Goal: Information Seeking & Learning: Learn about a topic

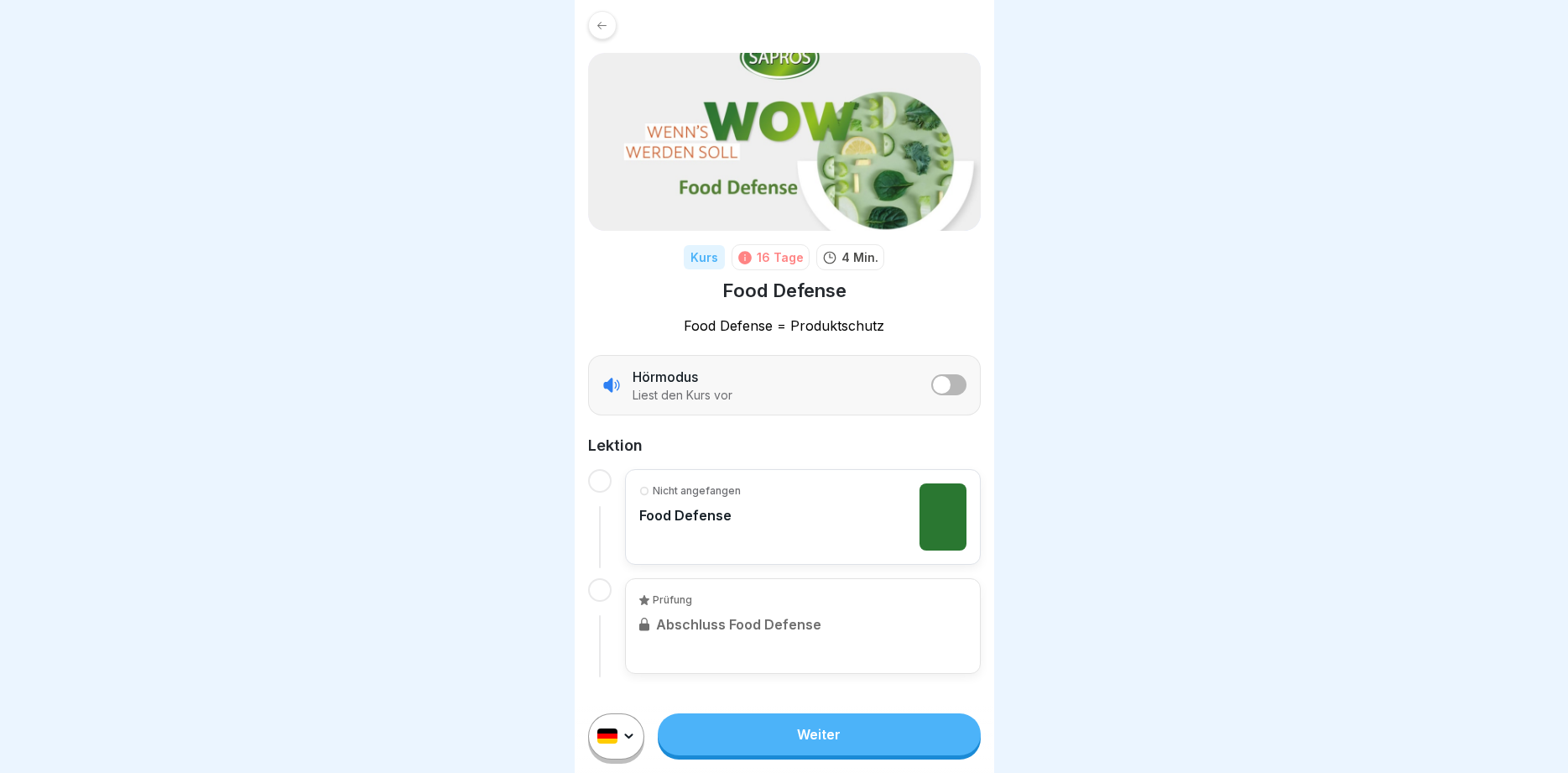
scroll to position [4, 0]
click at [830, 738] on link "Weiter" at bounding box center [818, 735] width 322 height 42
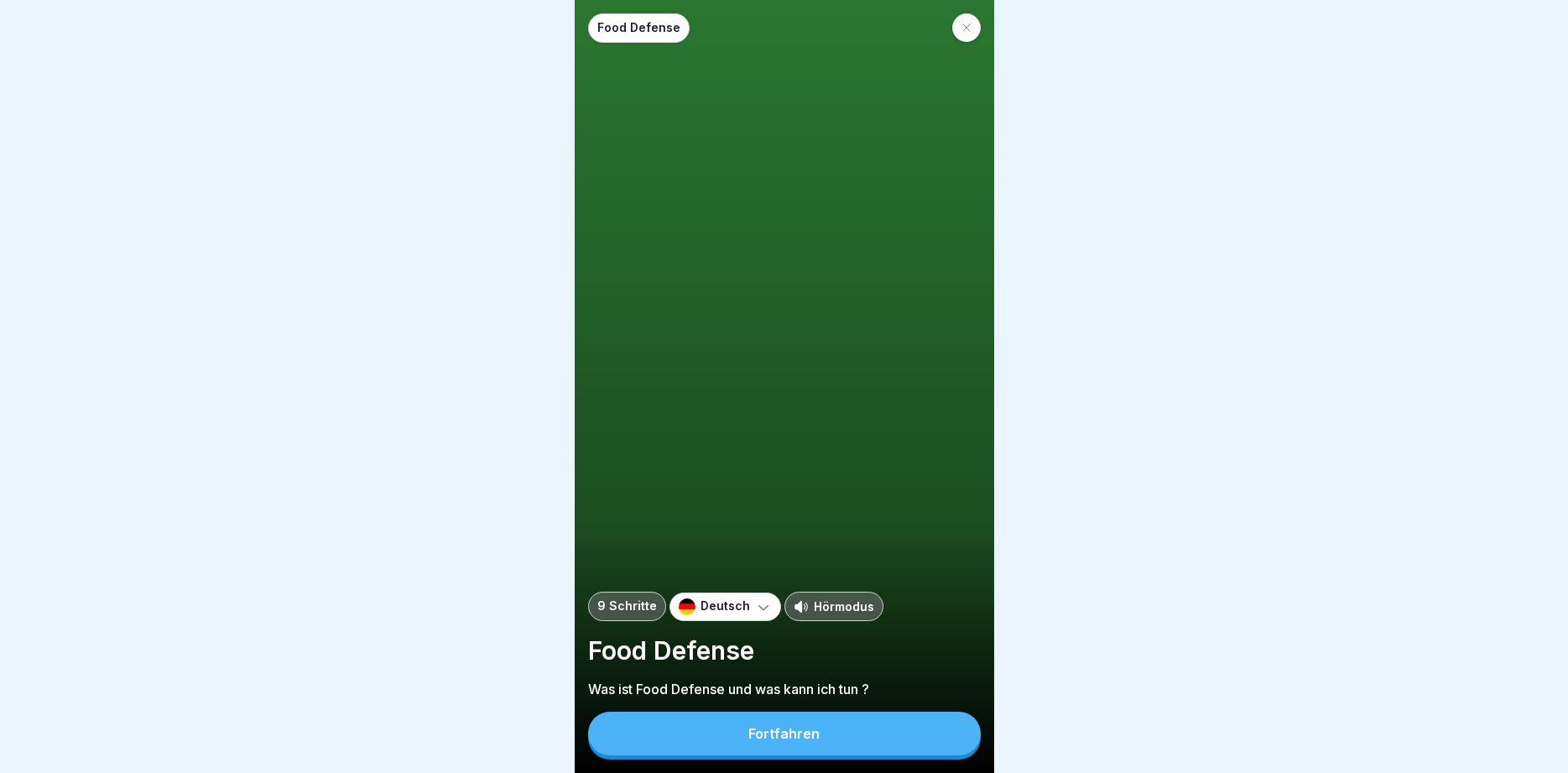
click at [841, 760] on div "Food Defense 9 Schritte Deutsch Hörmodus Food Defense Was ist Food Defense und …" at bounding box center [784, 386] width 419 height 773
click at [814, 616] on div "Hörmodus" at bounding box center [835, 607] width 99 height 30
click at [781, 736] on div "Fortfahren" at bounding box center [784, 734] width 72 height 15
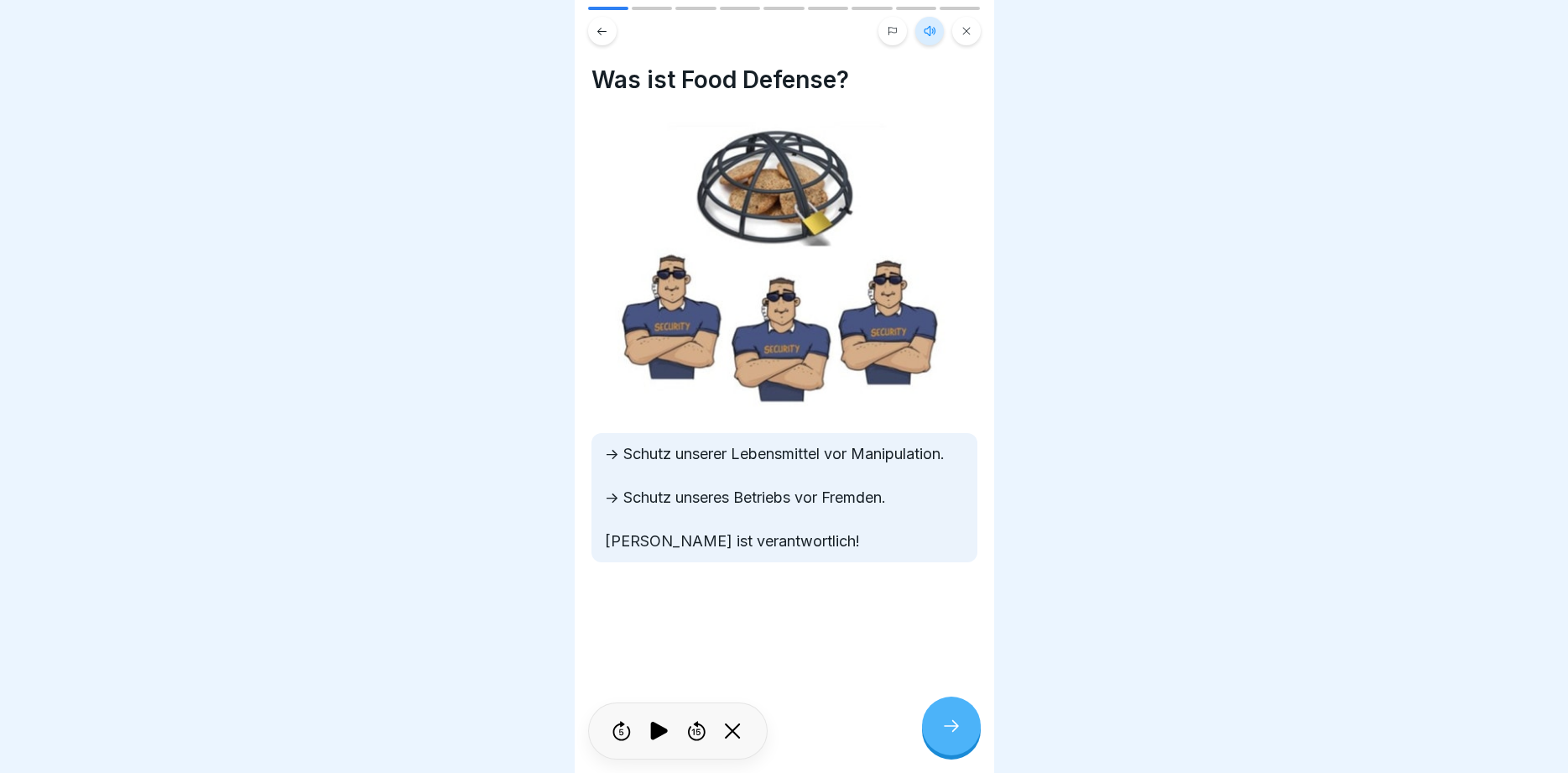
click at [951, 733] on icon at bounding box center [951, 726] width 20 height 20
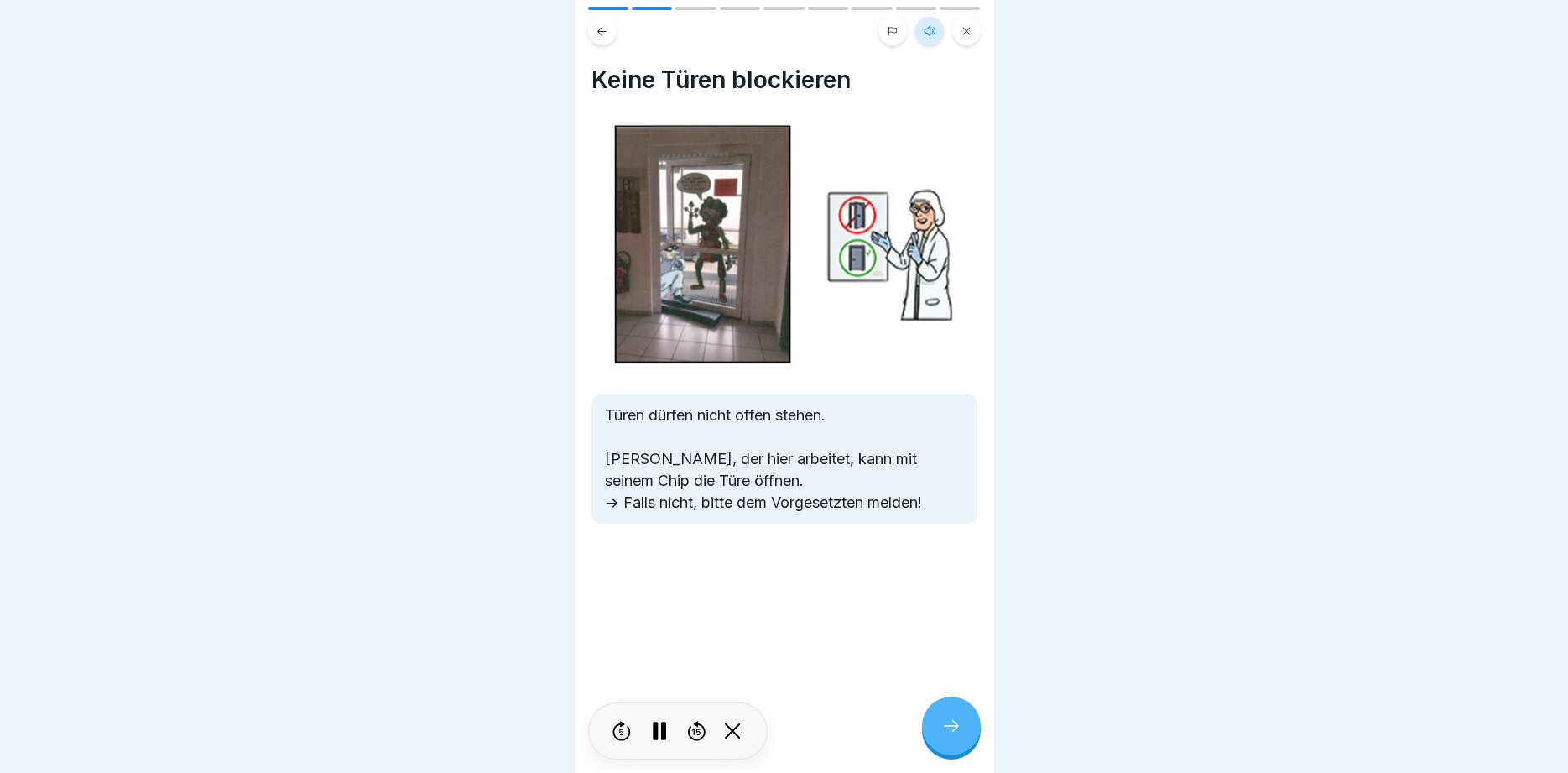
click at [951, 733] on icon at bounding box center [951, 726] width 20 height 20
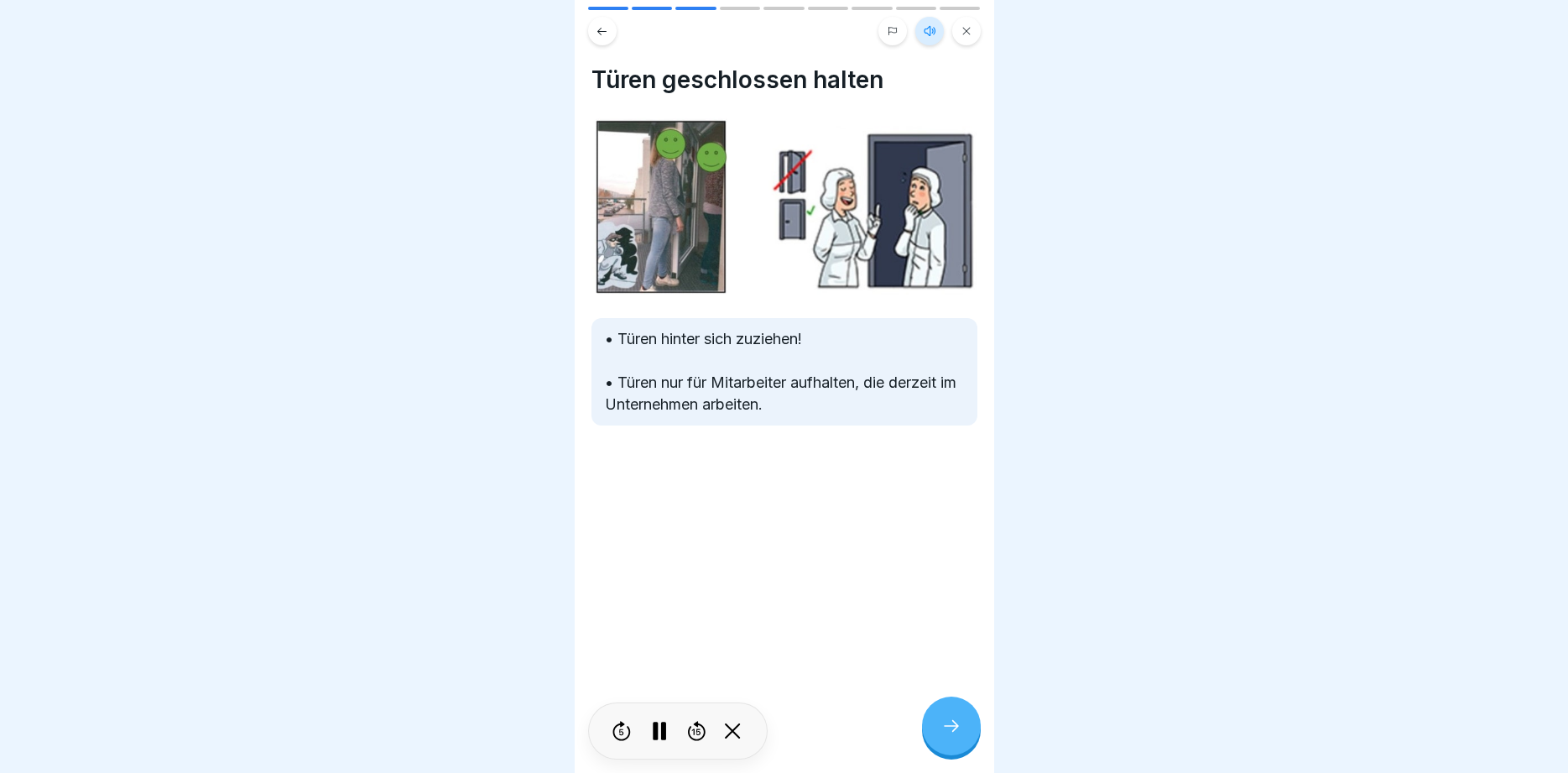
click at [951, 733] on icon at bounding box center [951, 726] width 20 height 20
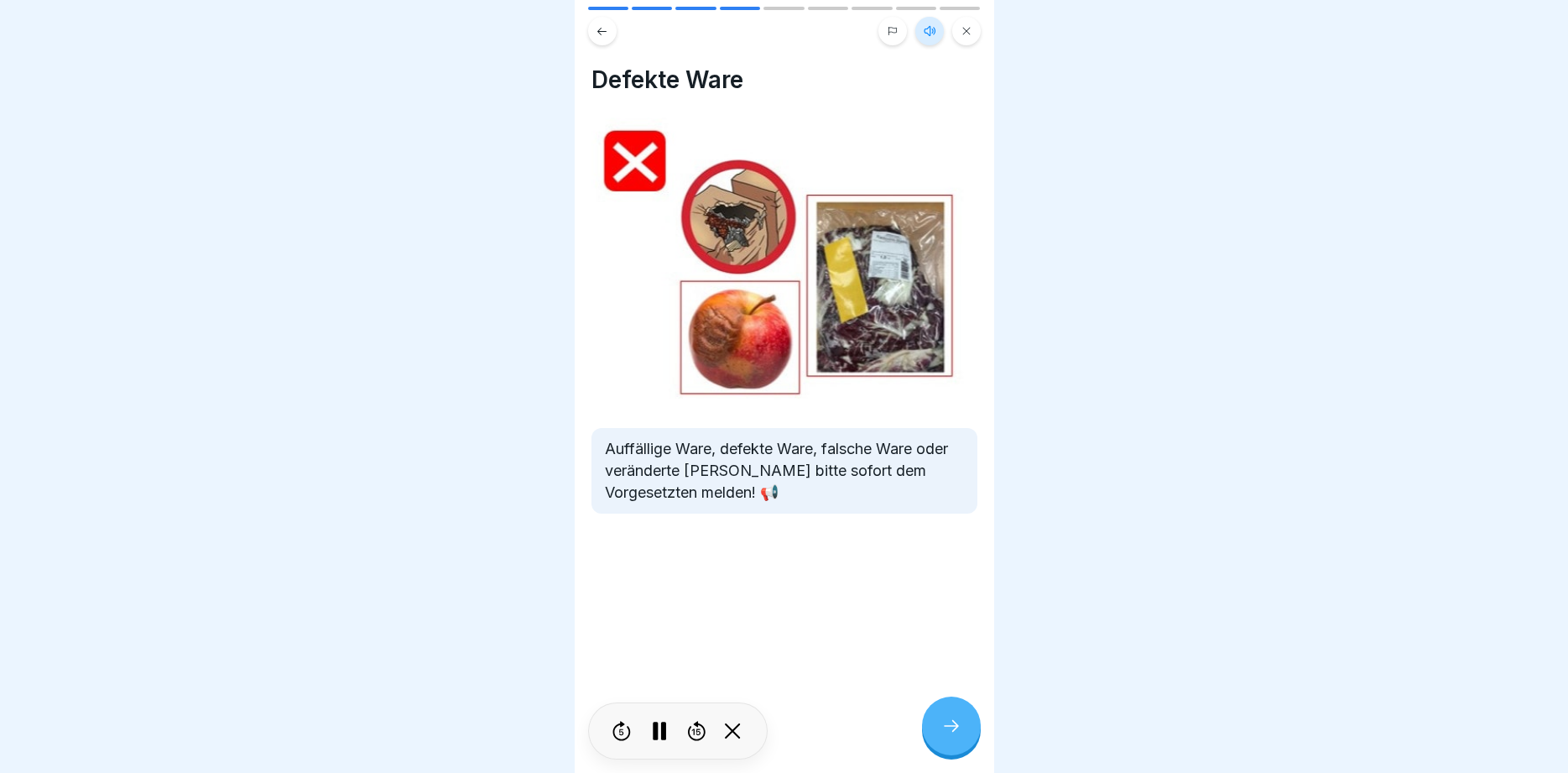
click at [951, 733] on icon at bounding box center [951, 726] width 20 height 20
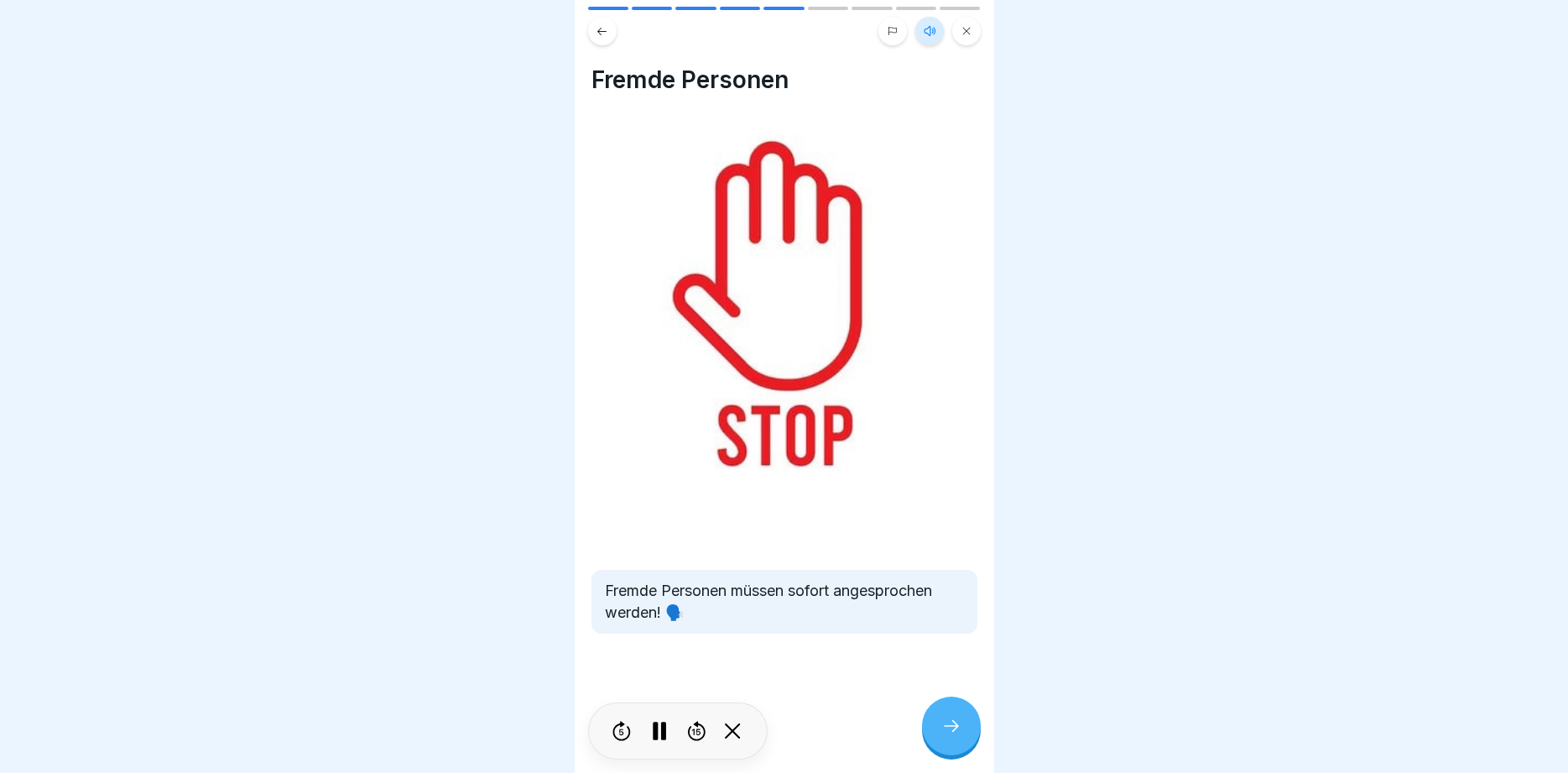
click at [951, 733] on icon at bounding box center [951, 726] width 20 height 20
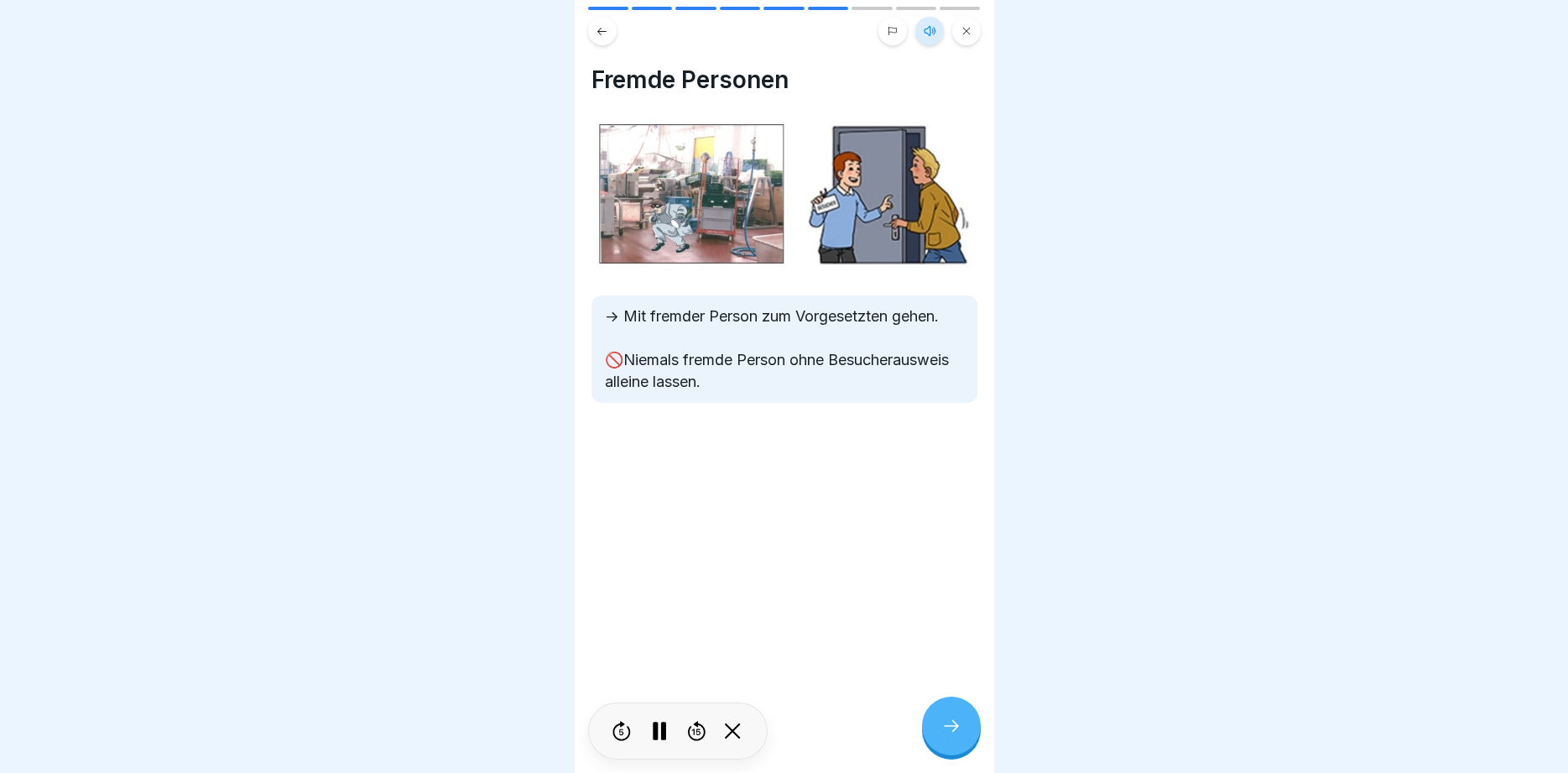
click at [951, 733] on icon at bounding box center [951, 726] width 20 height 20
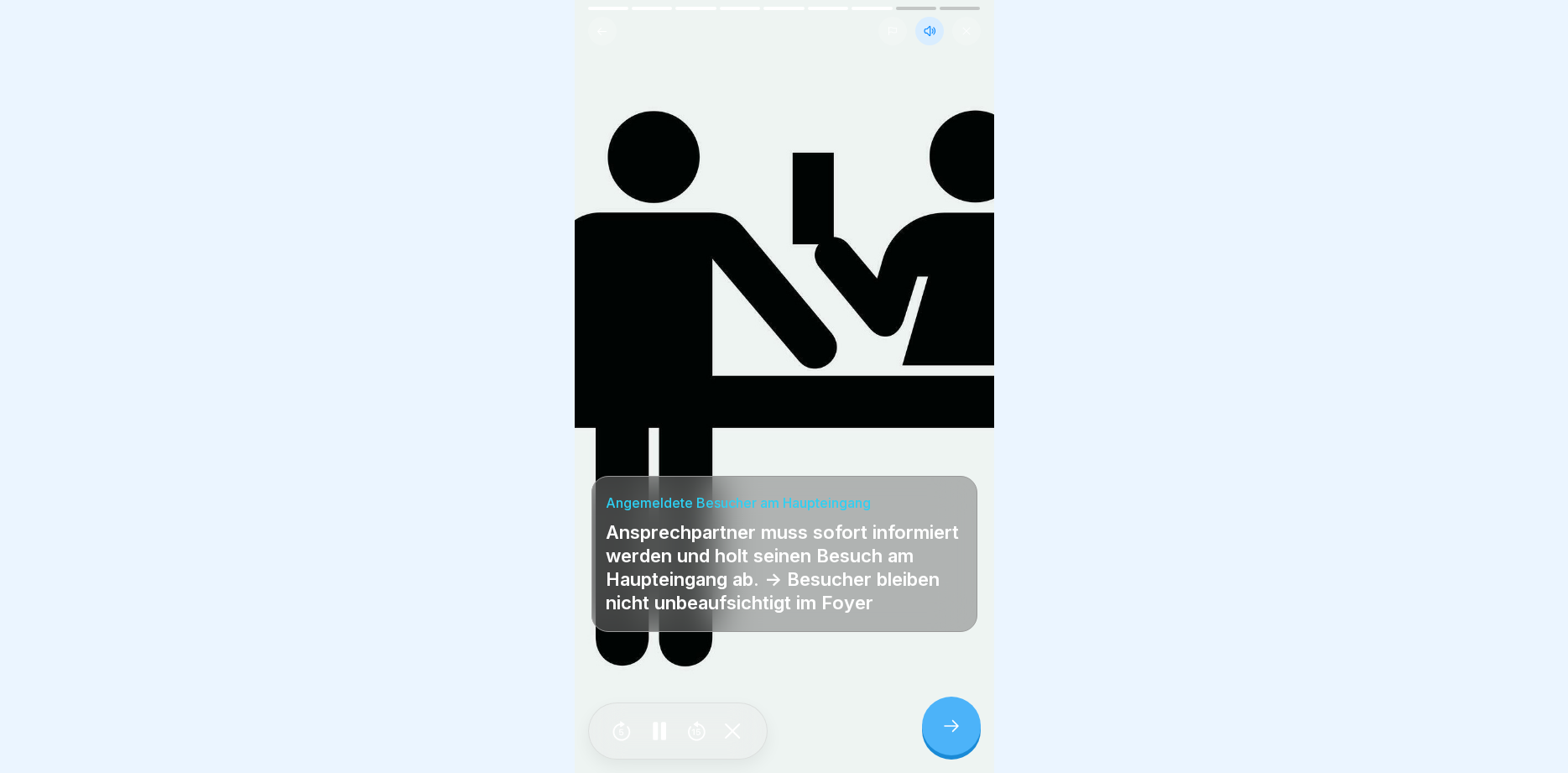
click at [951, 733] on icon at bounding box center [951, 726] width 20 height 20
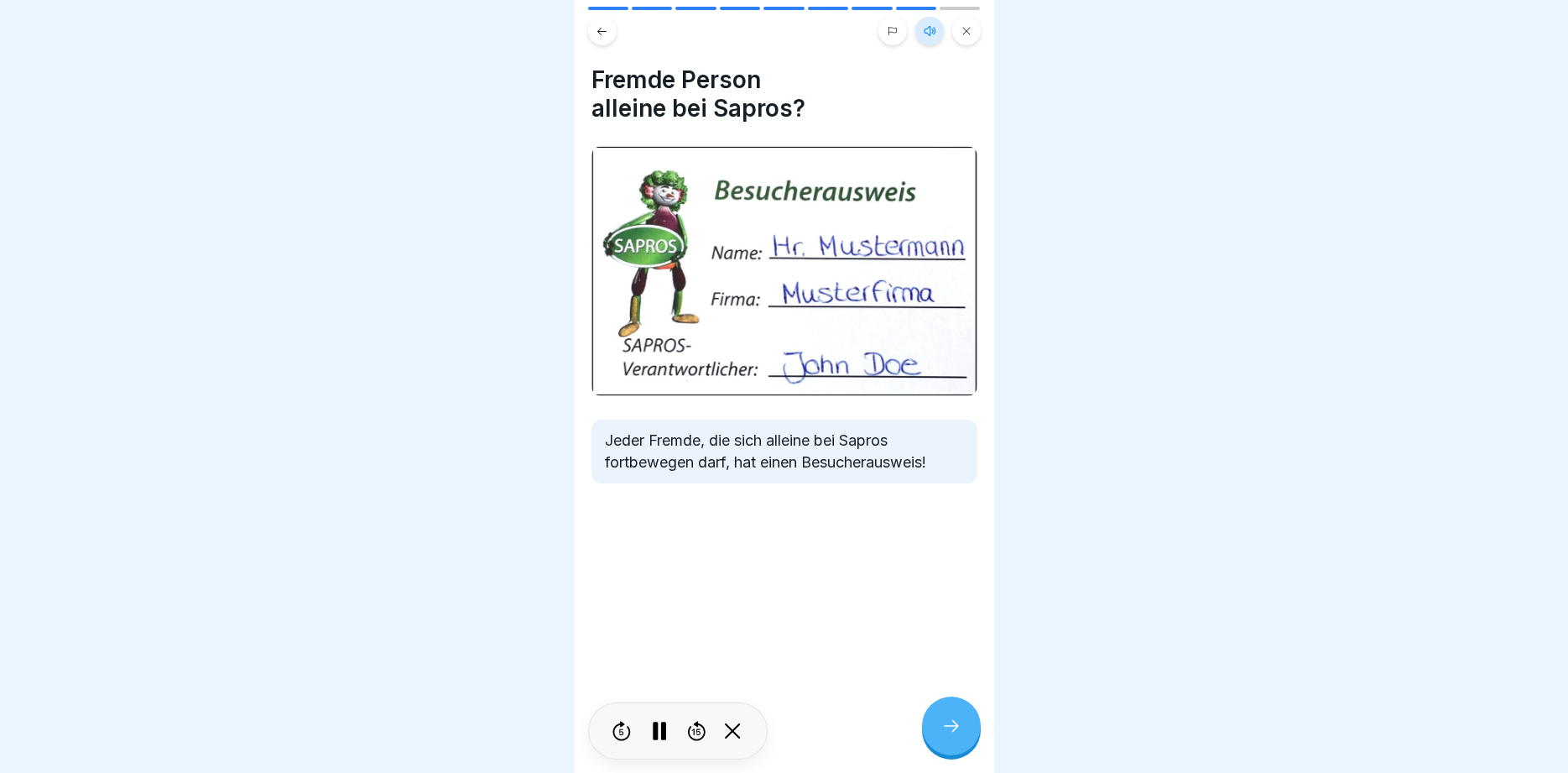
click at [951, 733] on icon at bounding box center [951, 726] width 20 height 20
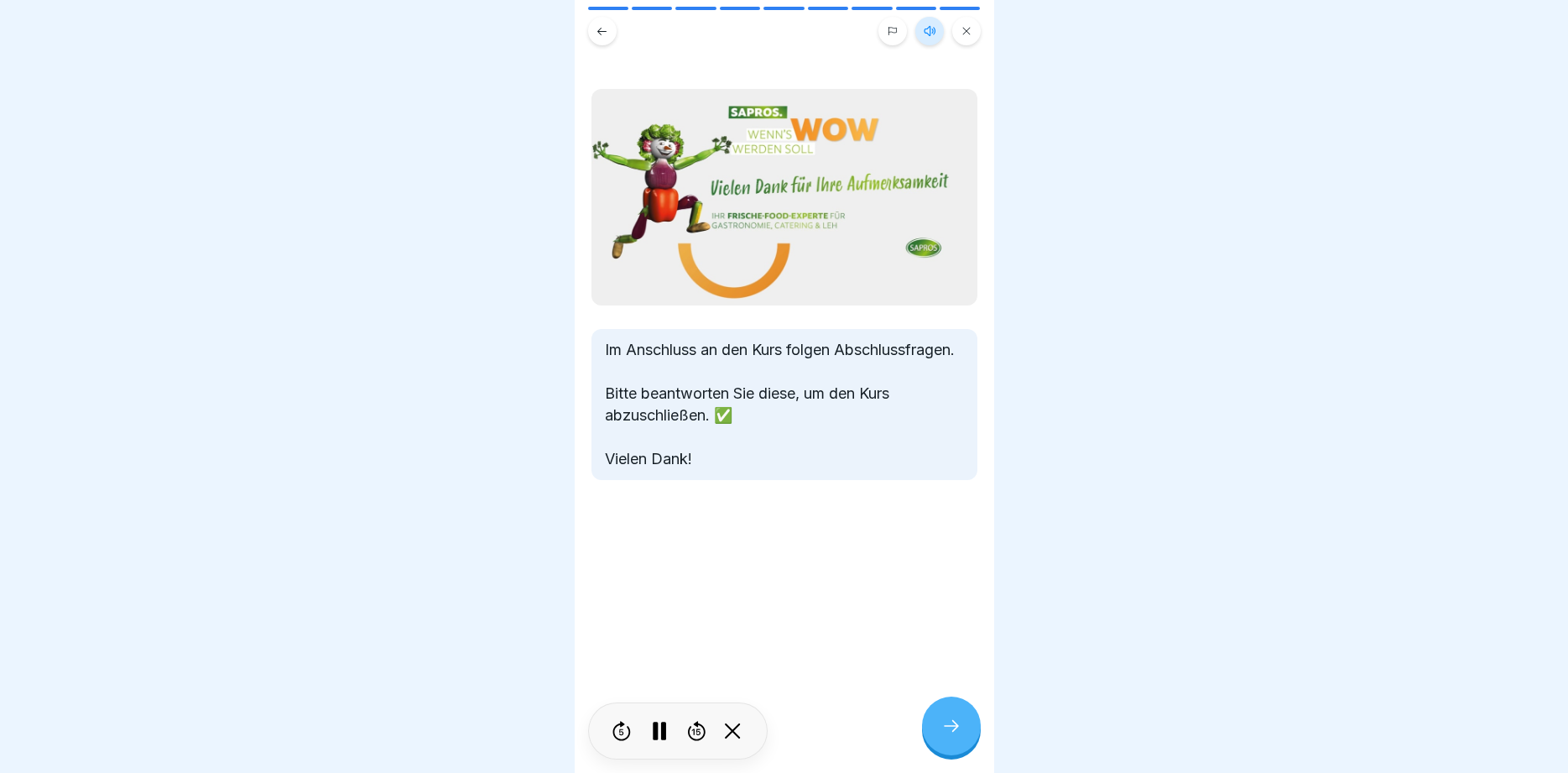
click at [951, 733] on icon at bounding box center [951, 726] width 20 height 20
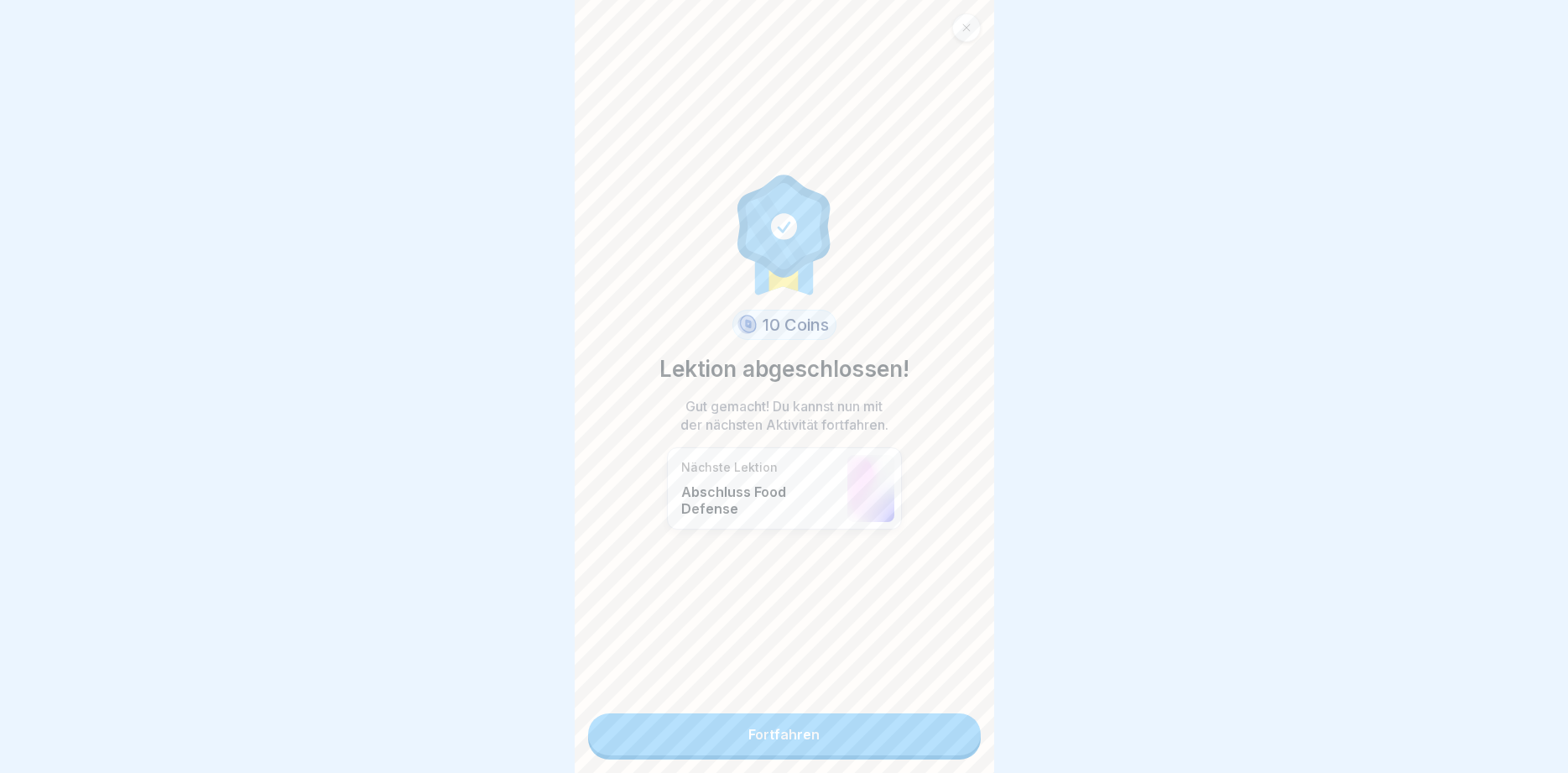
click at [951, 733] on link "Fortfahren" at bounding box center [784, 735] width 392 height 42
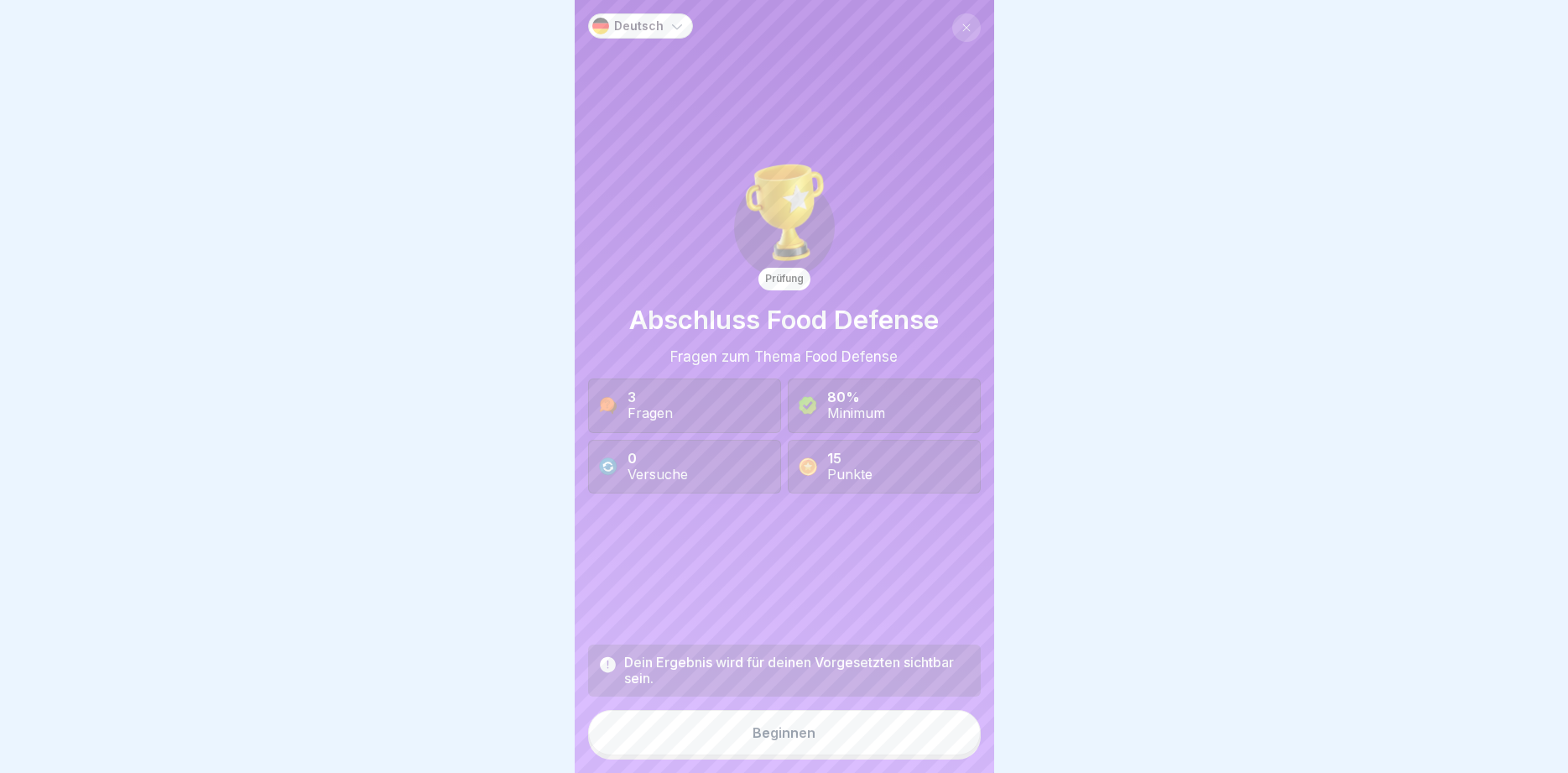
click at [807, 741] on div "Beginnen" at bounding box center [784, 733] width 63 height 15
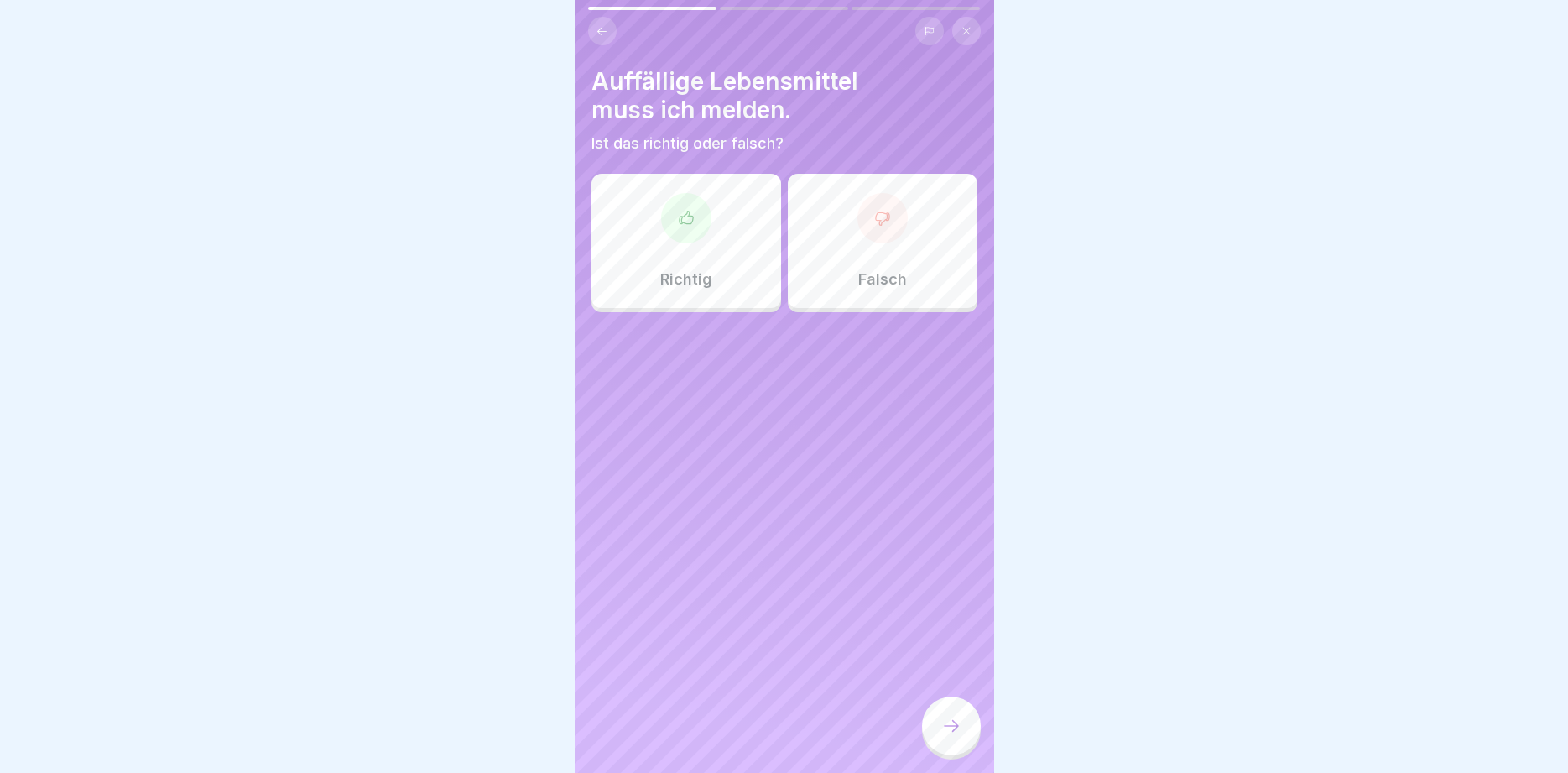
click at [690, 239] on div at bounding box center [686, 218] width 51 height 51
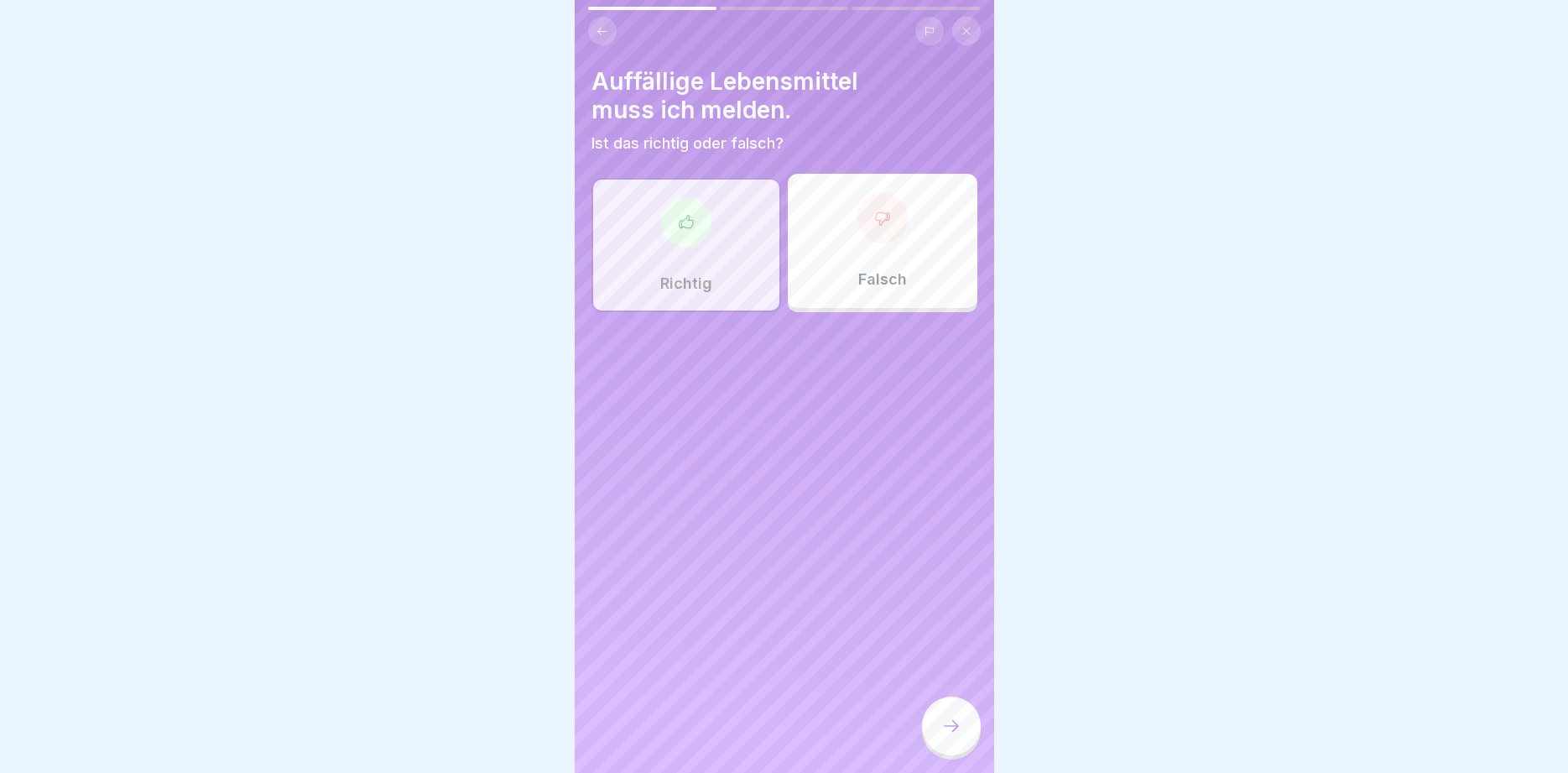
click at [950, 724] on icon at bounding box center [951, 726] width 20 height 20
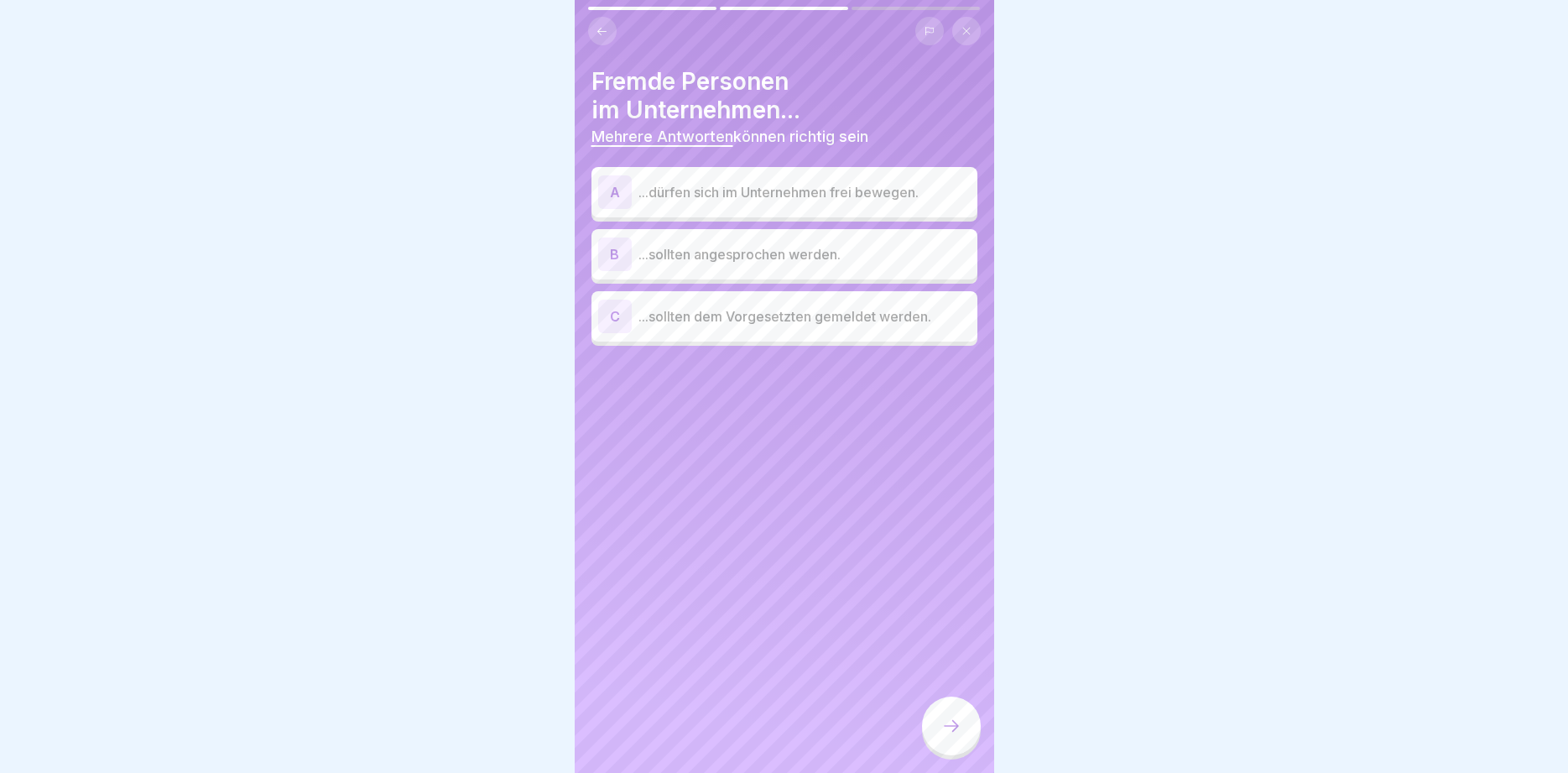
click at [752, 247] on p "...sollten angesprochen werden." at bounding box center [805, 254] width 332 height 20
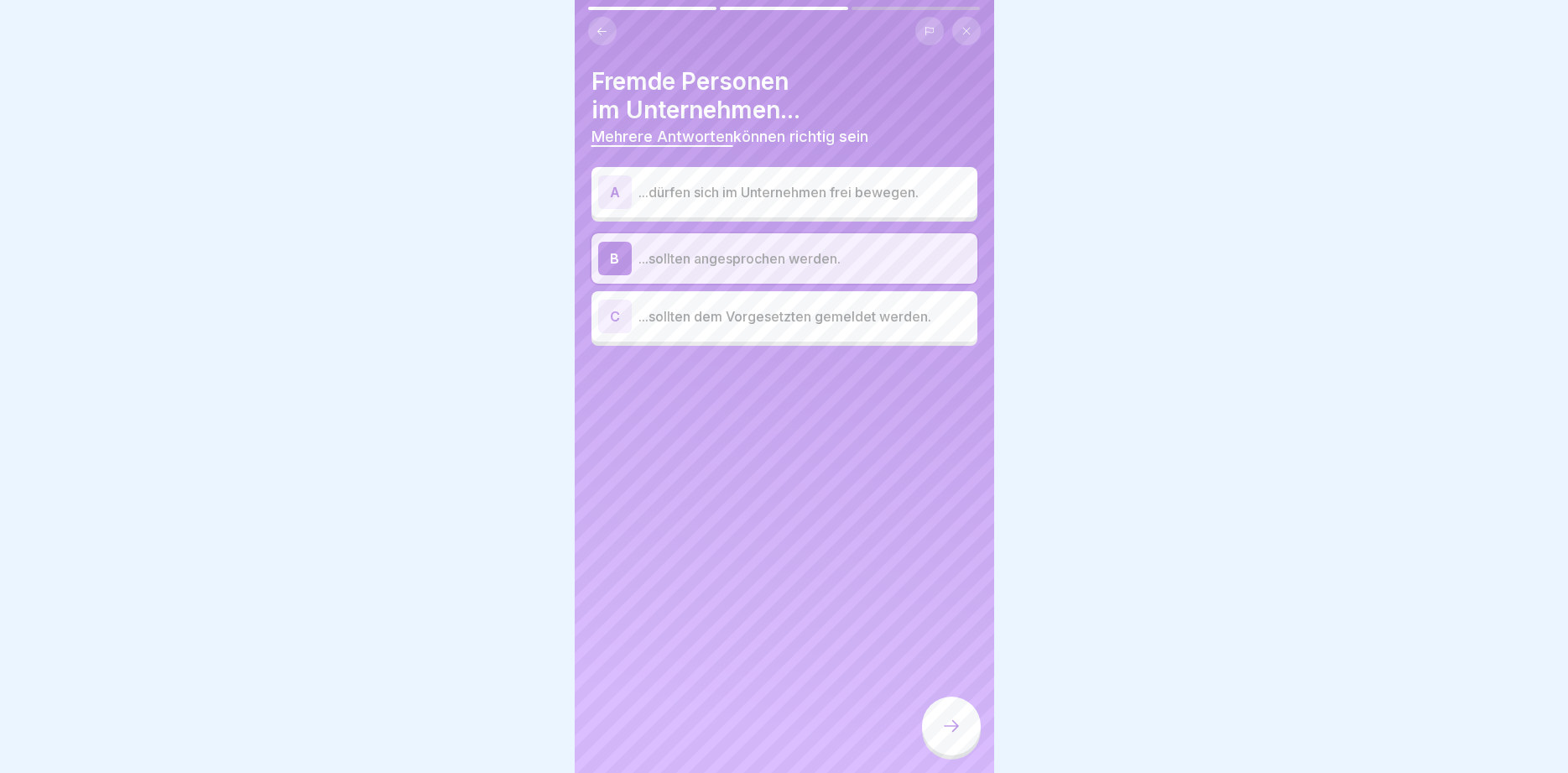
click at [959, 722] on icon at bounding box center [951, 726] width 20 height 20
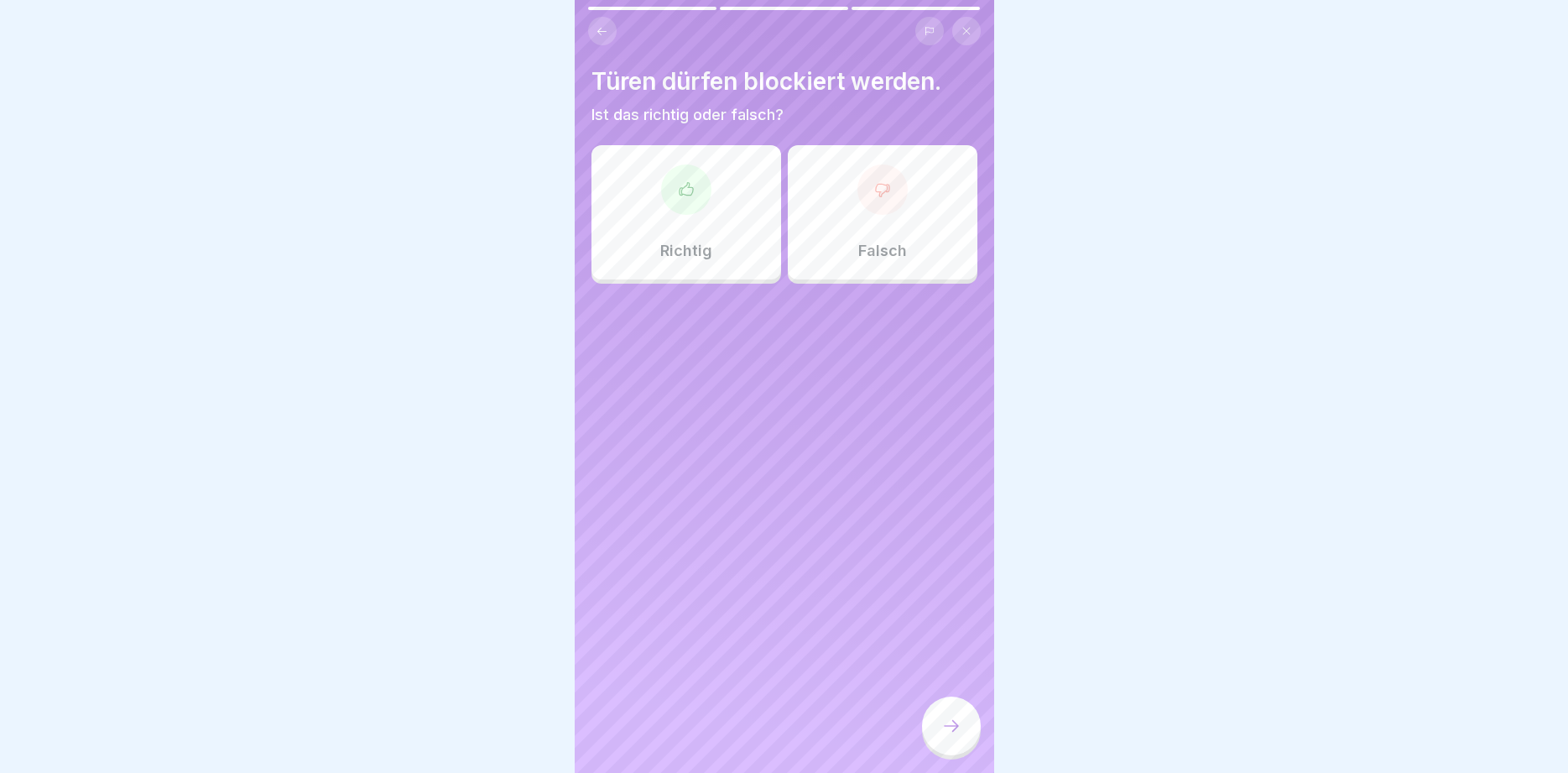
click at [890, 208] on div at bounding box center [882, 189] width 51 height 51
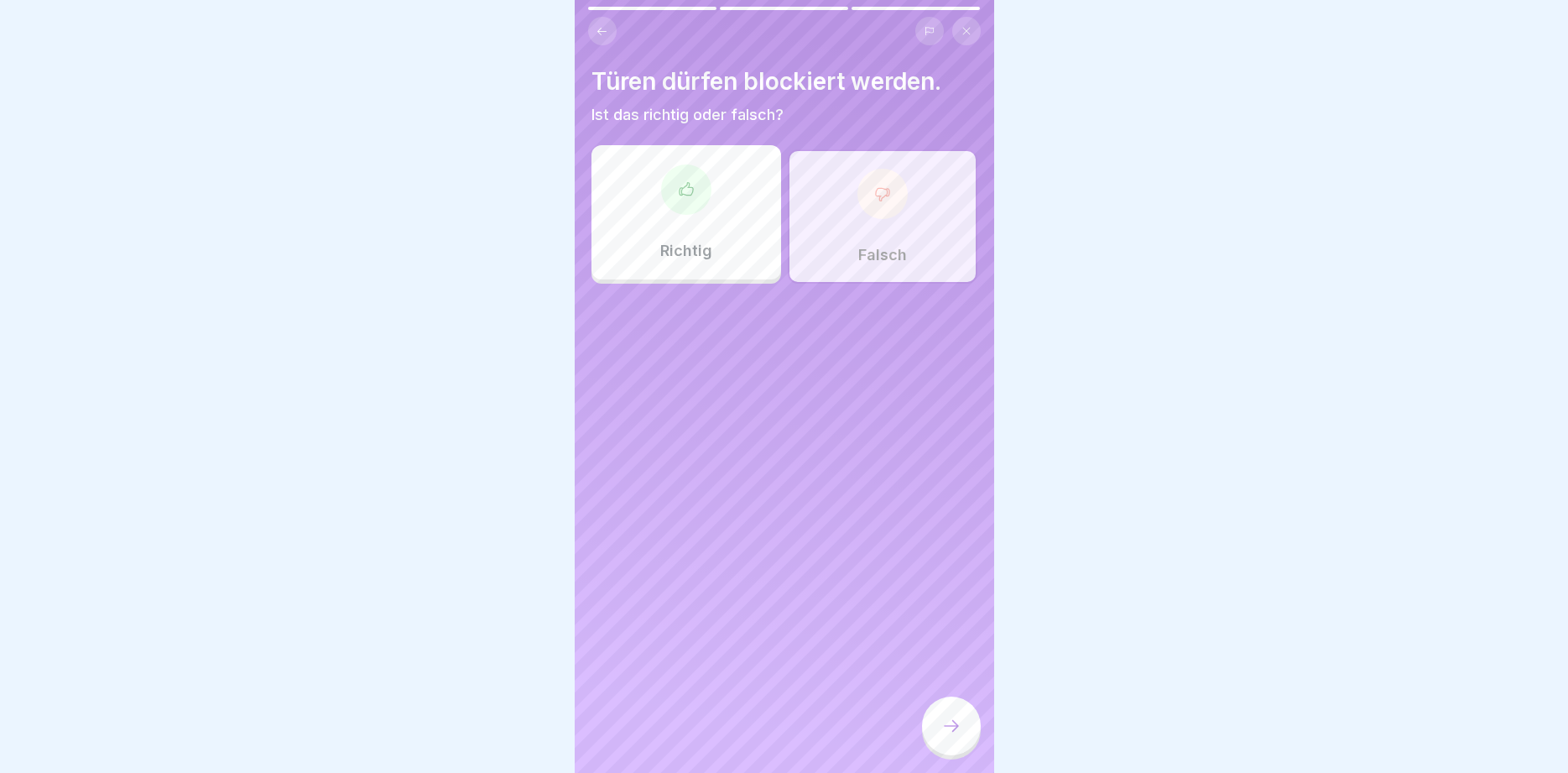
click at [947, 733] on icon at bounding box center [951, 726] width 20 height 20
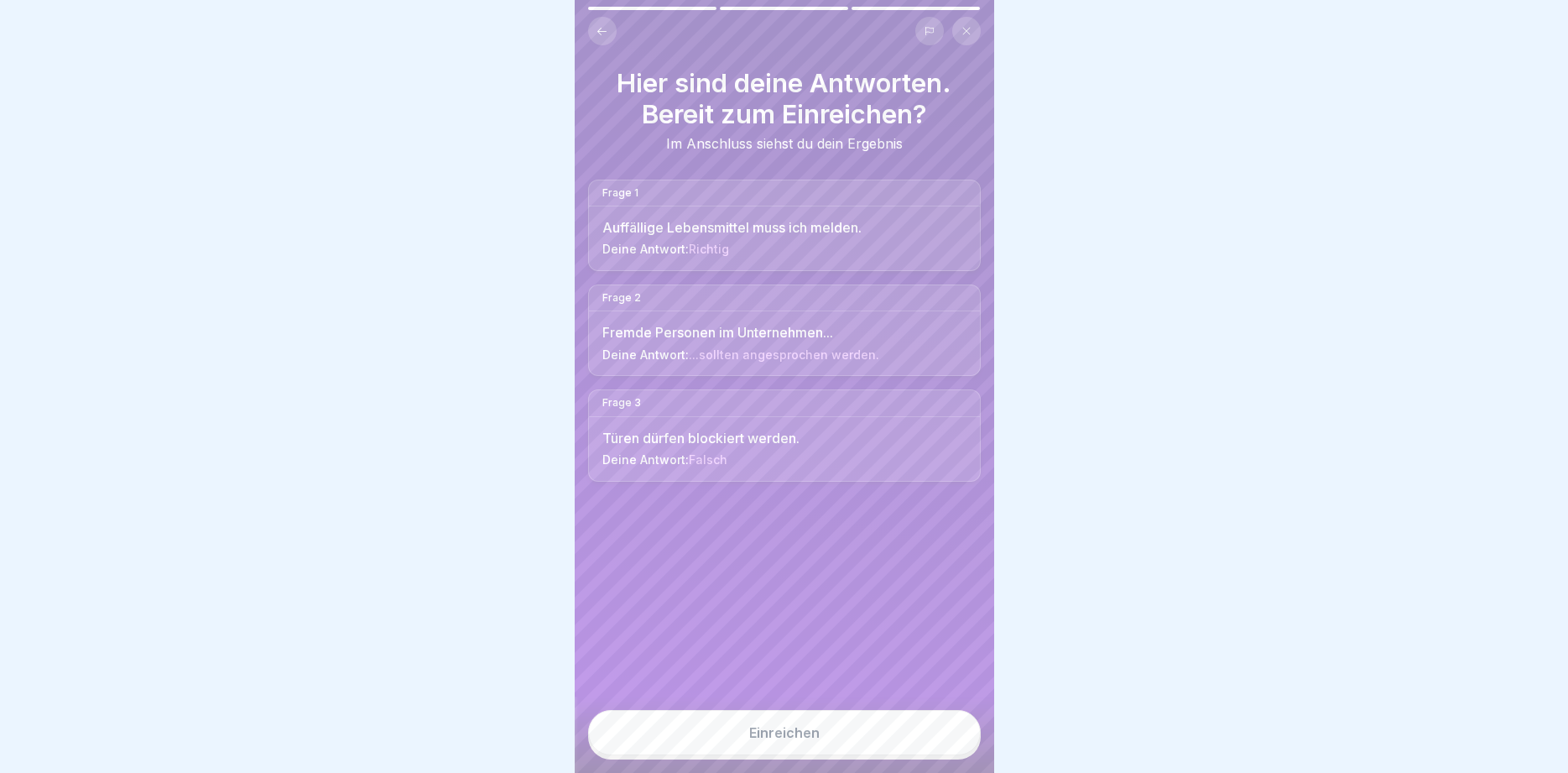
click at [773, 736] on div "Einreichen" at bounding box center [785, 733] width 71 height 15
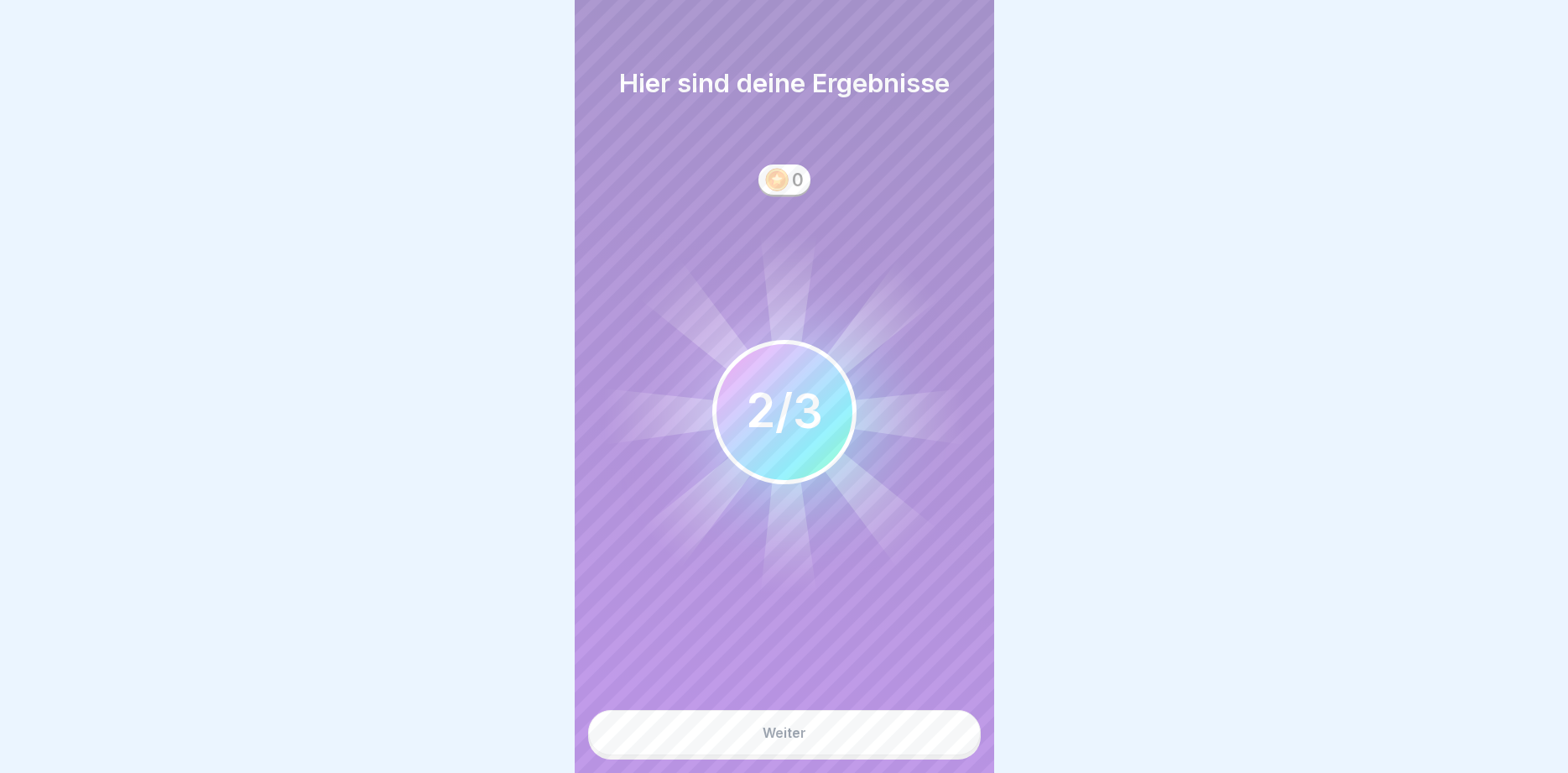
click at [847, 741] on button "Weiter" at bounding box center [784, 732] width 392 height 45
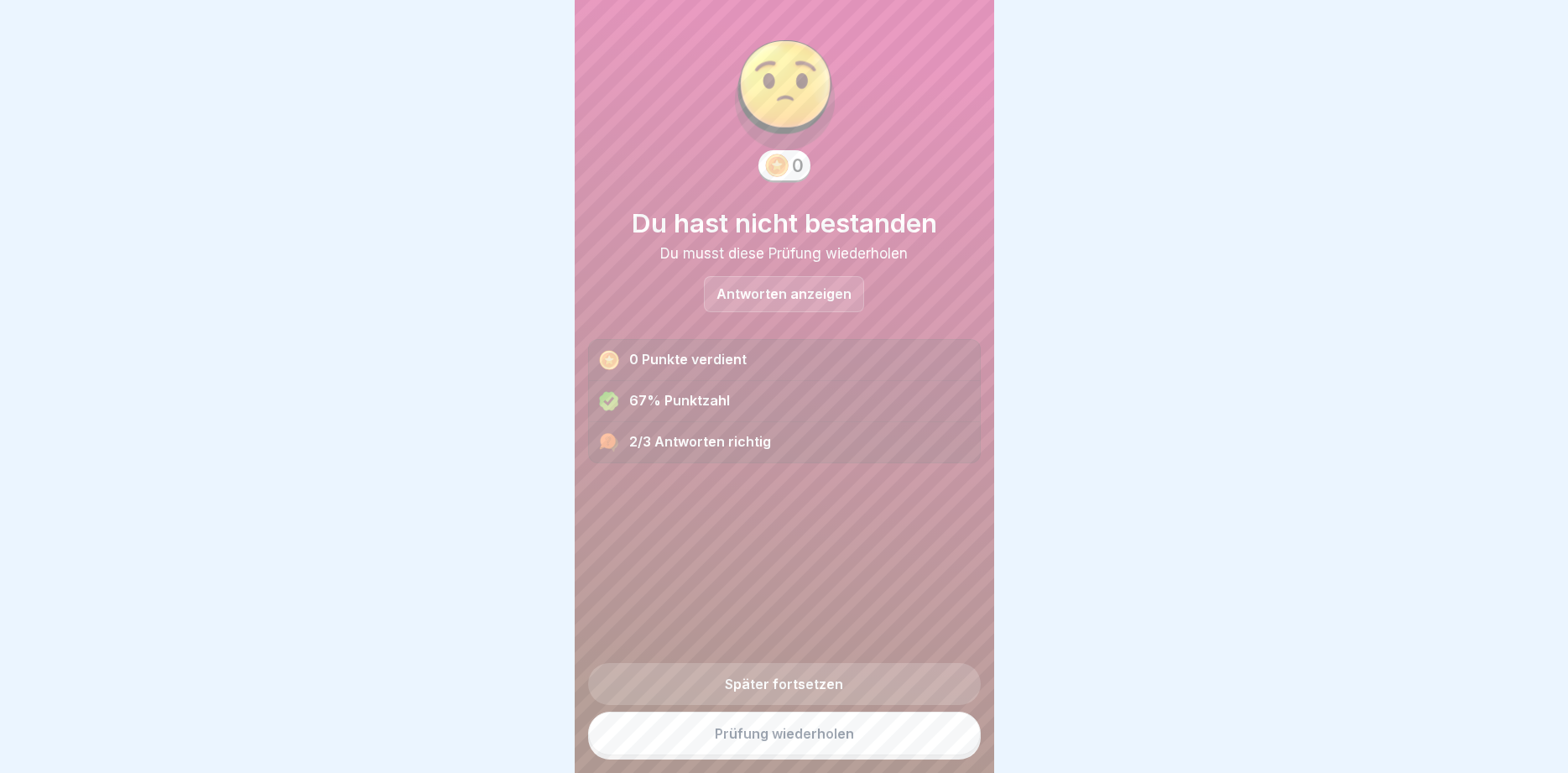
click at [822, 301] on p "Antworten anzeigen" at bounding box center [783, 294] width 135 height 14
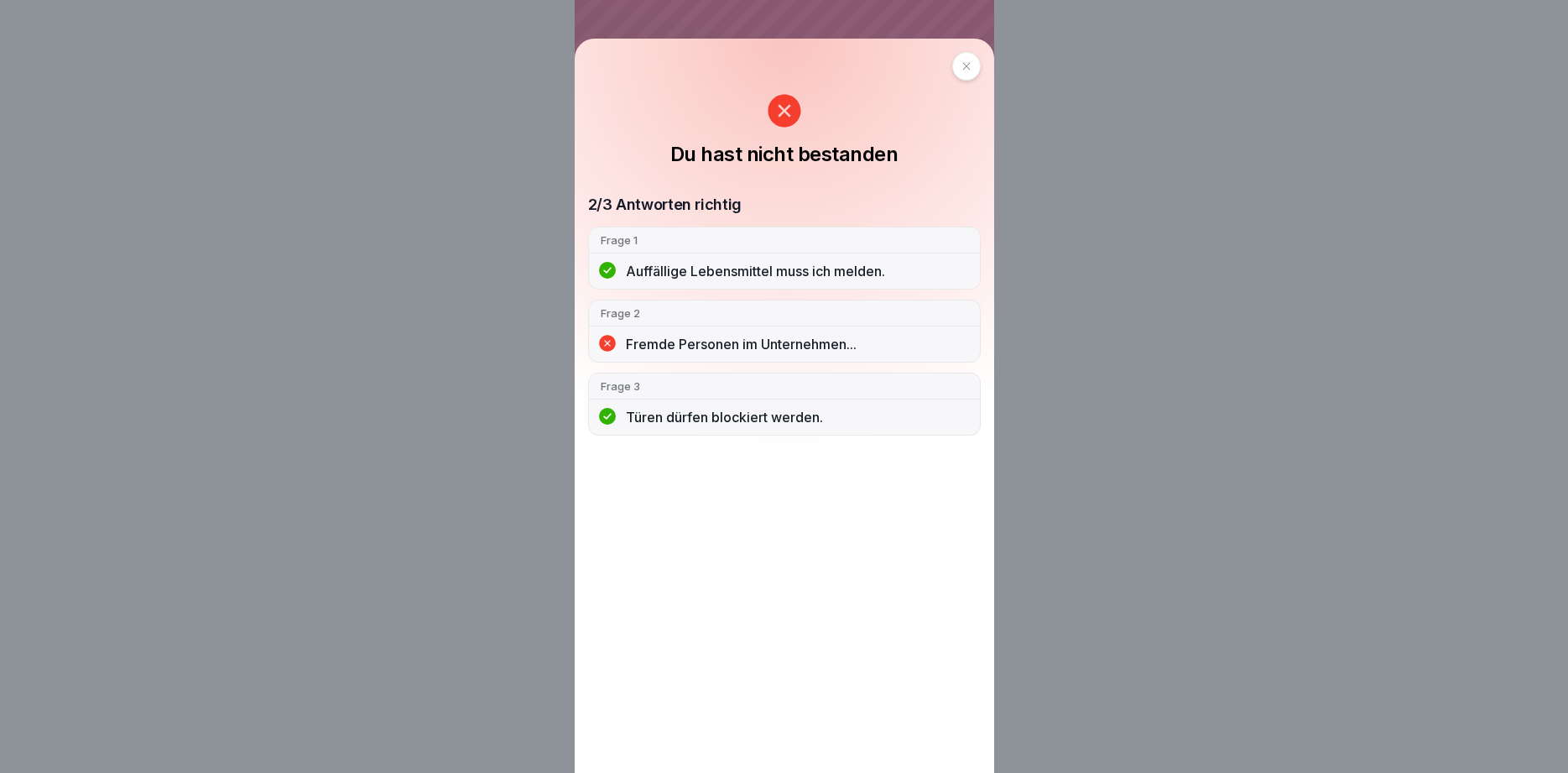
click at [752, 345] on p "Fremde Personen im Unternehmen..." at bounding box center [797, 344] width 343 height 18
click at [790, 101] on icon at bounding box center [784, 111] width 32 height 32
click at [962, 69] on icon at bounding box center [966, 66] width 11 height 11
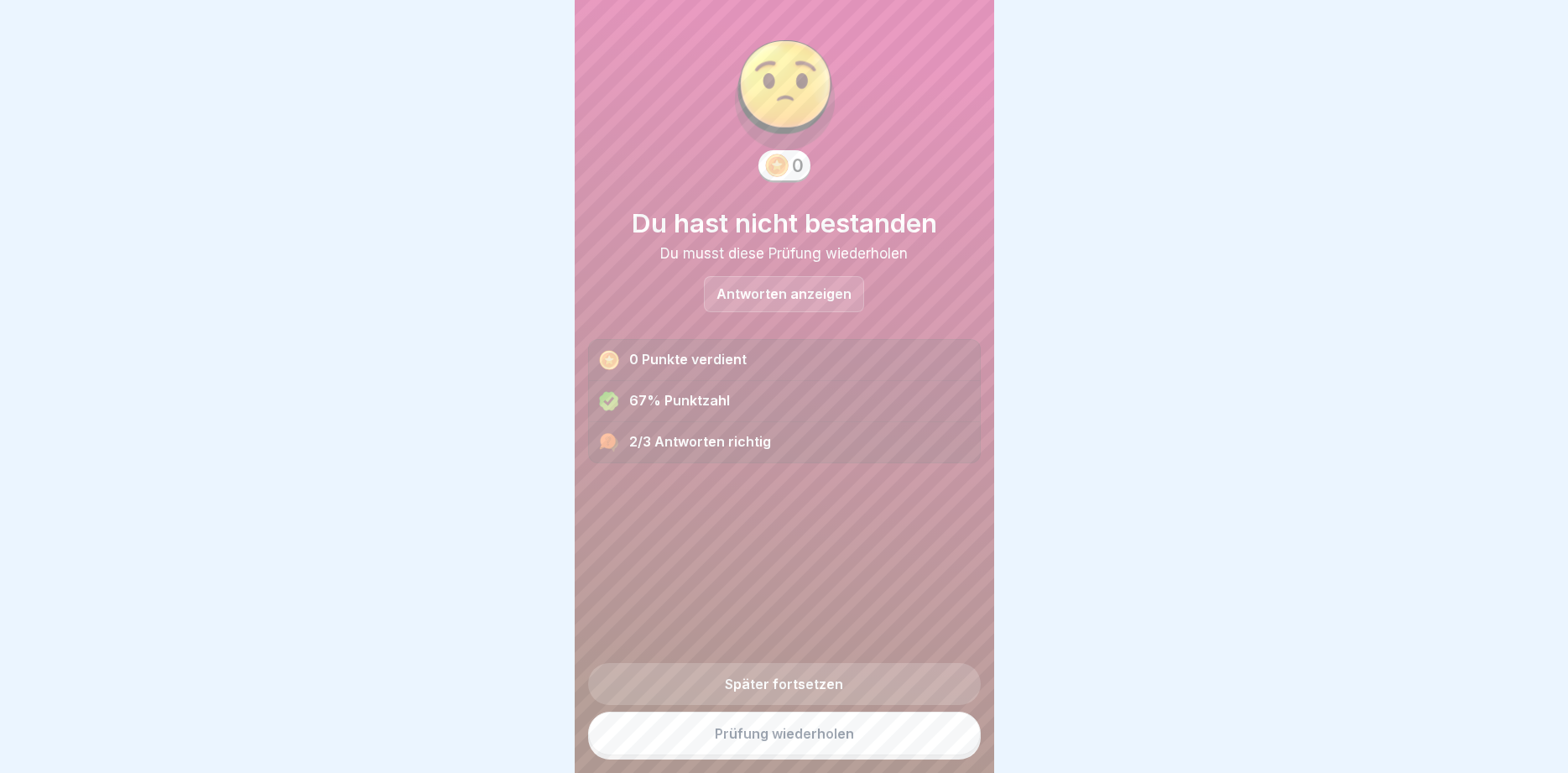
click at [777, 733] on link "Prüfung wiederholen" at bounding box center [784, 734] width 392 height 44
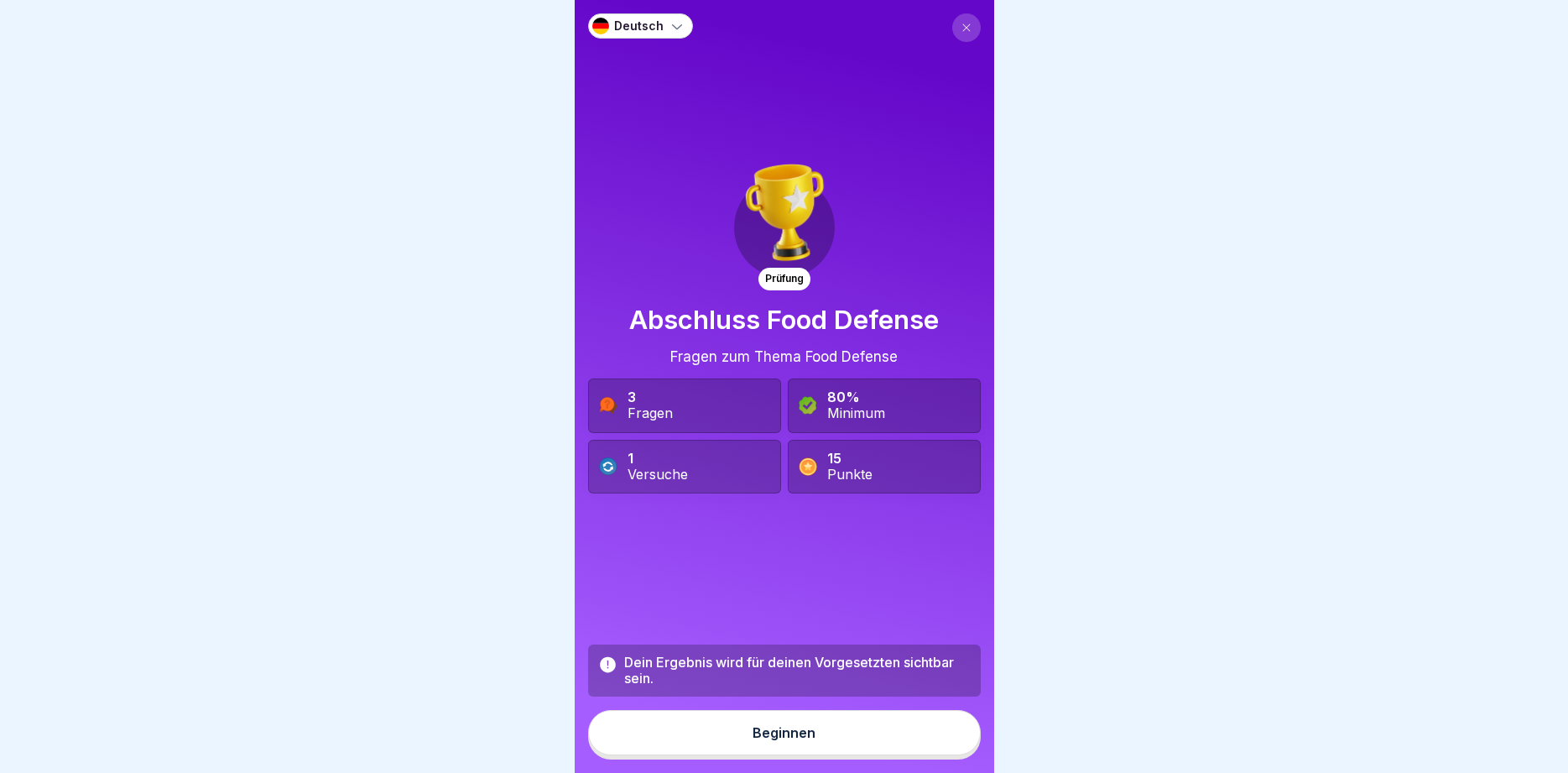
click at [770, 739] on div "Beginnen" at bounding box center [784, 733] width 63 height 15
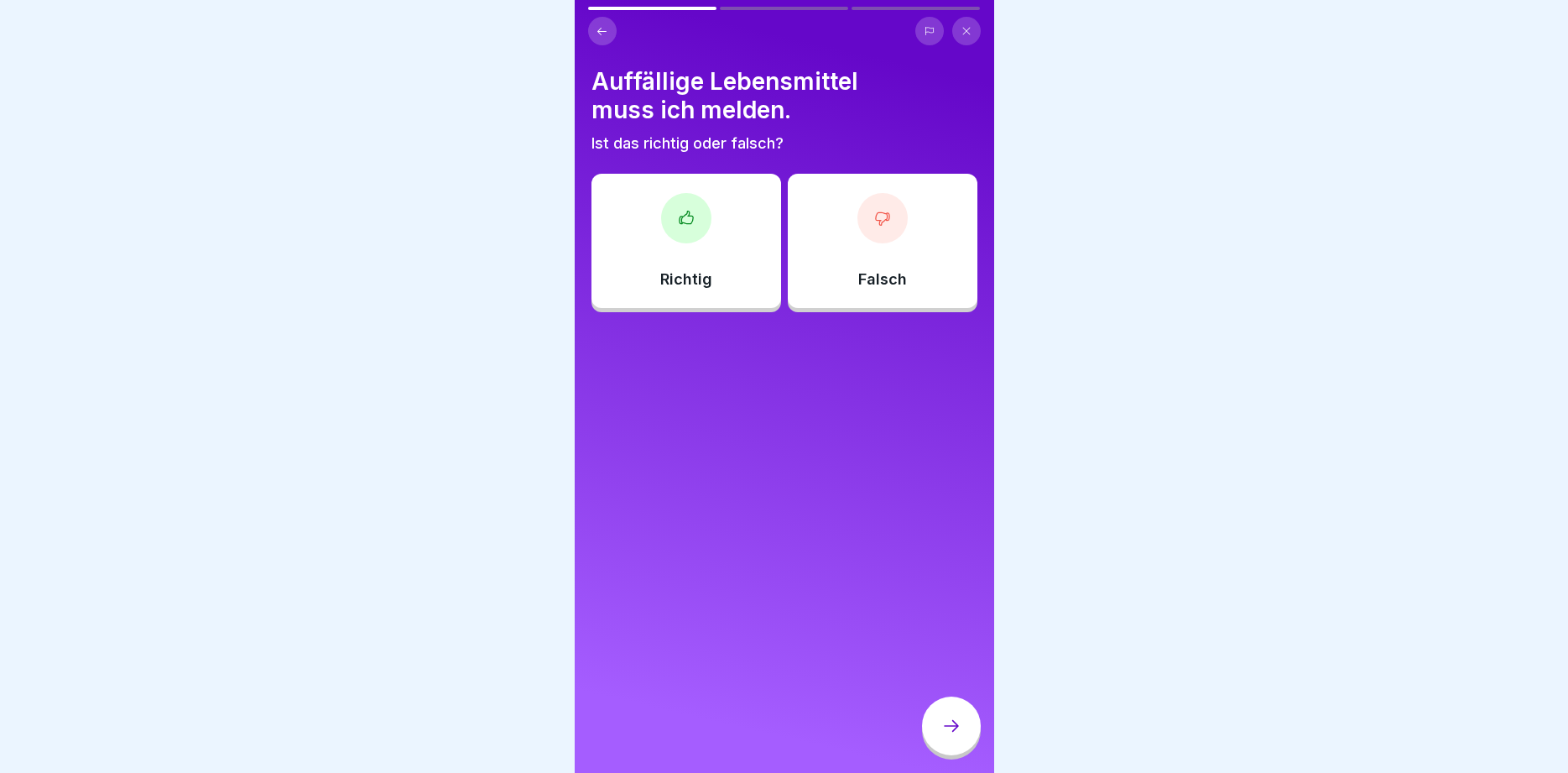
click at [714, 236] on div "Richtig" at bounding box center [687, 241] width 190 height 135
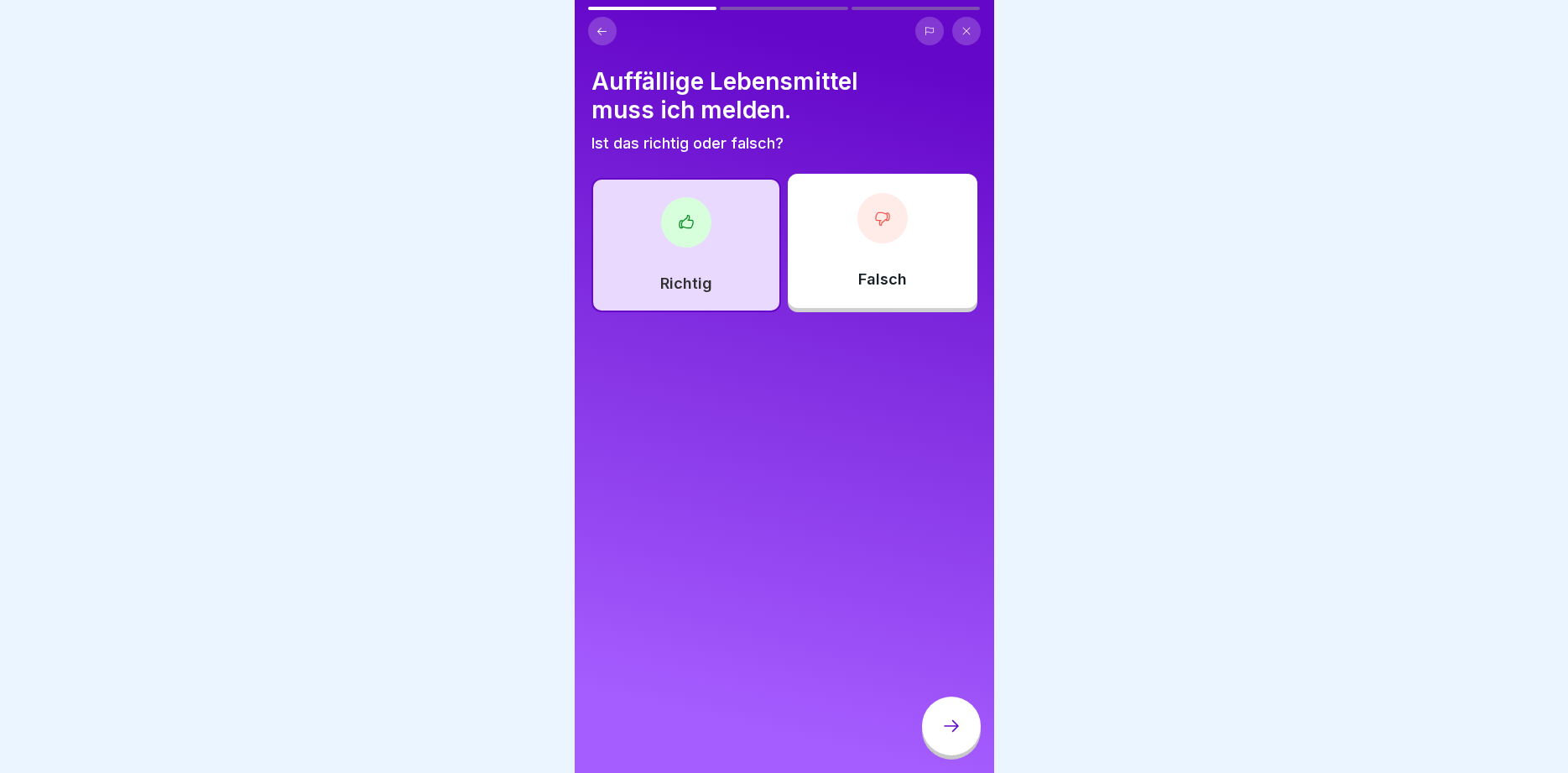
click at [938, 720] on div at bounding box center [952, 726] width 59 height 59
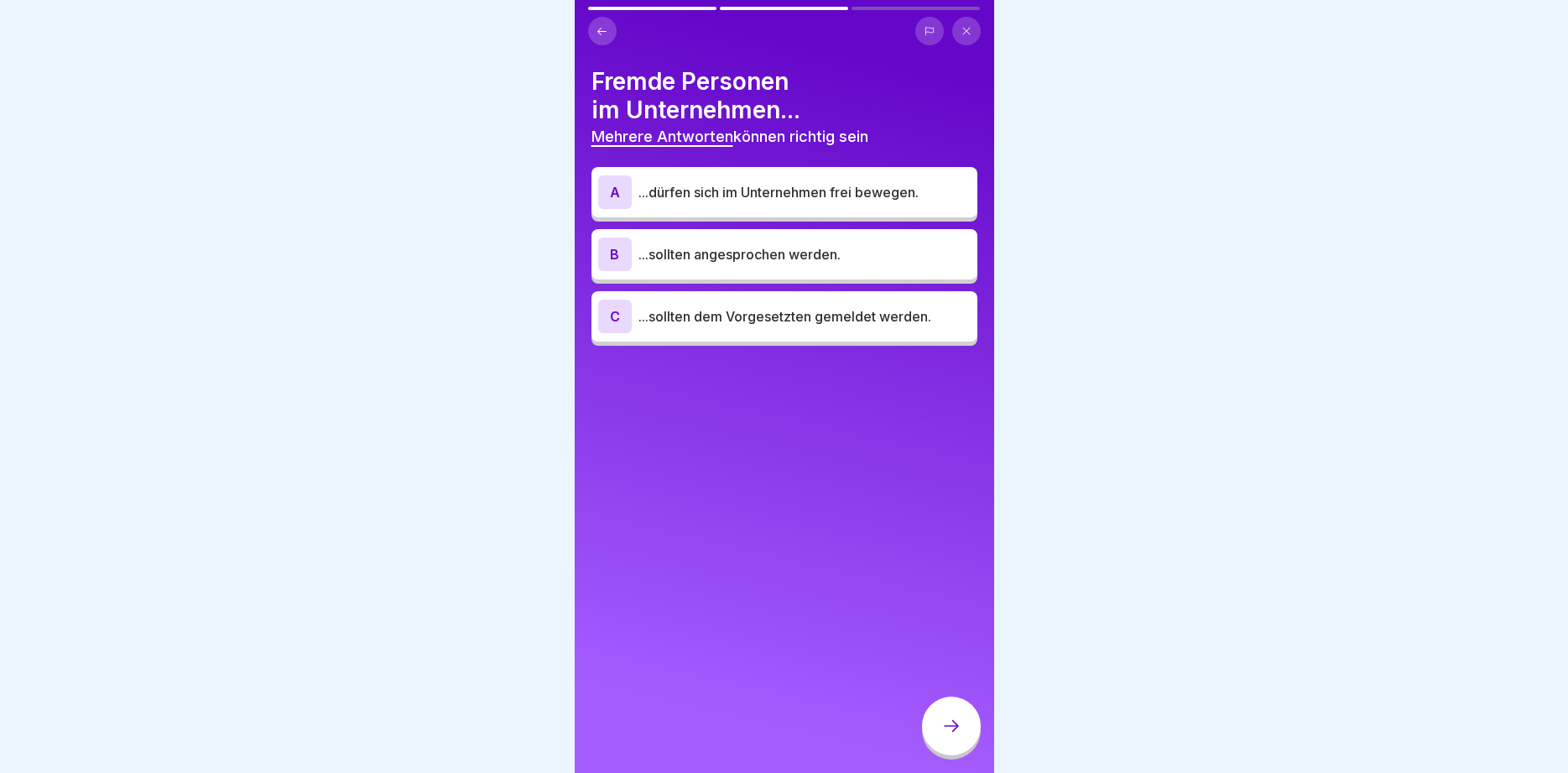
click at [700, 255] on p "...sollten angesprochen werden." at bounding box center [805, 254] width 332 height 20
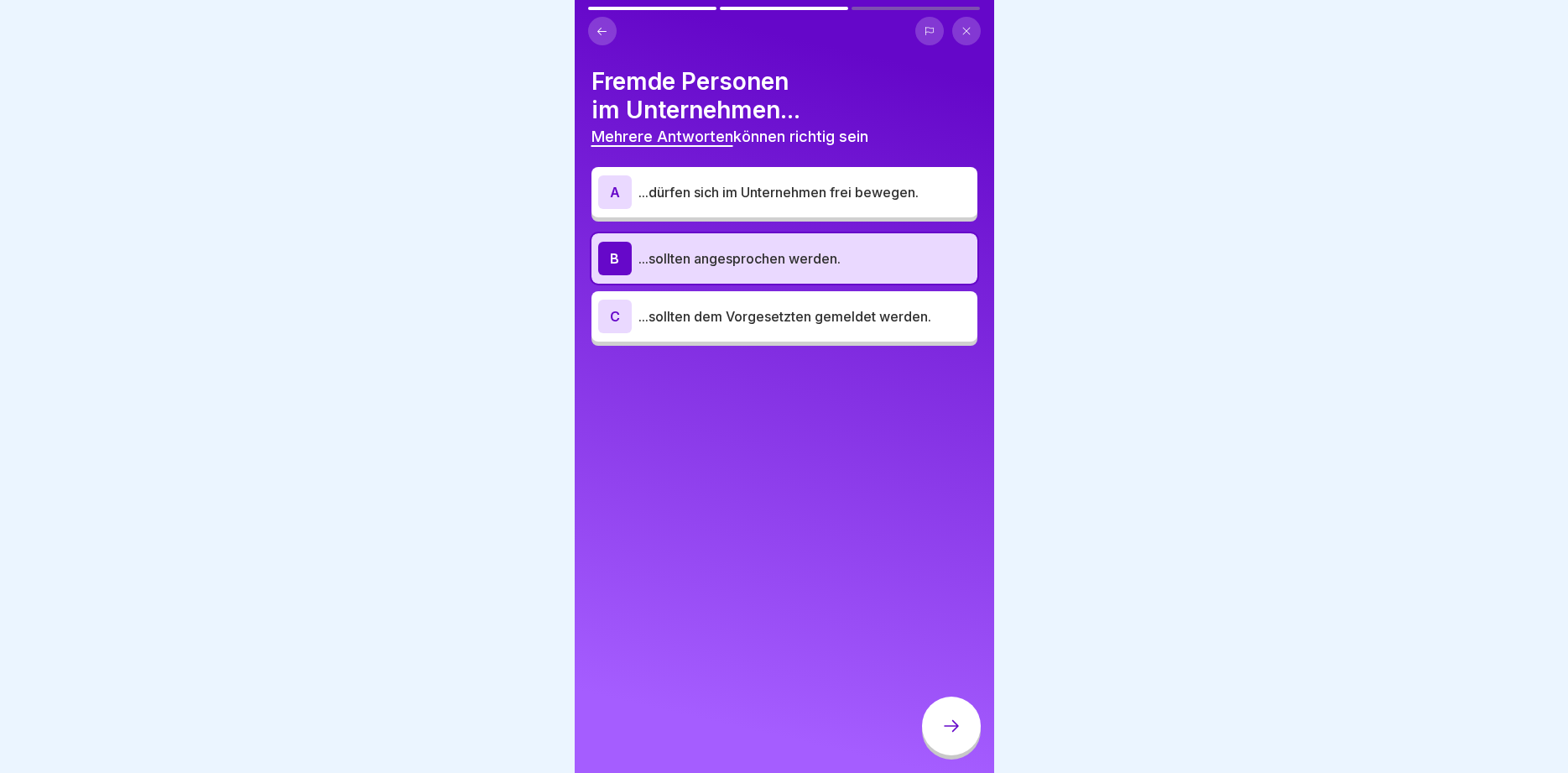
click at [701, 313] on p "...sollten dem Vorgesetzten gemeldet werden." at bounding box center [805, 316] width 332 height 20
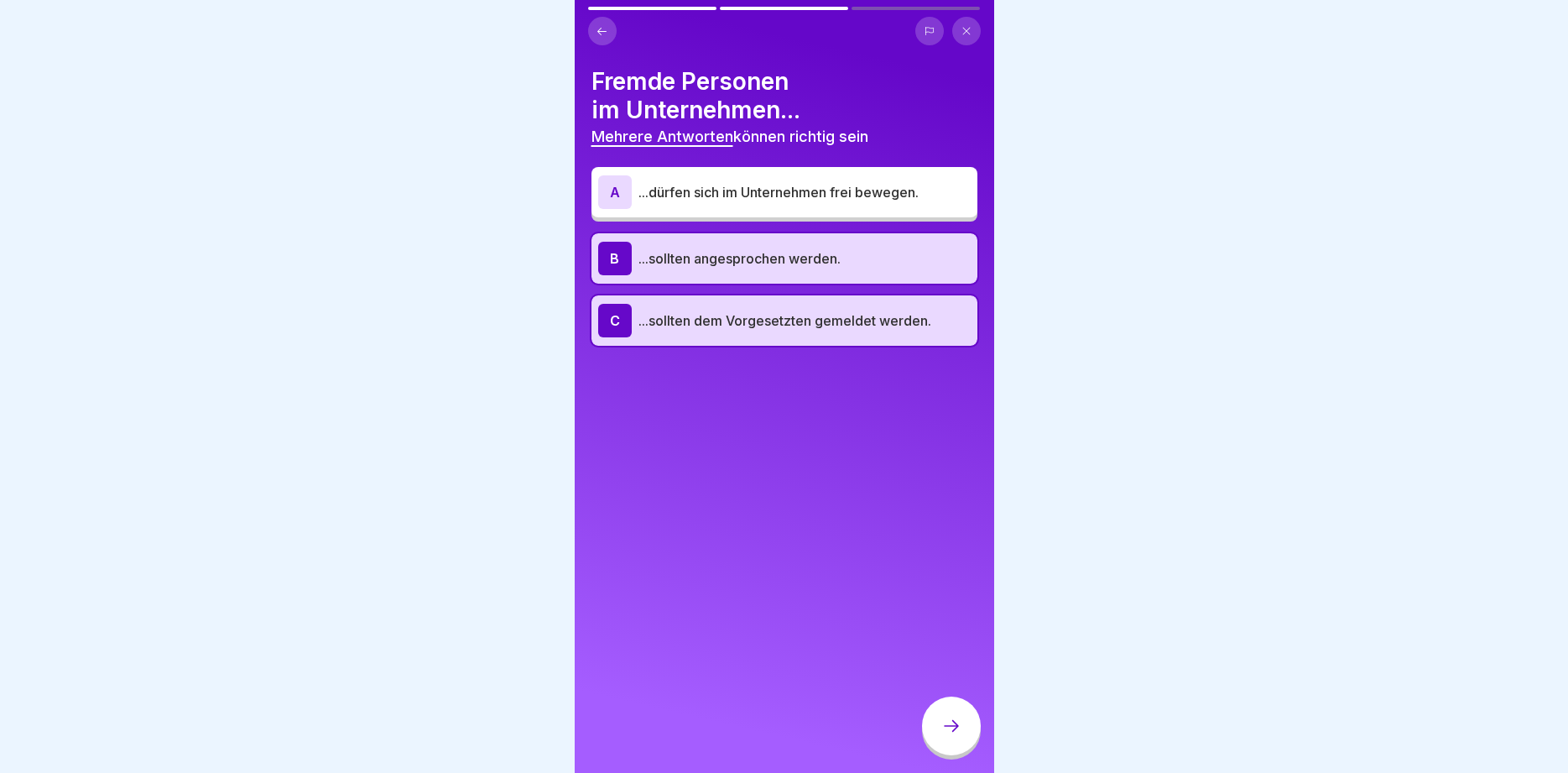
click at [963, 722] on div at bounding box center [952, 726] width 59 height 59
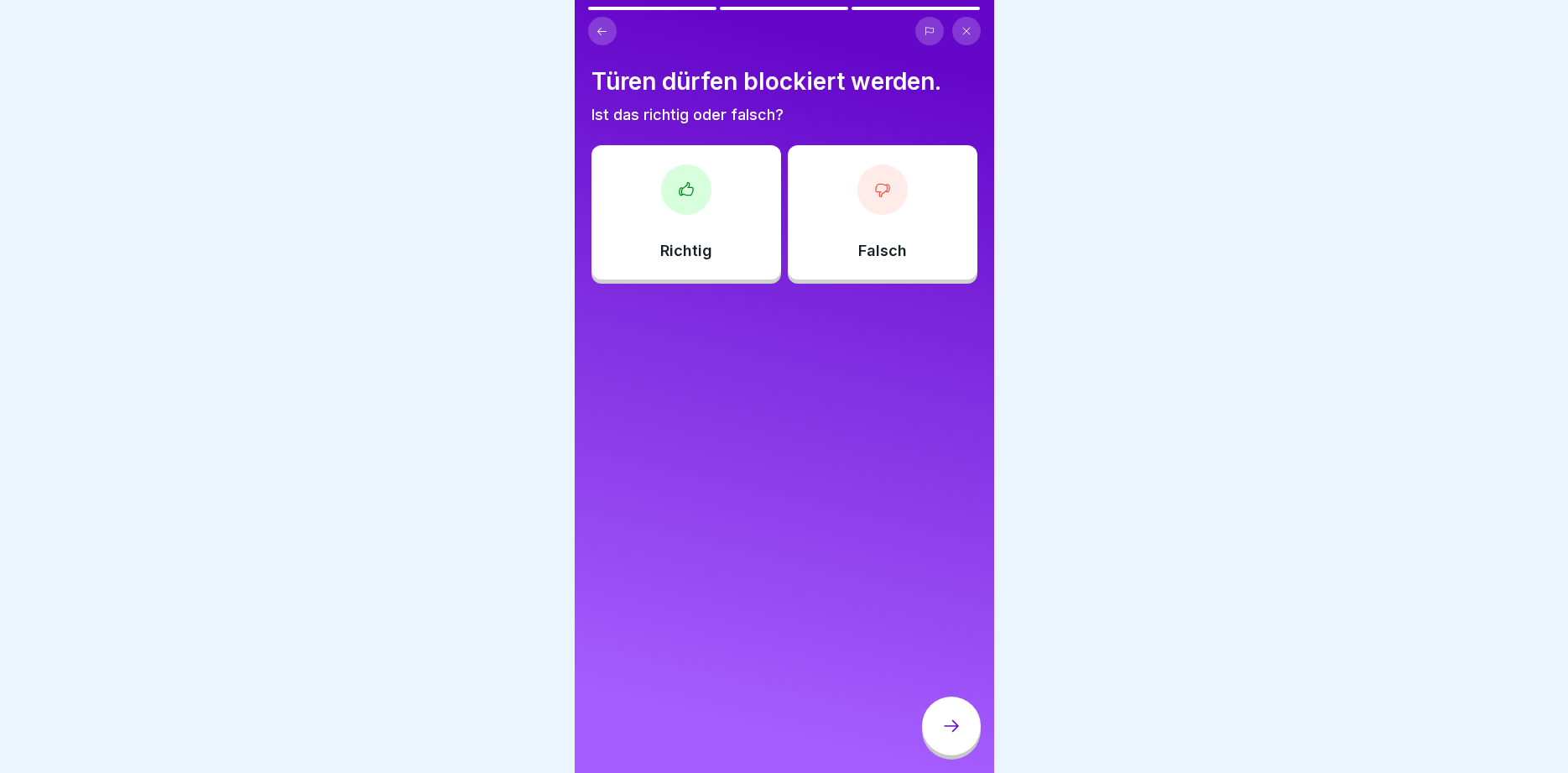
click at [825, 206] on div "Falsch" at bounding box center [882, 212] width 190 height 135
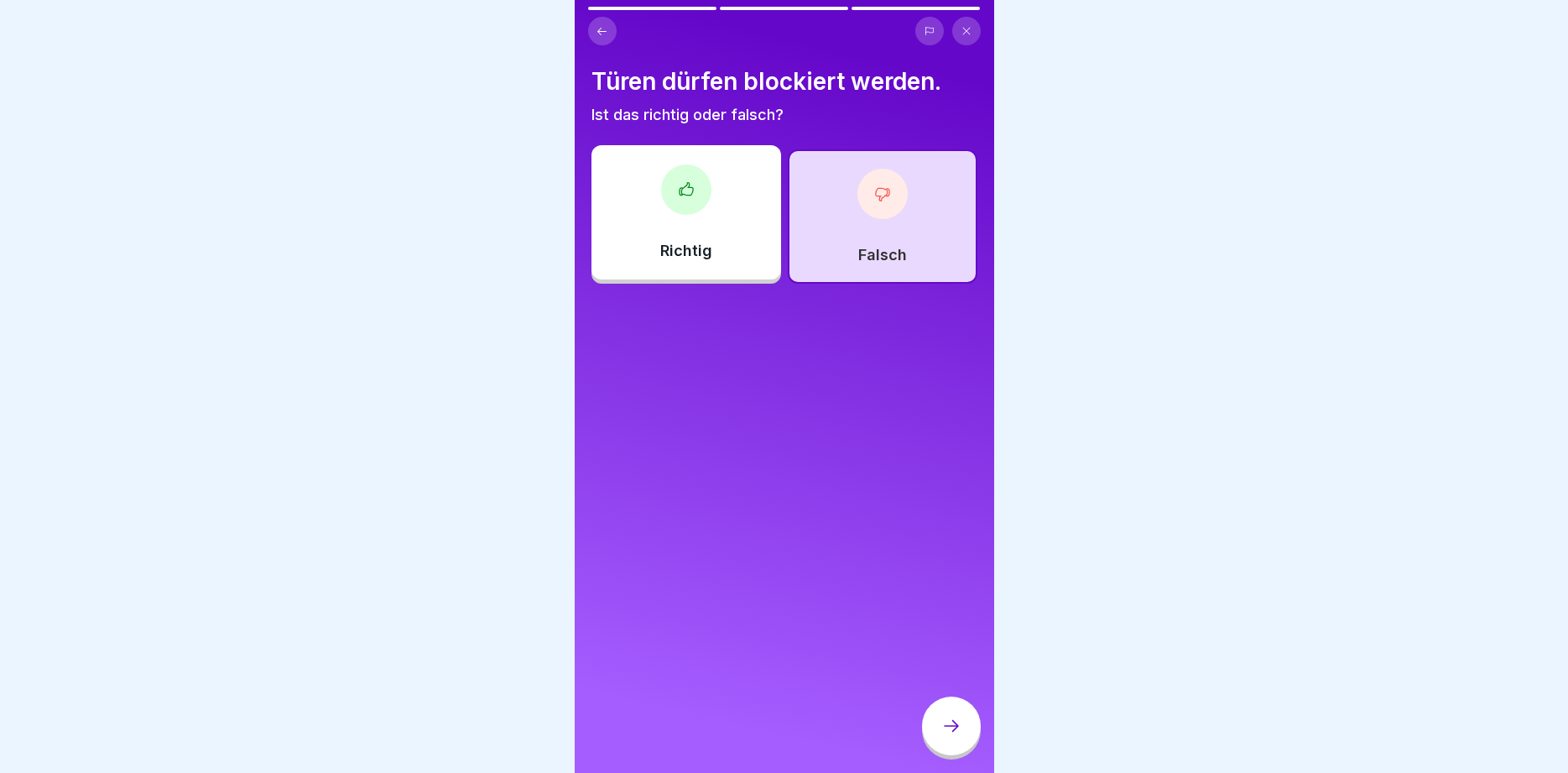
click at [951, 732] on icon at bounding box center [951, 726] width 20 height 20
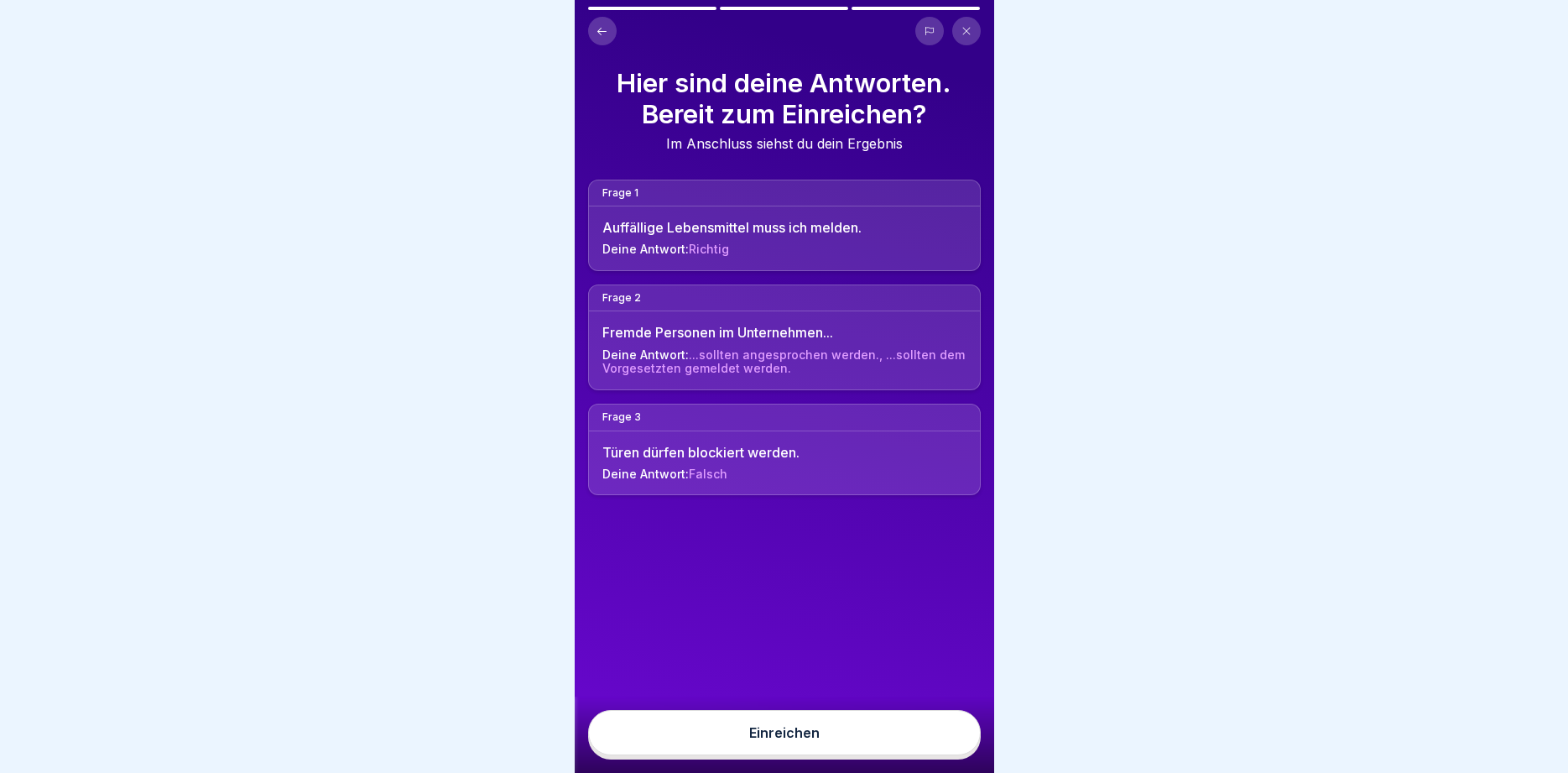
click at [942, 733] on button "Einreichen" at bounding box center [784, 732] width 392 height 45
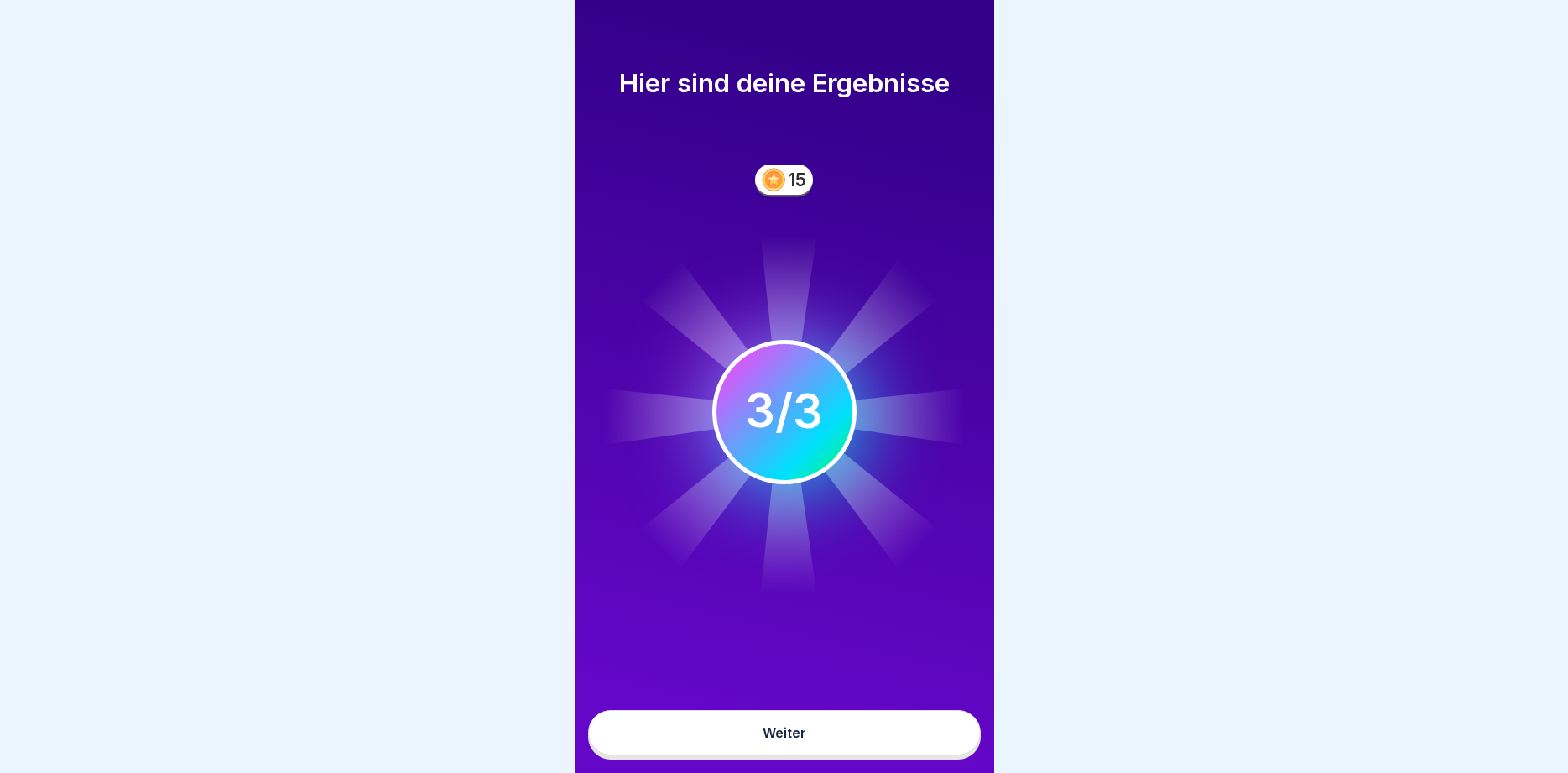
click at [942, 733] on button "Weiter" at bounding box center [784, 732] width 392 height 45
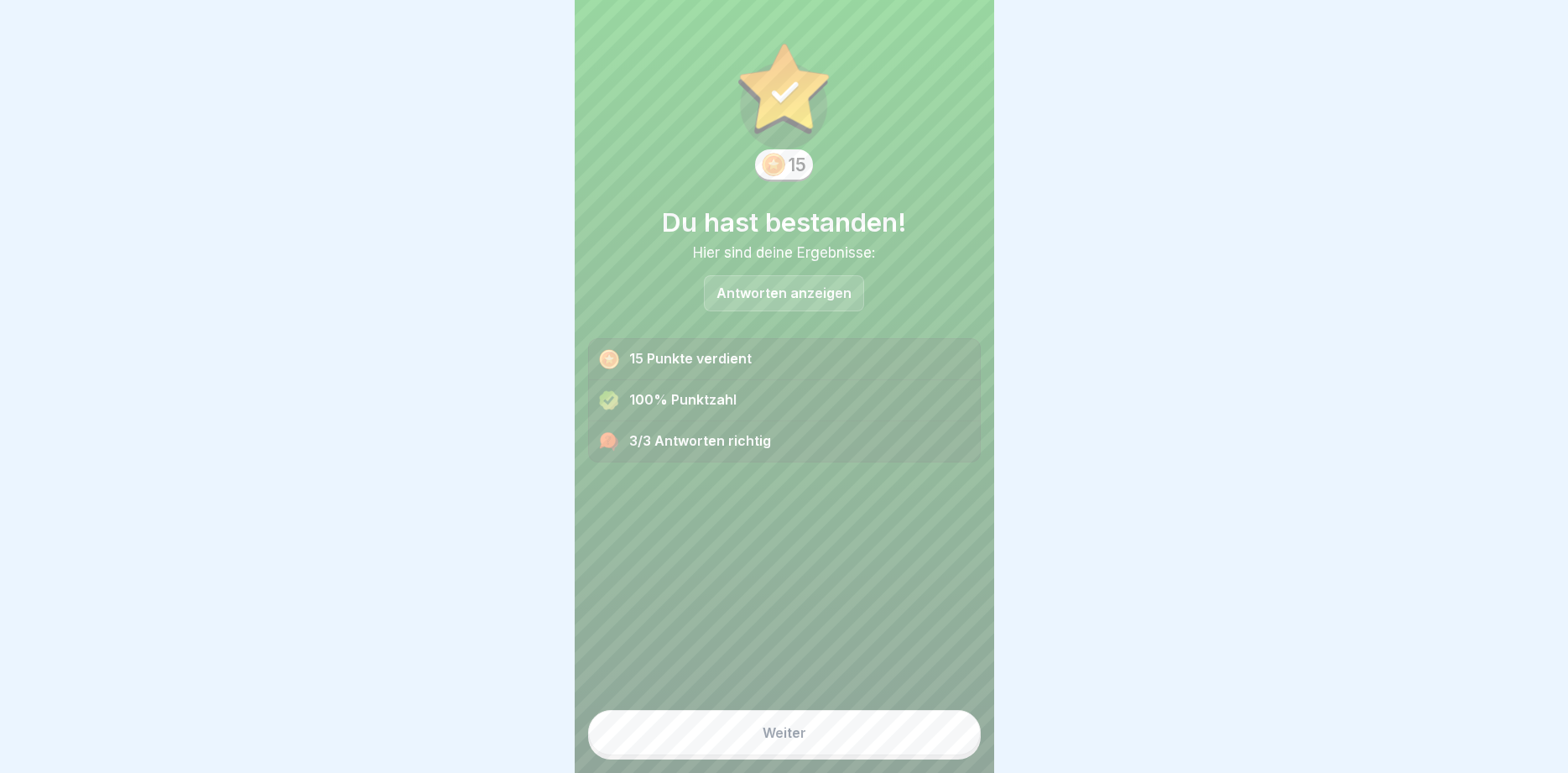
click at [942, 733] on button "Weiter" at bounding box center [784, 732] width 392 height 45
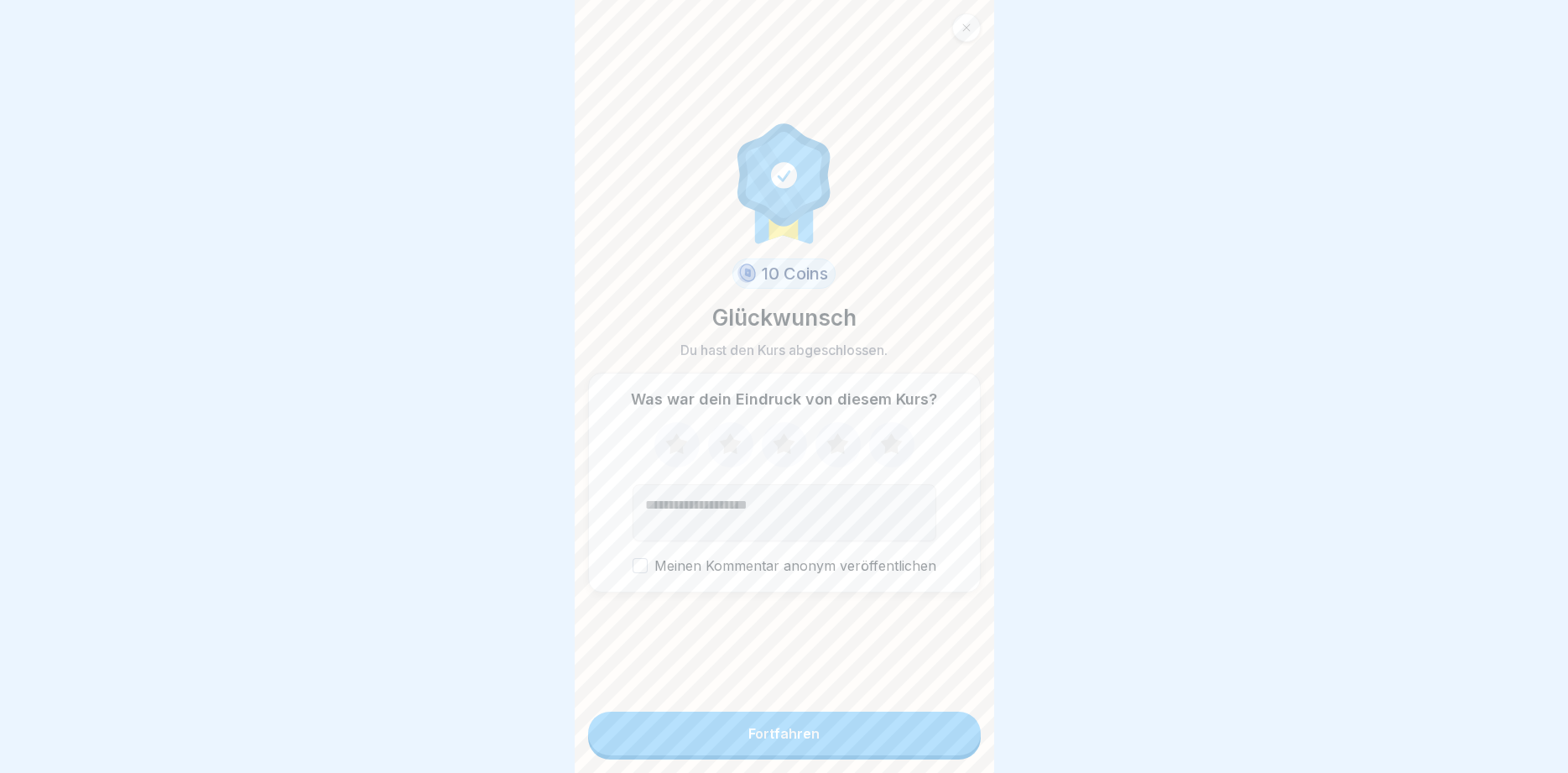
click at [768, 720] on button "Fortfahren" at bounding box center [784, 734] width 392 height 44
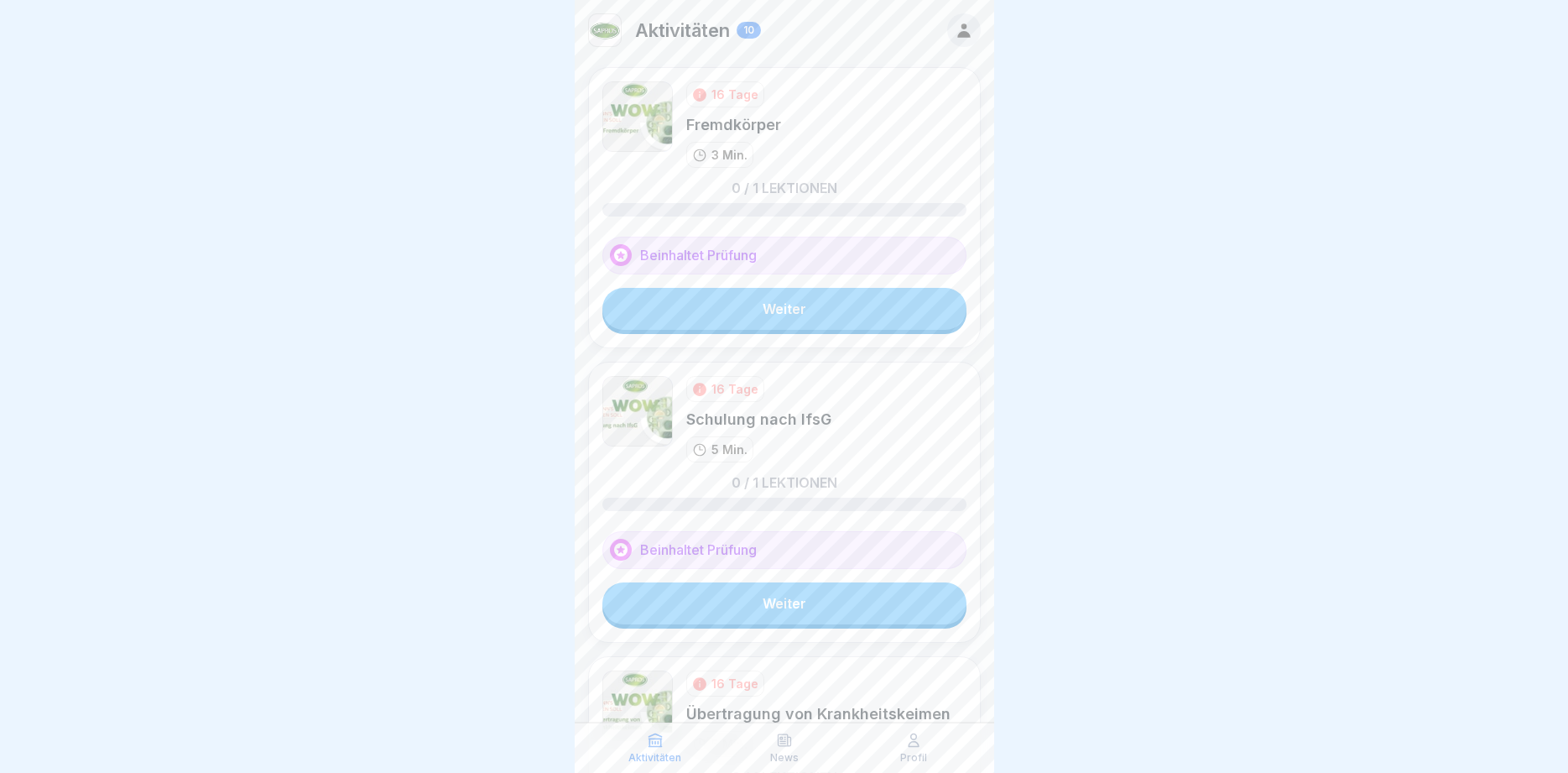
click at [775, 309] on link "Weiter" at bounding box center [784, 309] width 364 height 42
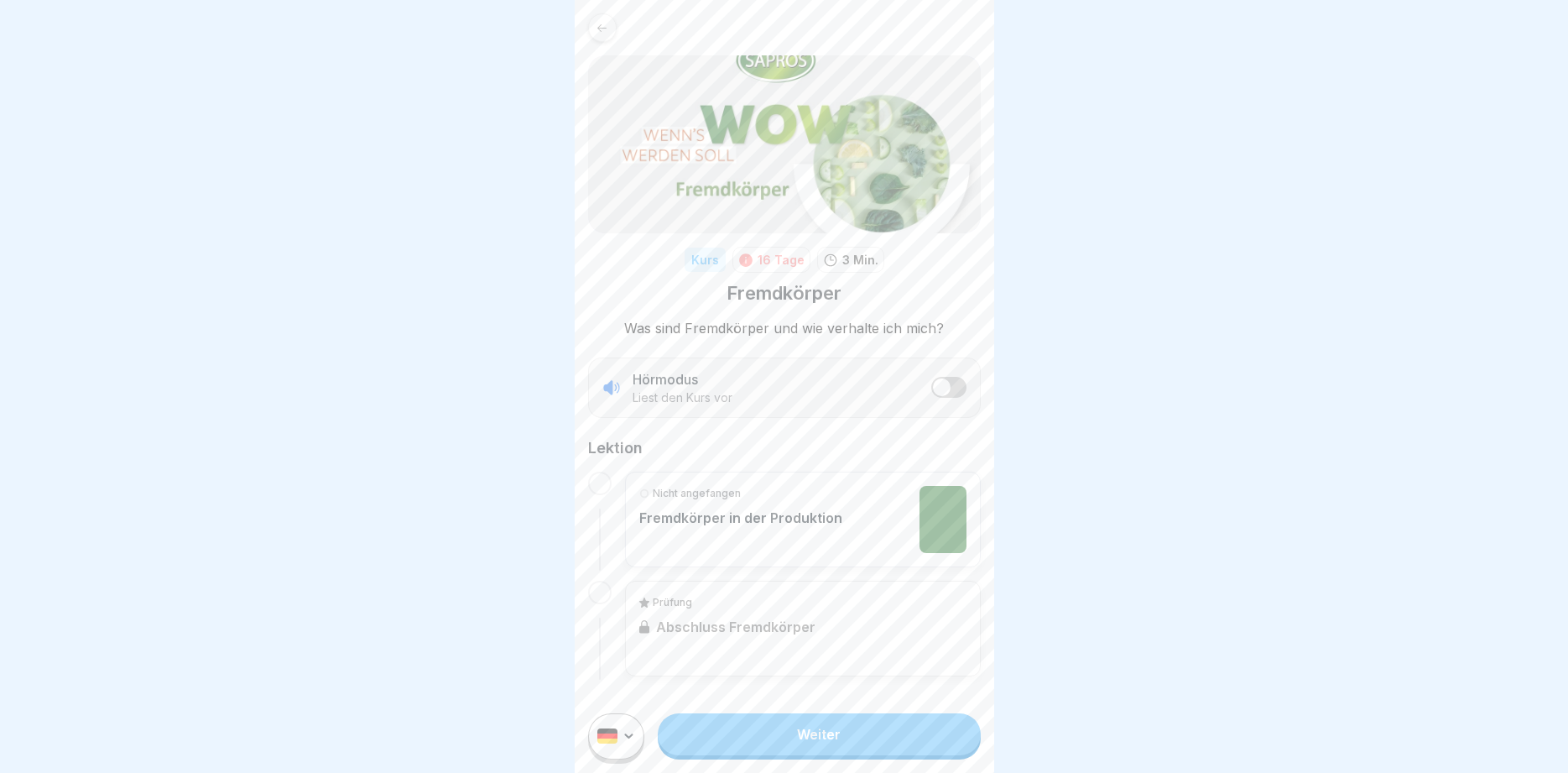
click at [817, 741] on link "Weiter" at bounding box center [818, 735] width 322 height 42
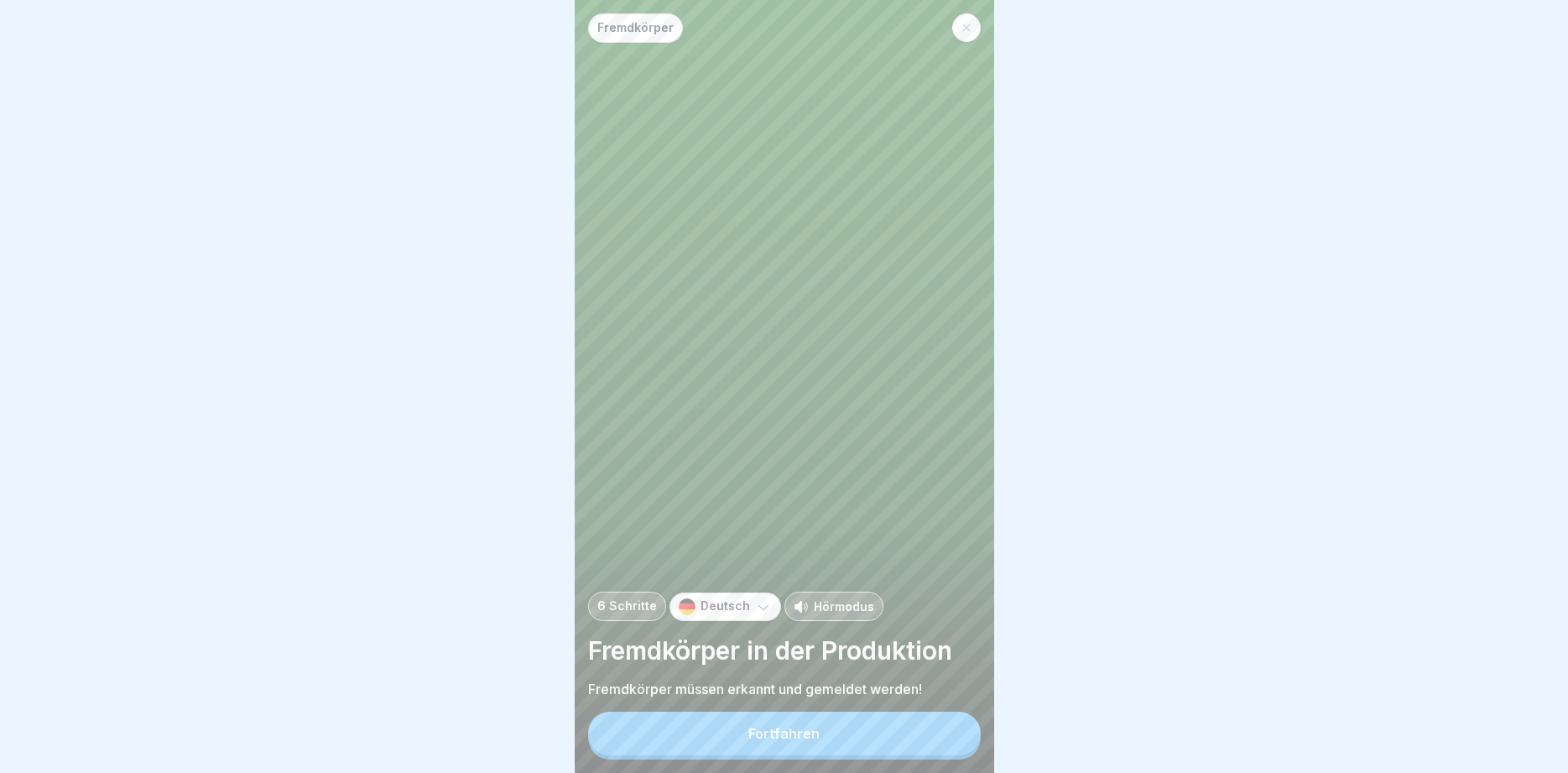
click at [789, 749] on button "Fortfahren" at bounding box center [784, 734] width 392 height 44
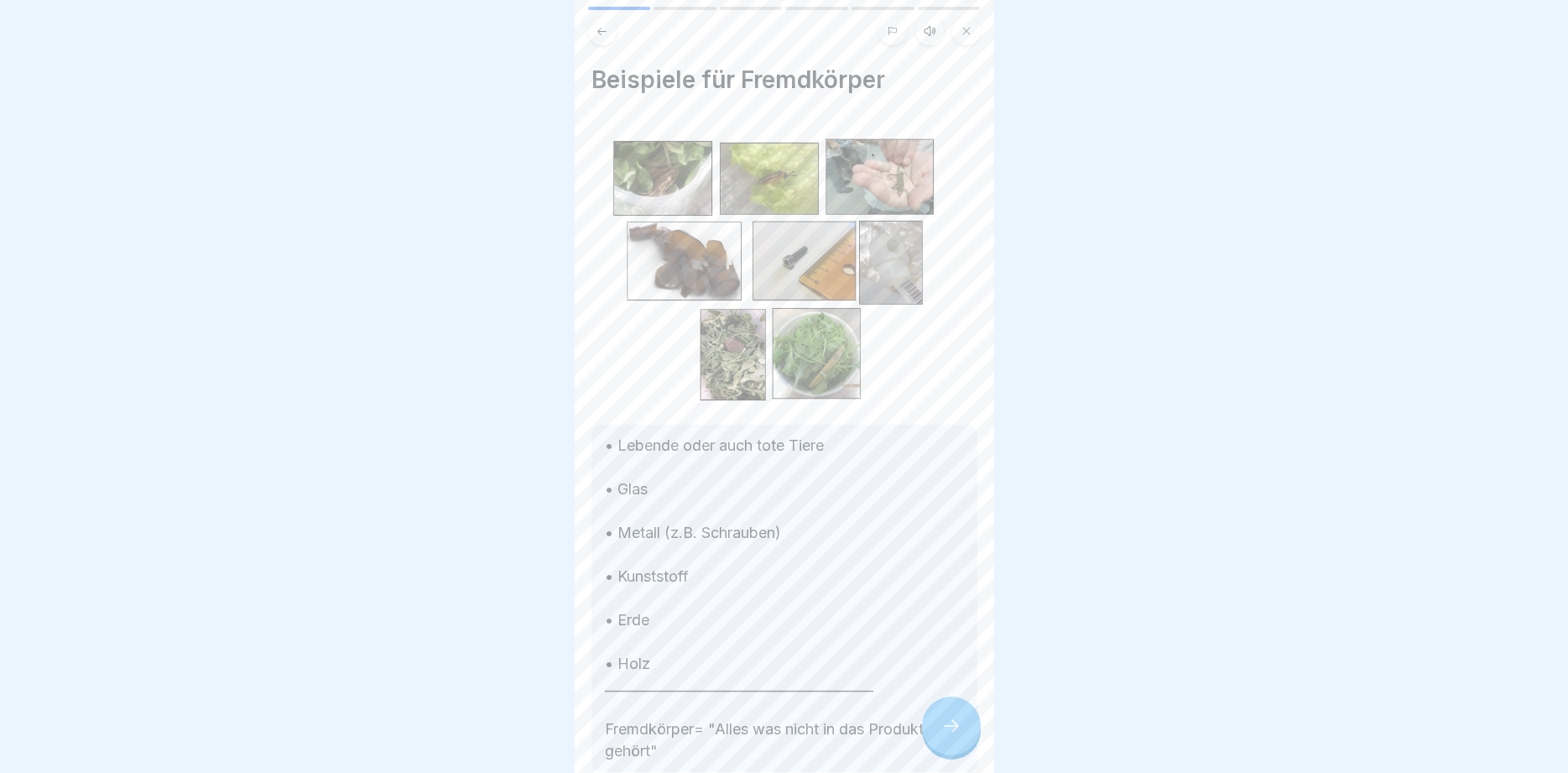
click at [946, 731] on icon at bounding box center [951, 726] width 20 height 20
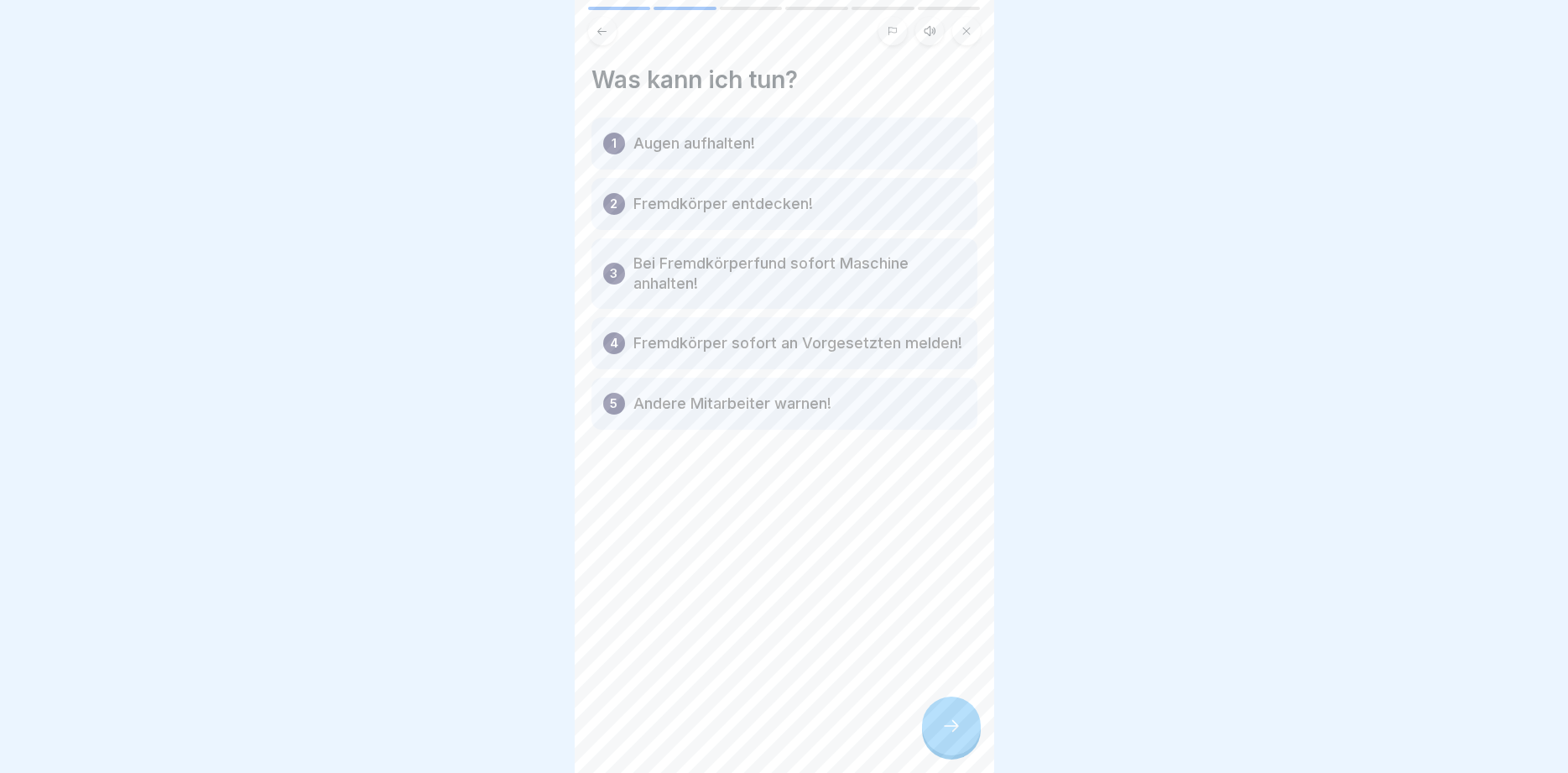
click at [946, 731] on icon at bounding box center [951, 726] width 20 height 20
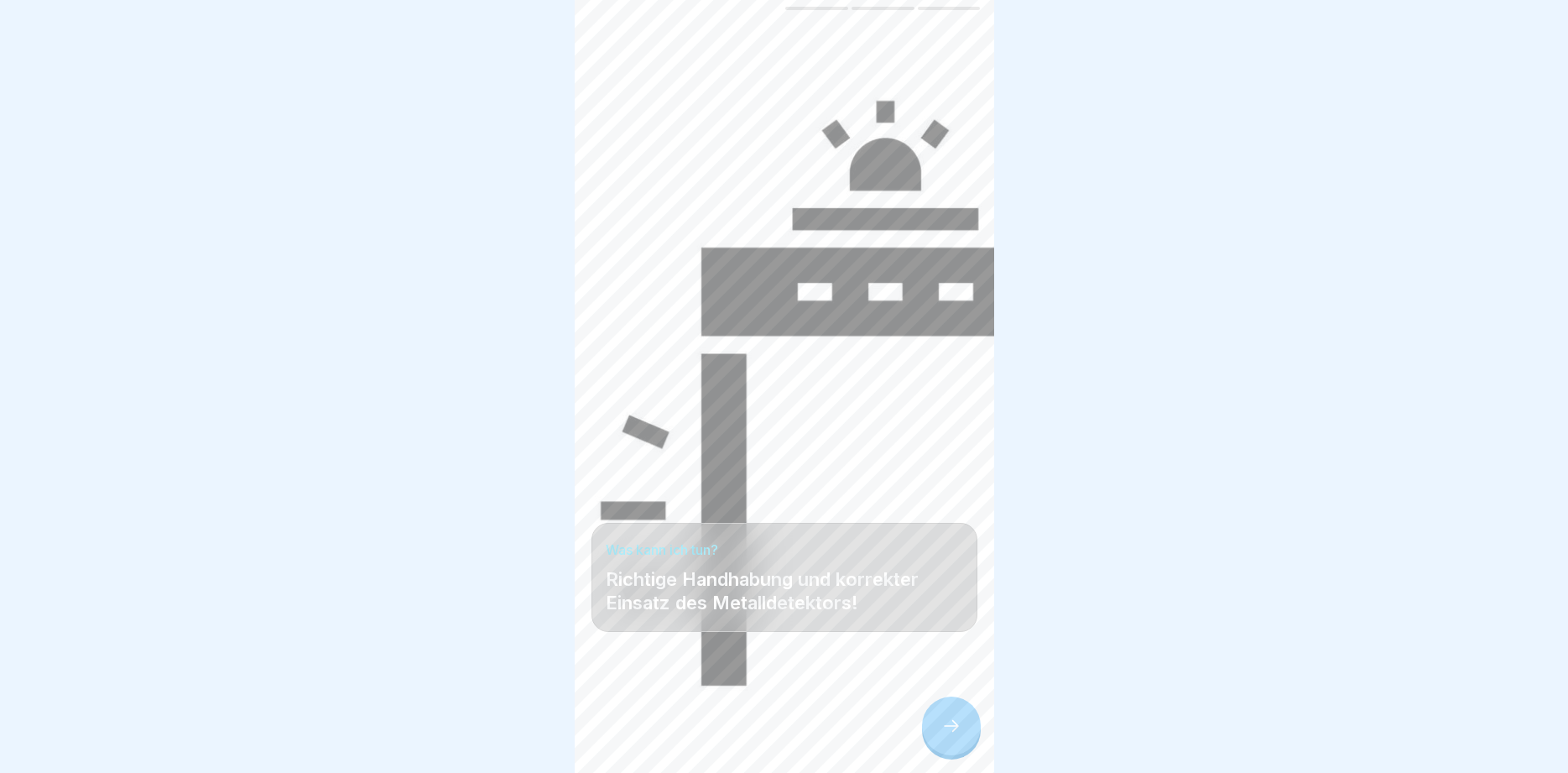
click at [949, 728] on icon at bounding box center [951, 726] width 20 height 20
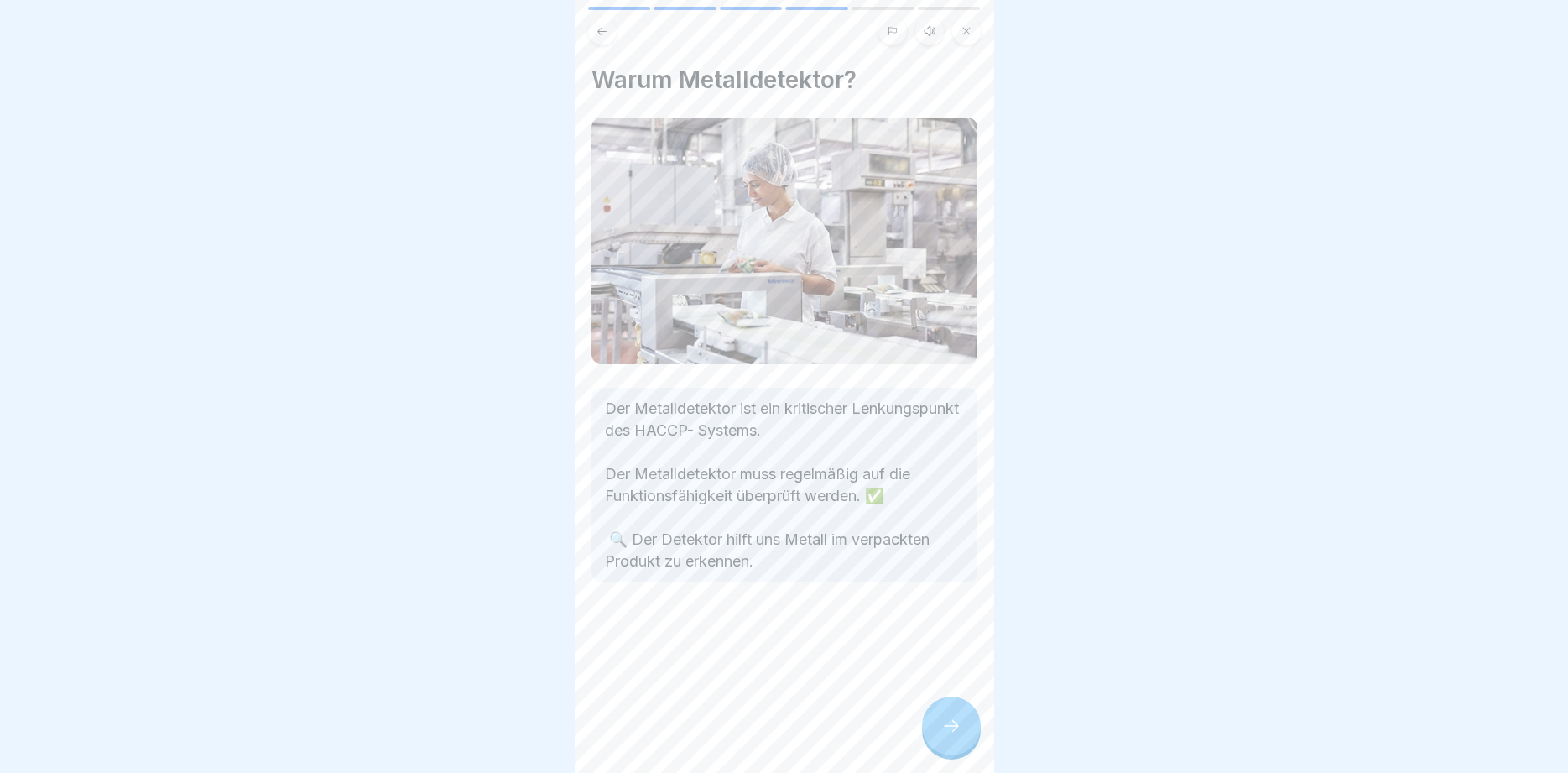
click at [919, 729] on div "Warum Metalldetektor? Der Metalldetektor ist ein kritischer Lenkungspunkt des H…" at bounding box center [784, 386] width 419 height 773
click at [954, 733] on icon at bounding box center [951, 726] width 20 height 20
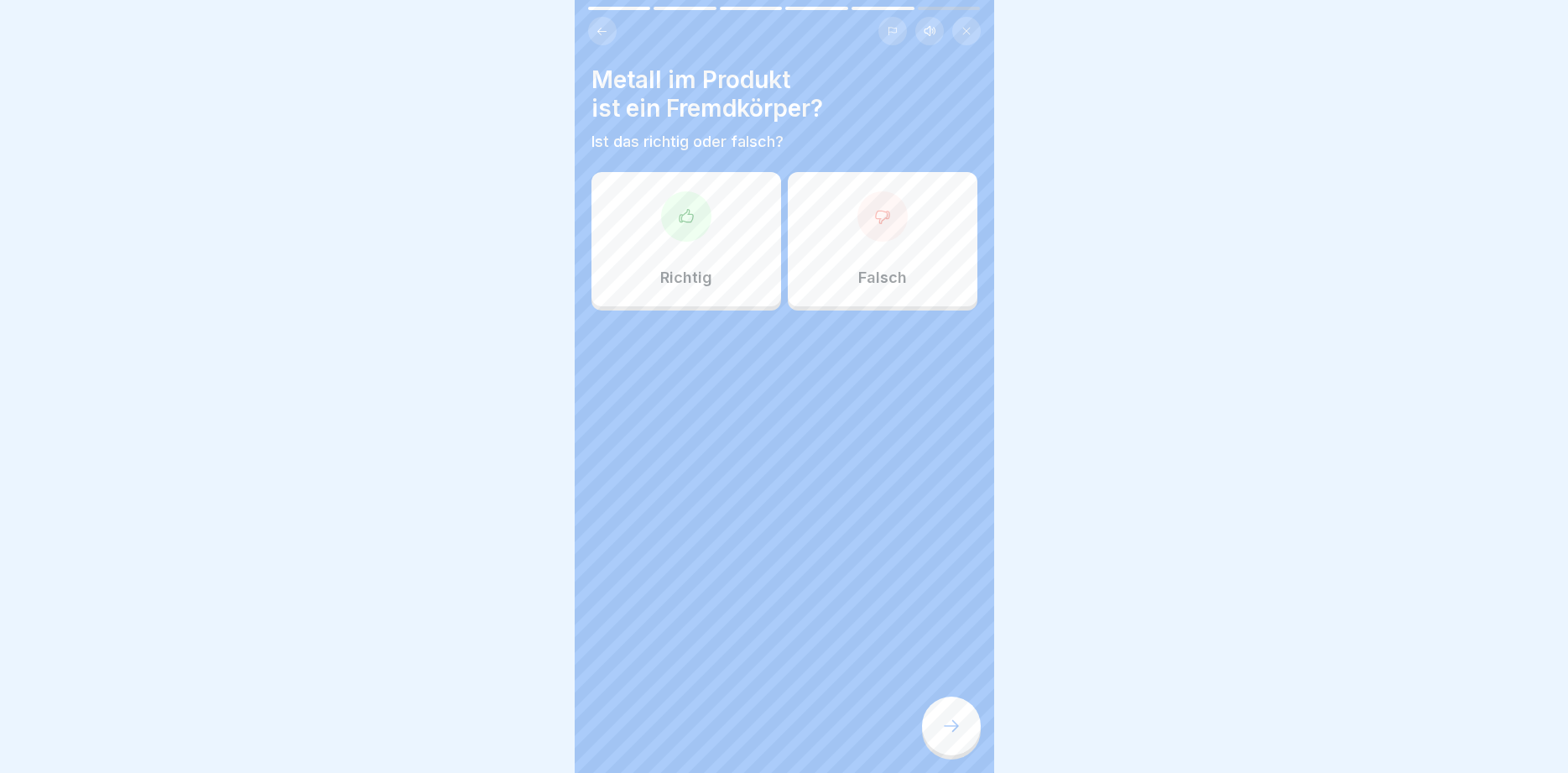
click at [682, 235] on div at bounding box center [686, 216] width 51 height 51
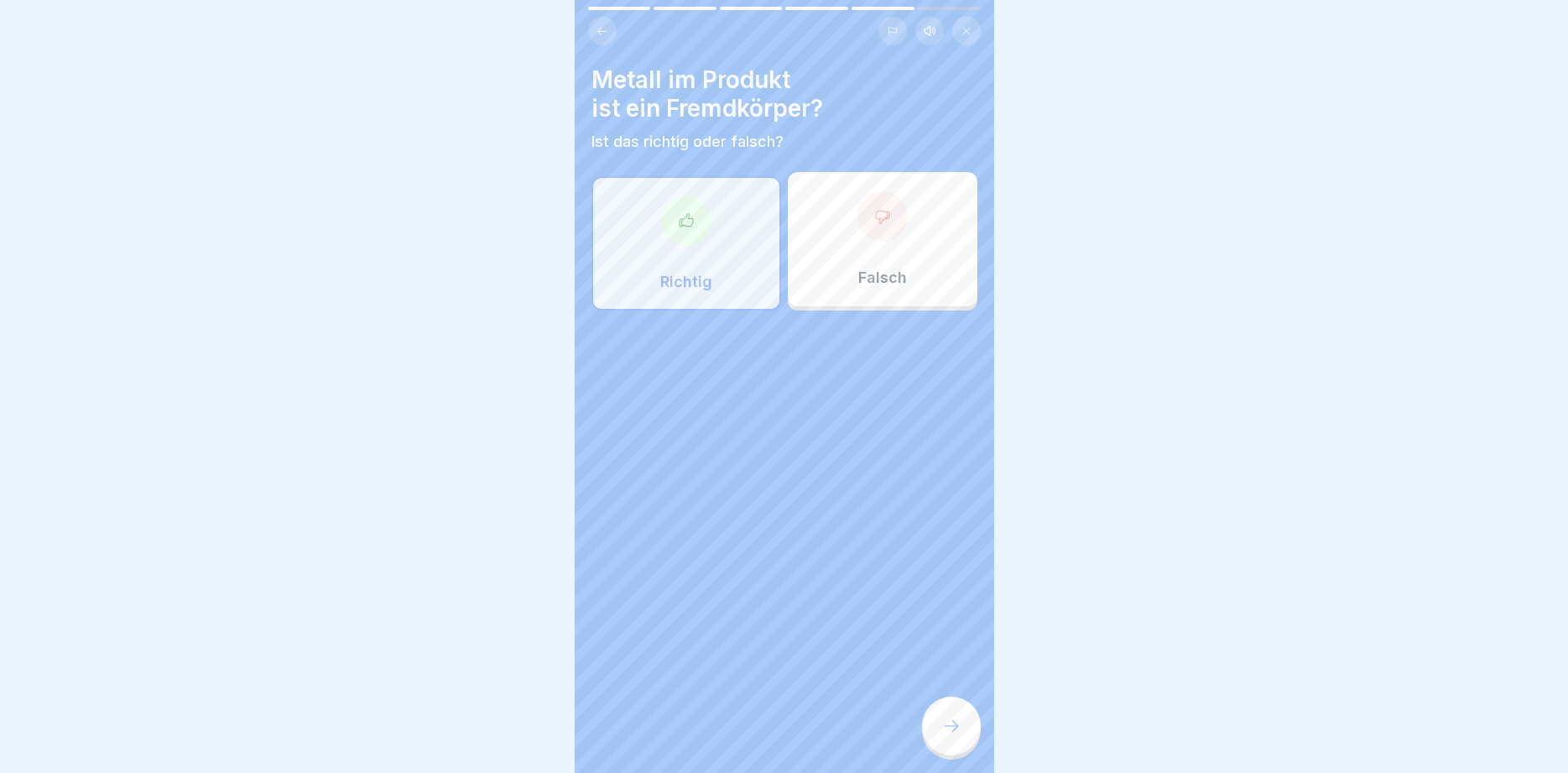
click at [963, 731] on div at bounding box center [952, 726] width 59 height 59
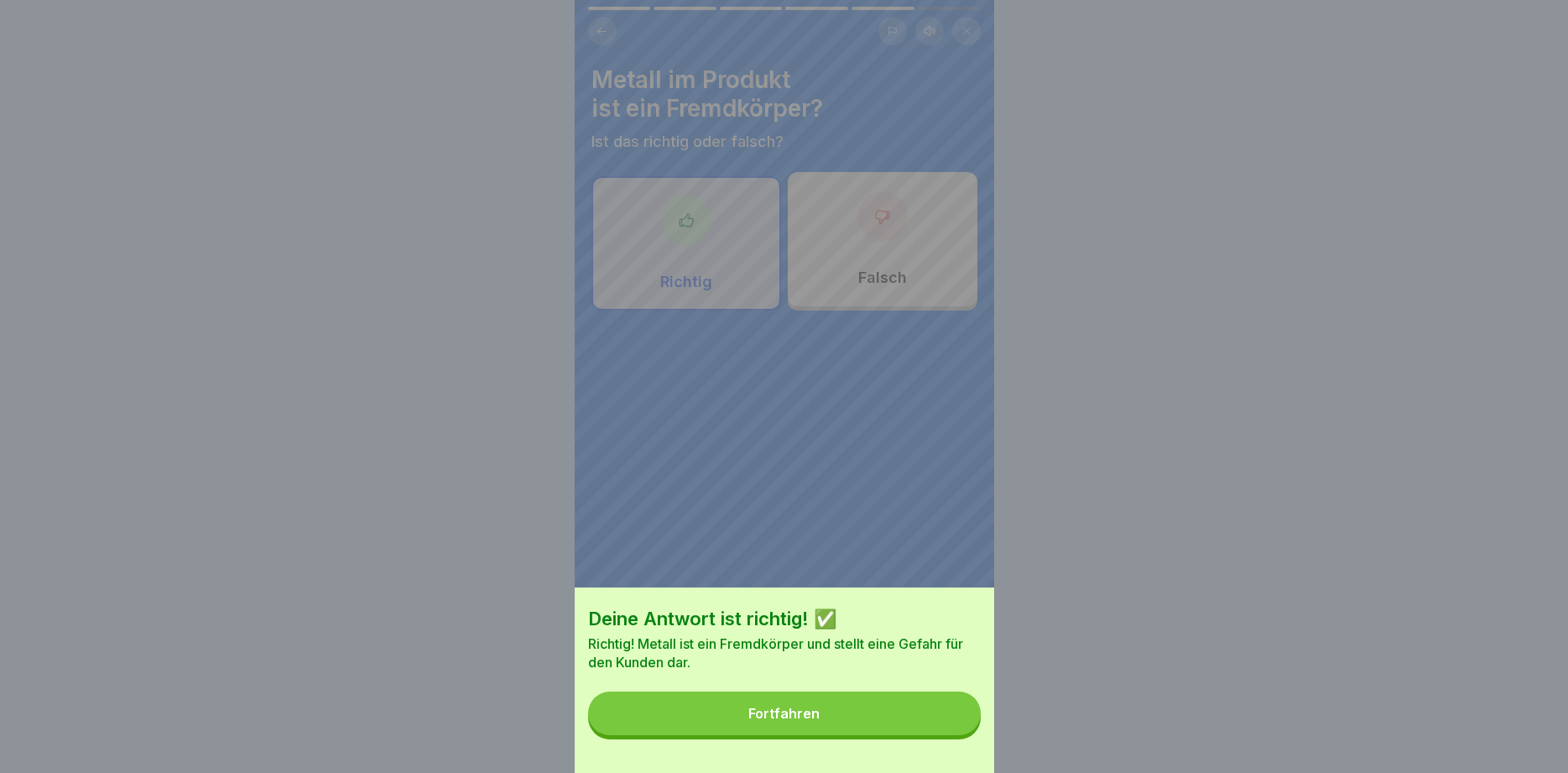
click at [931, 713] on button "Fortfahren" at bounding box center [784, 714] width 392 height 44
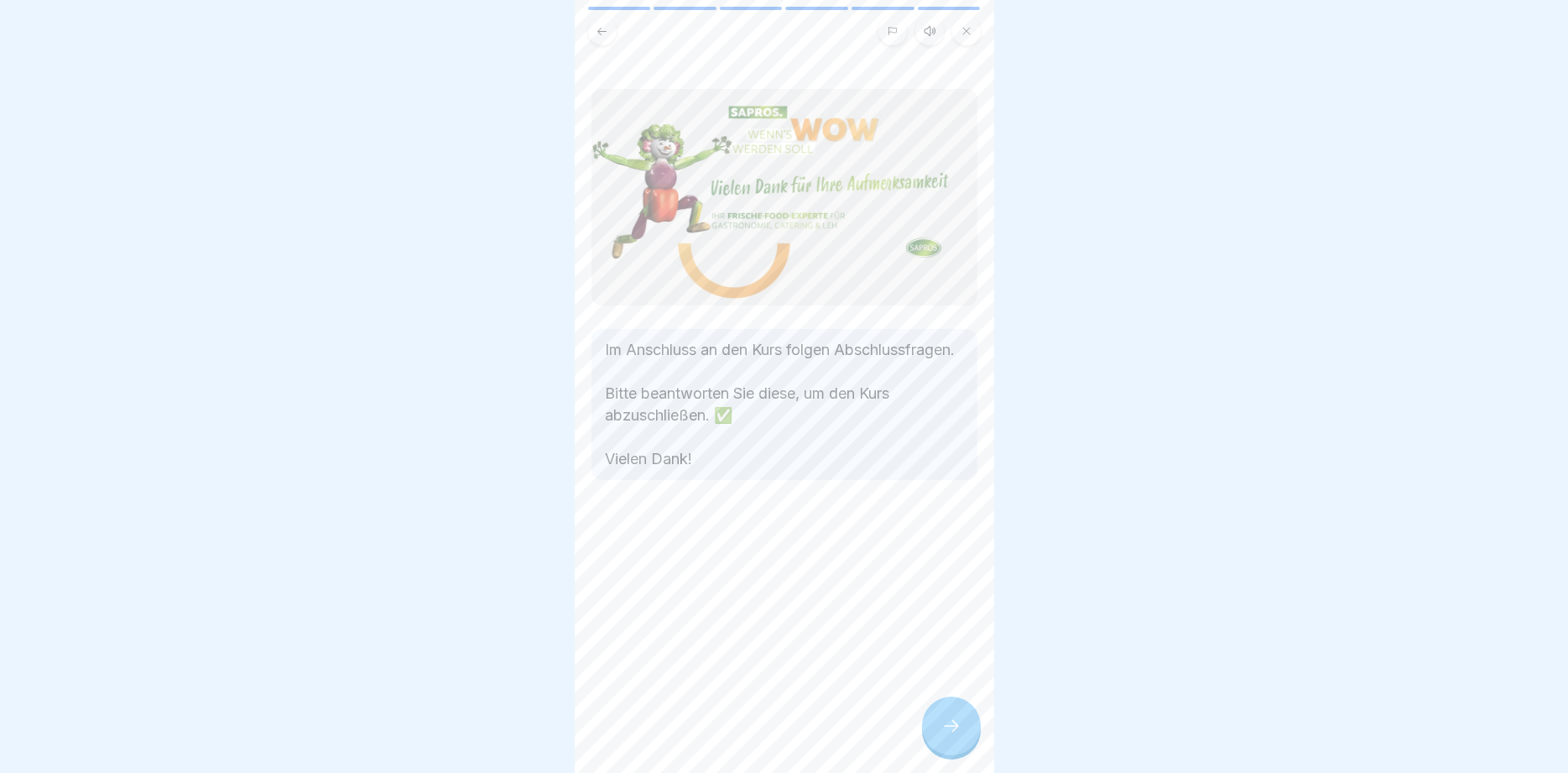
click at [949, 727] on icon at bounding box center [951, 726] width 20 height 20
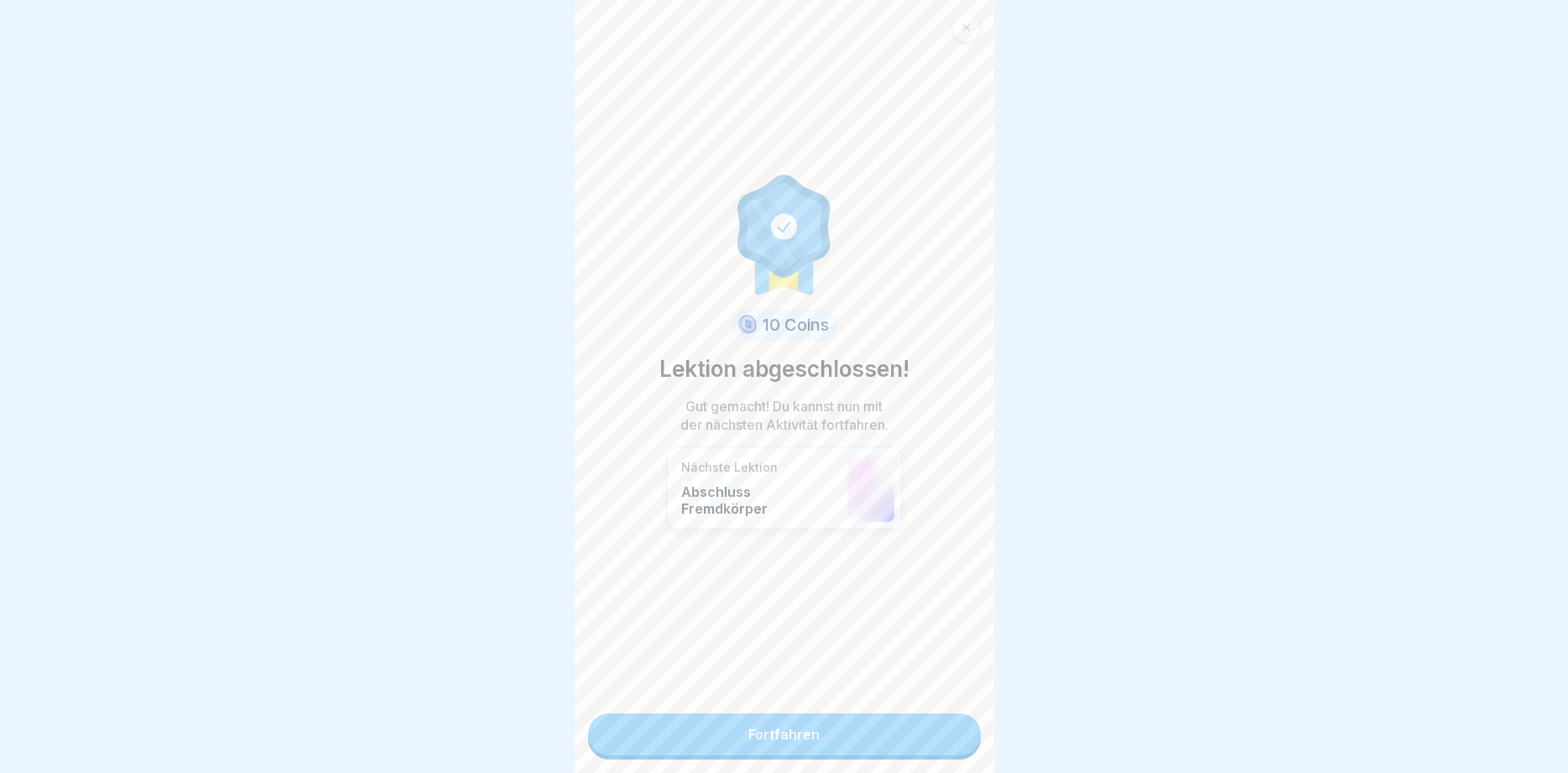
click at [814, 739] on link "Fortfahren" at bounding box center [784, 735] width 392 height 42
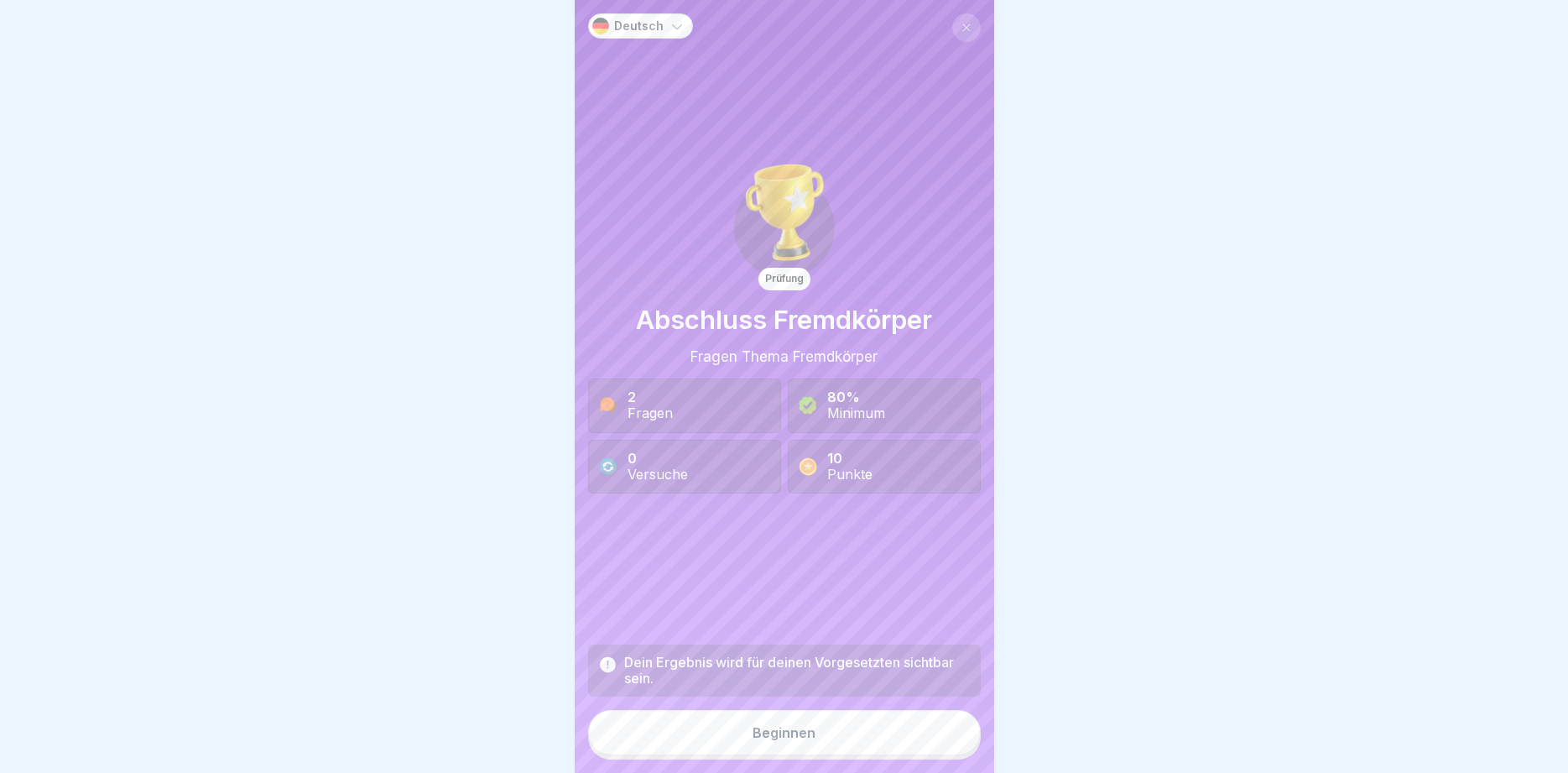
click at [805, 741] on button "Beginnen" at bounding box center [784, 732] width 392 height 45
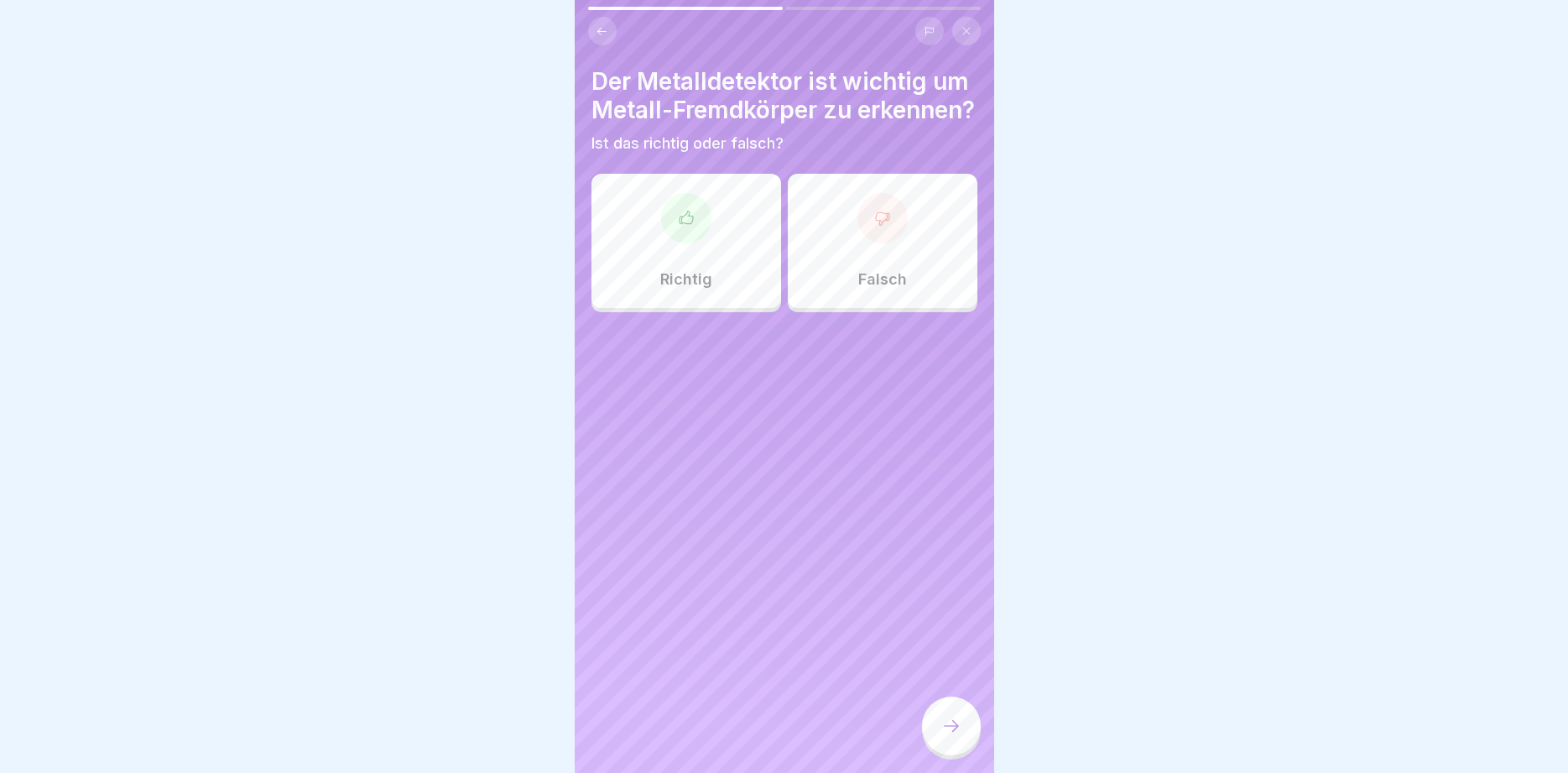
click at [690, 244] on div at bounding box center [686, 218] width 51 height 51
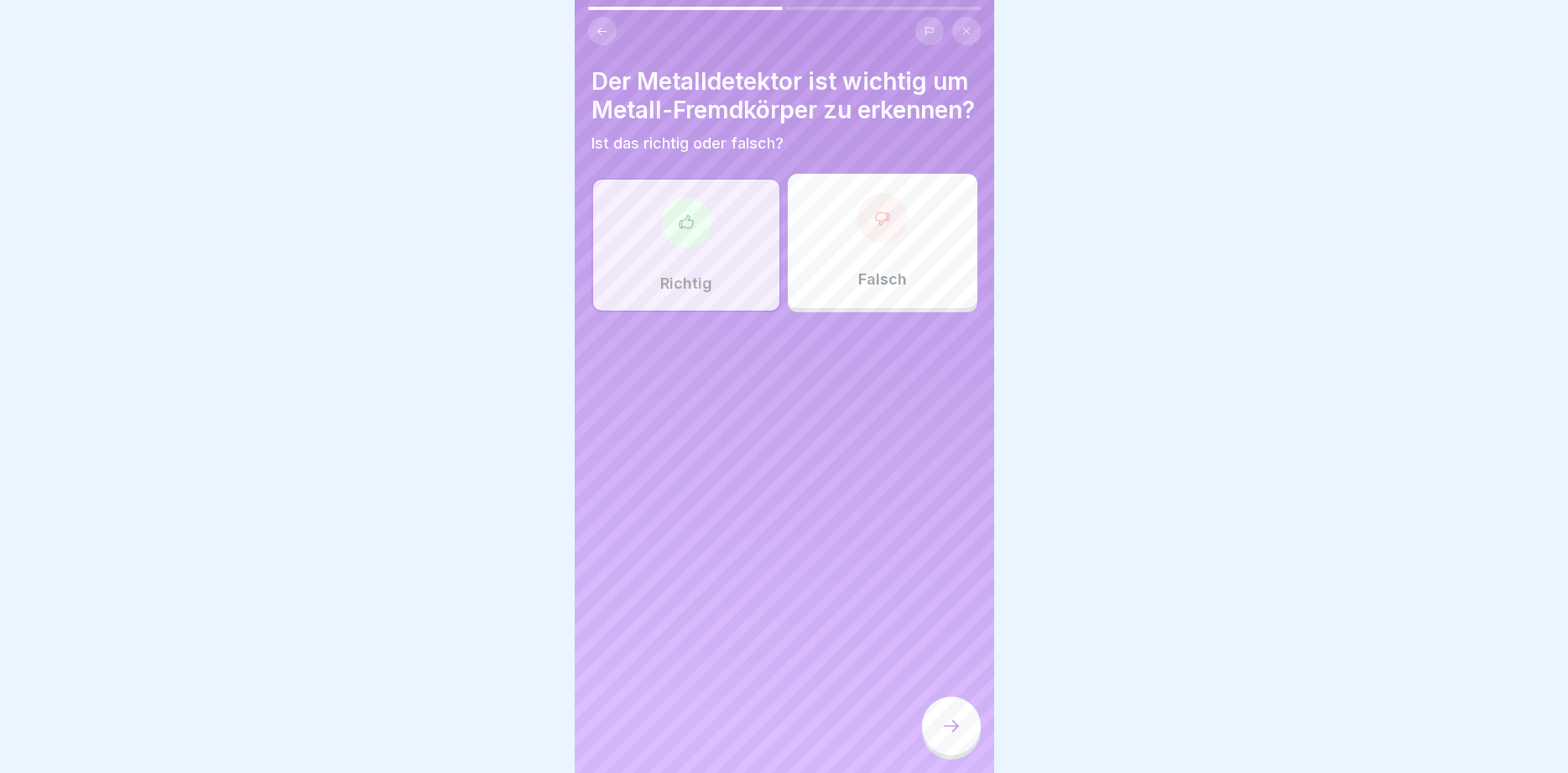
click at [959, 738] on div at bounding box center [952, 726] width 59 height 59
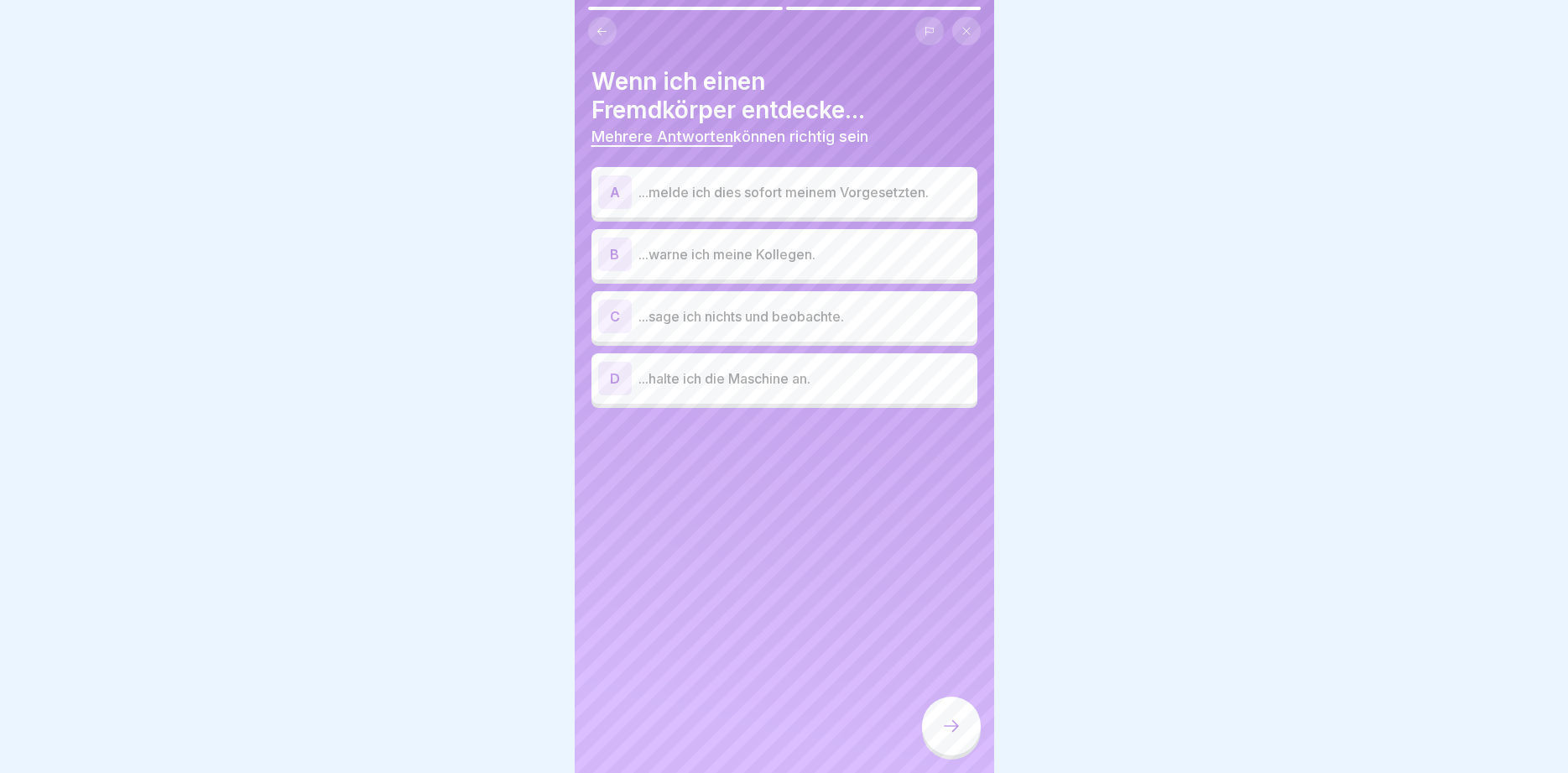
click at [708, 385] on p "...halte ich die Maschine an." at bounding box center [805, 378] width 332 height 20
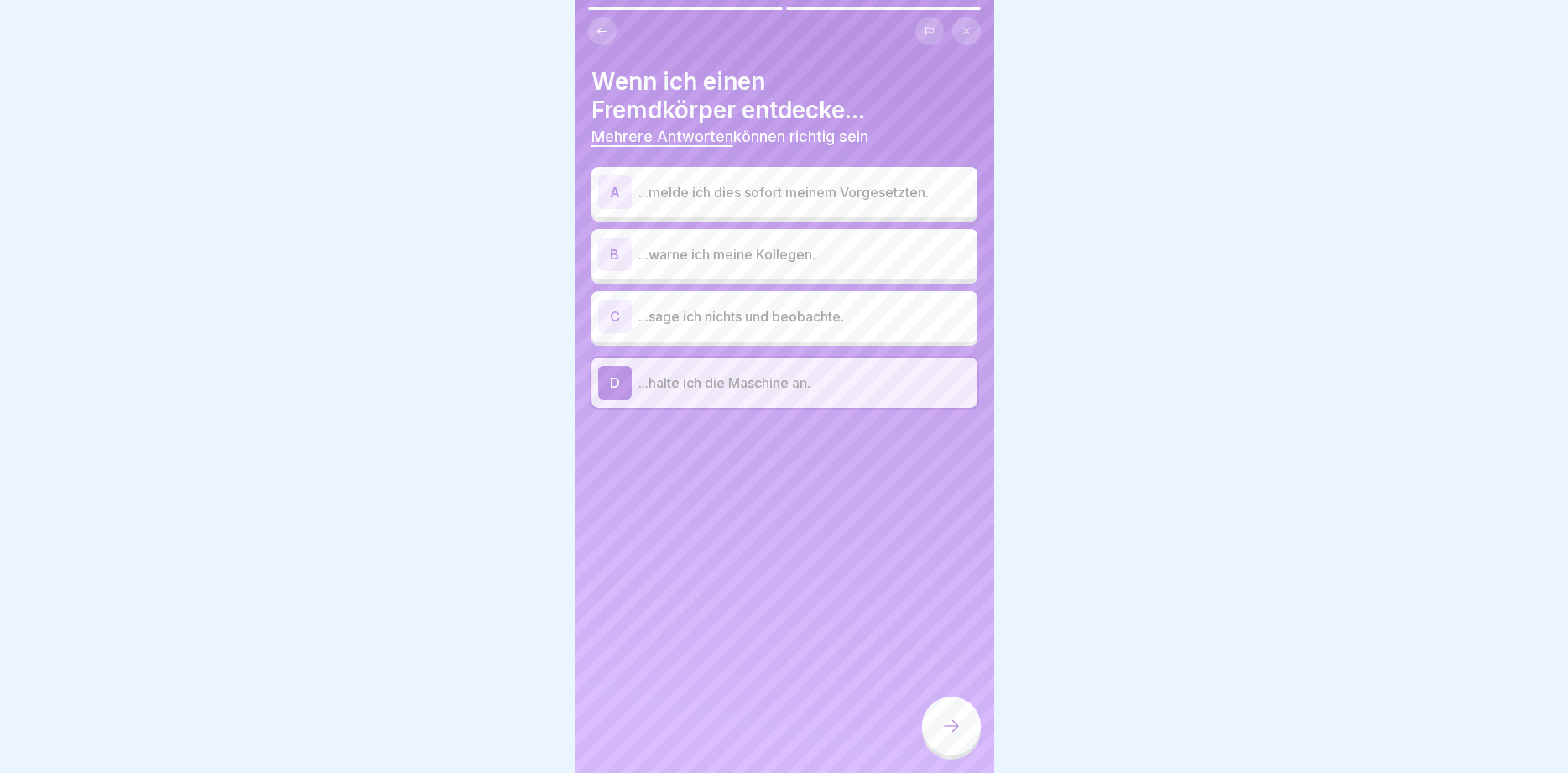
click at [654, 183] on p "...melde ich dies sofort meinem Vorgesetzten." at bounding box center [805, 192] width 332 height 20
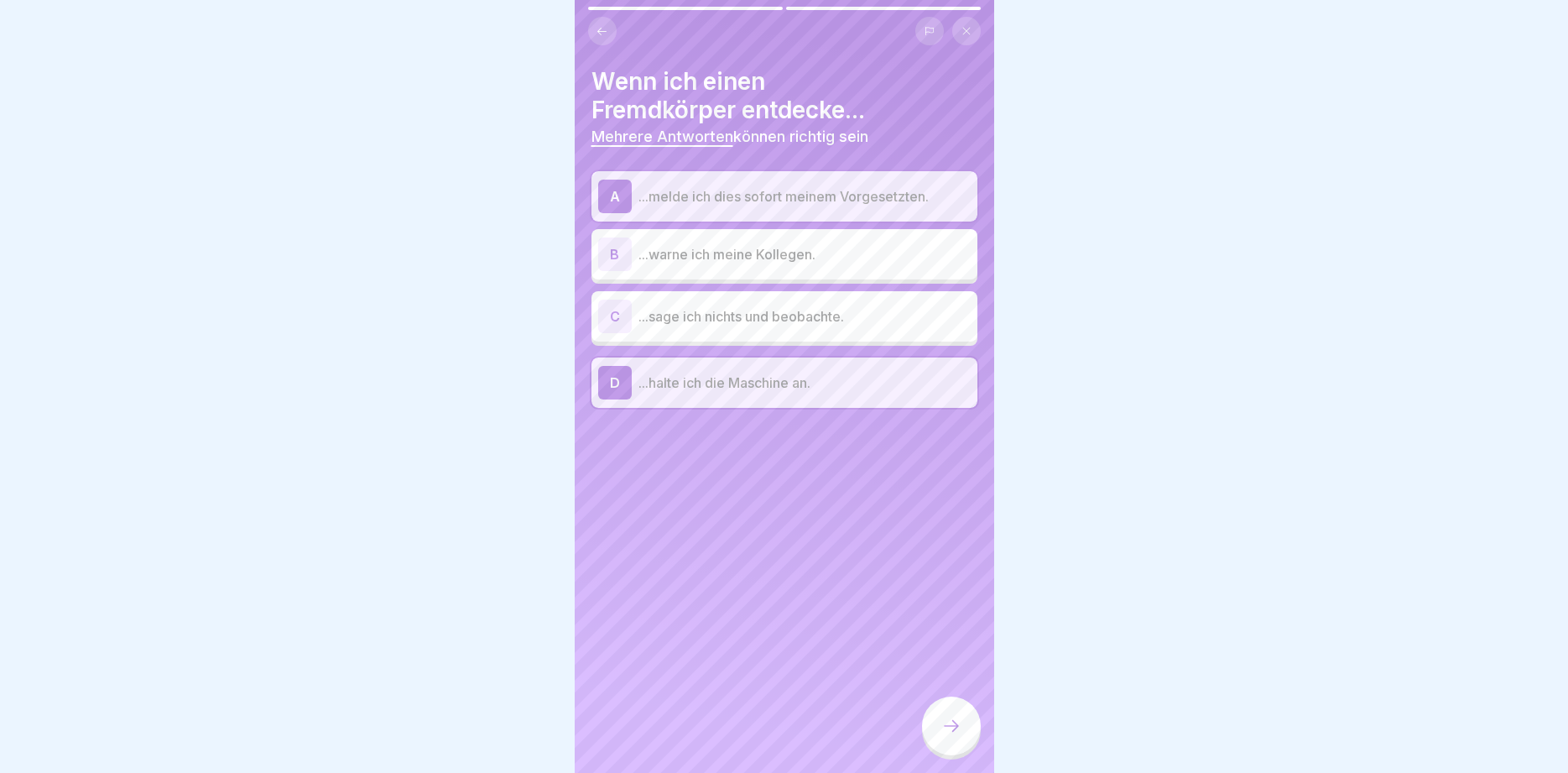
click at [796, 253] on p "...warne ich meine Kollegen." at bounding box center [805, 254] width 332 height 20
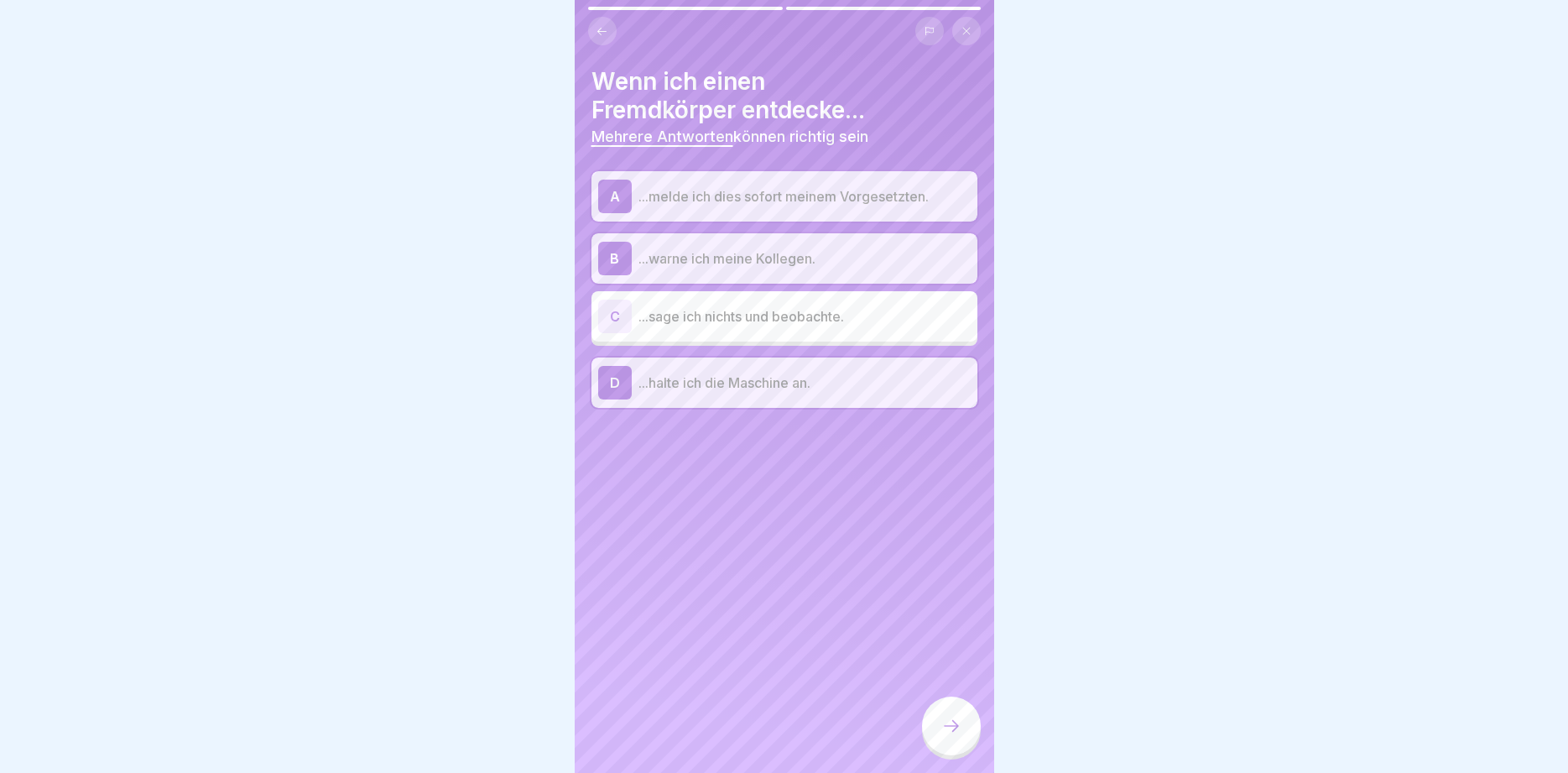
click at [796, 253] on p "...warne ich meine Kollegen." at bounding box center [805, 258] width 332 height 20
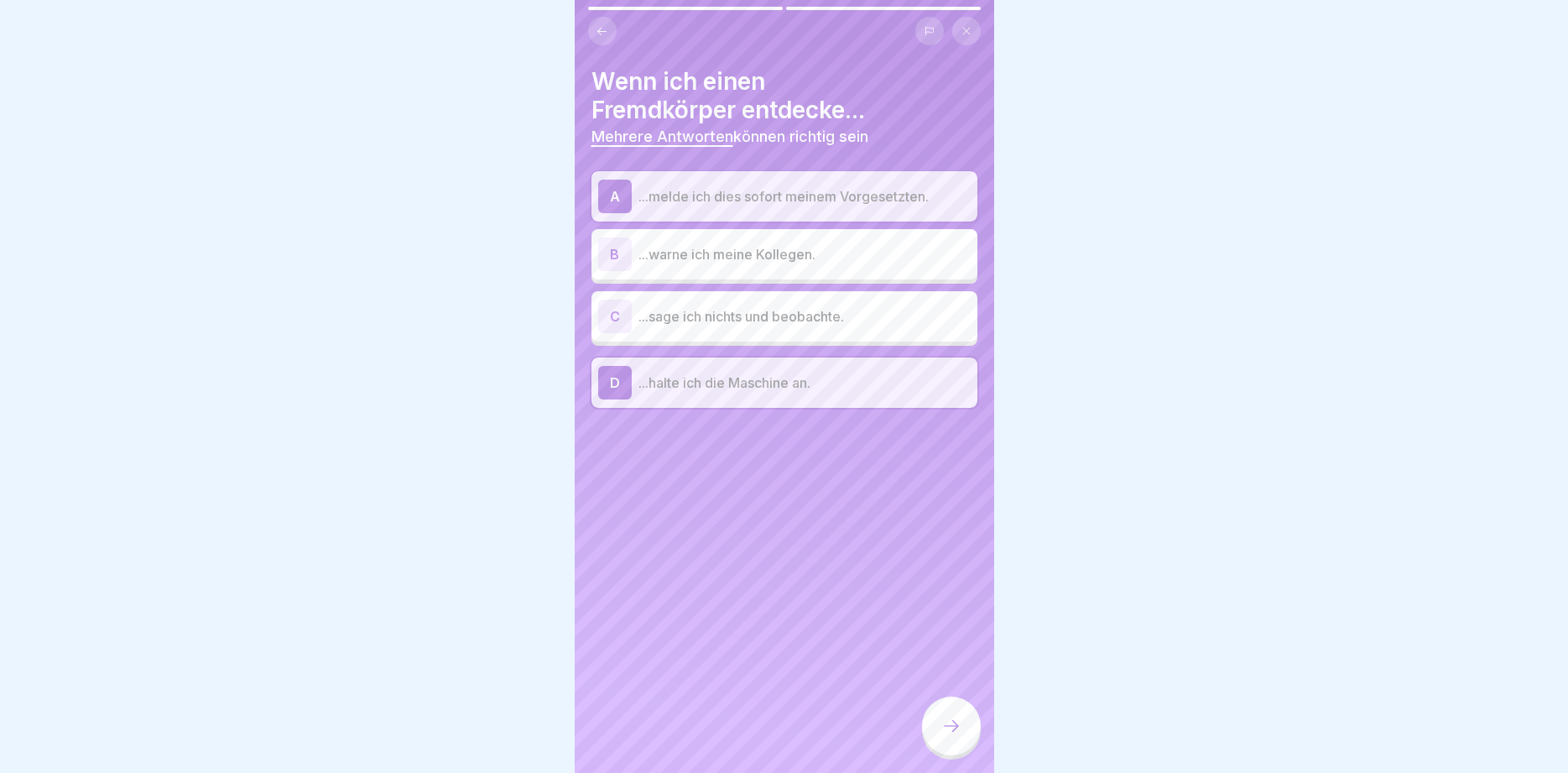
click at [796, 253] on p "...warne ich meine Kollegen." at bounding box center [805, 254] width 332 height 20
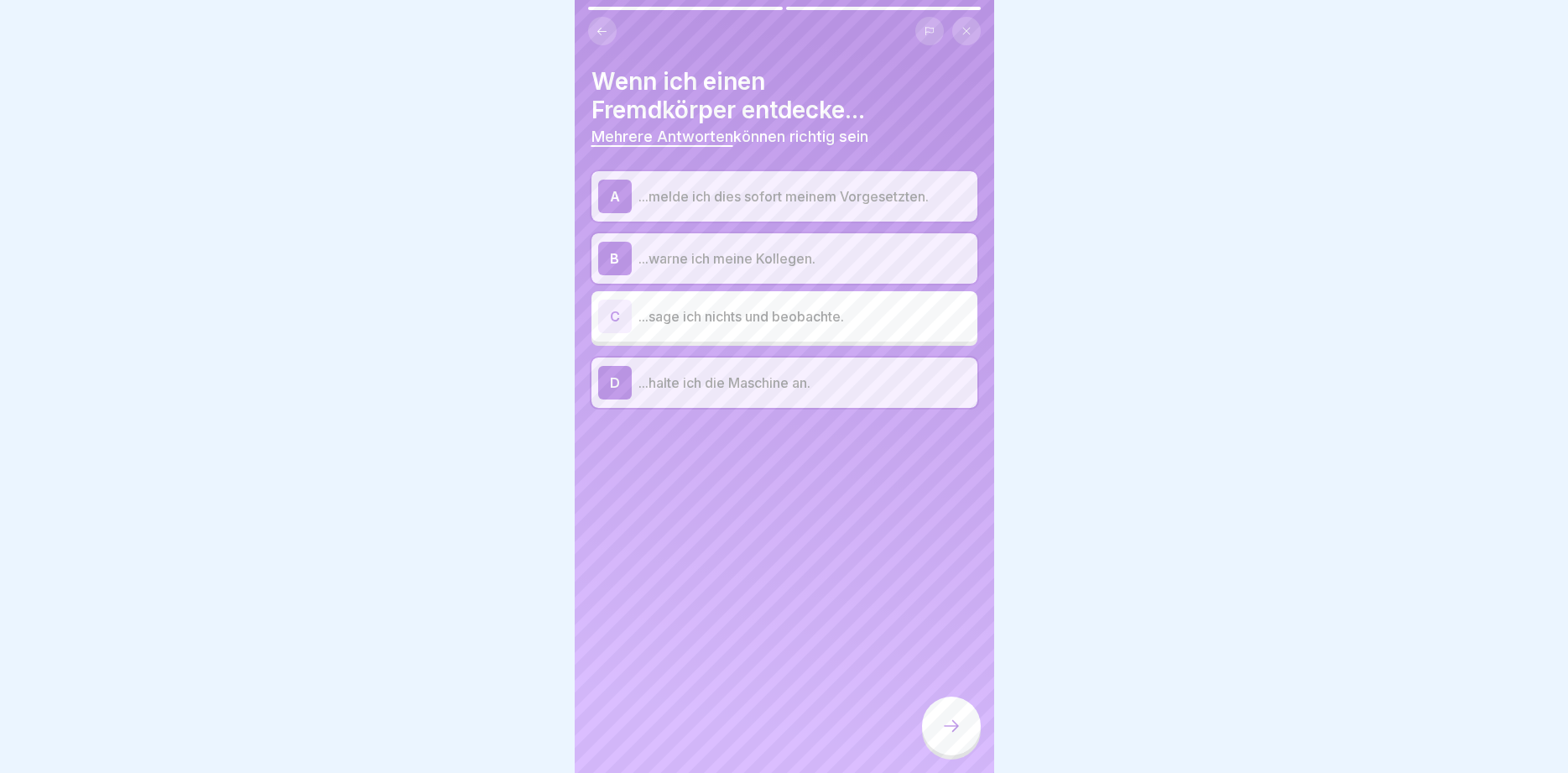
click at [814, 256] on p "...warne ich meine Kollegen." at bounding box center [805, 258] width 332 height 20
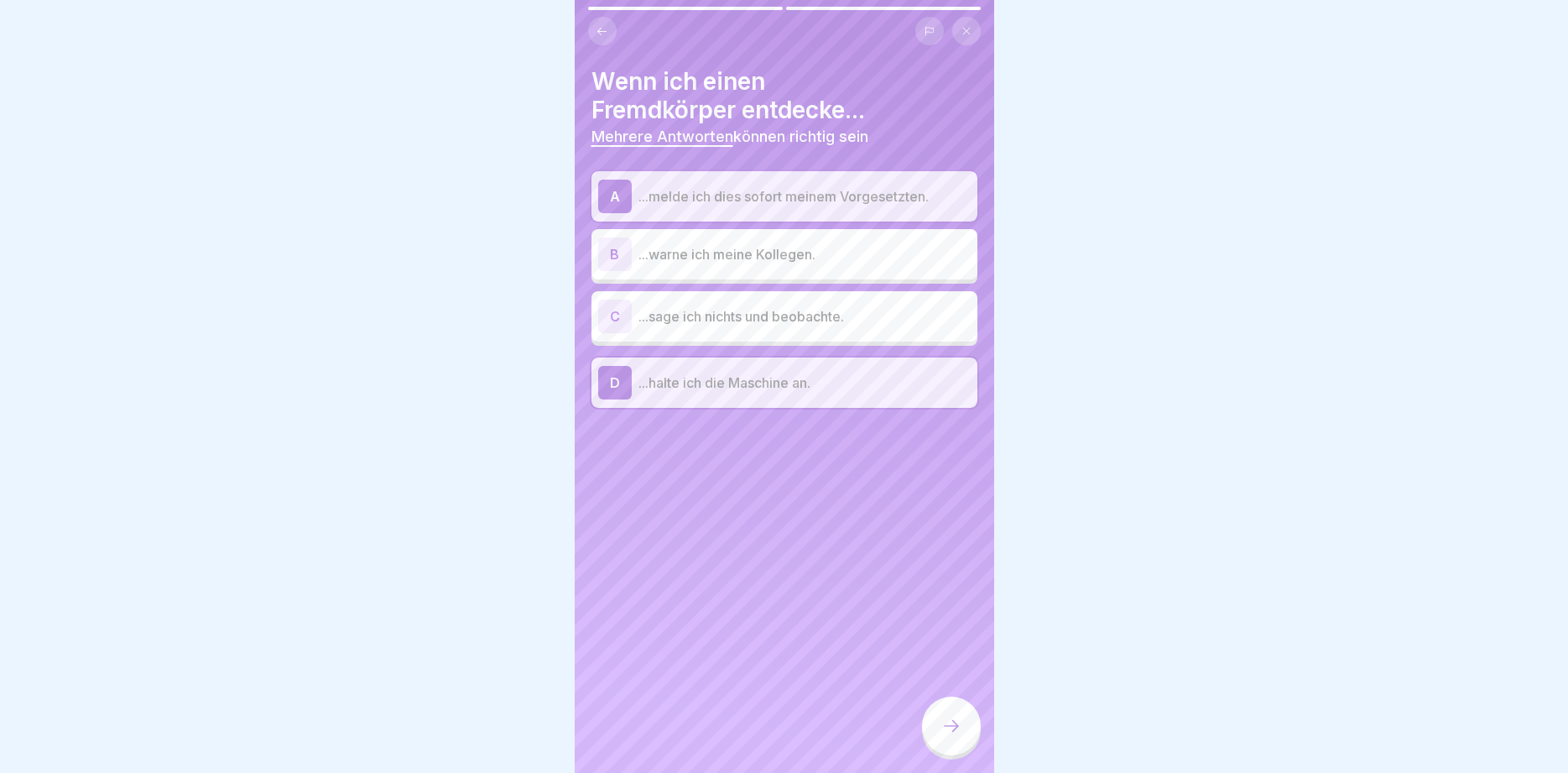
click at [945, 717] on div at bounding box center [952, 726] width 59 height 59
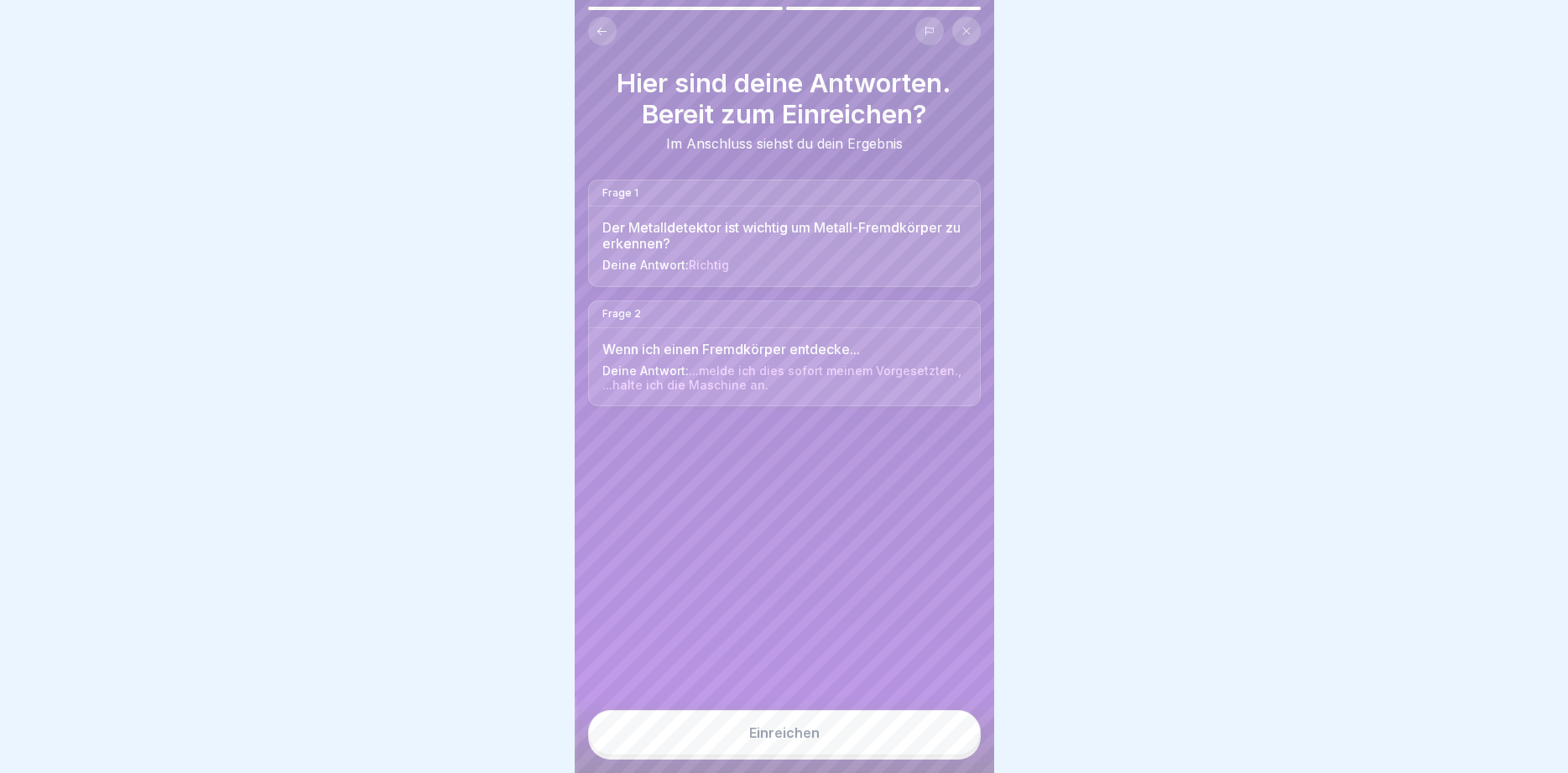
click at [945, 730] on button "Einreichen" at bounding box center [784, 732] width 392 height 45
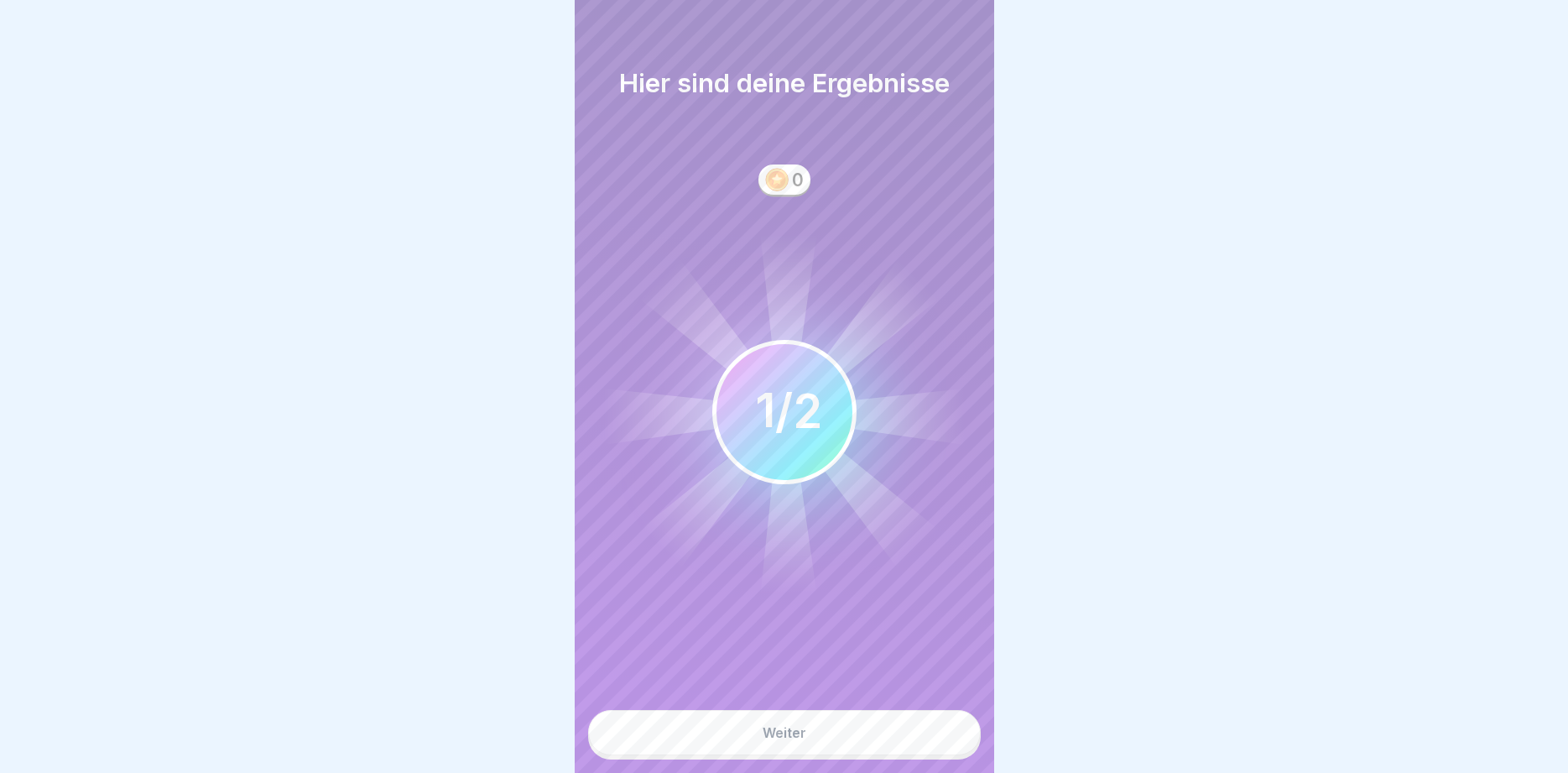
click at [945, 730] on button "Weiter" at bounding box center [784, 732] width 392 height 45
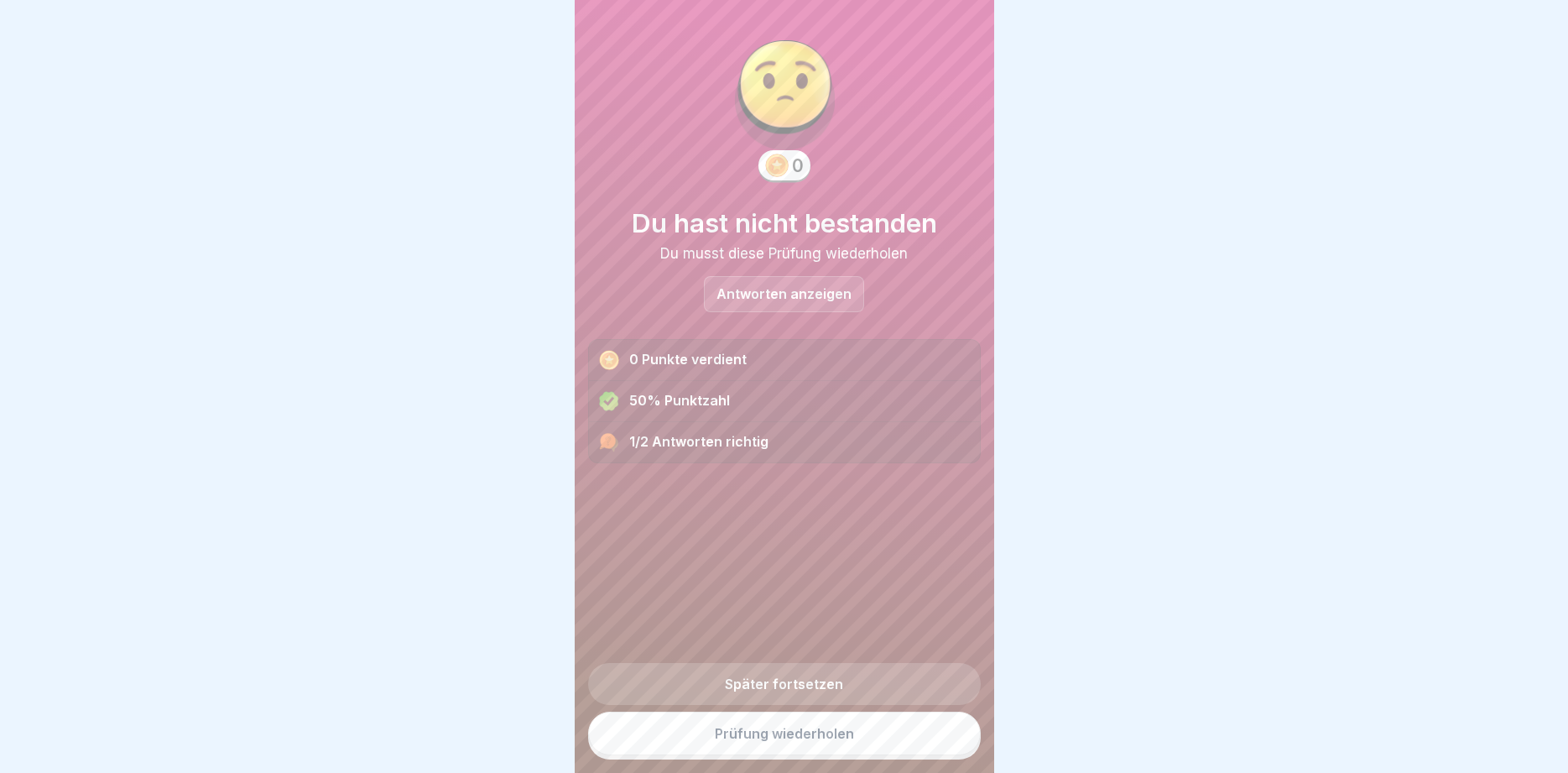
click at [943, 738] on link "Prüfung wiederholen" at bounding box center [784, 734] width 392 height 44
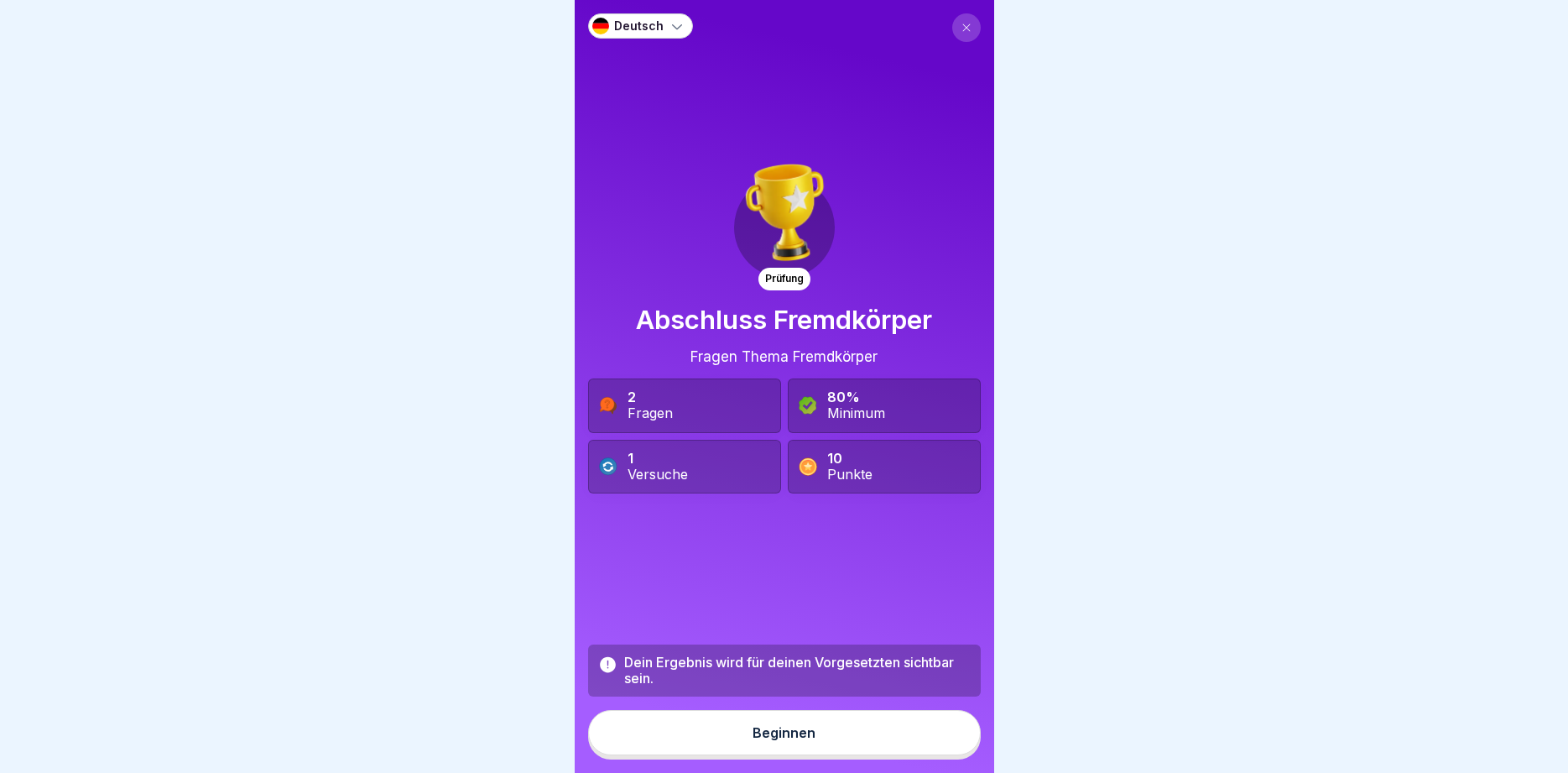
click at [860, 751] on button "Beginnen" at bounding box center [784, 732] width 392 height 45
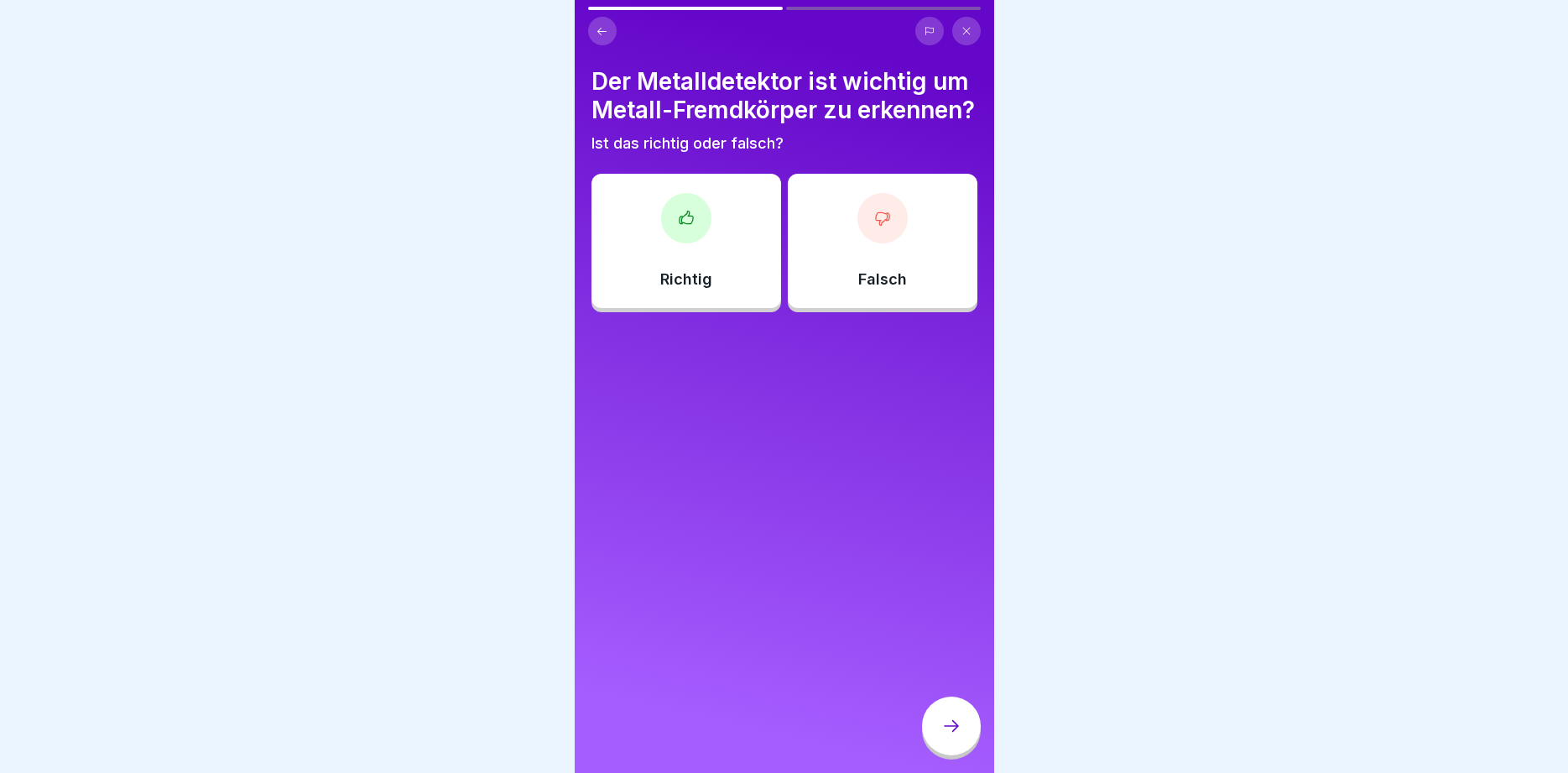
click at [670, 269] on div "Richtig" at bounding box center [687, 241] width 190 height 135
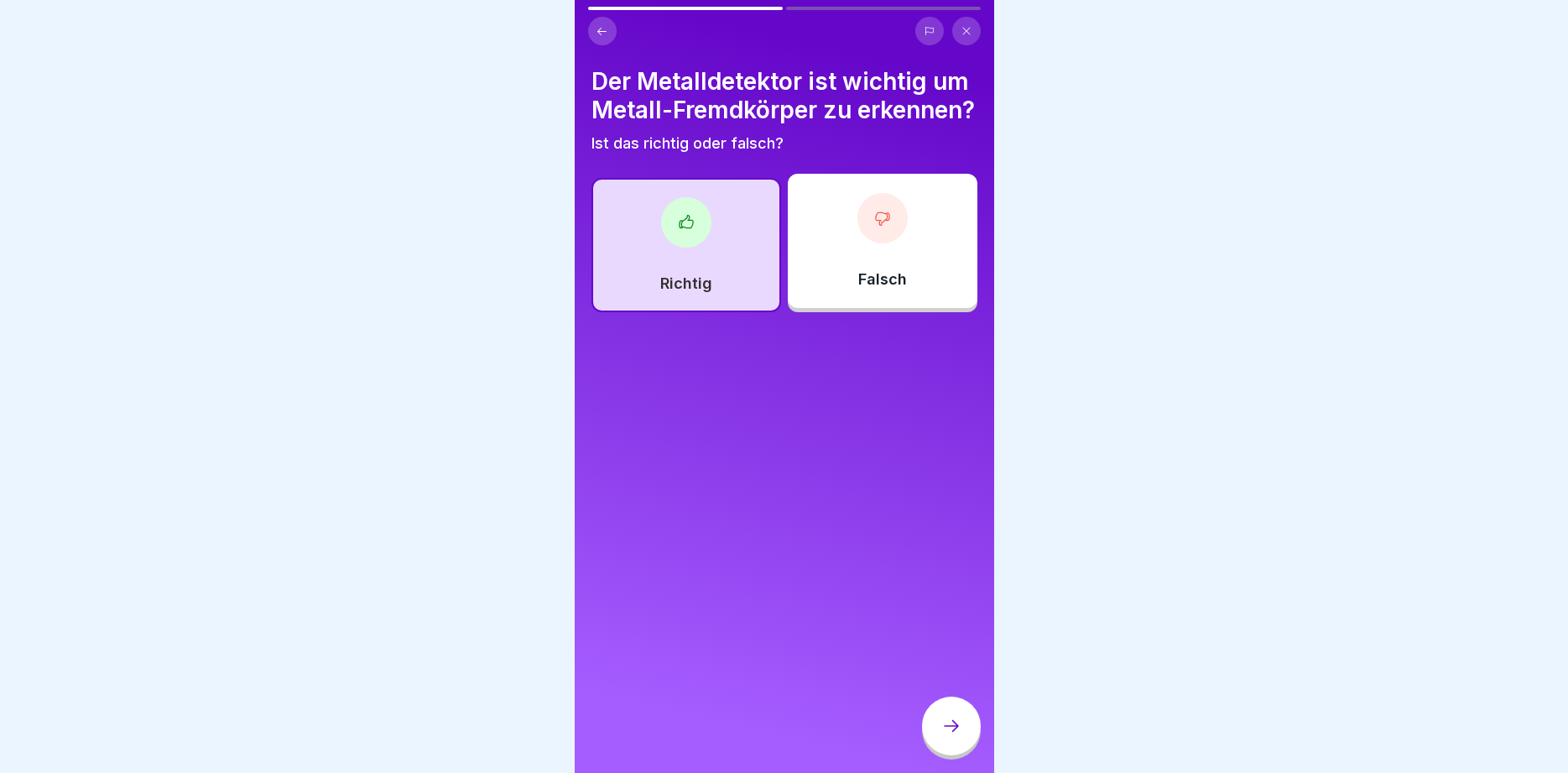
click at [954, 720] on icon at bounding box center [951, 726] width 20 height 20
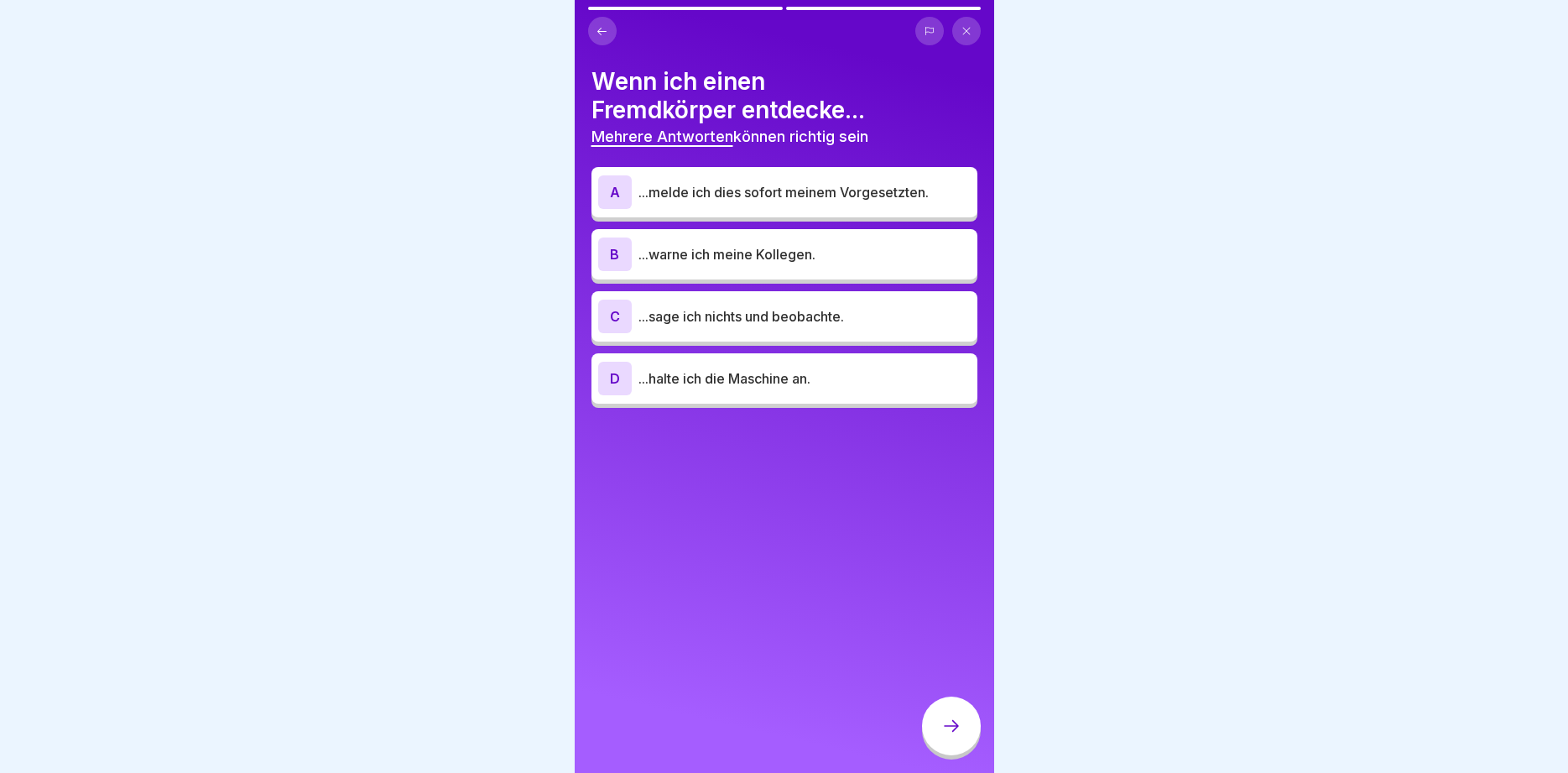
click at [719, 190] on p "...melde ich dies sofort meinem Vorgesetzten." at bounding box center [805, 192] width 332 height 20
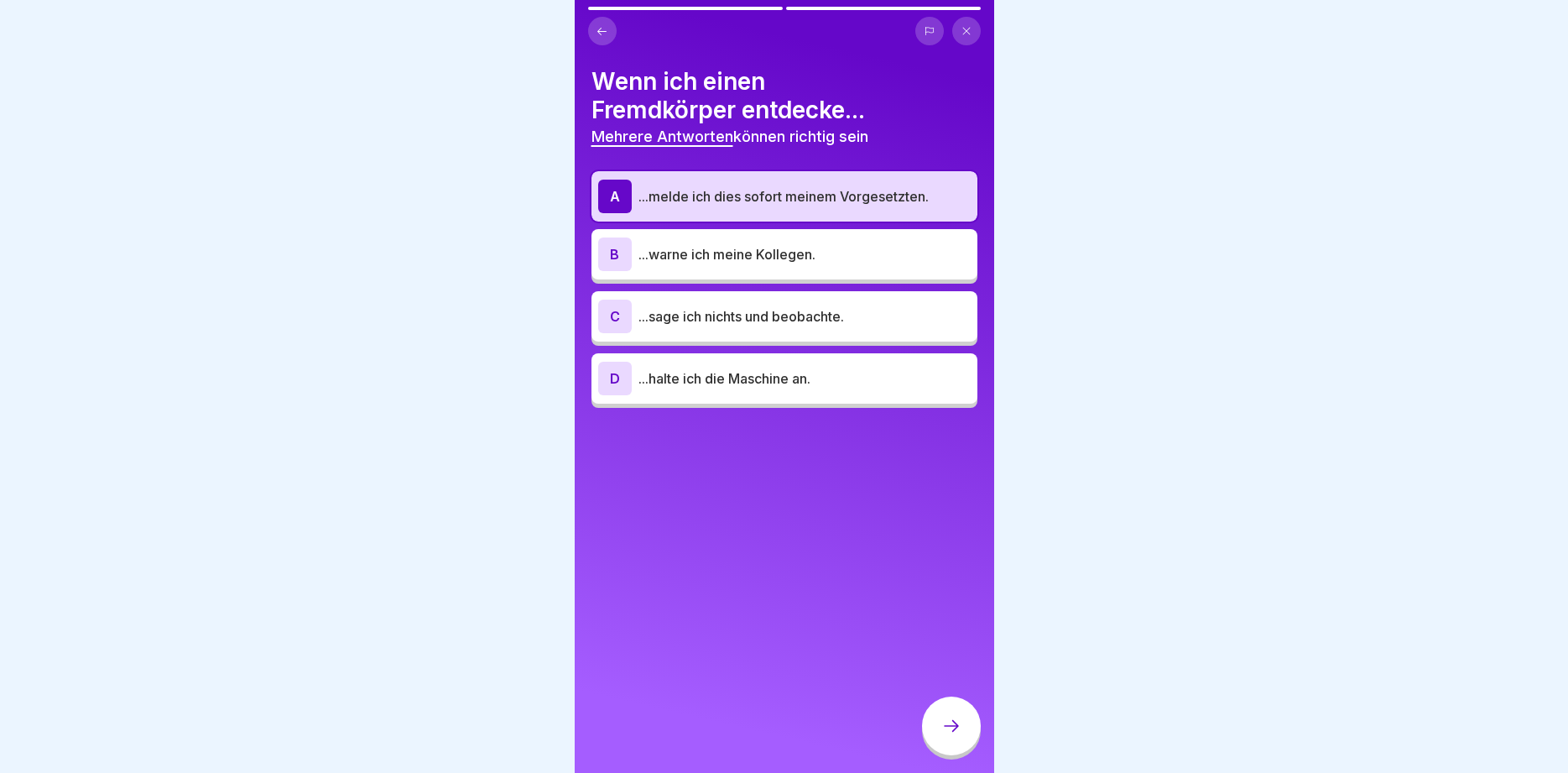
click at [724, 247] on p "...warne ich meine Kollegen." at bounding box center [805, 254] width 332 height 20
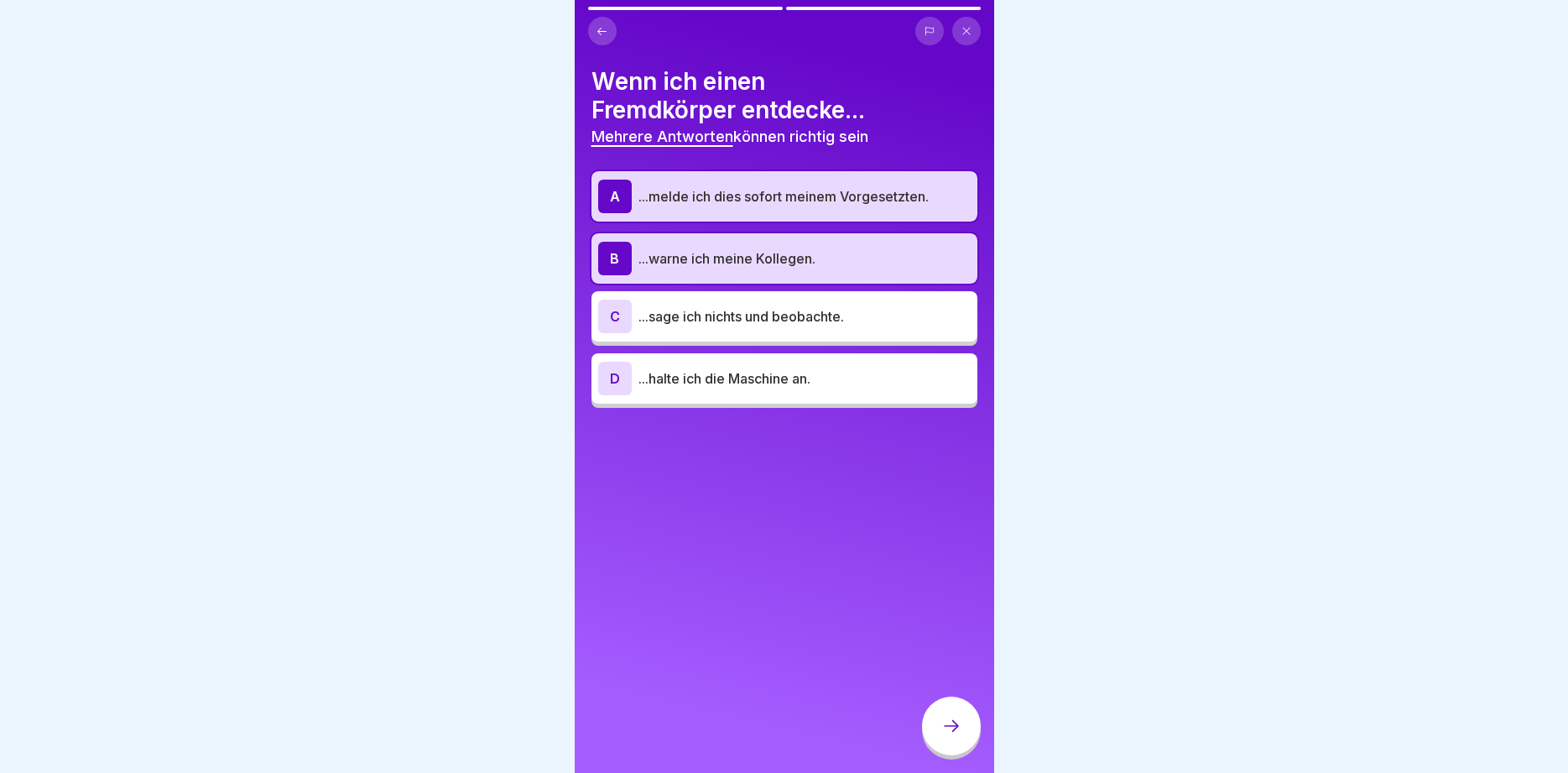
click at [732, 387] on p "...halte ich die Maschine an." at bounding box center [805, 378] width 332 height 20
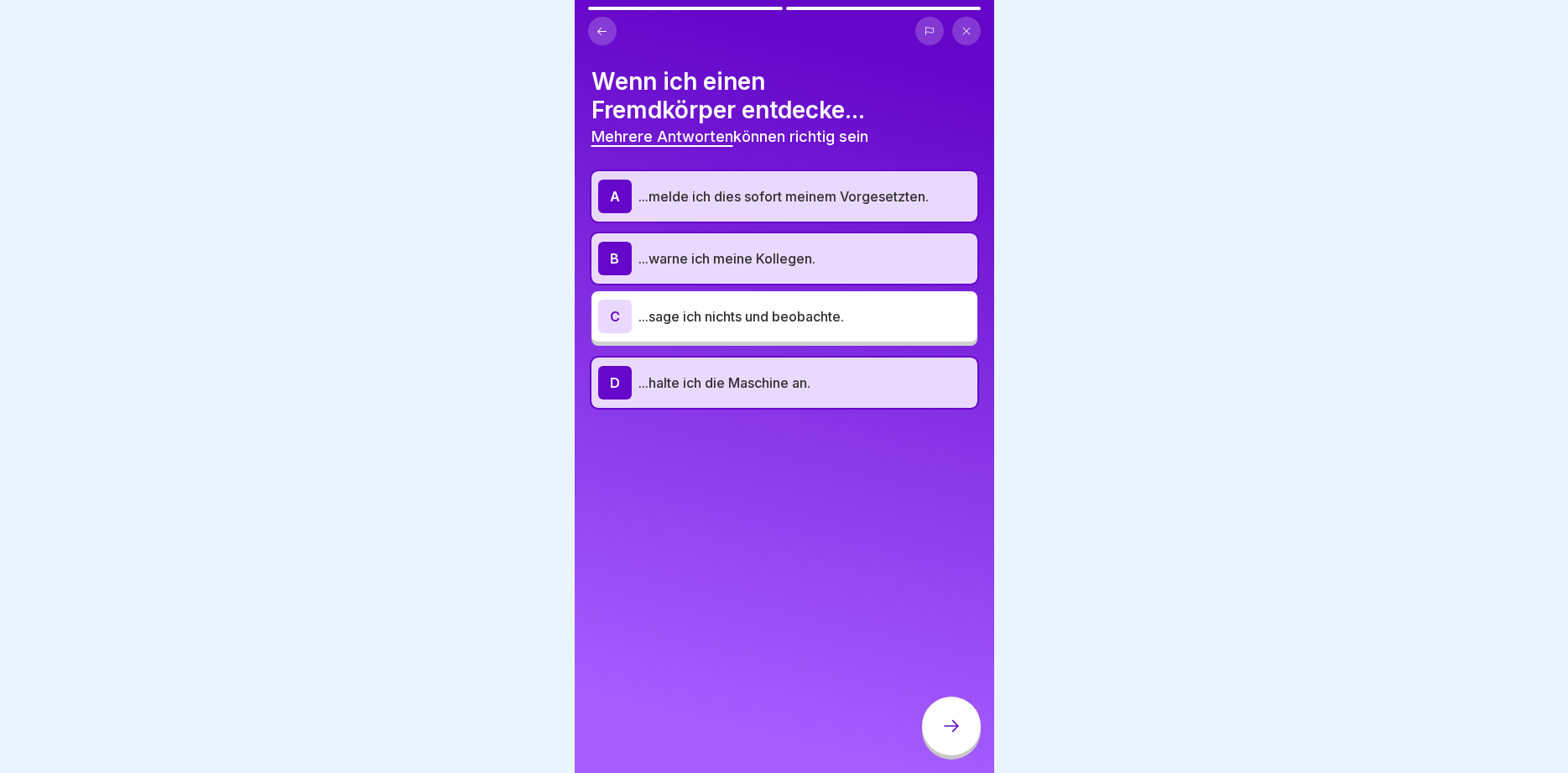
click at [960, 738] on div at bounding box center [952, 726] width 59 height 59
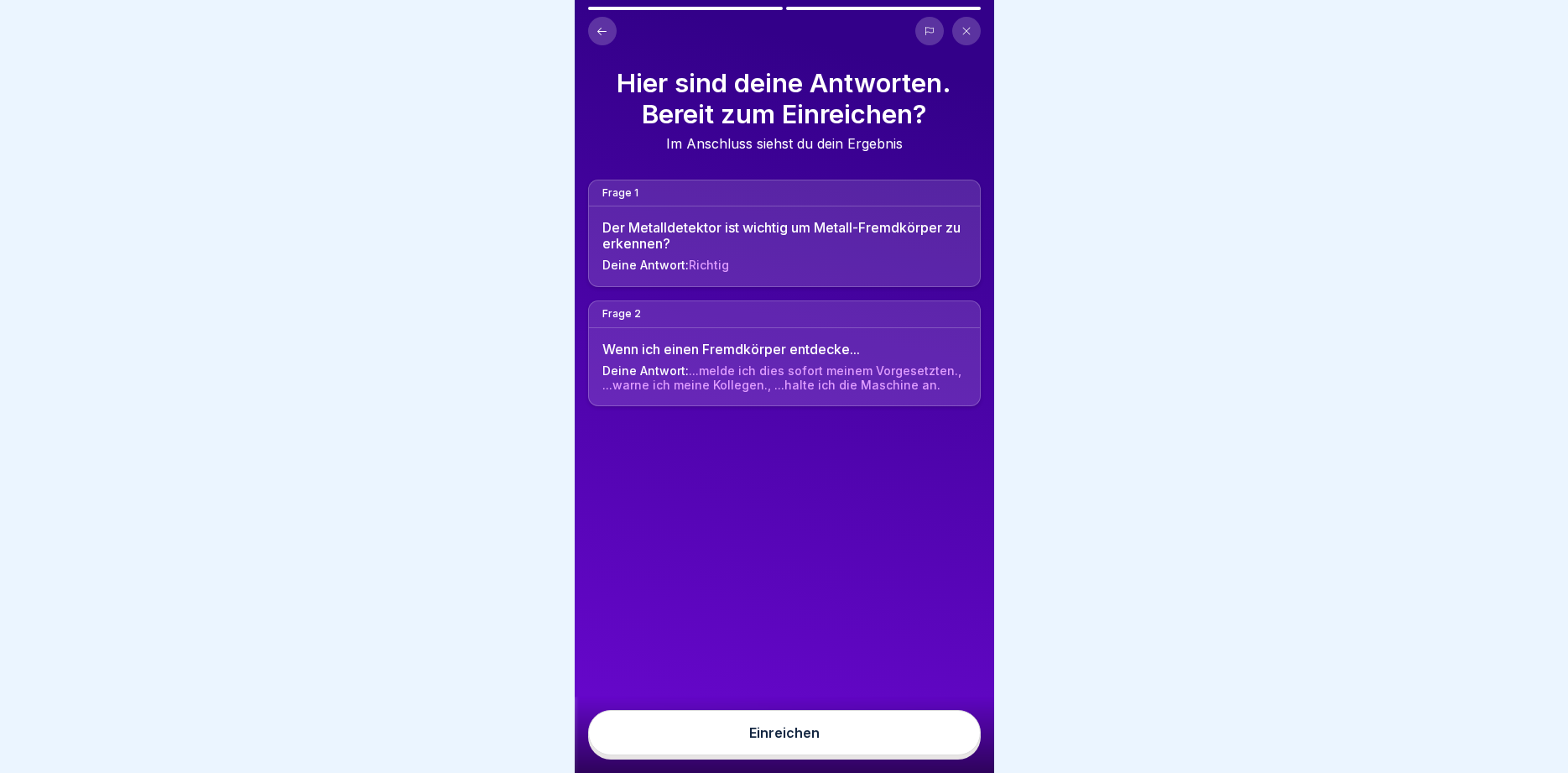
click at [956, 740] on button "Einreichen" at bounding box center [784, 732] width 392 height 45
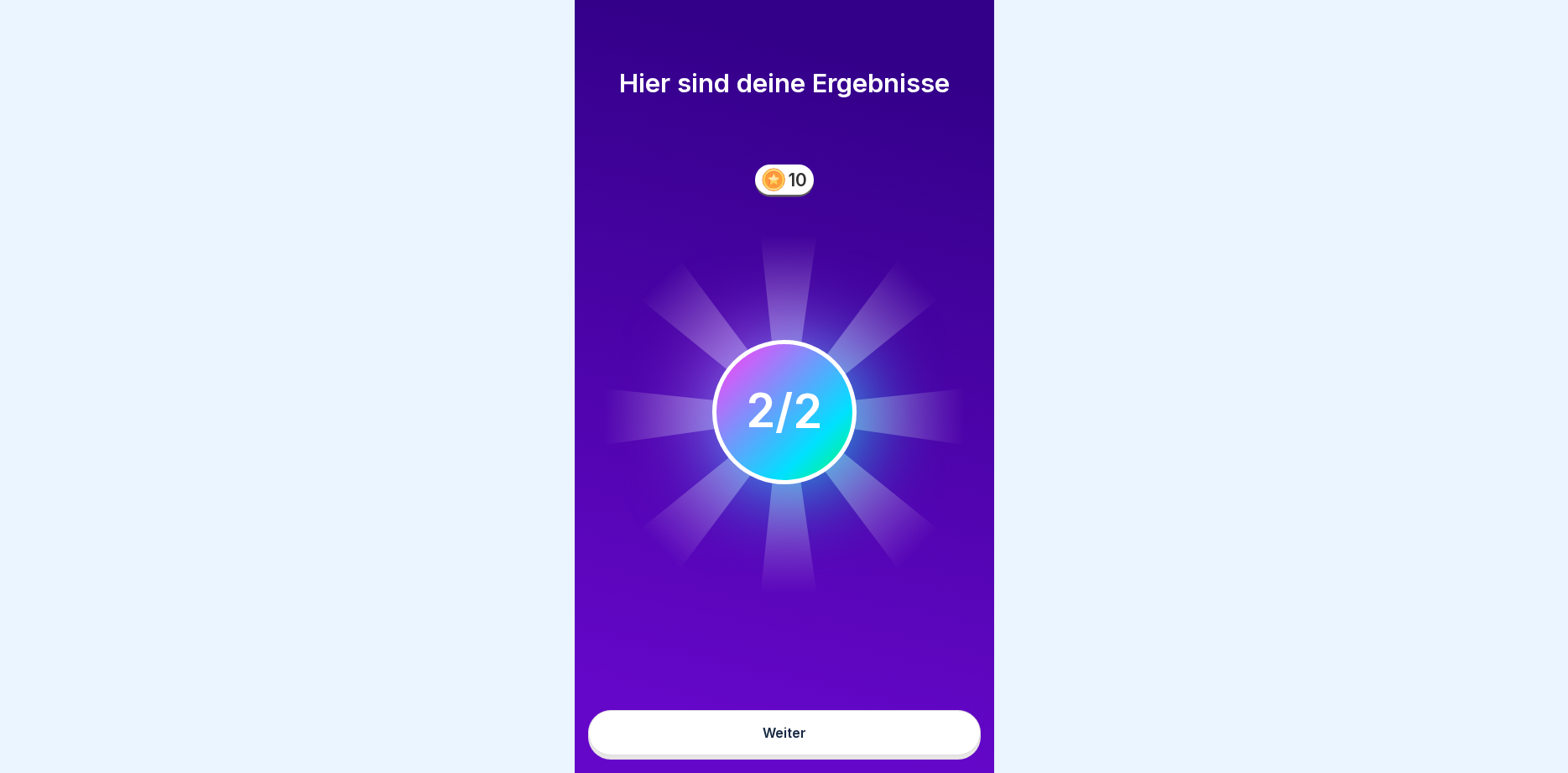
click at [837, 733] on button "Weiter" at bounding box center [784, 732] width 392 height 45
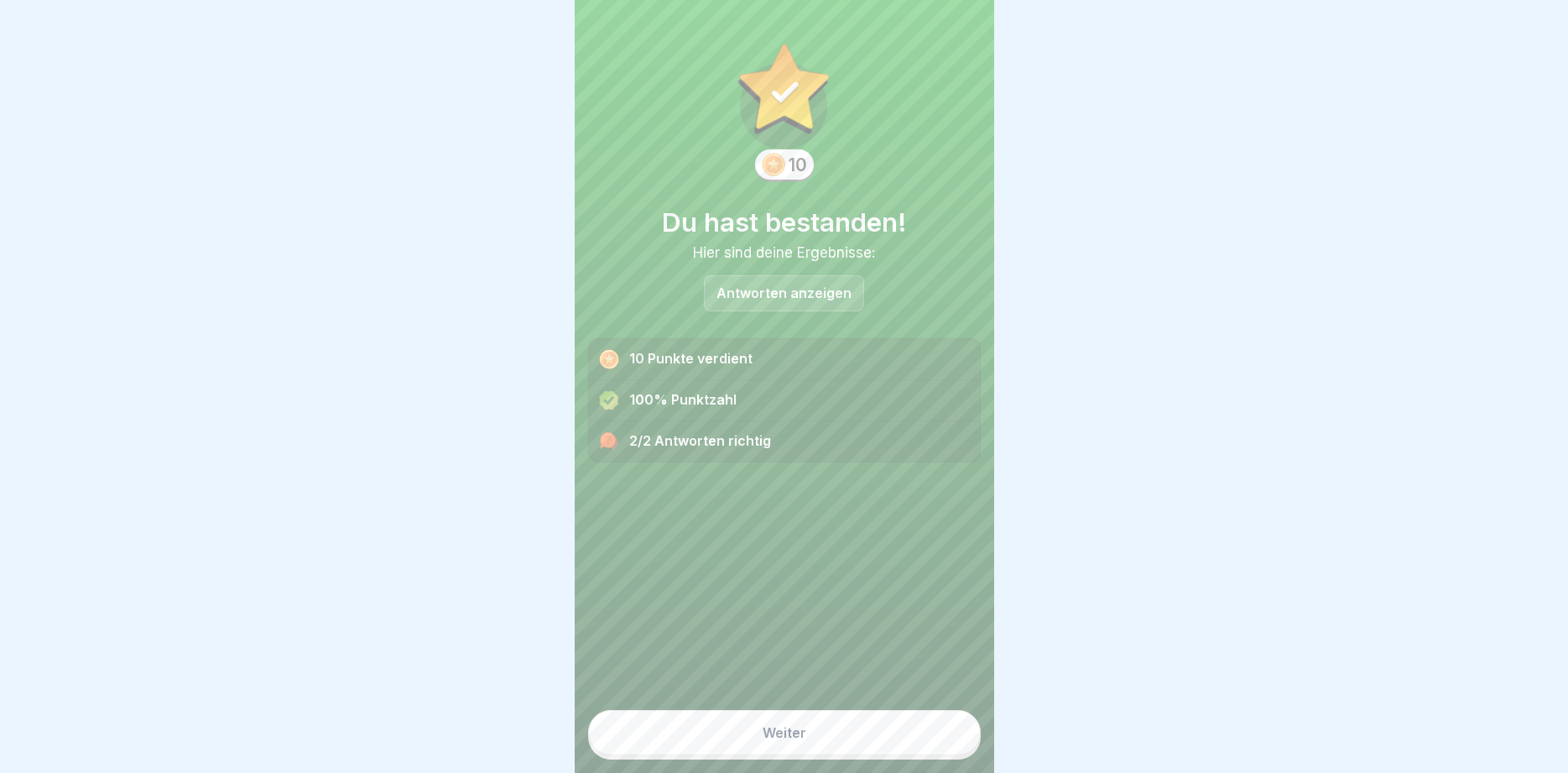
click at [805, 723] on button "Weiter" at bounding box center [784, 732] width 392 height 45
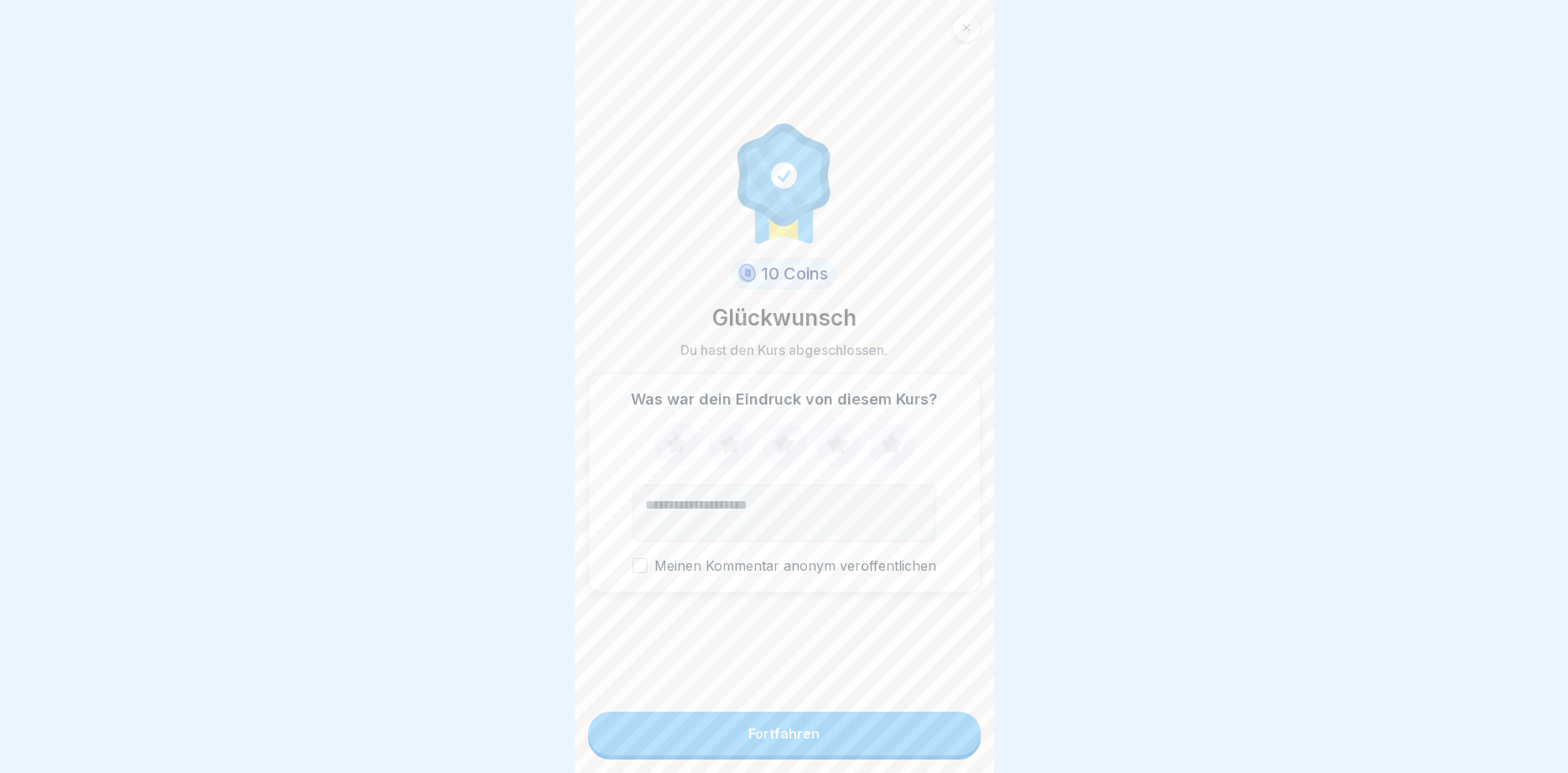
click at [815, 738] on div "Fortfahren" at bounding box center [784, 734] width 72 height 15
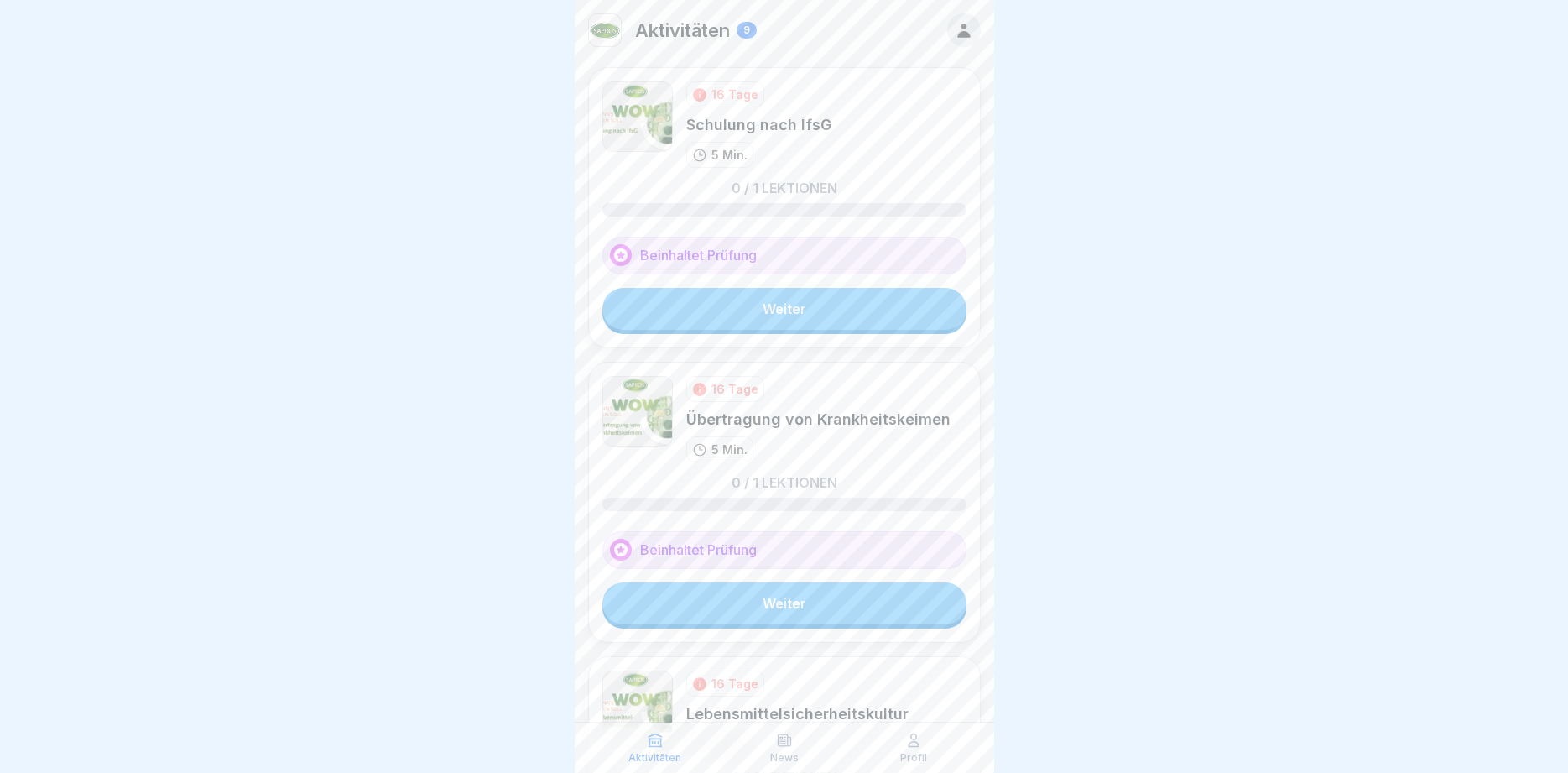
click at [819, 311] on link "Weiter" at bounding box center [784, 309] width 364 height 42
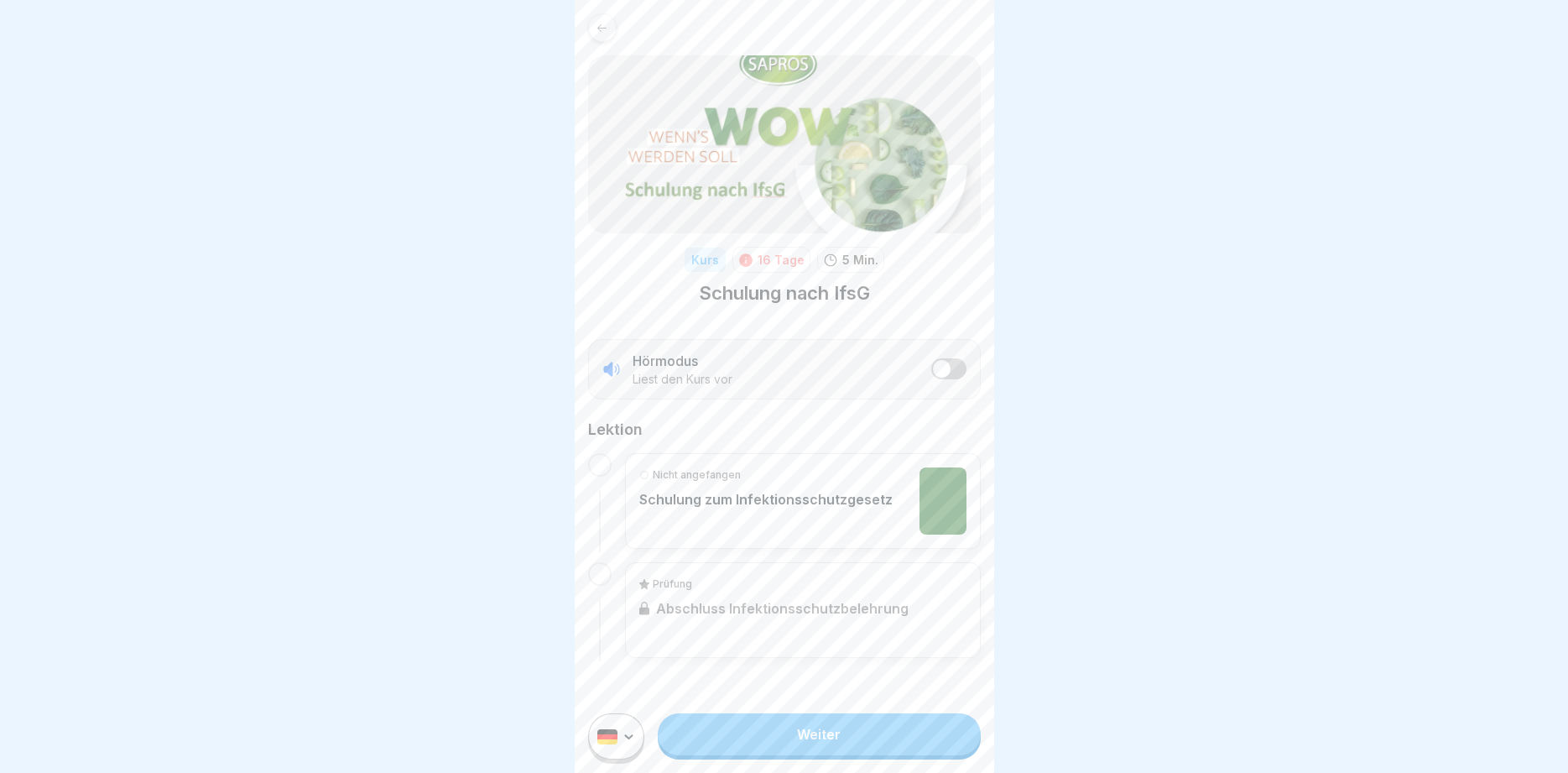
click at [829, 733] on link "Weiter" at bounding box center [818, 735] width 322 height 42
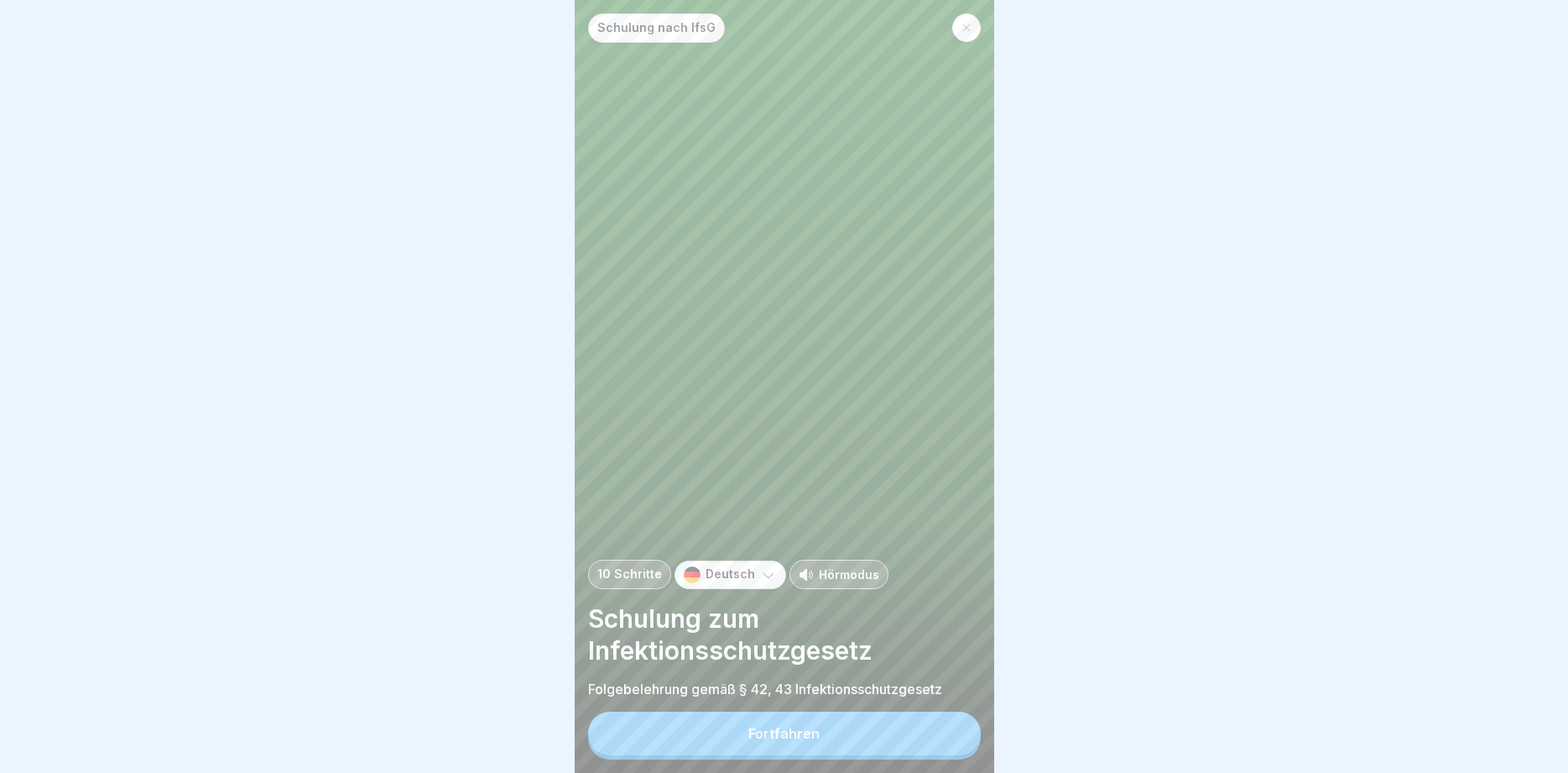
click at [827, 742] on button "Fortfahren" at bounding box center [784, 734] width 392 height 44
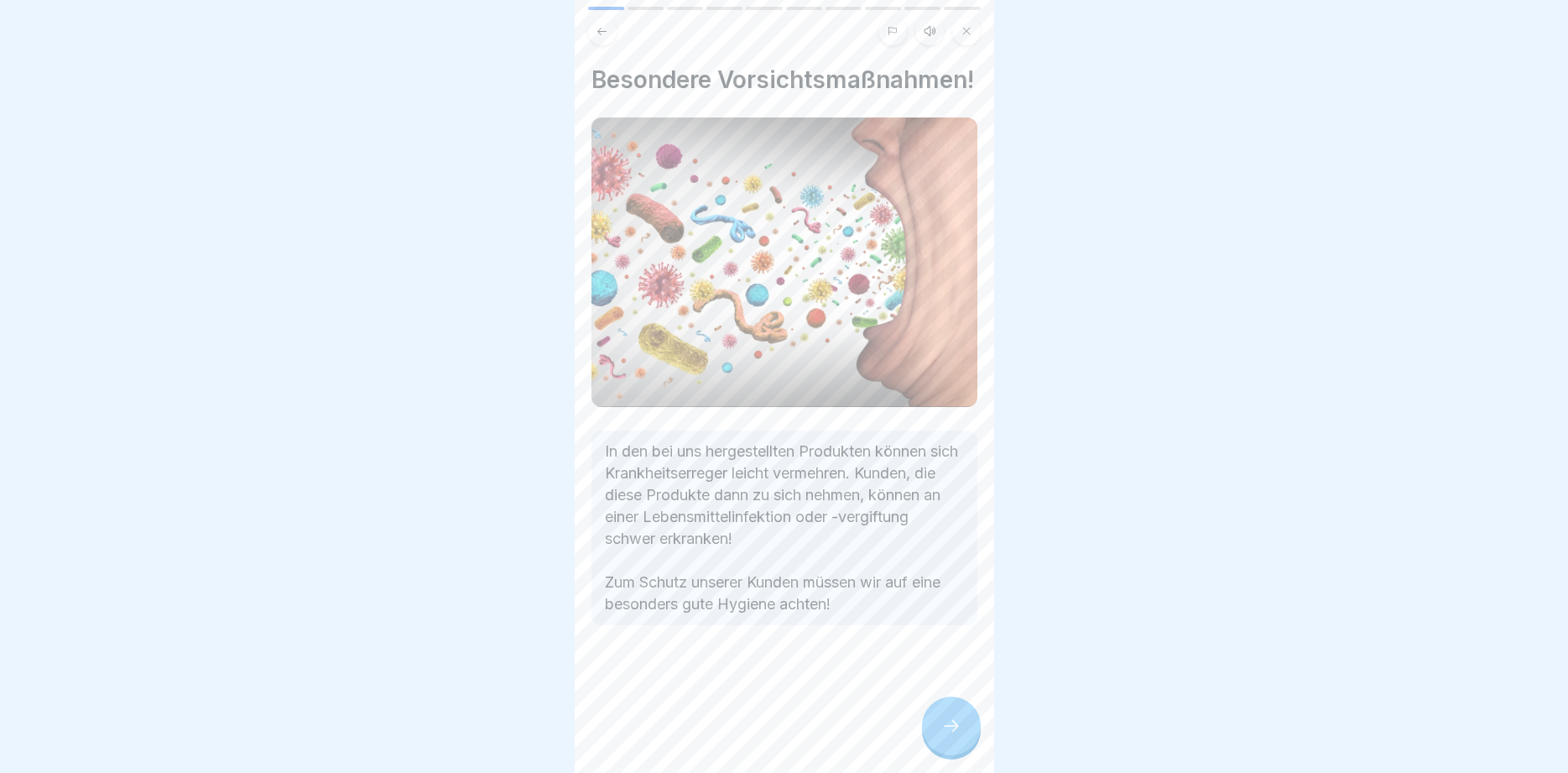
click at [947, 727] on icon at bounding box center [951, 726] width 20 height 20
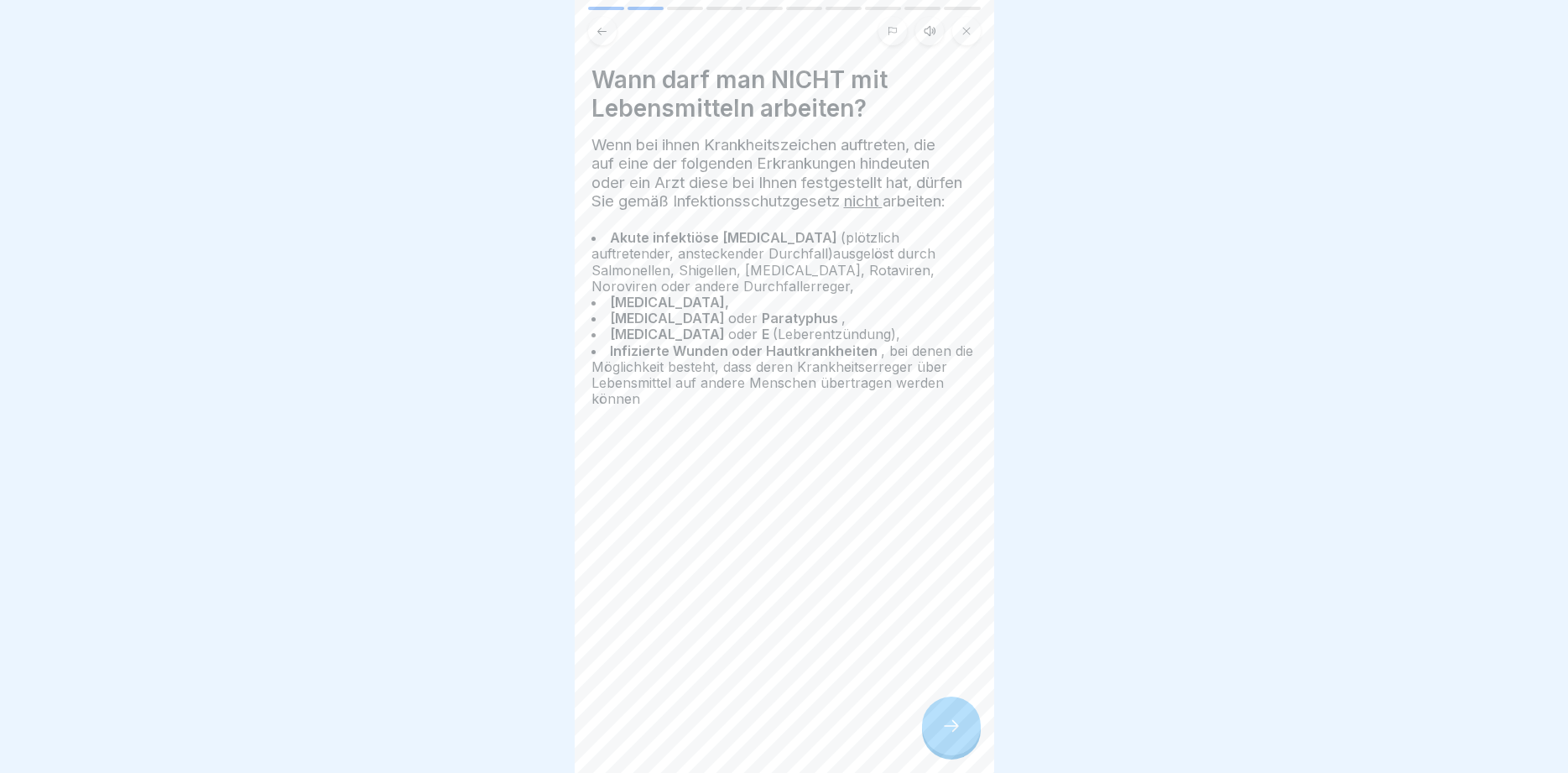
click at [947, 727] on icon at bounding box center [951, 726] width 20 height 20
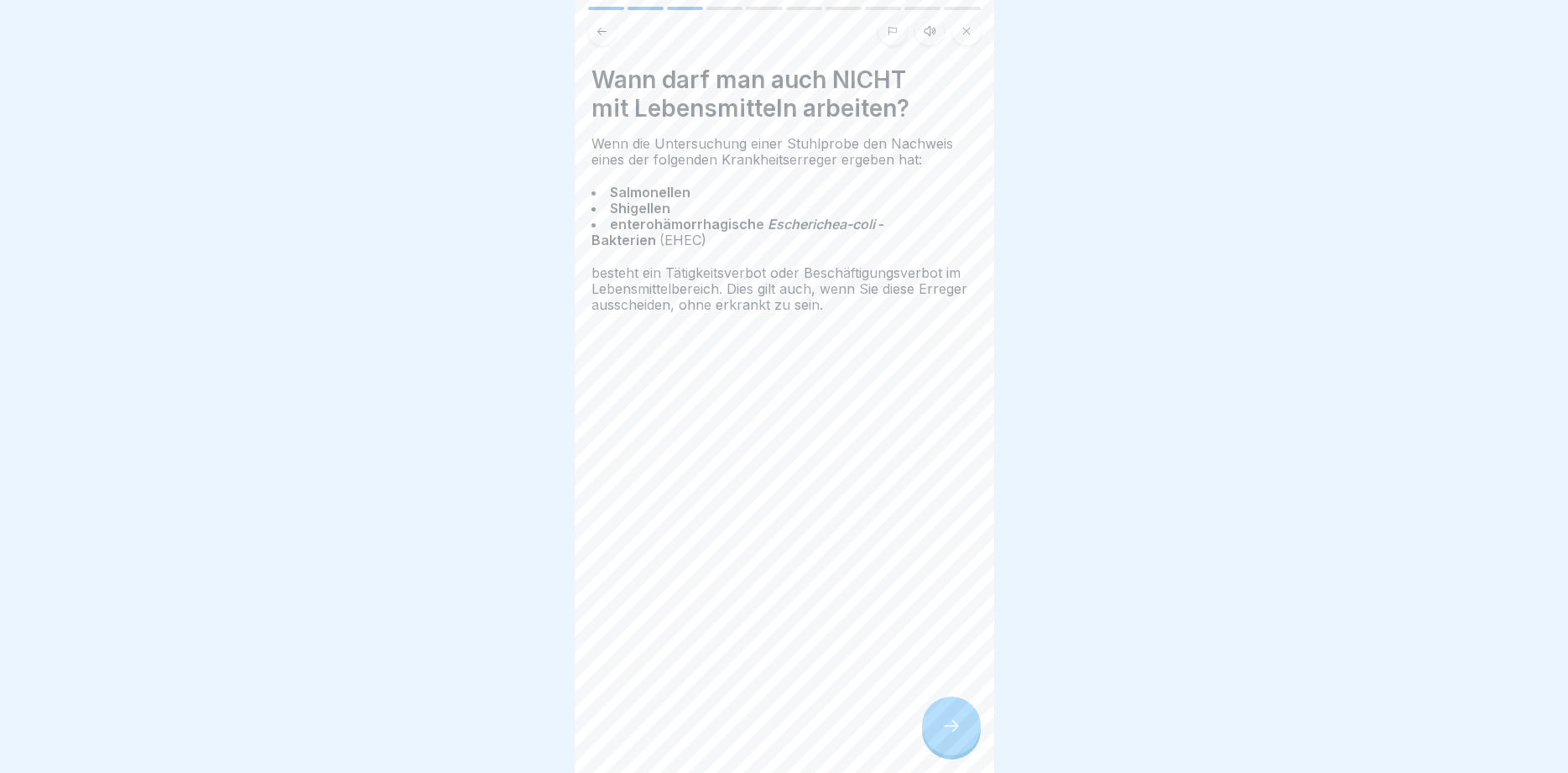
click at [947, 727] on icon at bounding box center [951, 726] width 20 height 20
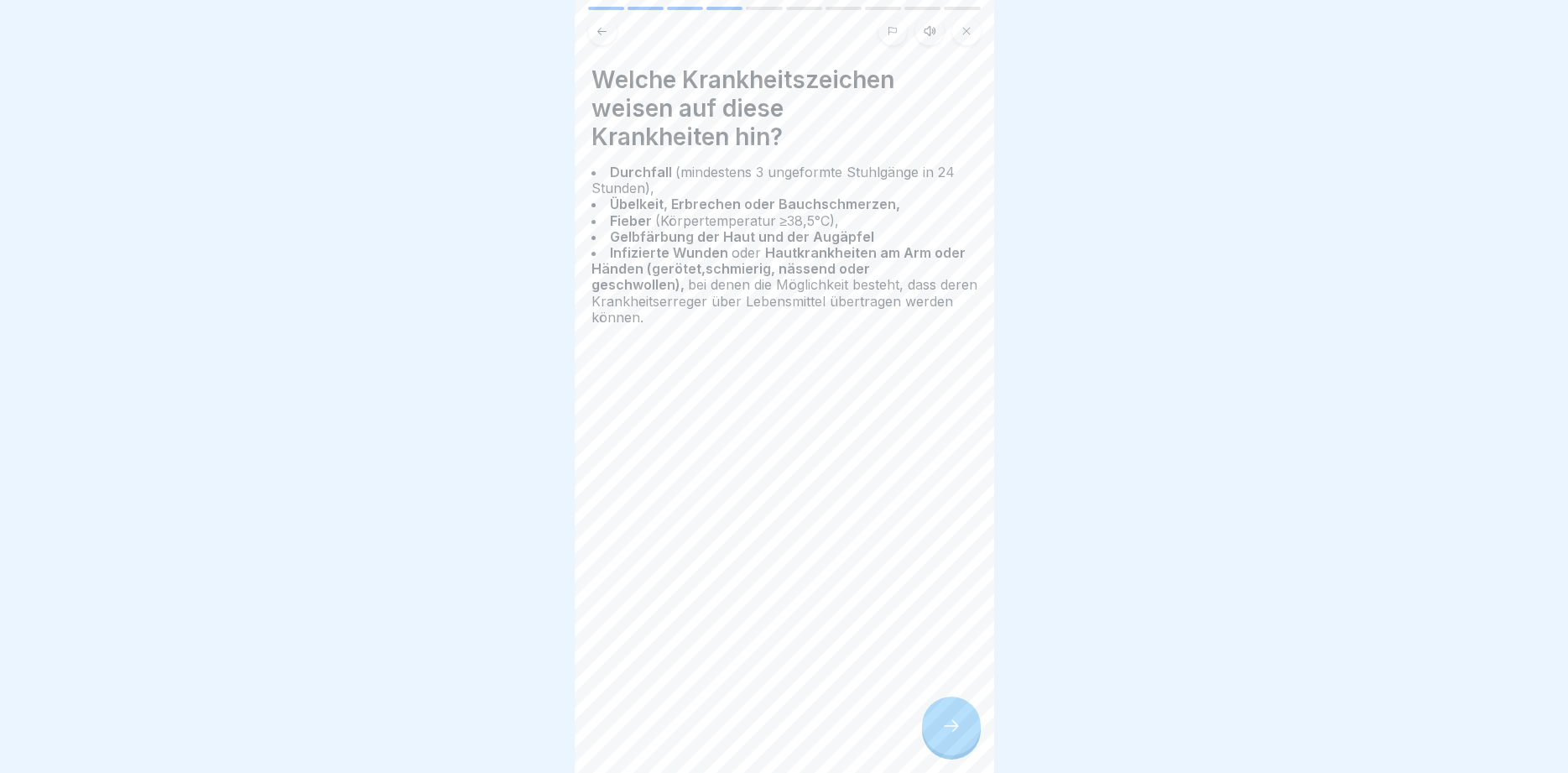
click at [947, 727] on icon at bounding box center [951, 726] width 20 height 20
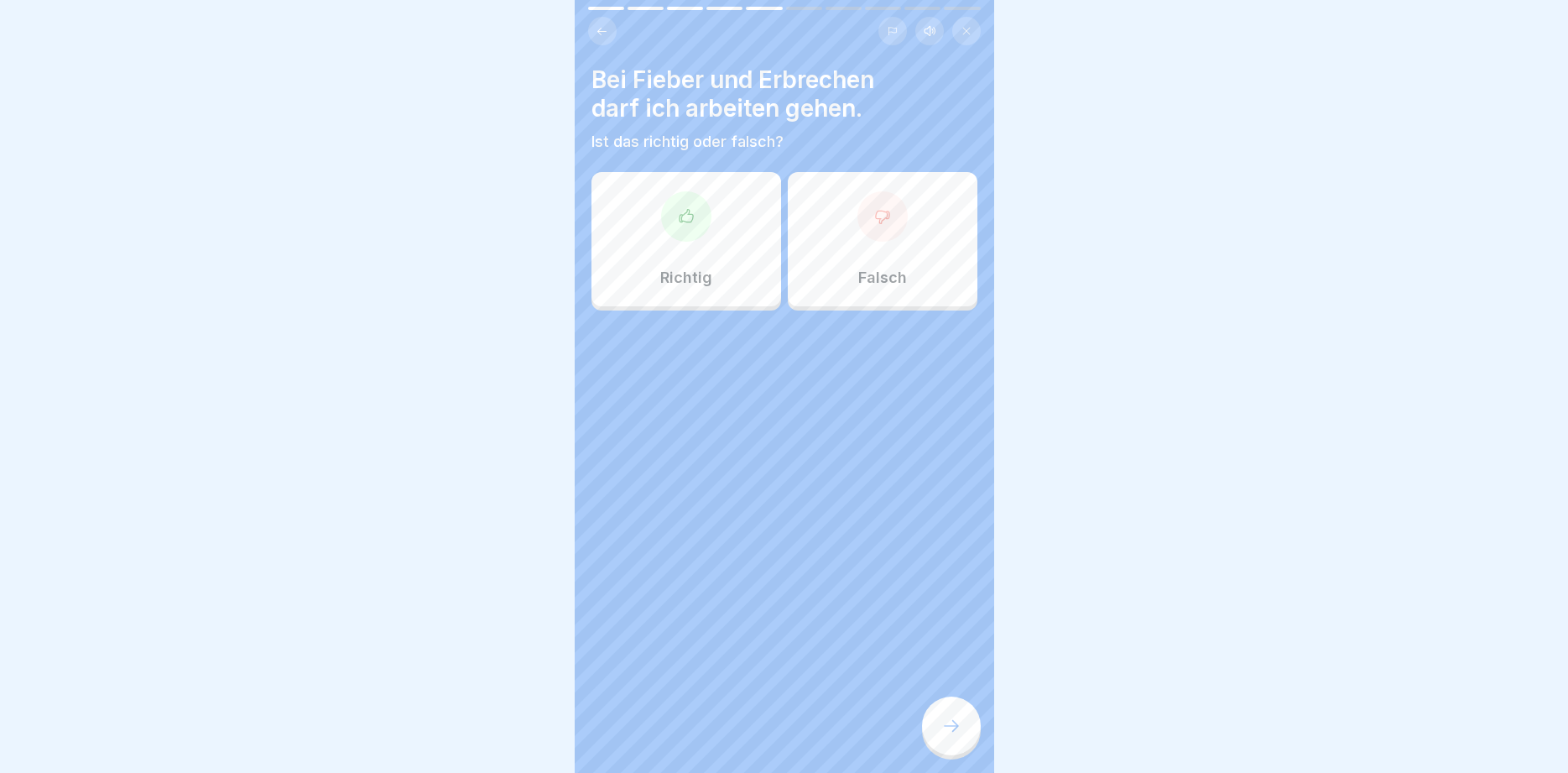
click at [947, 727] on icon at bounding box center [951, 726] width 20 height 20
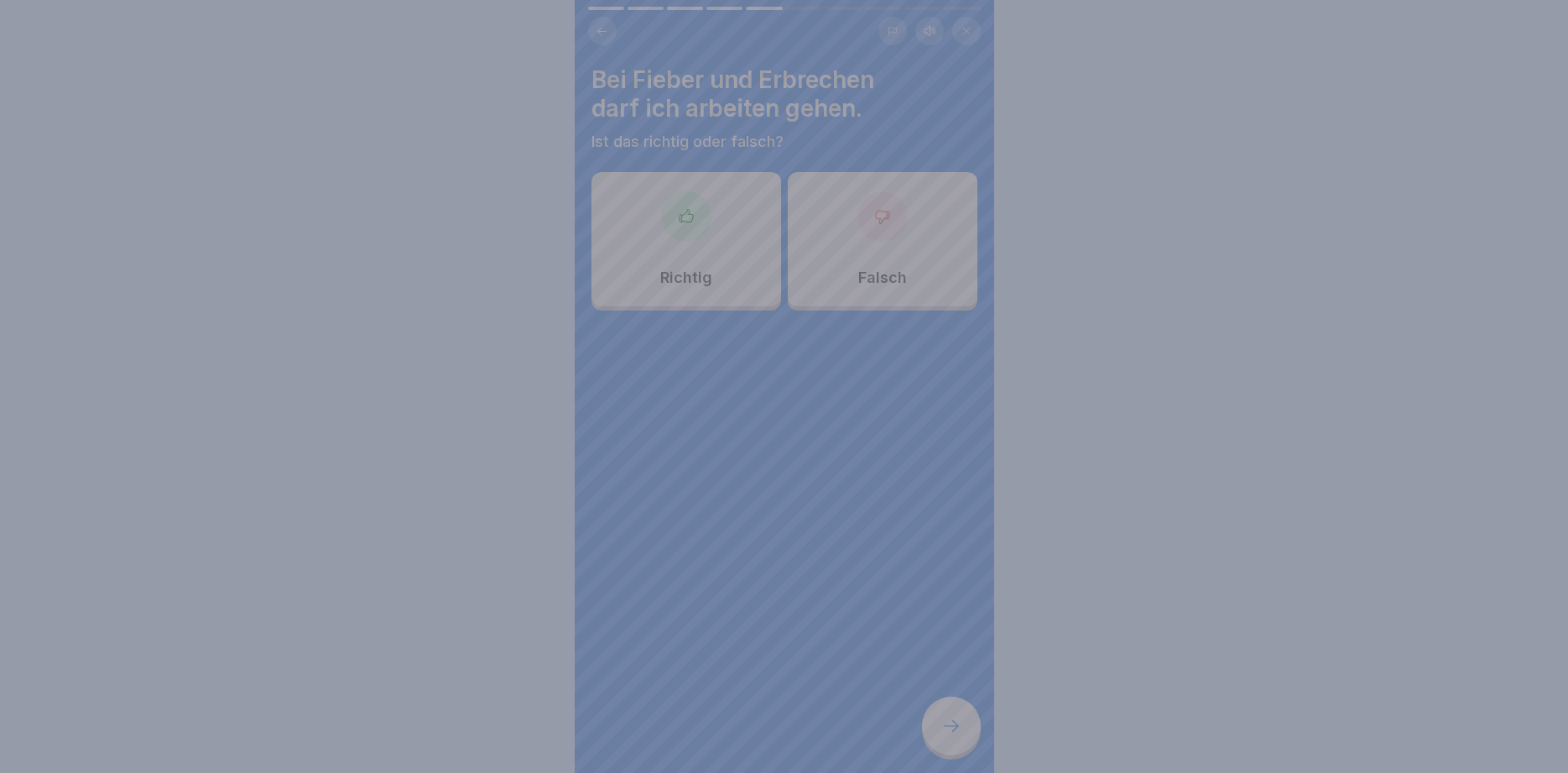
click at [947, 727] on div at bounding box center [784, 386] width 1568 height 773
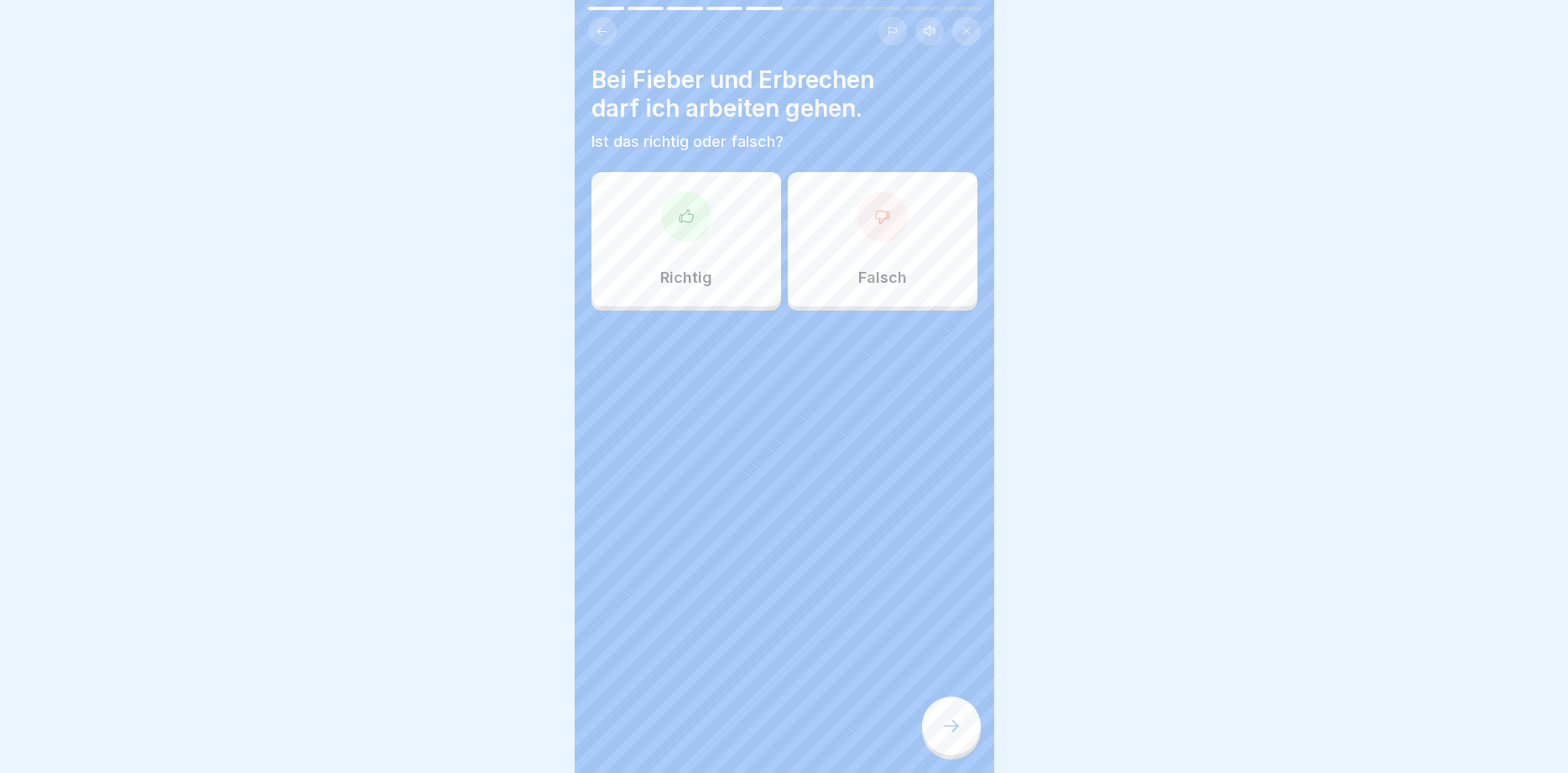
click at [879, 233] on div at bounding box center [882, 216] width 51 height 51
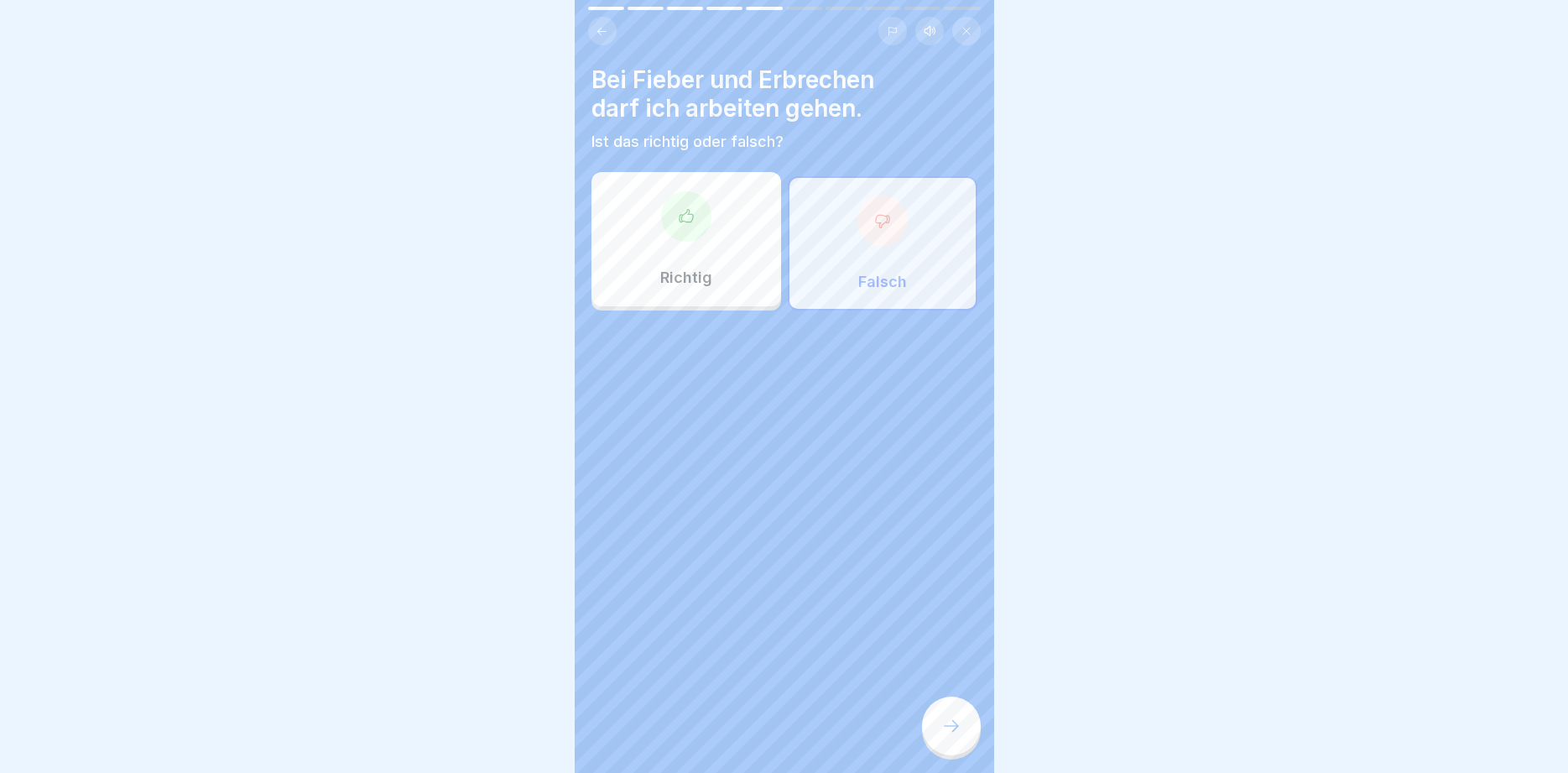
click at [946, 727] on icon at bounding box center [951, 726] width 20 height 20
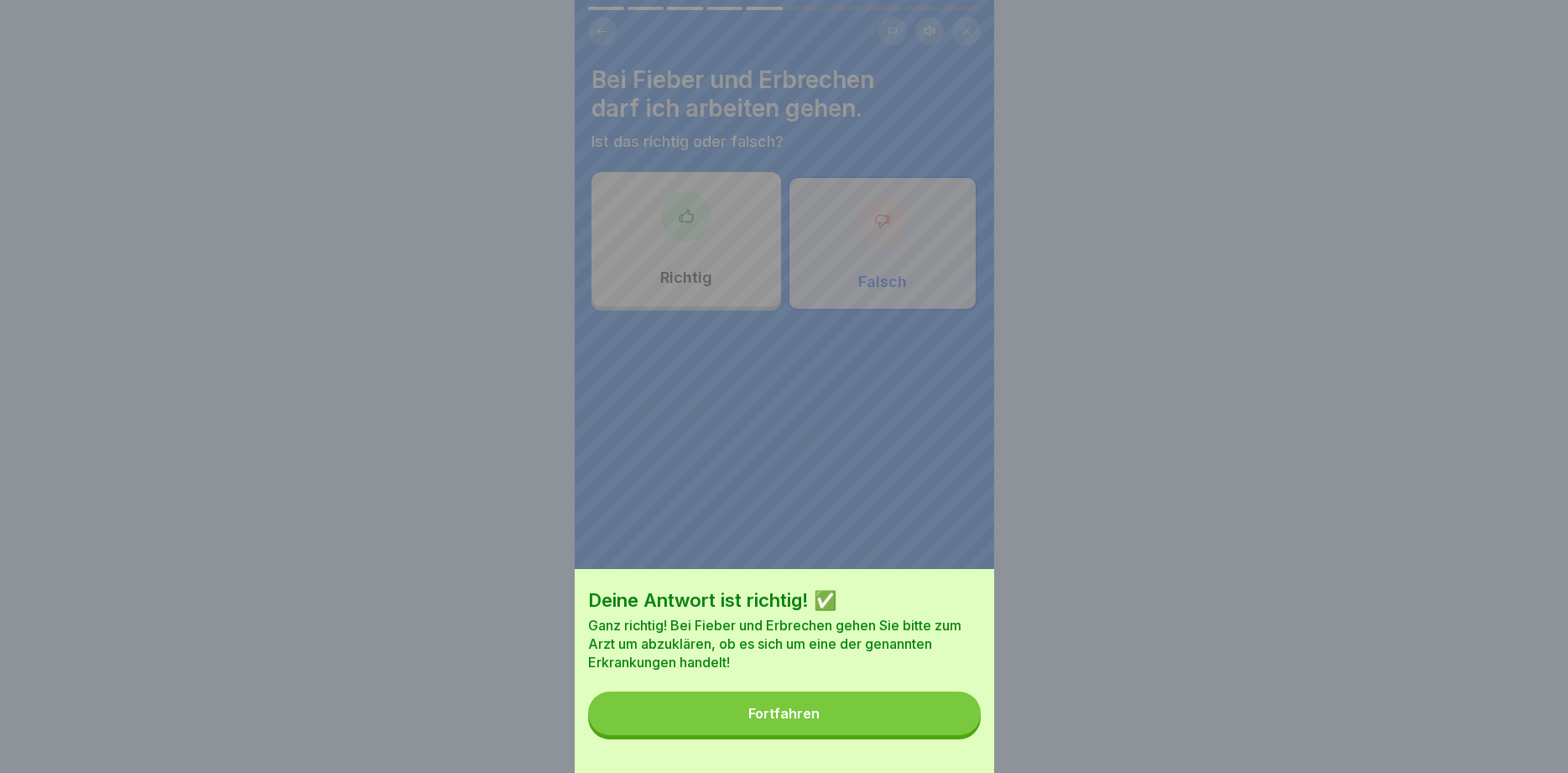
click at [843, 716] on button "Fortfahren" at bounding box center [784, 714] width 392 height 44
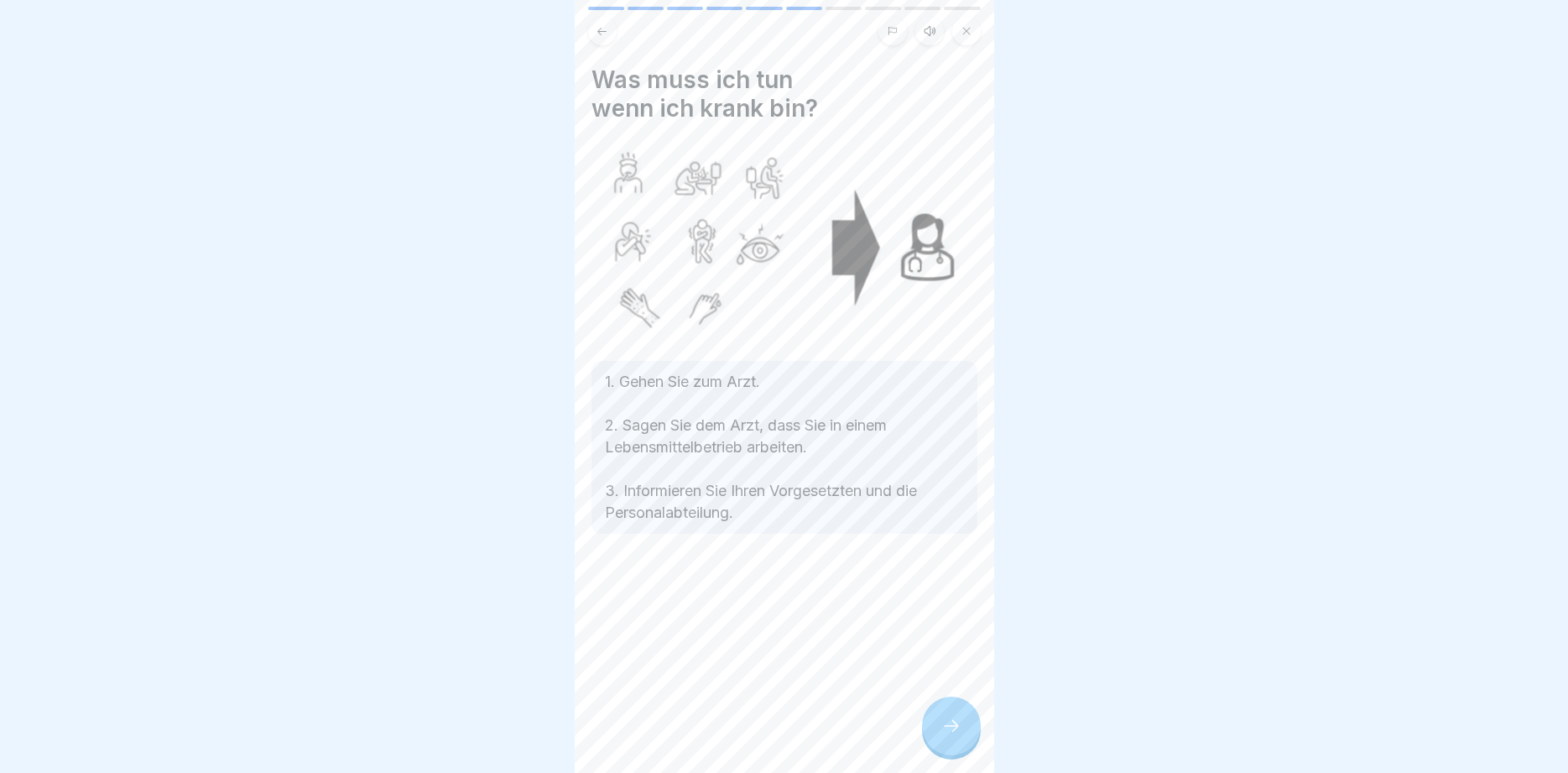
click at [962, 718] on div at bounding box center [952, 726] width 59 height 59
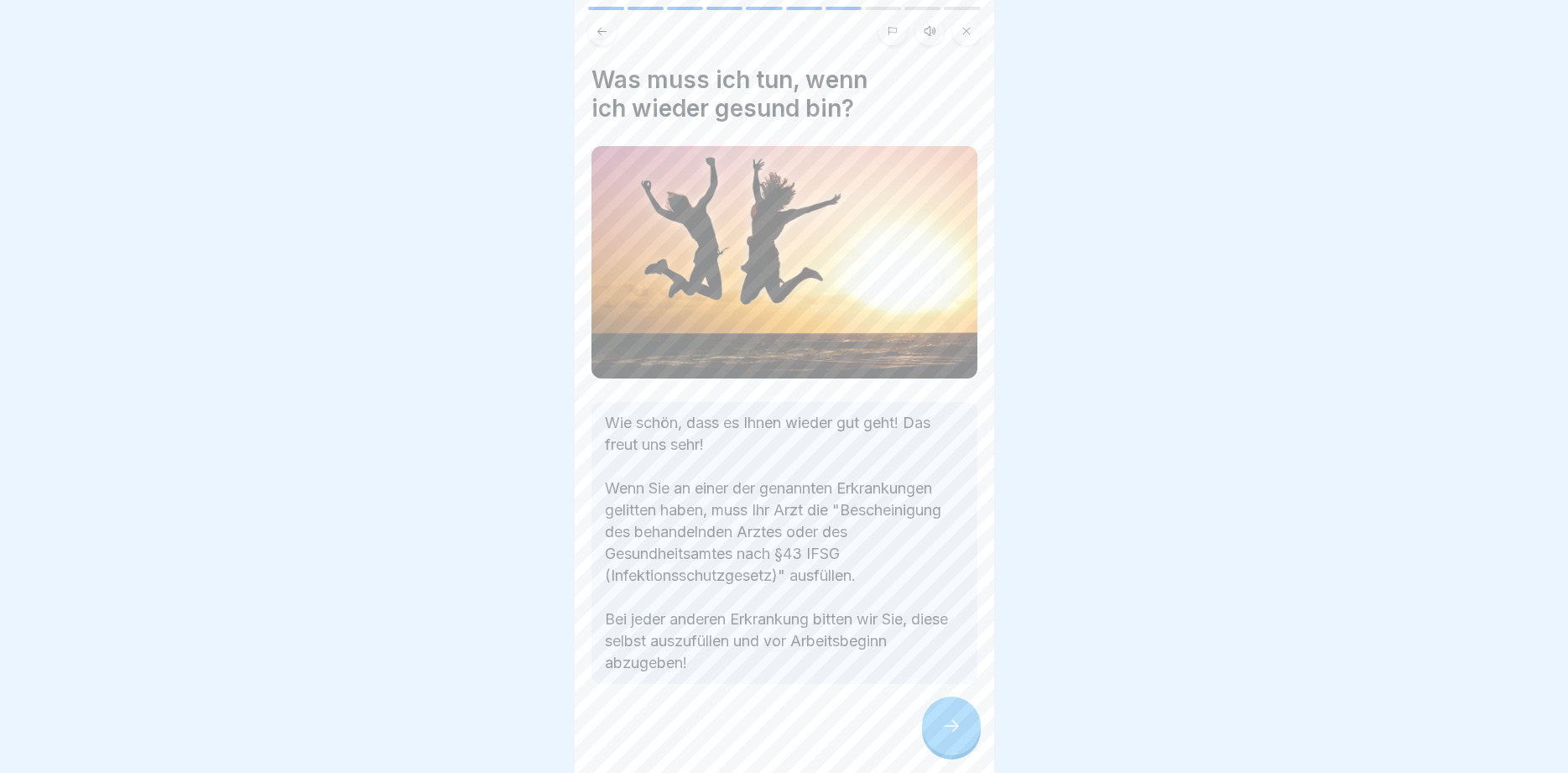
click at [962, 718] on div at bounding box center [952, 726] width 59 height 59
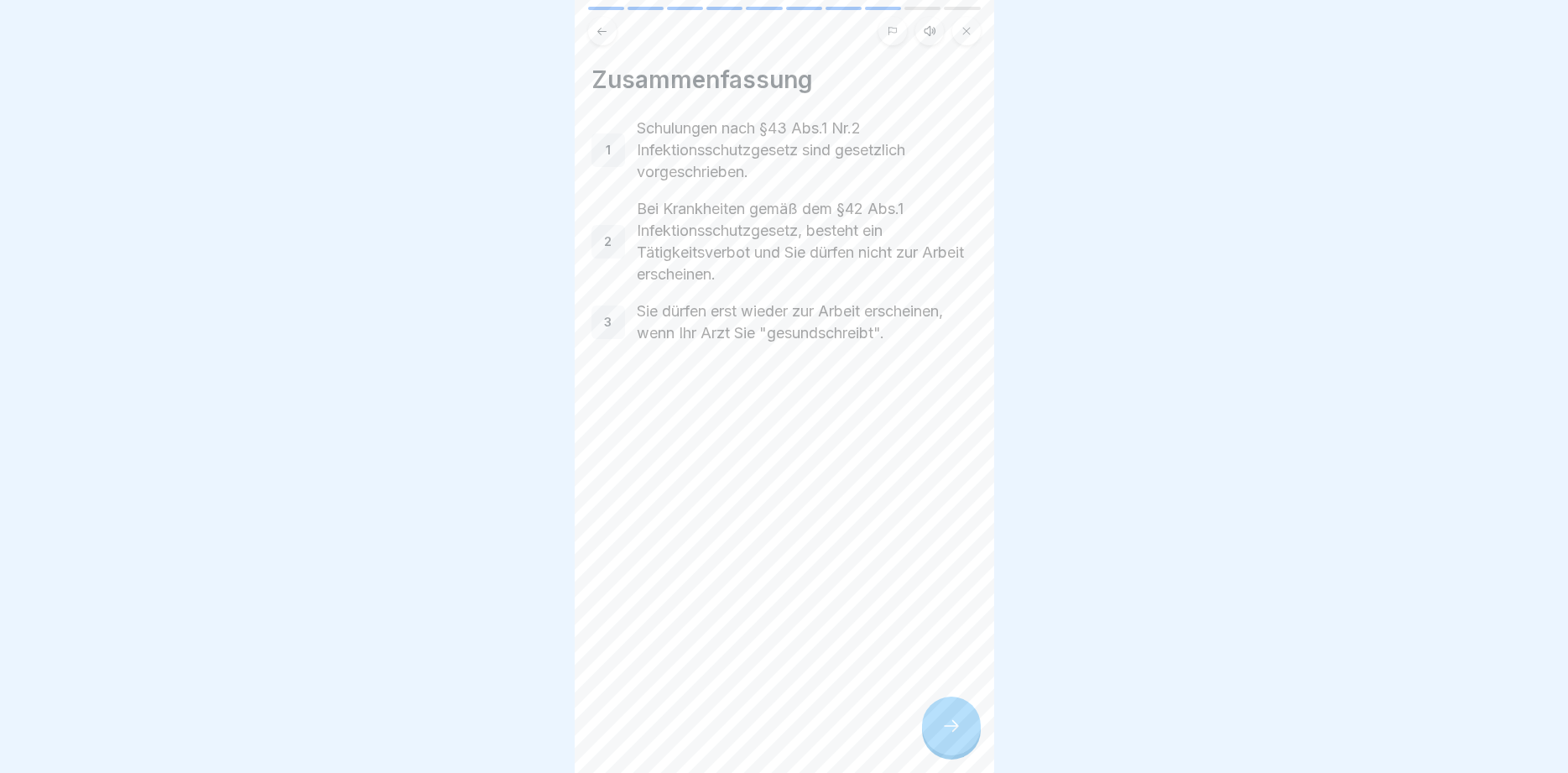
click at [962, 718] on div at bounding box center [952, 726] width 59 height 59
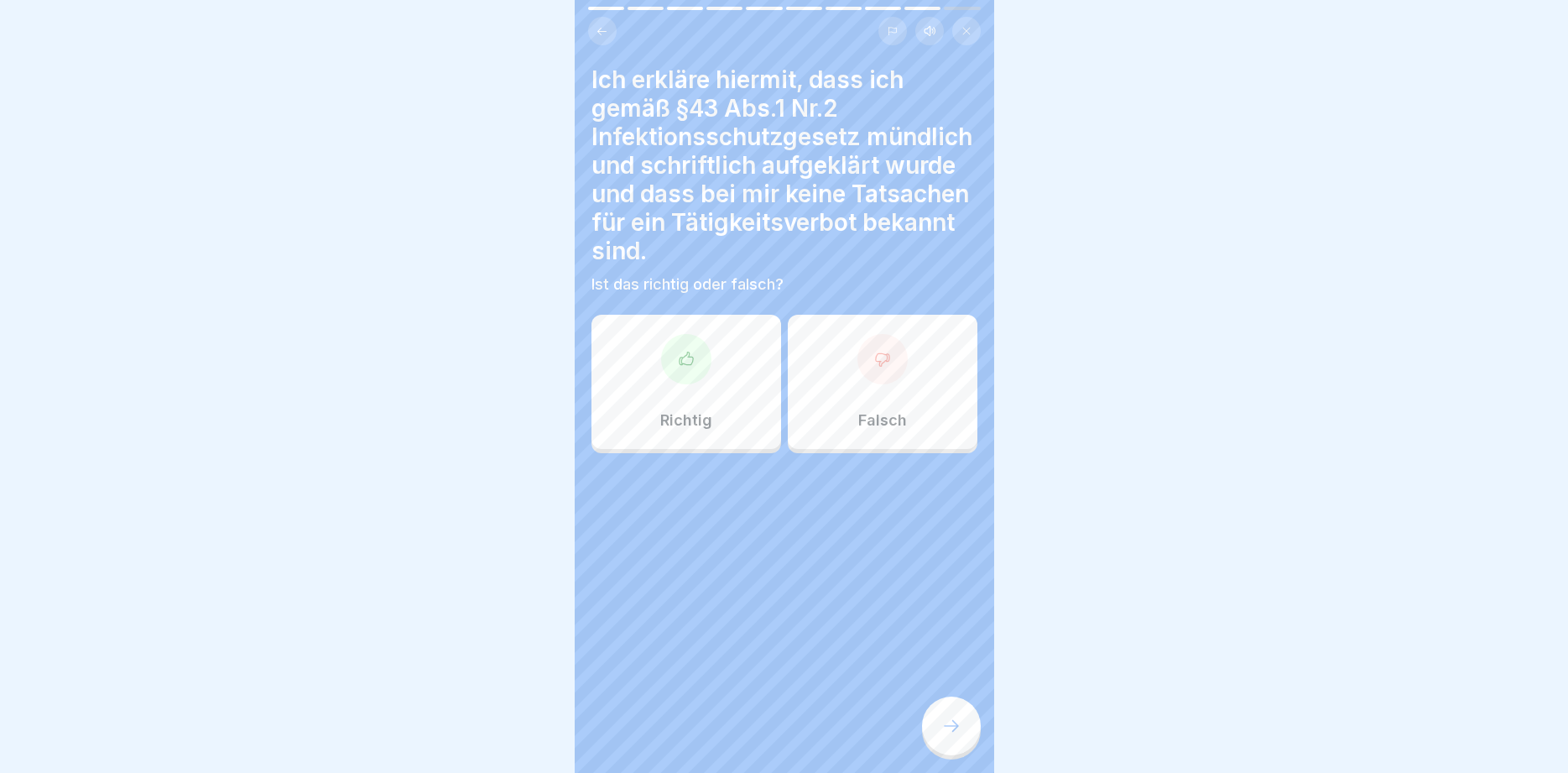
click at [713, 375] on div "Richtig" at bounding box center [687, 382] width 190 height 135
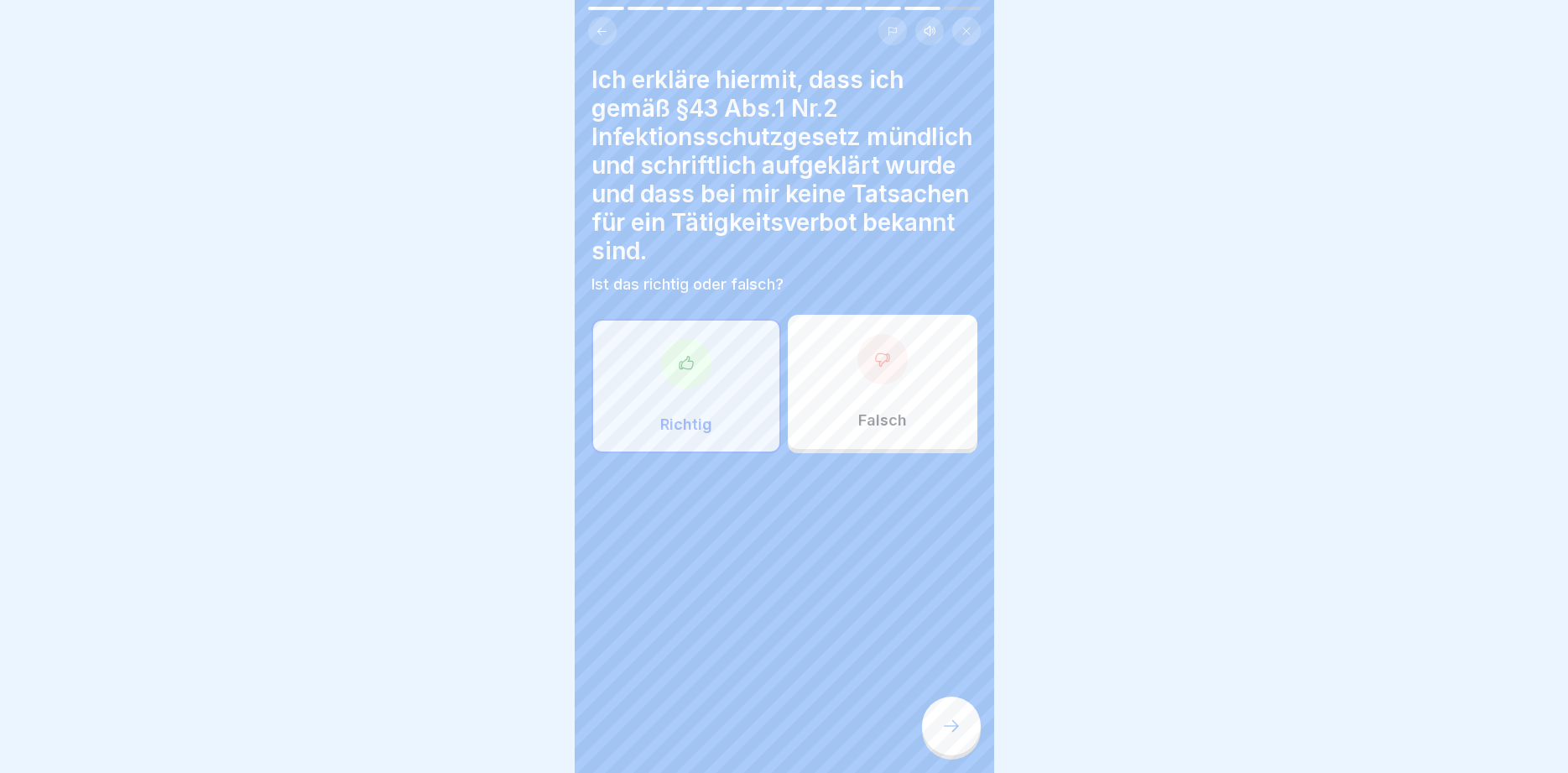
click at [960, 728] on icon at bounding box center [951, 726] width 20 height 20
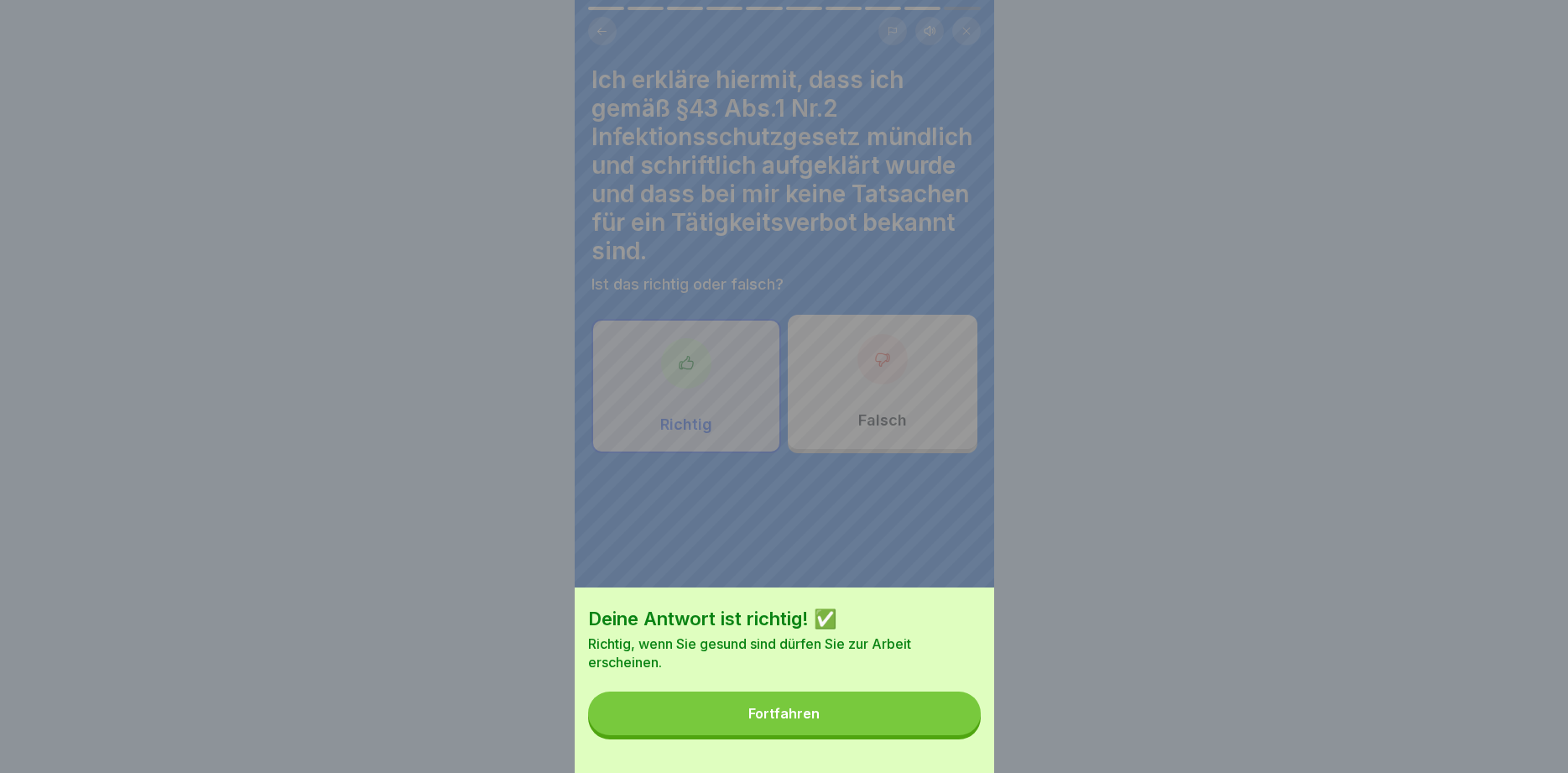
click at [920, 711] on button "Fortfahren" at bounding box center [784, 714] width 392 height 44
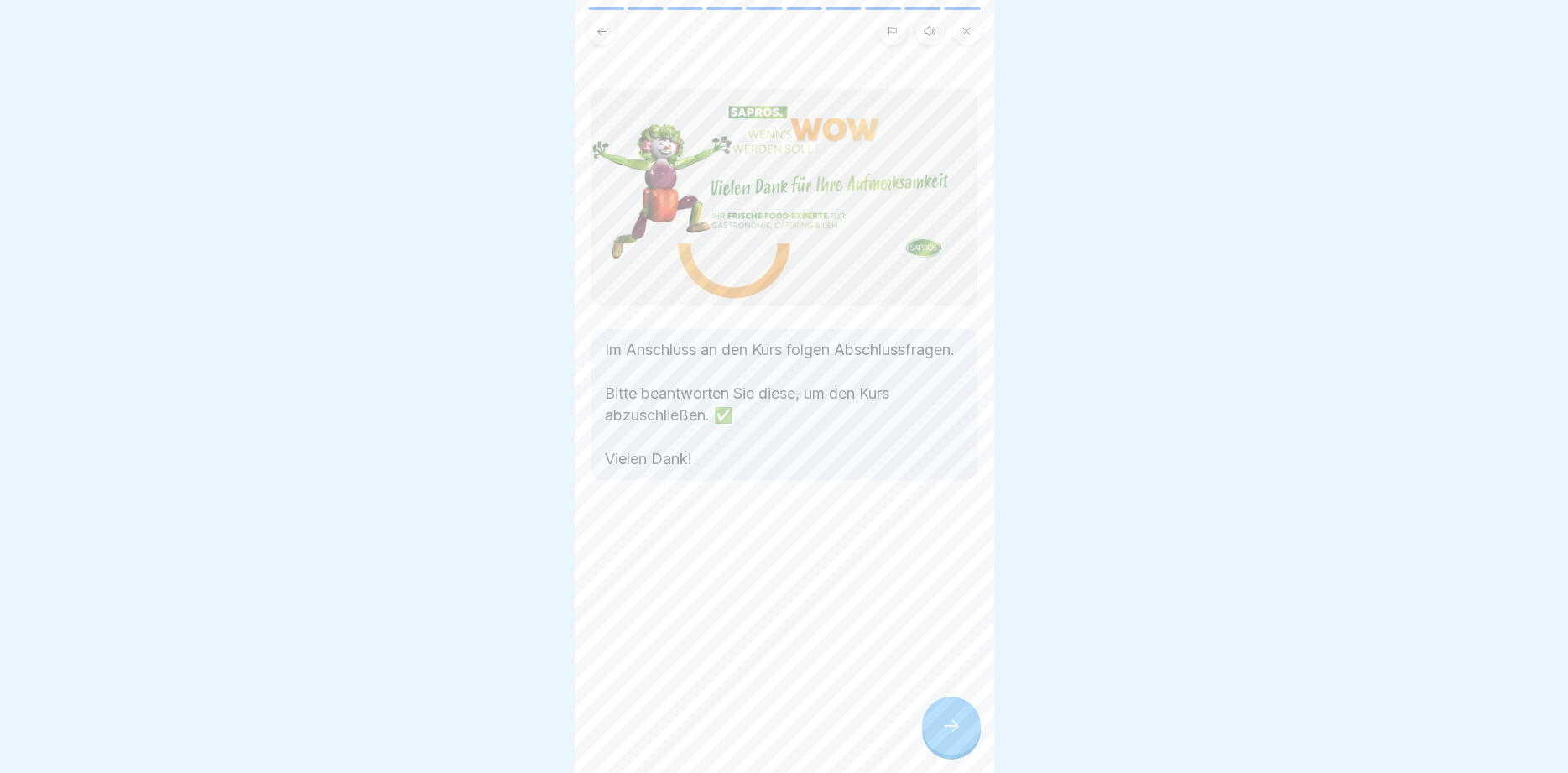
click at [944, 722] on icon at bounding box center [951, 726] width 20 height 20
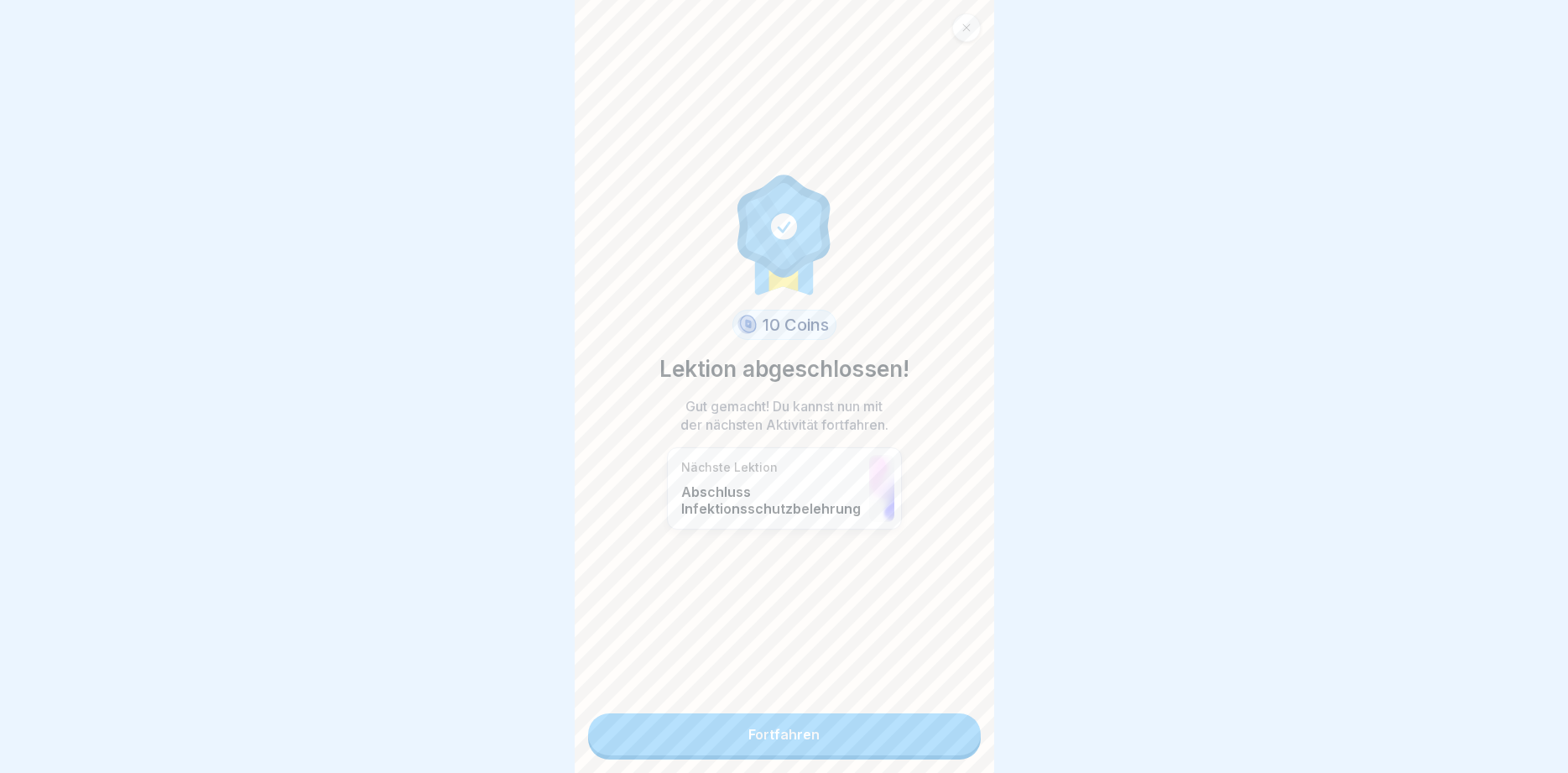
click at [900, 744] on link "Fortfahren" at bounding box center [784, 735] width 392 height 42
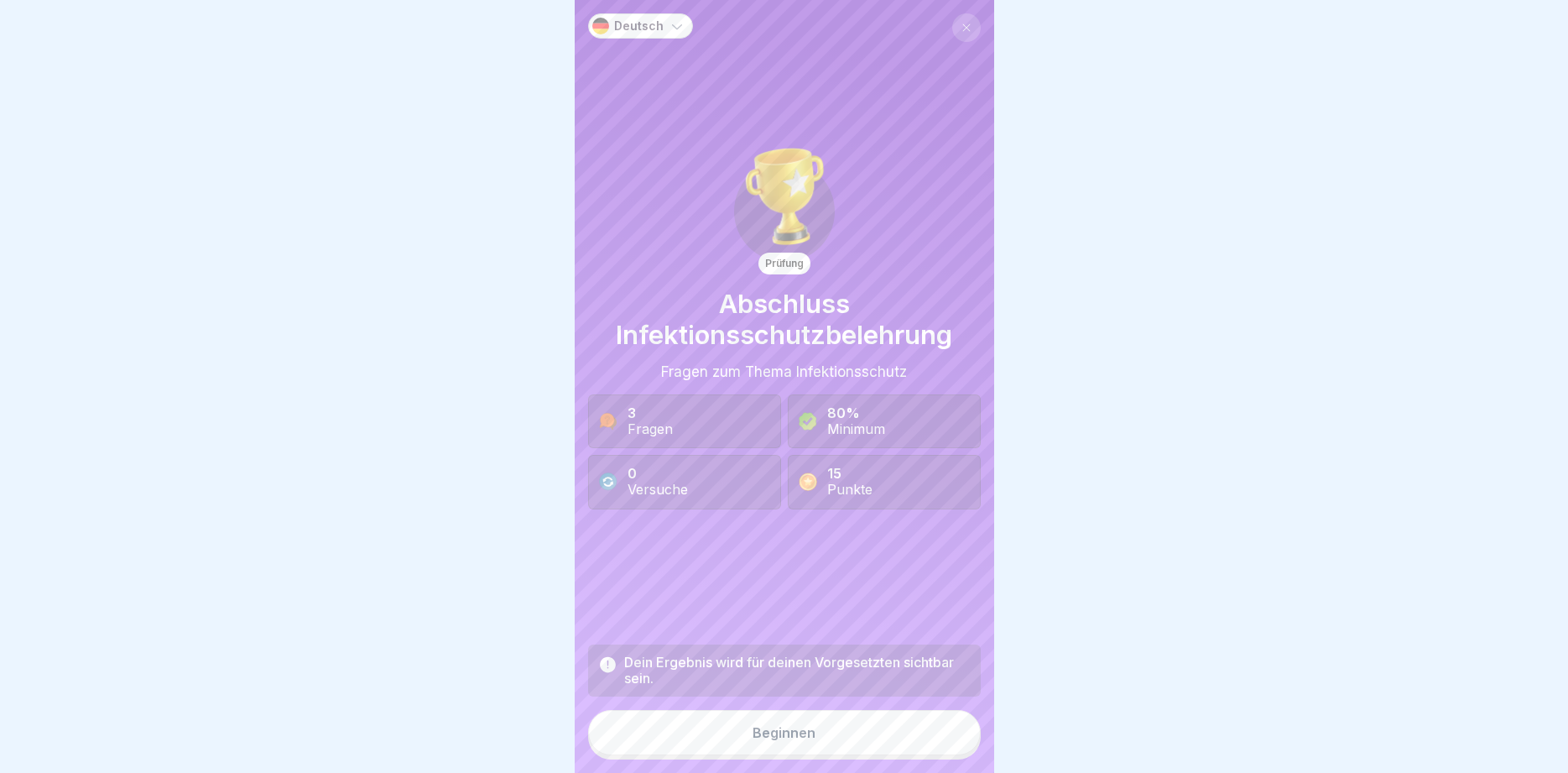
click at [786, 721] on button "Beginnen" at bounding box center [784, 732] width 392 height 45
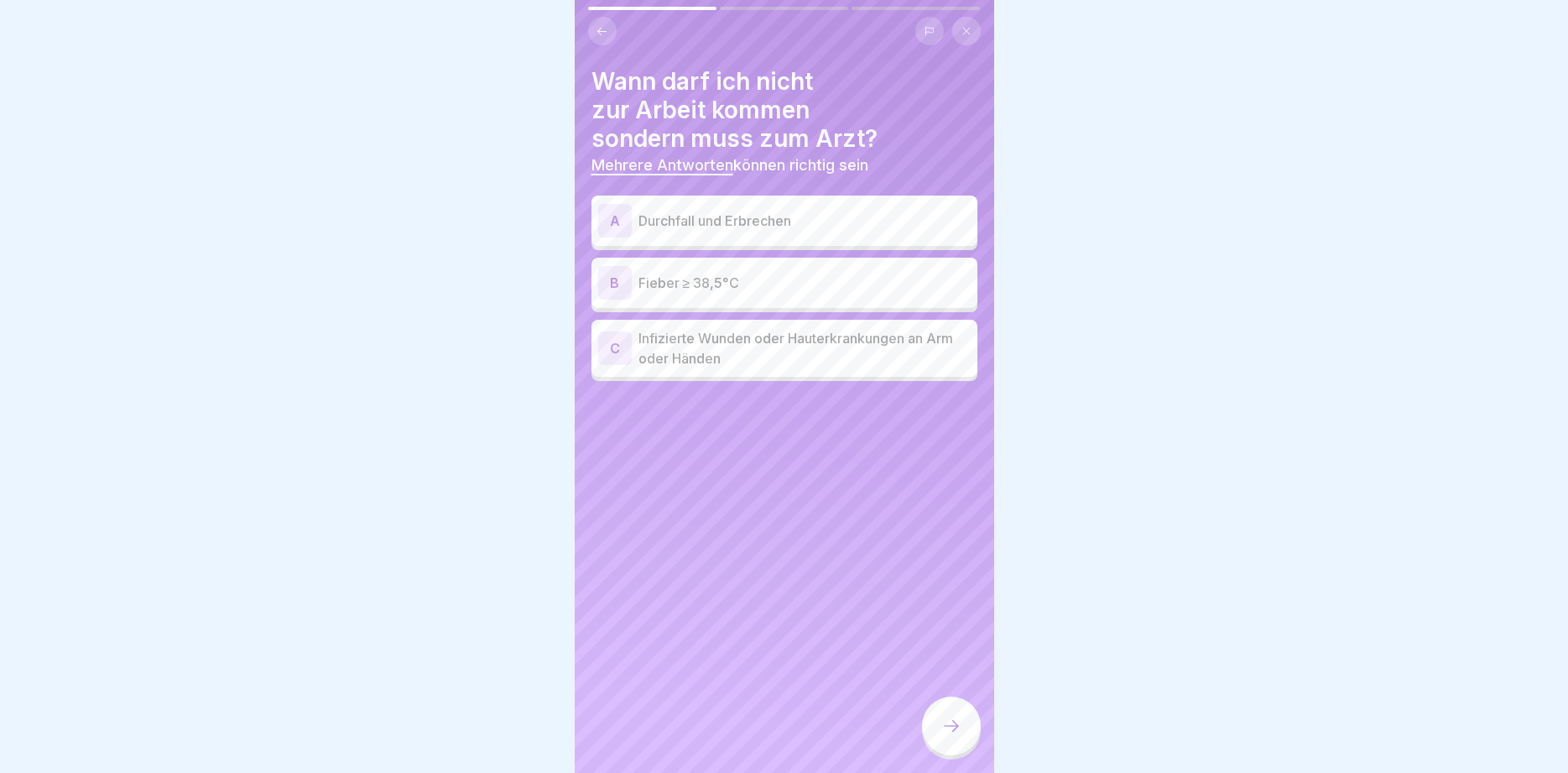
click at [723, 215] on p "Durchfall und Erbrechen" at bounding box center [805, 221] width 332 height 20
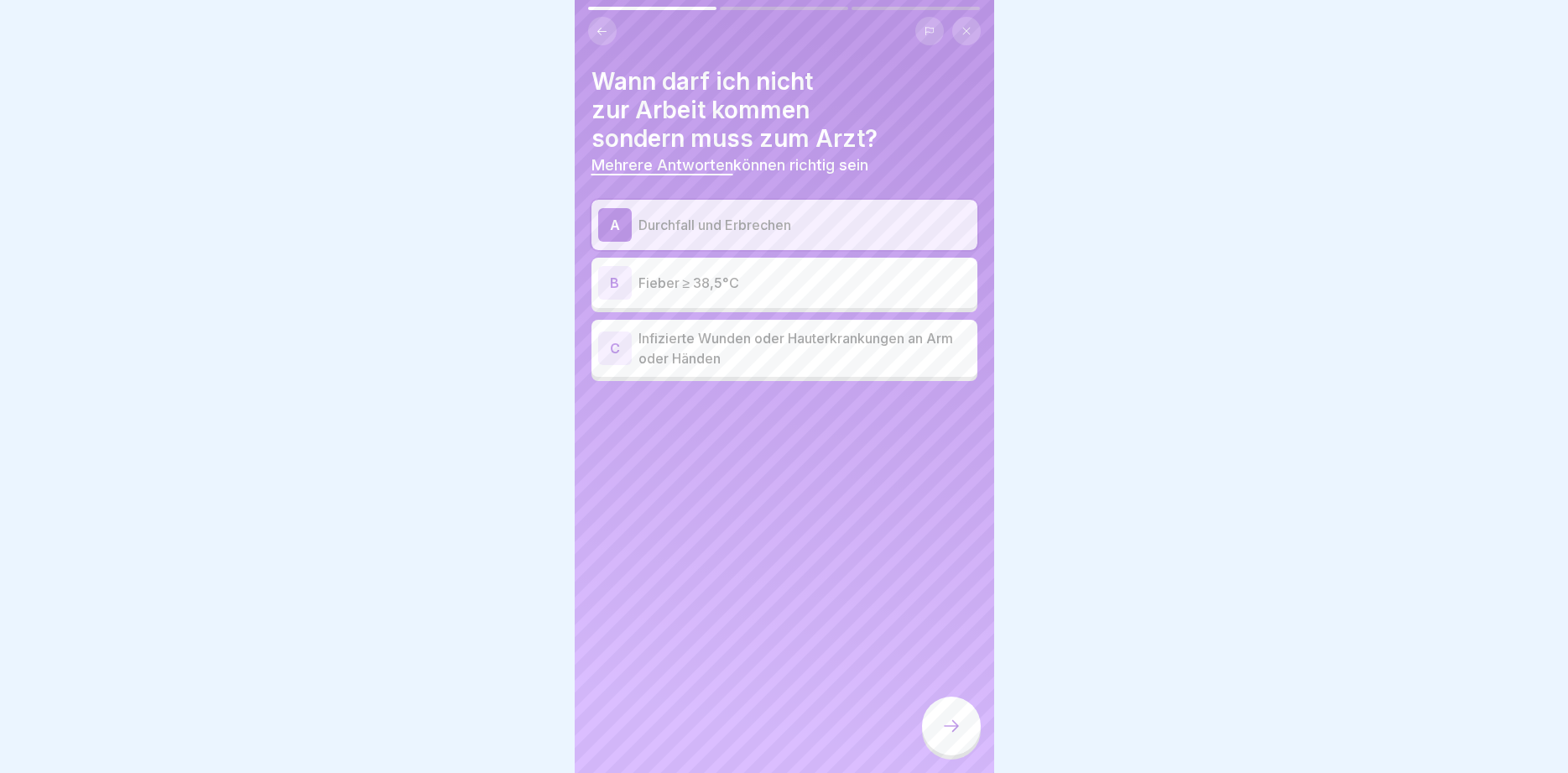
click at [742, 284] on p "Fieber ≥ 38,5°C" at bounding box center [805, 283] width 332 height 20
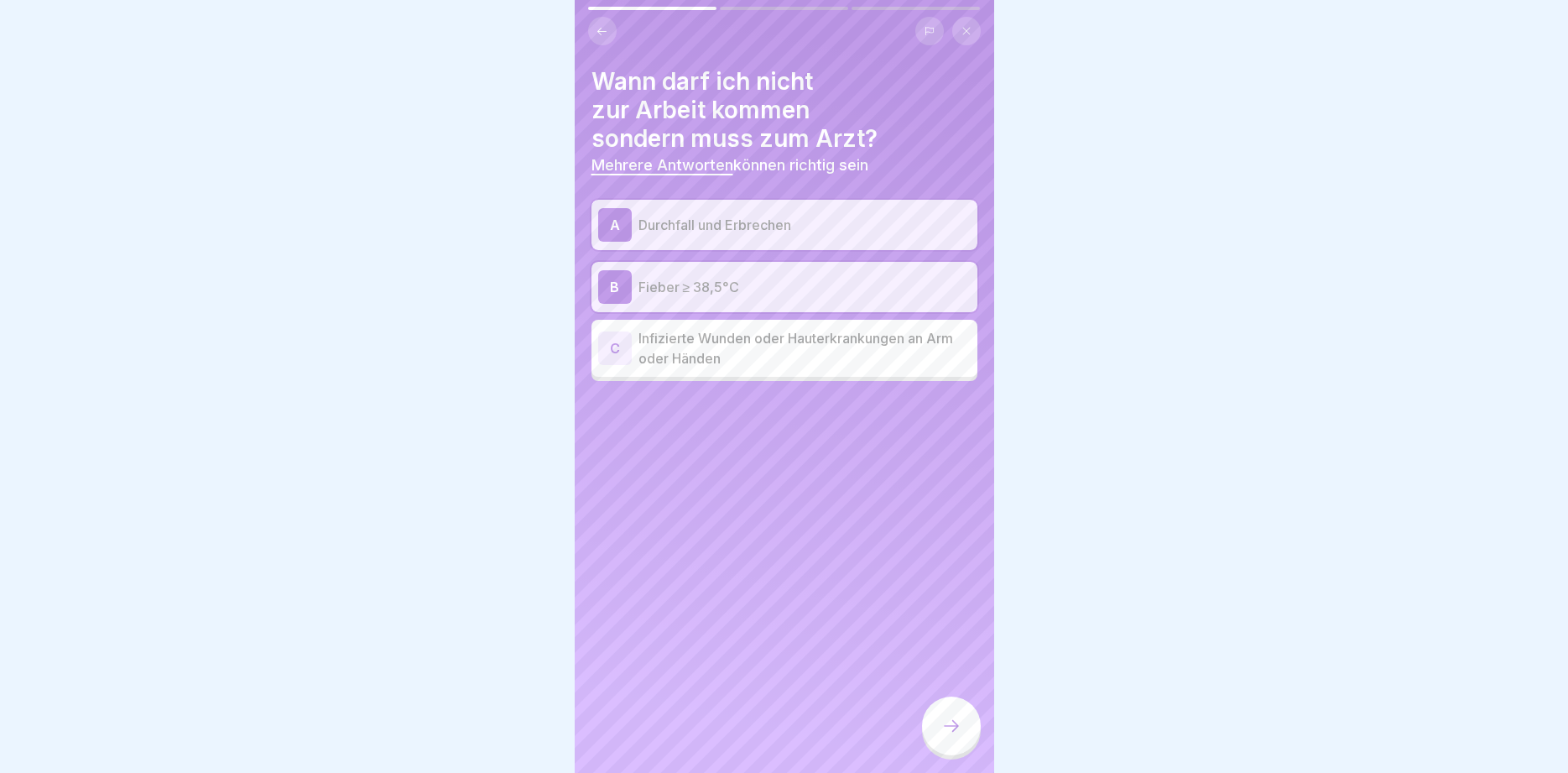
click at [765, 354] on p "Infizierte Wunden oder Hauterkrankungen an Arm oder Händen" at bounding box center [805, 349] width 332 height 40
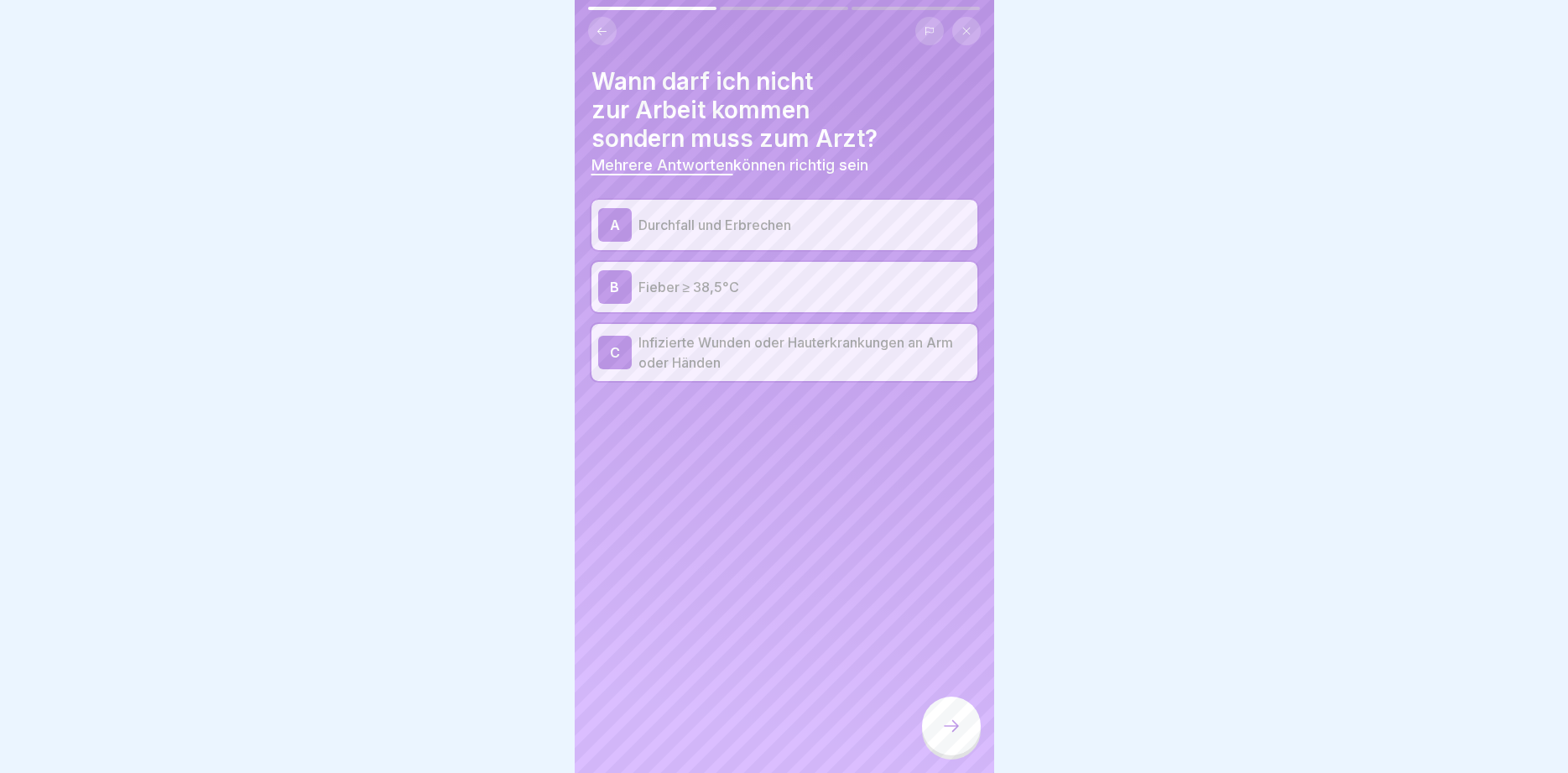
click at [941, 730] on div at bounding box center [952, 726] width 59 height 59
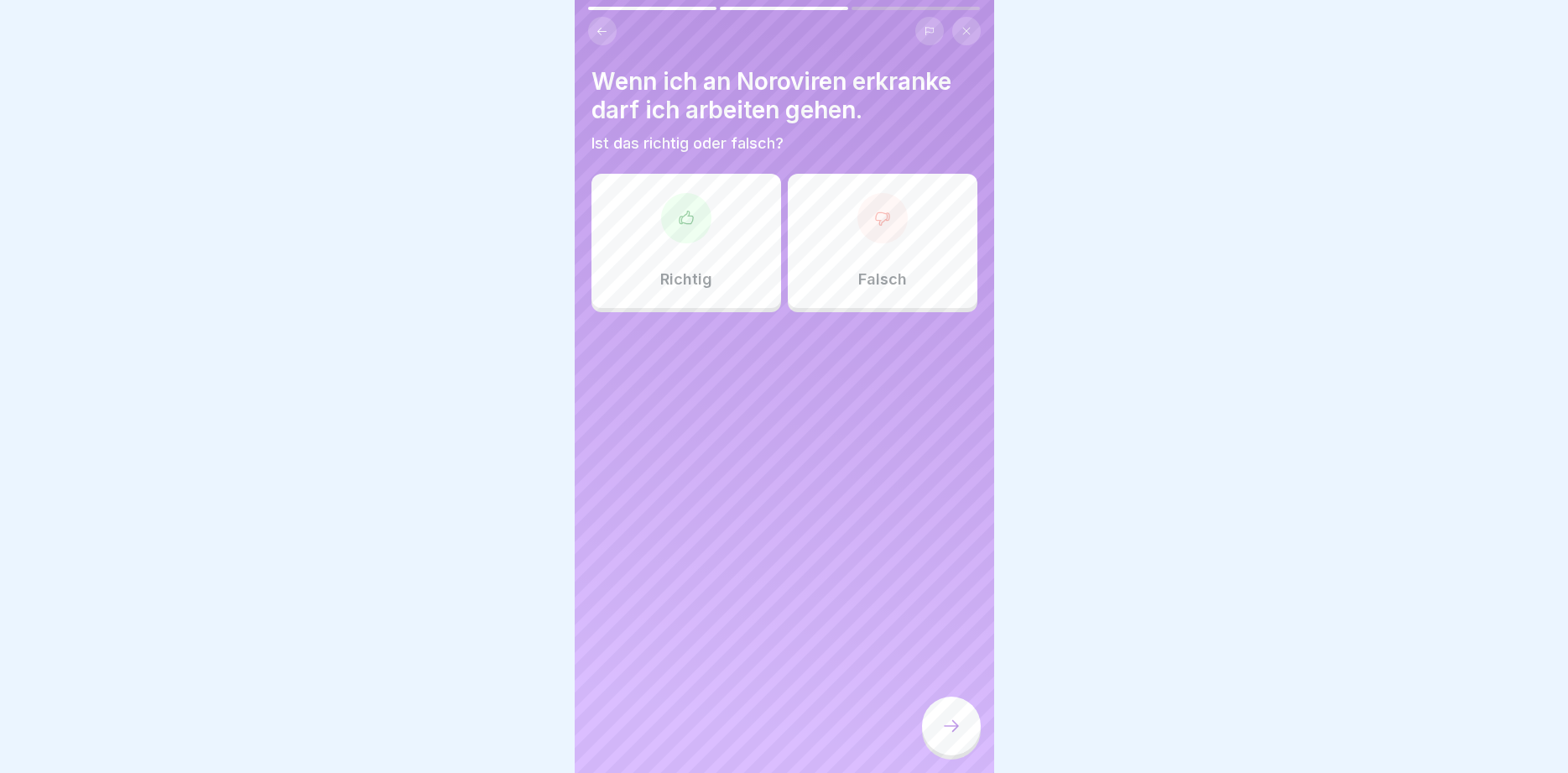
click at [903, 253] on div "Falsch" at bounding box center [882, 241] width 190 height 135
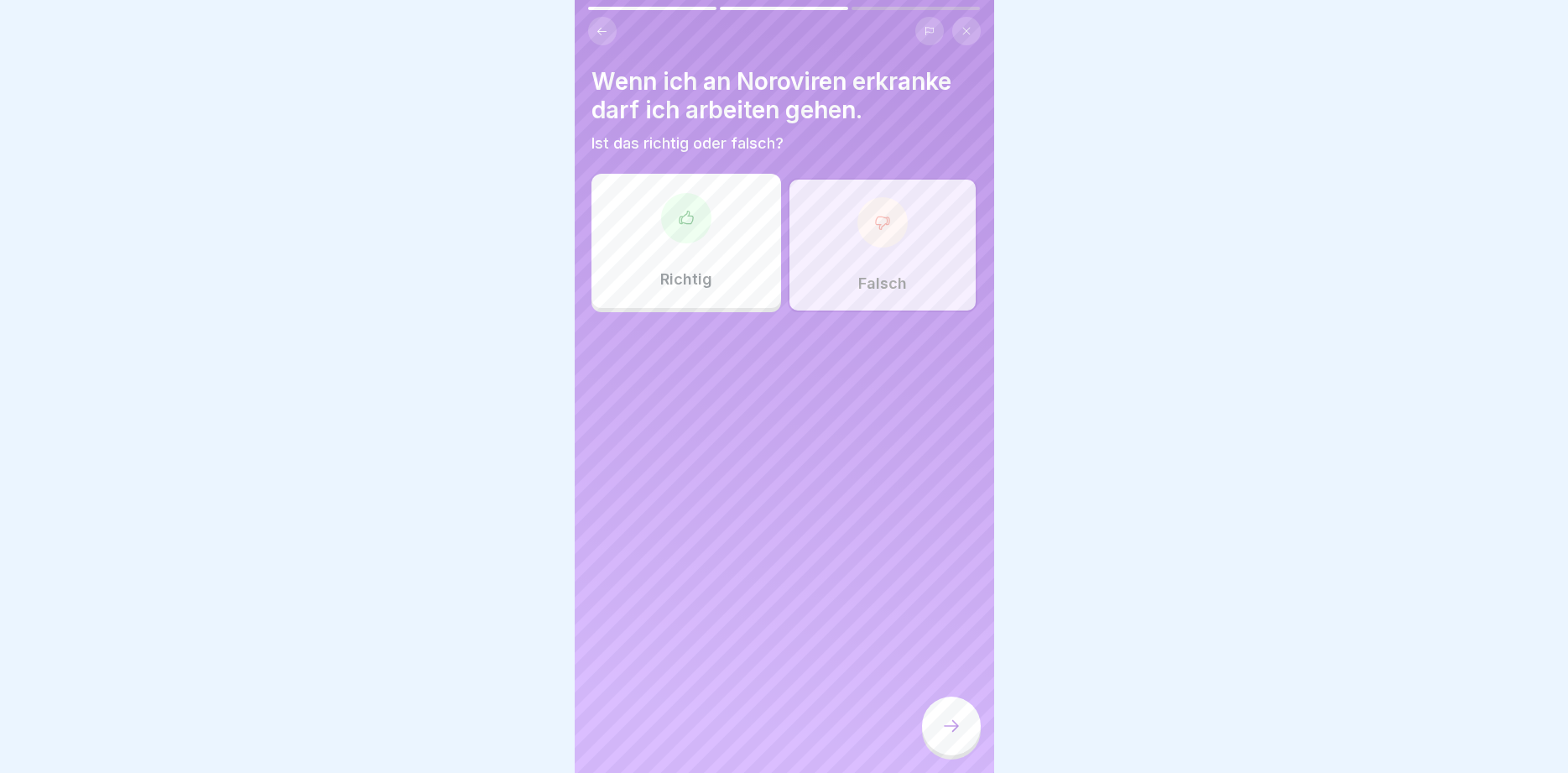
click at [949, 733] on icon at bounding box center [951, 726] width 20 height 20
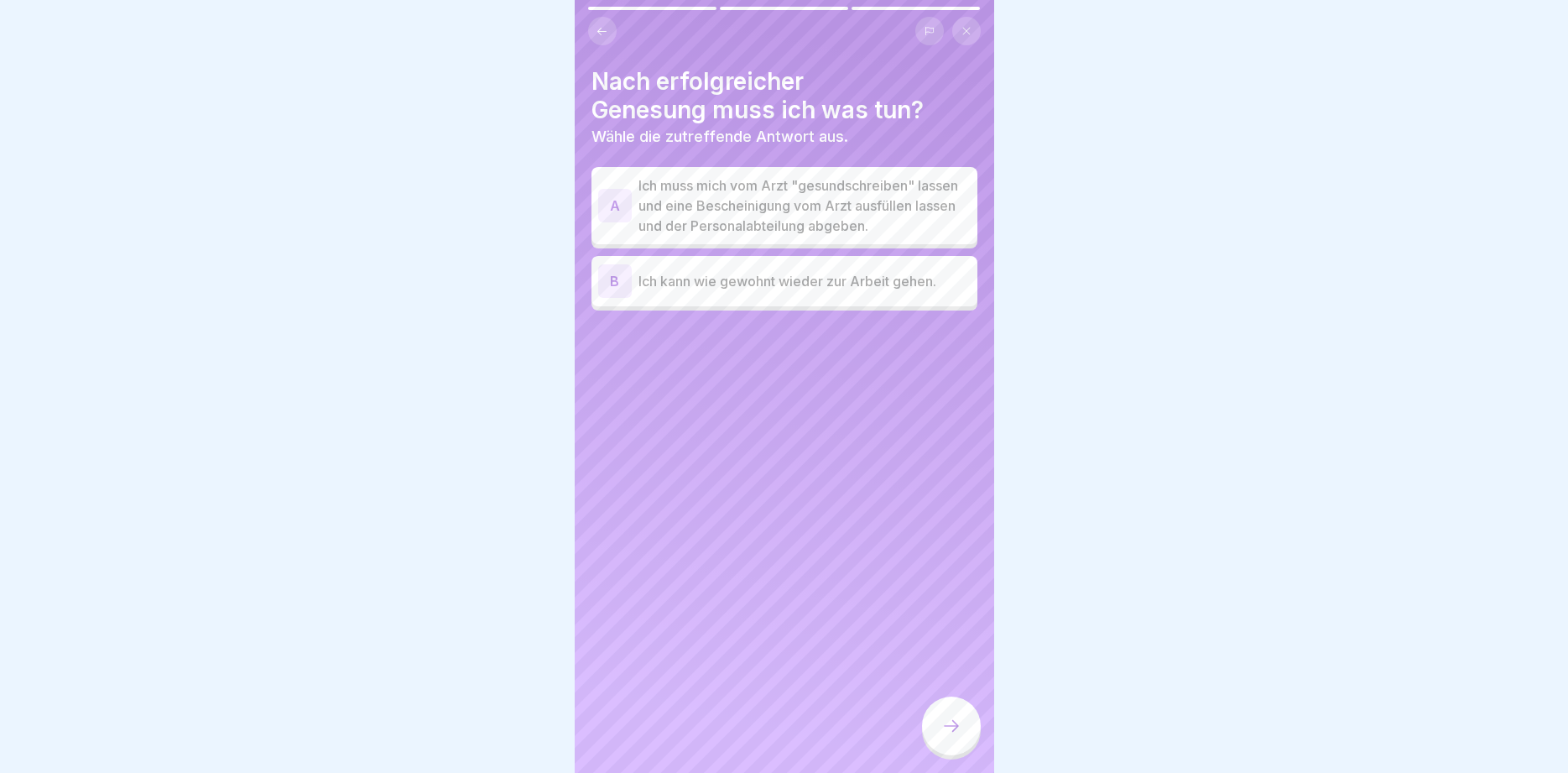
click at [827, 194] on p "Ich muss mich vom Arzt "gesundschreiben" lassen und eine Bescheinigung vom Arzt…" at bounding box center [805, 205] width 332 height 60
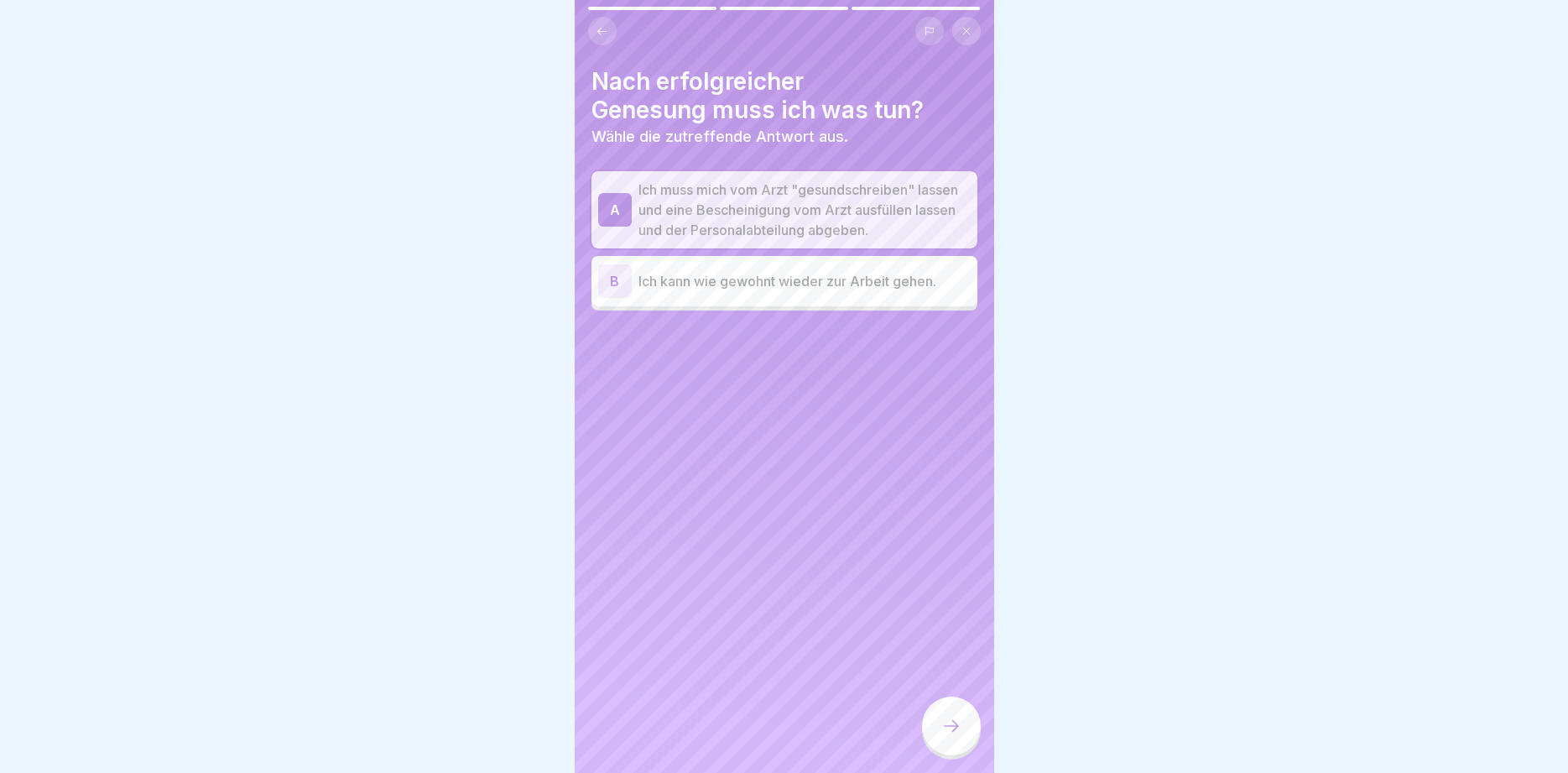
click at [958, 716] on div at bounding box center [952, 726] width 59 height 59
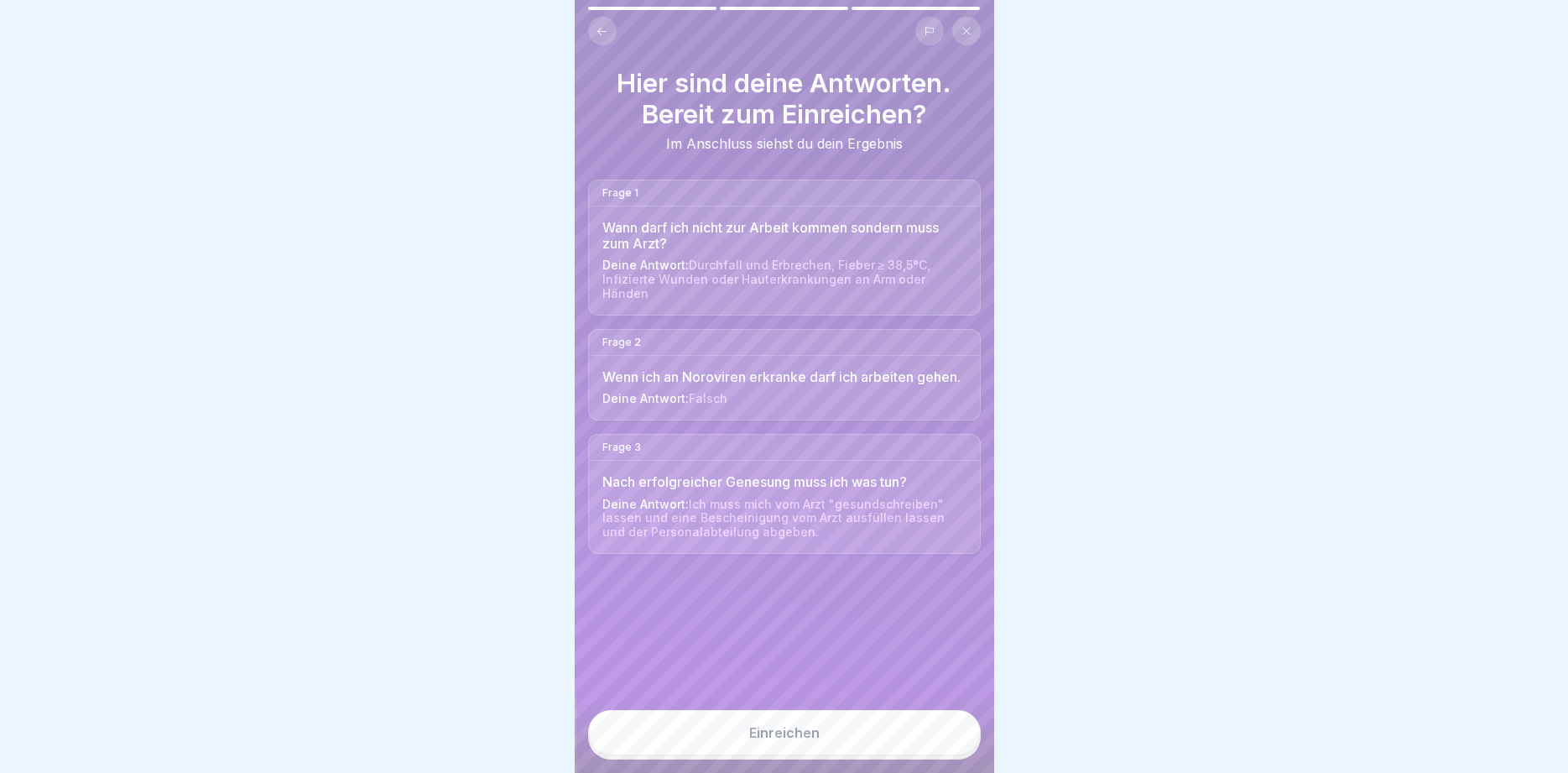
click at [952, 740] on button "Einreichen" at bounding box center [784, 732] width 392 height 45
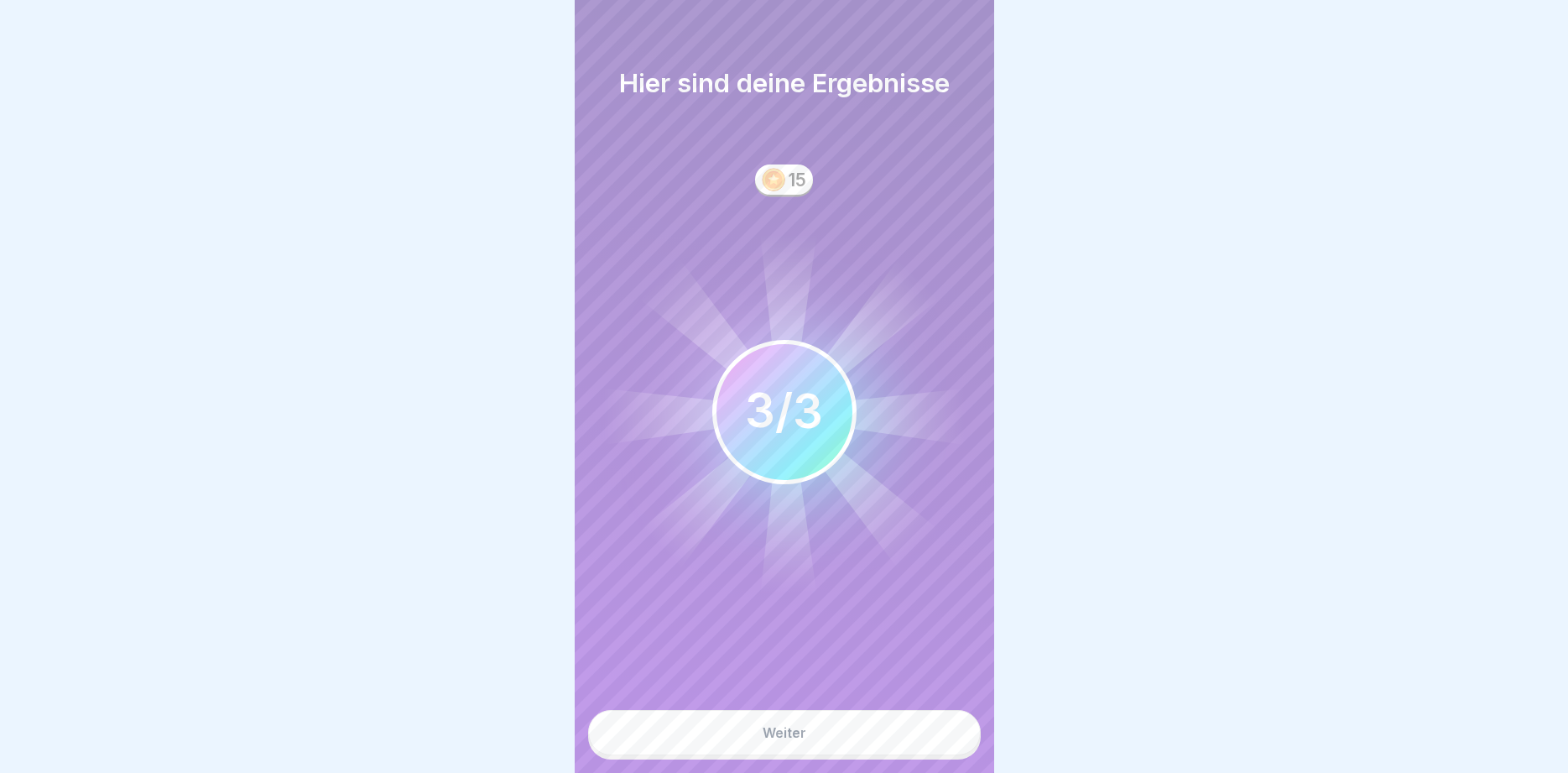
click at [952, 740] on button "Weiter" at bounding box center [784, 732] width 392 height 45
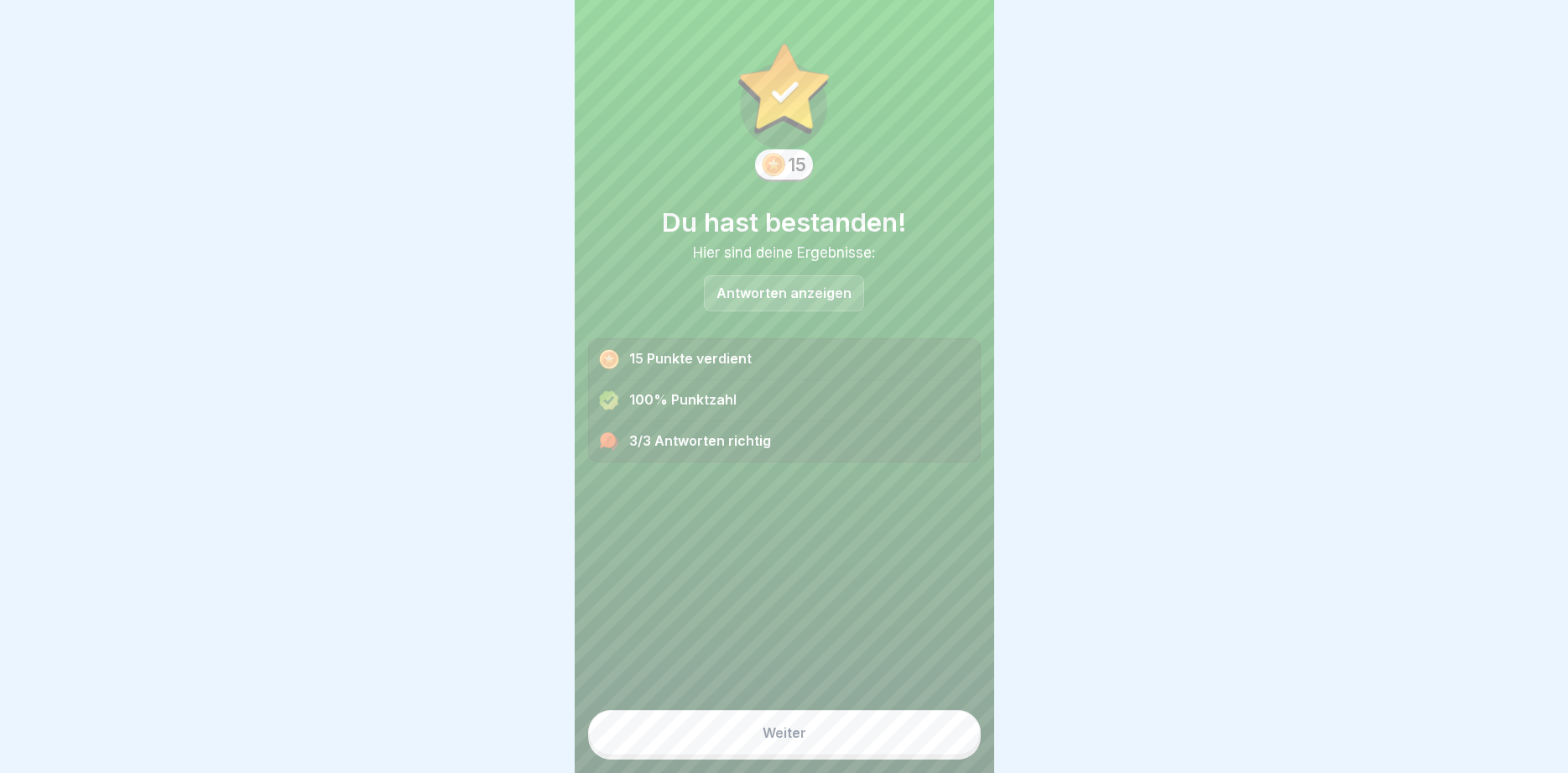
click at [949, 737] on button "Weiter" at bounding box center [784, 732] width 392 height 45
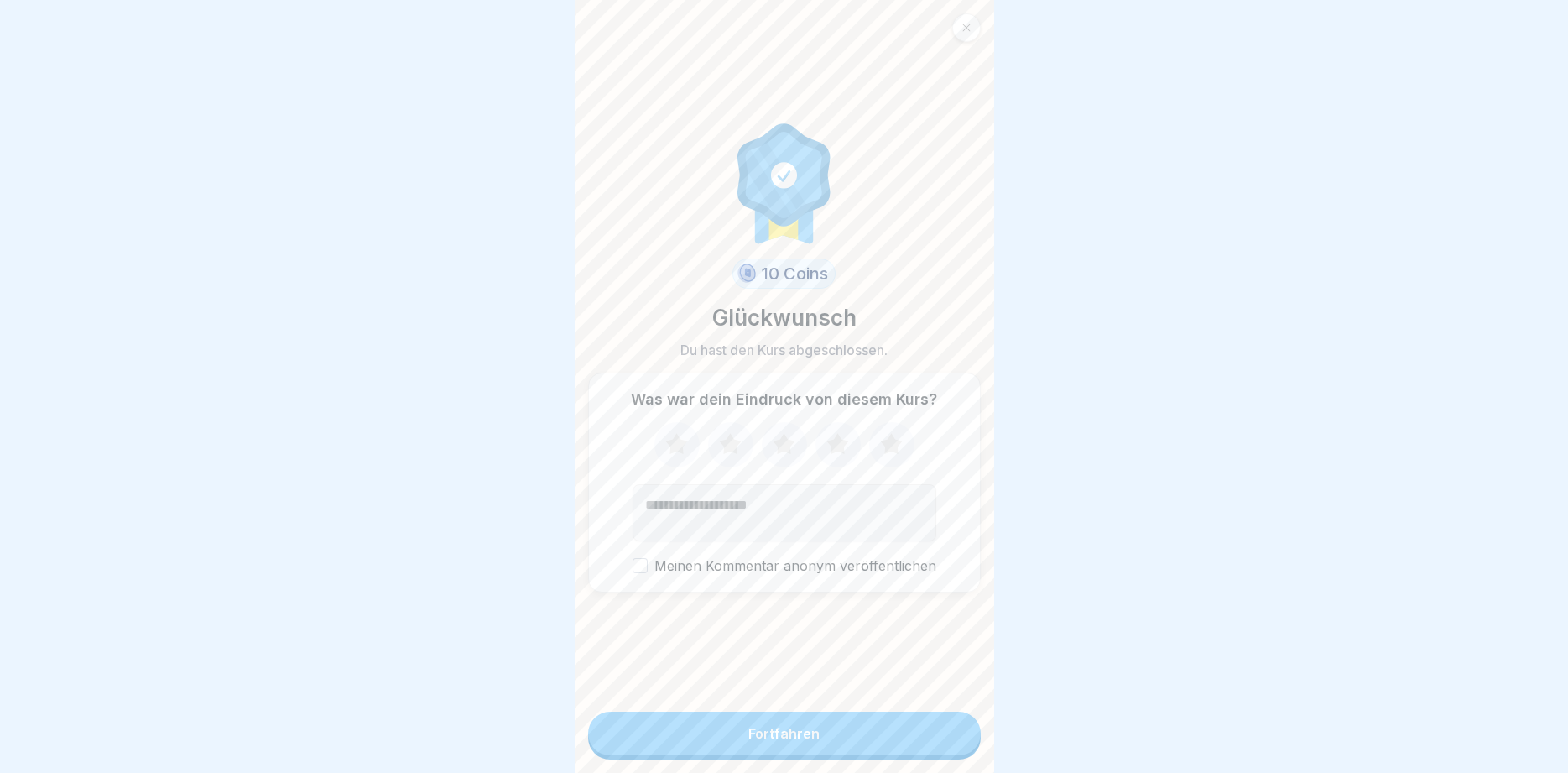
click at [949, 737] on button "Fortfahren" at bounding box center [784, 734] width 392 height 44
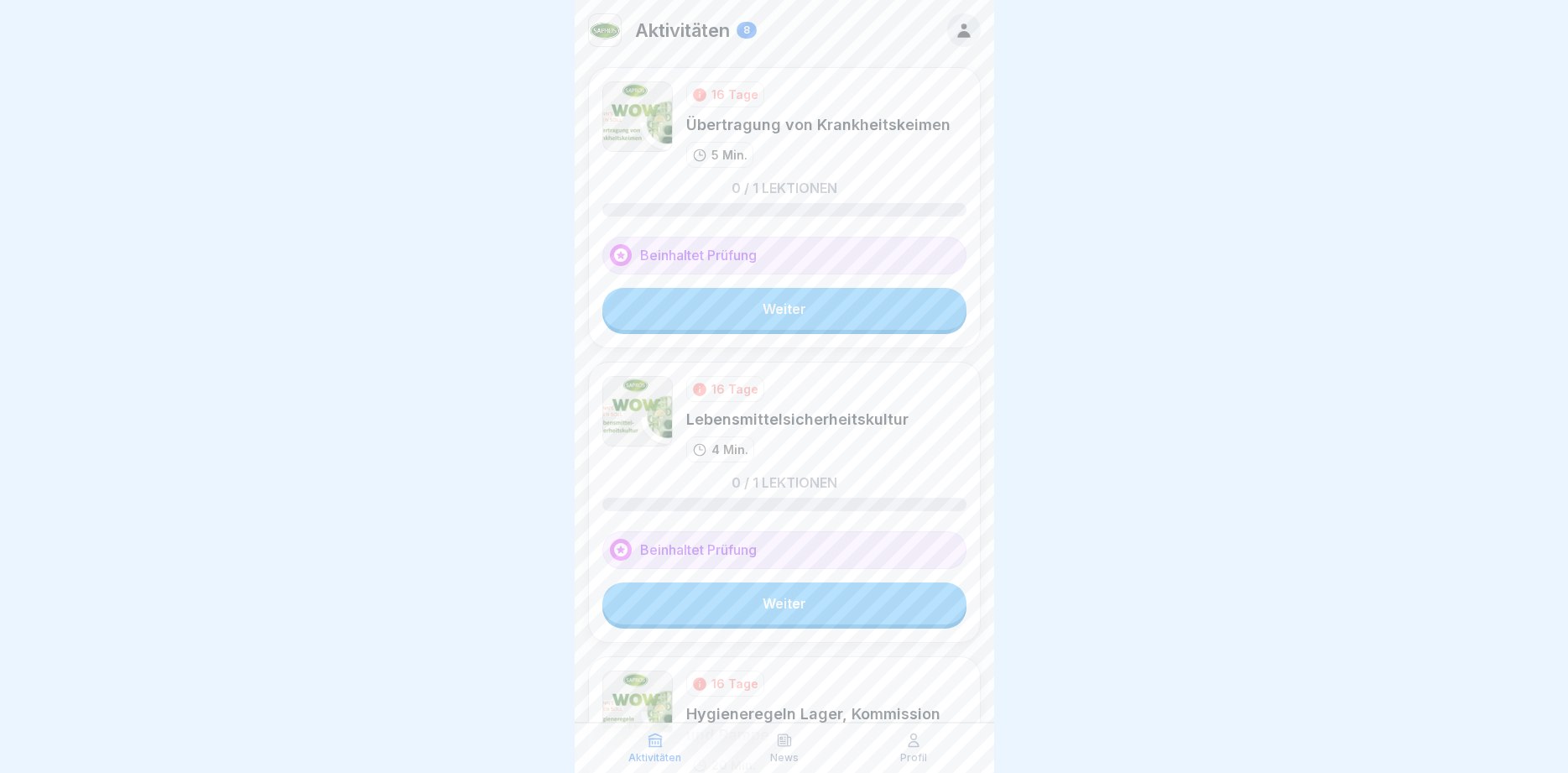
click at [782, 318] on link "Weiter" at bounding box center [784, 309] width 364 height 42
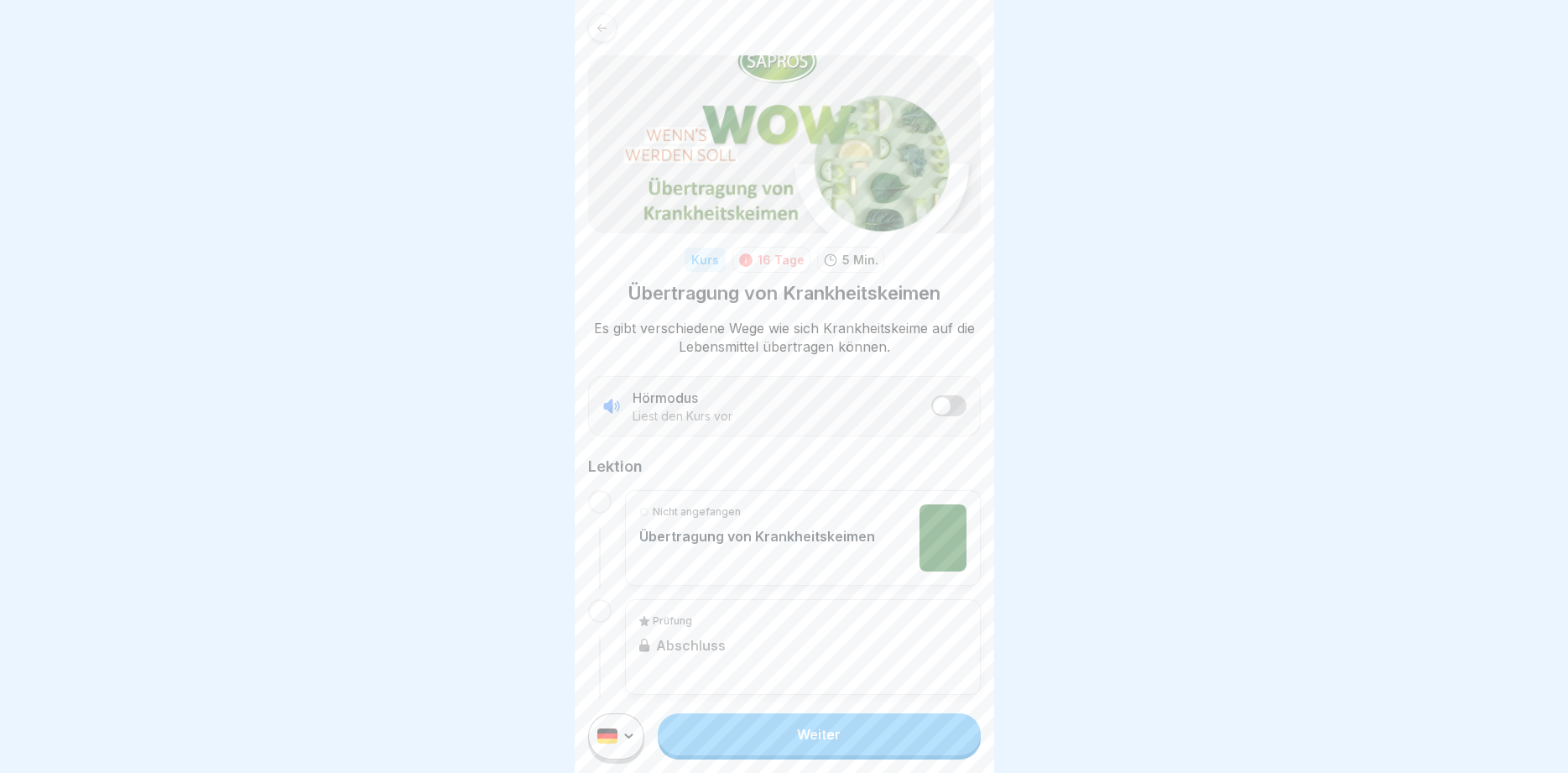
click at [820, 738] on link "Weiter" at bounding box center [818, 735] width 322 height 42
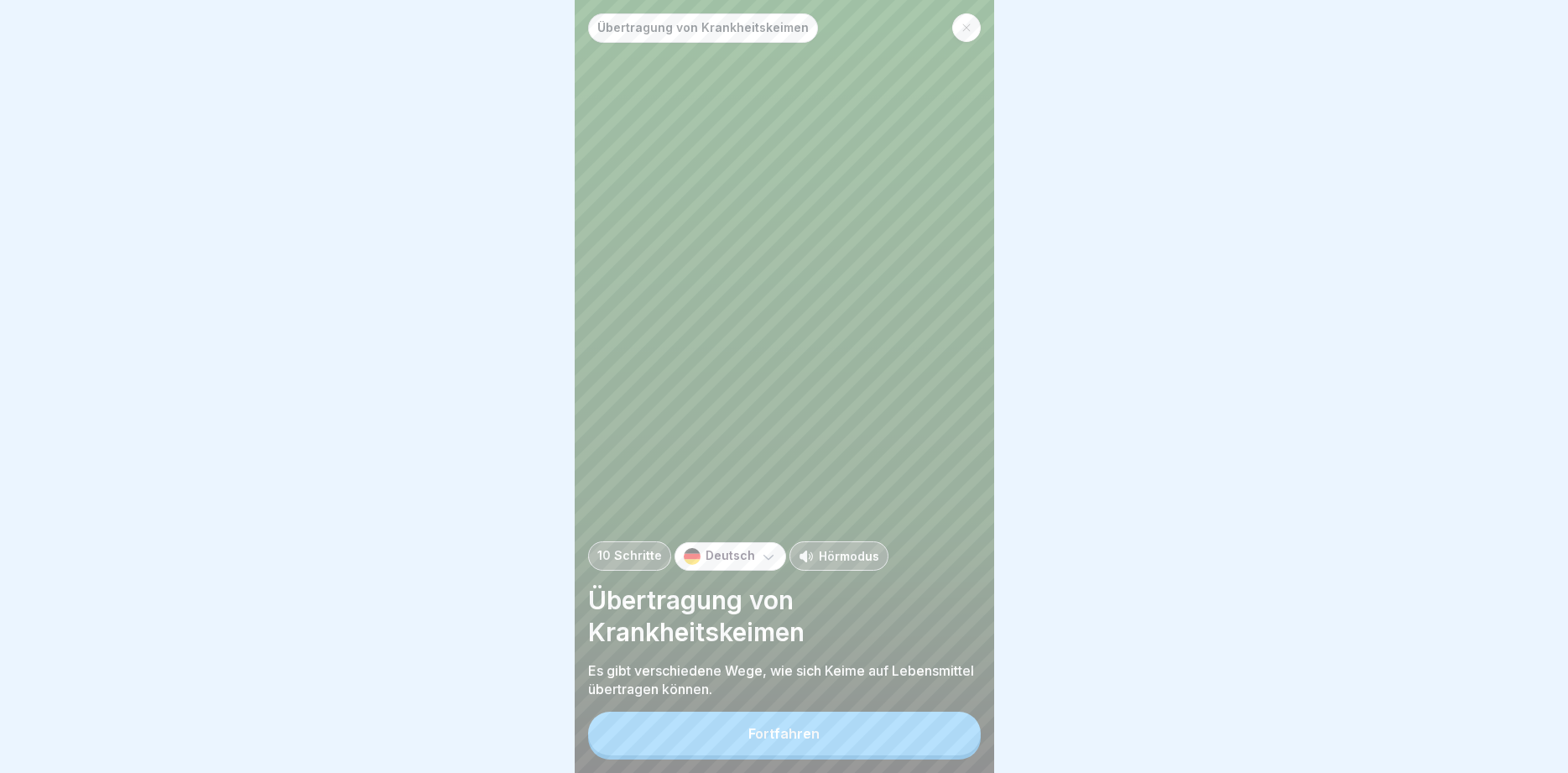
click at [820, 755] on button "Fortfahren" at bounding box center [784, 734] width 392 height 44
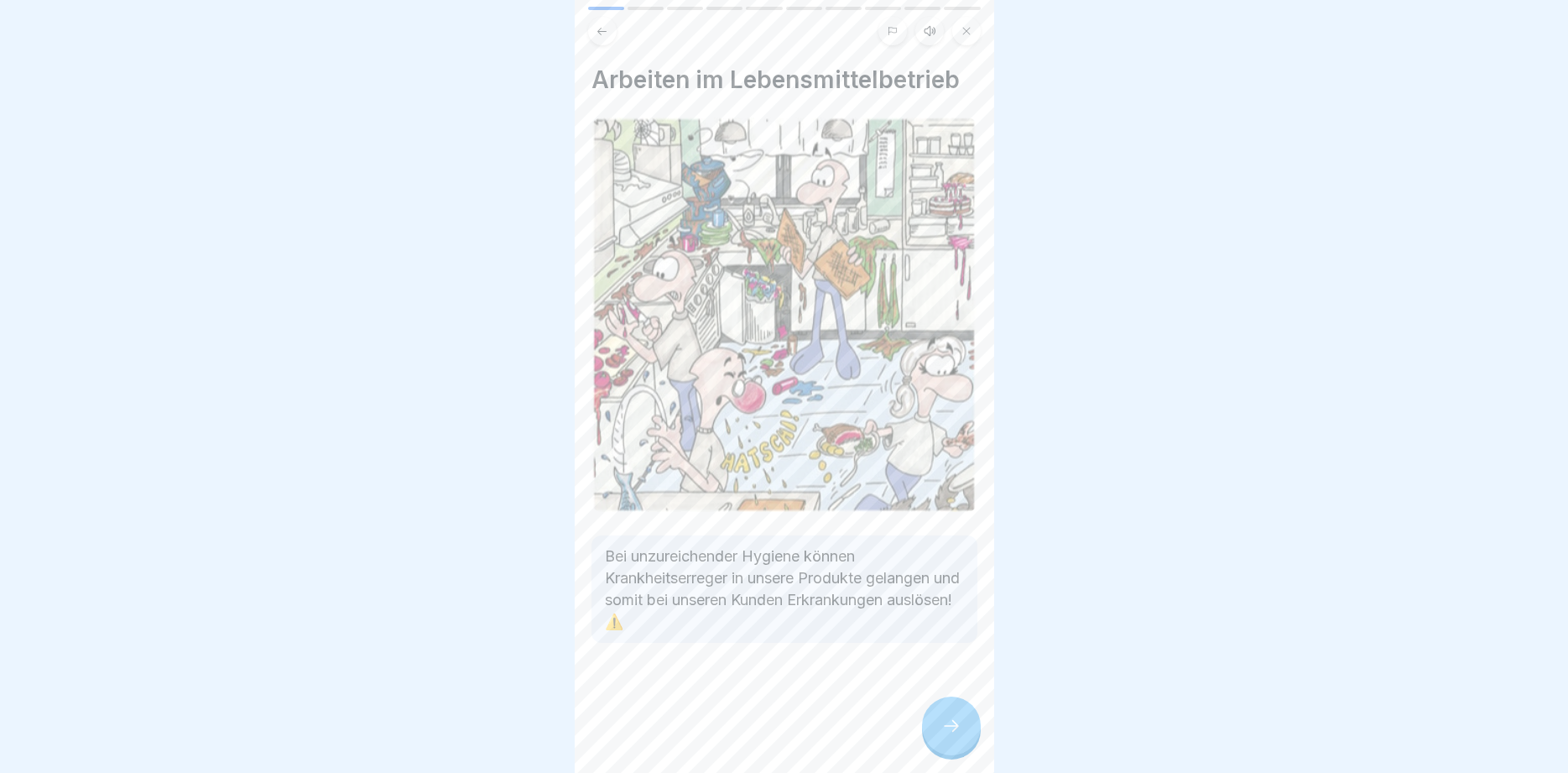
click at [945, 724] on icon at bounding box center [951, 726] width 20 height 20
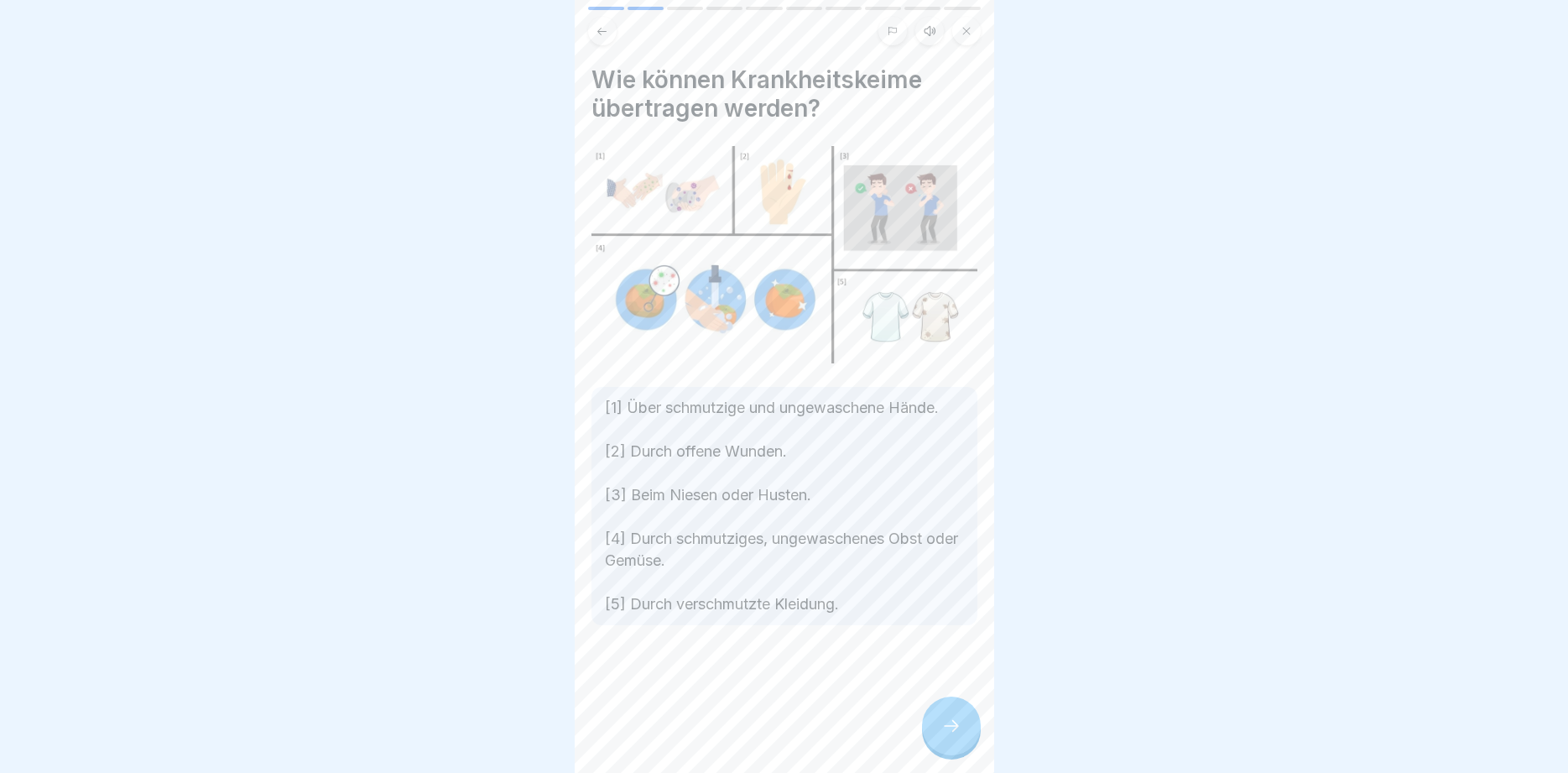
click at [945, 724] on icon at bounding box center [951, 726] width 20 height 20
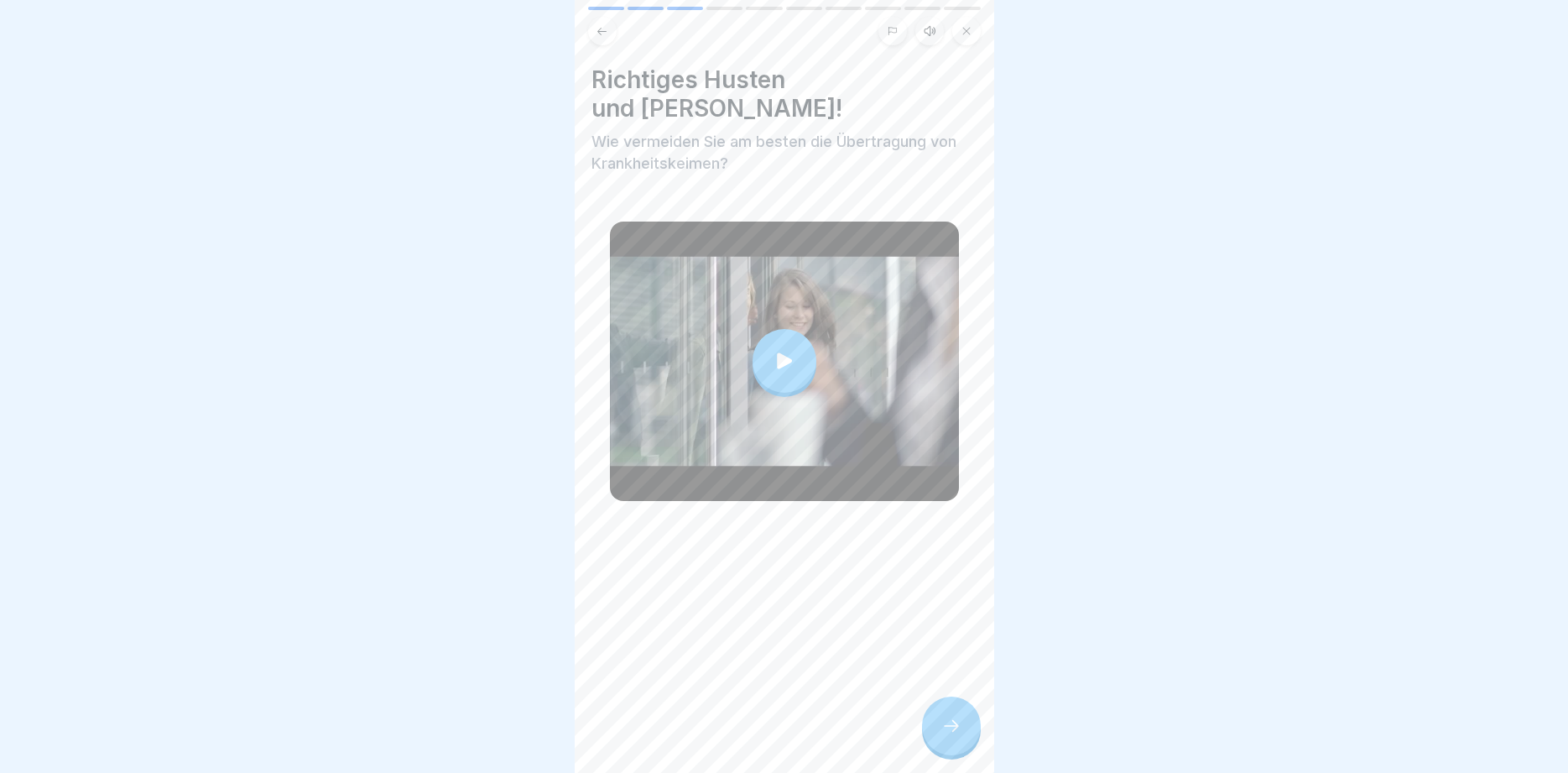
click at [945, 724] on icon at bounding box center [951, 726] width 20 height 20
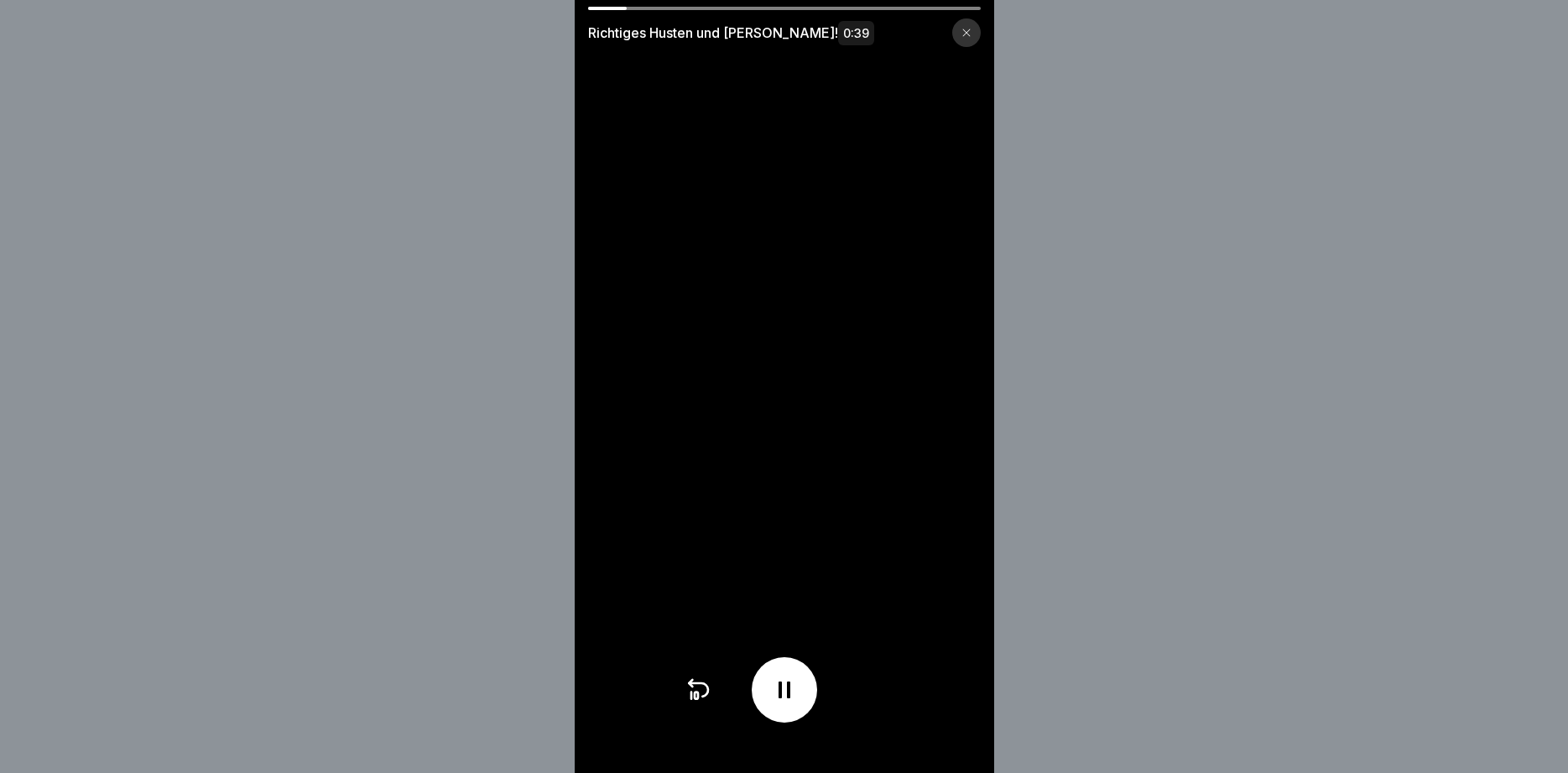
click at [952, 5] on video at bounding box center [784, 386] width 419 height 773
click at [949, 8] on div at bounding box center [784, 9] width 392 height 4
click at [969, 27] on div at bounding box center [966, 32] width 29 height 29
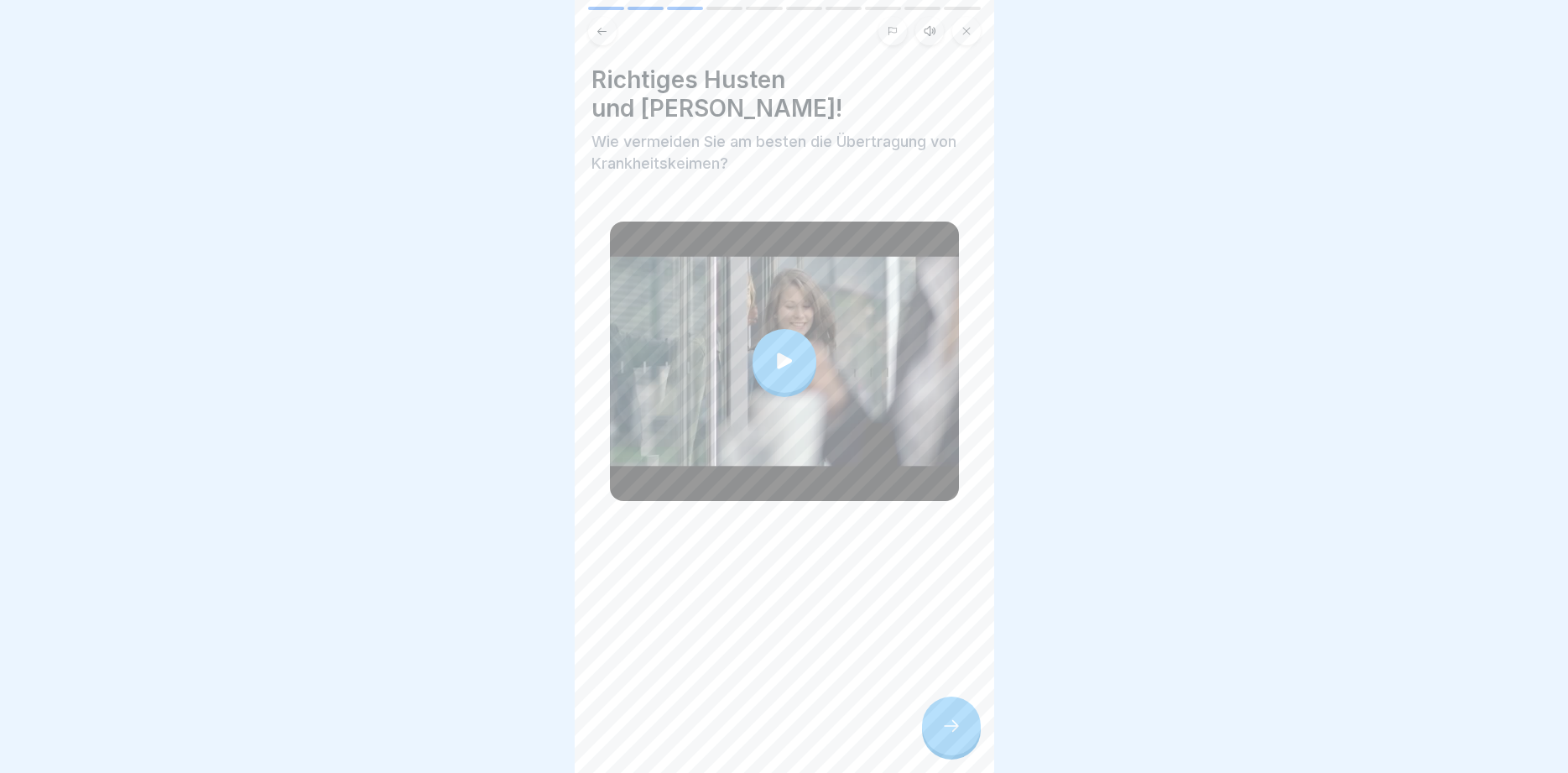
click at [964, 715] on div at bounding box center [952, 726] width 59 height 59
click at [949, 728] on icon at bounding box center [951, 726] width 20 height 20
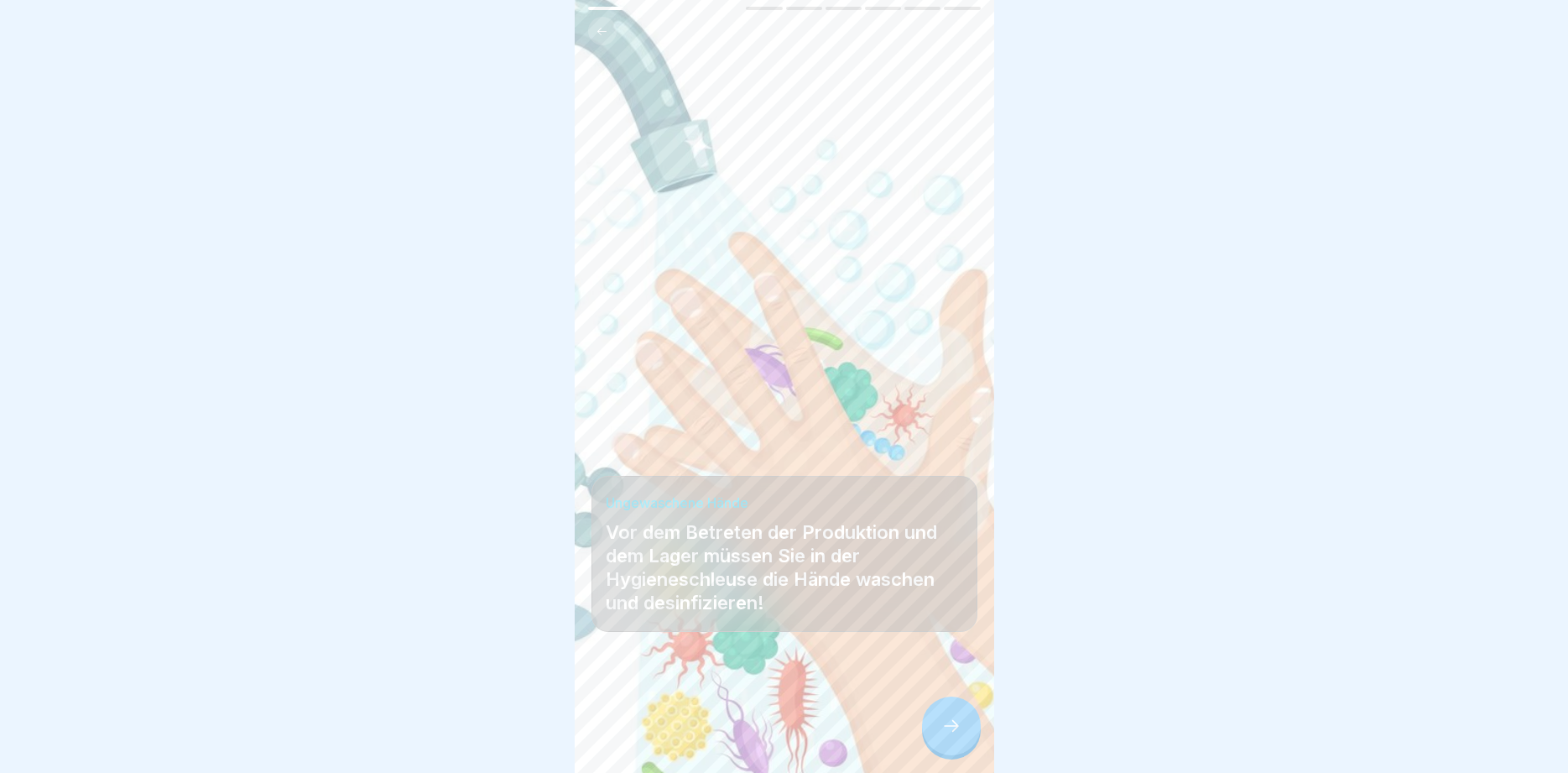
click at [949, 728] on icon at bounding box center [951, 726] width 20 height 20
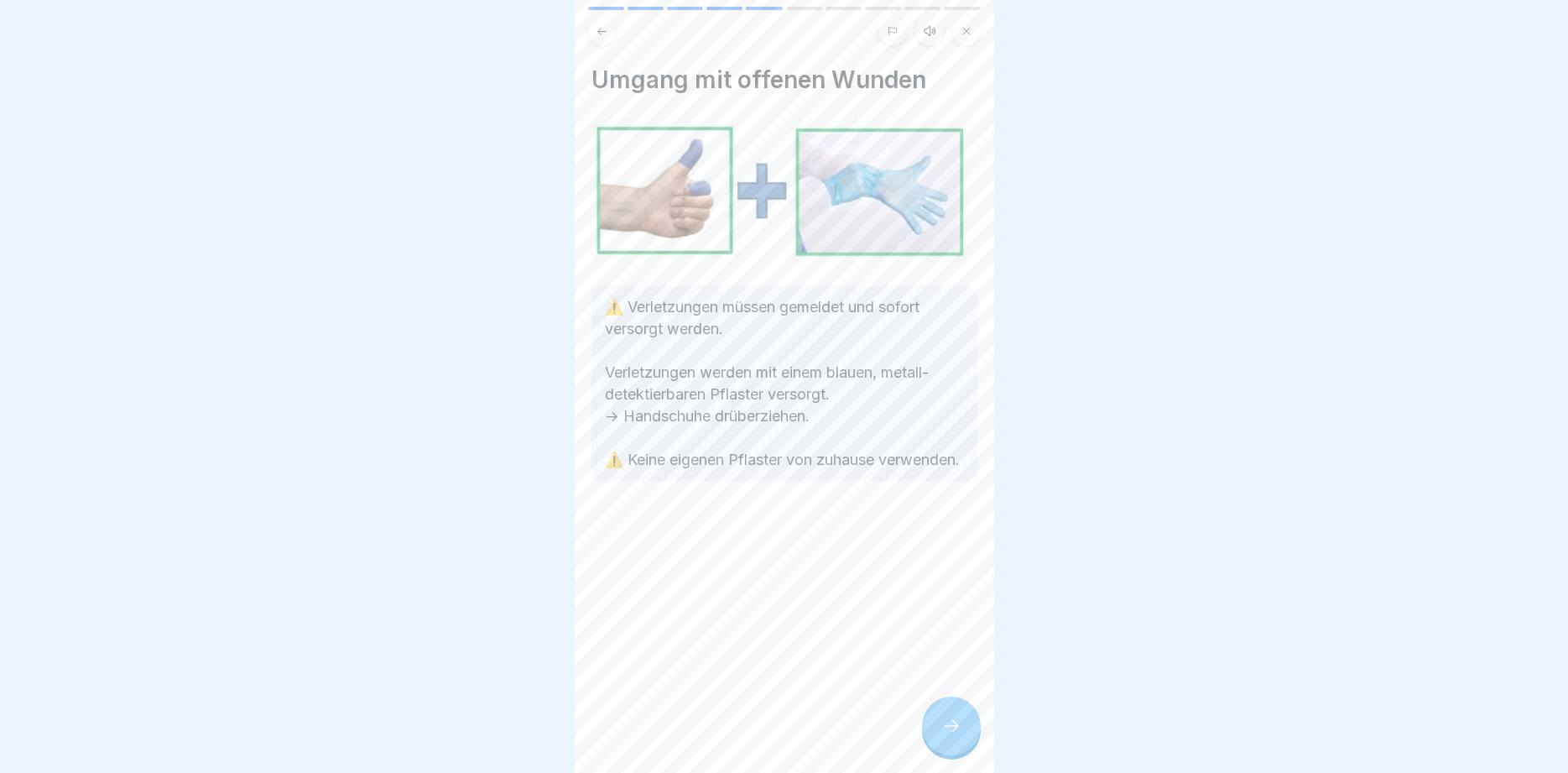
click at [949, 728] on icon at bounding box center [951, 726] width 20 height 20
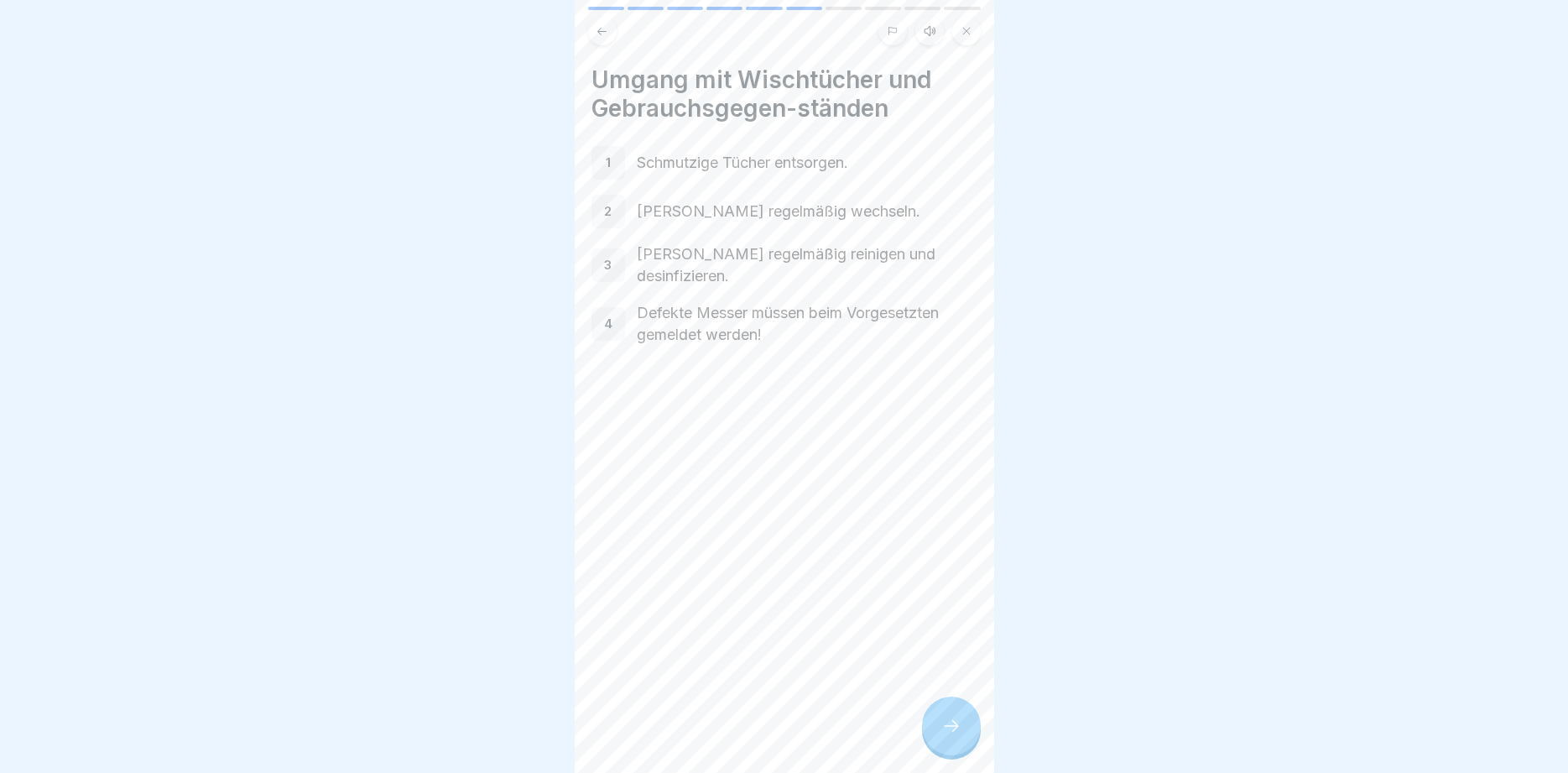
click at [949, 728] on icon at bounding box center [951, 726] width 20 height 20
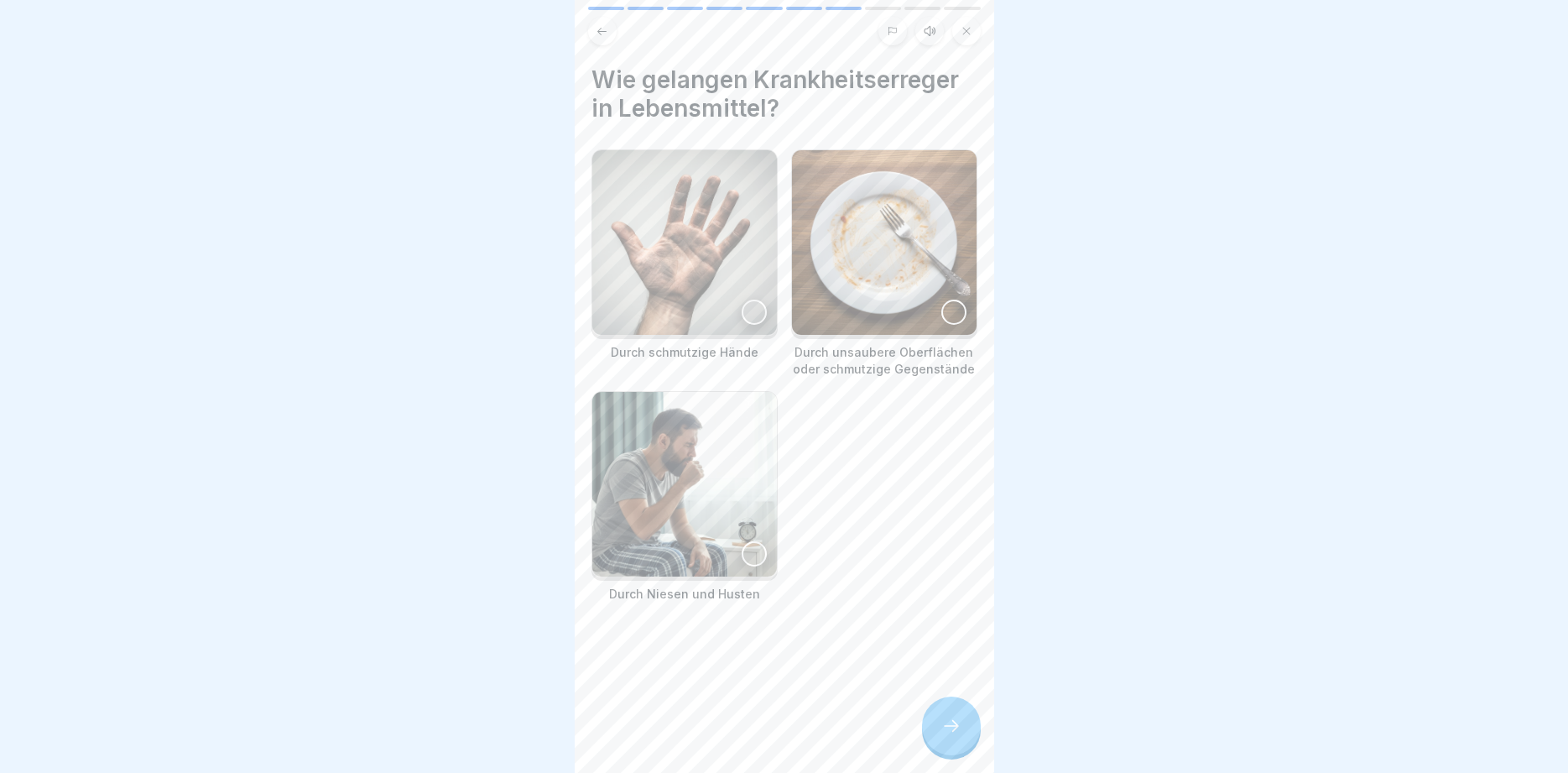
click at [949, 728] on icon at bounding box center [951, 726] width 20 height 20
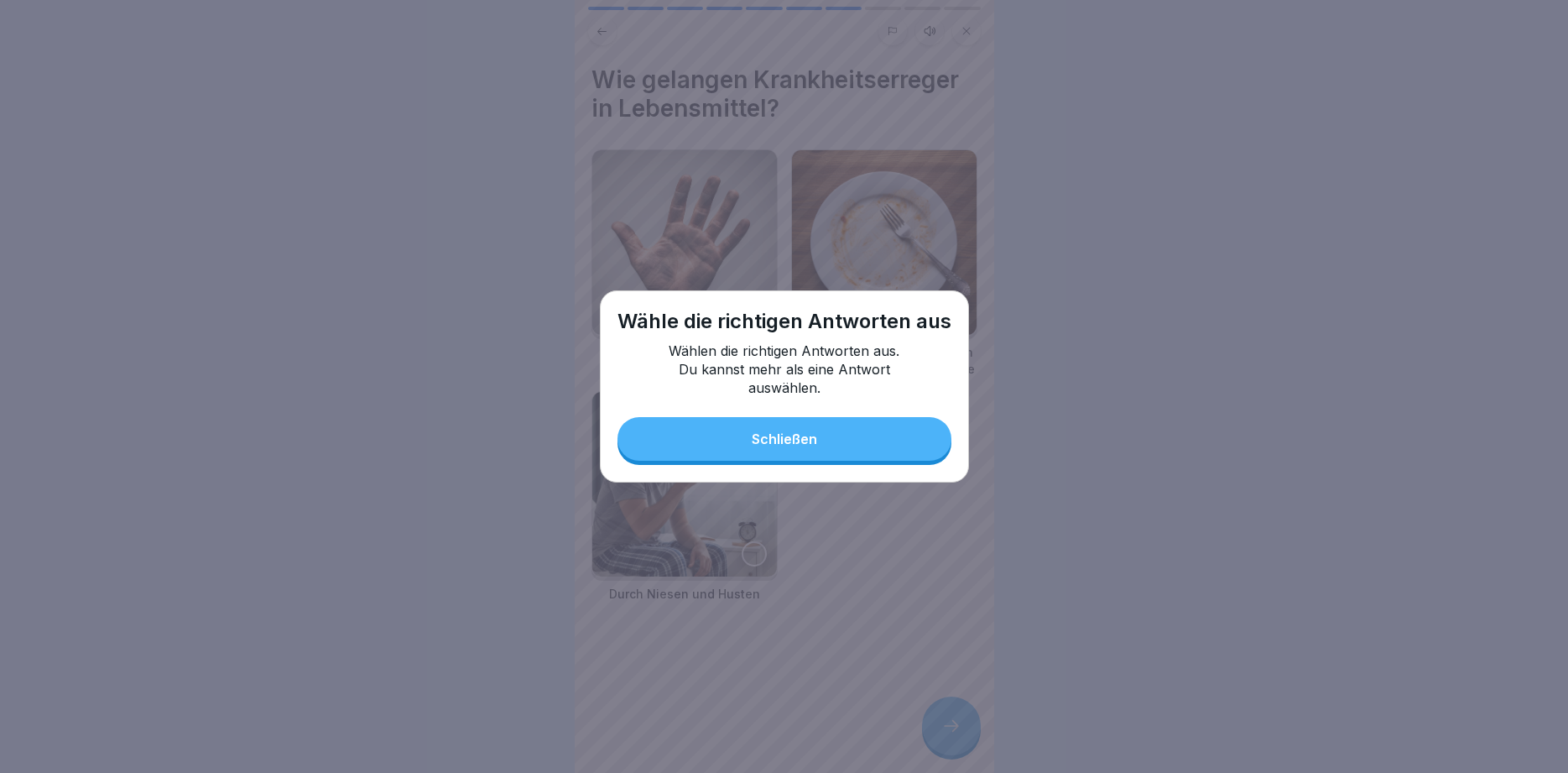
click at [839, 441] on button "Schließen" at bounding box center [785, 440] width 334 height 44
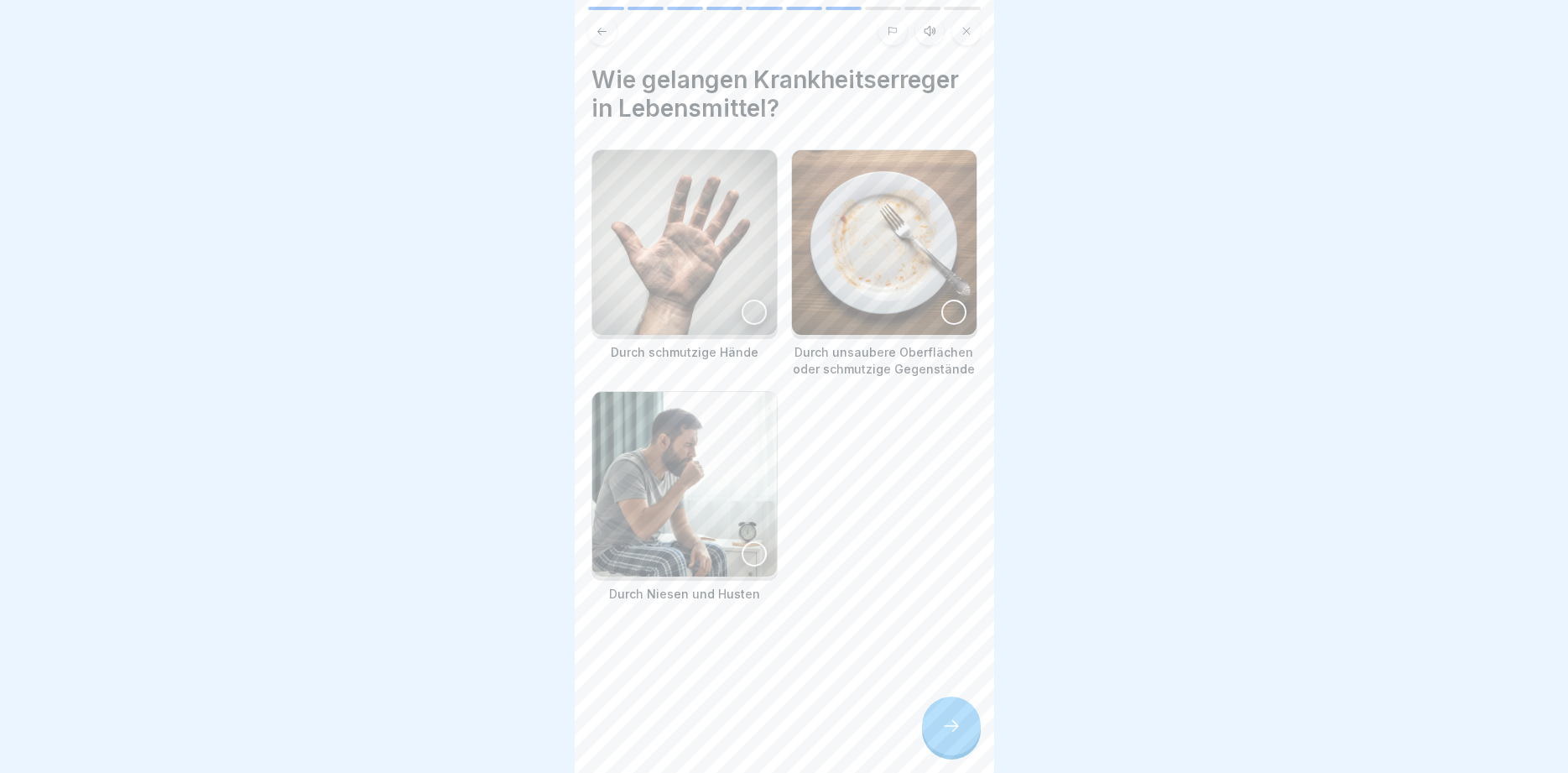
click at [753, 312] on div at bounding box center [754, 312] width 25 height 25
click at [752, 547] on div at bounding box center [754, 554] width 25 height 25
click at [945, 728] on icon at bounding box center [951, 726] width 20 height 20
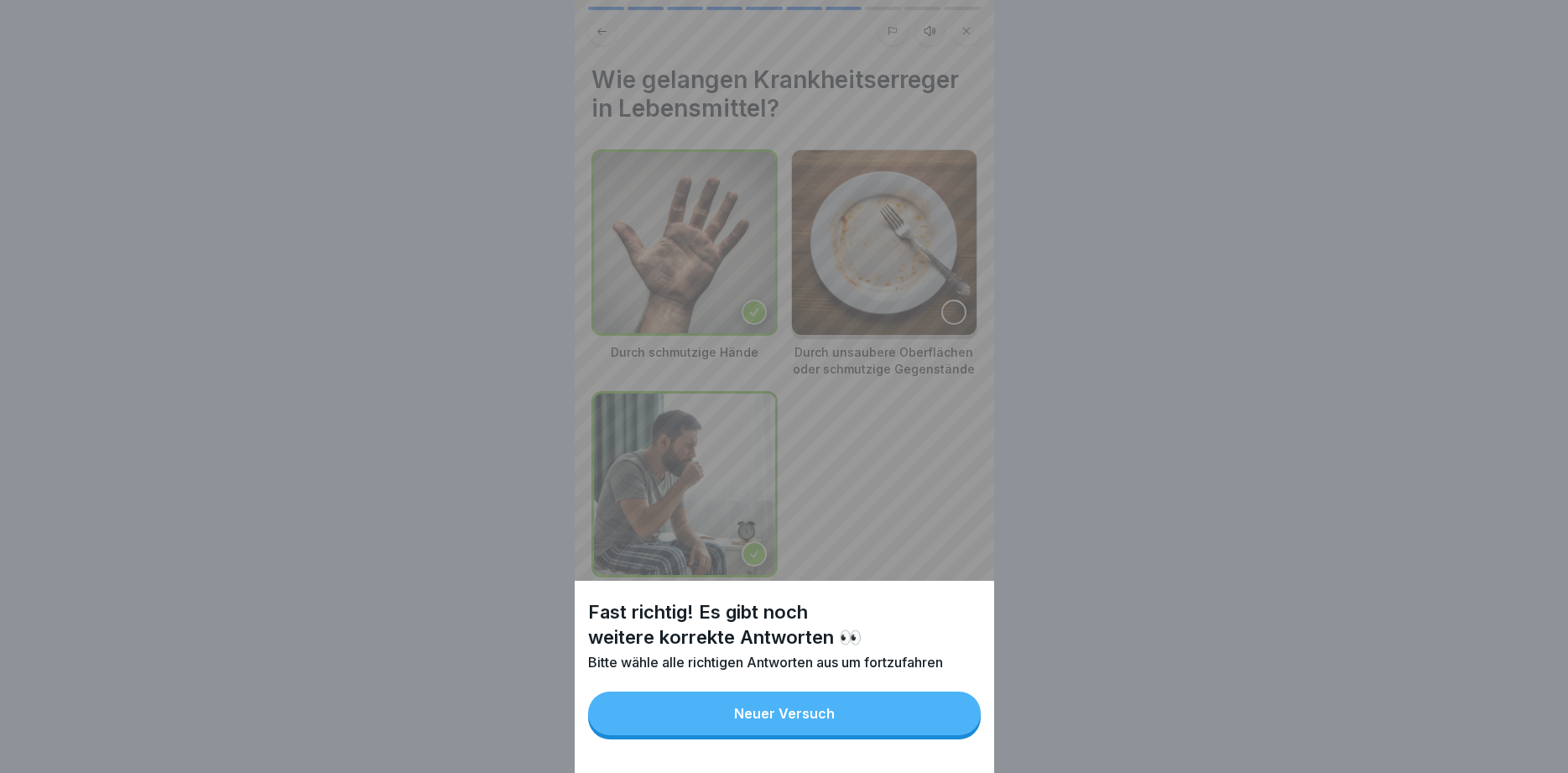
click at [913, 716] on button "Neuer Versuch" at bounding box center [784, 714] width 392 height 44
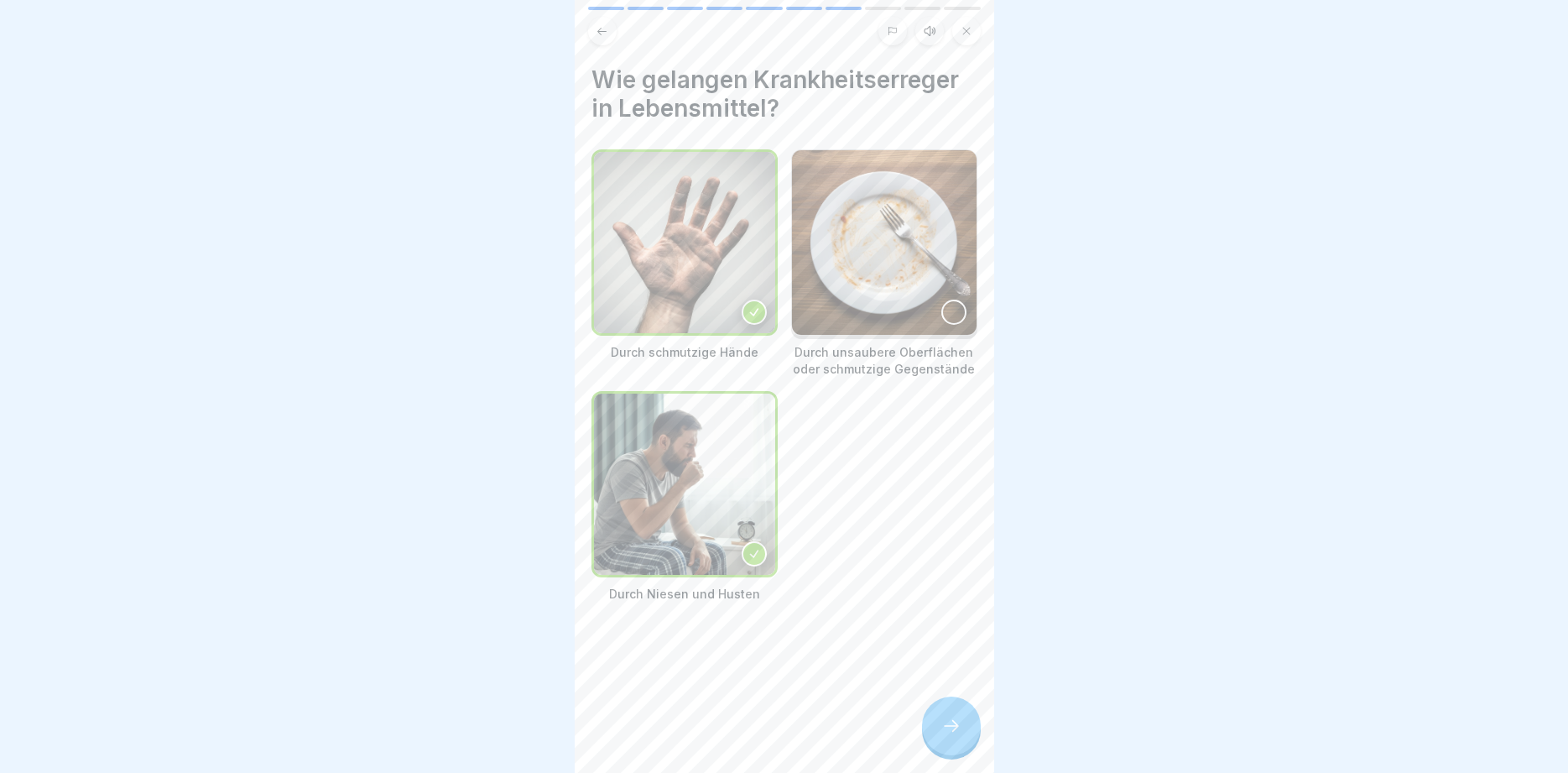
click at [950, 317] on div at bounding box center [954, 312] width 25 height 25
click at [943, 724] on icon at bounding box center [951, 726] width 20 height 20
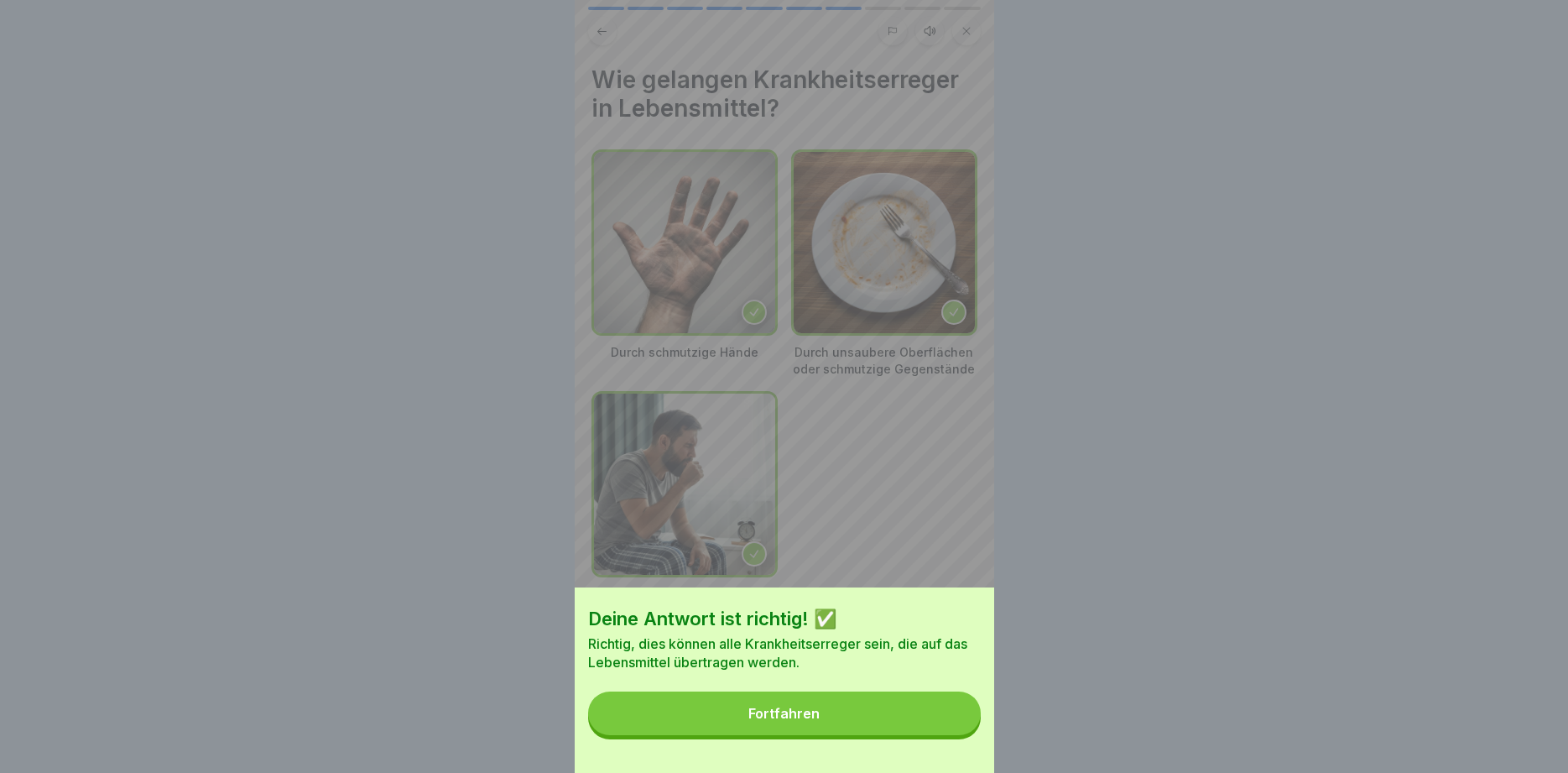
click at [901, 716] on button "Fortfahren" at bounding box center [784, 714] width 392 height 44
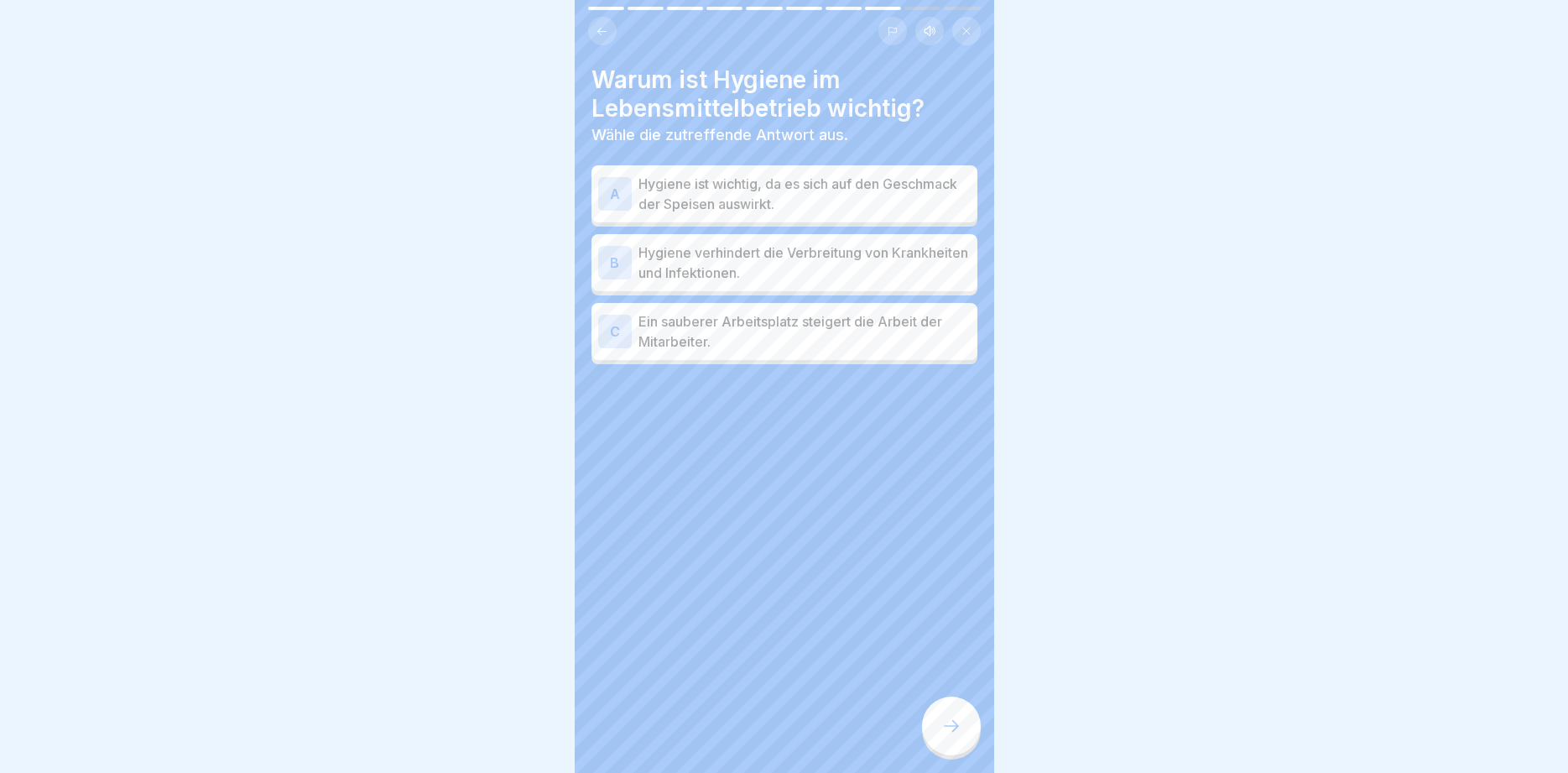
click at [873, 253] on p "Hygiene verhindert die Verbreitung von Krankheiten und Infektionen." at bounding box center [805, 263] width 332 height 40
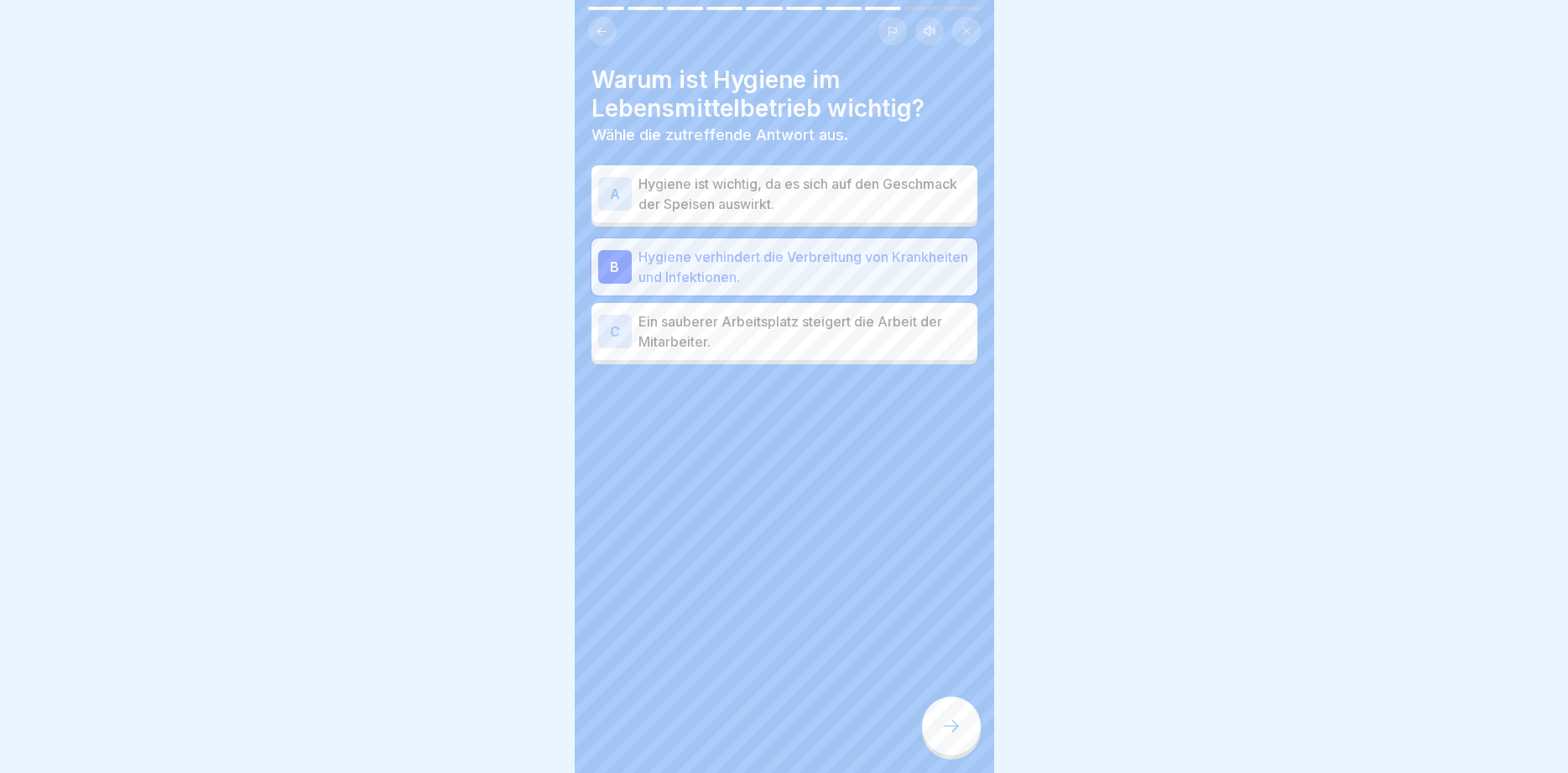
click at [948, 738] on div at bounding box center [952, 726] width 59 height 59
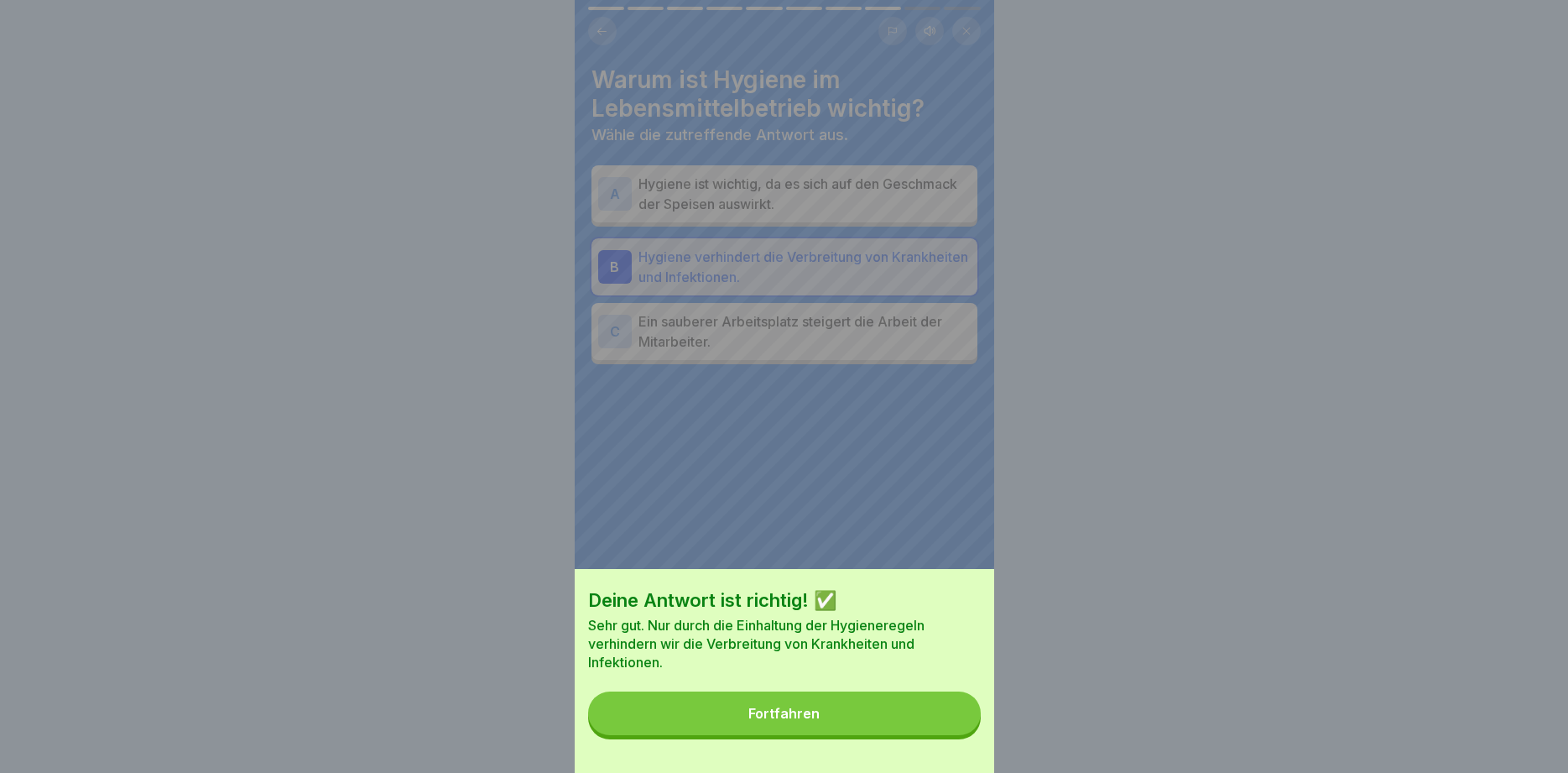
click at [927, 723] on button "Fortfahren" at bounding box center [784, 714] width 392 height 44
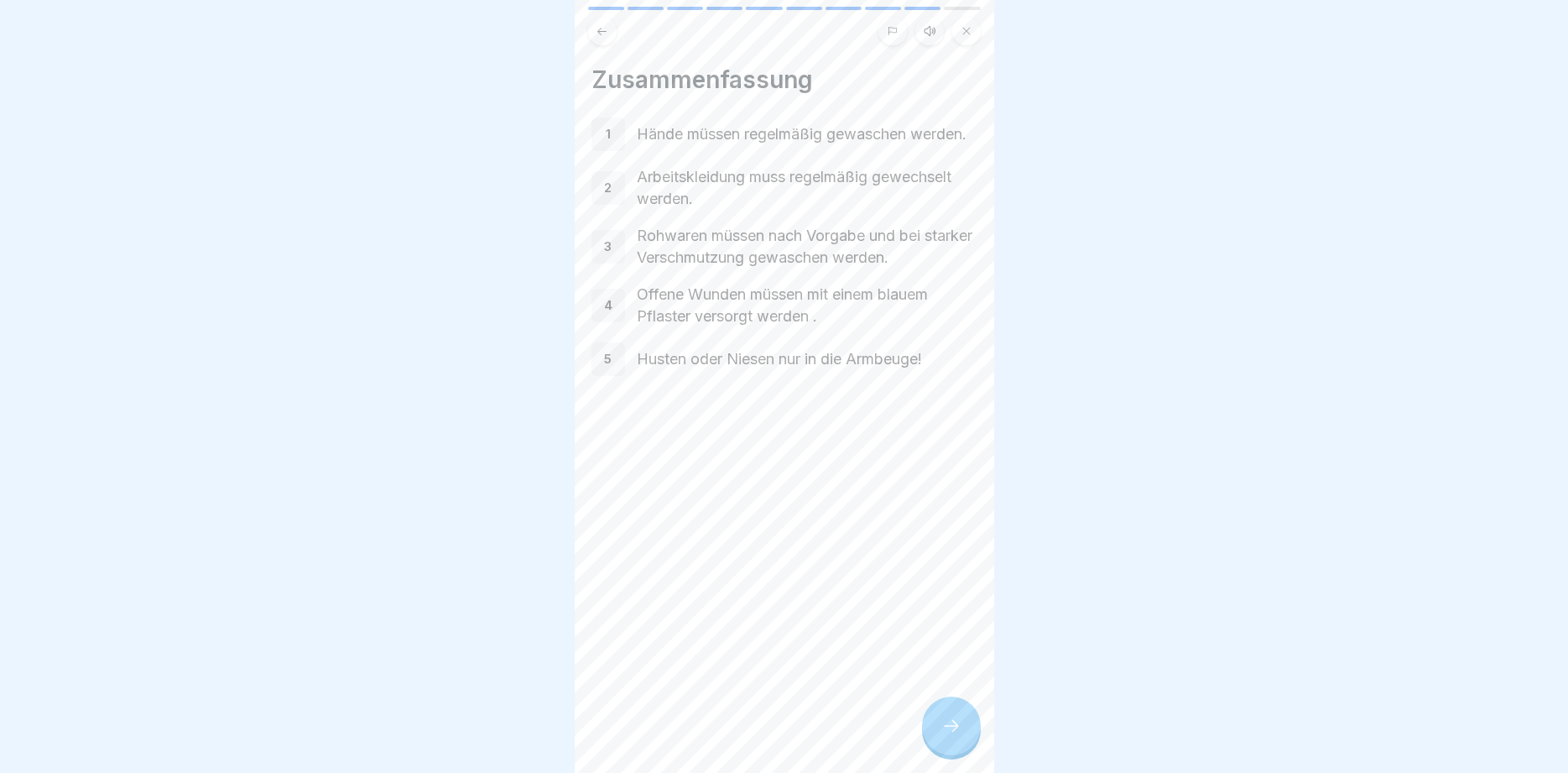
click at [931, 724] on div at bounding box center [952, 726] width 59 height 59
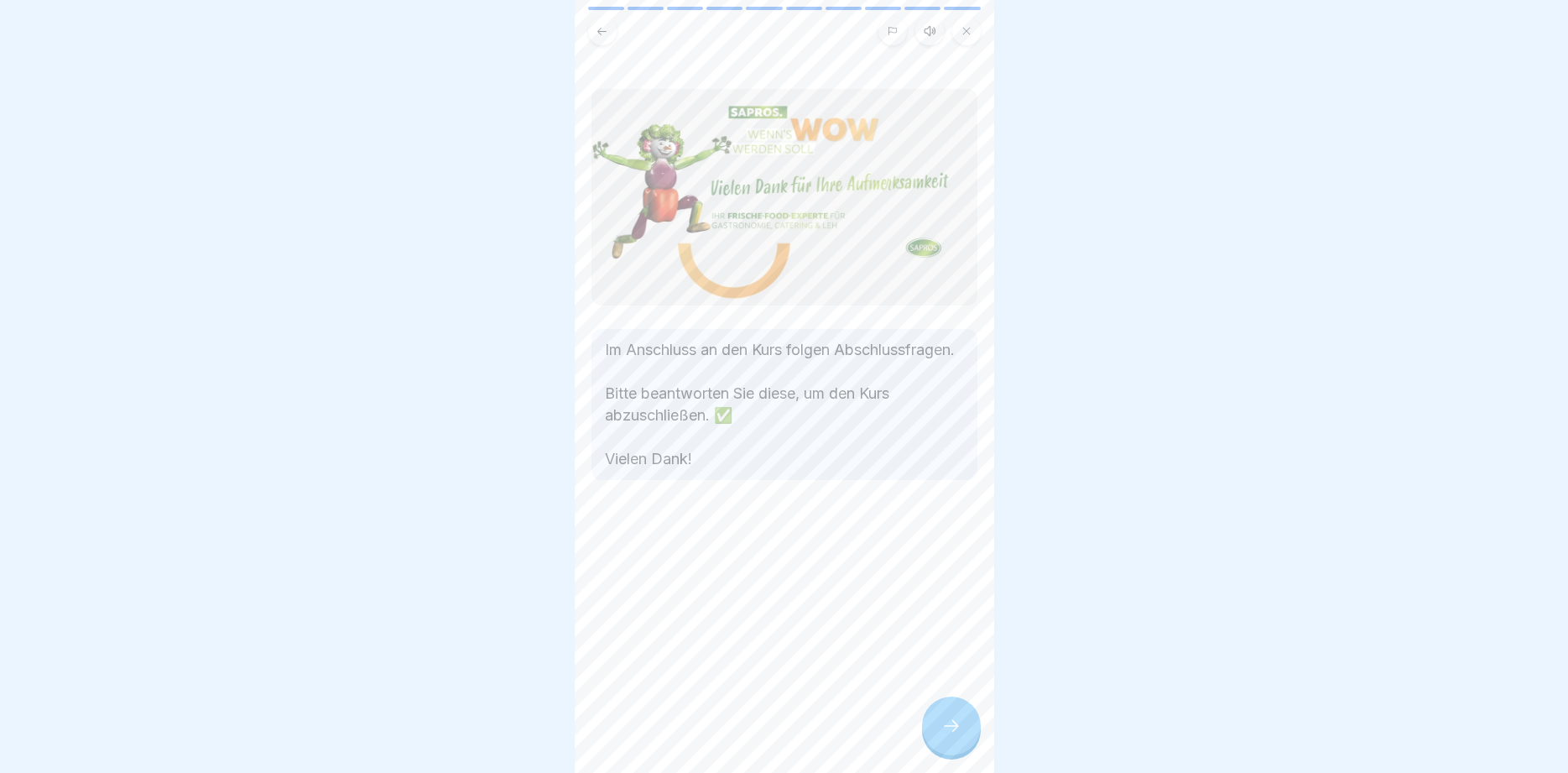
click at [931, 724] on div at bounding box center [952, 726] width 59 height 59
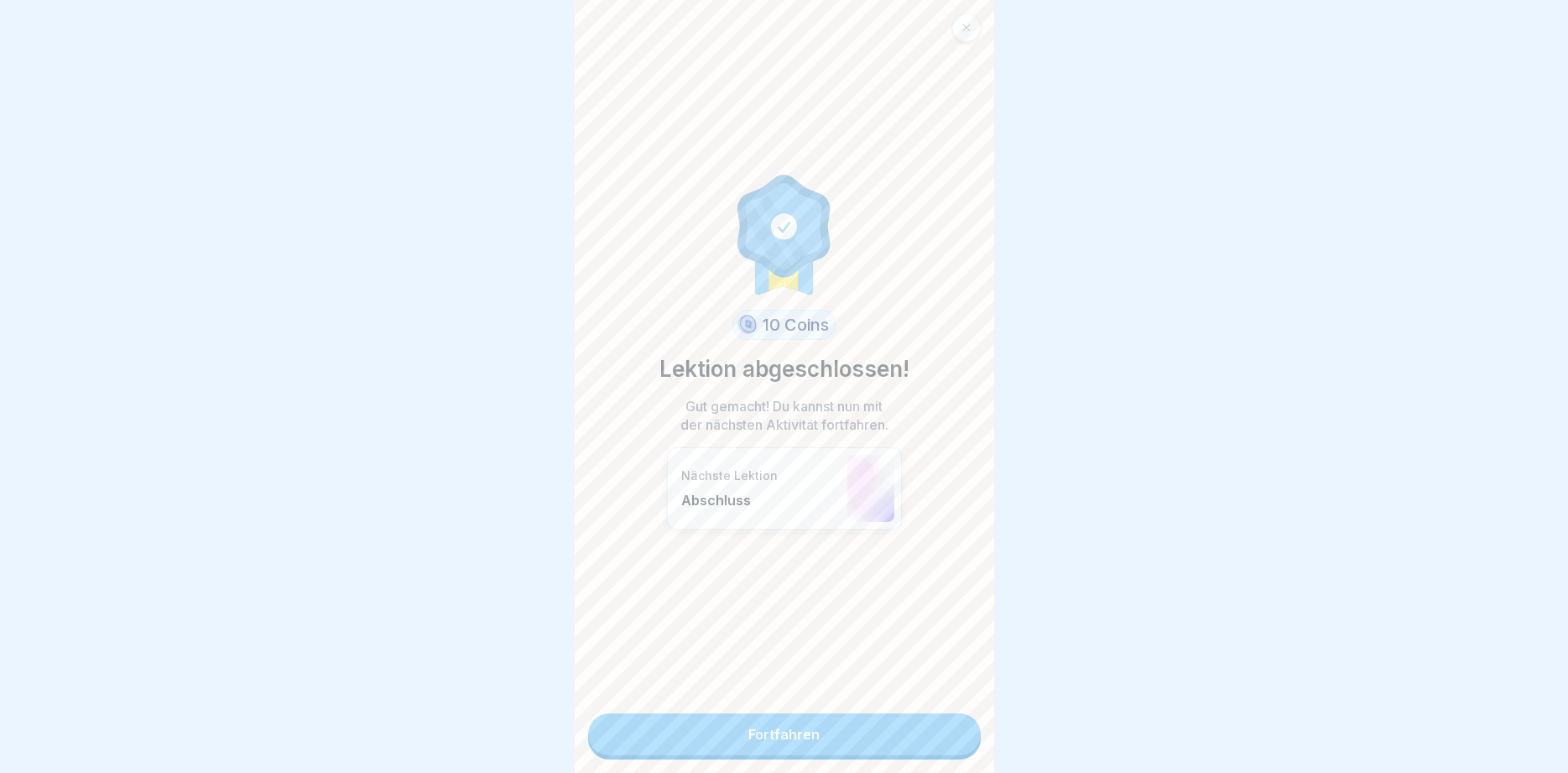
click at [931, 724] on link "Fortfahren" at bounding box center [784, 735] width 392 height 42
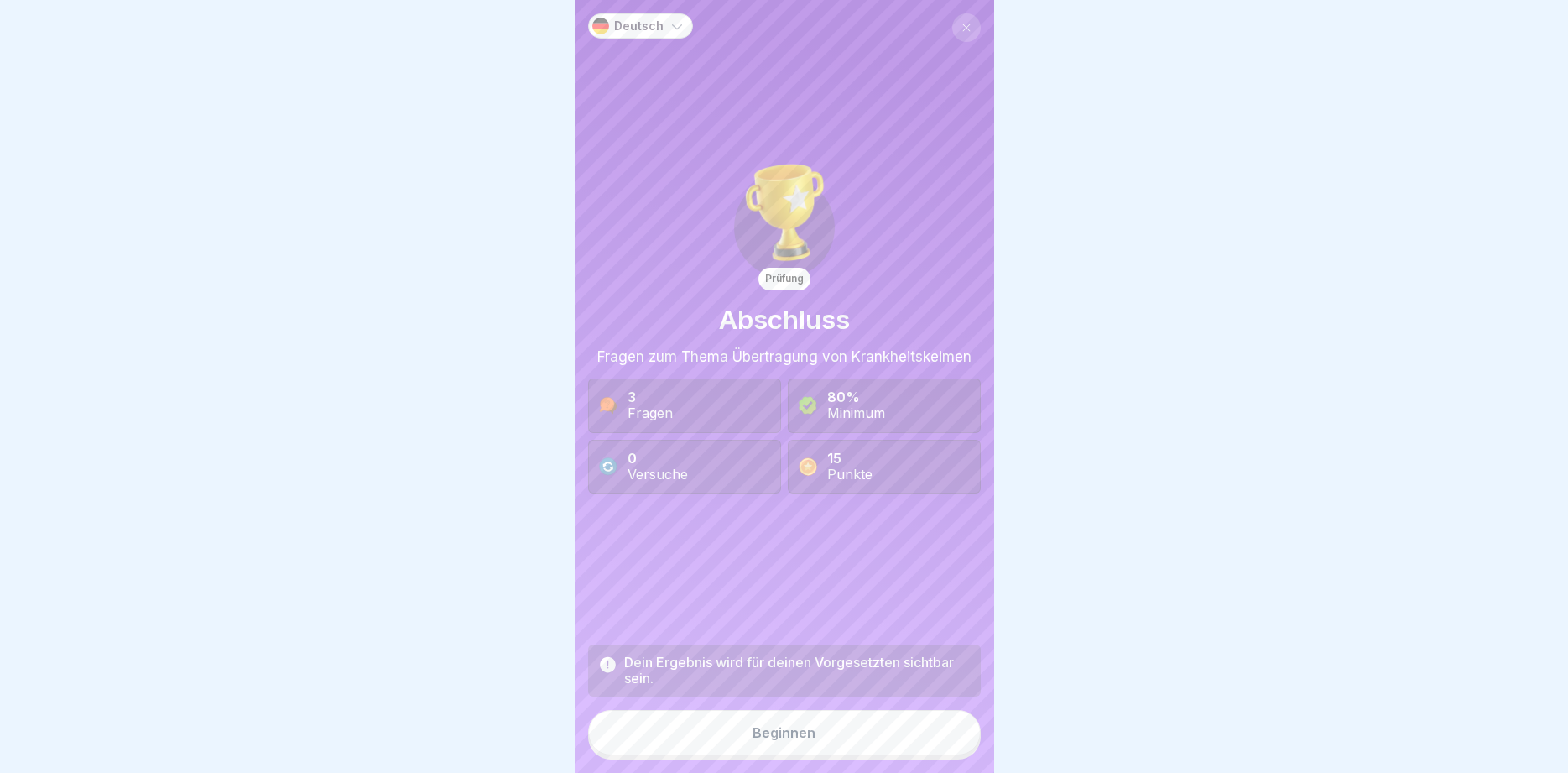
click at [931, 724] on button "Beginnen" at bounding box center [784, 732] width 392 height 45
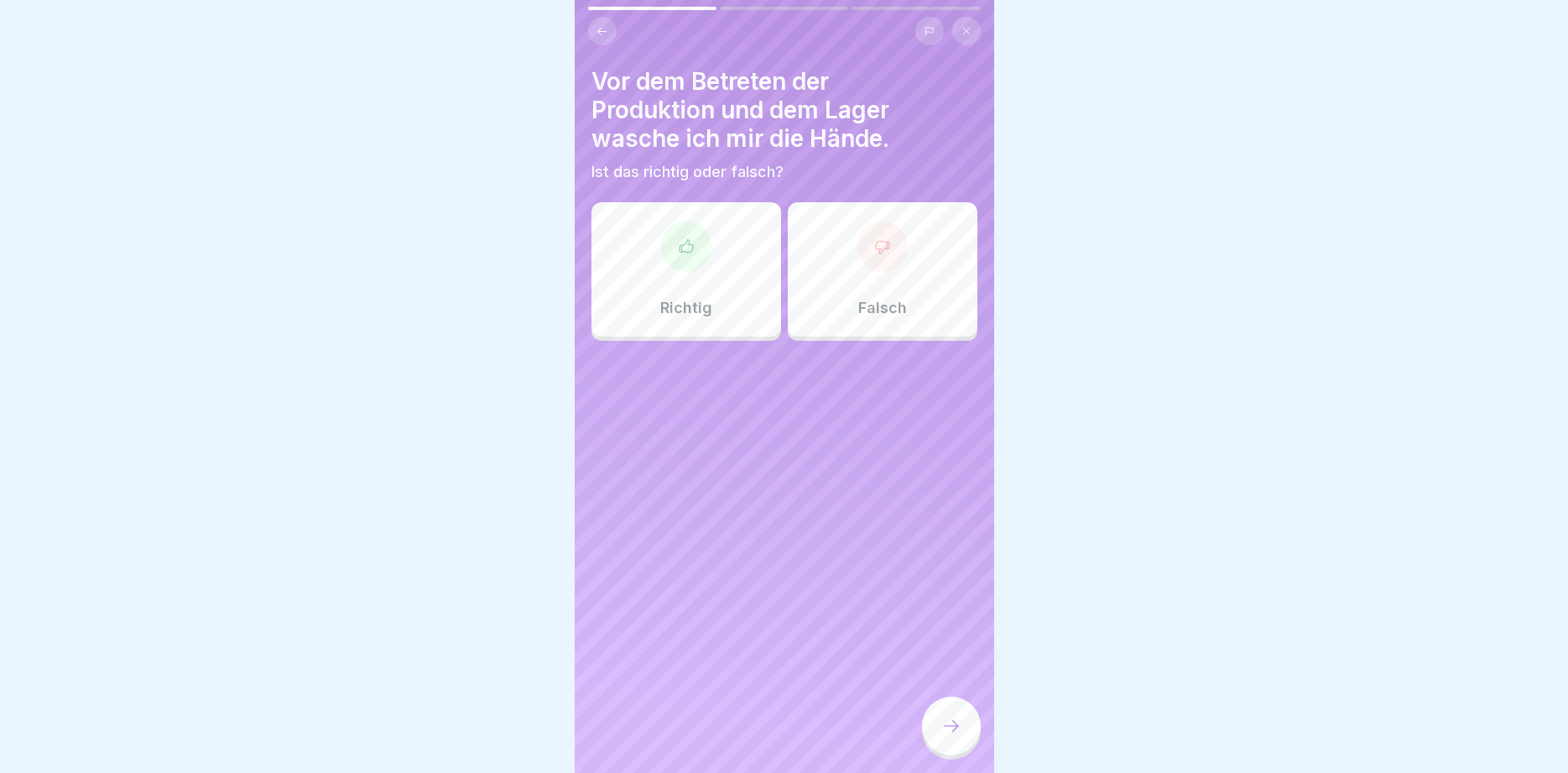
click at [704, 267] on div "Richtig" at bounding box center [687, 269] width 190 height 135
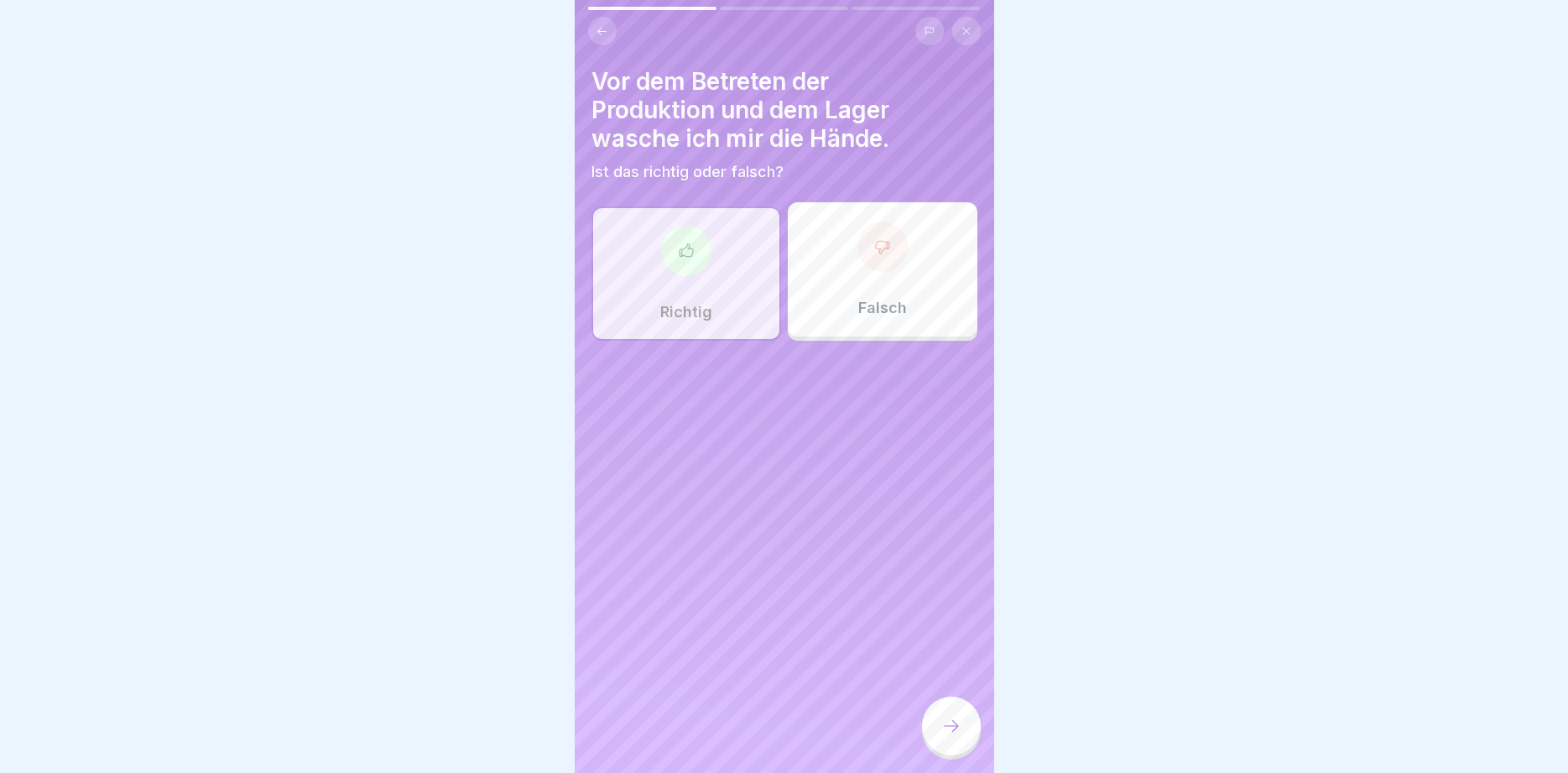
click at [961, 725] on icon at bounding box center [951, 726] width 20 height 20
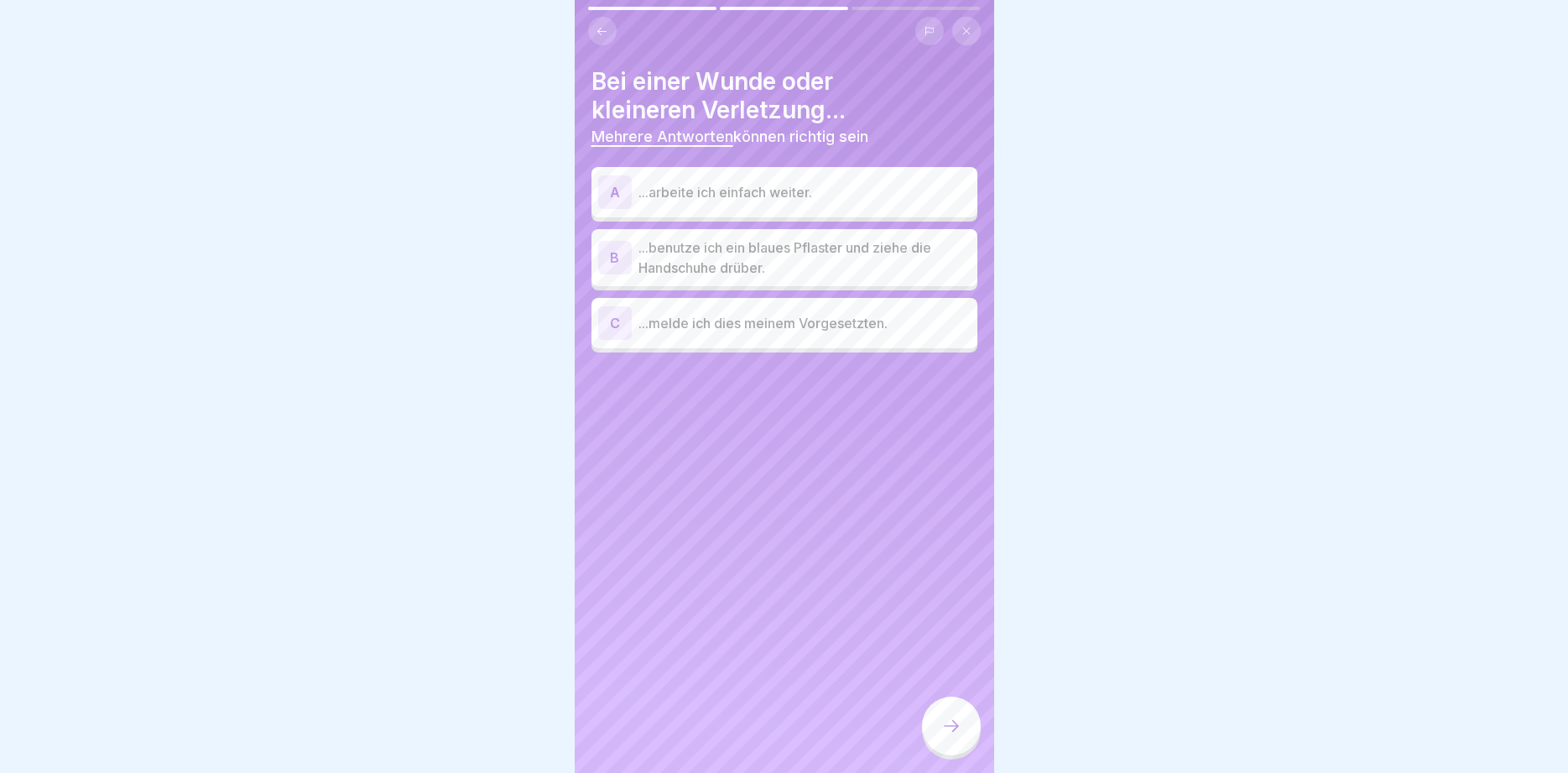
click at [779, 255] on p "...benutze ich ein blaues Pflaster und ziehe die Handschuhe drüber." at bounding box center [805, 258] width 332 height 40
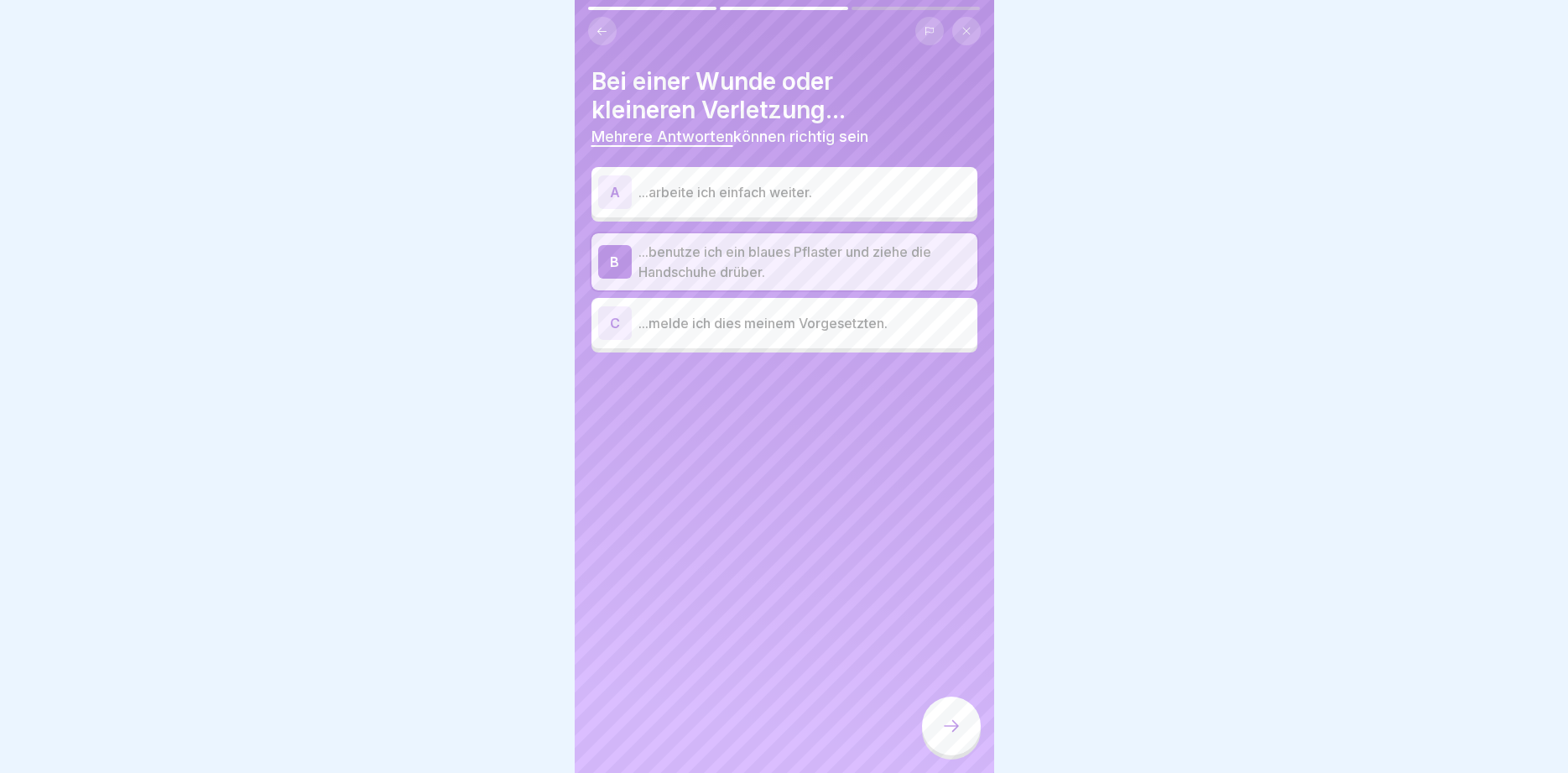
click at [746, 316] on p "...melde ich dies meinem Vorgesetzten." at bounding box center [805, 323] width 332 height 20
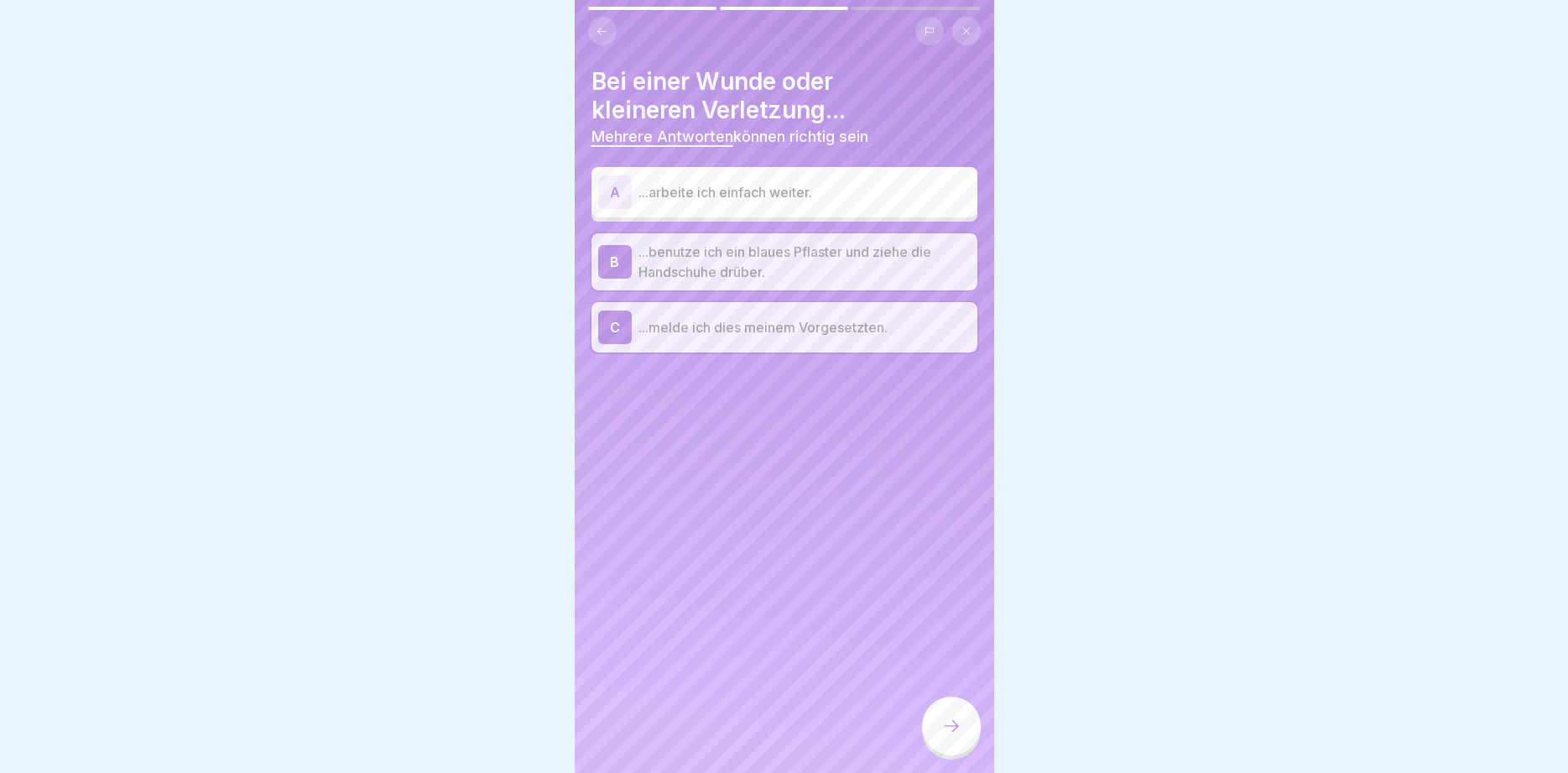
click at [960, 724] on icon at bounding box center [951, 726] width 20 height 20
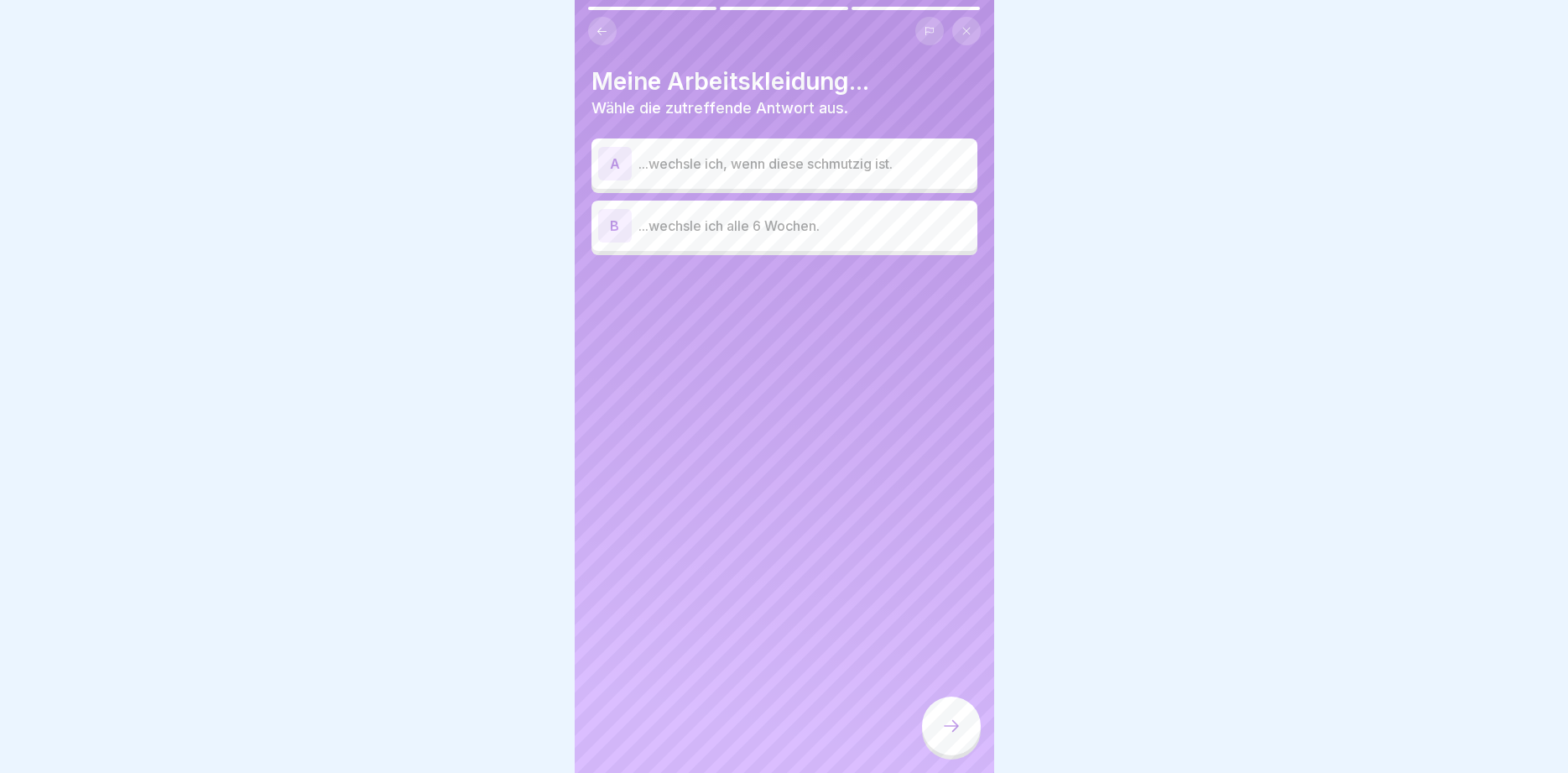
click at [743, 167] on p "...wechsle ich, wenn diese schmutzig ist." at bounding box center [805, 163] width 332 height 20
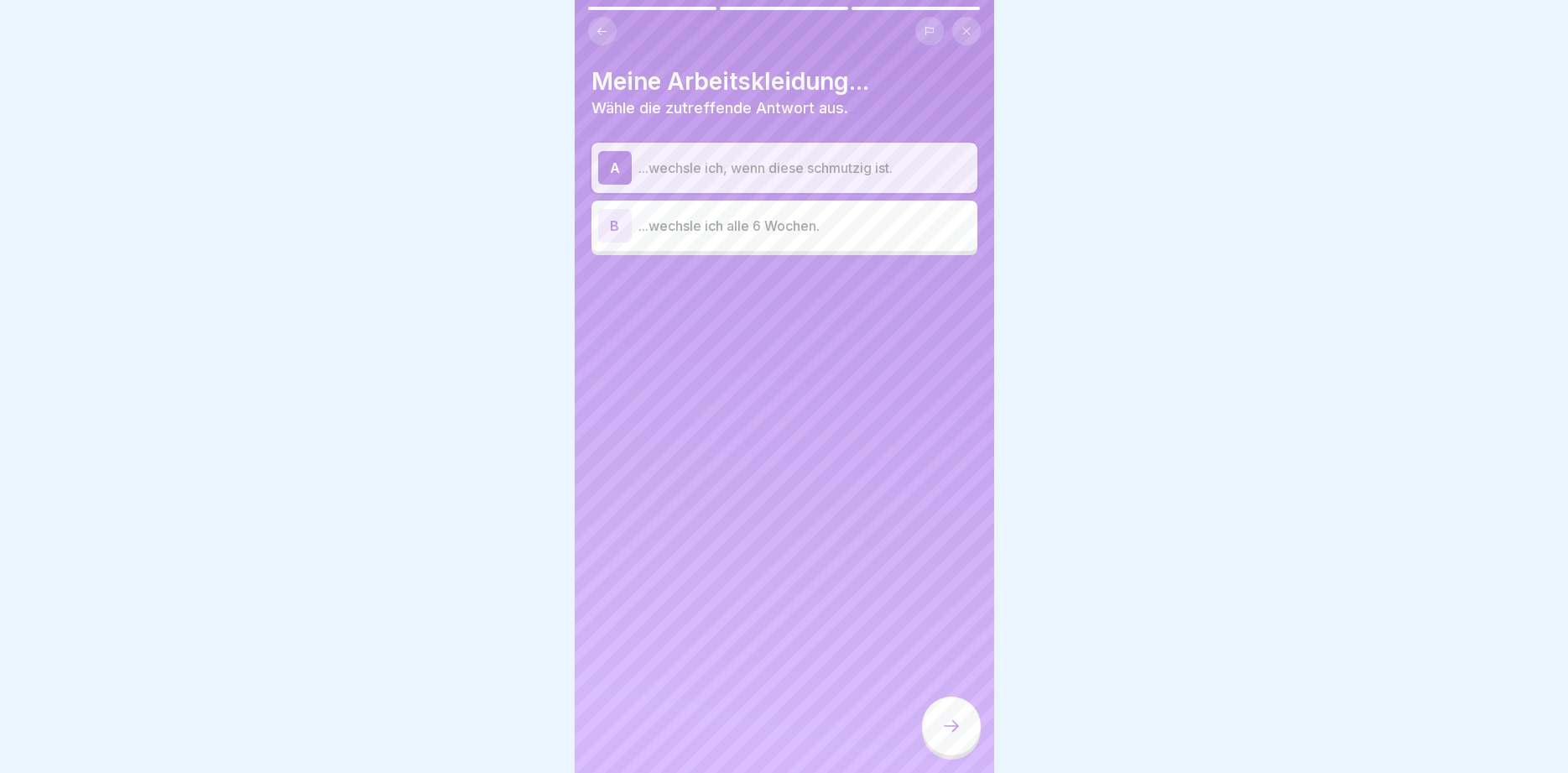
click at [954, 724] on icon at bounding box center [951, 726] width 20 height 20
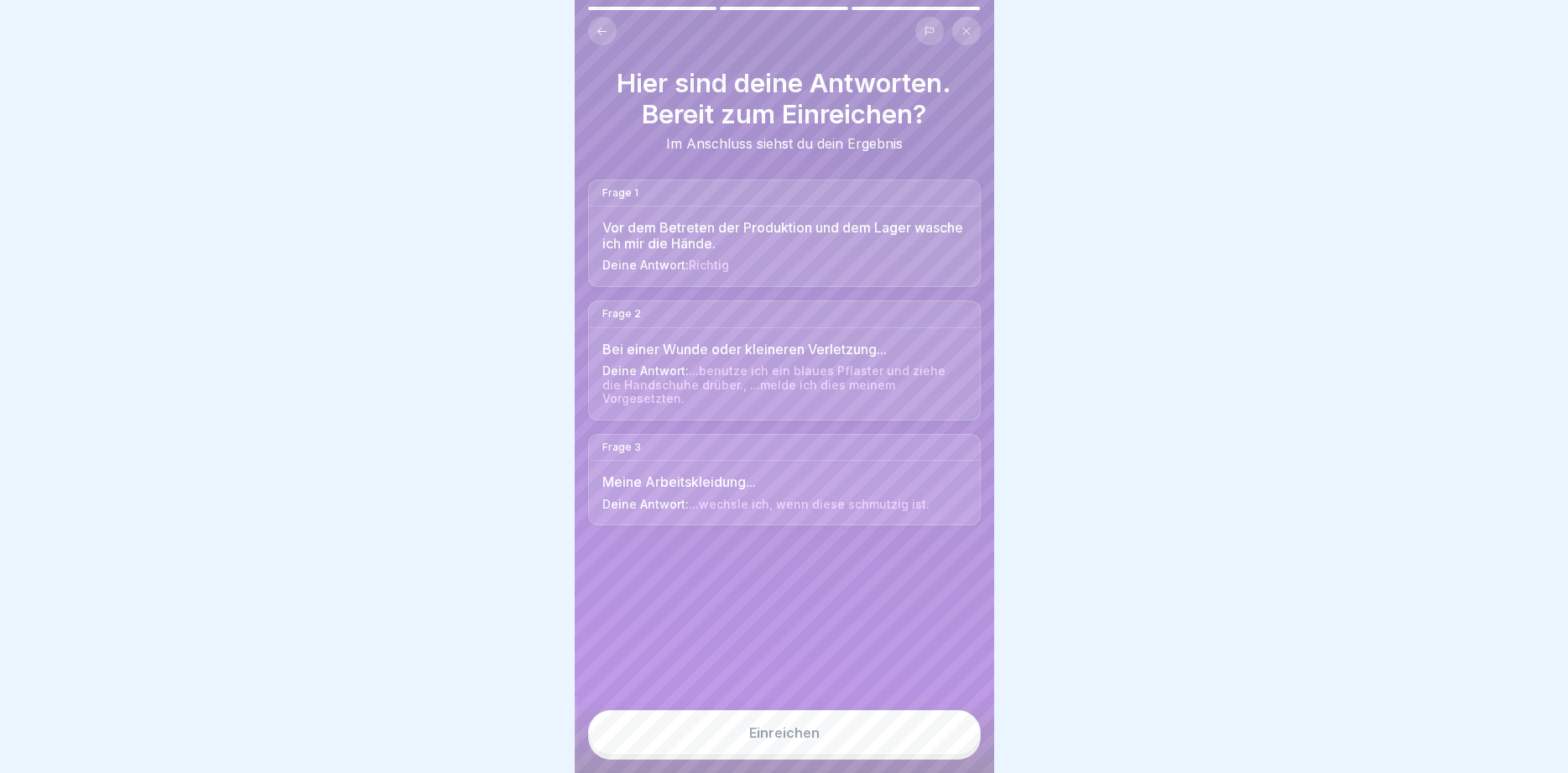
click at [944, 733] on button "Einreichen" at bounding box center [784, 732] width 392 height 45
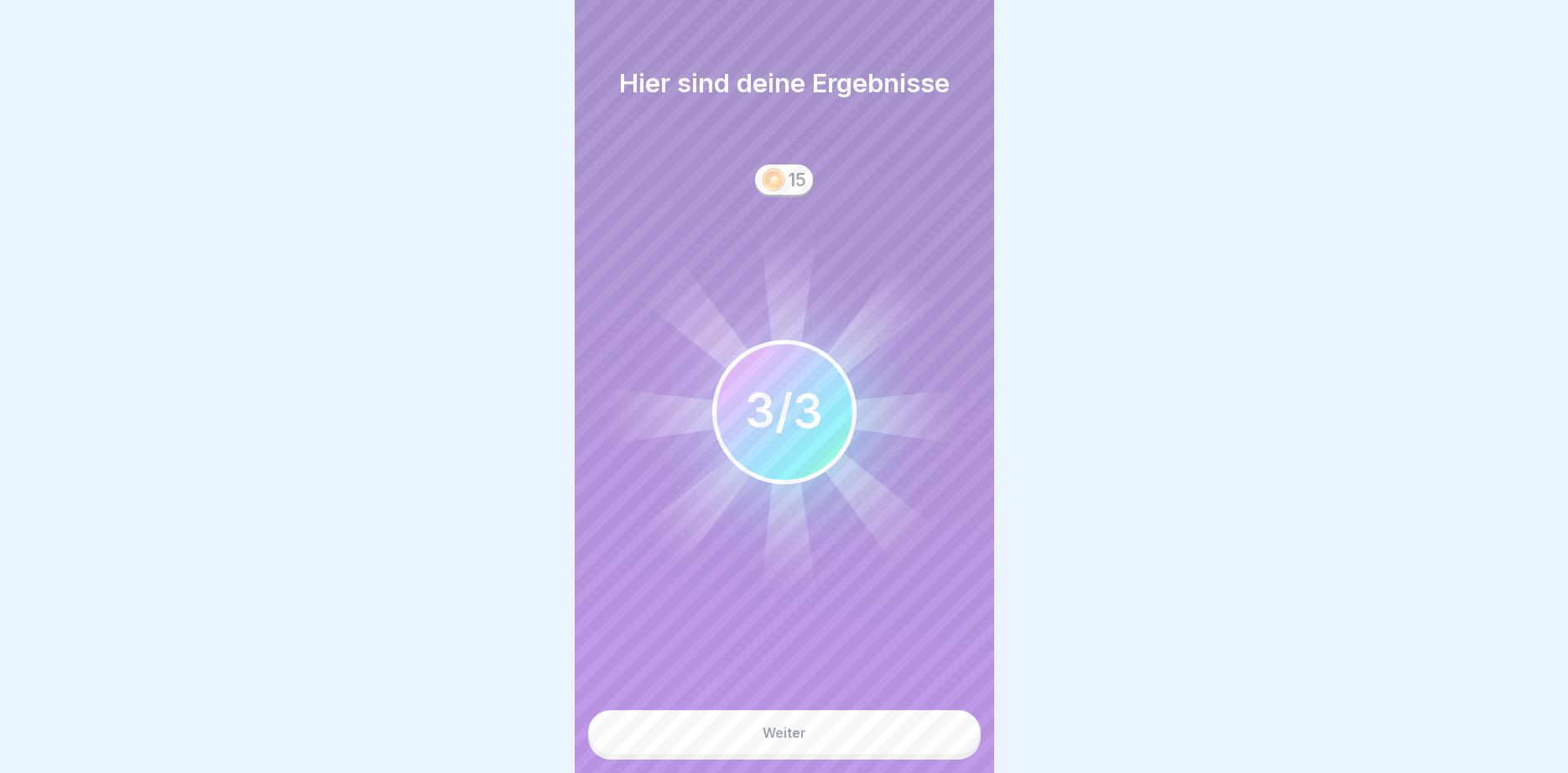
click at [944, 733] on button "Weiter" at bounding box center [784, 732] width 392 height 45
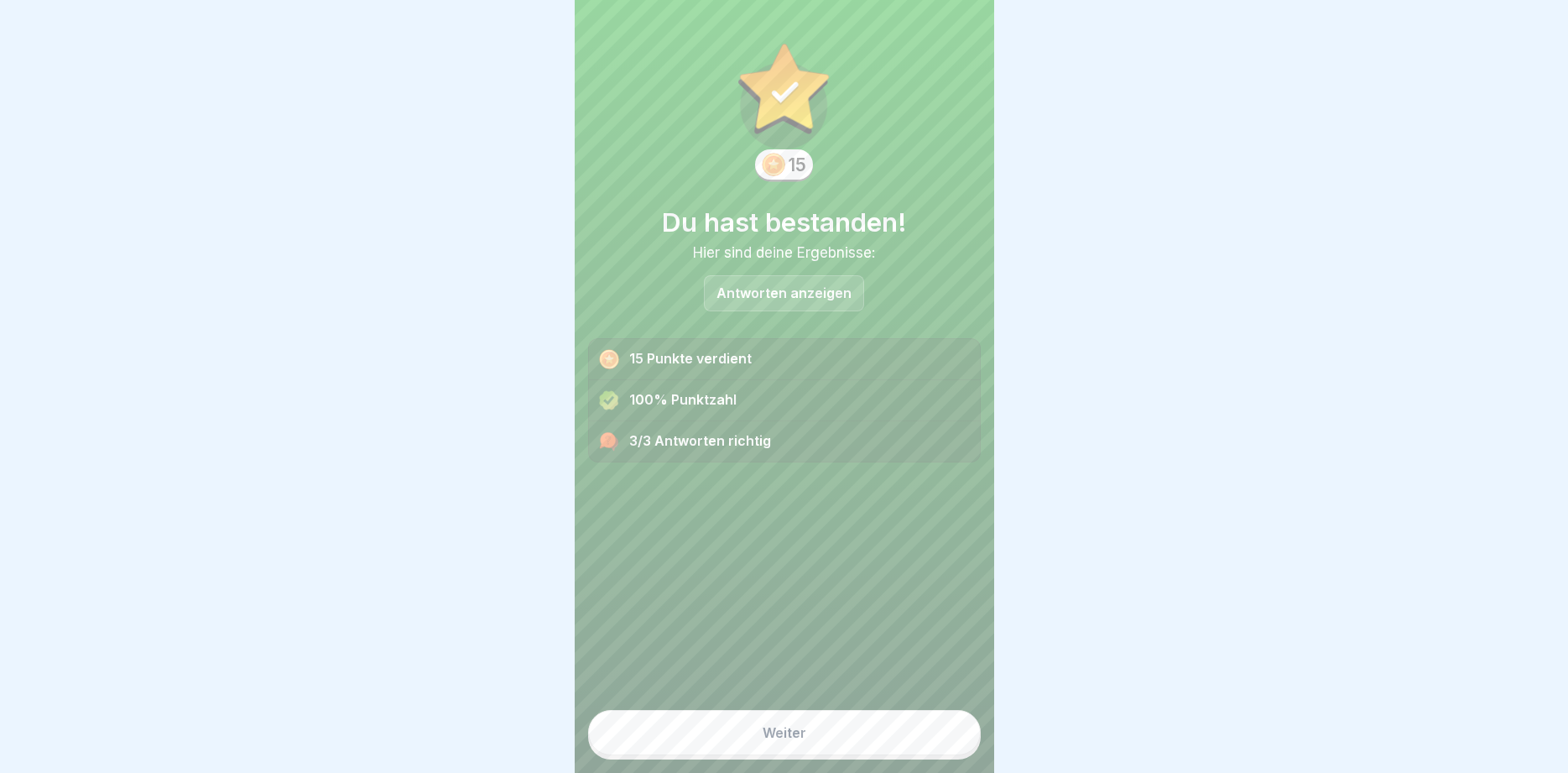
click at [943, 733] on button "Weiter" at bounding box center [784, 732] width 392 height 45
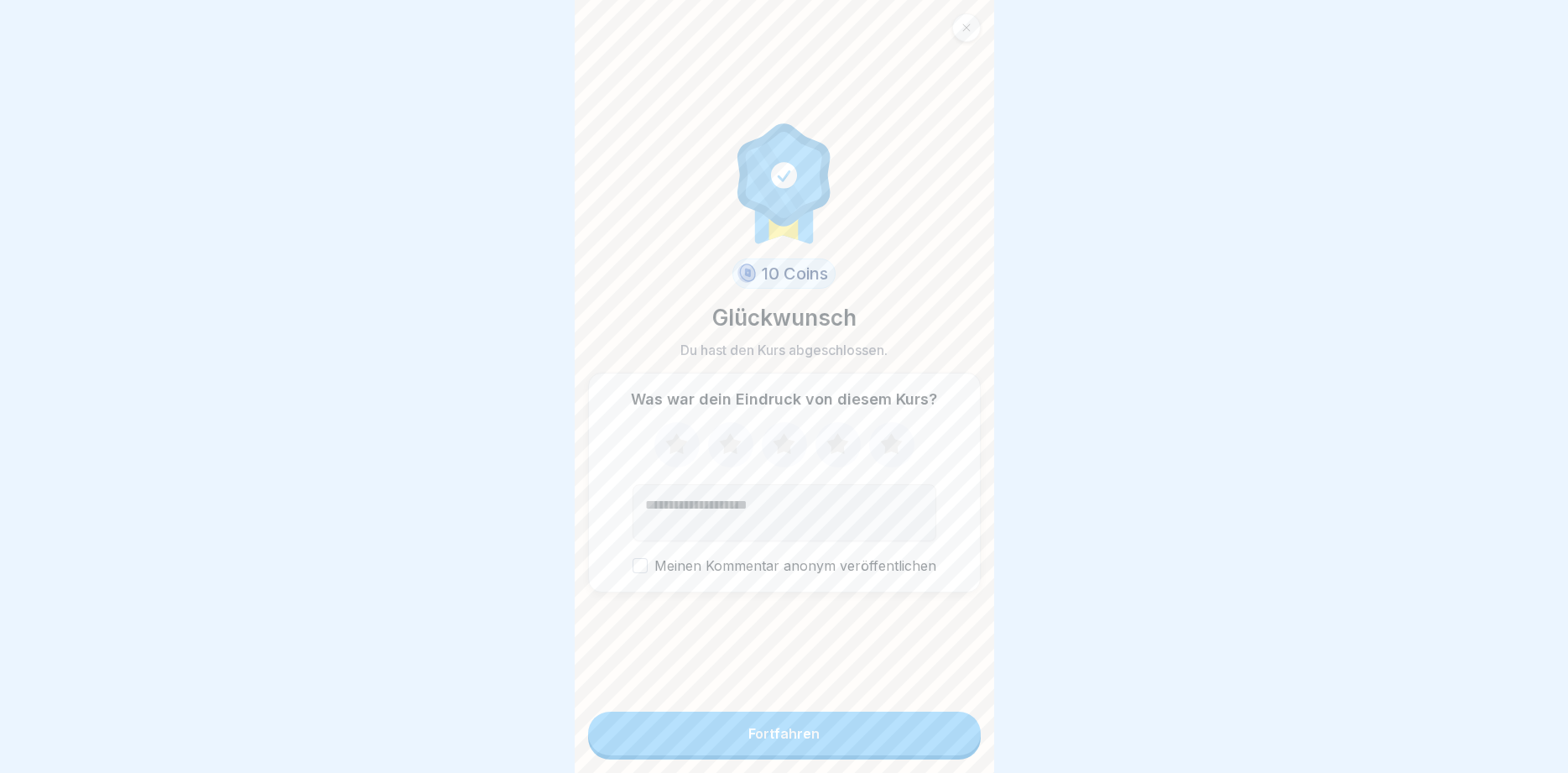
click at [943, 733] on button "Fortfahren" at bounding box center [784, 734] width 392 height 44
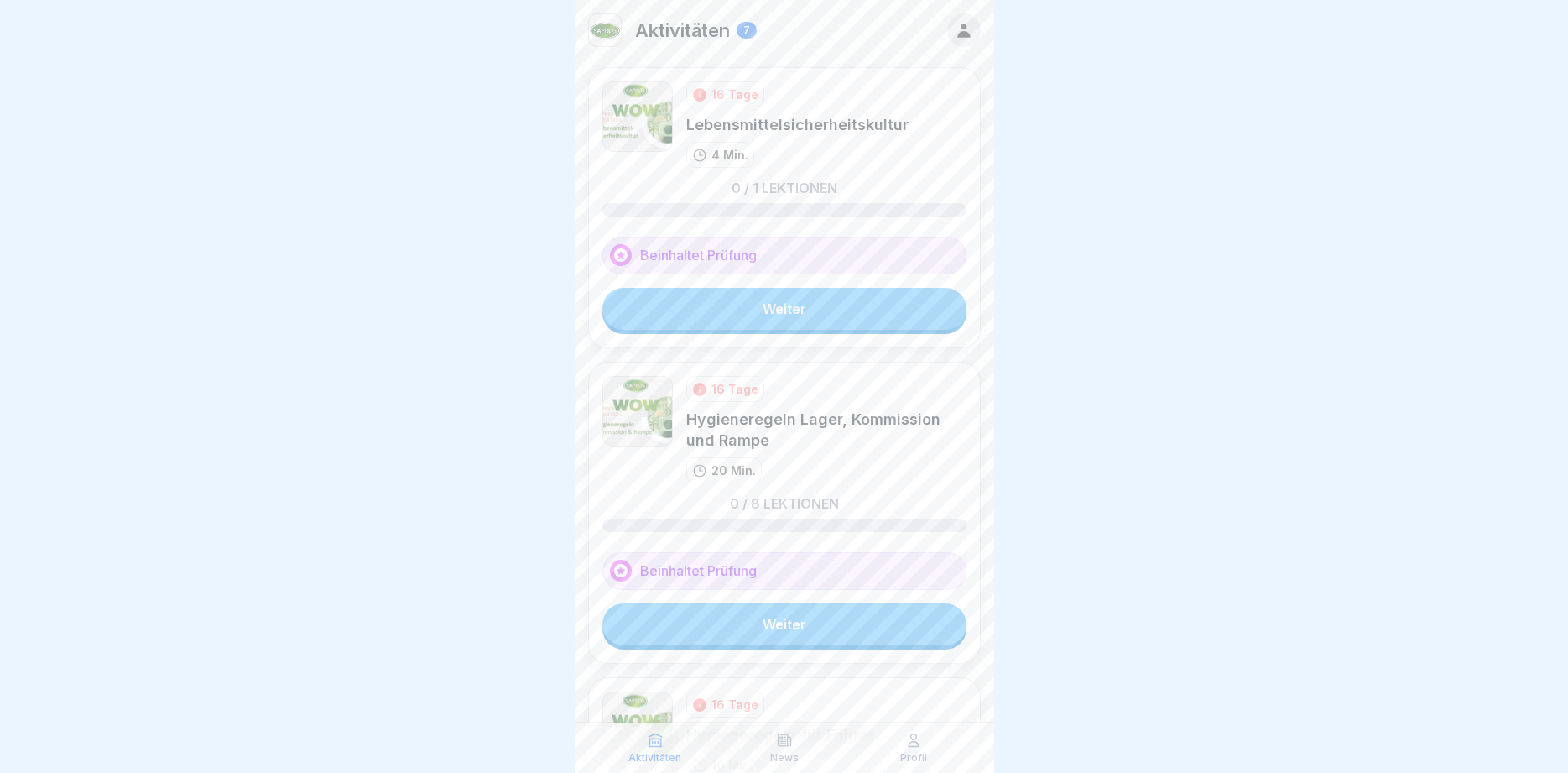
click at [795, 315] on link "Weiter" at bounding box center [784, 309] width 364 height 42
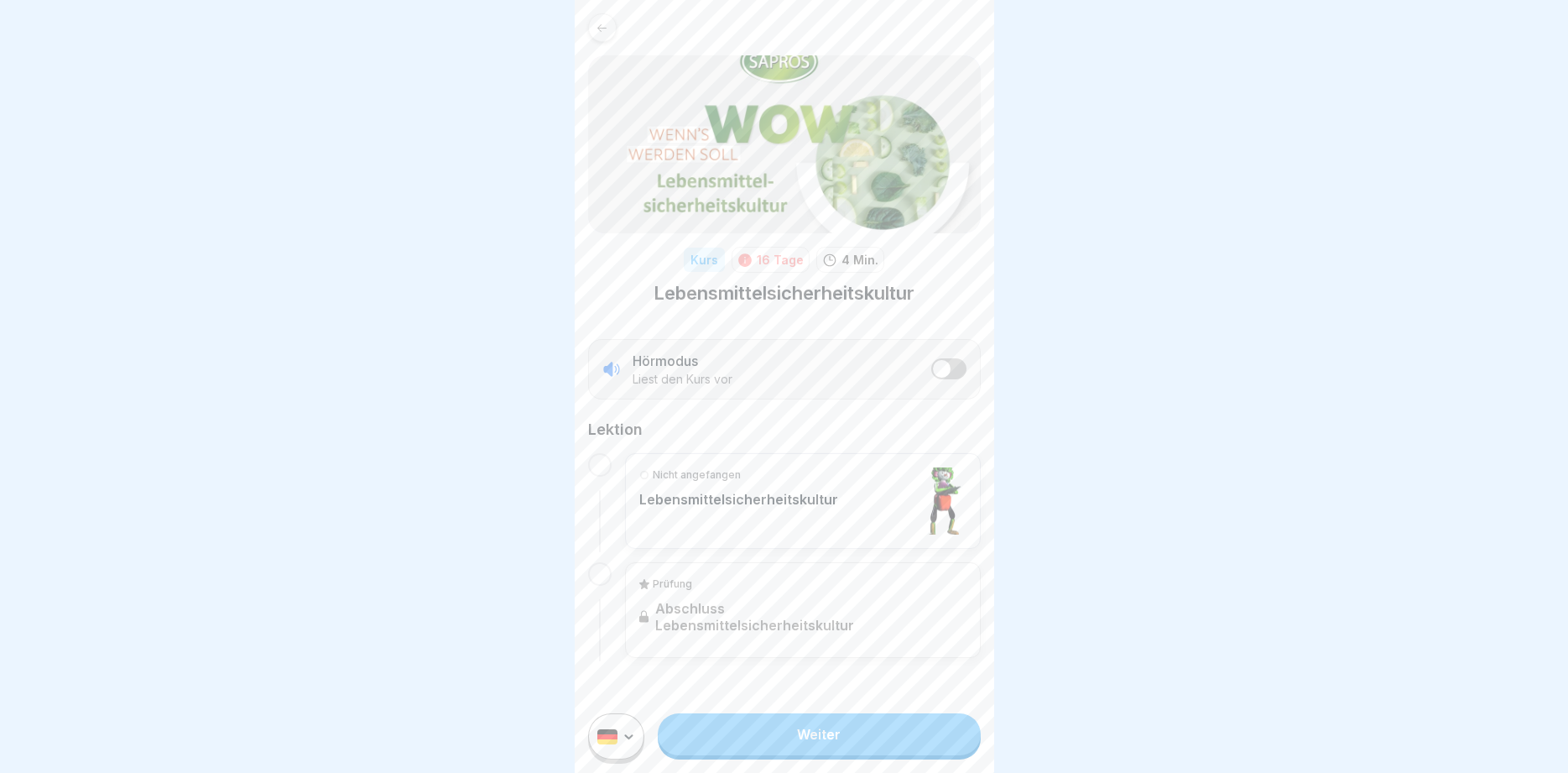
click at [822, 736] on link "Weiter" at bounding box center [818, 735] width 322 height 42
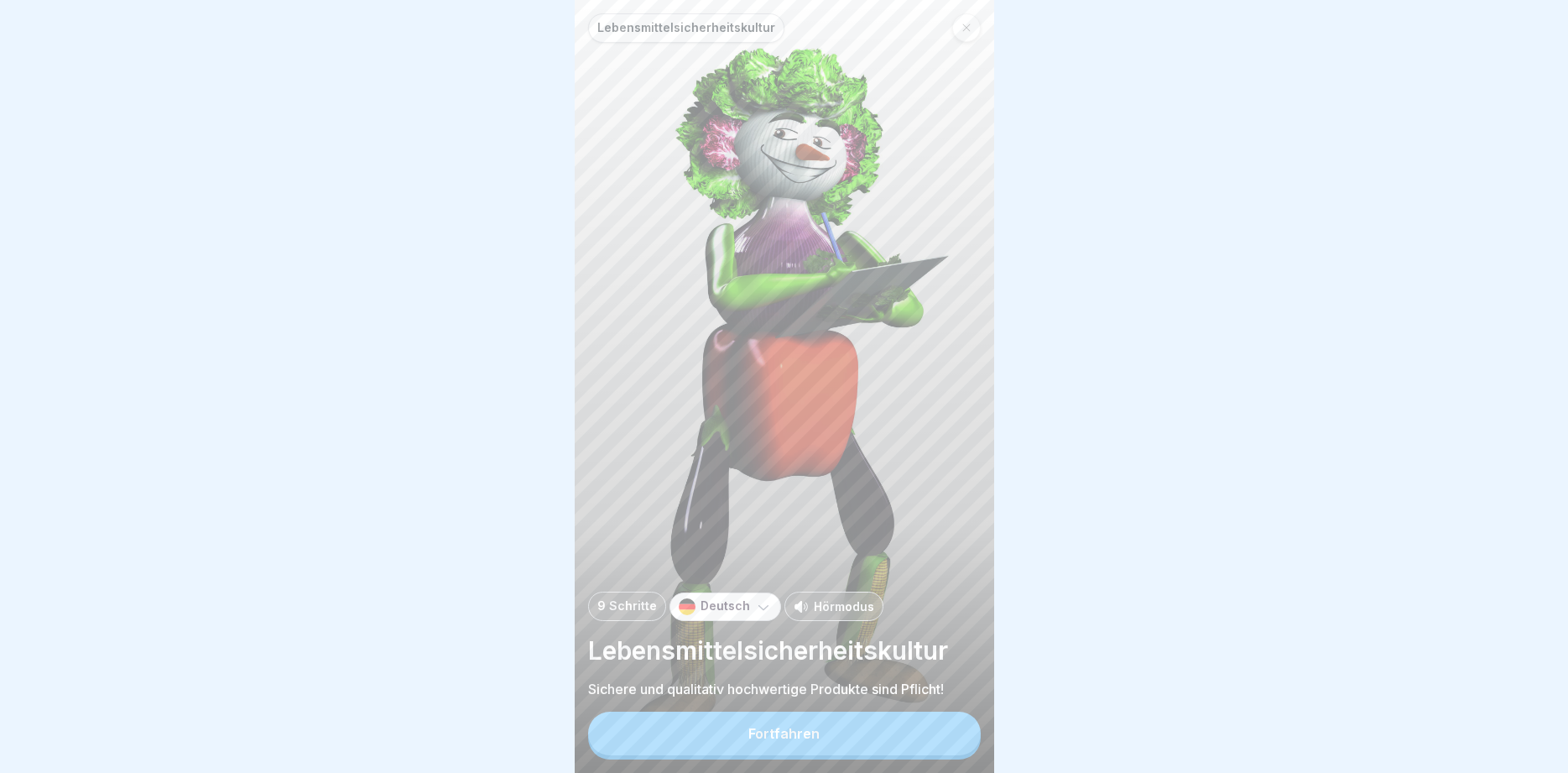
click at [826, 743] on button "Fortfahren" at bounding box center [784, 734] width 392 height 44
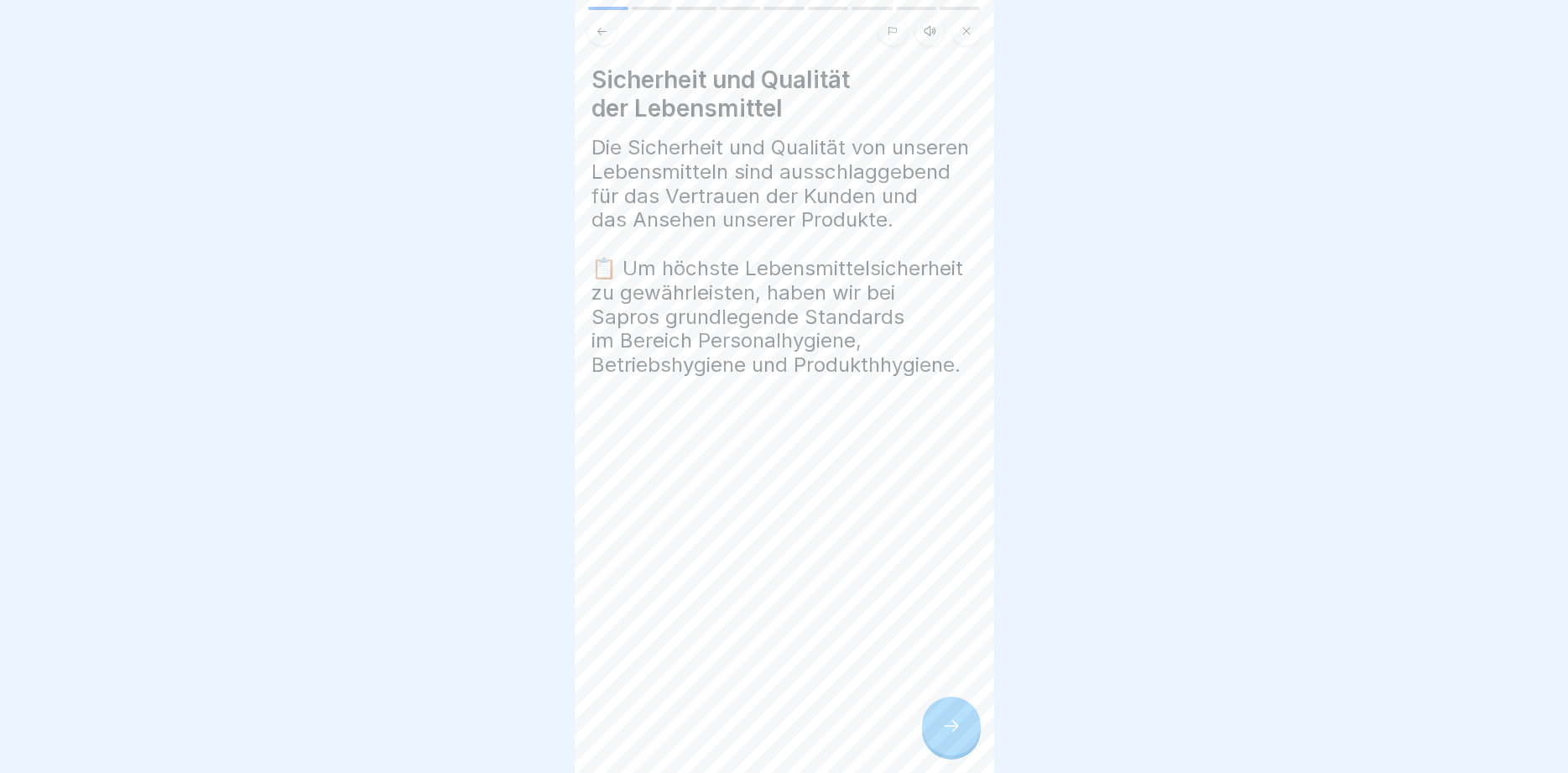
click at [956, 728] on icon at bounding box center [951, 726] width 20 height 20
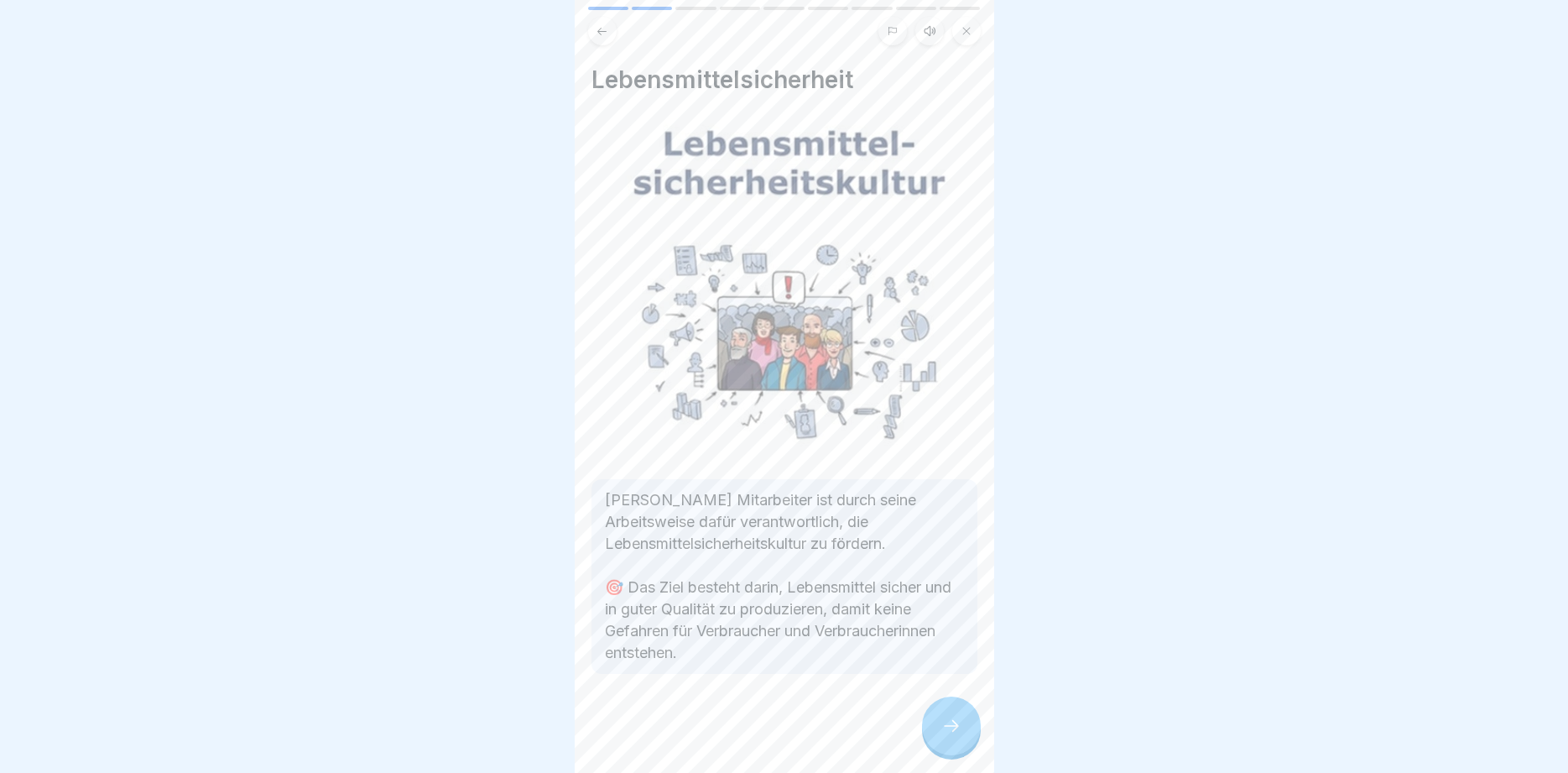
click at [956, 728] on icon at bounding box center [951, 726] width 20 height 20
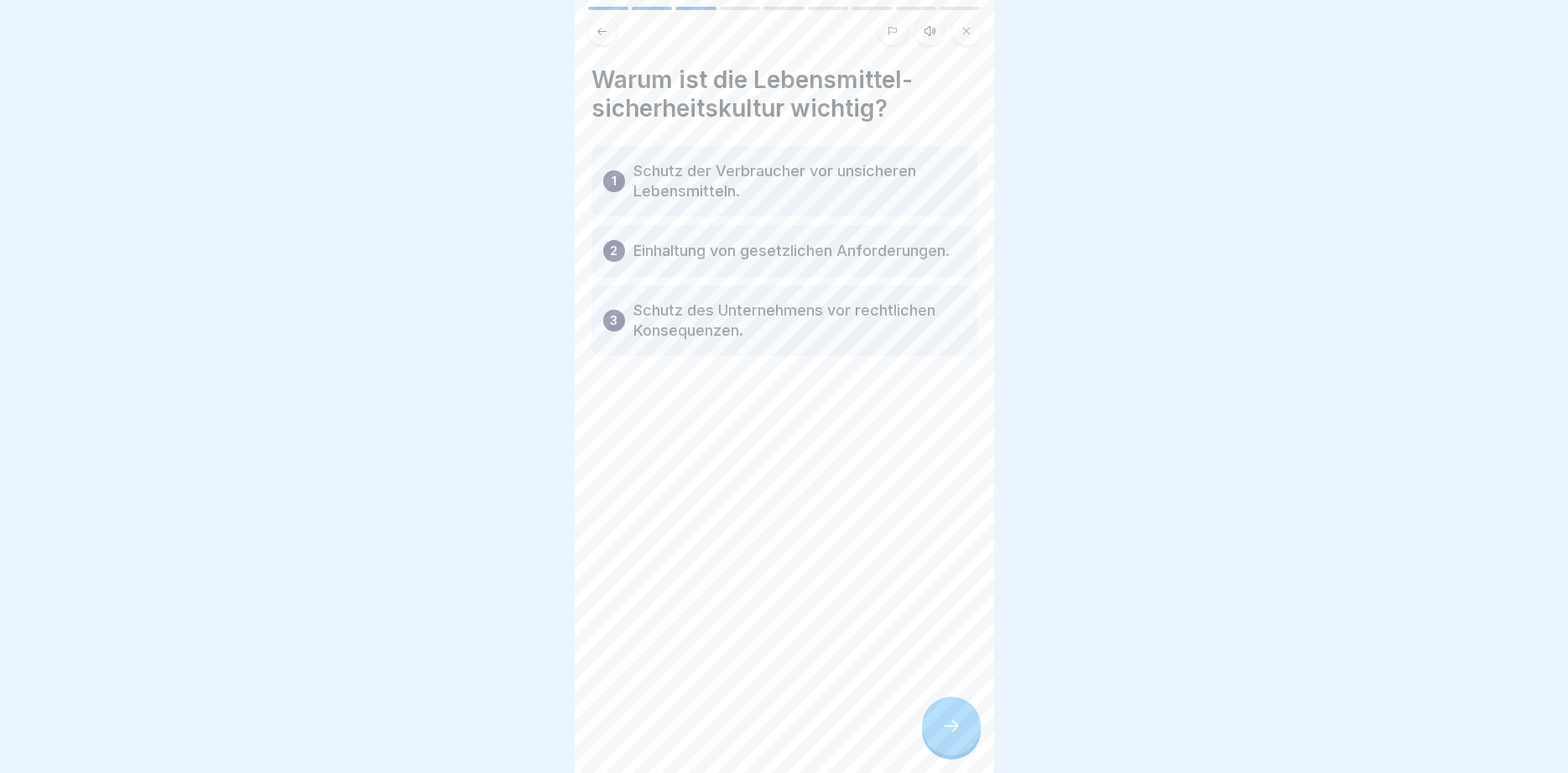
click at [956, 728] on icon at bounding box center [951, 726] width 20 height 20
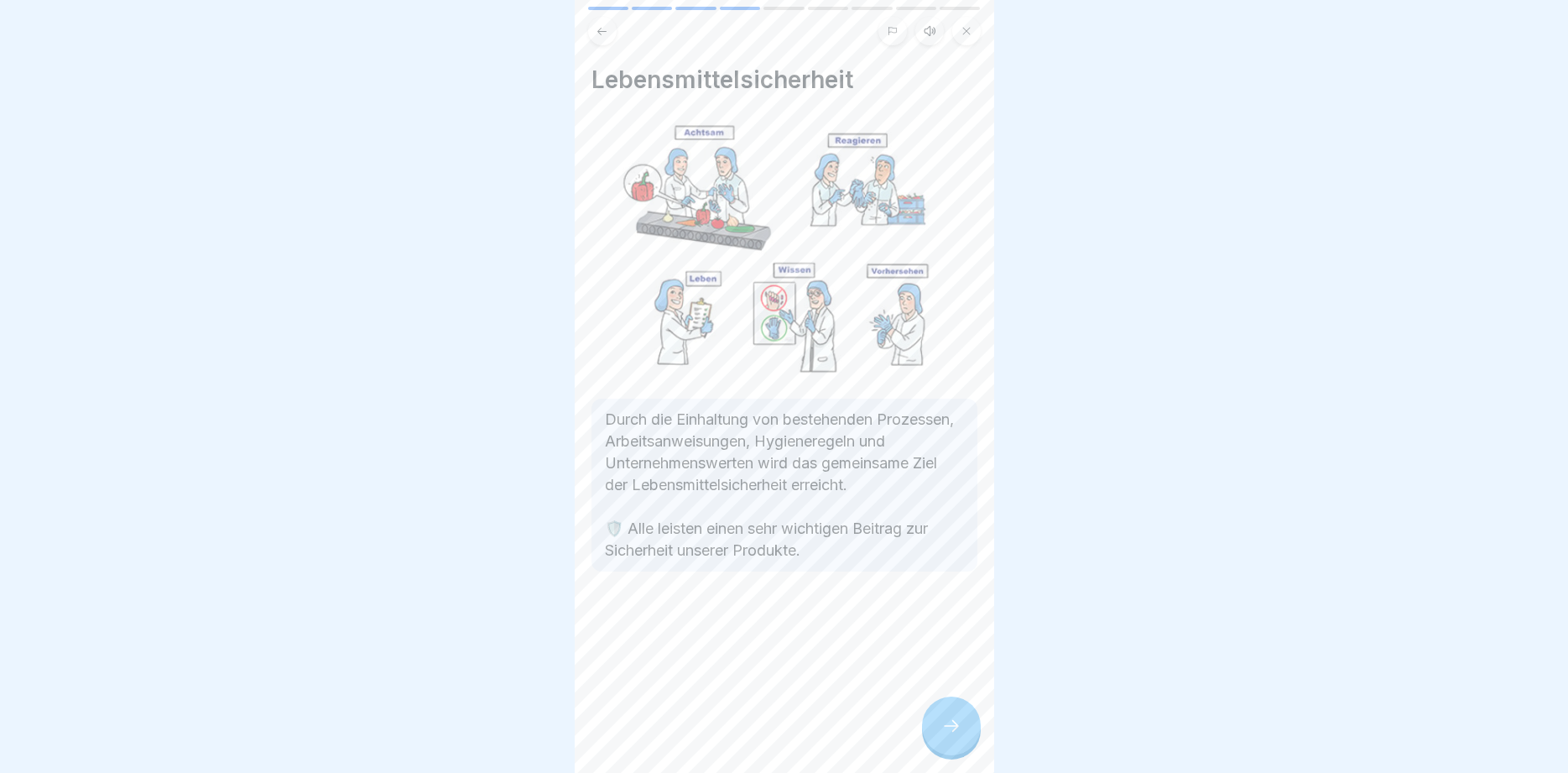
click at [956, 728] on icon at bounding box center [951, 726] width 20 height 20
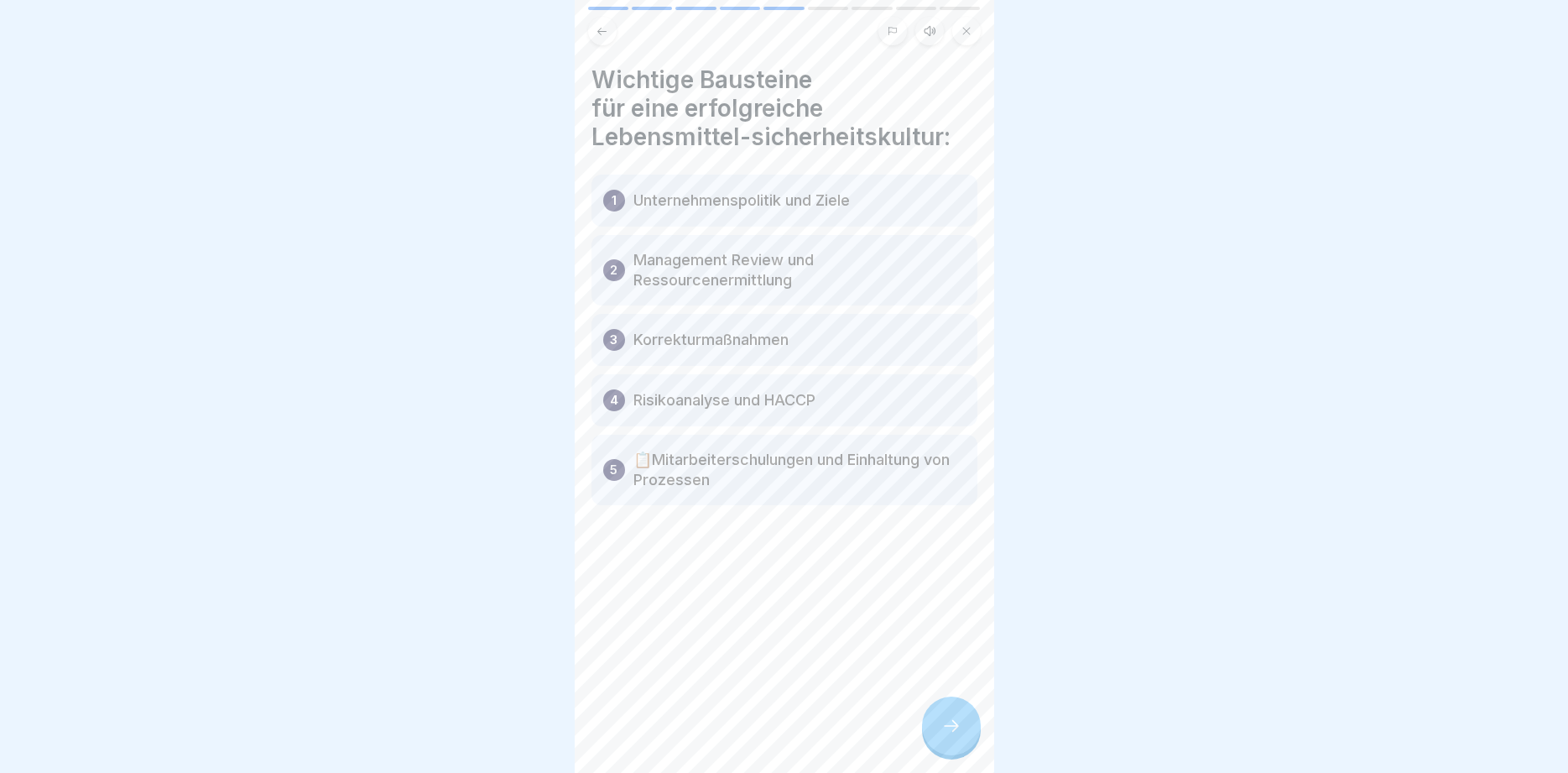
click at [956, 728] on icon at bounding box center [951, 726] width 20 height 20
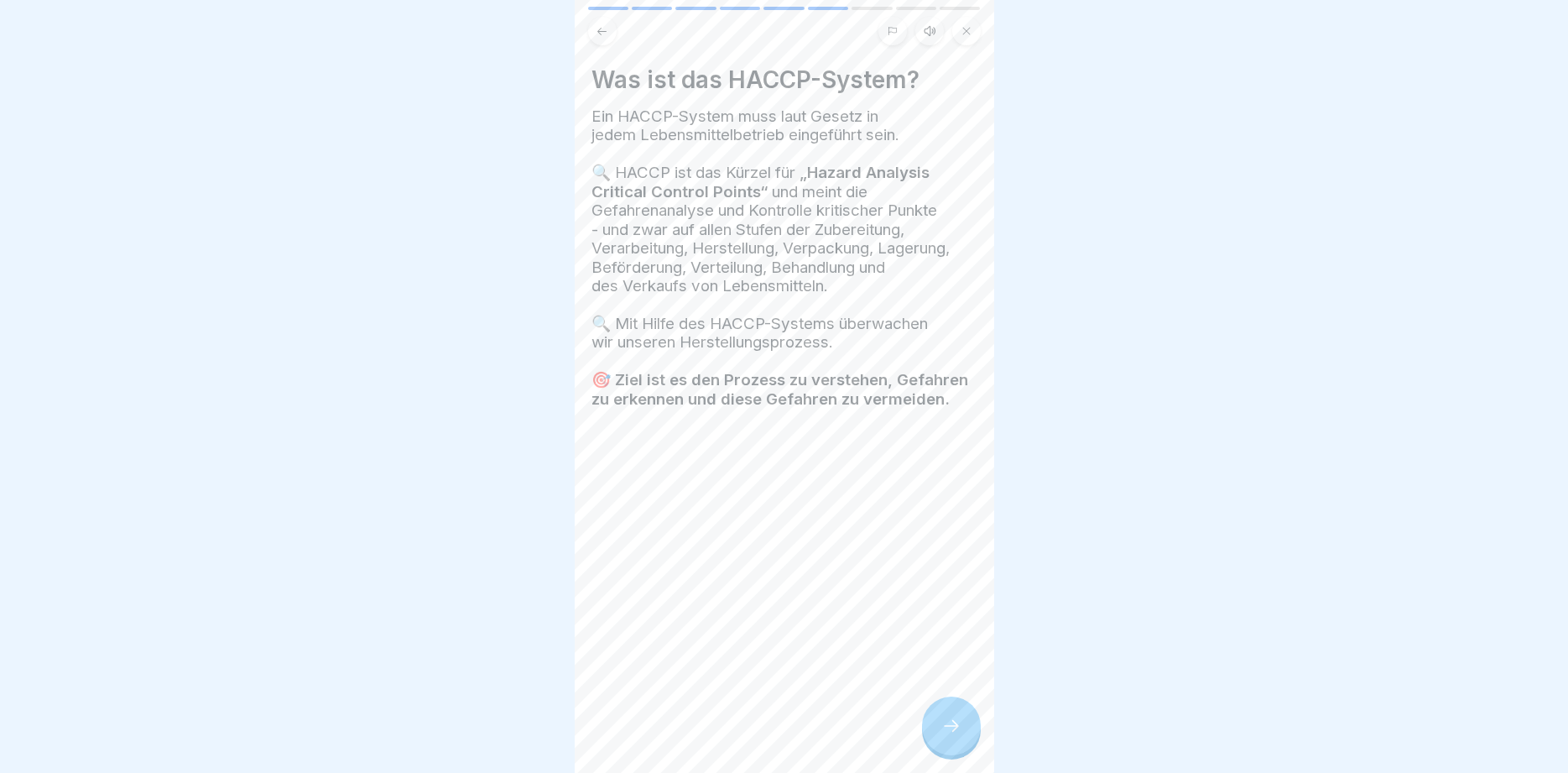
click at [956, 728] on icon at bounding box center [951, 726] width 20 height 20
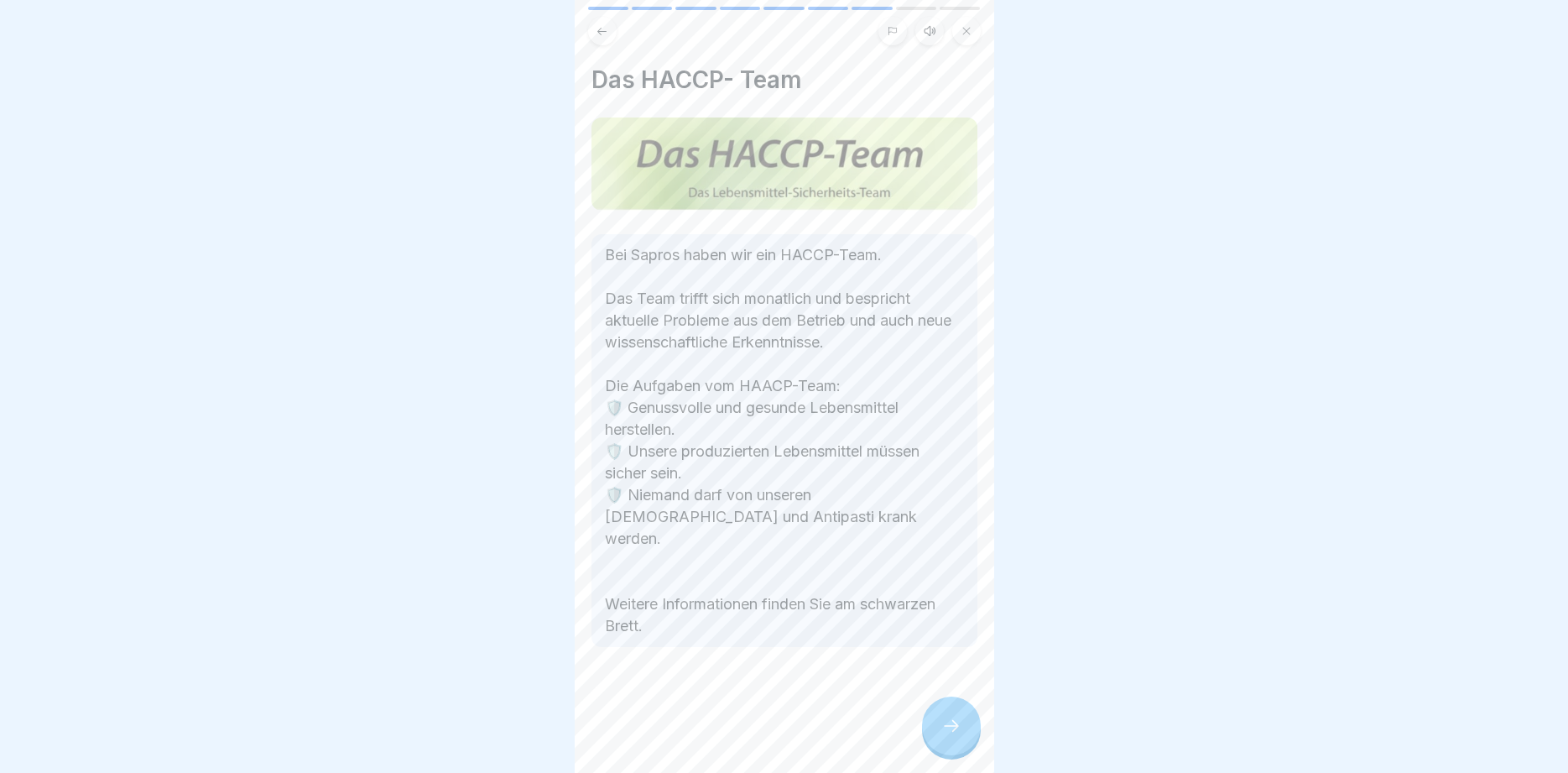
click at [956, 728] on icon at bounding box center [951, 726] width 20 height 20
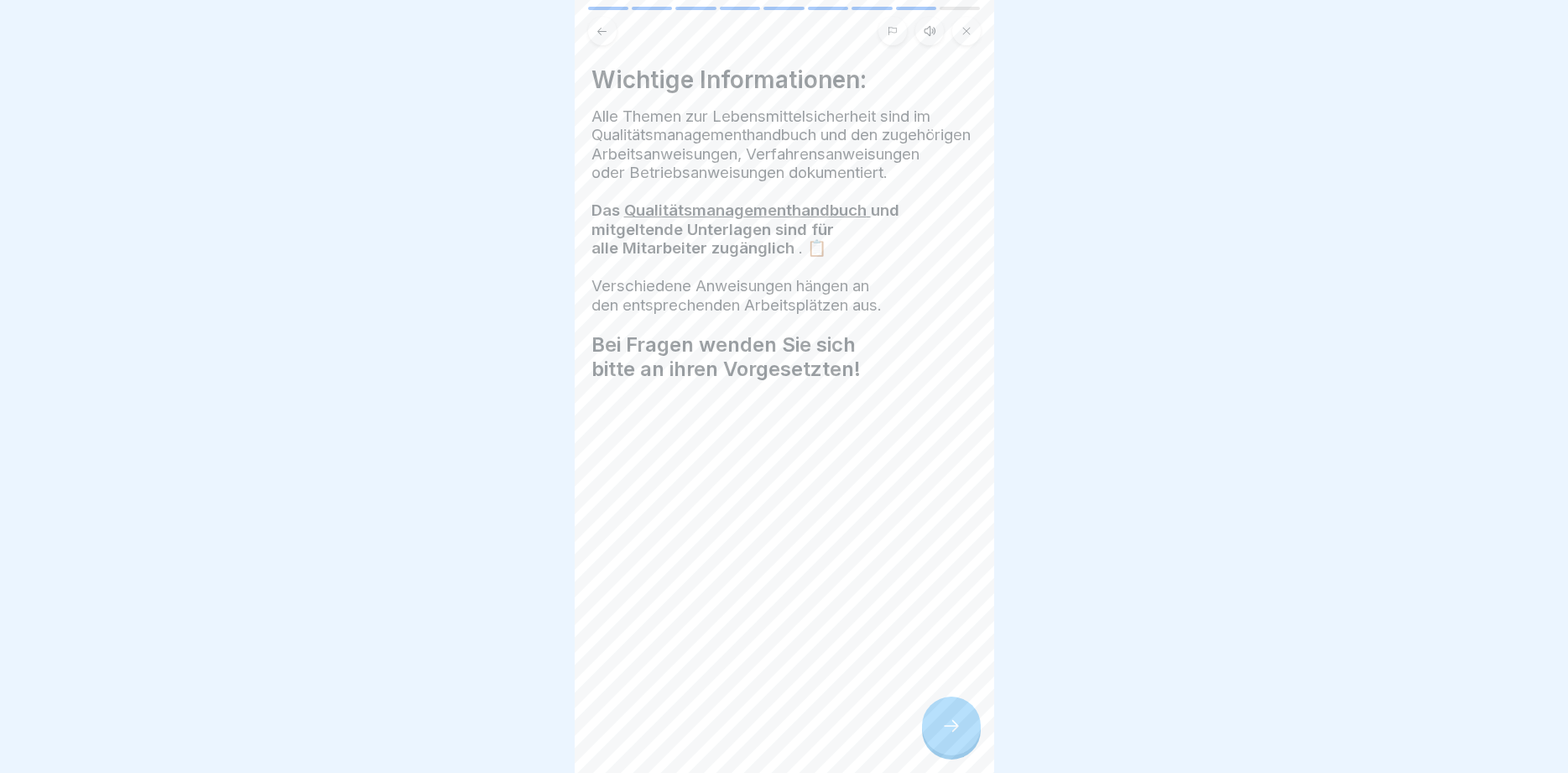
click at [956, 728] on icon at bounding box center [951, 726] width 20 height 20
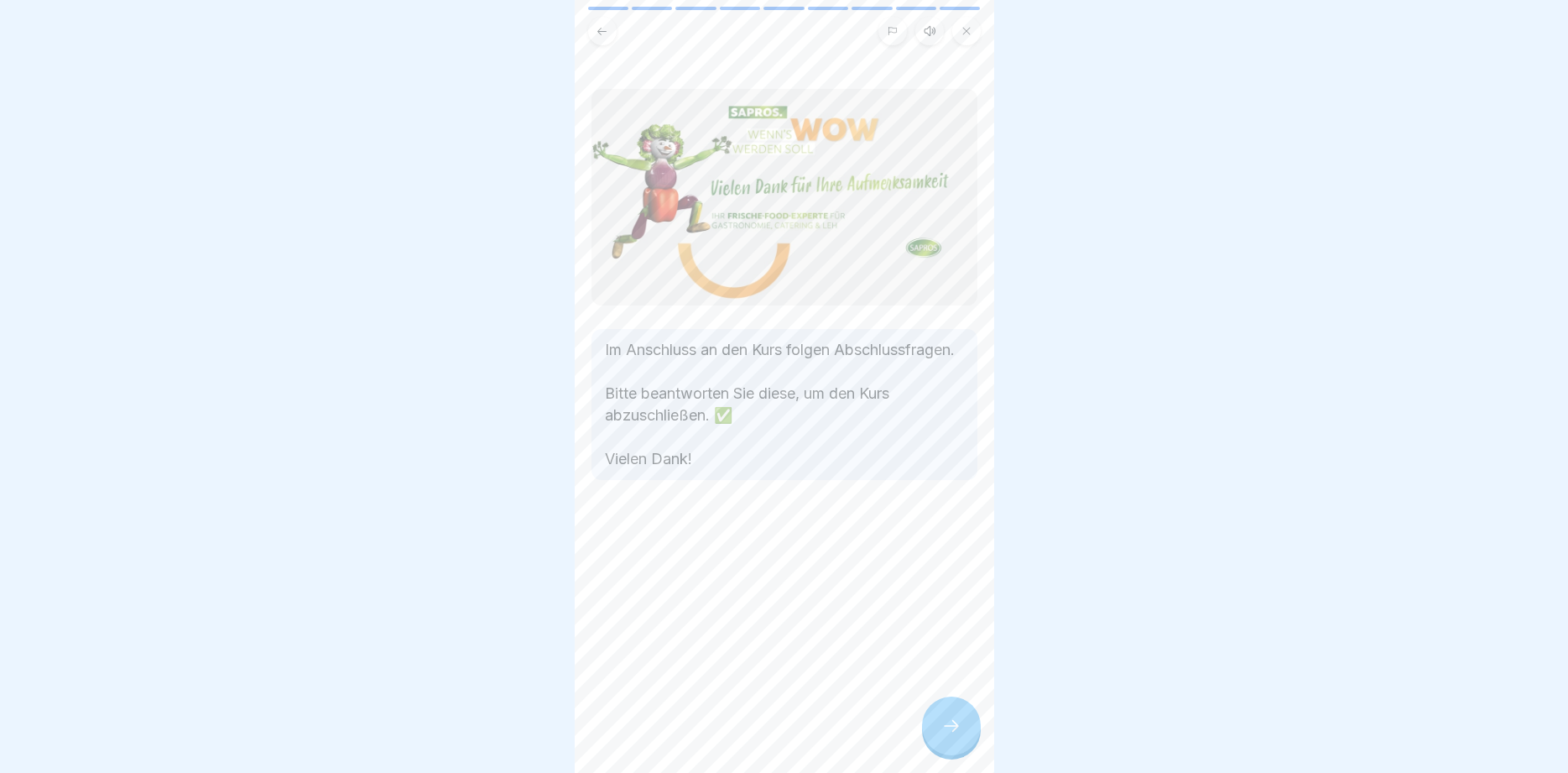
click at [956, 728] on icon at bounding box center [951, 726] width 20 height 20
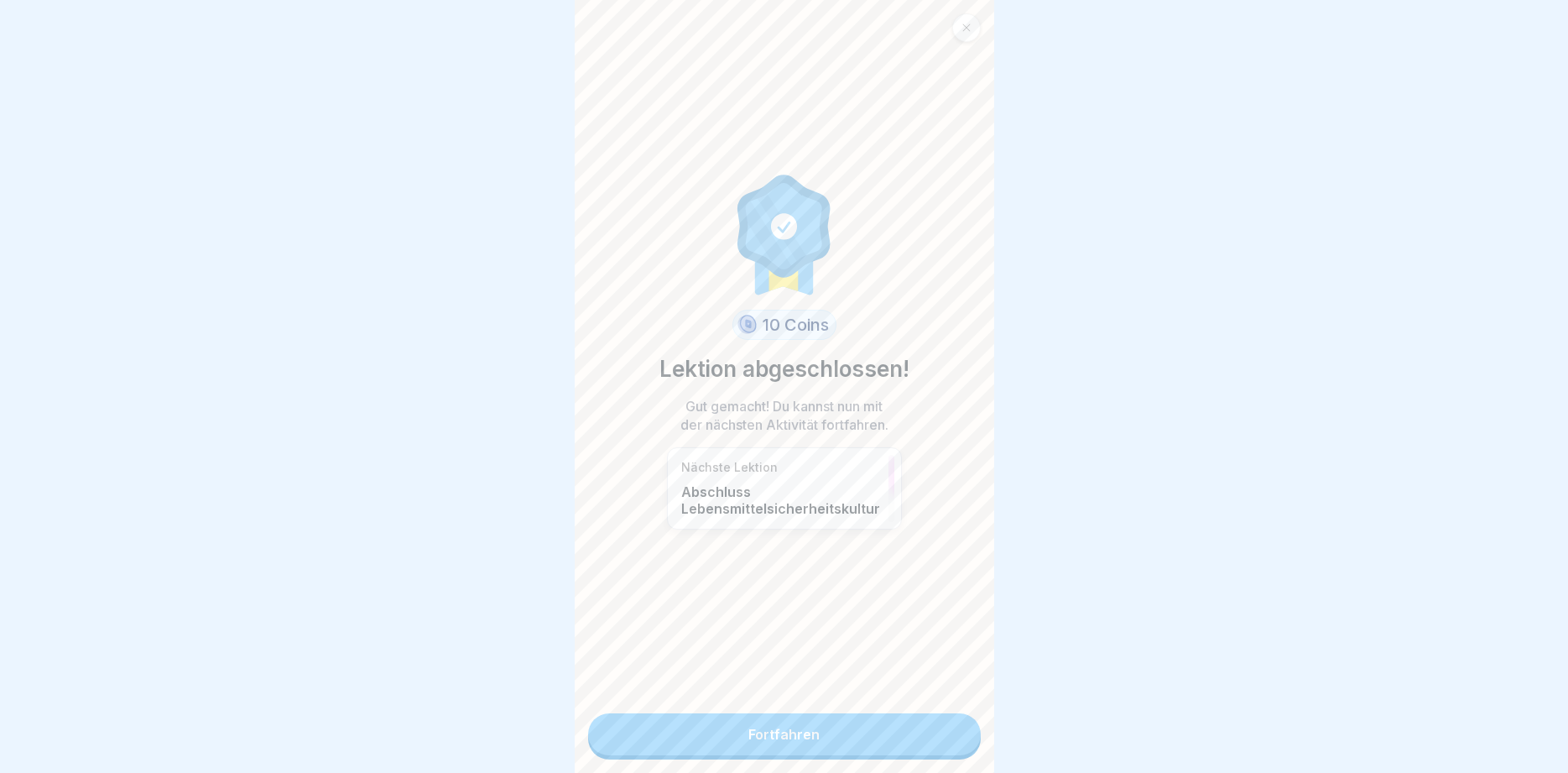
click at [903, 743] on link "Fortfahren" at bounding box center [784, 735] width 392 height 42
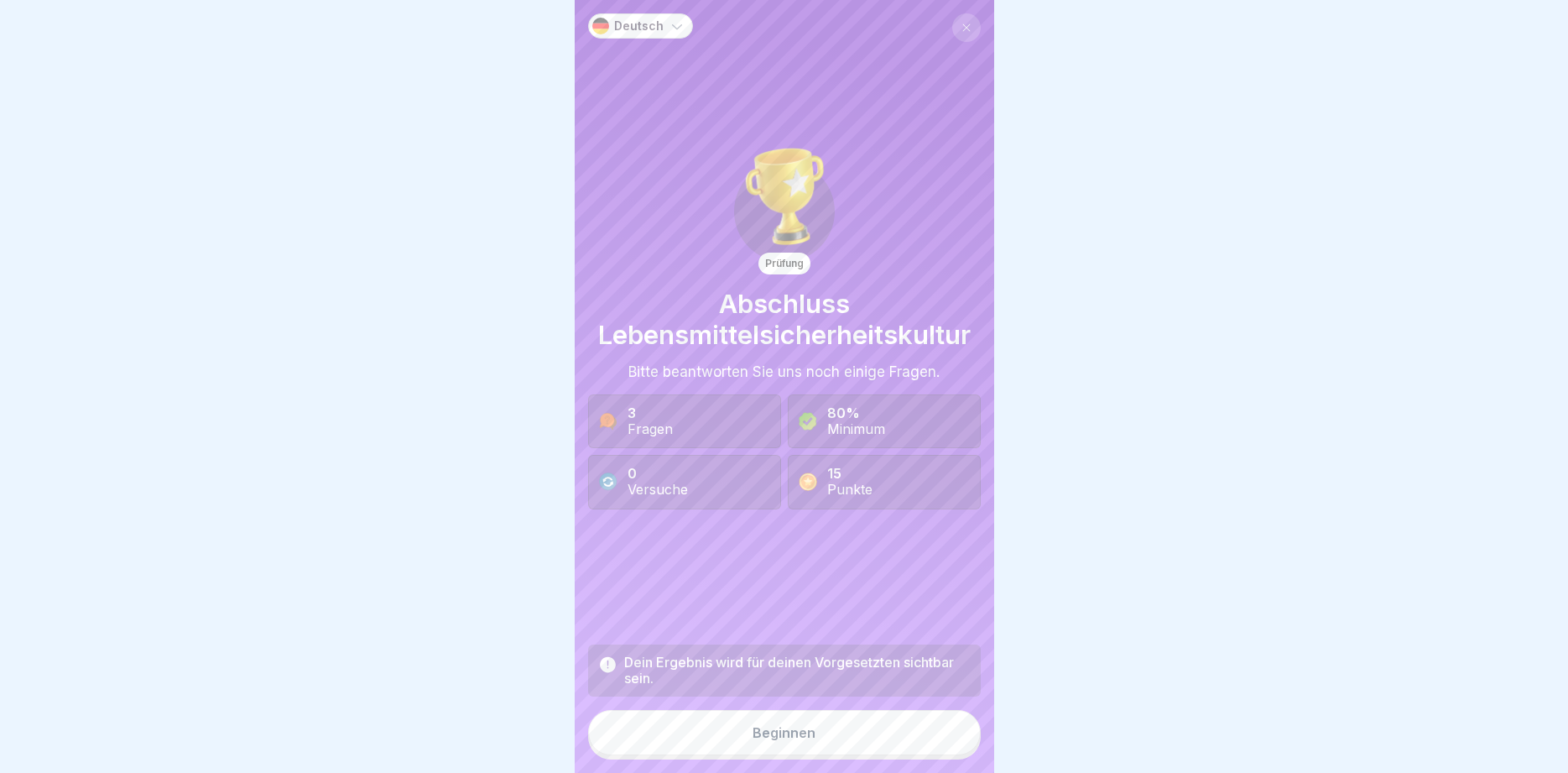
click at [767, 730] on div "Beginnen" at bounding box center [784, 733] width 63 height 15
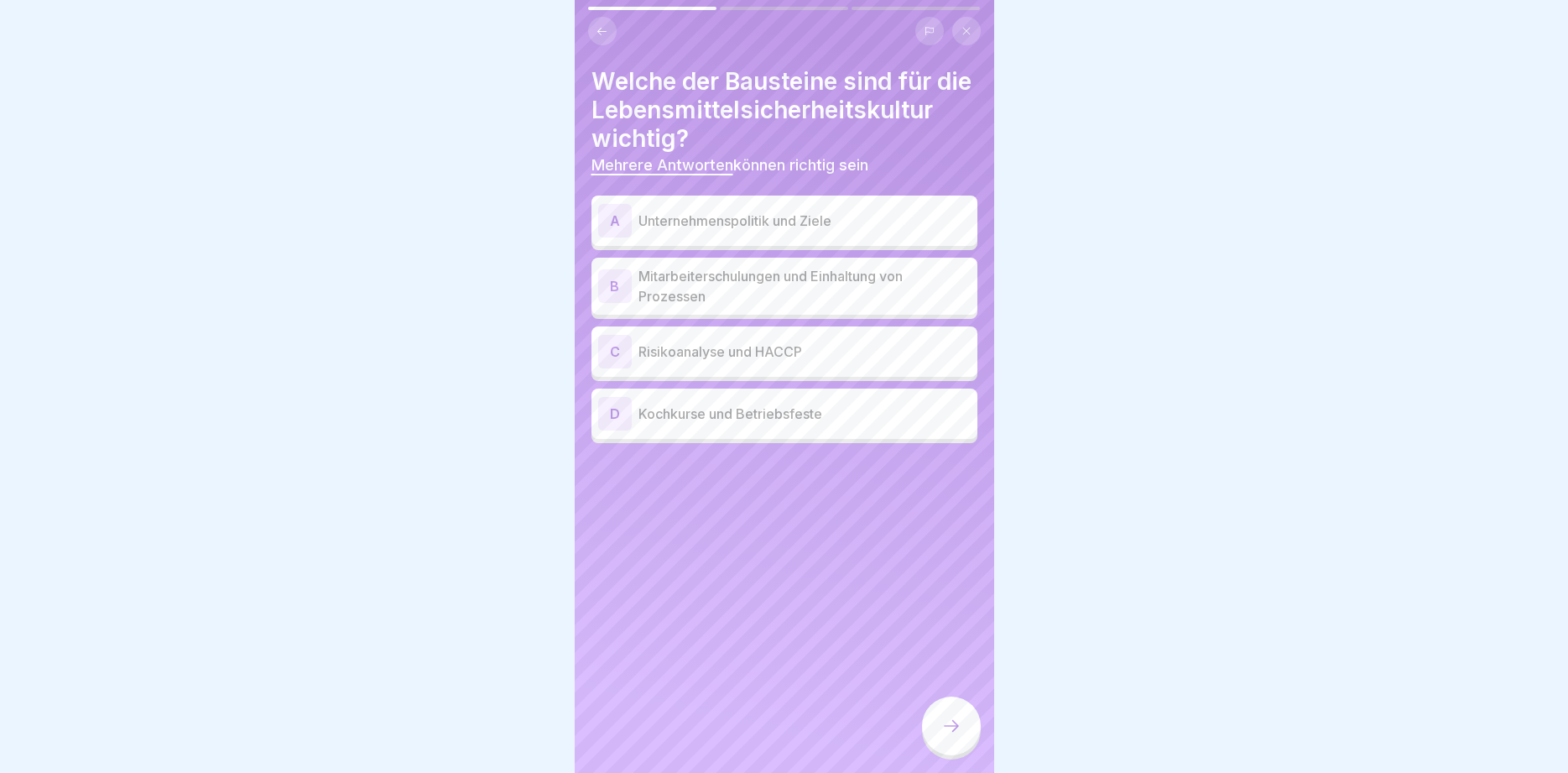
click at [755, 288] on p "Mitarbeiterschulungen und Einhaltung von Prozessen" at bounding box center [805, 287] width 332 height 40
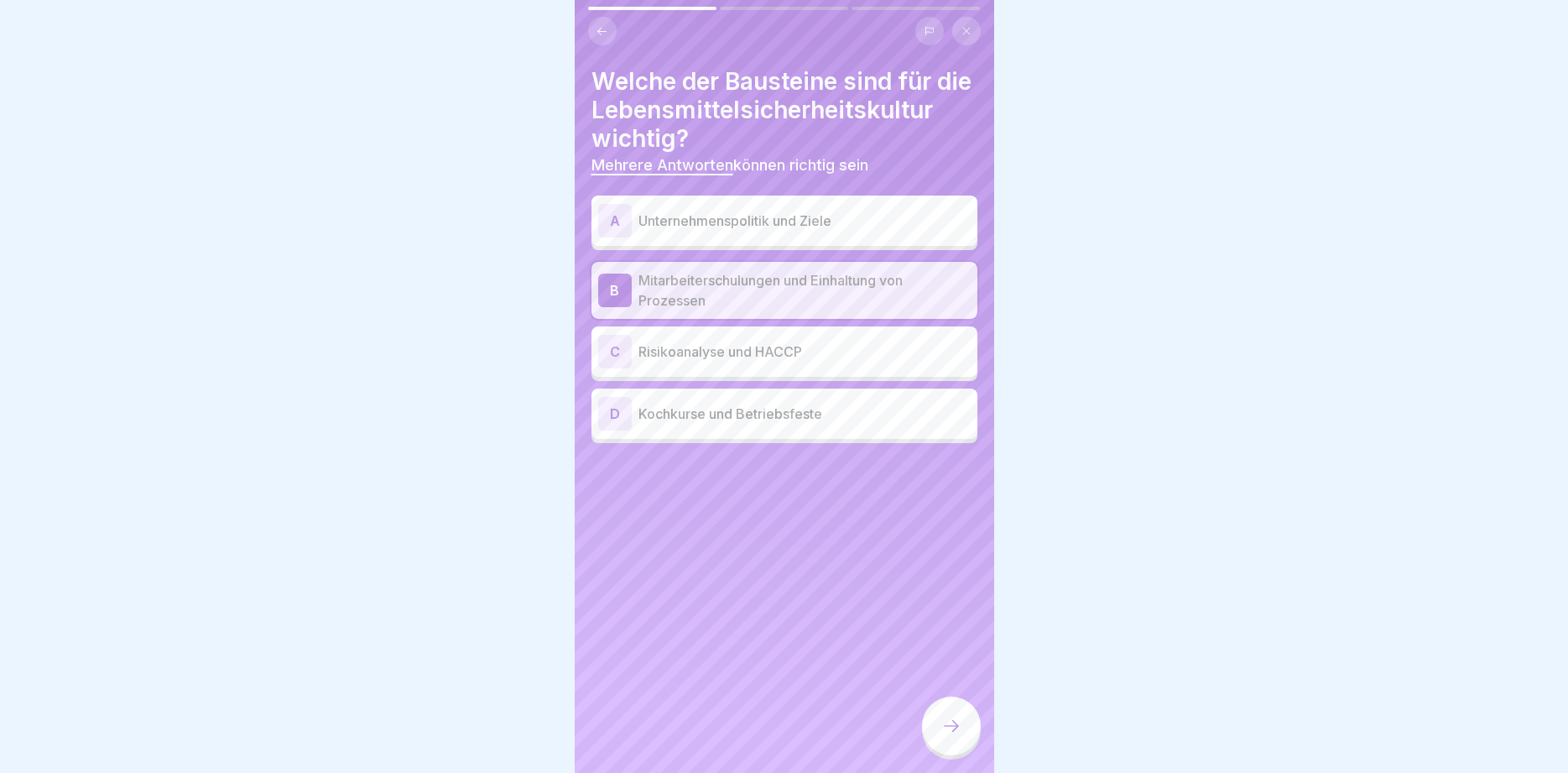
click at [756, 360] on p "Risikoanalyse und HACCP" at bounding box center [805, 352] width 332 height 20
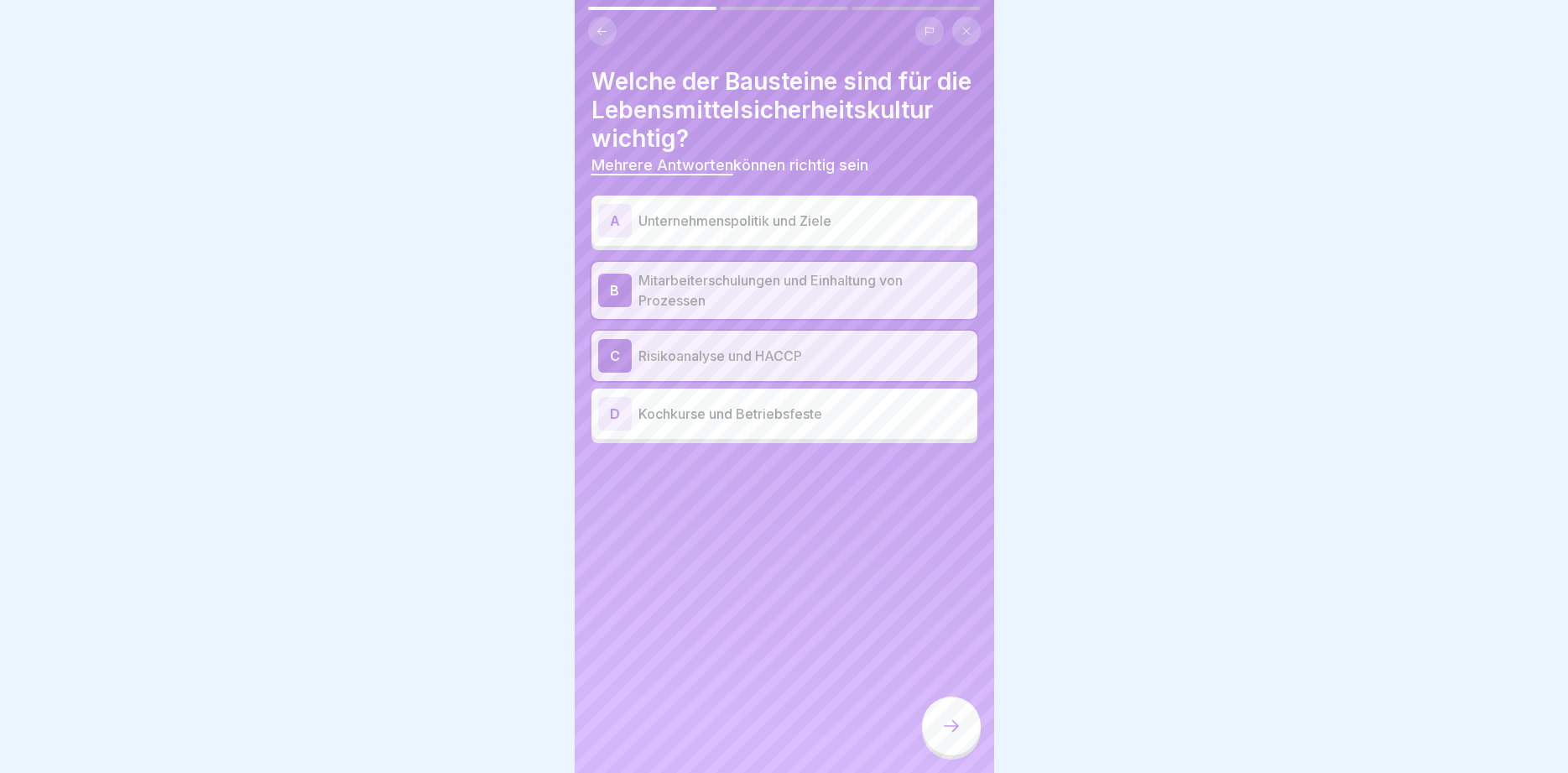
click at [770, 225] on p "Unternehmenspolitik und Ziele" at bounding box center [805, 221] width 332 height 20
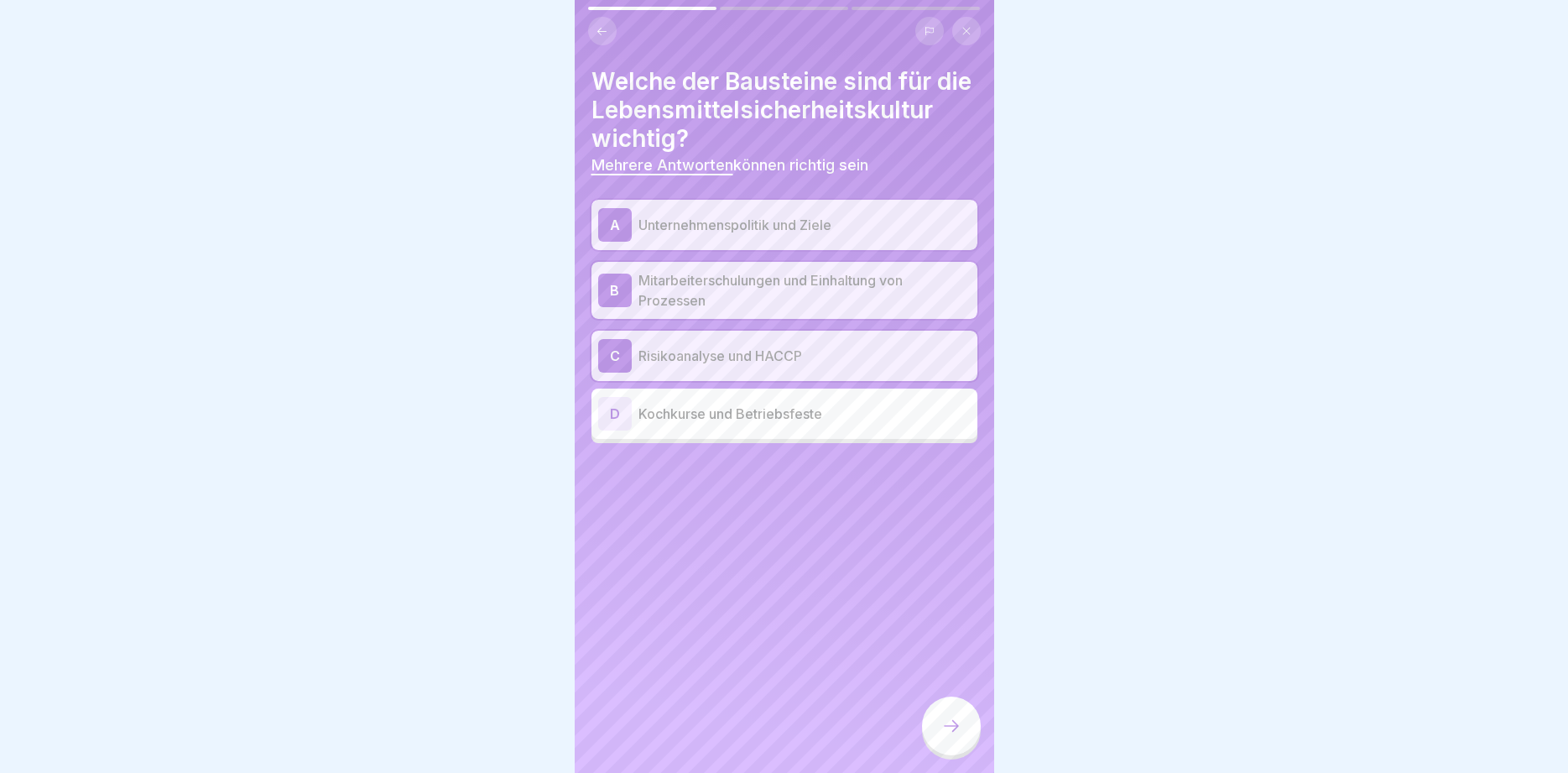
click at [951, 727] on icon at bounding box center [951, 726] width 20 height 20
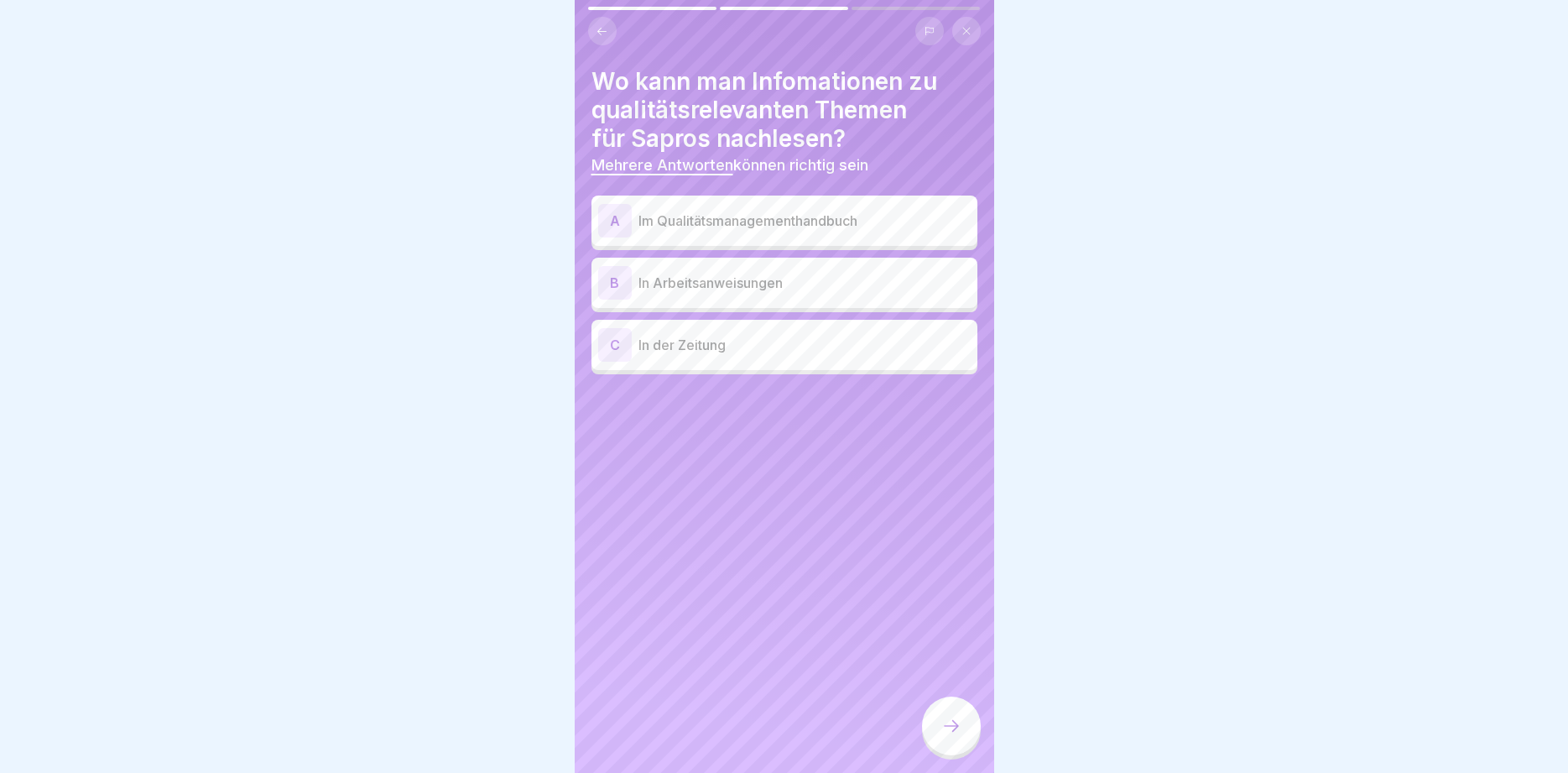
click at [785, 230] on p "Im Qualitätsmanagementhandbuch" at bounding box center [805, 221] width 332 height 20
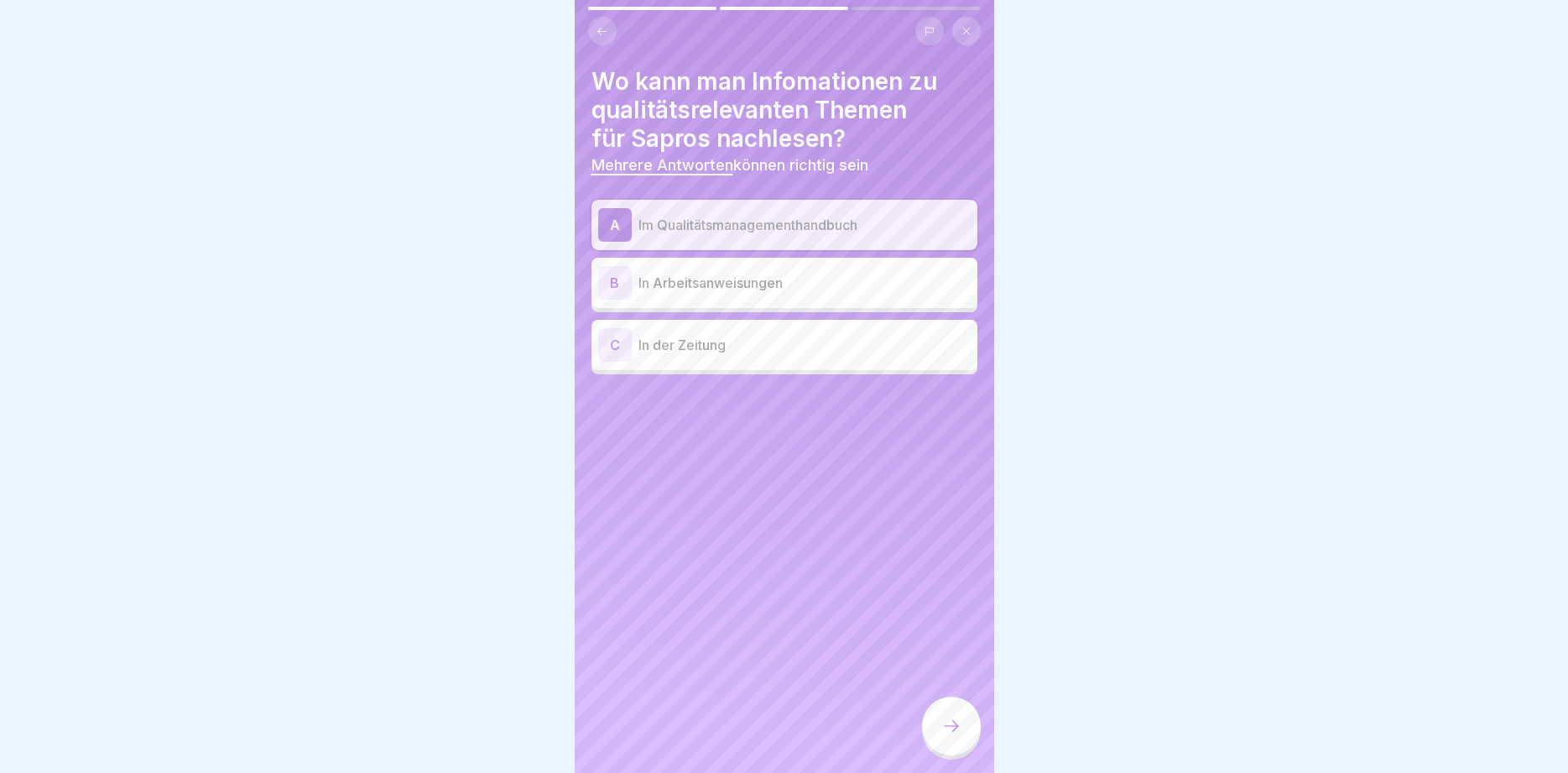
click at [765, 284] on p "In Arbeitsanweisungen" at bounding box center [805, 283] width 332 height 20
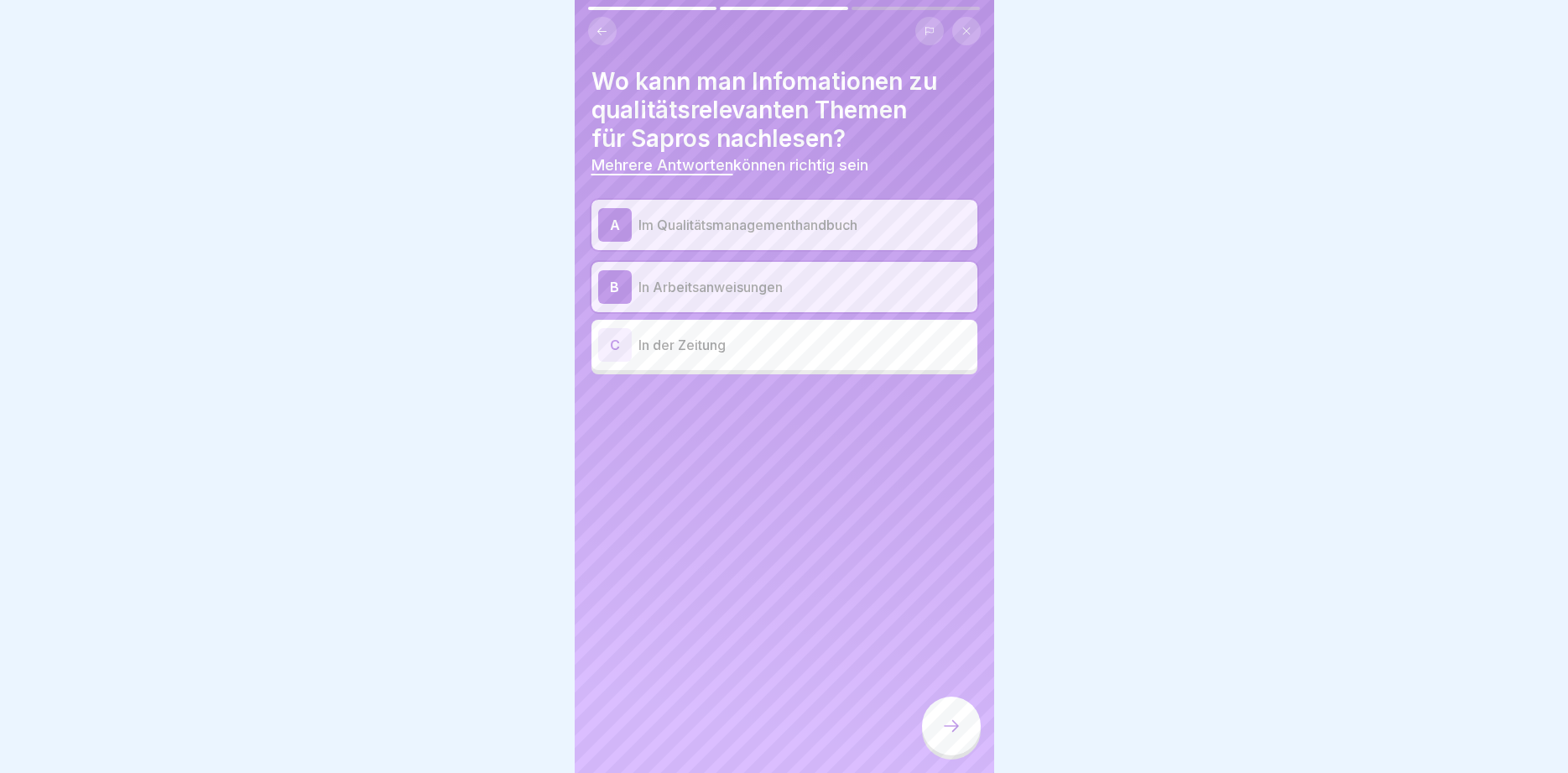
click at [951, 730] on icon at bounding box center [951, 726] width 20 height 20
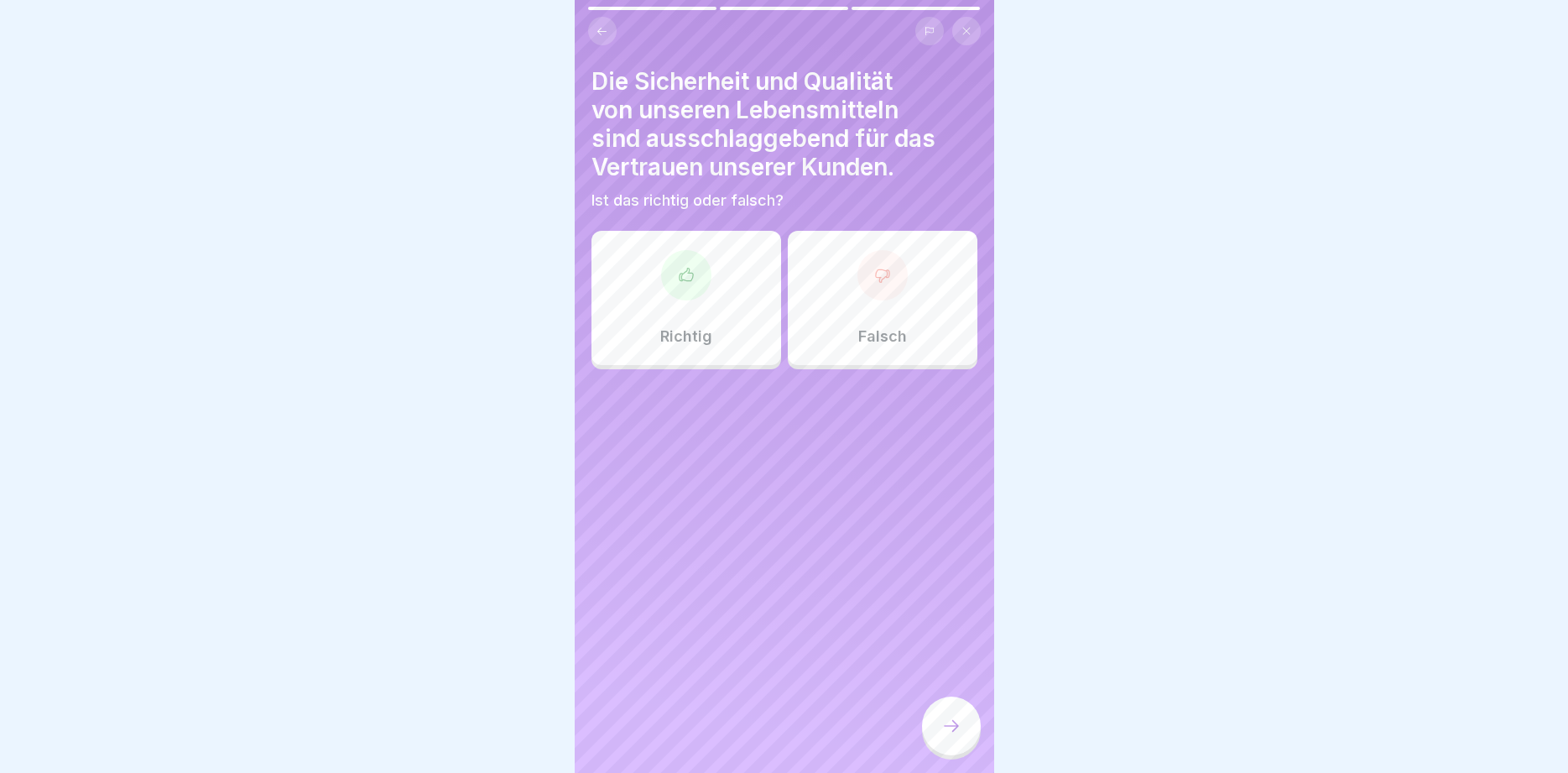
click at [712, 290] on div "Richtig" at bounding box center [687, 298] width 190 height 135
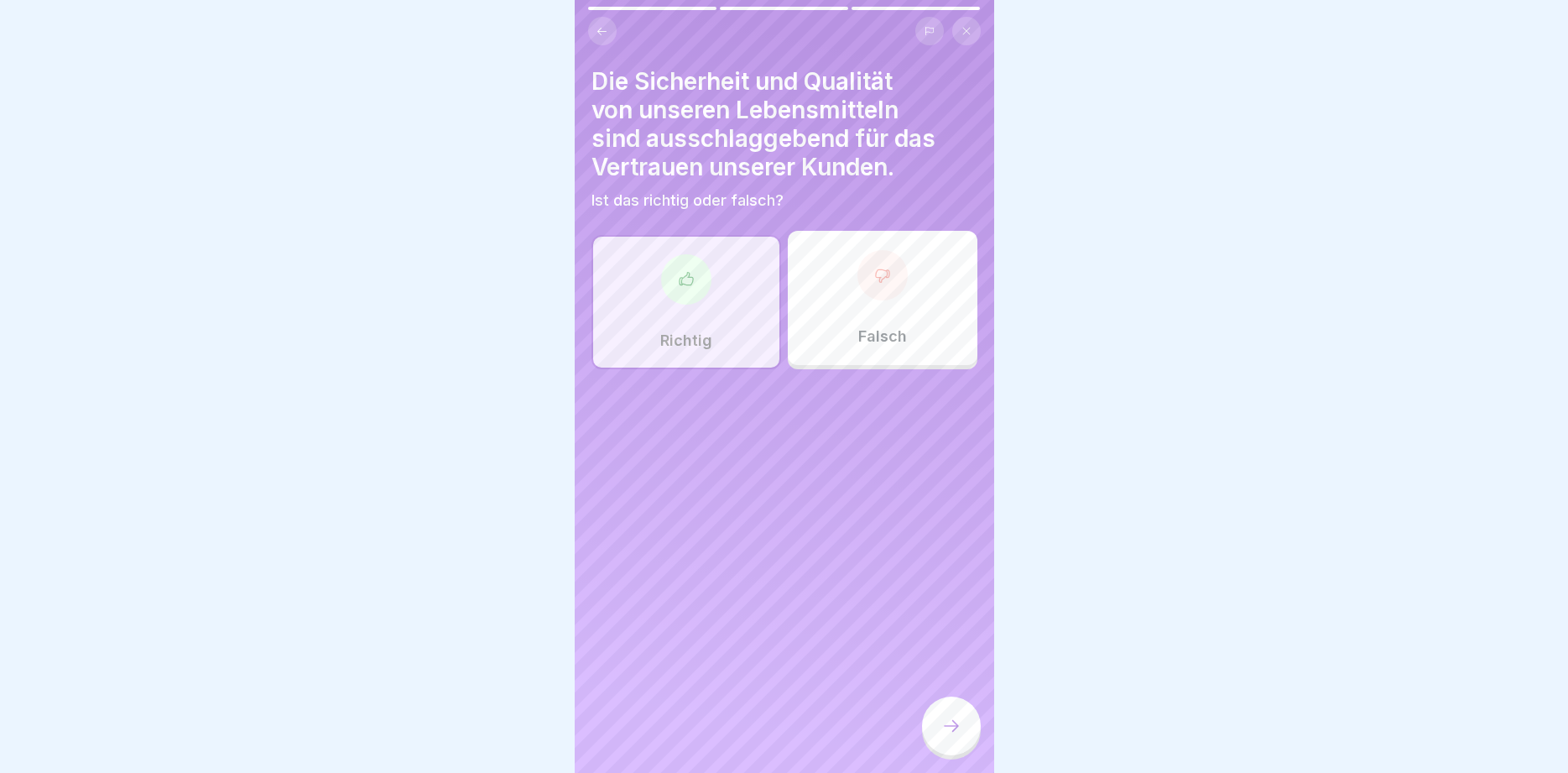
click at [939, 724] on div at bounding box center [952, 726] width 59 height 59
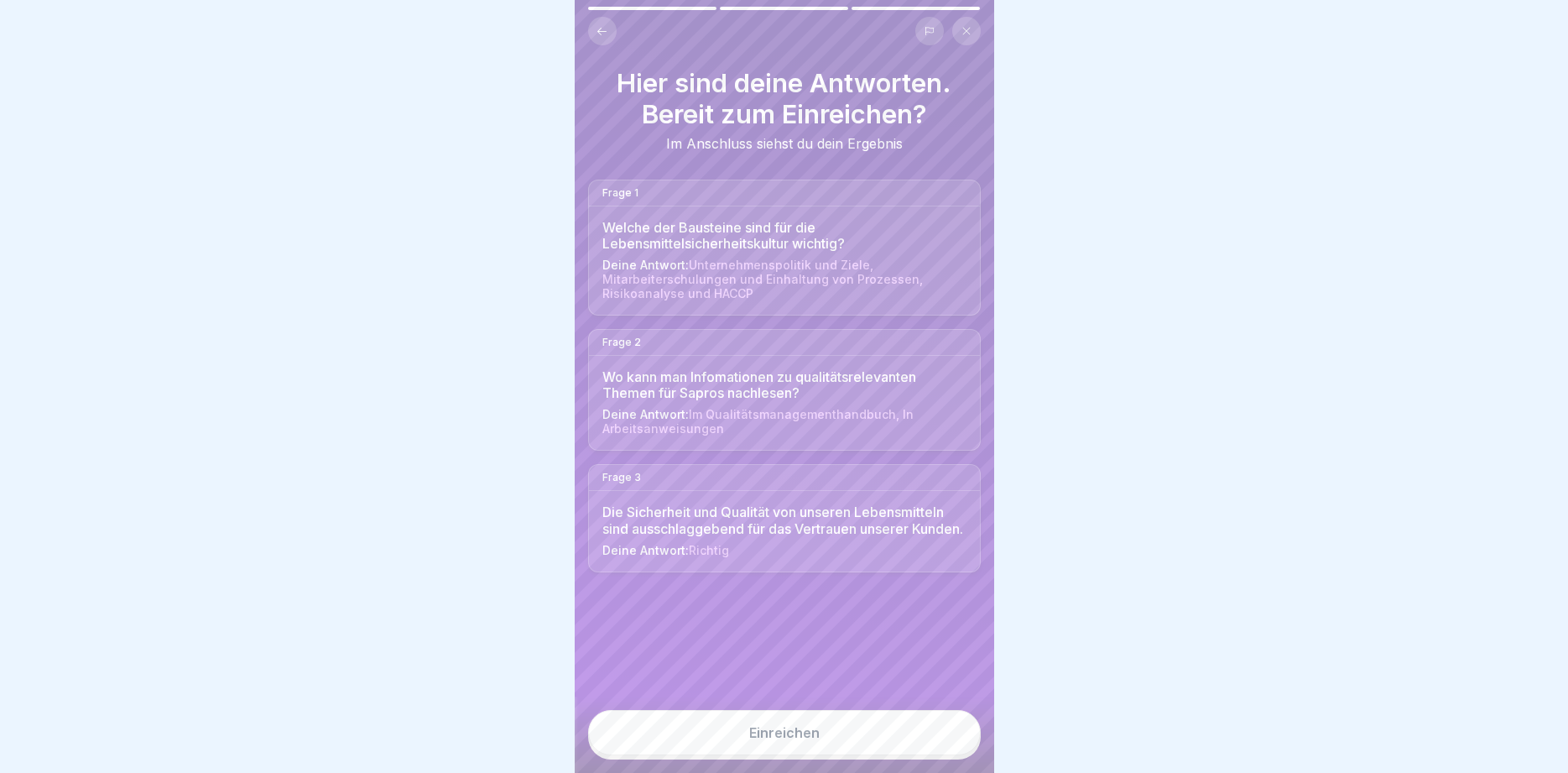
click at [906, 726] on button "Einreichen" at bounding box center [784, 732] width 392 height 45
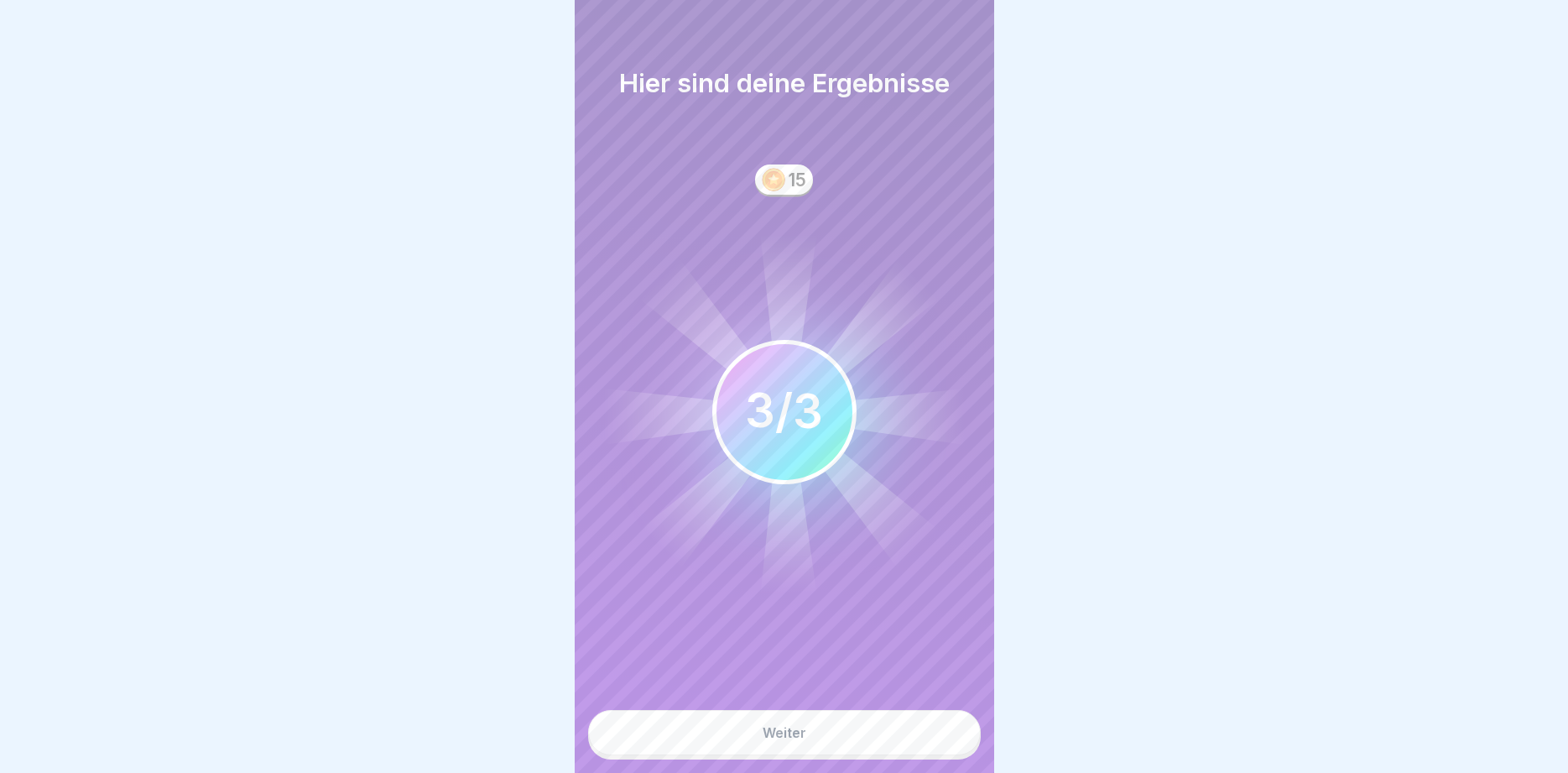
click at [883, 741] on button "Weiter" at bounding box center [784, 732] width 392 height 45
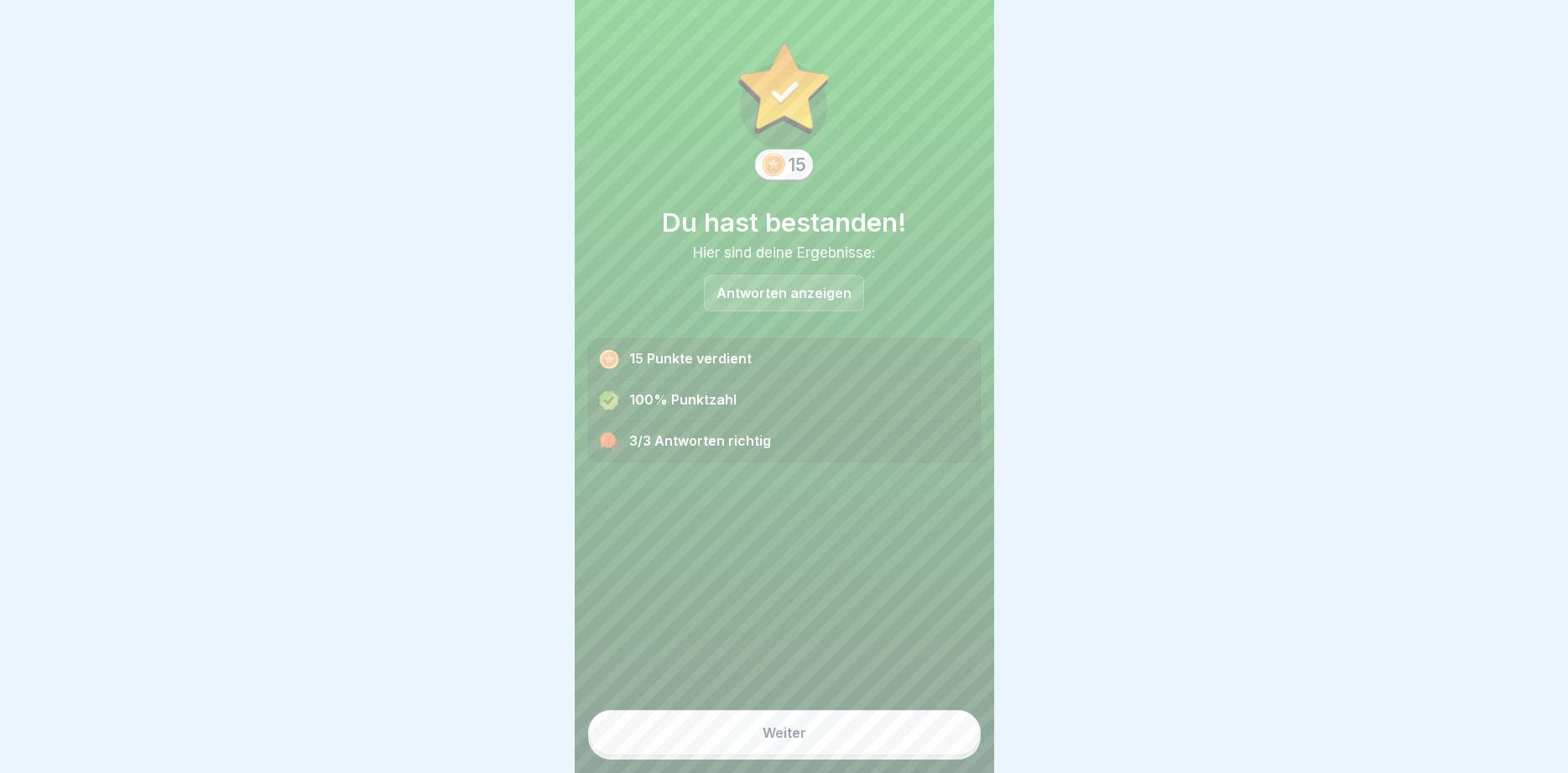
click at [883, 741] on button "Weiter" at bounding box center [784, 732] width 392 height 45
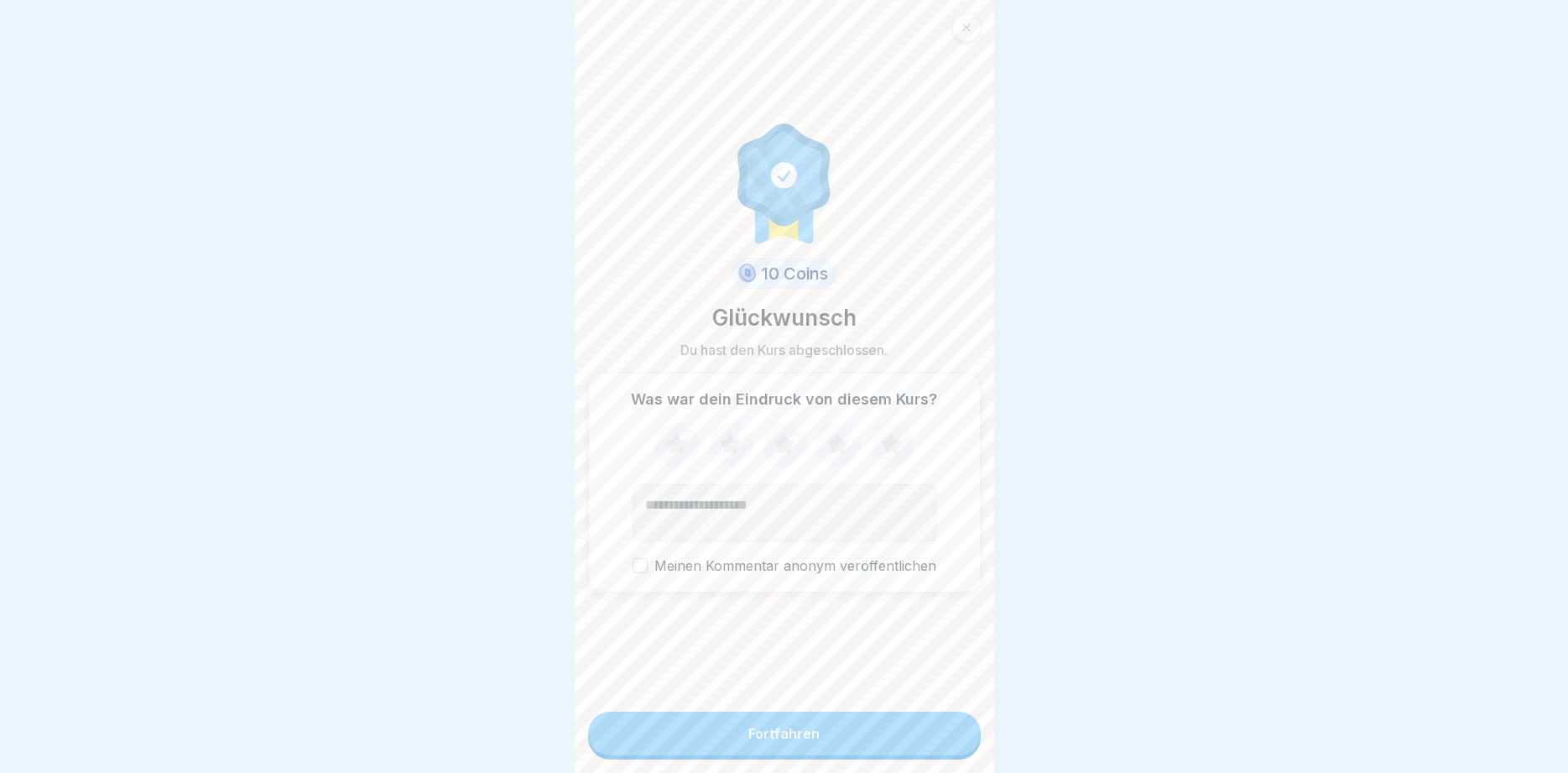
click at [883, 741] on button "Fortfahren" at bounding box center [784, 734] width 392 height 44
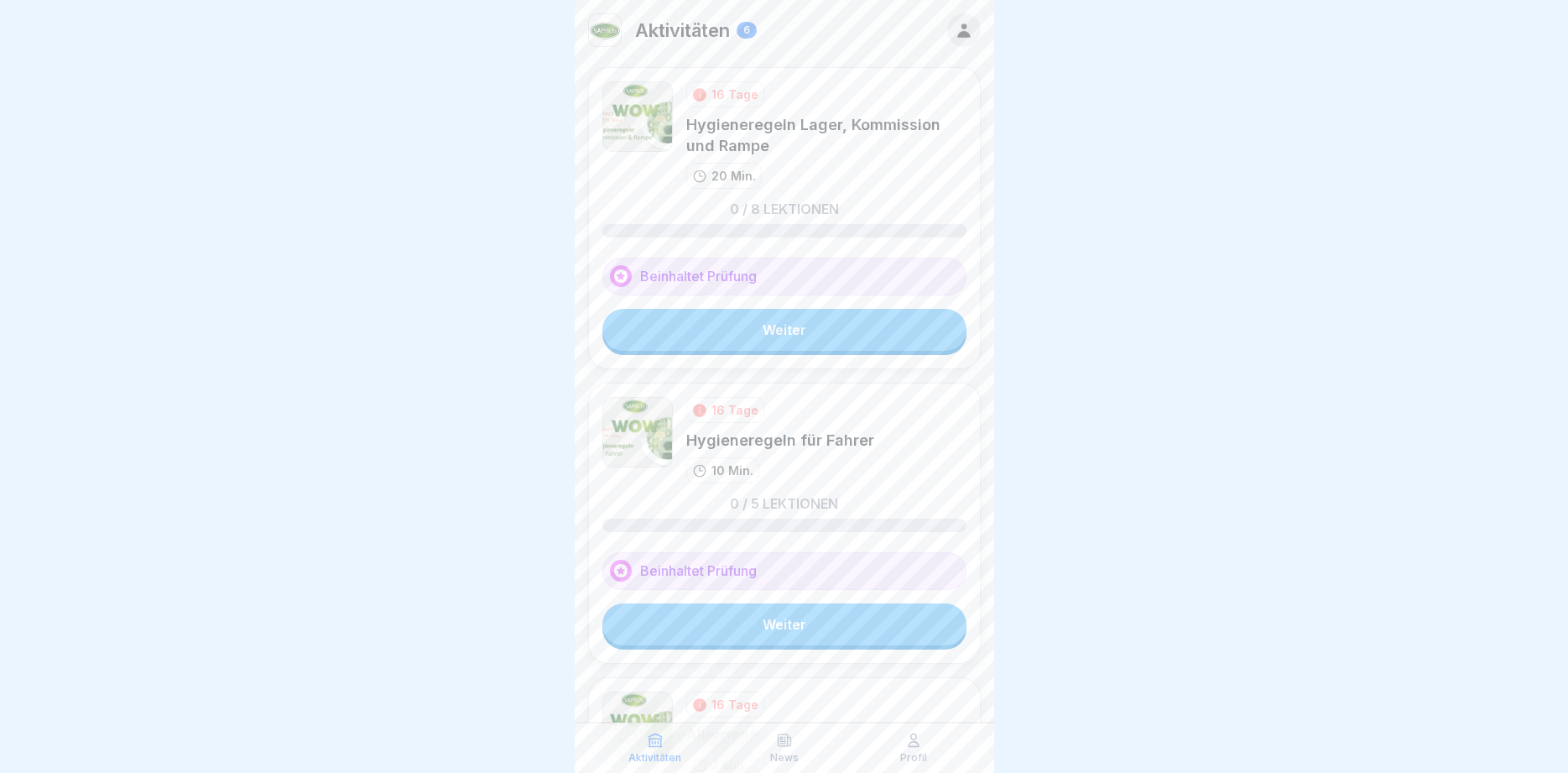
click at [794, 333] on link "Weiter" at bounding box center [784, 330] width 364 height 42
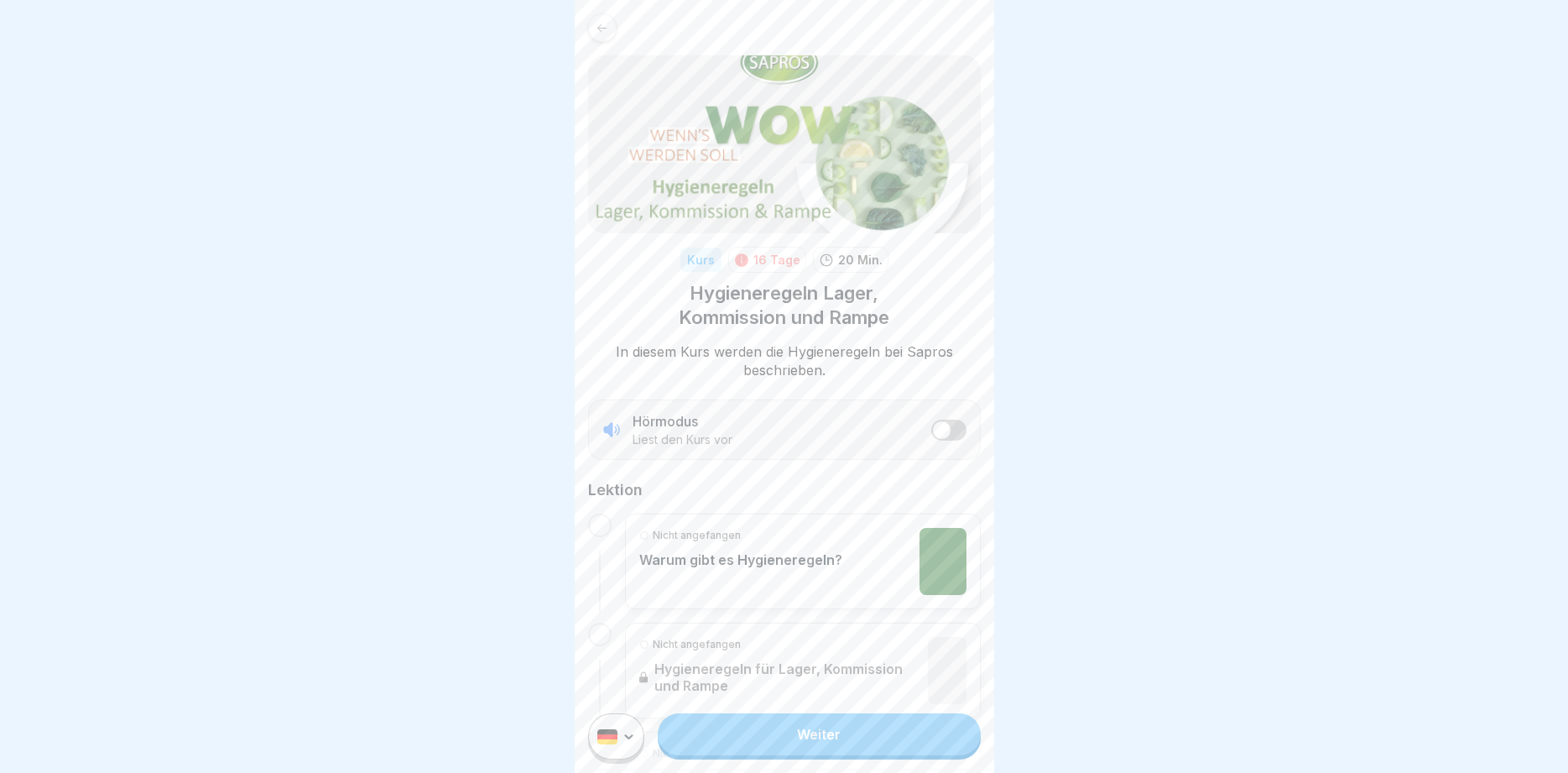
click at [789, 745] on link "Weiter" at bounding box center [818, 735] width 322 height 42
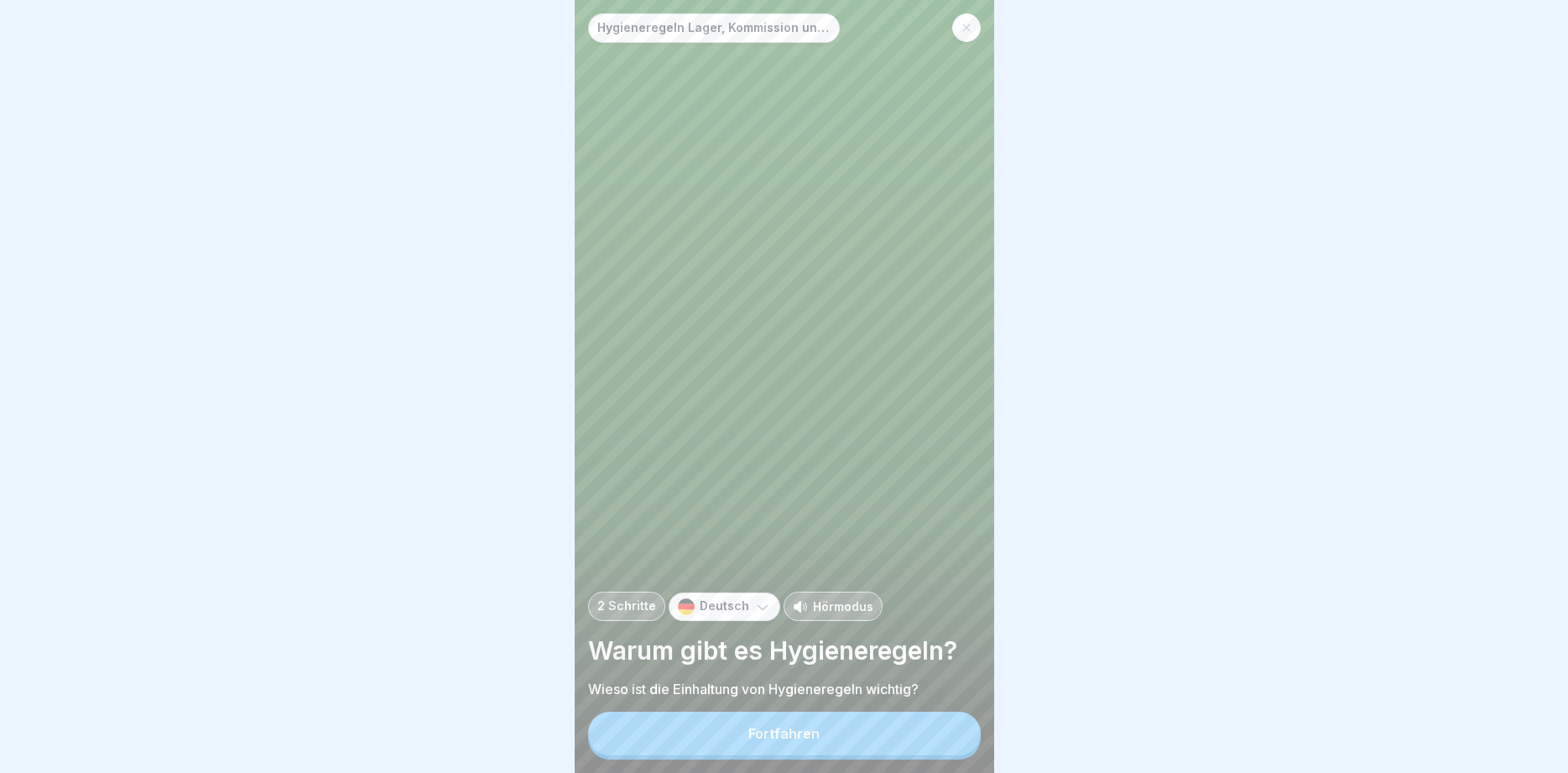
click at [765, 732] on div "Fortfahren" at bounding box center [784, 734] width 72 height 15
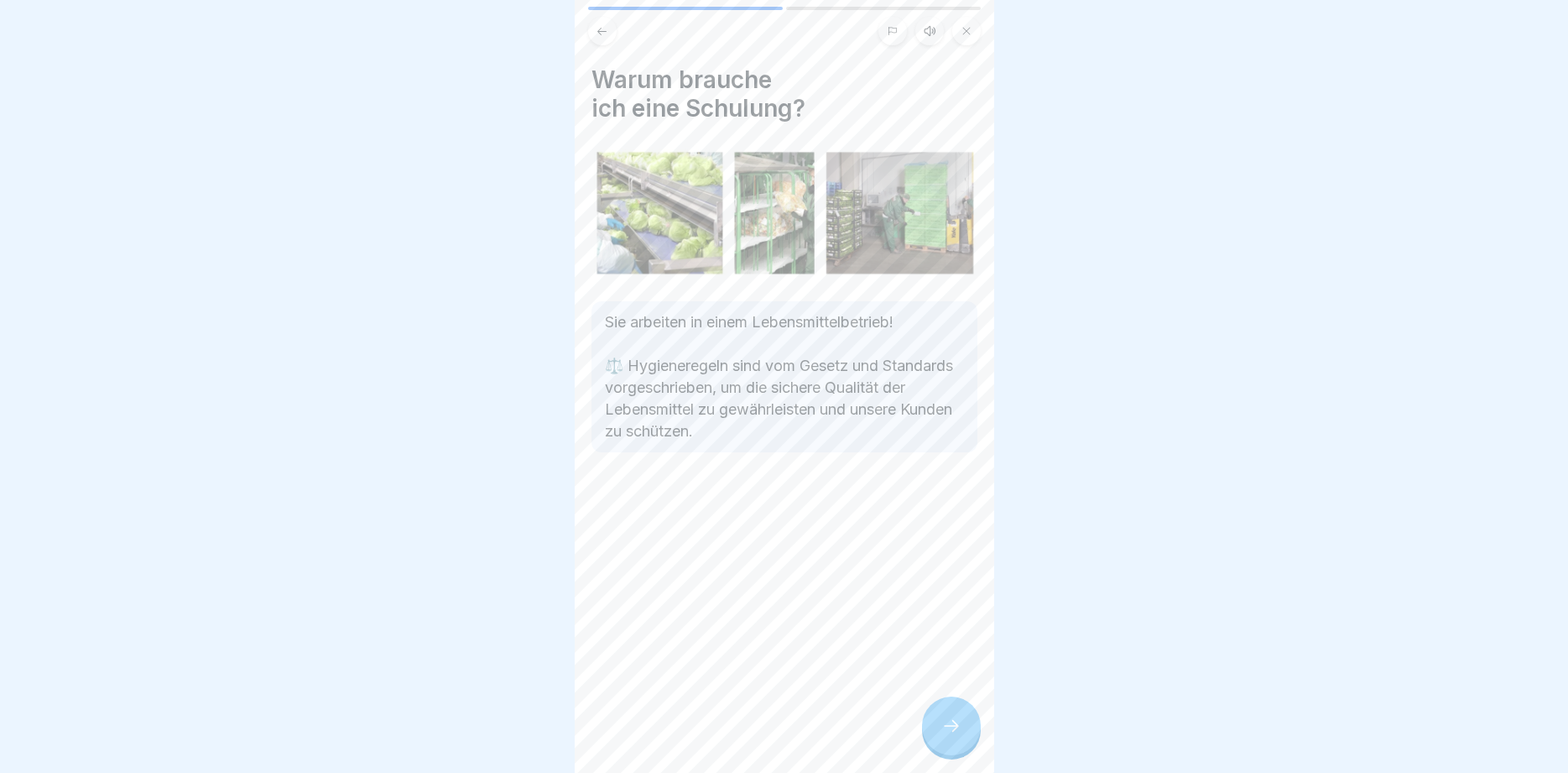
click at [947, 719] on icon at bounding box center [951, 726] width 20 height 20
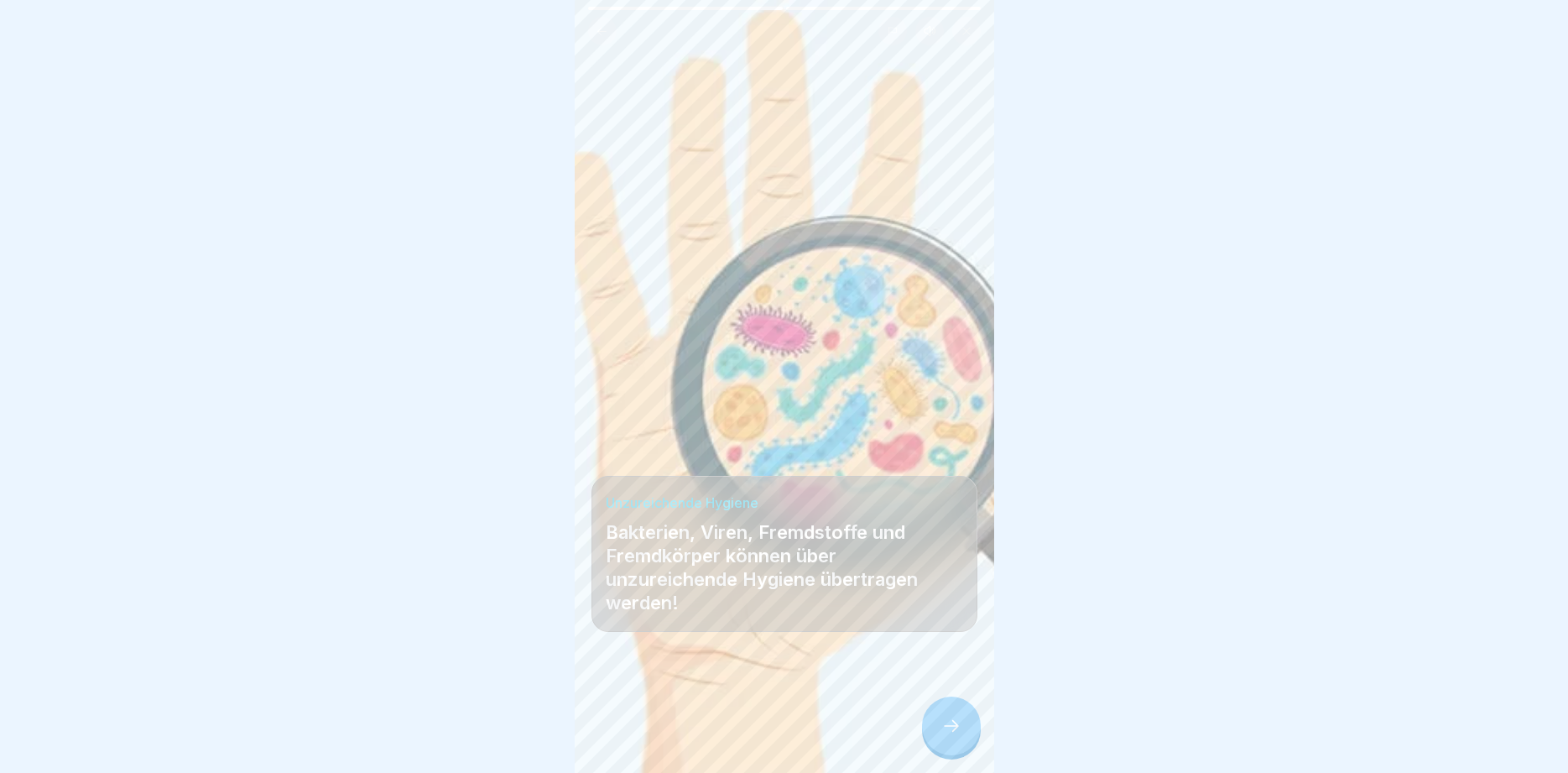
click at [947, 719] on icon at bounding box center [951, 726] width 20 height 20
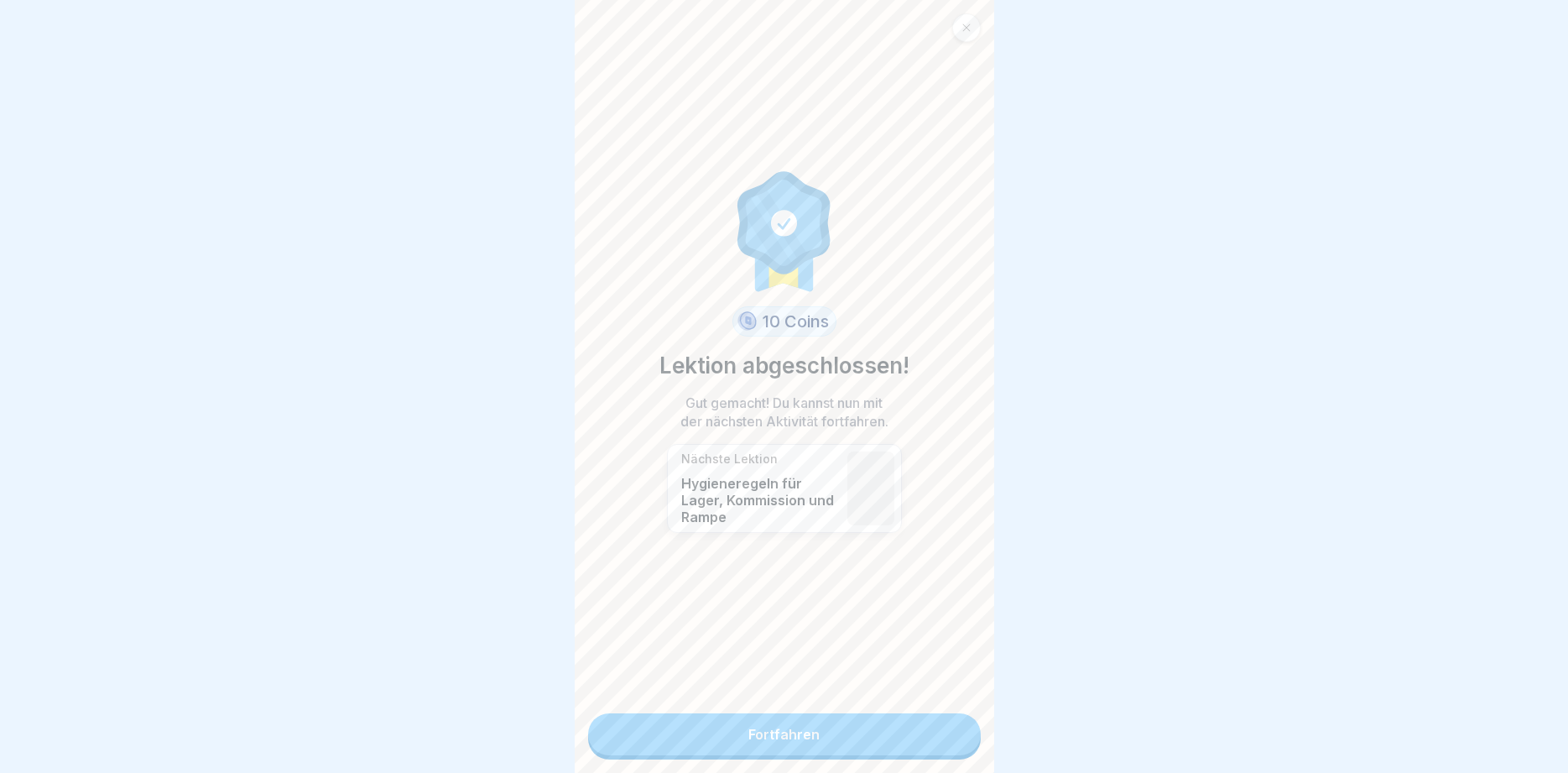
click at [931, 732] on link "Fortfahren" at bounding box center [784, 735] width 392 height 42
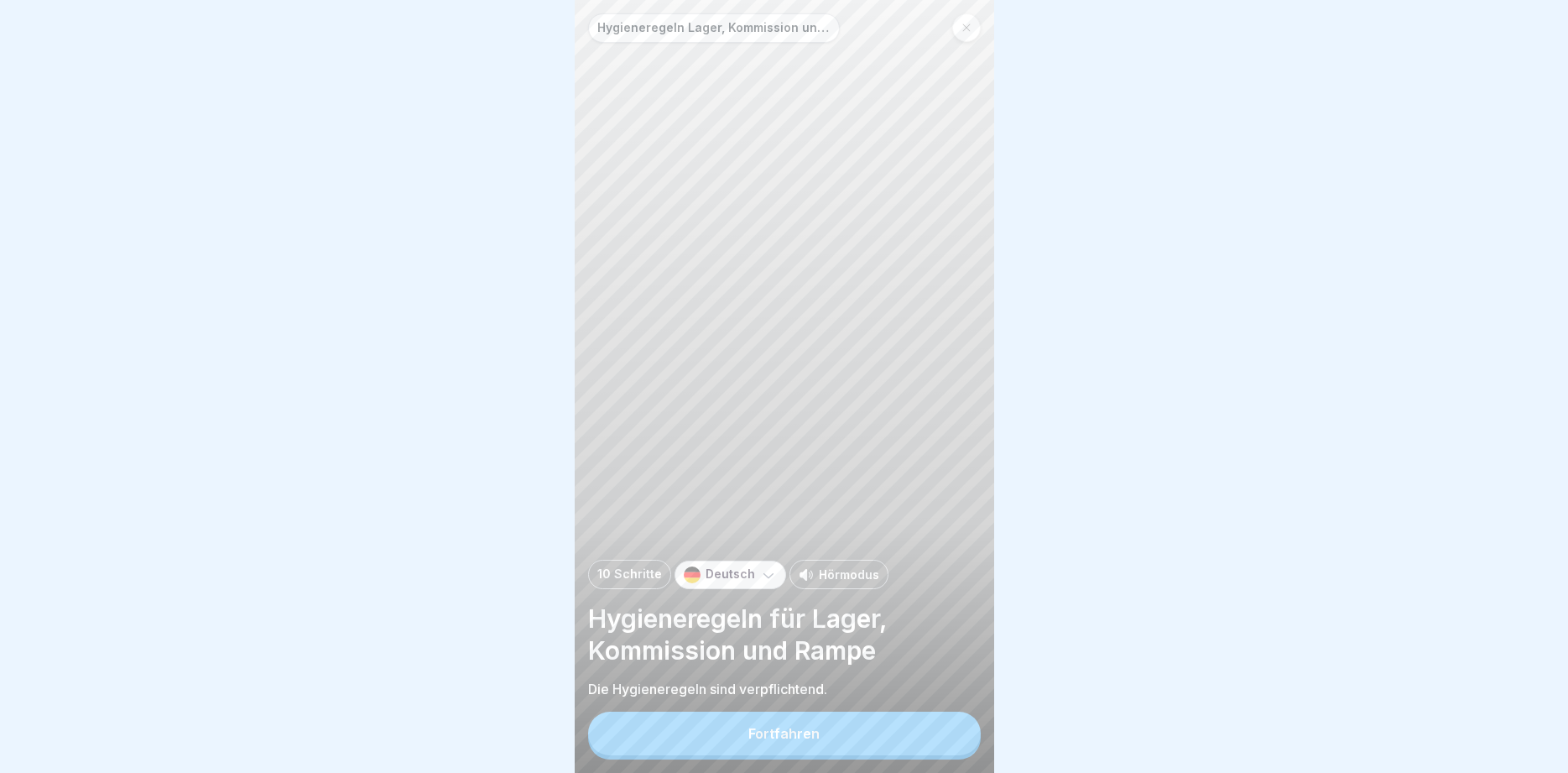
click at [901, 743] on button "Fortfahren" at bounding box center [784, 734] width 392 height 44
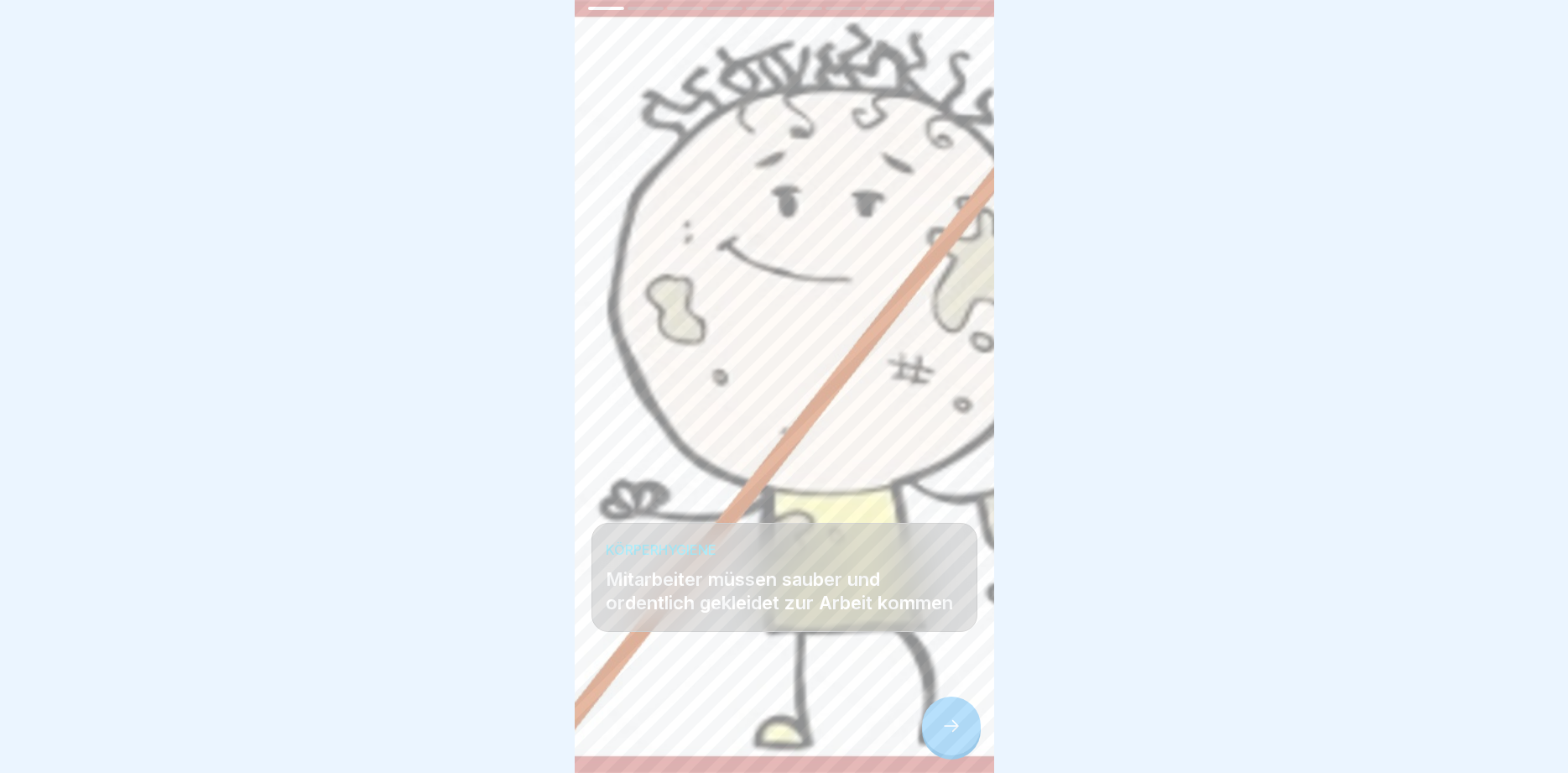
click at [959, 725] on icon at bounding box center [951, 726] width 20 height 20
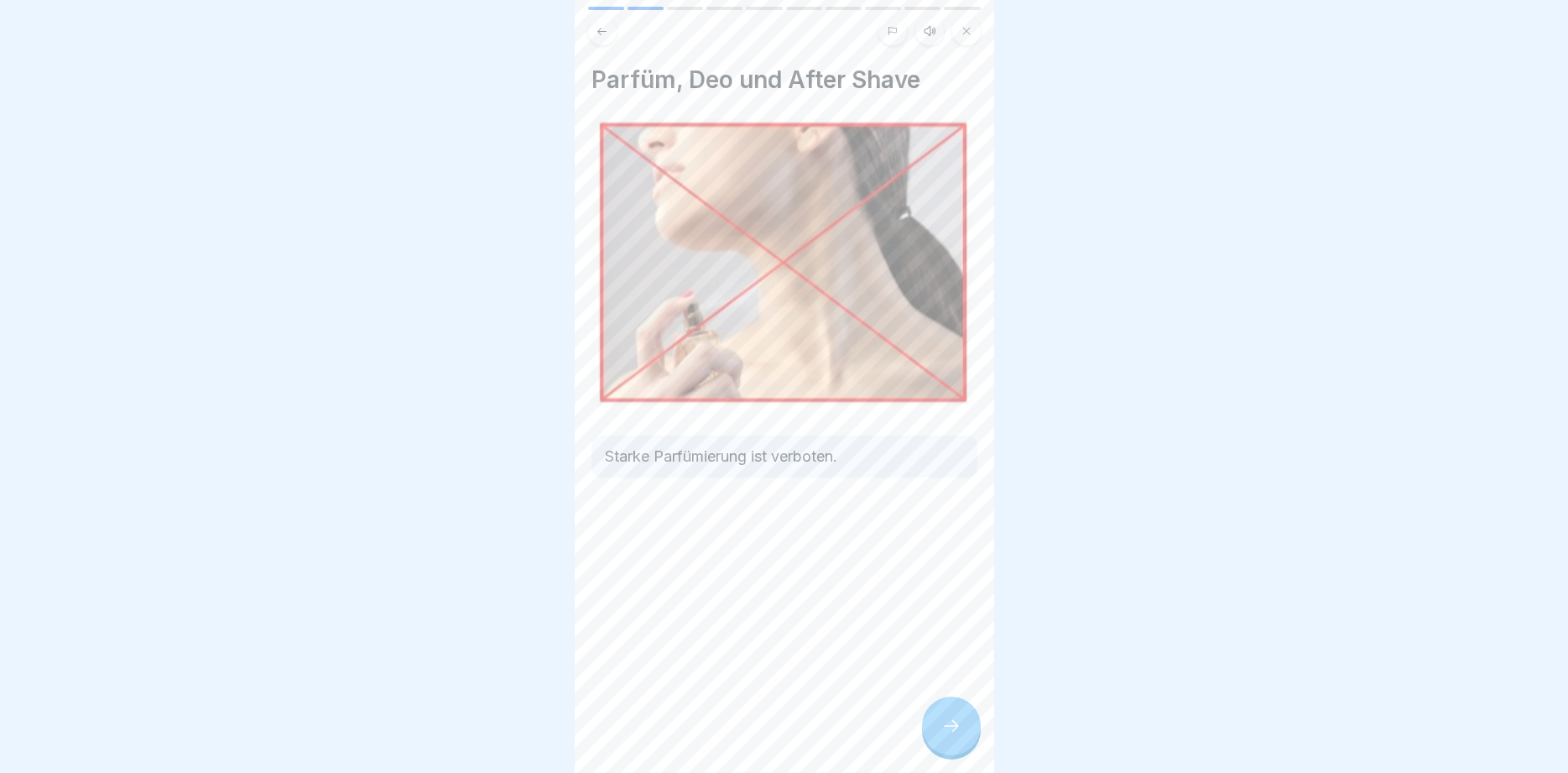
click at [959, 725] on icon at bounding box center [951, 726] width 20 height 20
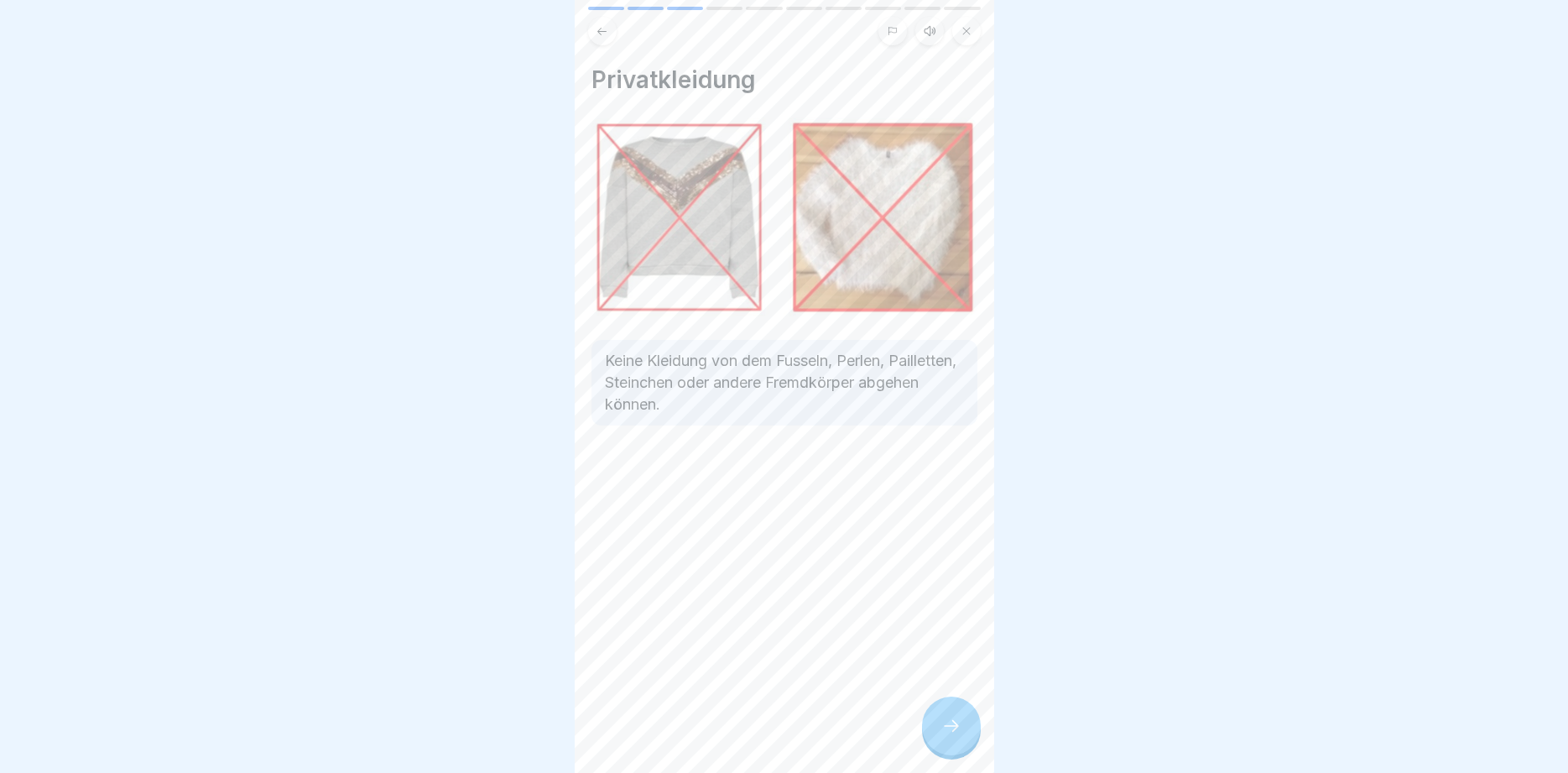
click at [959, 725] on icon at bounding box center [951, 726] width 20 height 20
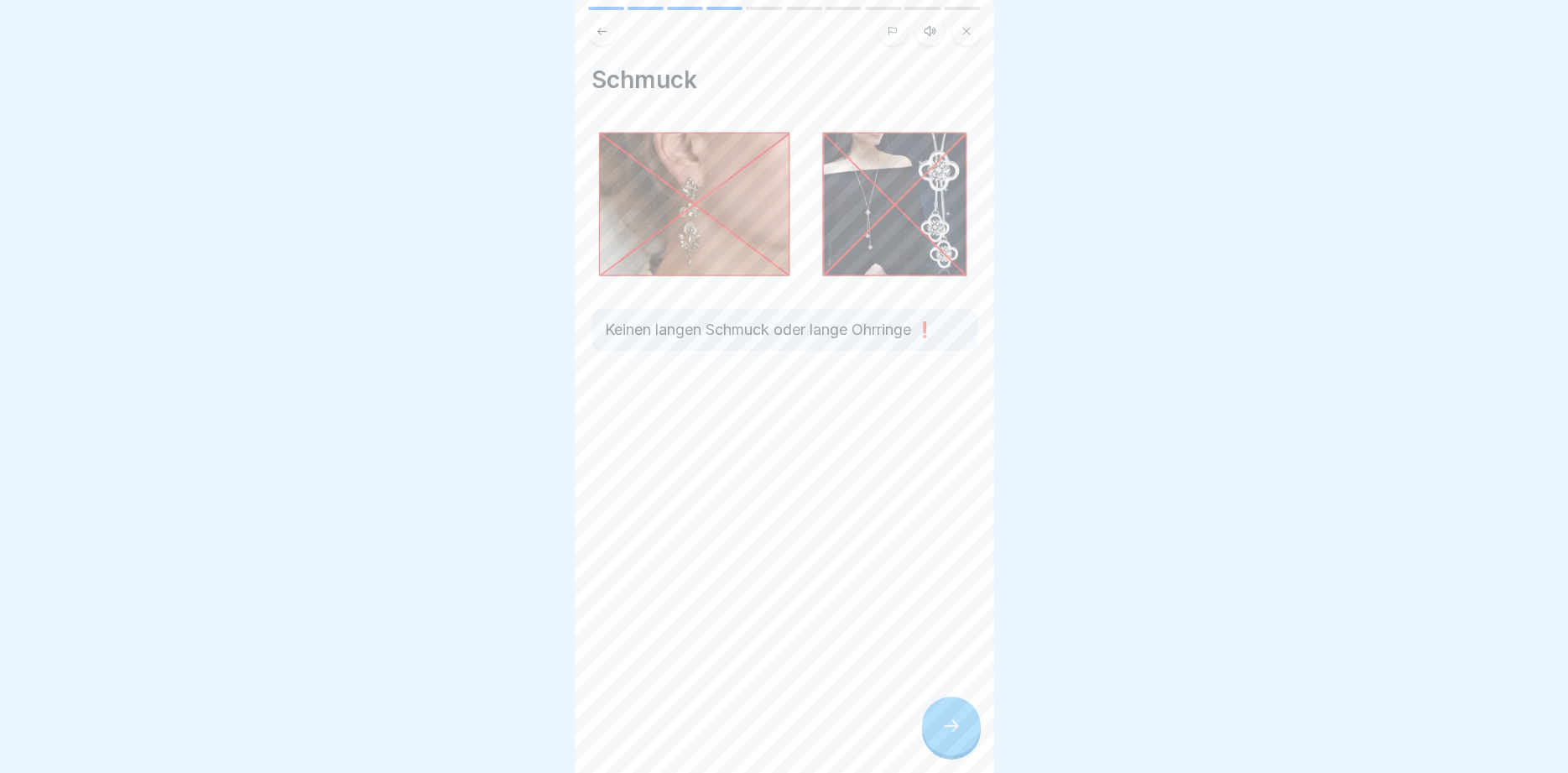
click at [602, 28] on icon at bounding box center [602, 31] width 12 height 12
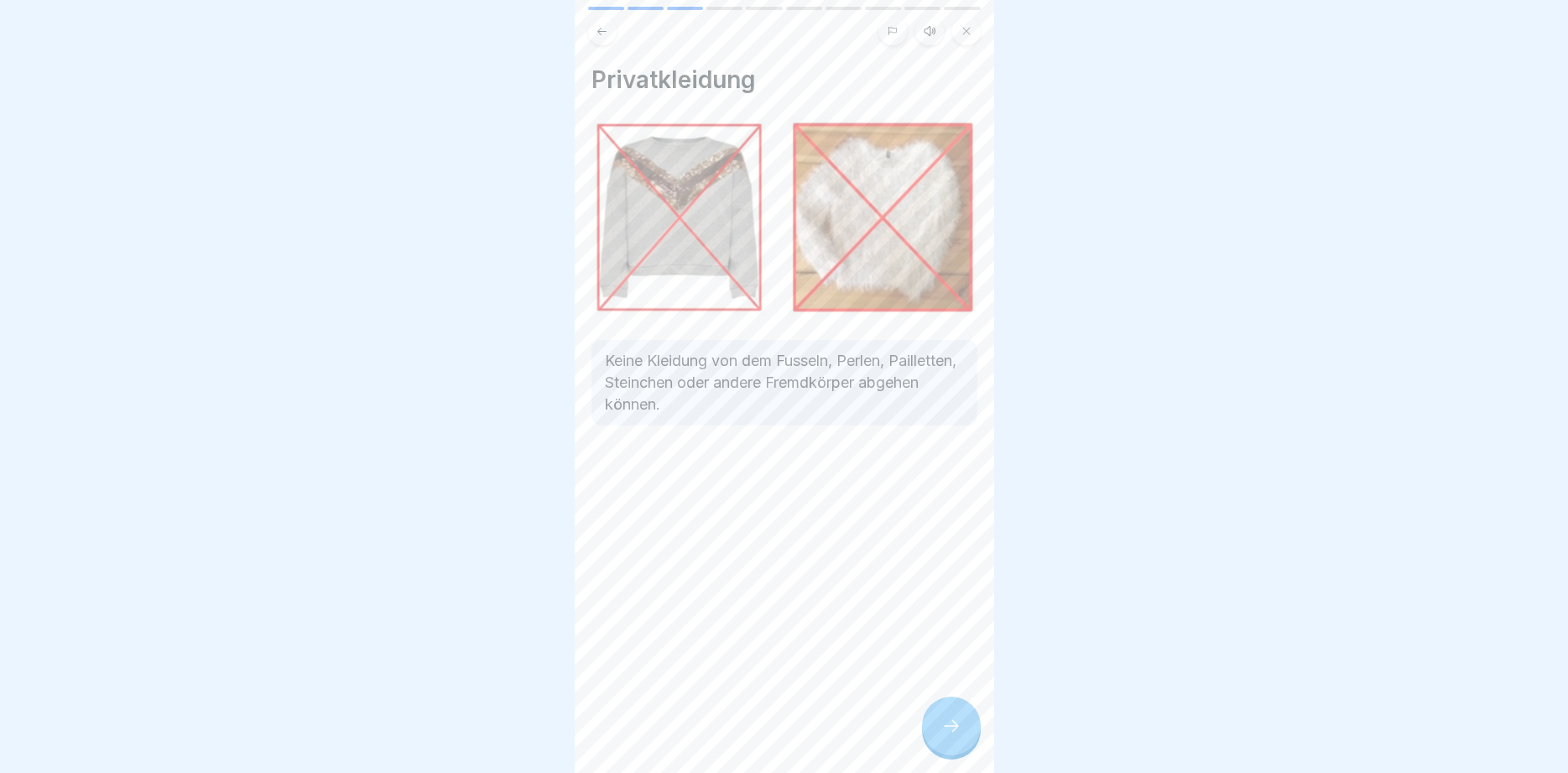
click at [602, 28] on icon at bounding box center [602, 31] width 12 height 12
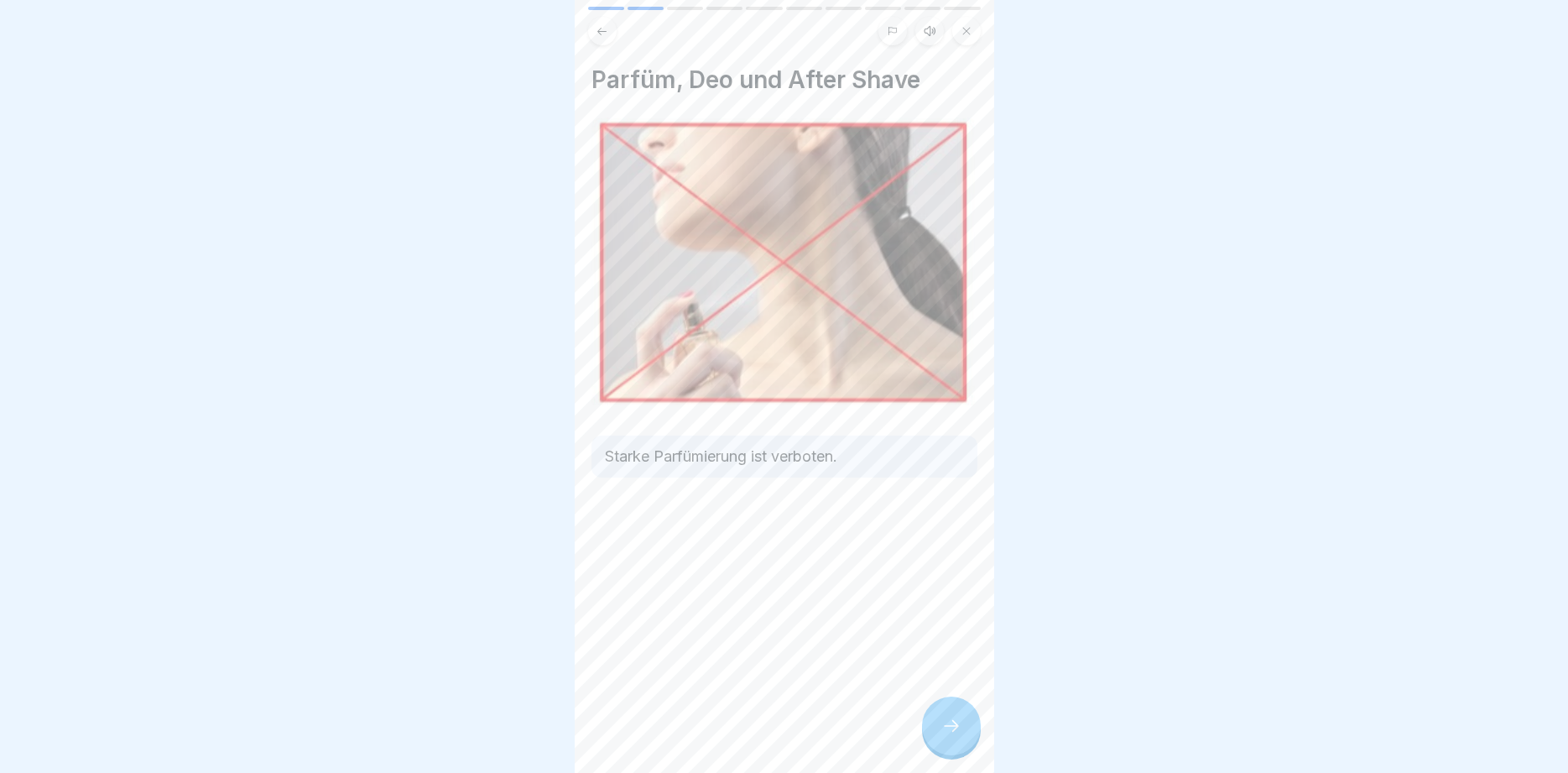
click at [954, 724] on icon at bounding box center [951, 726] width 20 height 20
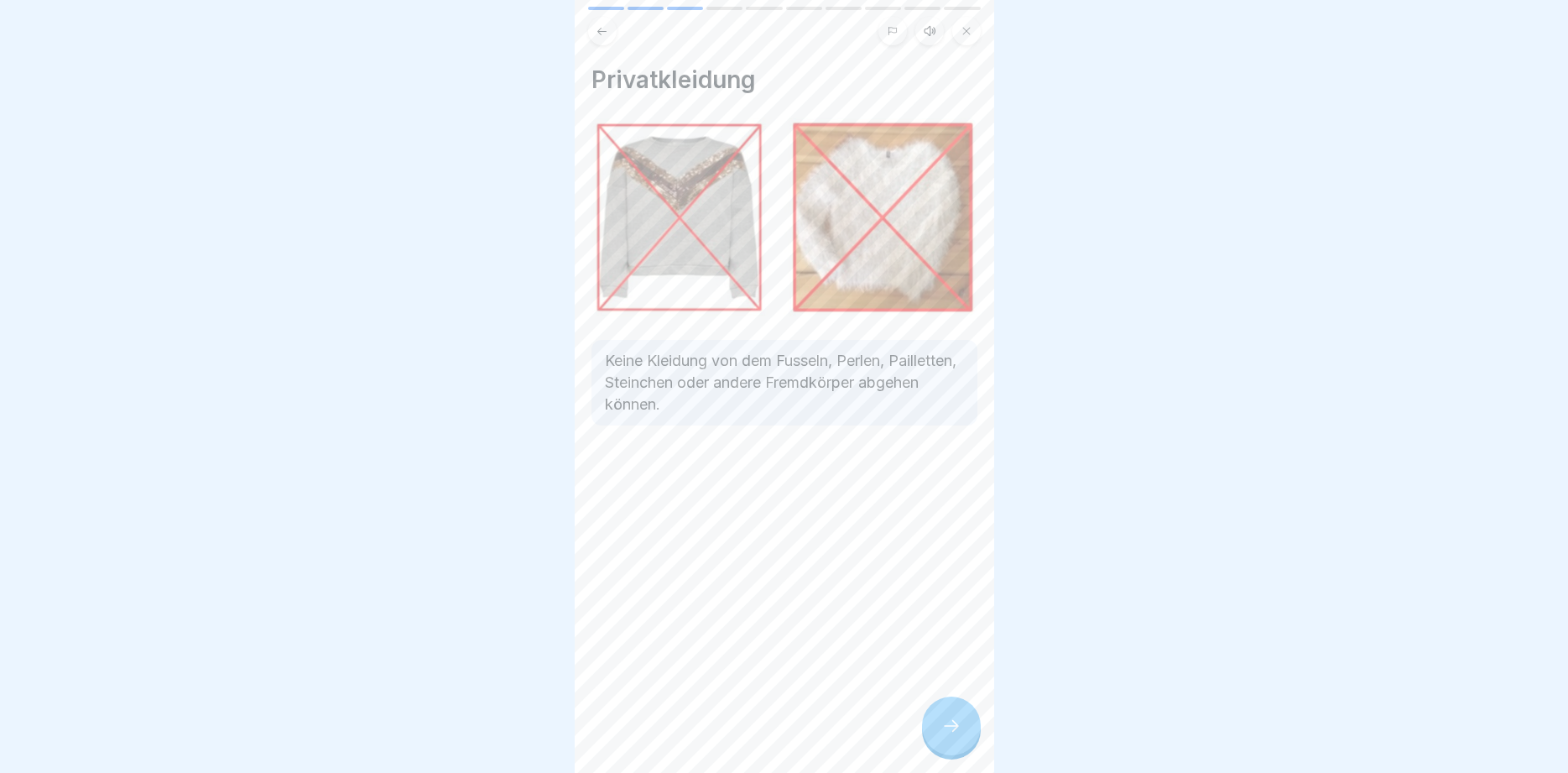
click at [954, 724] on icon at bounding box center [951, 726] width 20 height 20
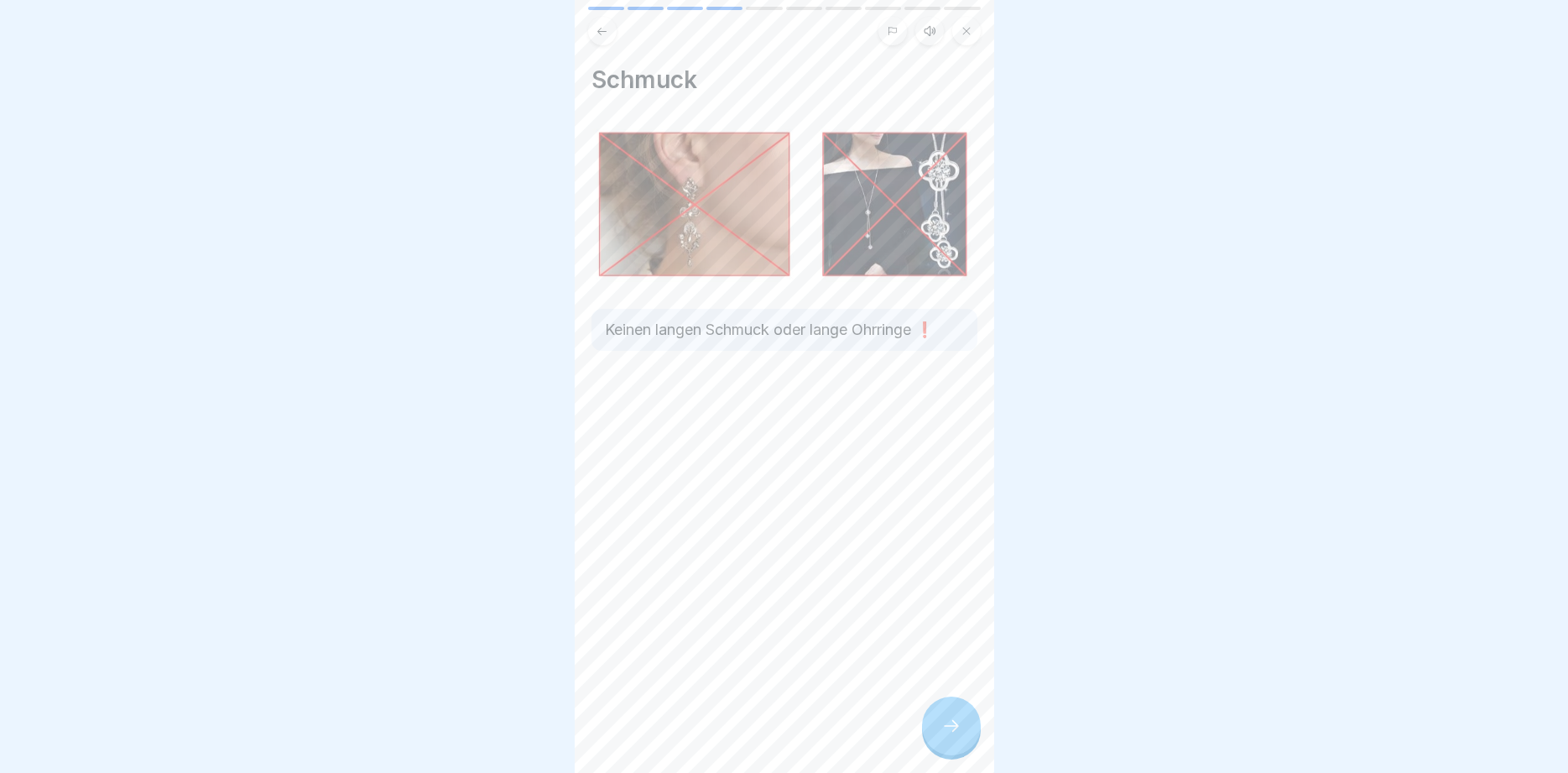
click at [954, 724] on icon at bounding box center [951, 726] width 20 height 20
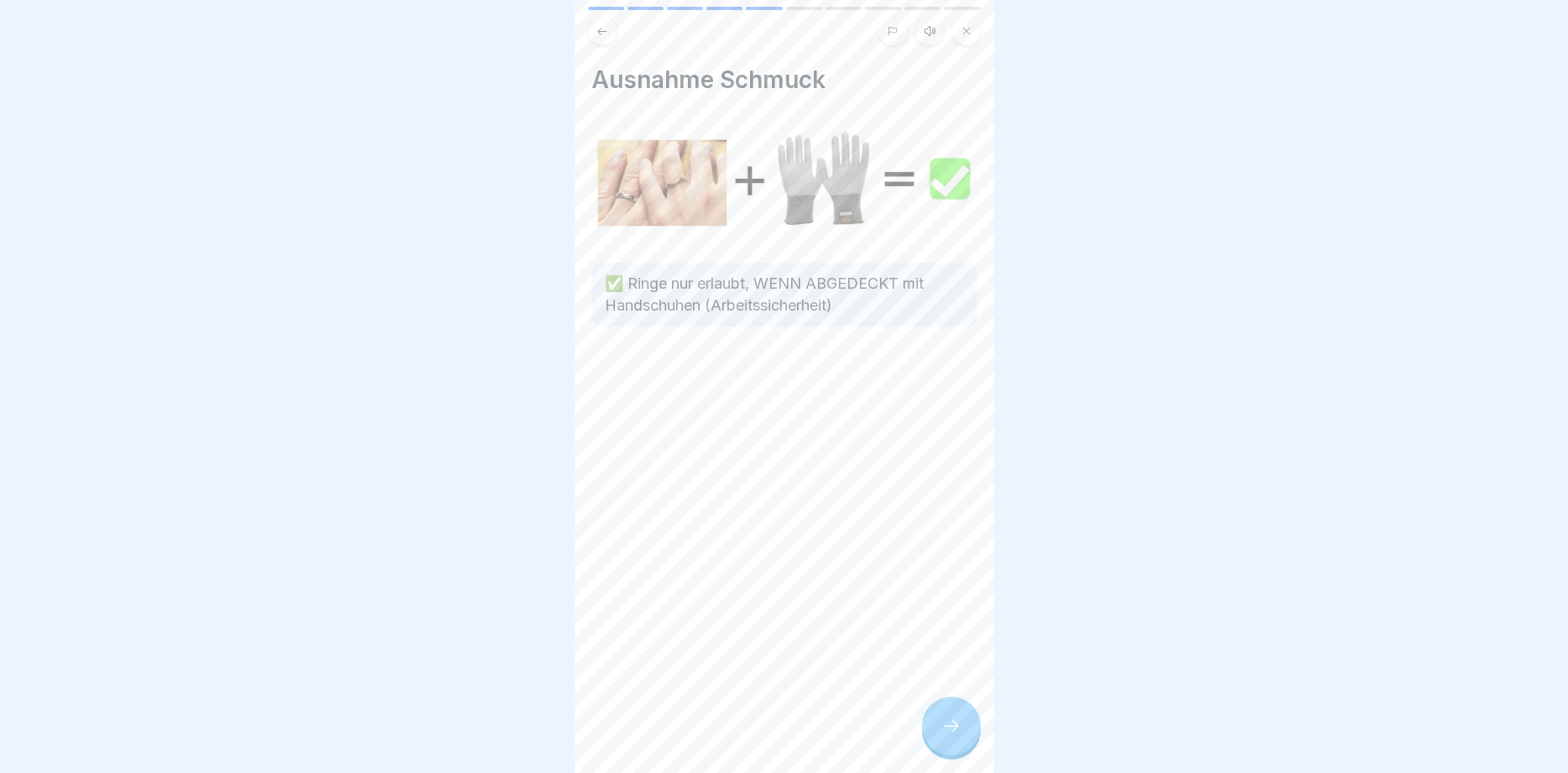
click at [954, 724] on icon at bounding box center [951, 726] width 20 height 20
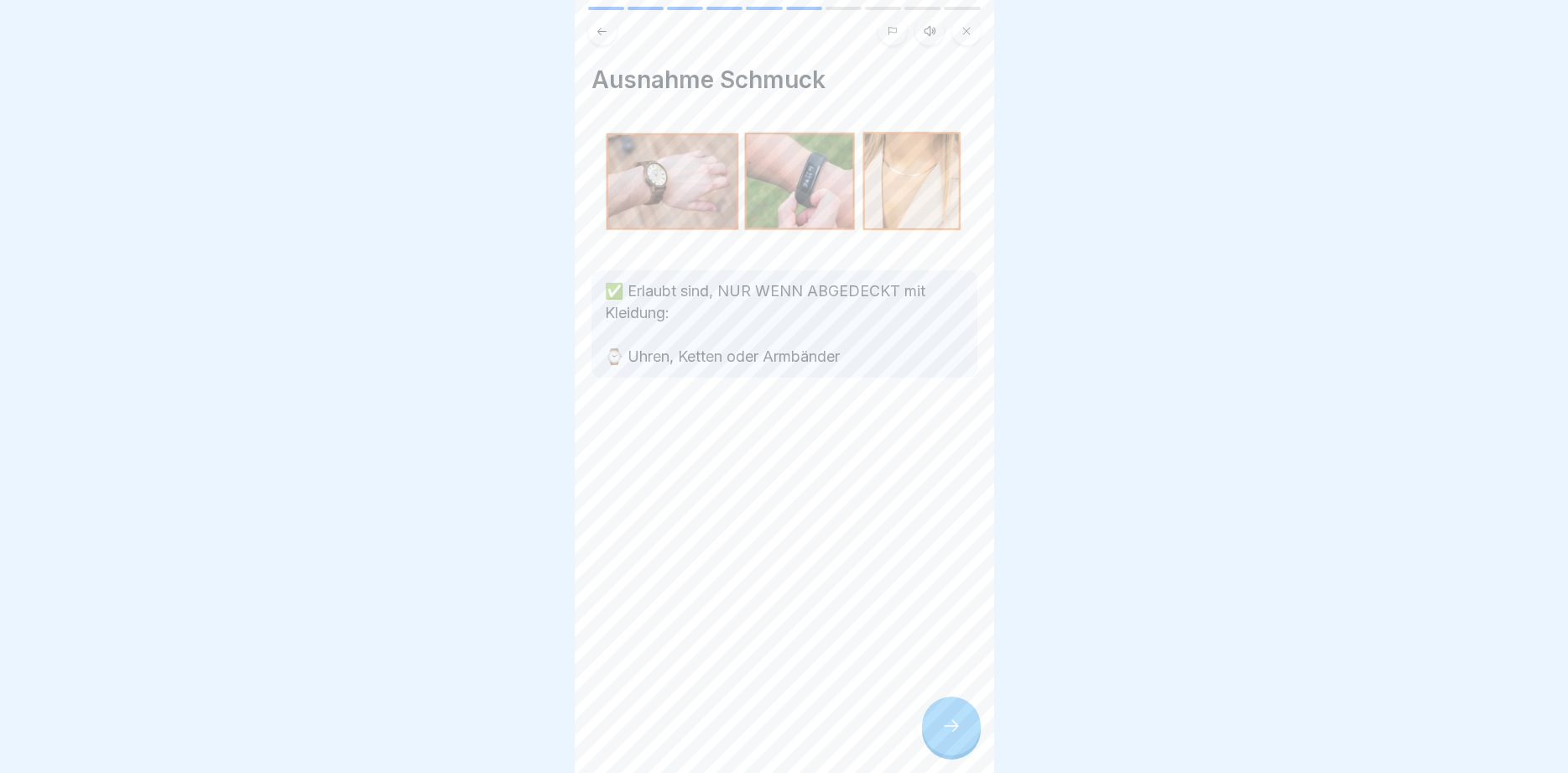
click at [954, 724] on icon at bounding box center [951, 726] width 20 height 20
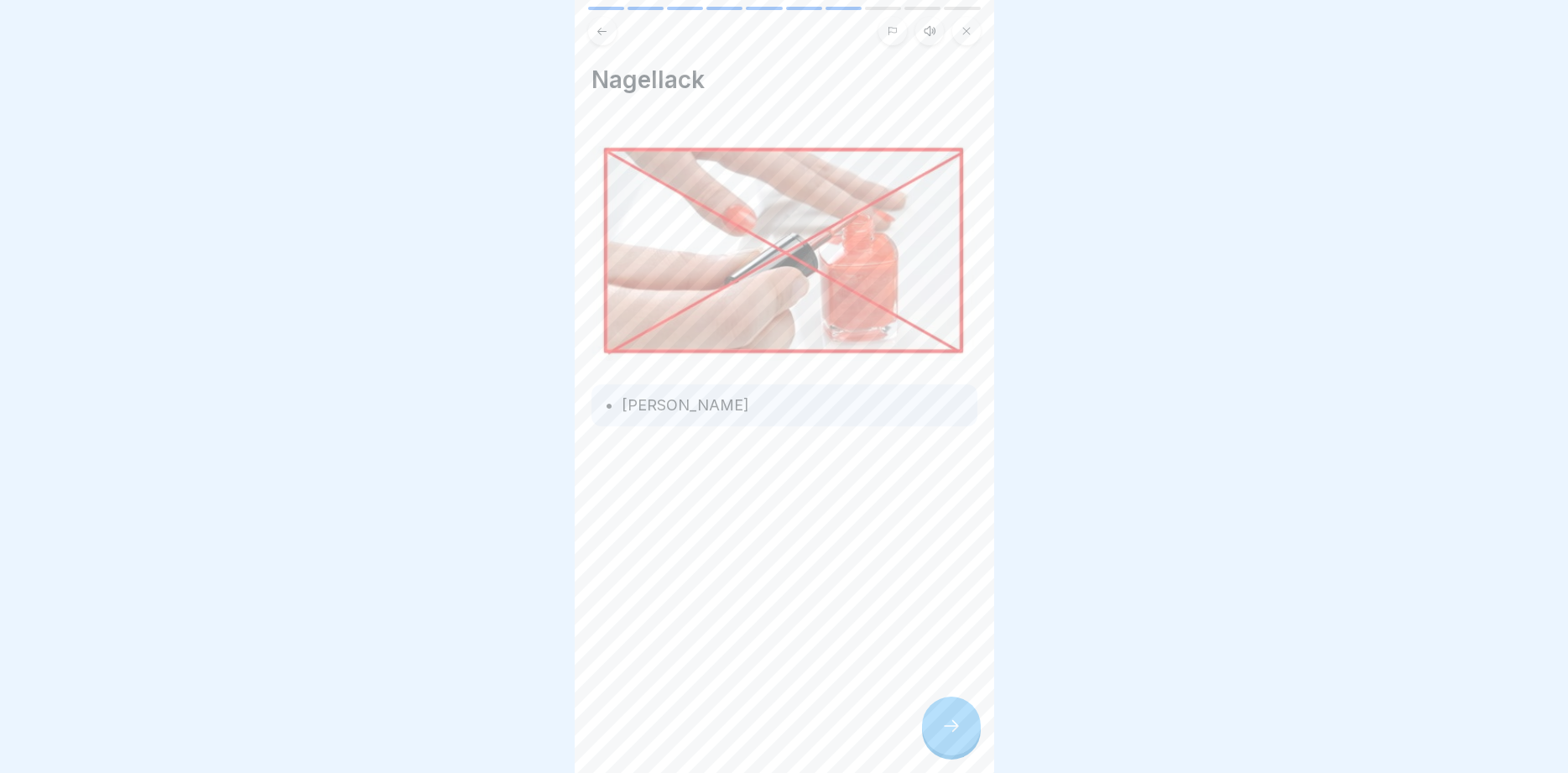
click at [954, 724] on icon at bounding box center [951, 726] width 20 height 20
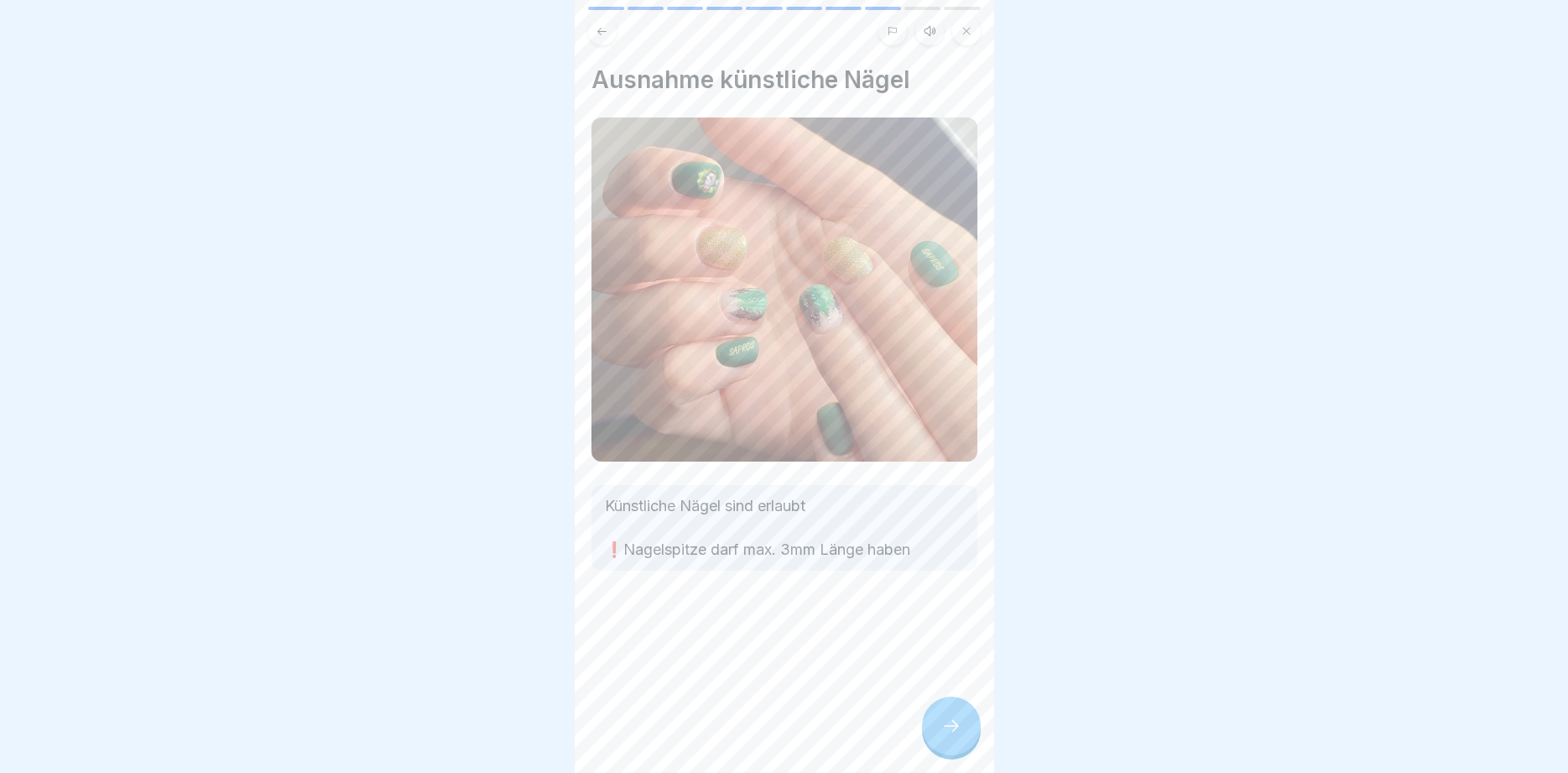
click at [954, 724] on icon at bounding box center [951, 726] width 20 height 20
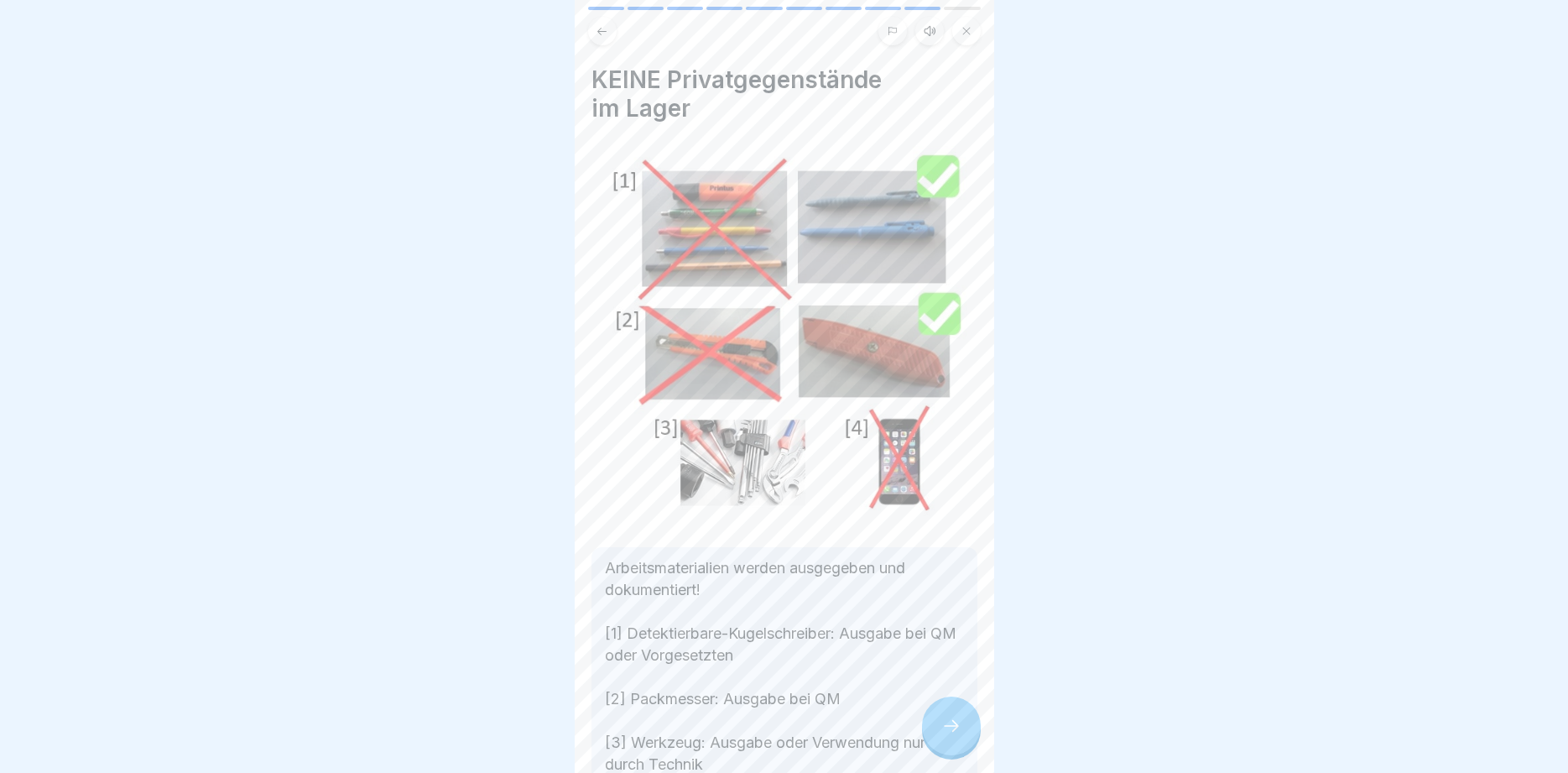
click at [954, 724] on icon at bounding box center [951, 726] width 20 height 20
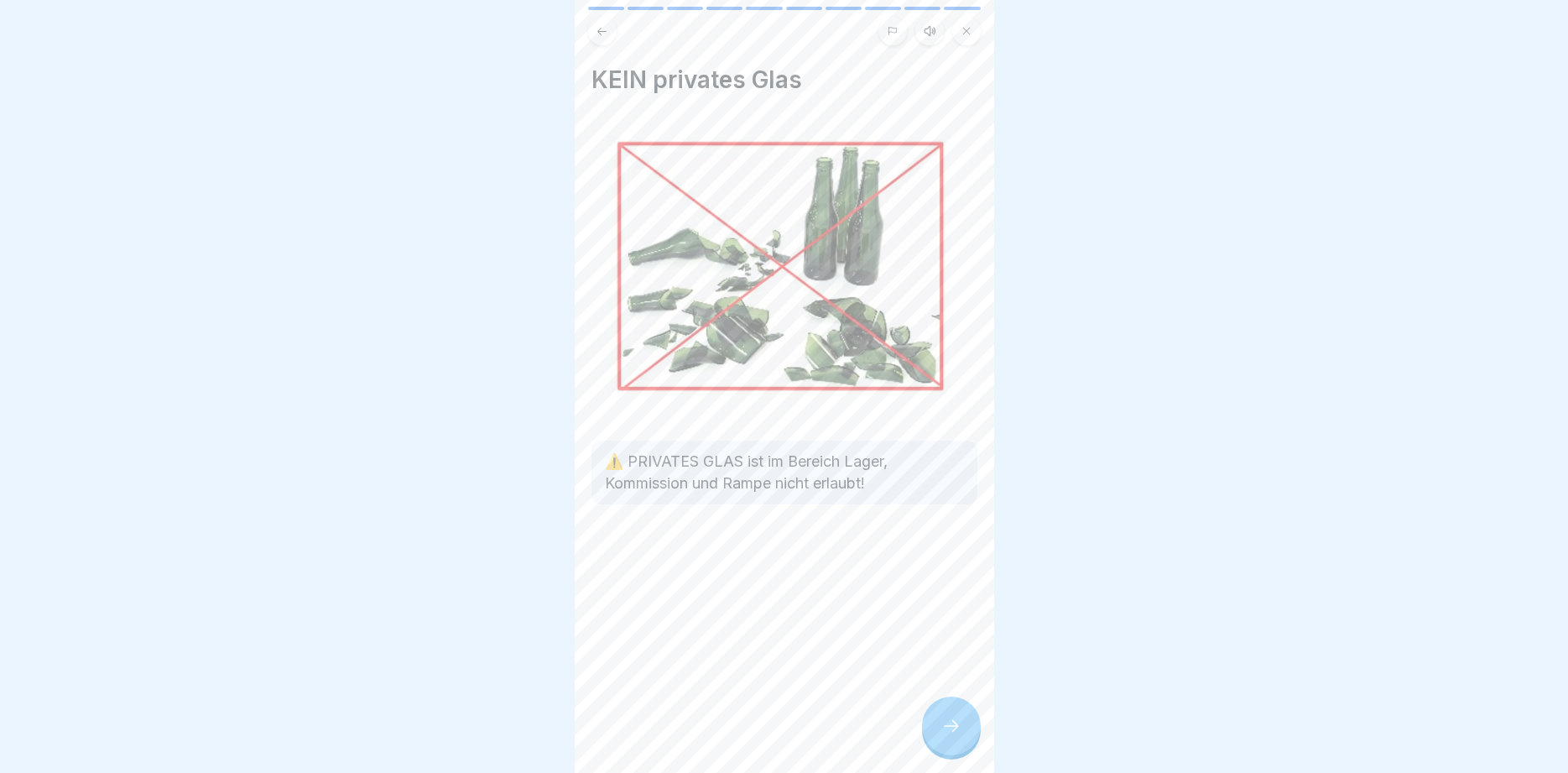
click at [954, 724] on icon at bounding box center [951, 726] width 20 height 20
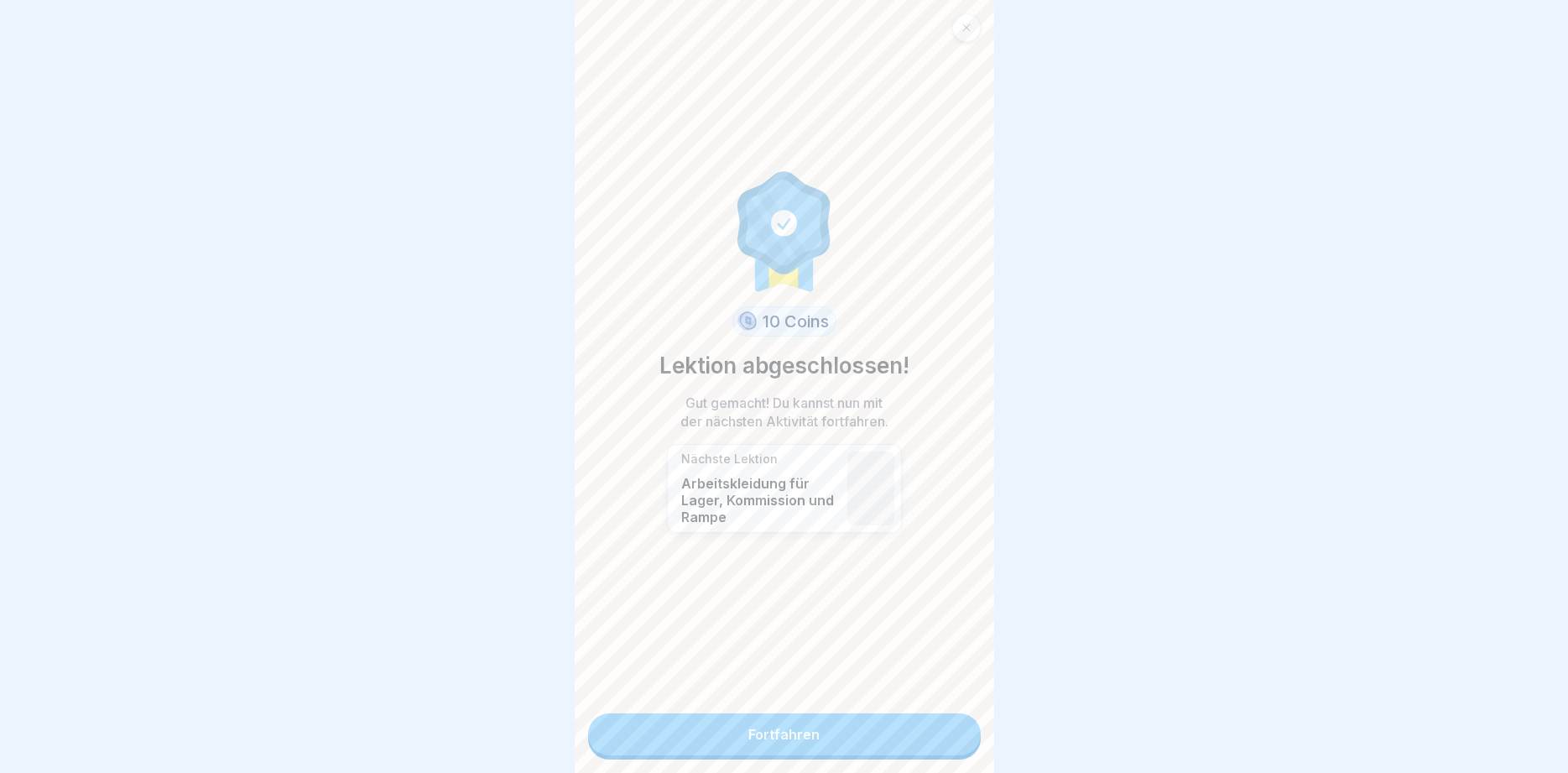
click at [913, 742] on link "Fortfahren" at bounding box center [784, 735] width 392 height 42
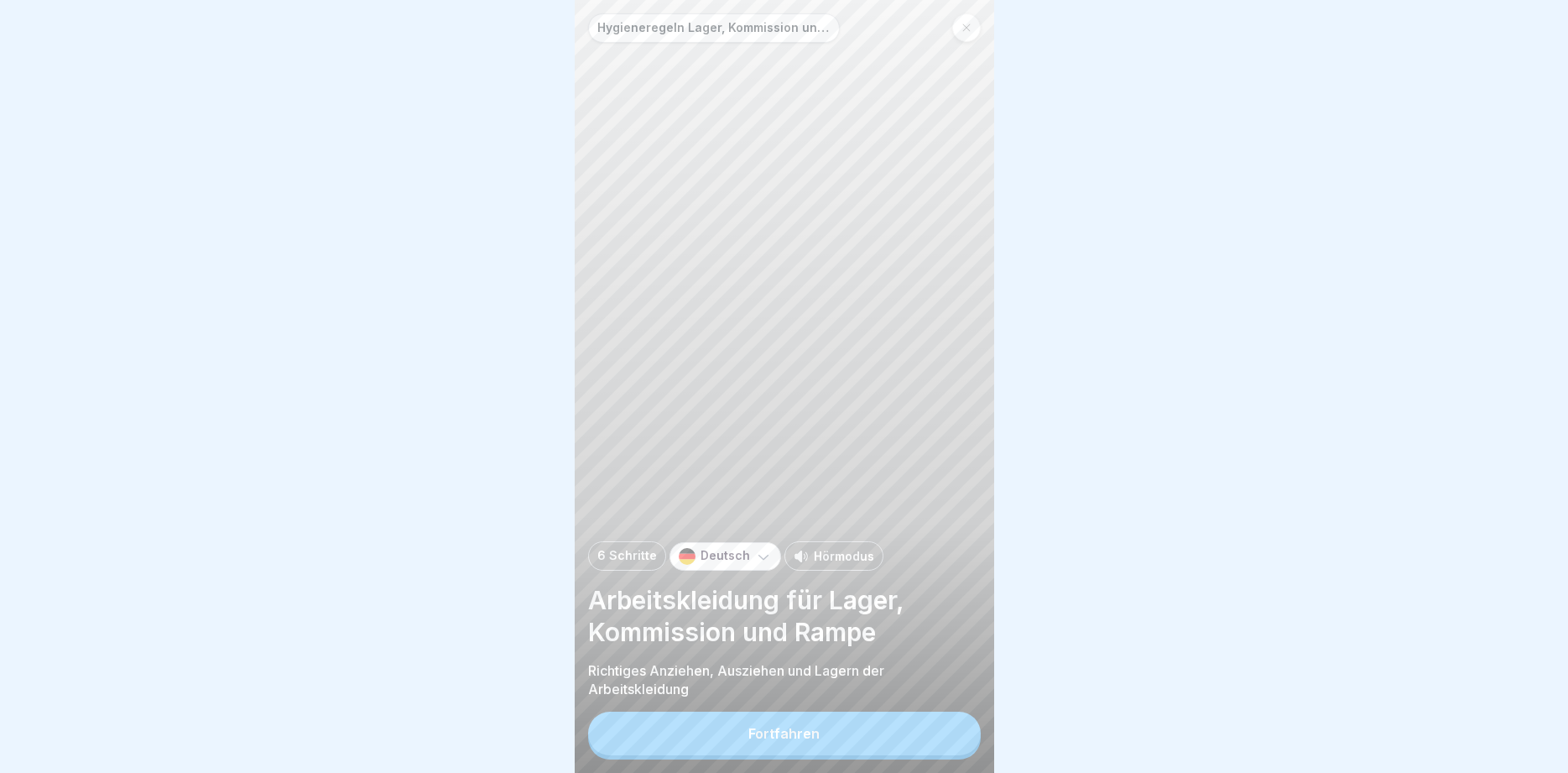
click at [788, 734] on div "Fortfahren" at bounding box center [784, 734] width 72 height 15
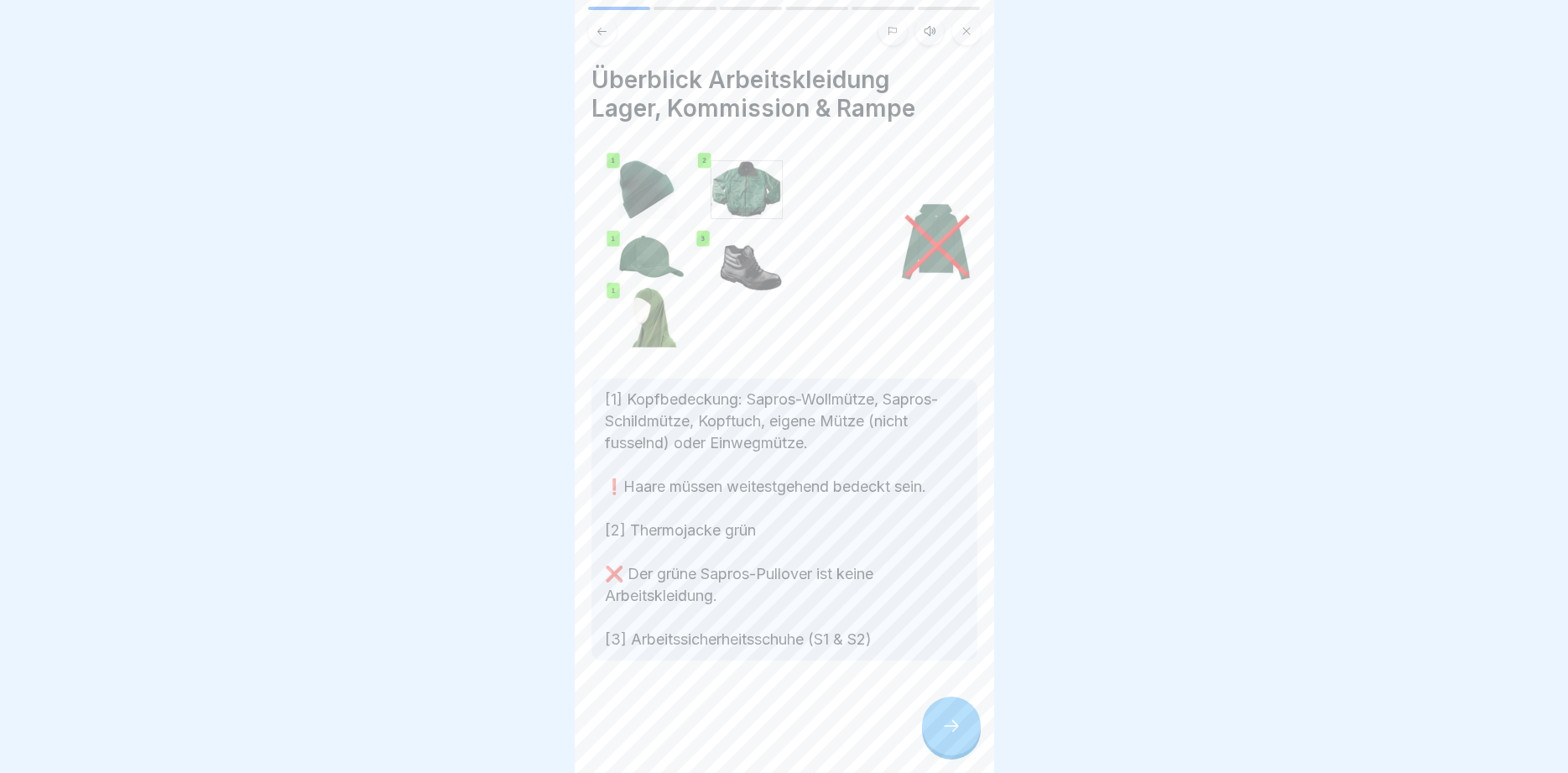
click at [954, 723] on icon at bounding box center [951, 726] width 20 height 20
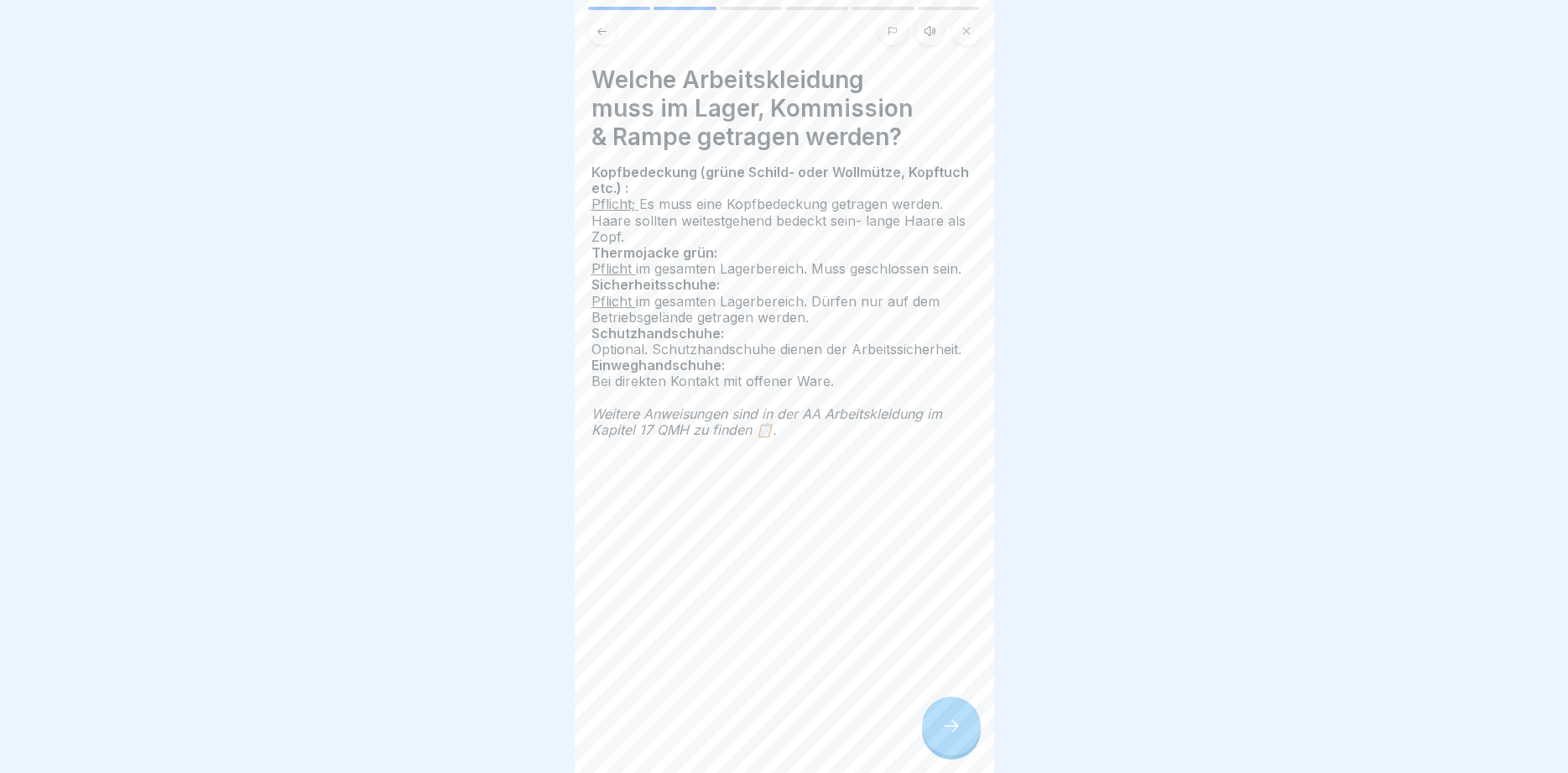
click at [954, 722] on icon at bounding box center [951, 726] width 20 height 20
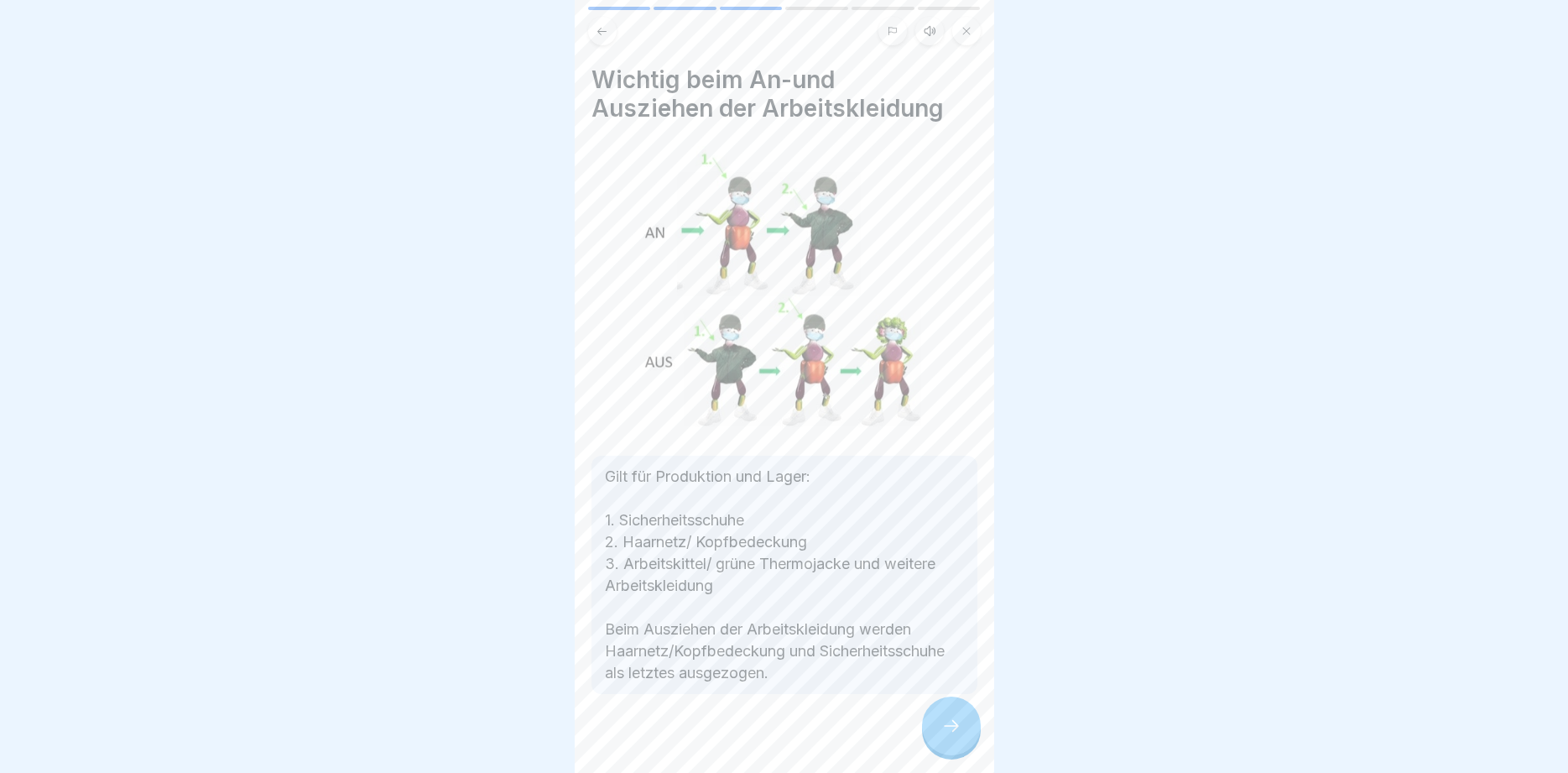
click at [954, 722] on icon at bounding box center [951, 726] width 20 height 20
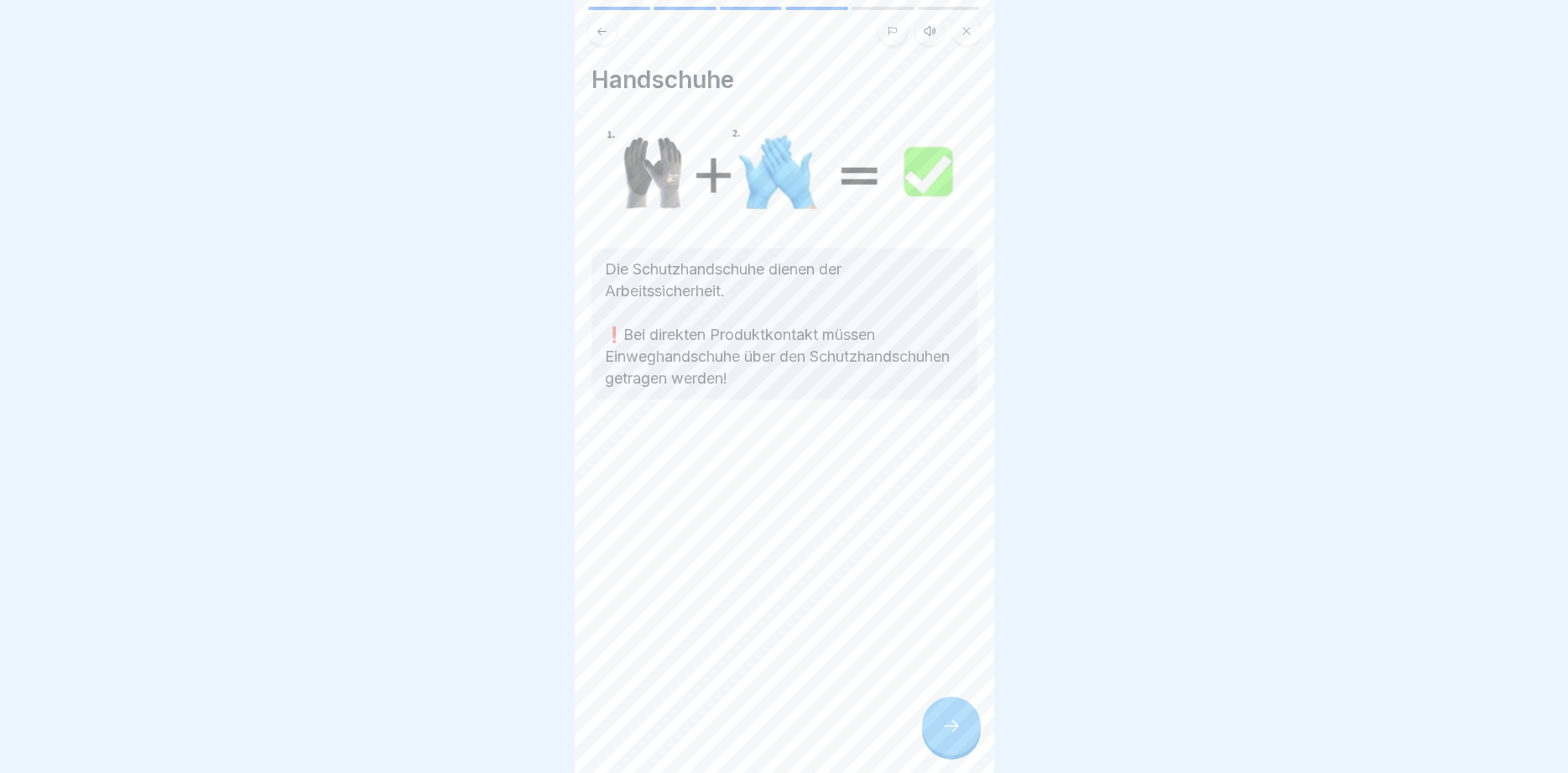
click at [954, 722] on icon at bounding box center [951, 726] width 20 height 20
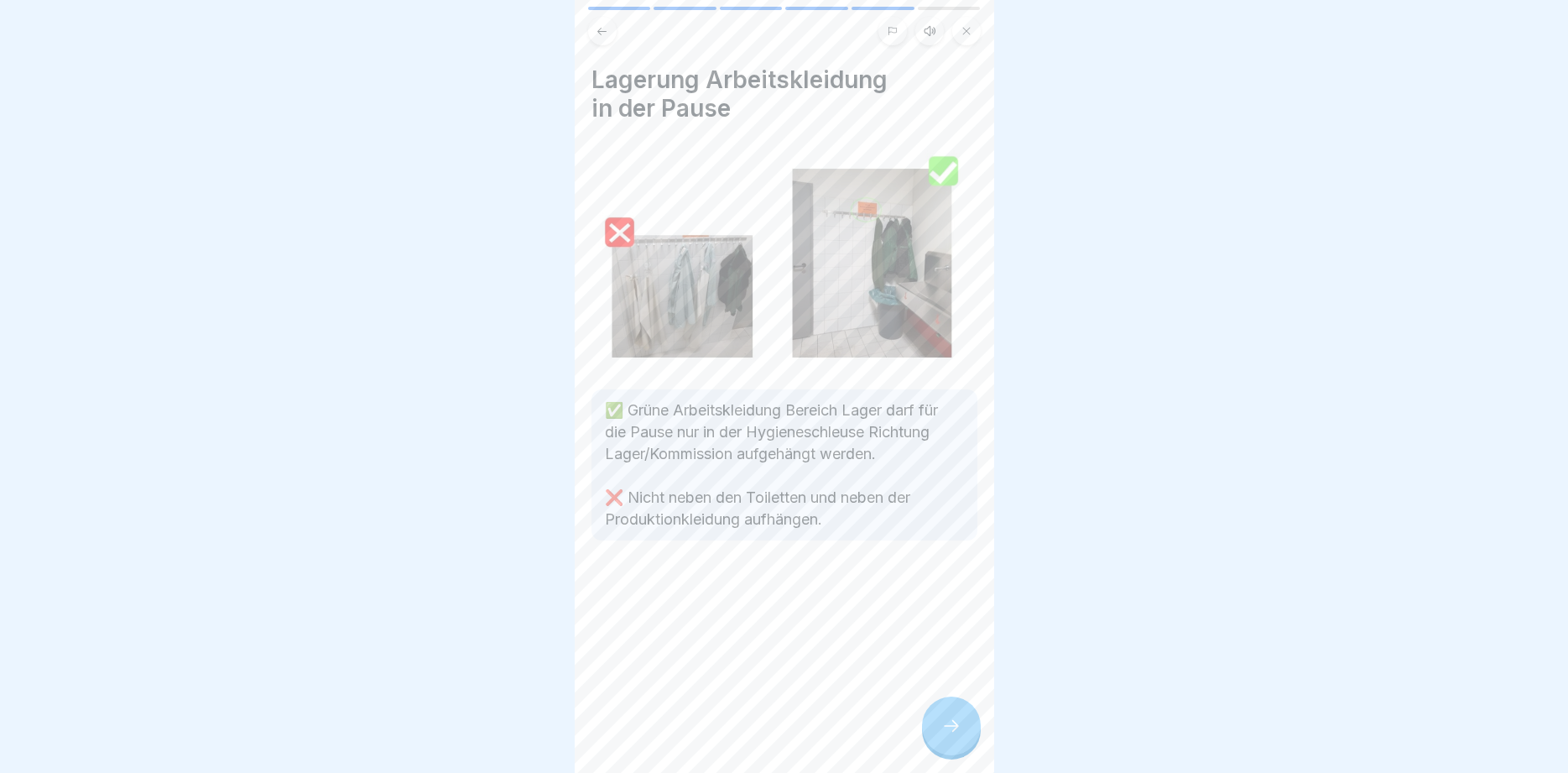
click at [954, 722] on icon at bounding box center [951, 726] width 20 height 20
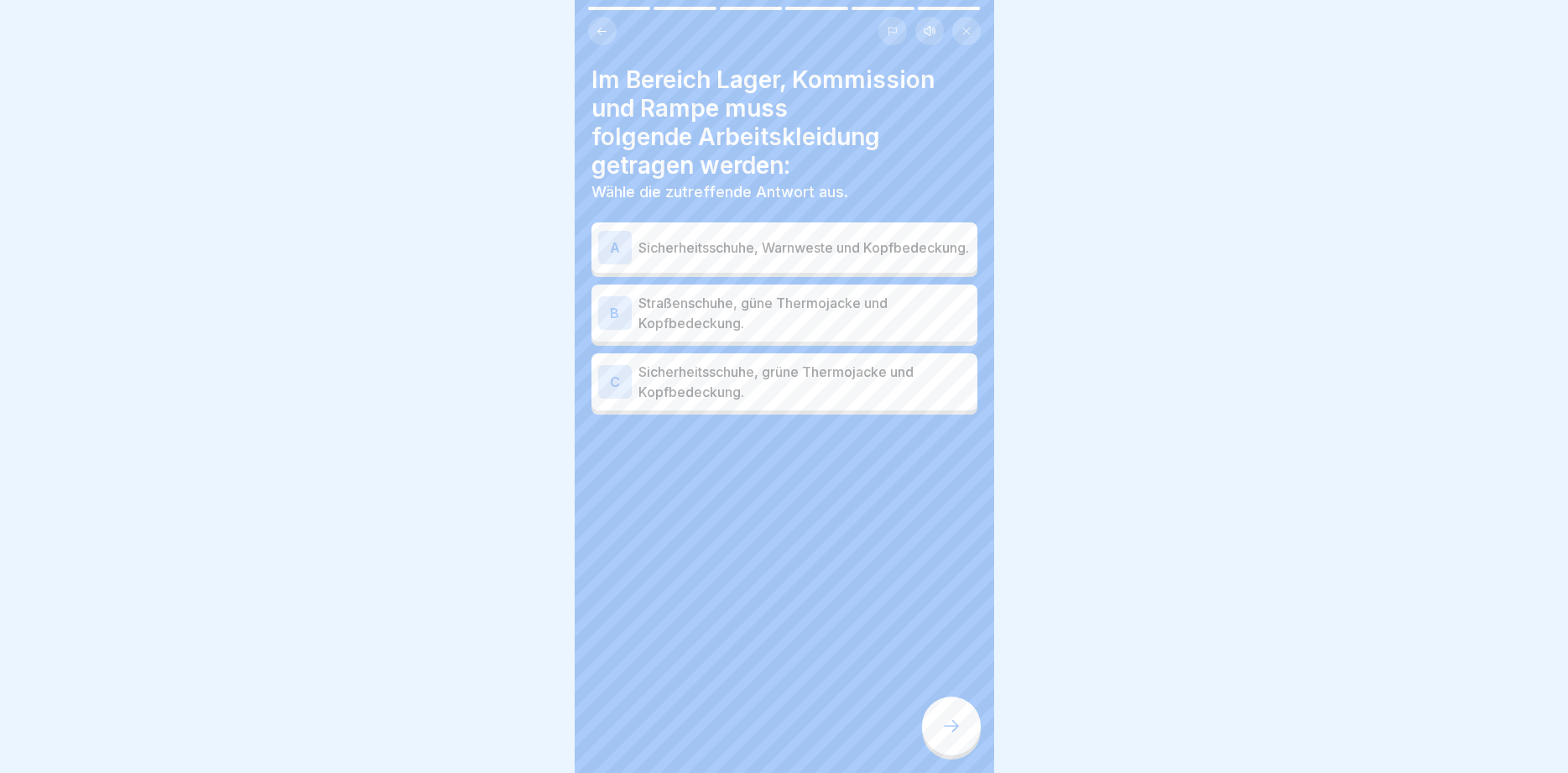
click at [954, 722] on icon at bounding box center [951, 726] width 20 height 20
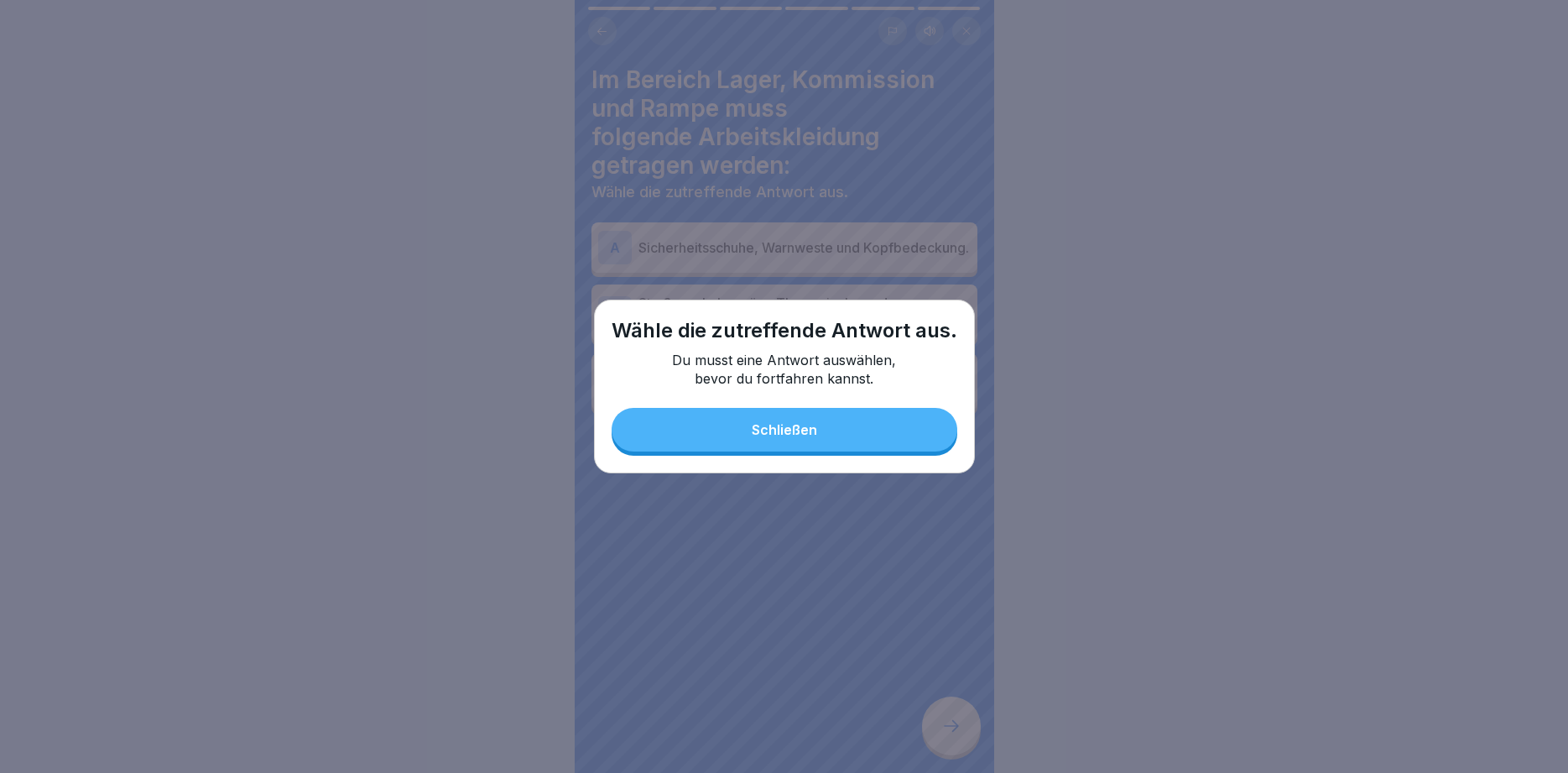
click at [820, 435] on button "Schließen" at bounding box center [785, 430] width 346 height 44
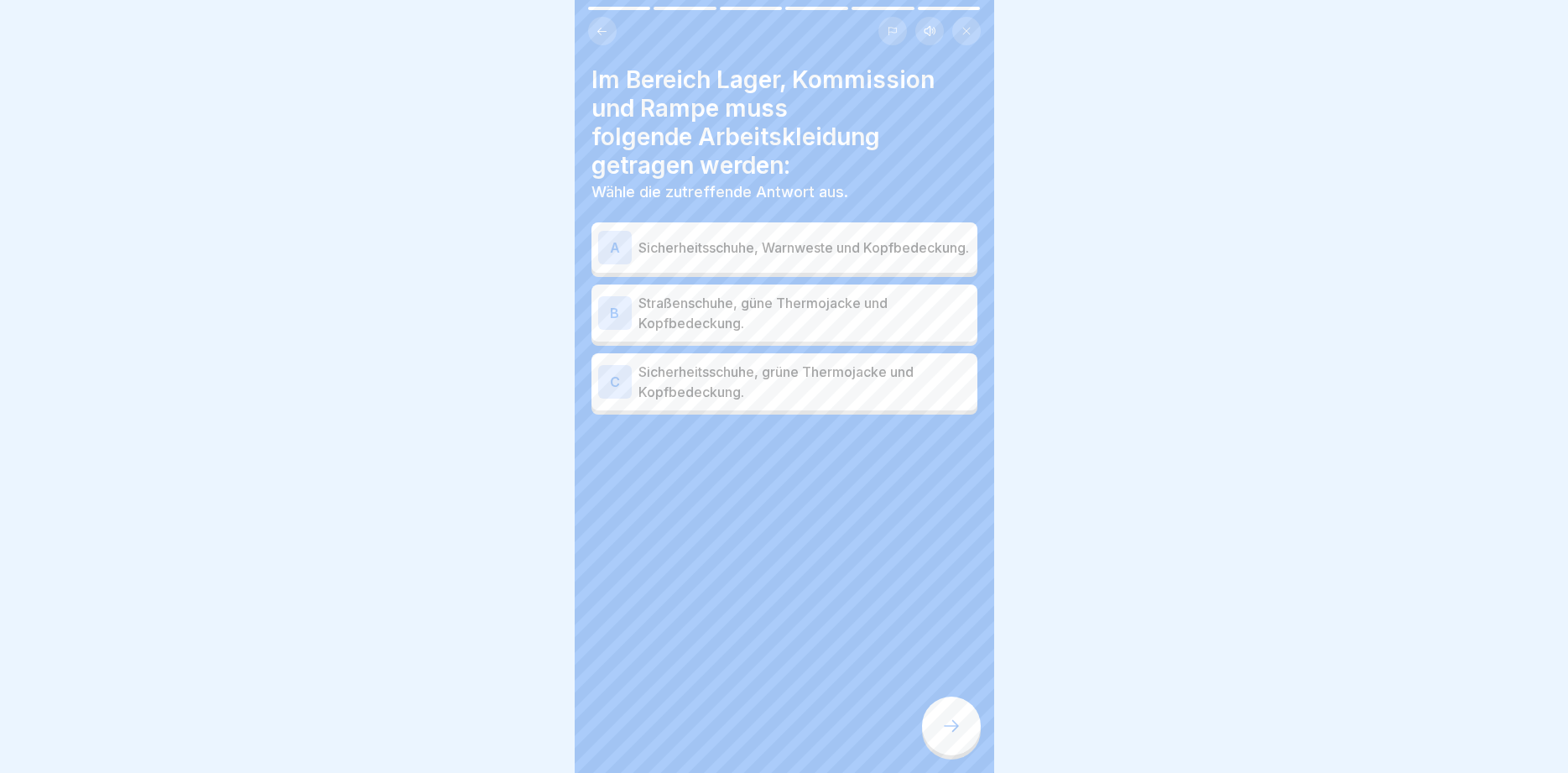
click at [794, 246] on p "Sicherheitsschuhe, Warnweste und Kopfbedeckung." at bounding box center [805, 247] width 332 height 20
click at [761, 381] on p "Sicherheitsschuhe, grüne Thermojacke und Kopfbedeckung." at bounding box center [805, 382] width 332 height 40
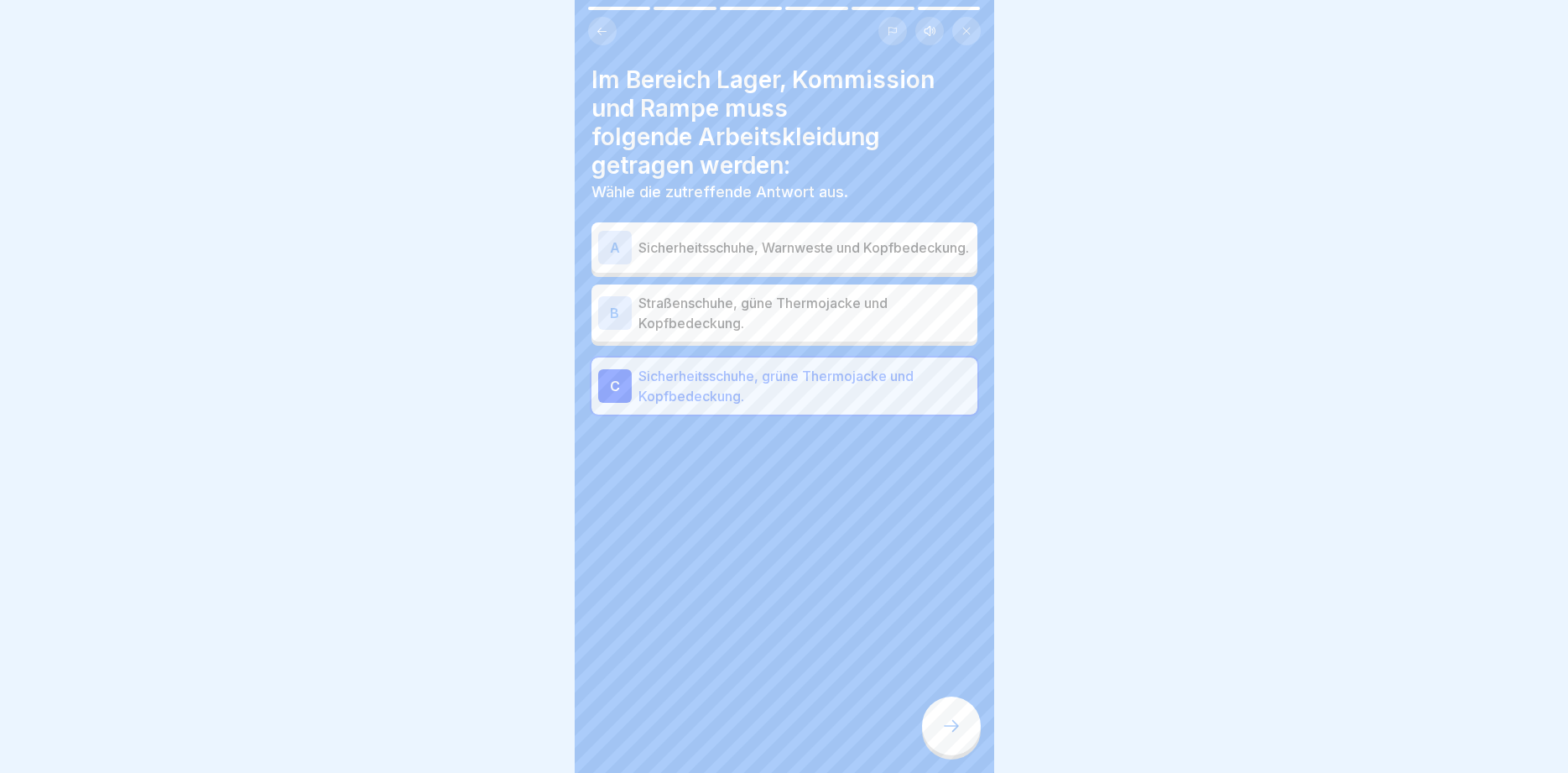
click at [970, 731] on div at bounding box center [952, 726] width 59 height 59
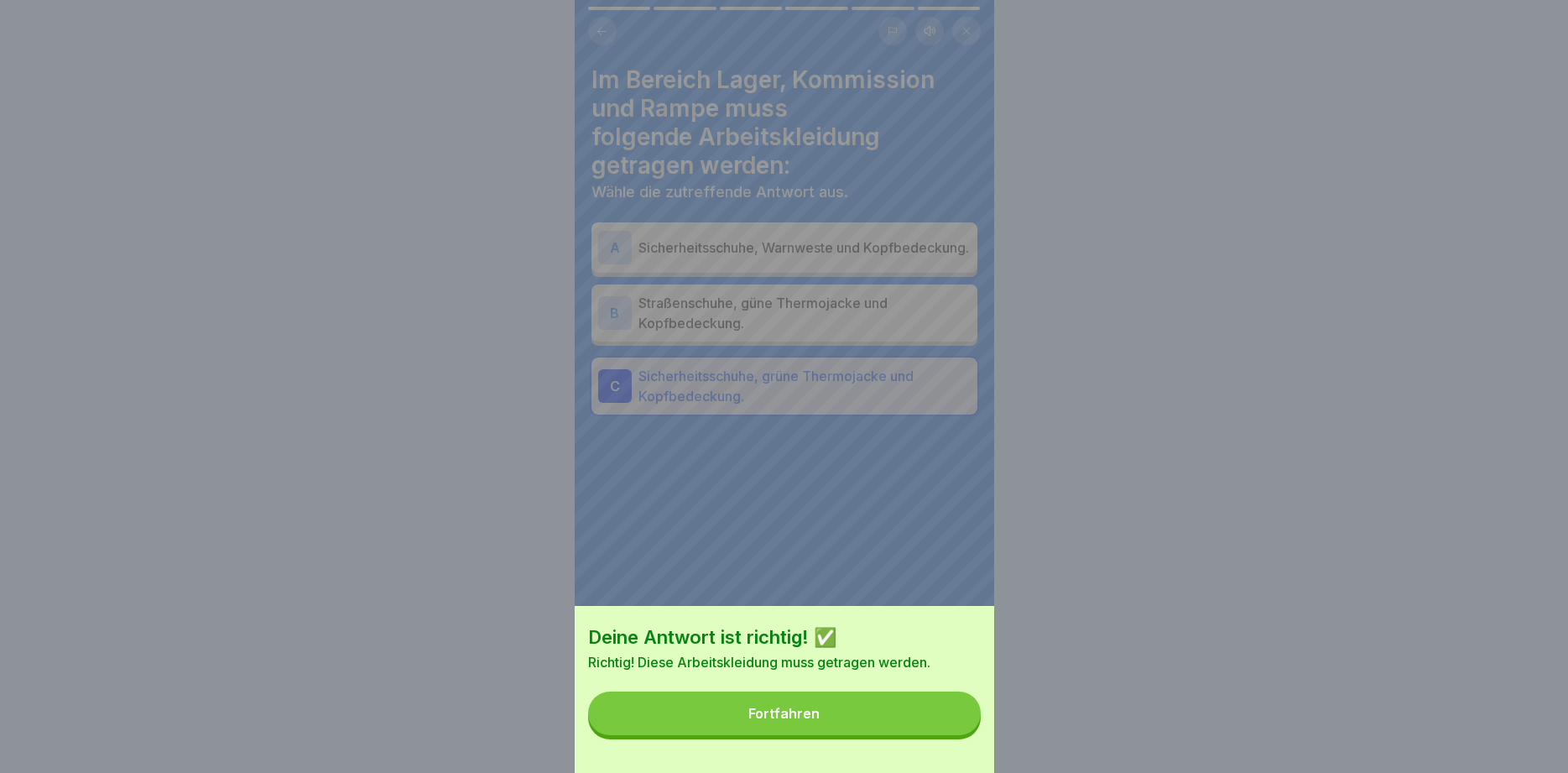
click at [844, 721] on button "Fortfahren" at bounding box center [784, 714] width 392 height 44
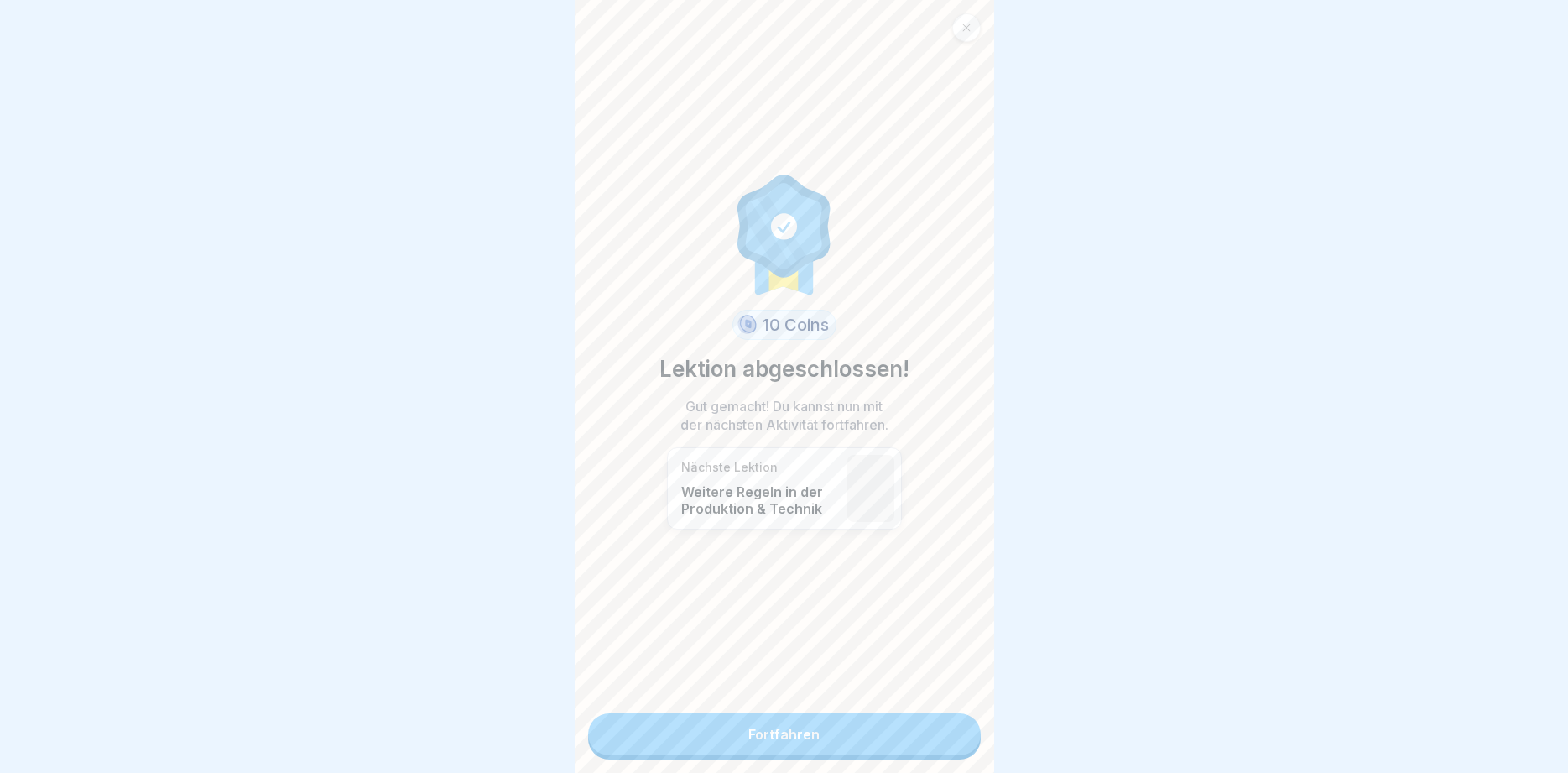
click at [844, 721] on link "Fortfahren" at bounding box center [784, 735] width 392 height 42
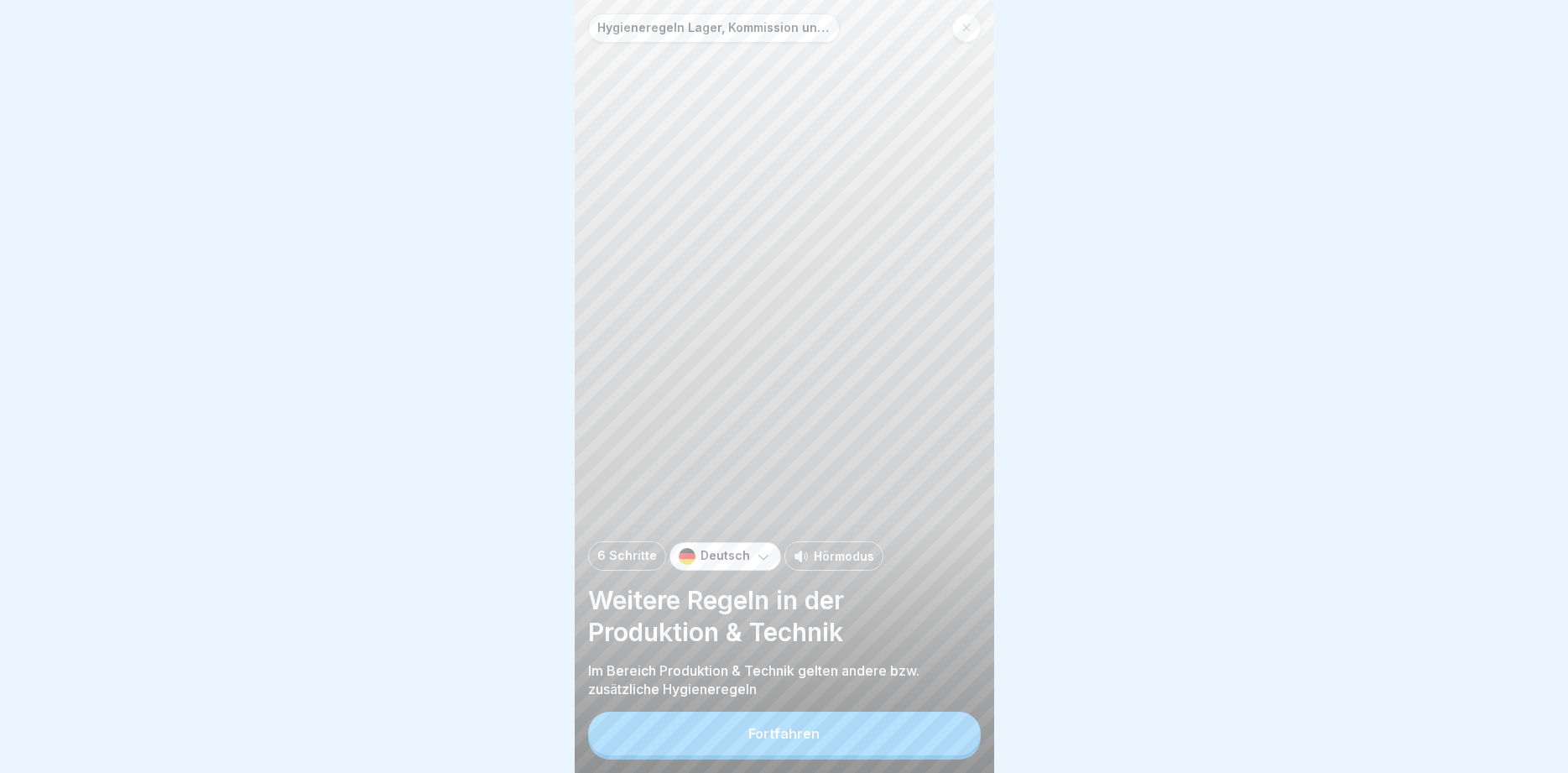
click at [835, 738] on button "Fortfahren" at bounding box center [784, 734] width 392 height 44
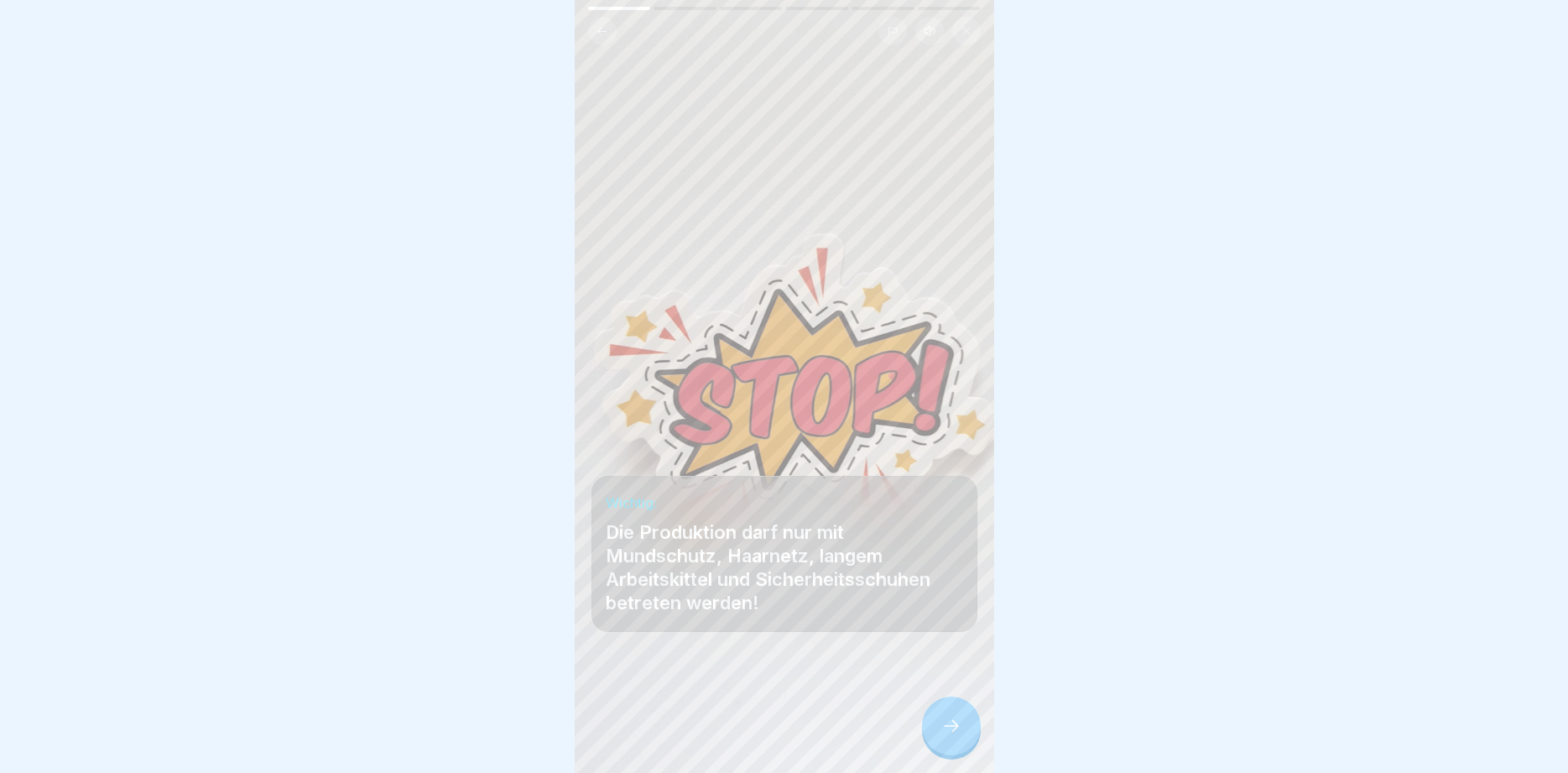
click at [953, 727] on icon at bounding box center [951, 726] width 20 height 20
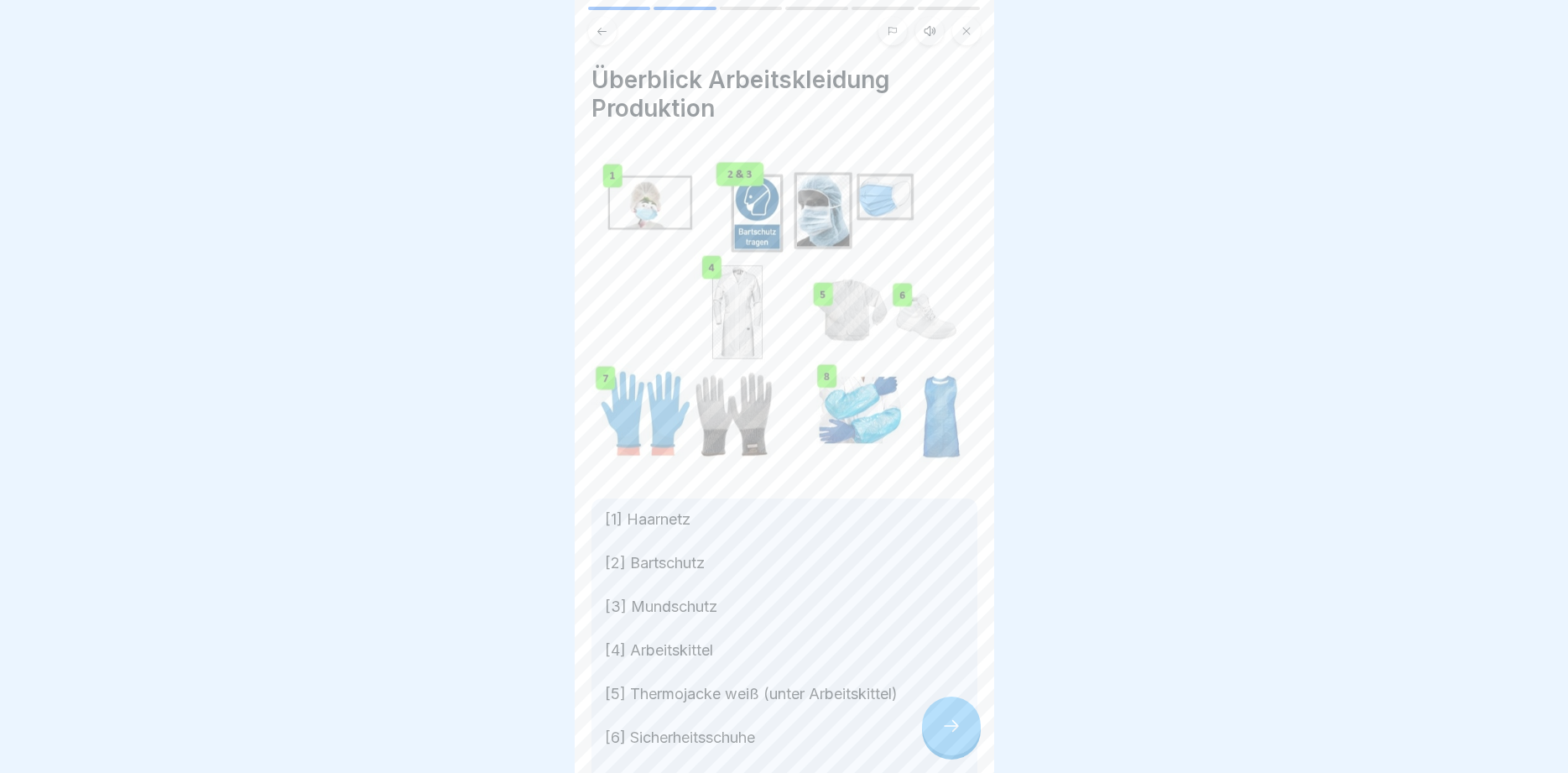
click at [953, 727] on icon at bounding box center [951, 726] width 20 height 20
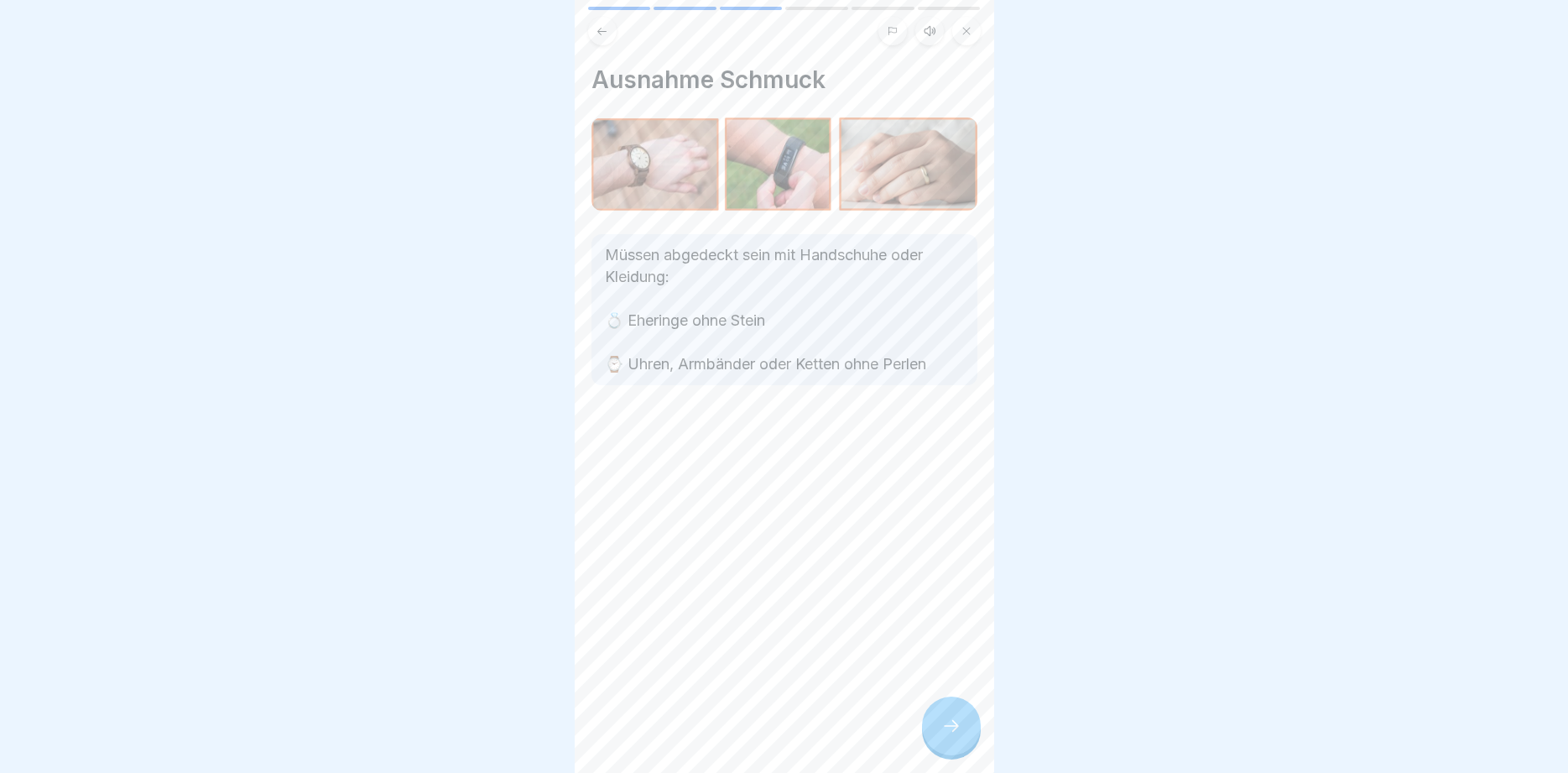
click at [953, 727] on icon at bounding box center [951, 726] width 20 height 20
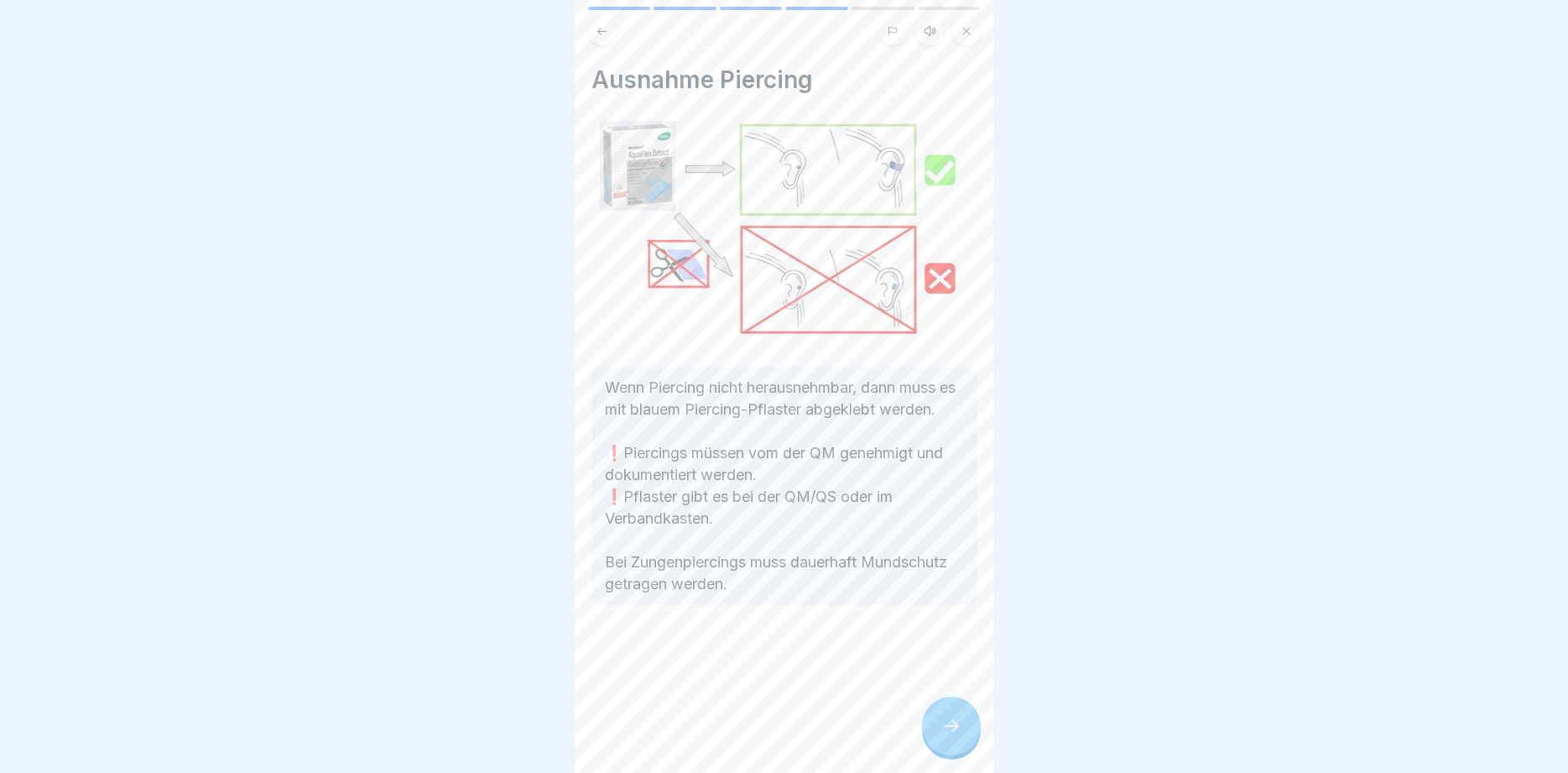
click at [953, 727] on icon at bounding box center [951, 726] width 20 height 20
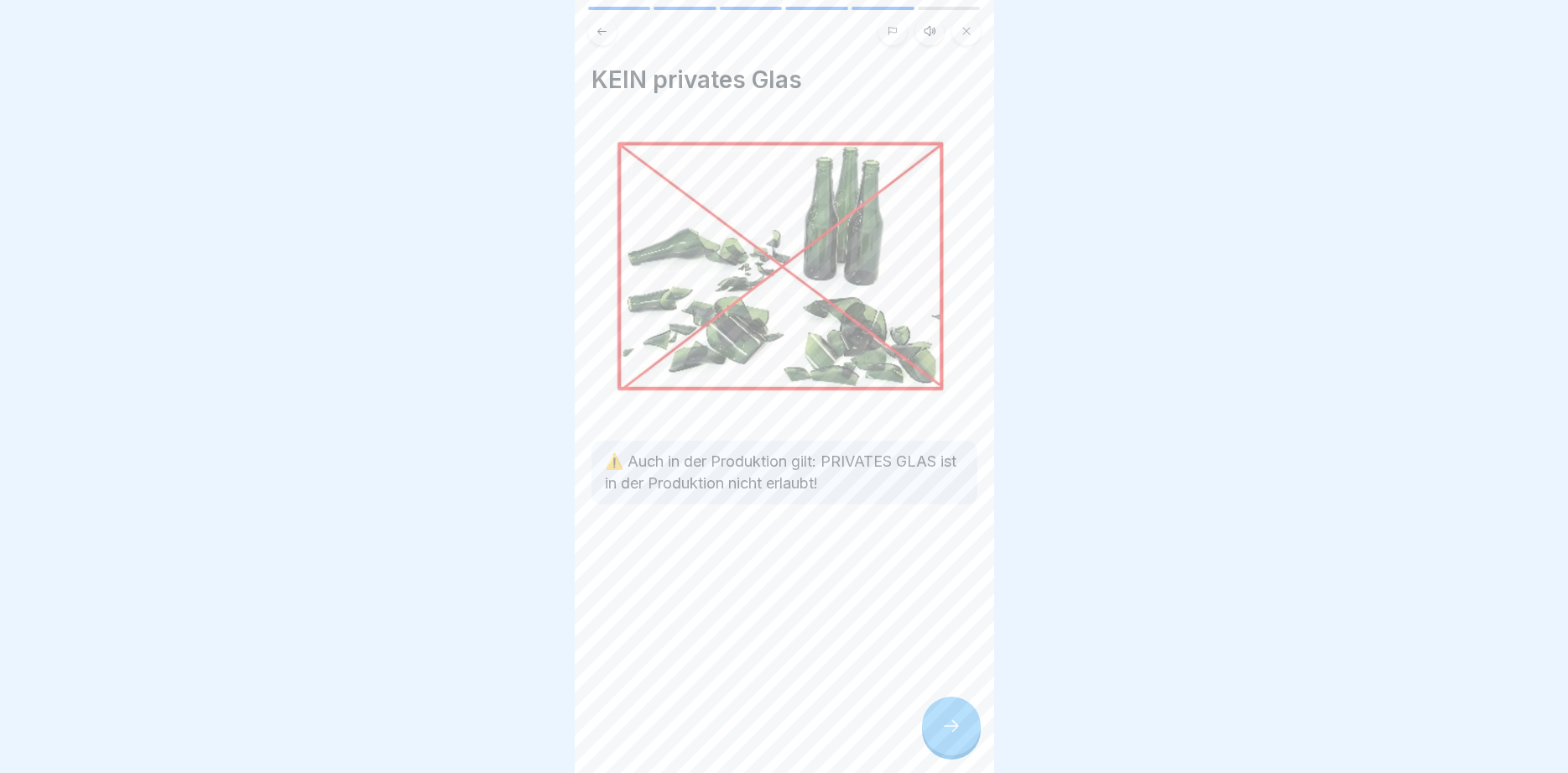
click at [953, 727] on icon at bounding box center [951, 726] width 20 height 20
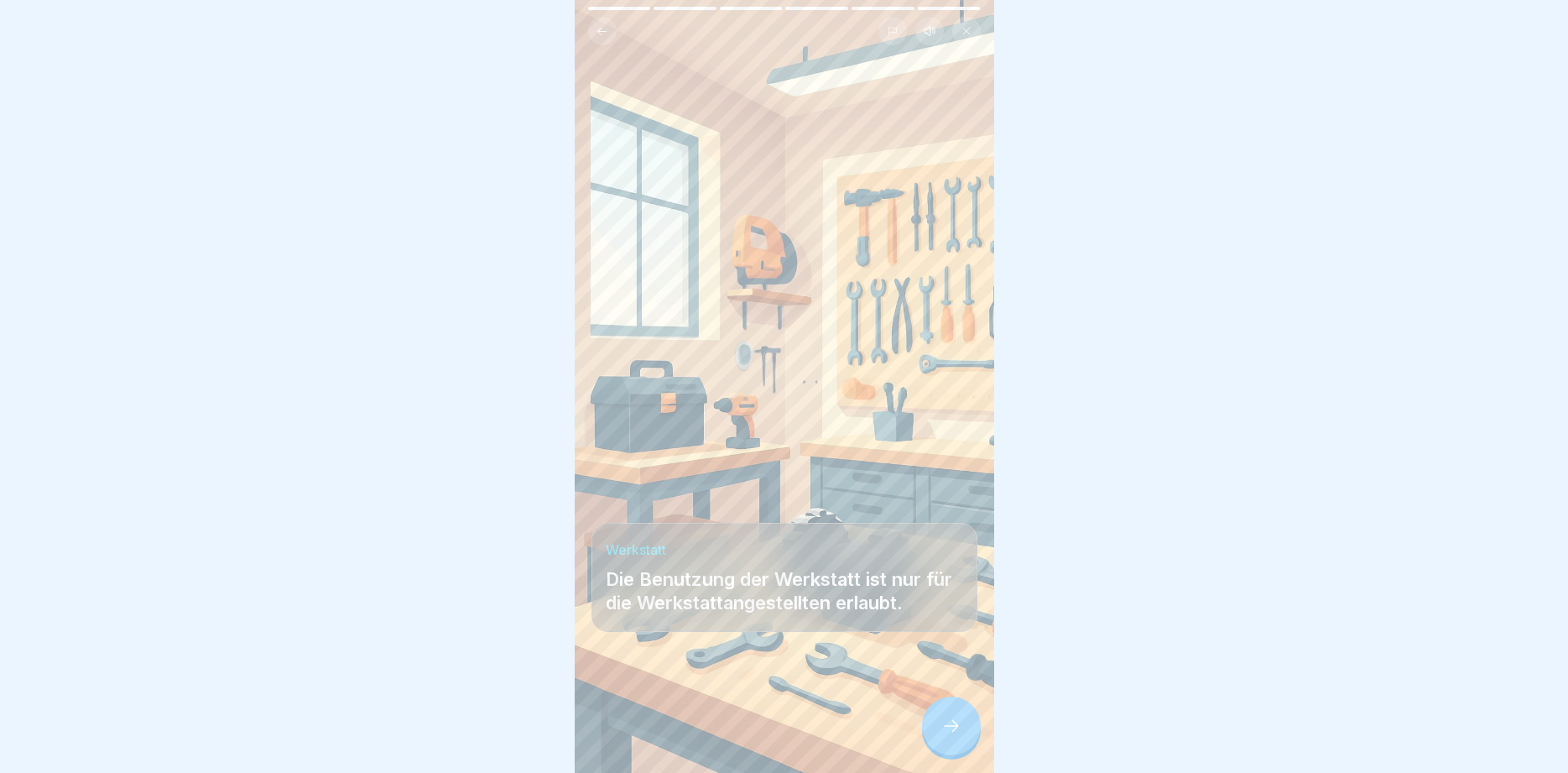
click at [953, 727] on icon at bounding box center [951, 726] width 20 height 20
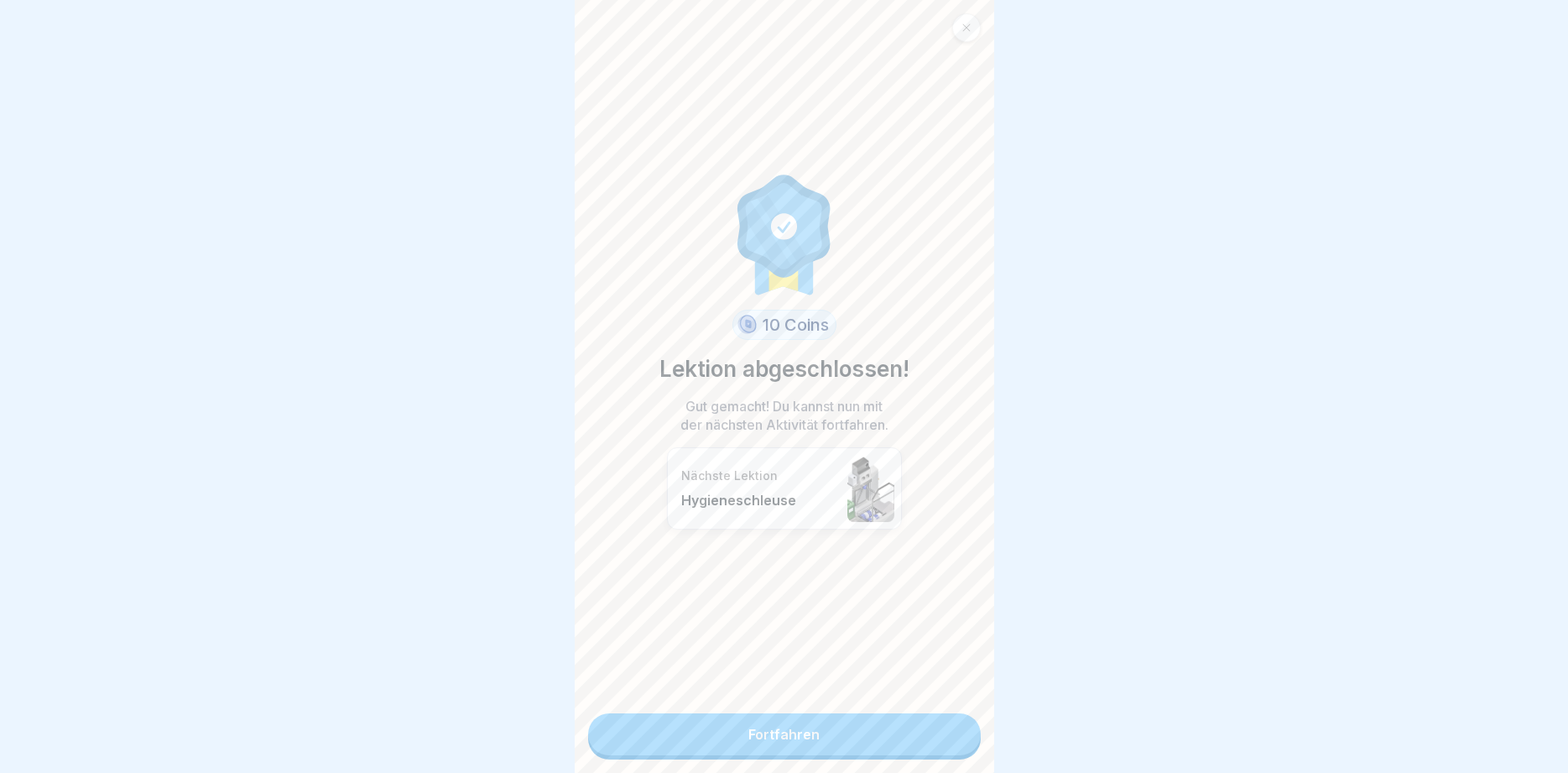
click at [953, 727] on link "Fortfahren" at bounding box center [784, 735] width 392 height 42
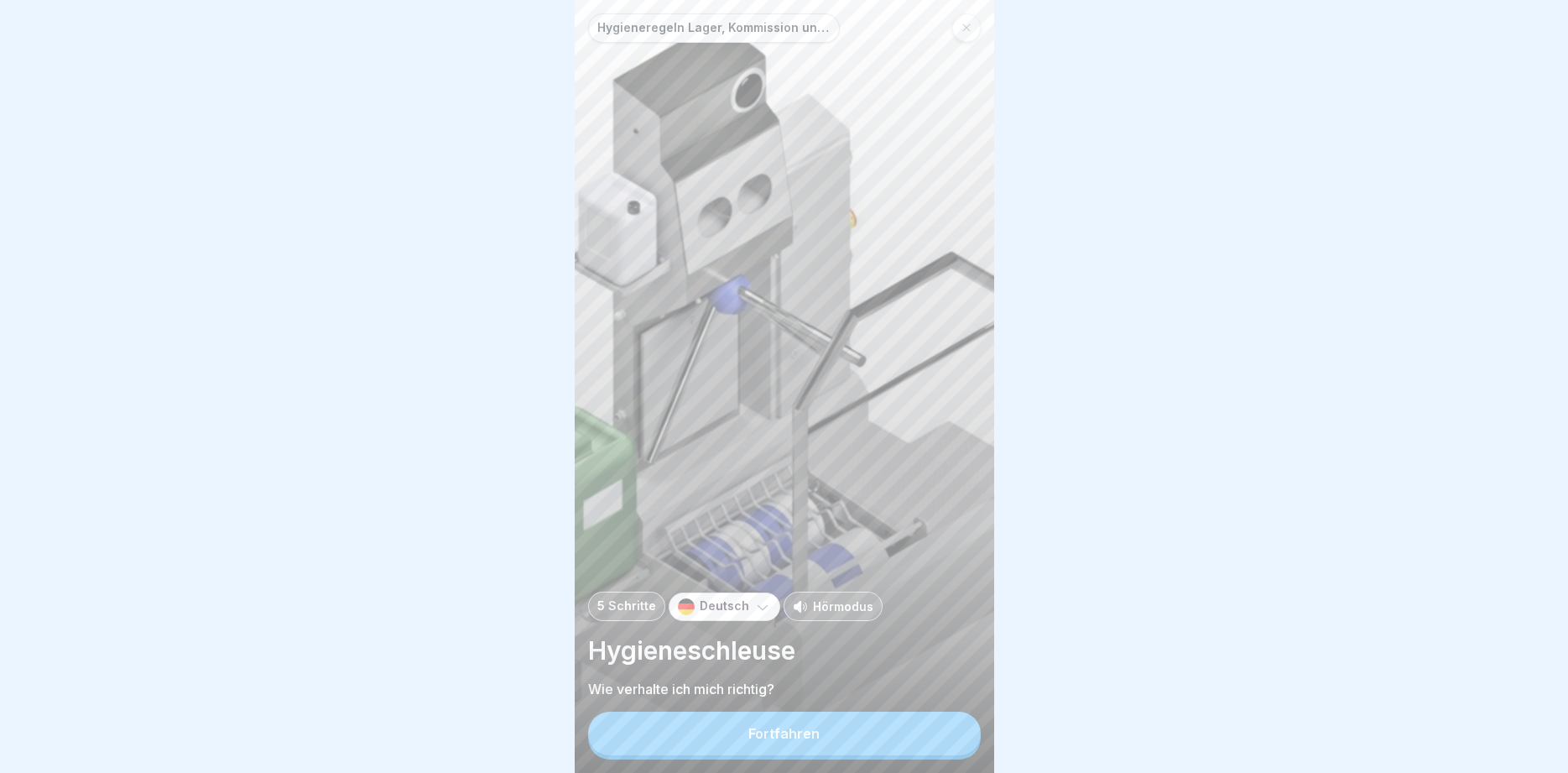
click at [947, 731] on button "Fortfahren" at bounding box center [784, 734] width 392 height 44
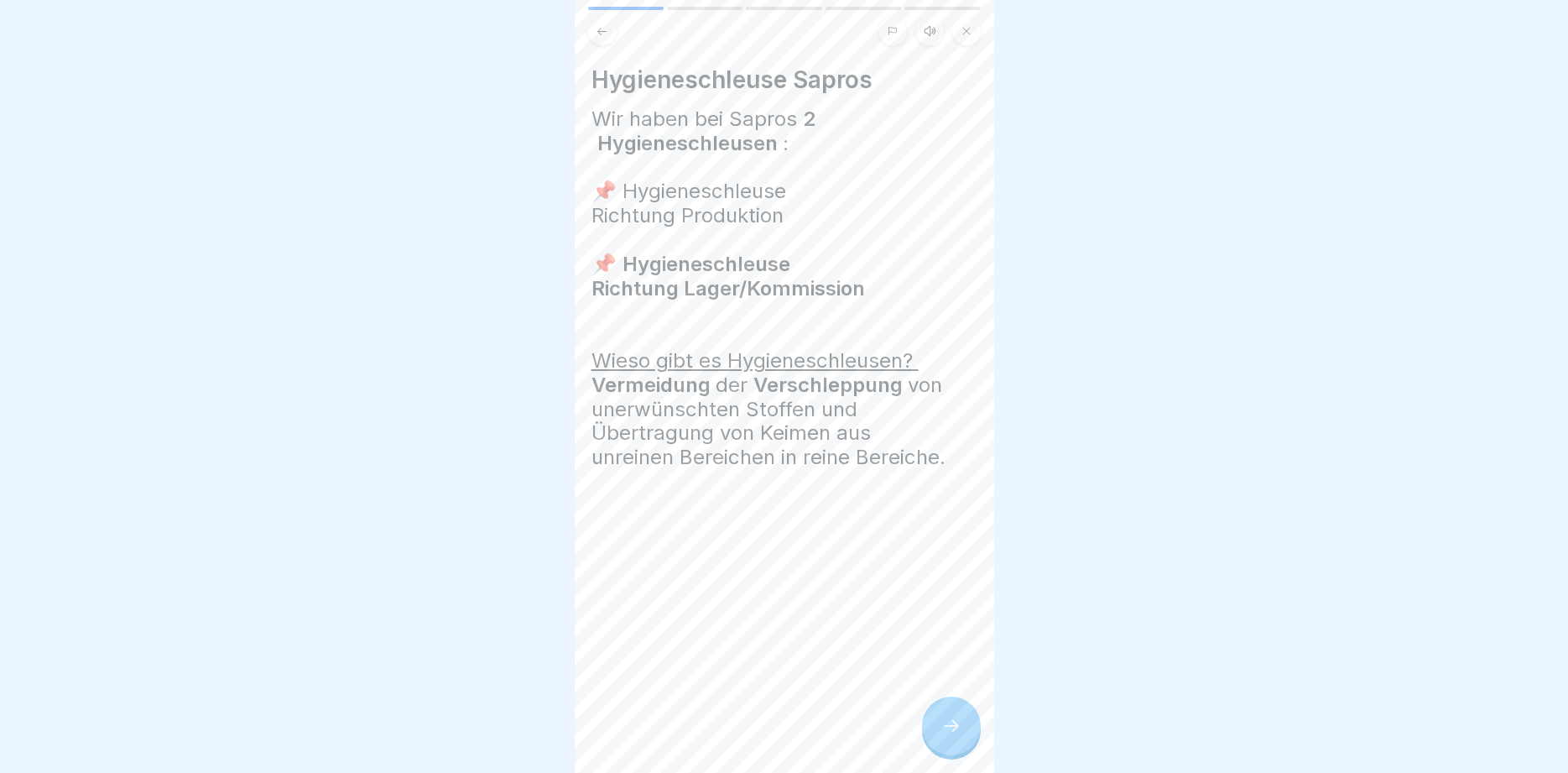
click at [947, 731] on icon at bounding box center [951, 726] width 20 height 20
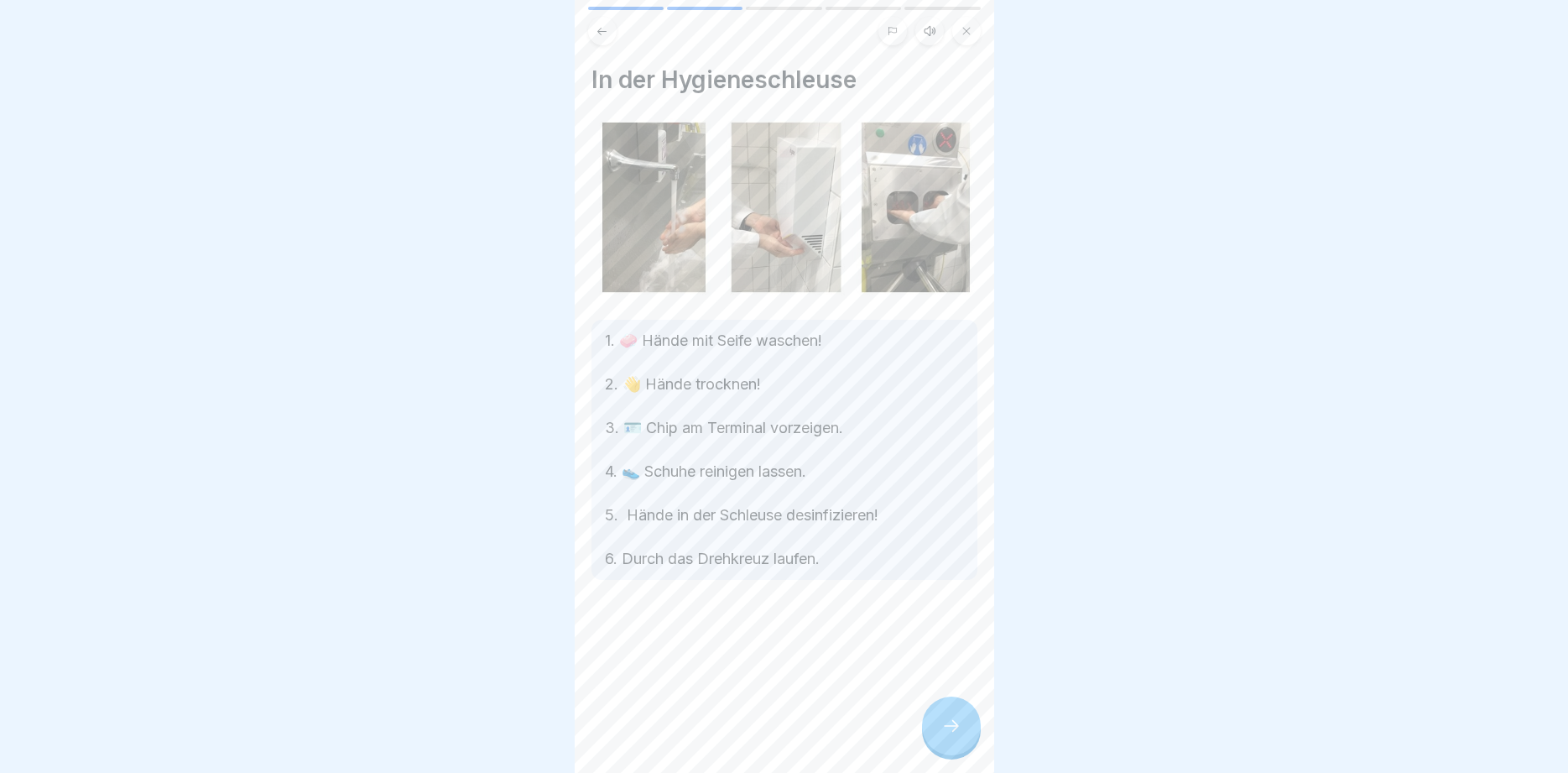
click at [947, 731] on icon at bounding box center [951, 726] width 20 height 20
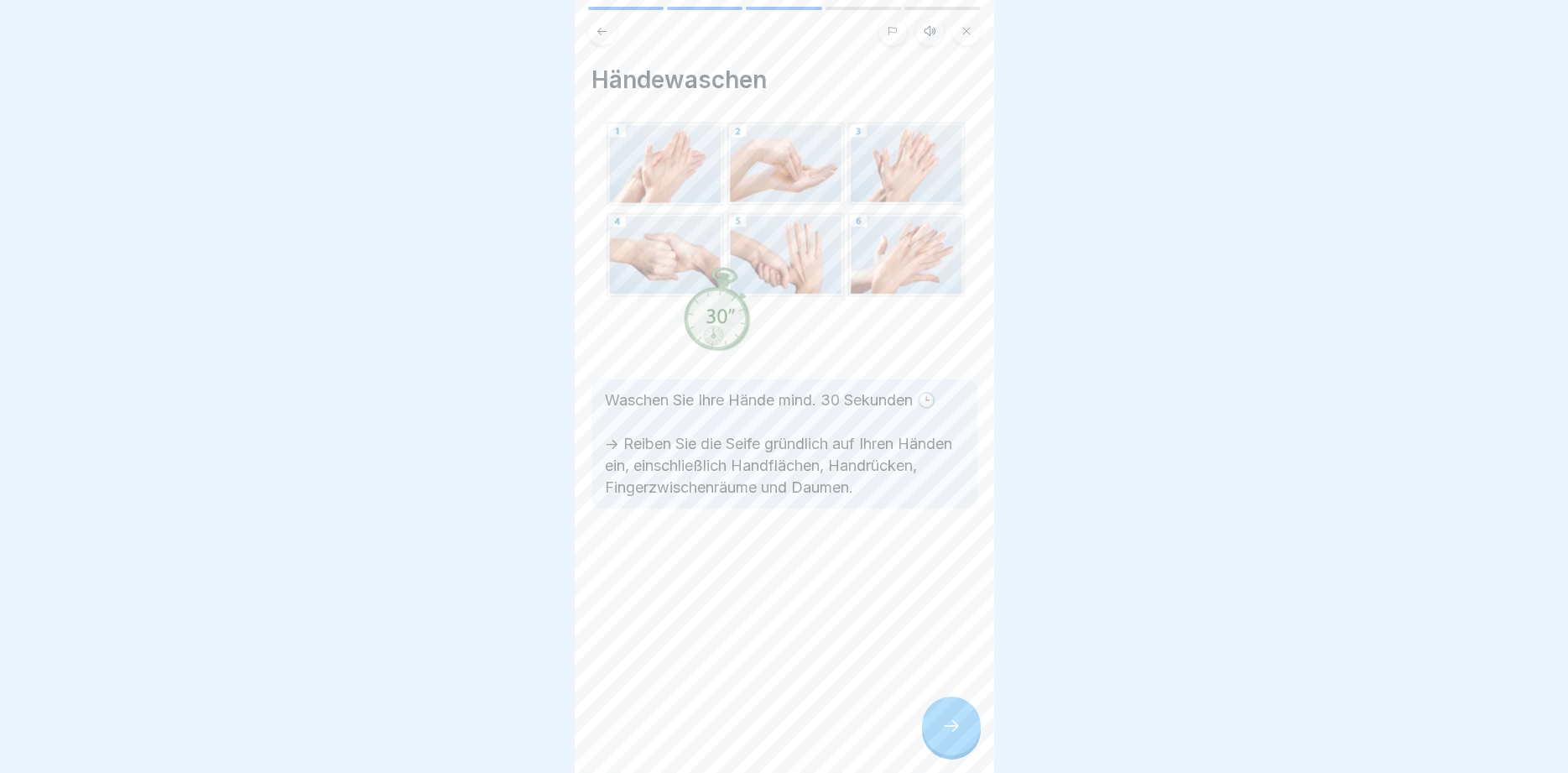
click at [947, 731] on icon at bounding box center [951, 726] width 20 height 20
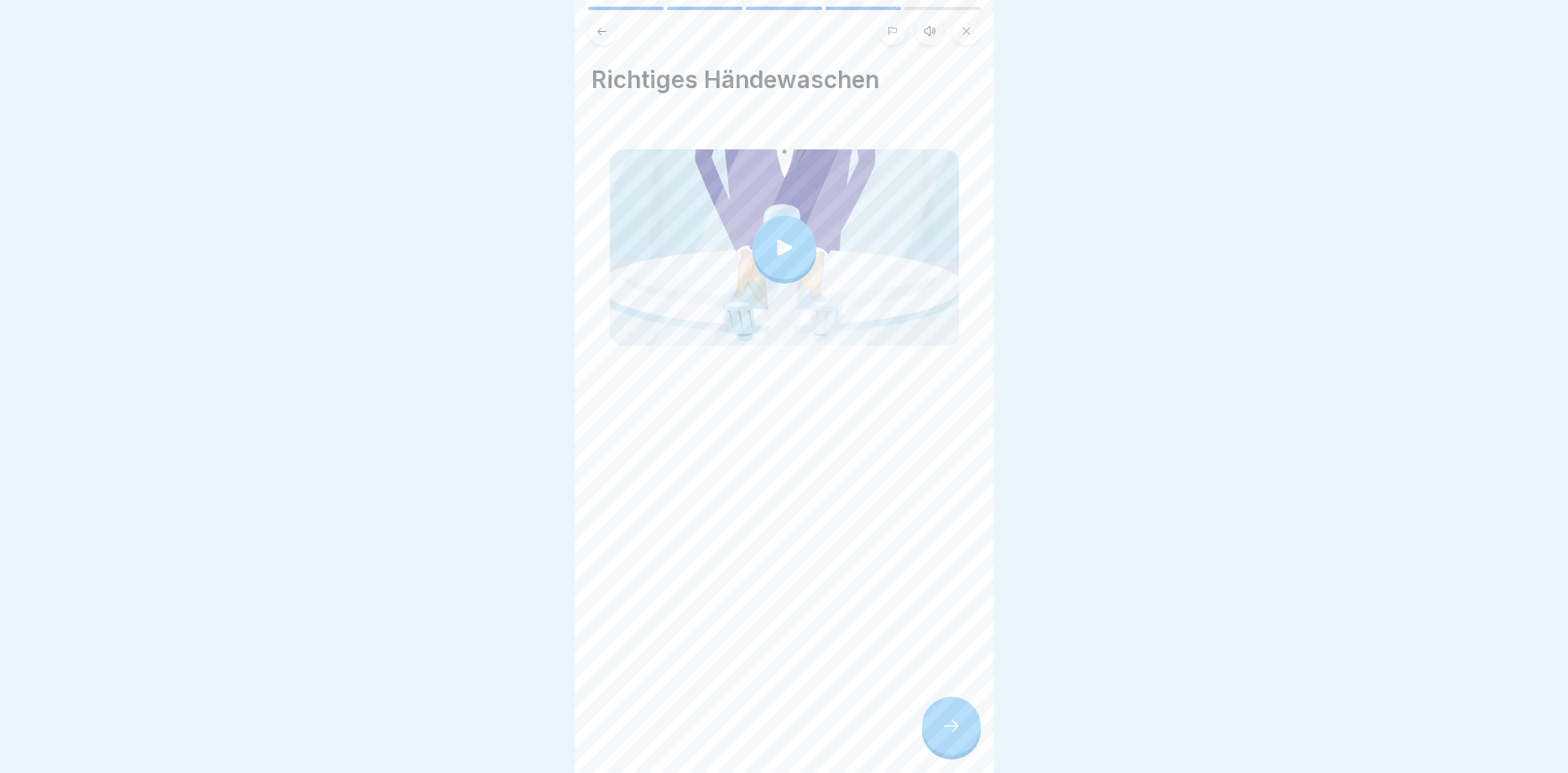
click at [947, 731] on icon at bounding box center [951, 726] width 20 height 20
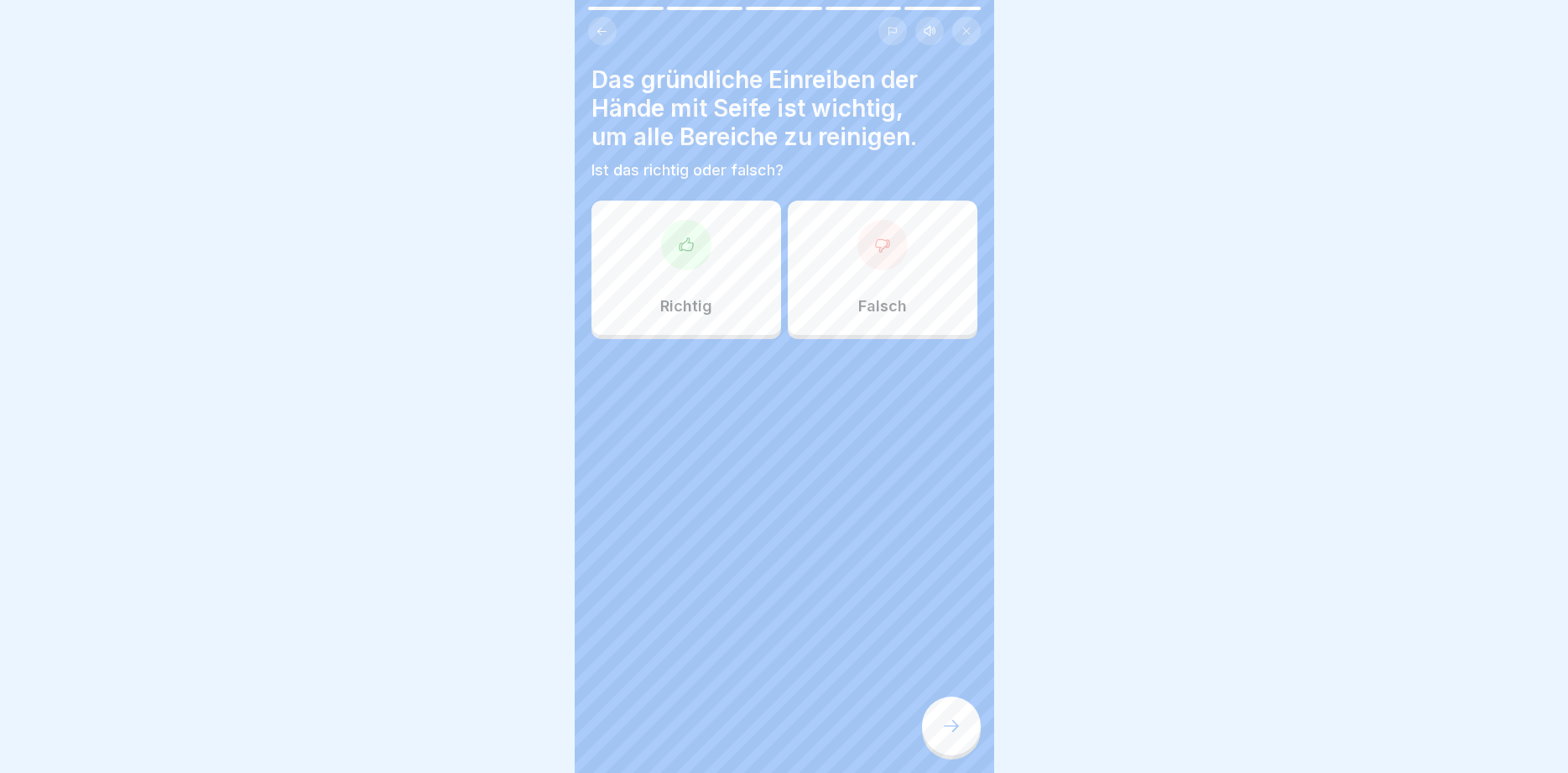
click at [947, 731] on icon at bounding box center [951, 726] width 20 height 20
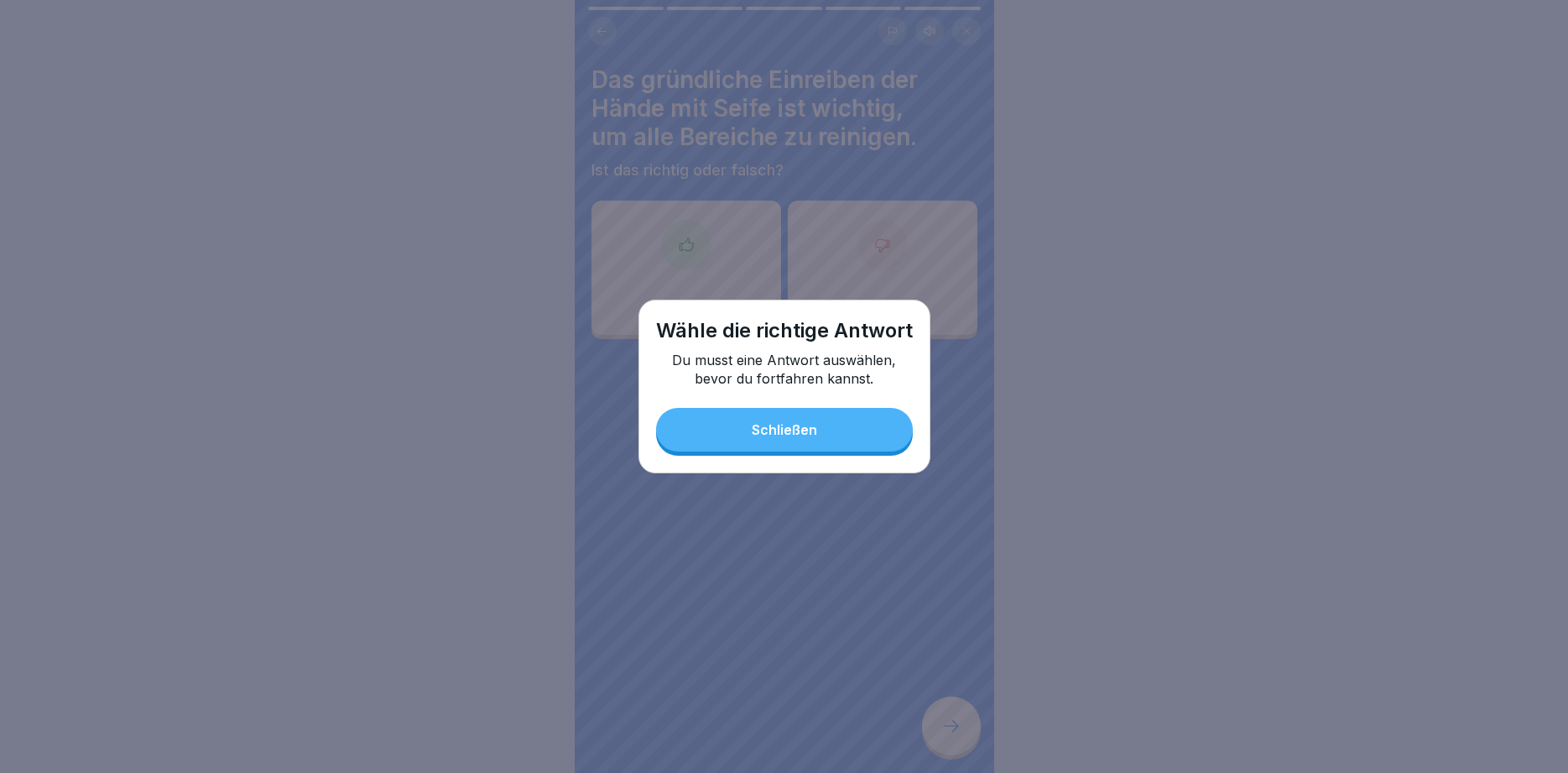
click at [821, 419] on button "Schließen" at bounding box center [784, 430] width 257 height 44
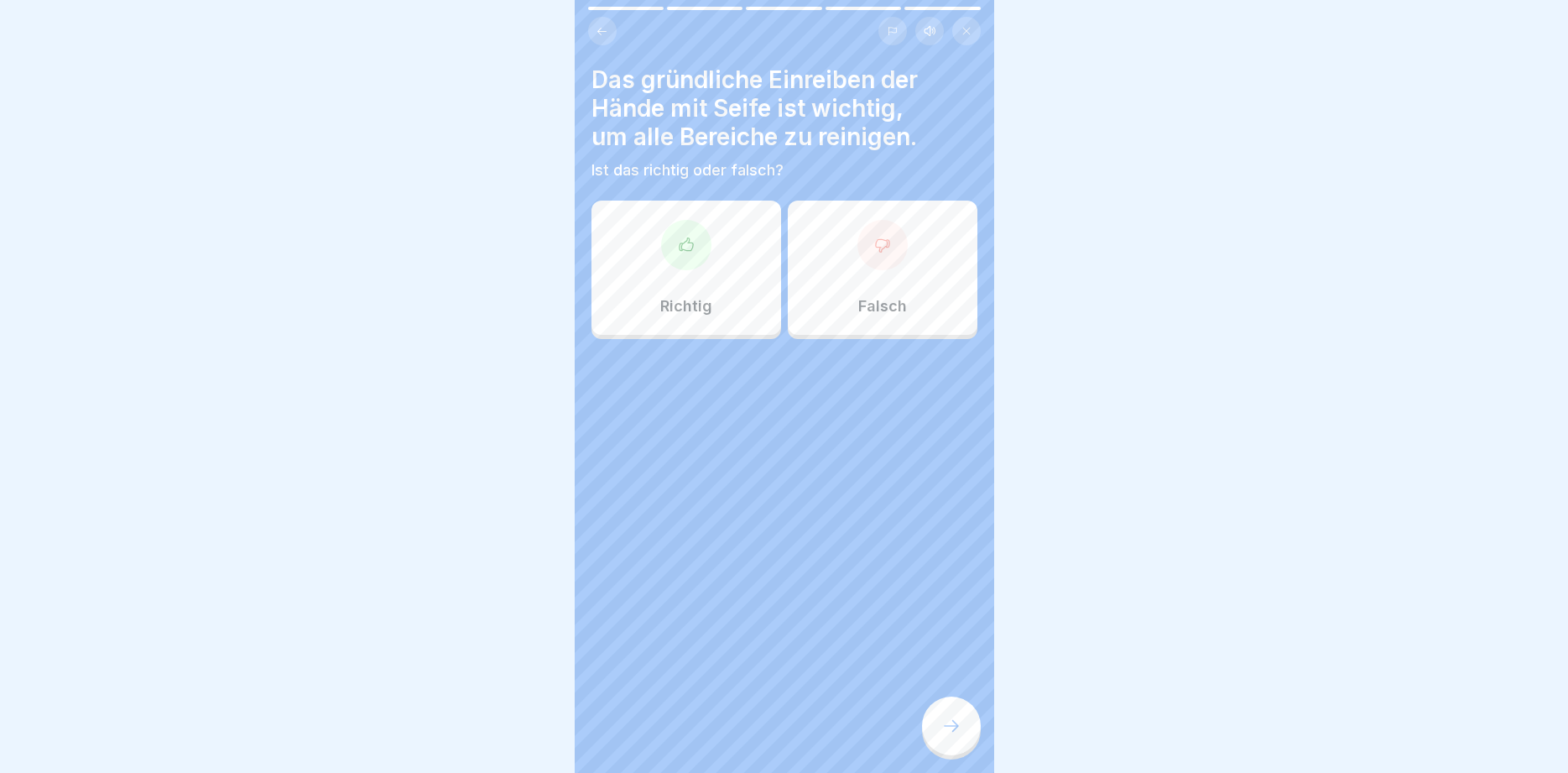
click at [703, 279] on div "Richtig" at bounding box center [687, 268] width 190 height 135
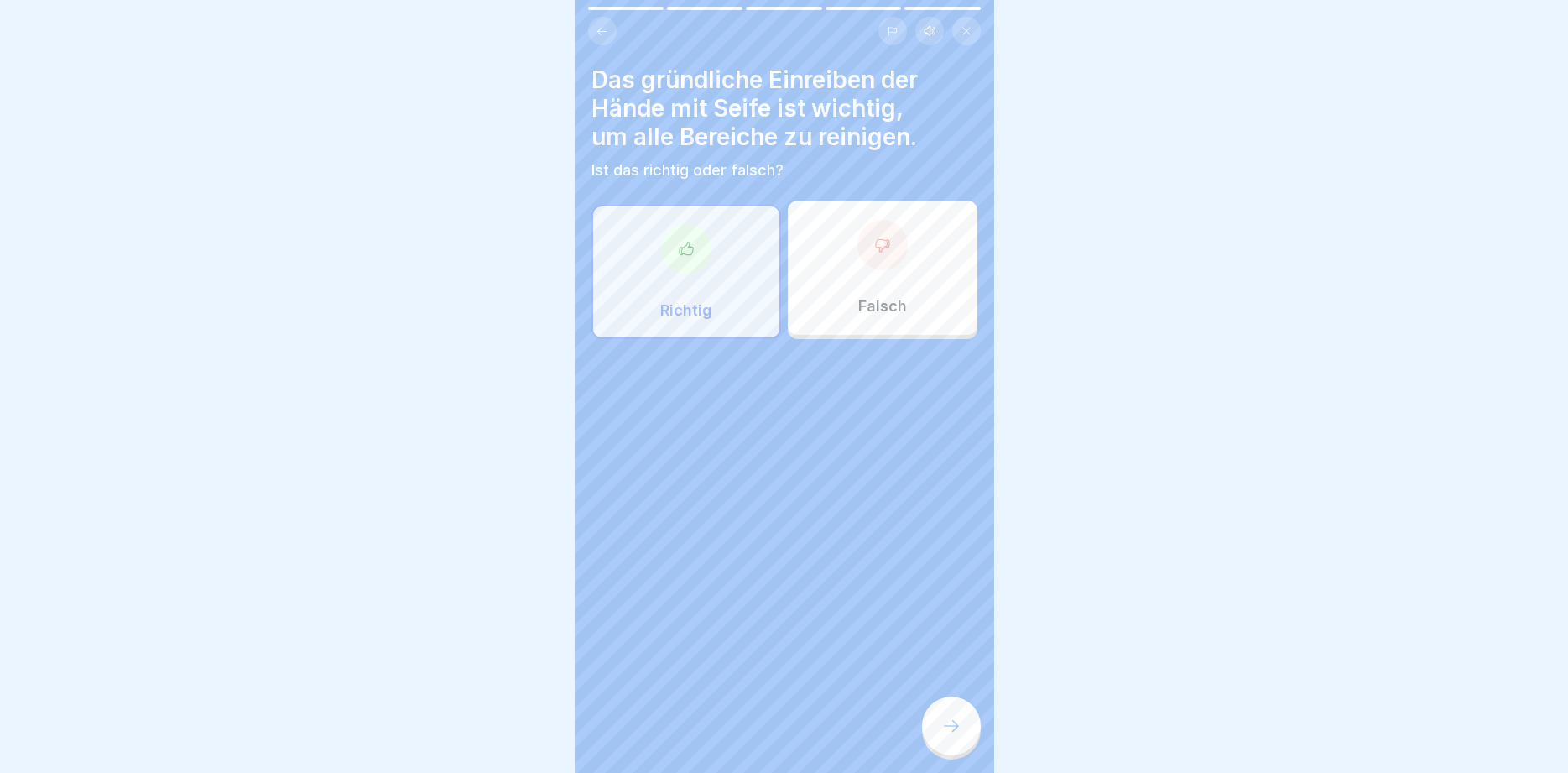
click at [948, 725] on icon at bounding box center [951, 726] width 20 height 20
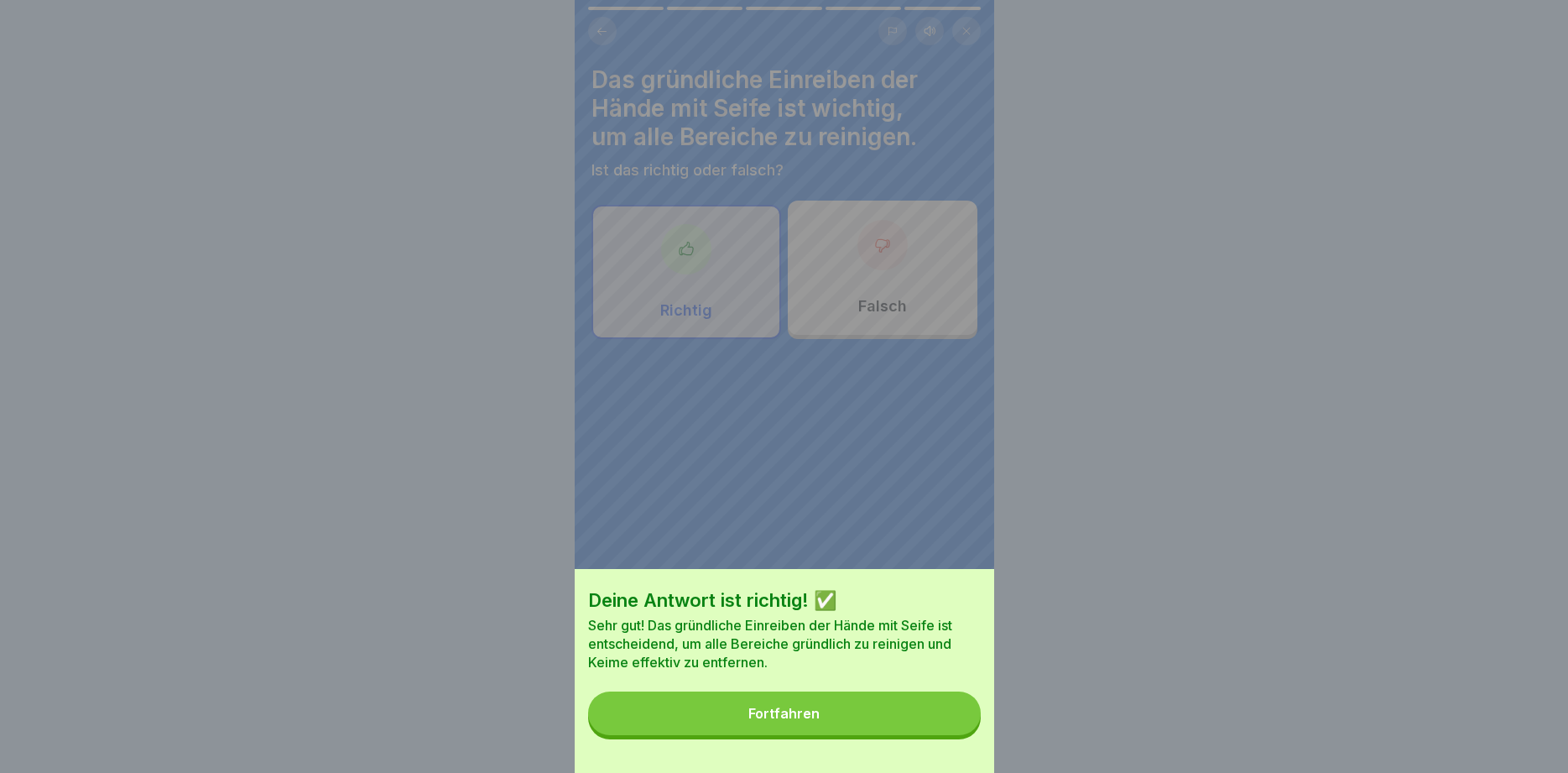
click at [904, 722] on button "Fortfahren" at bounding box center [784, 714] width 392 height 44
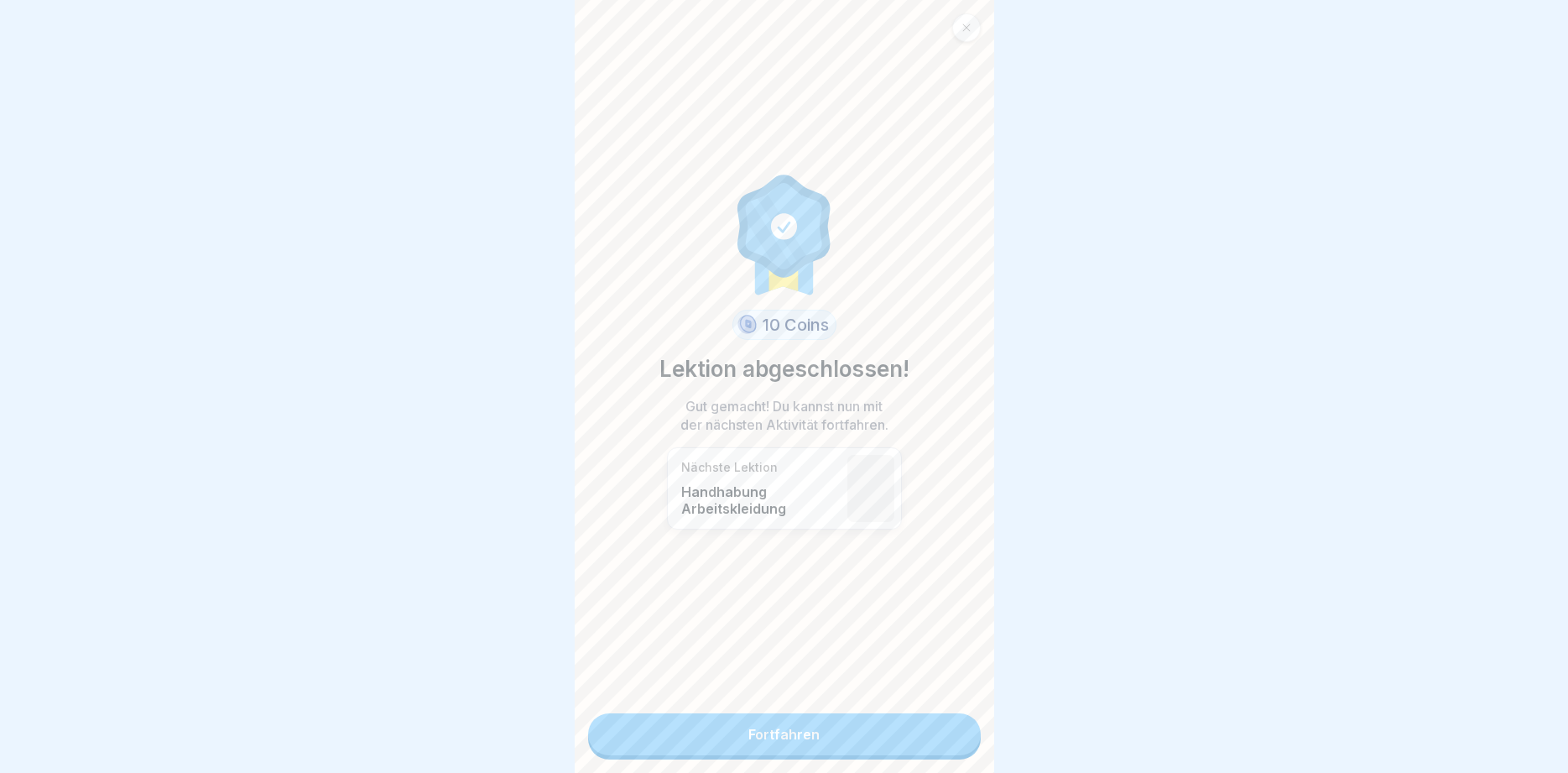
click at [904, 722] on link "Fortfahren" at bounding box center [784, 735] width 392 height 42
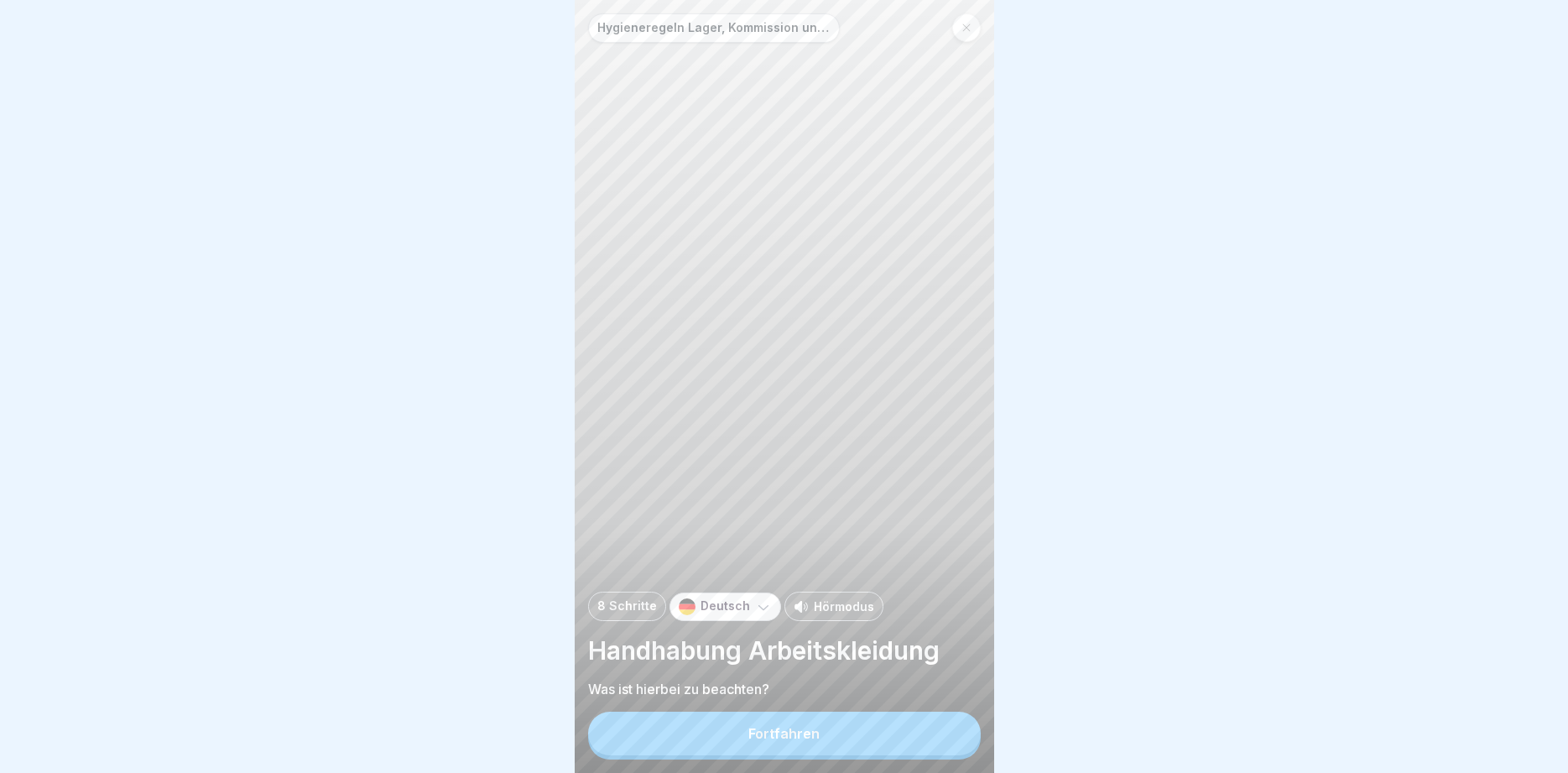
click at [900, 724] on button "Fortfahren" at bounding box center [784, 734] width 392 height 44
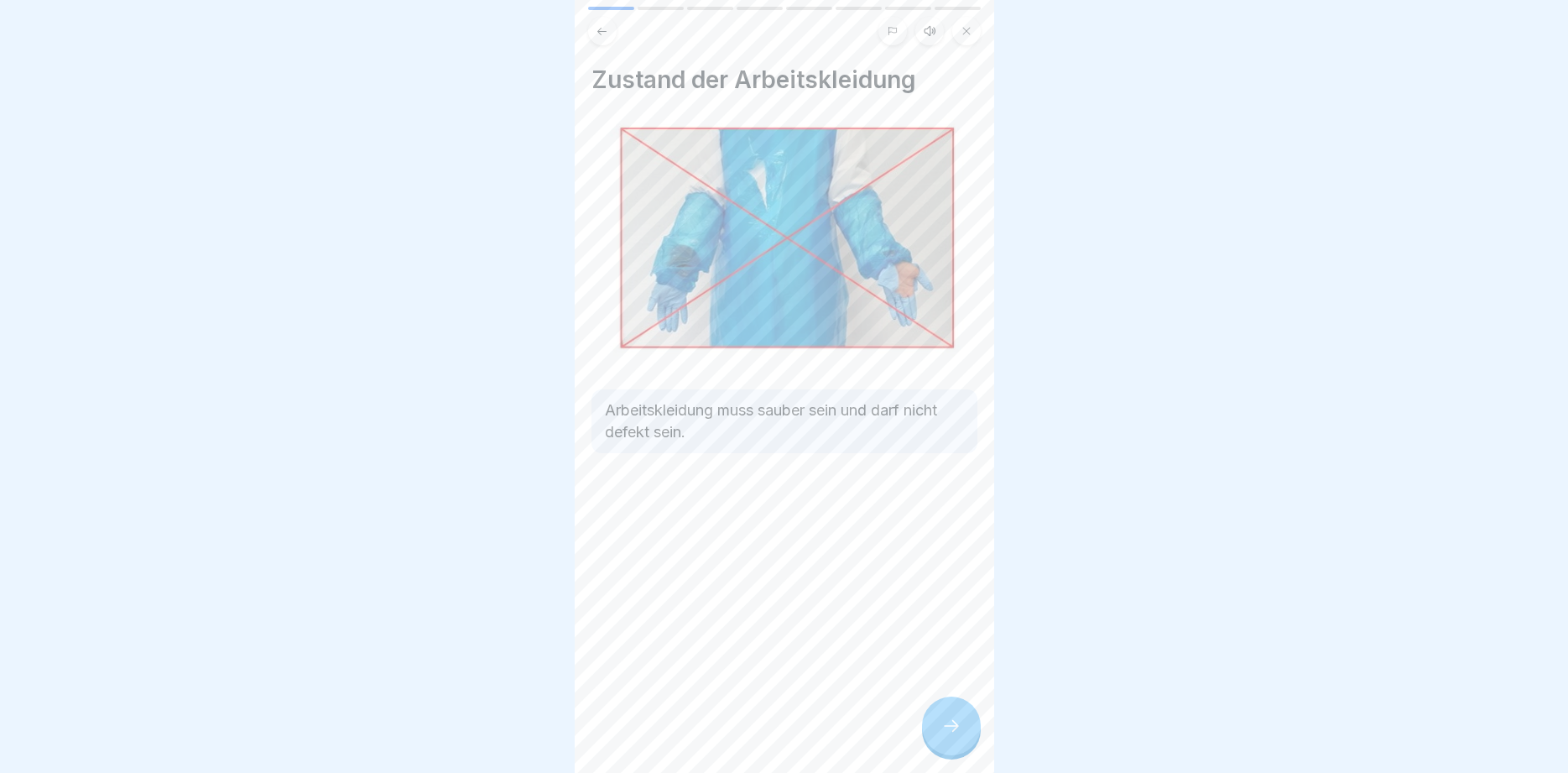
click at [951, 725] on icon at bounding box center [951, 726] width 20 height 20
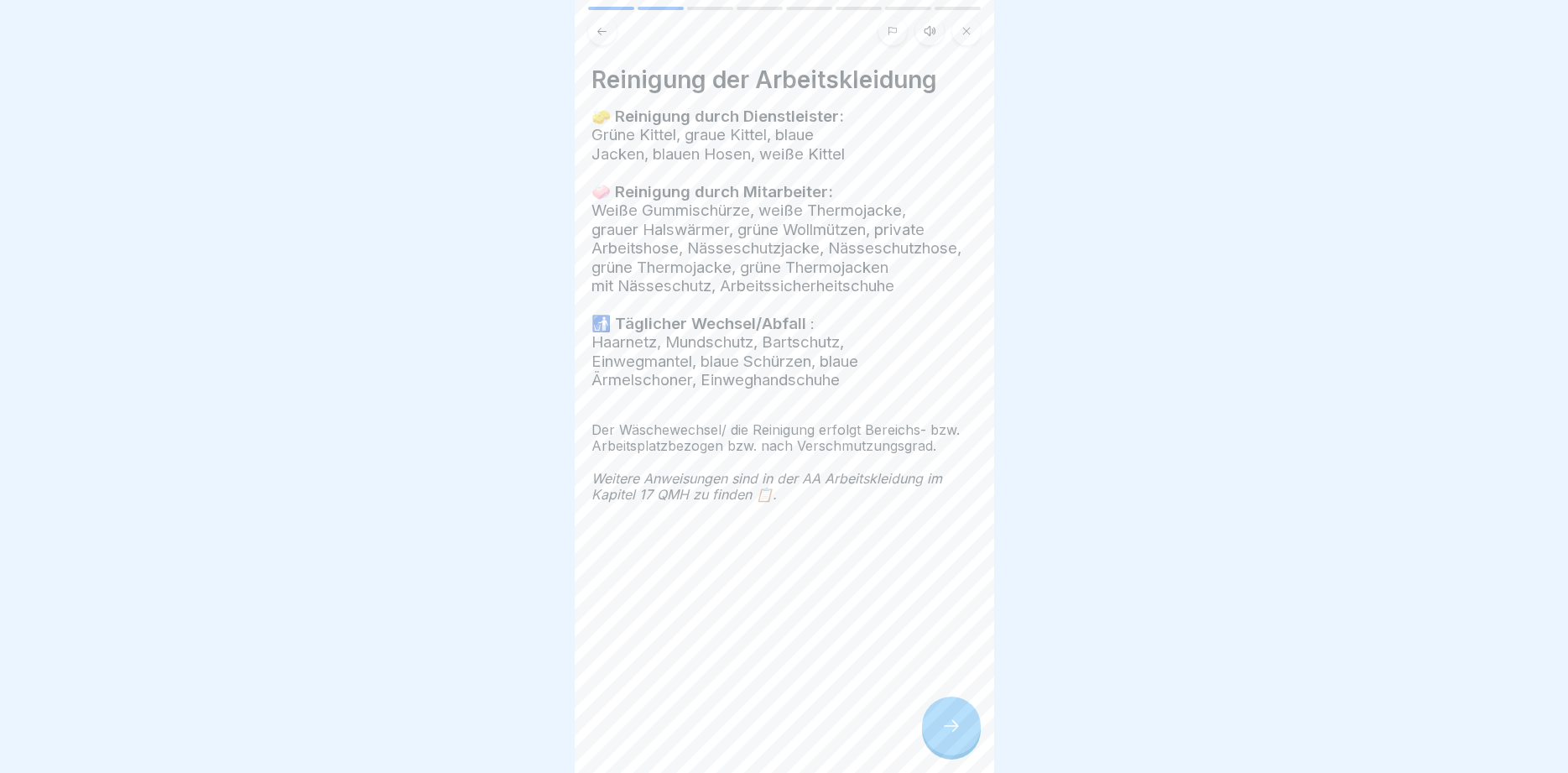
click at [951, 725] on icon at bounding box center [951, 726] width 20 height 20
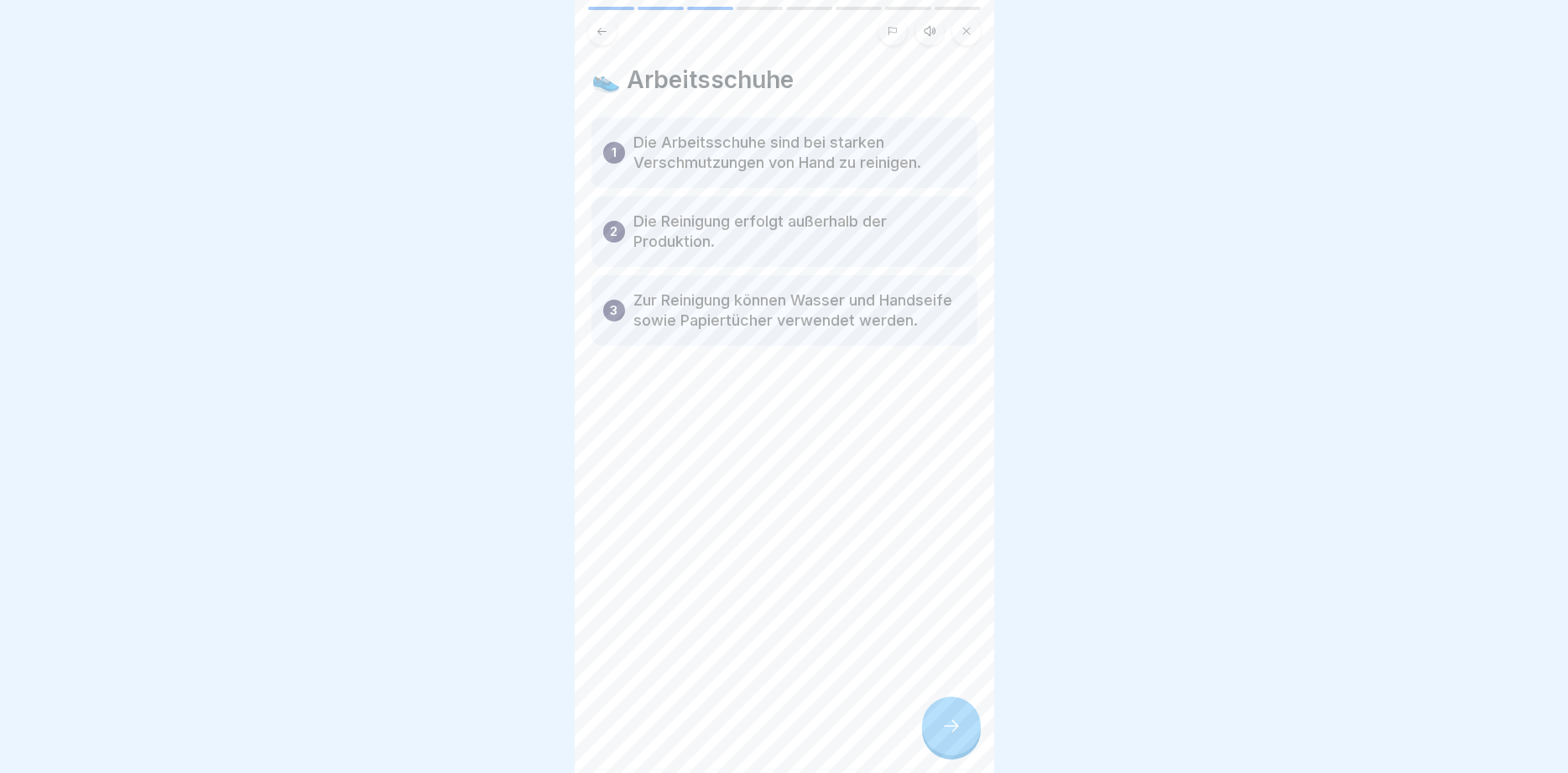
click at [951, 725] on icon at bounding box center [951, 726] width 20 height 20
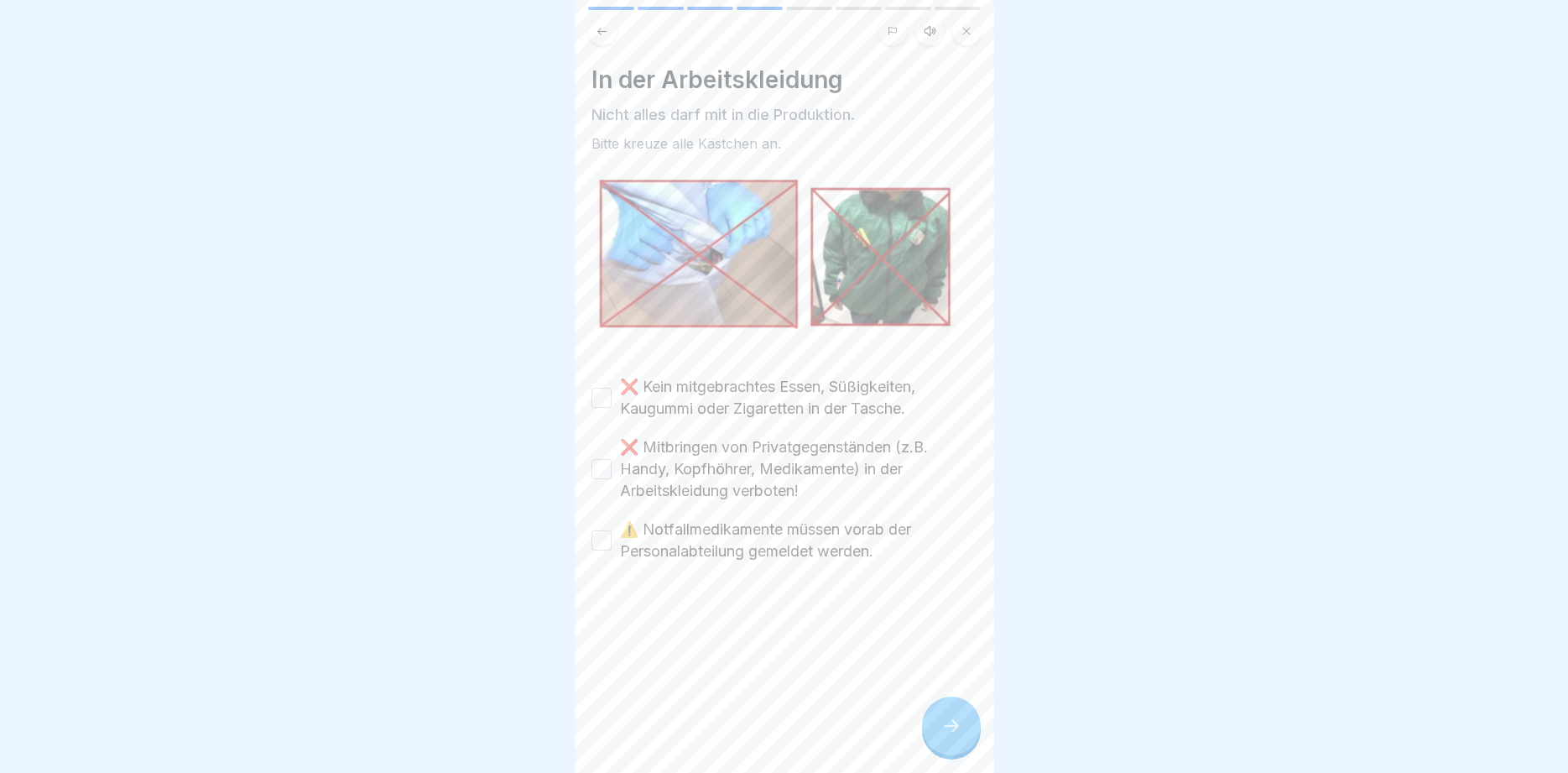
click at [951, 725] on icon at bounding box center [951, 726] width 20 height 20
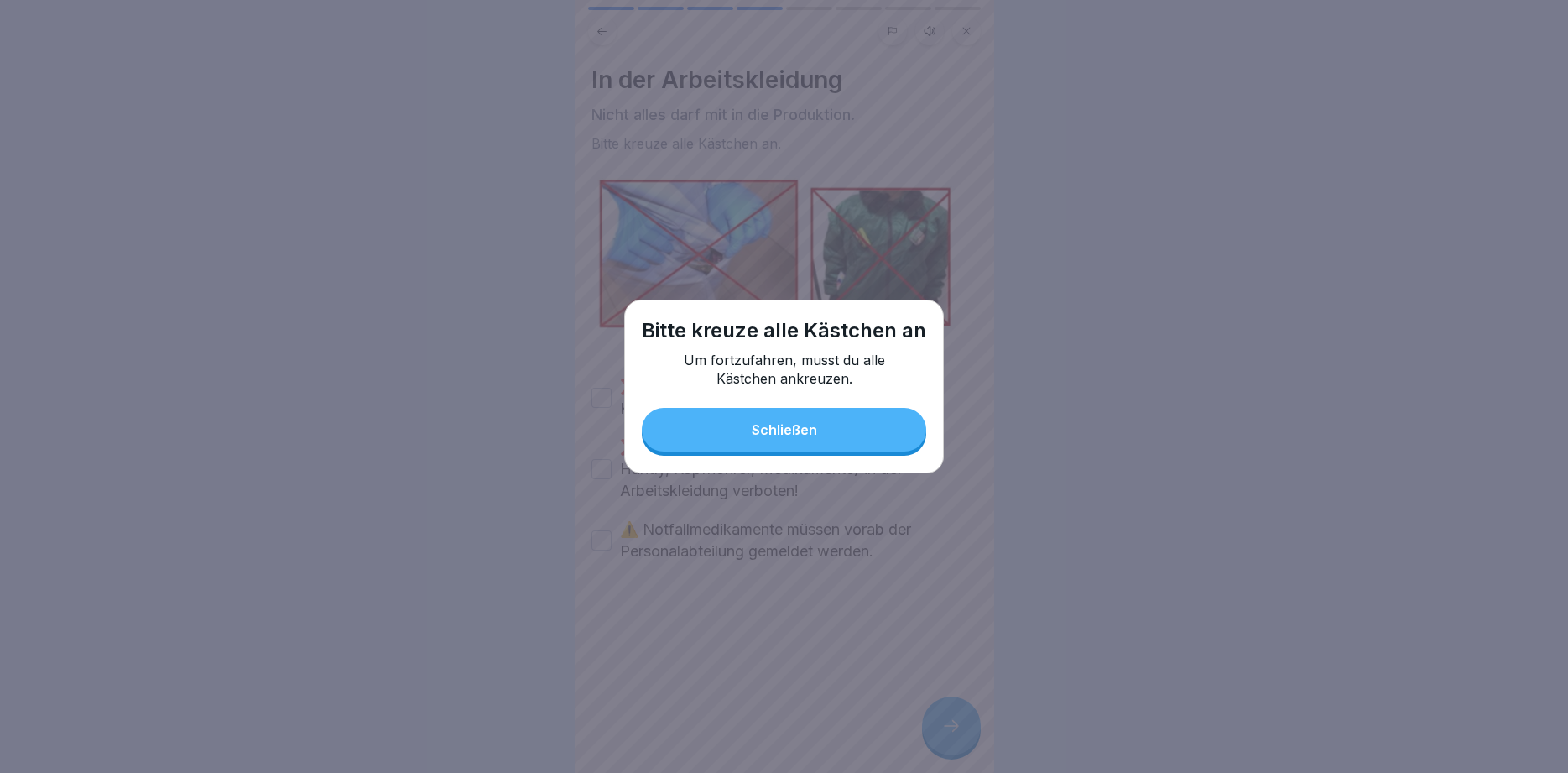
click at [802, 424] on div "Schließen" at bounding box center [784, 430] width 66 height 15
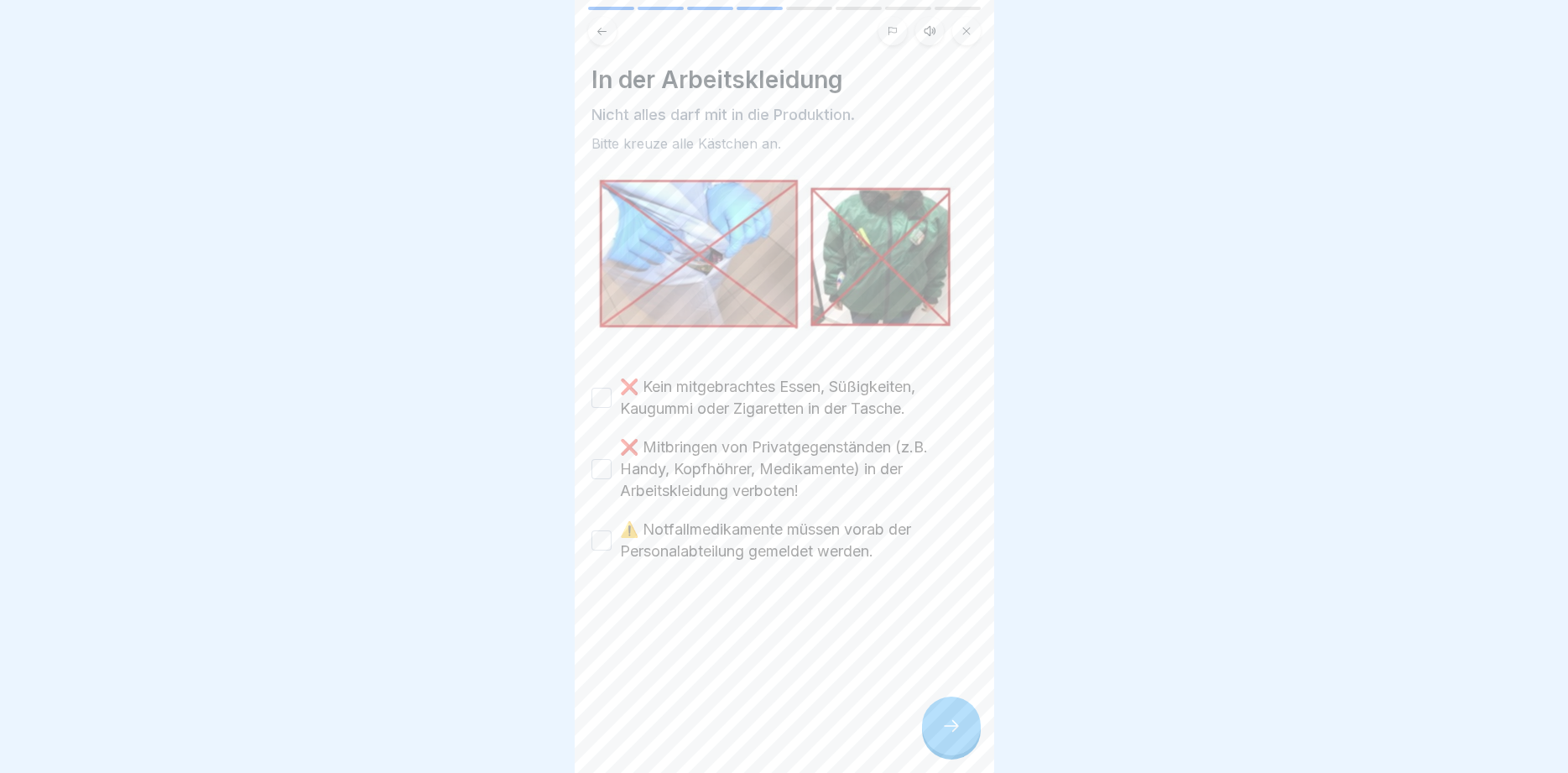
click at [600, 393] on button "❌ Kein mitgebrachtes Essen, Süßigkeiten, Kaugummi oder Zigaretten in der Tasche." at bounding box center [602, 397] width 20 height 20
click at [592, 470] on button "❌ Mitbringen von Privatgegenständen (z.B. Handy, Kopfhöhrer, Medikamente) in de…" at bounding box center [602, 469] width 20 height 20
click at [603, 549] on button "⚠️ Notfallmedikamente müssen vorab der Personalabteilung gemeldet werden." at bounding box center [602, 540] width 20 height 20
click at [952, 735] on icon at bounding box center [951, 726] width 20 height 20
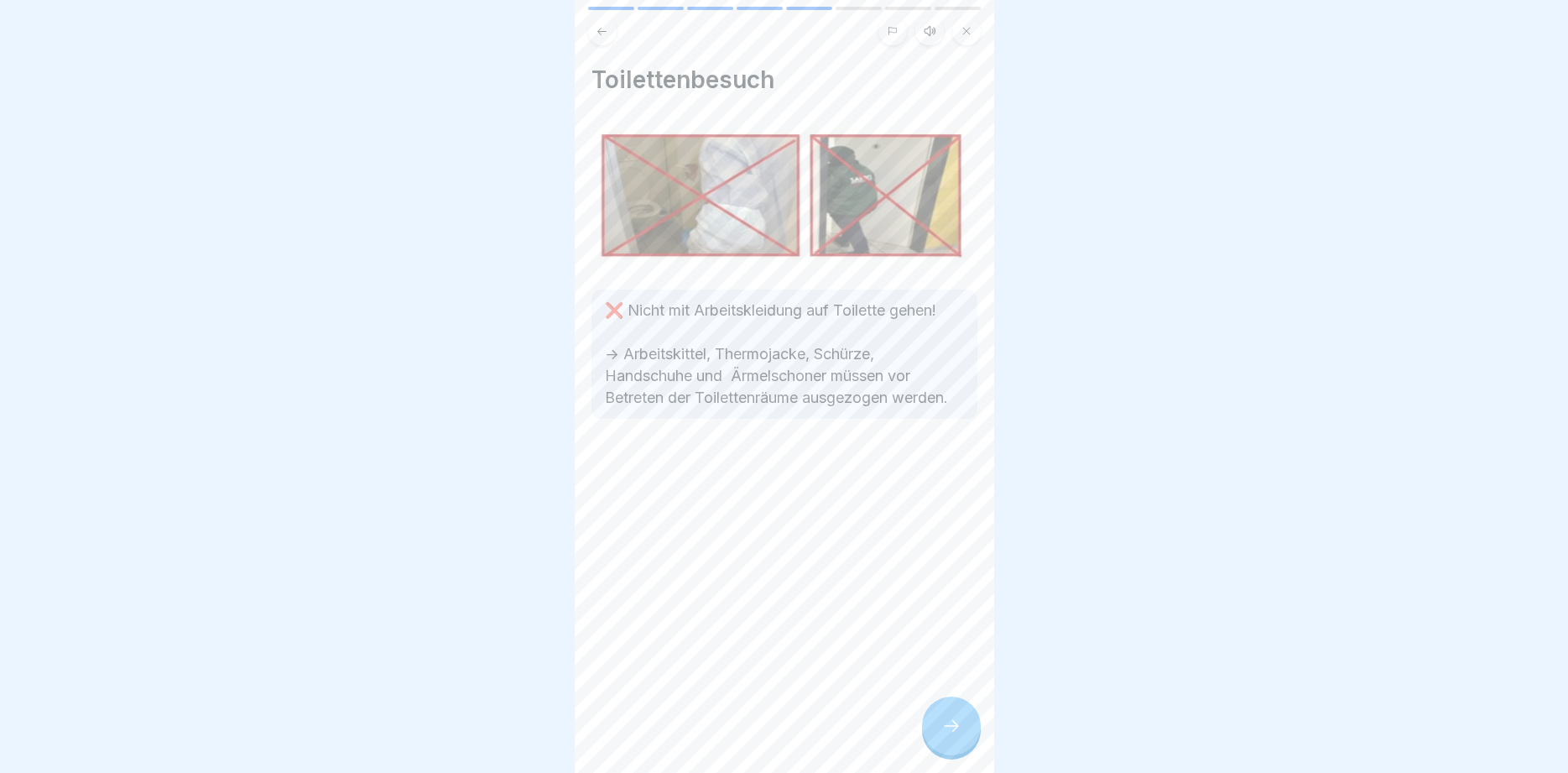
click at [952, 735] on icon at bounding box center [951, 726] width 20 height 20
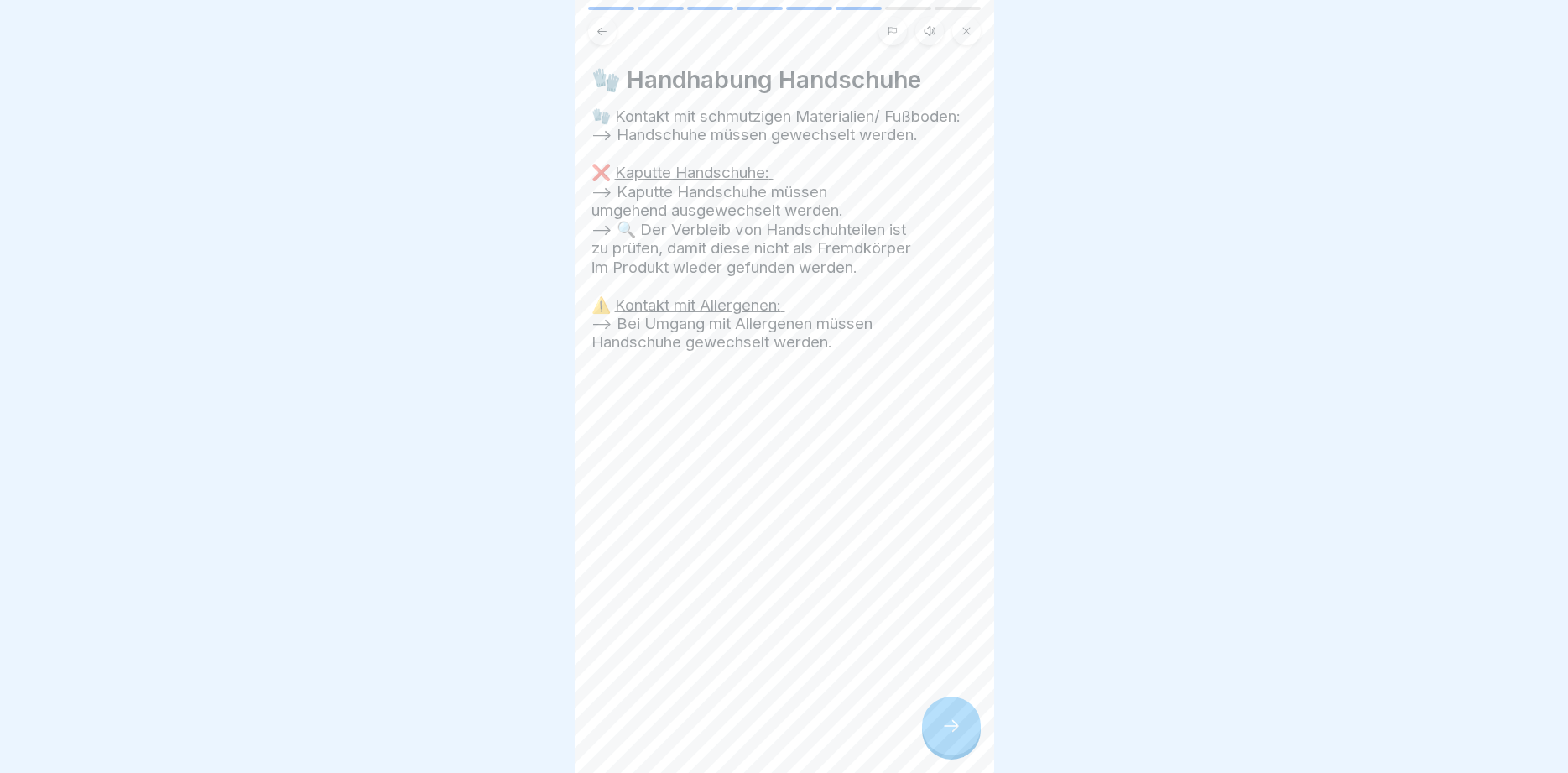
click at [952, 735] on icon at bounding box center [951, 726] width 20 height 20
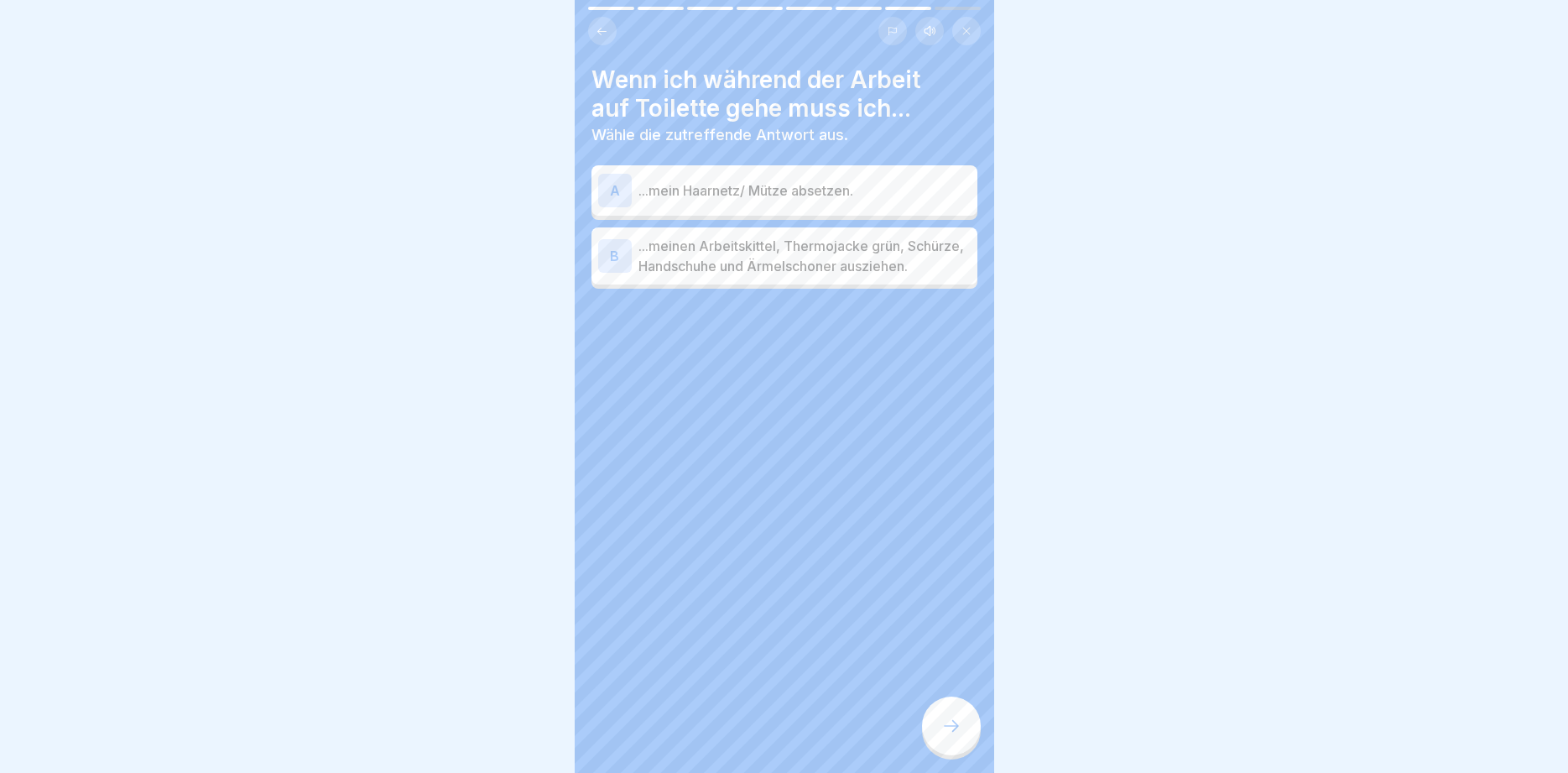
click at [890, 264] on p "...meinen Arbeitskittel, Thermojacke grün, Schürze, Handschuhe und Ärmelschoner…" at bounding box center [805, 256] width 332 height 40
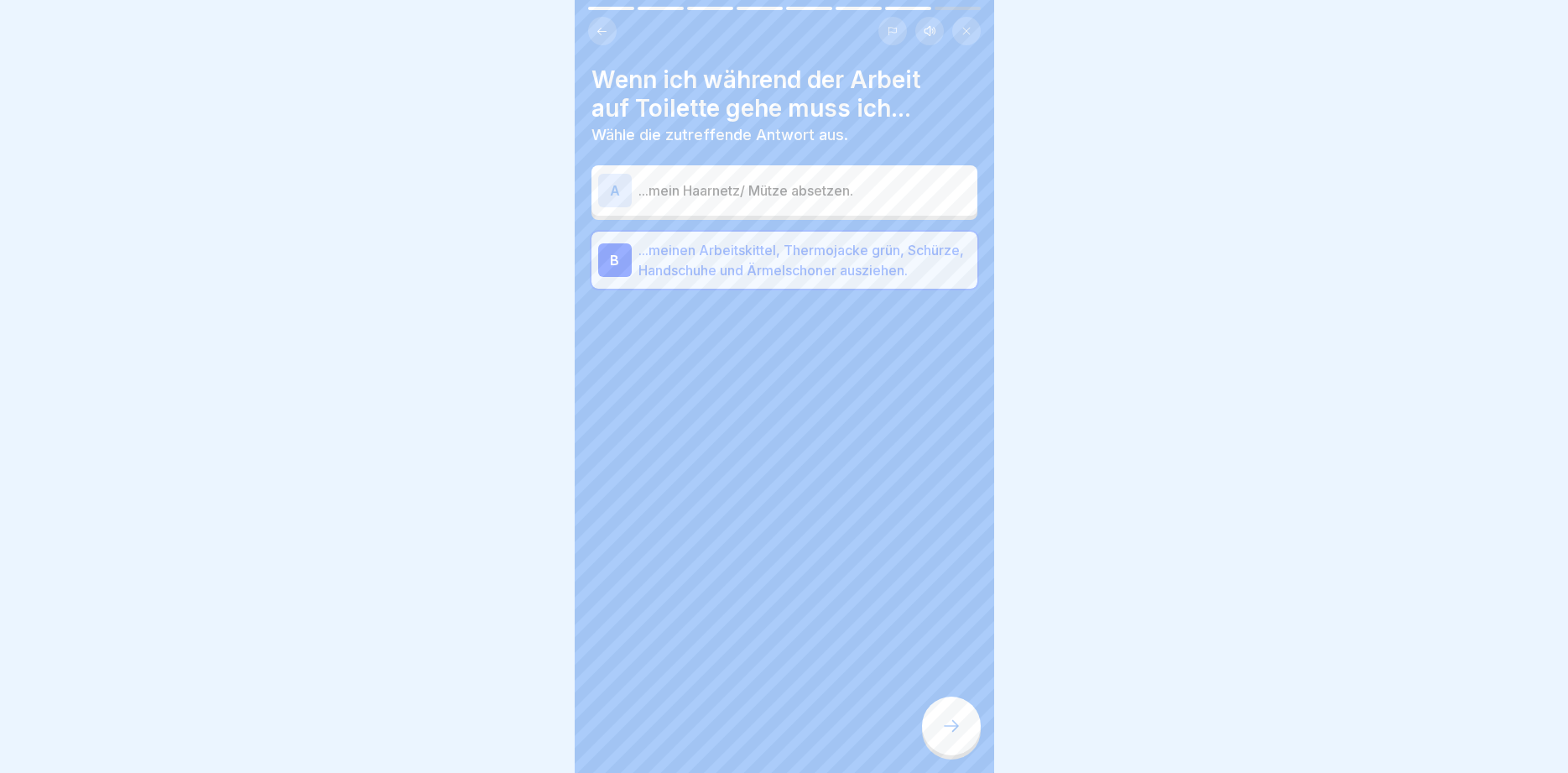
click at [764, 195] on p "...mein Haarnetz/ Mütze absetzen." at bounding box center [805, 190] width 332 height 20
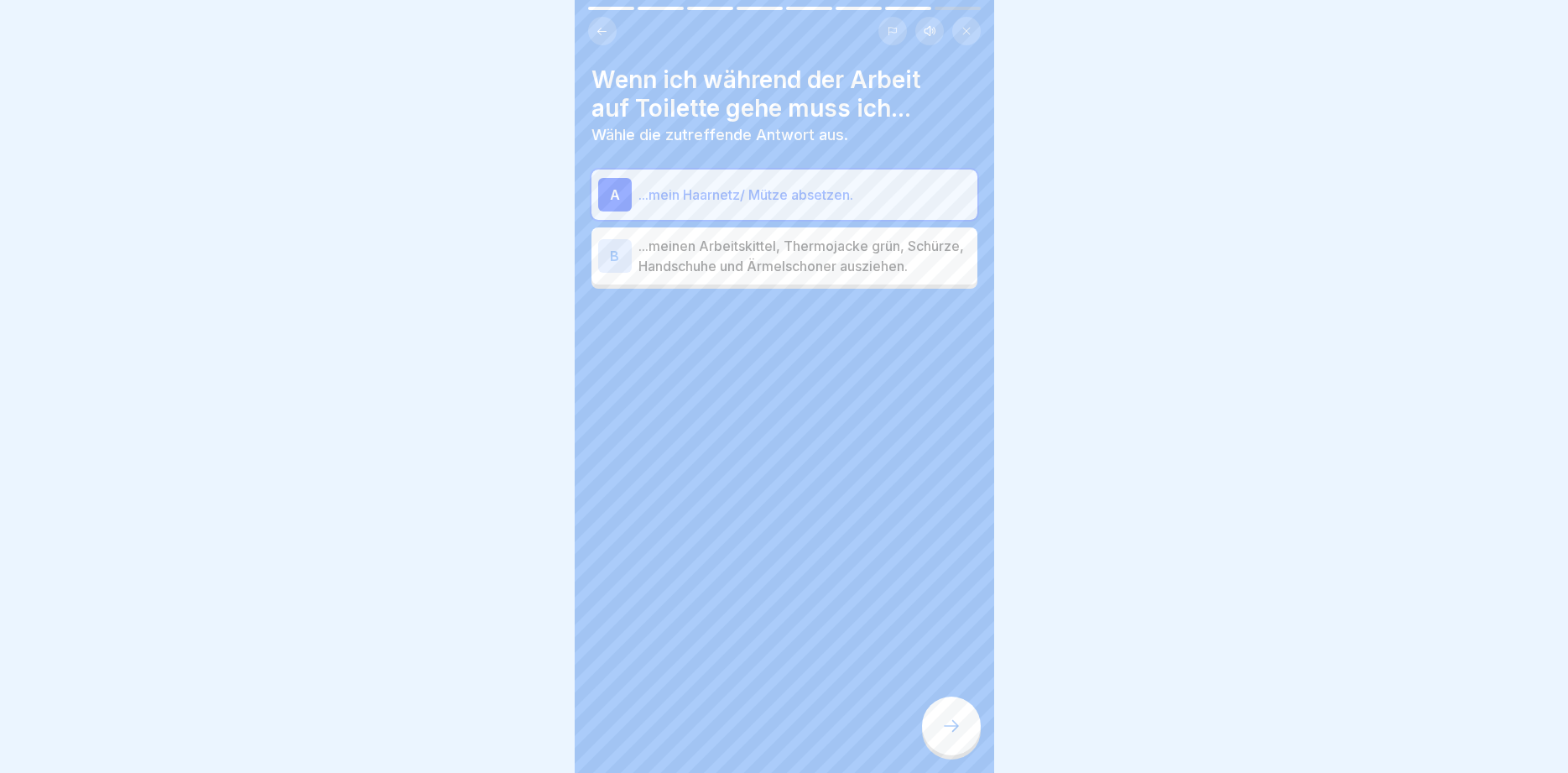
click at [918, 254] on p "...meinen Arbeitskittel, Thermojacke grün, Schürze, Handschuhe und Ärmelschoner…" at bounding box center [805, 256] width 332 height 40
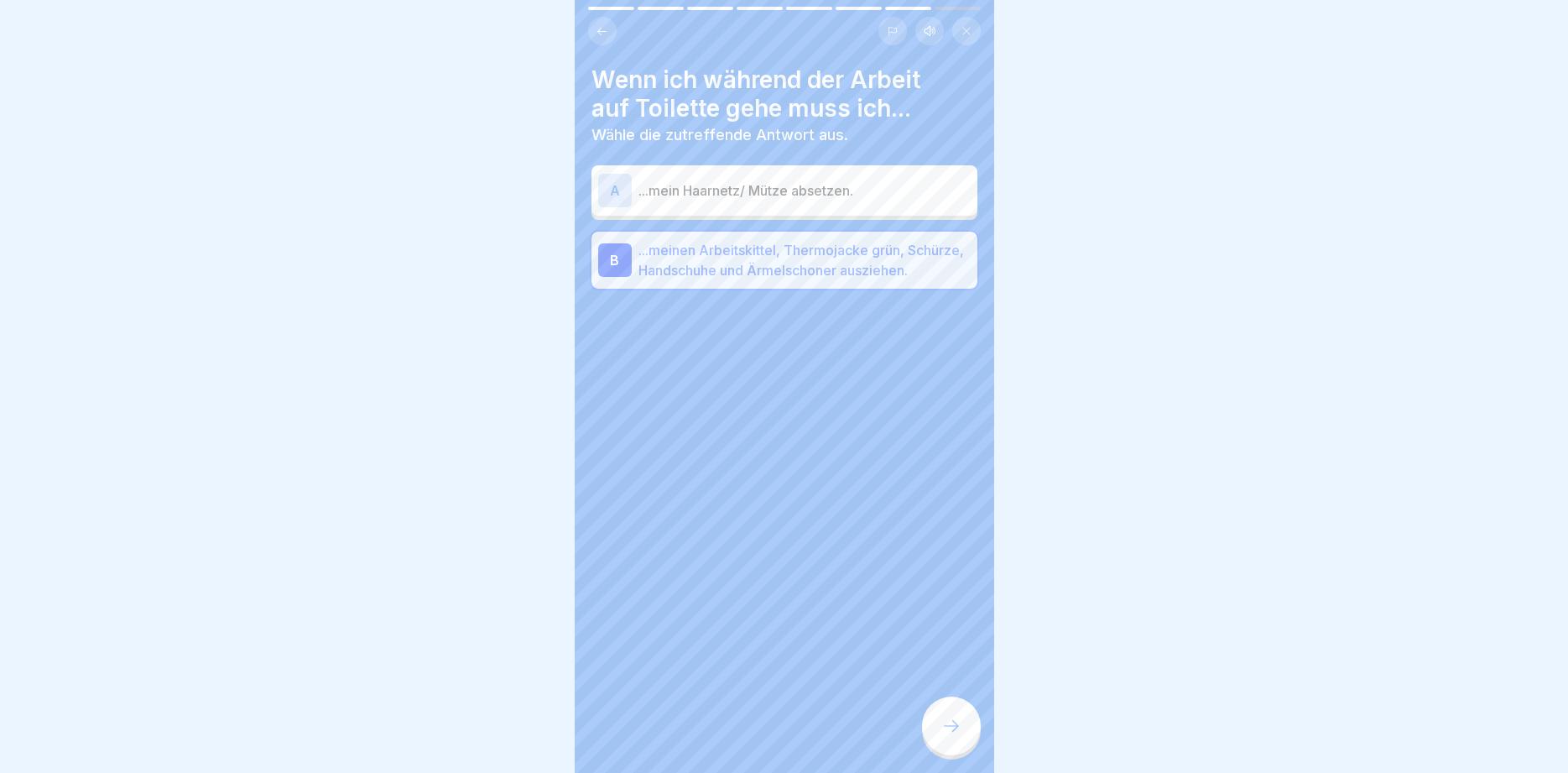
click at [961, 724] on icon at bounding box center [951, 726] width 20 height 20
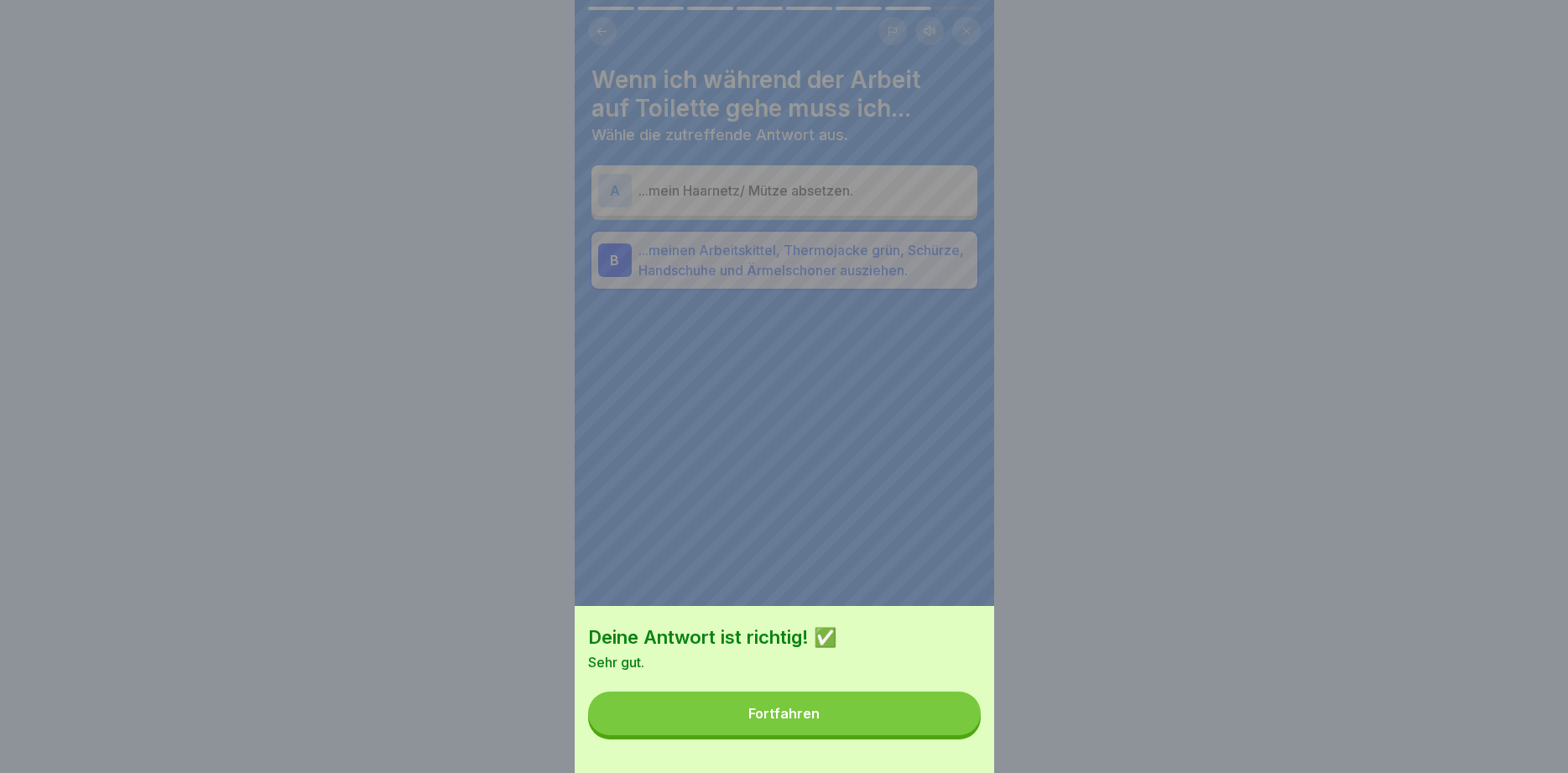
click at [923, 714] on button "Fortfahren" at bounding box center [784, 714] width 392 height 44
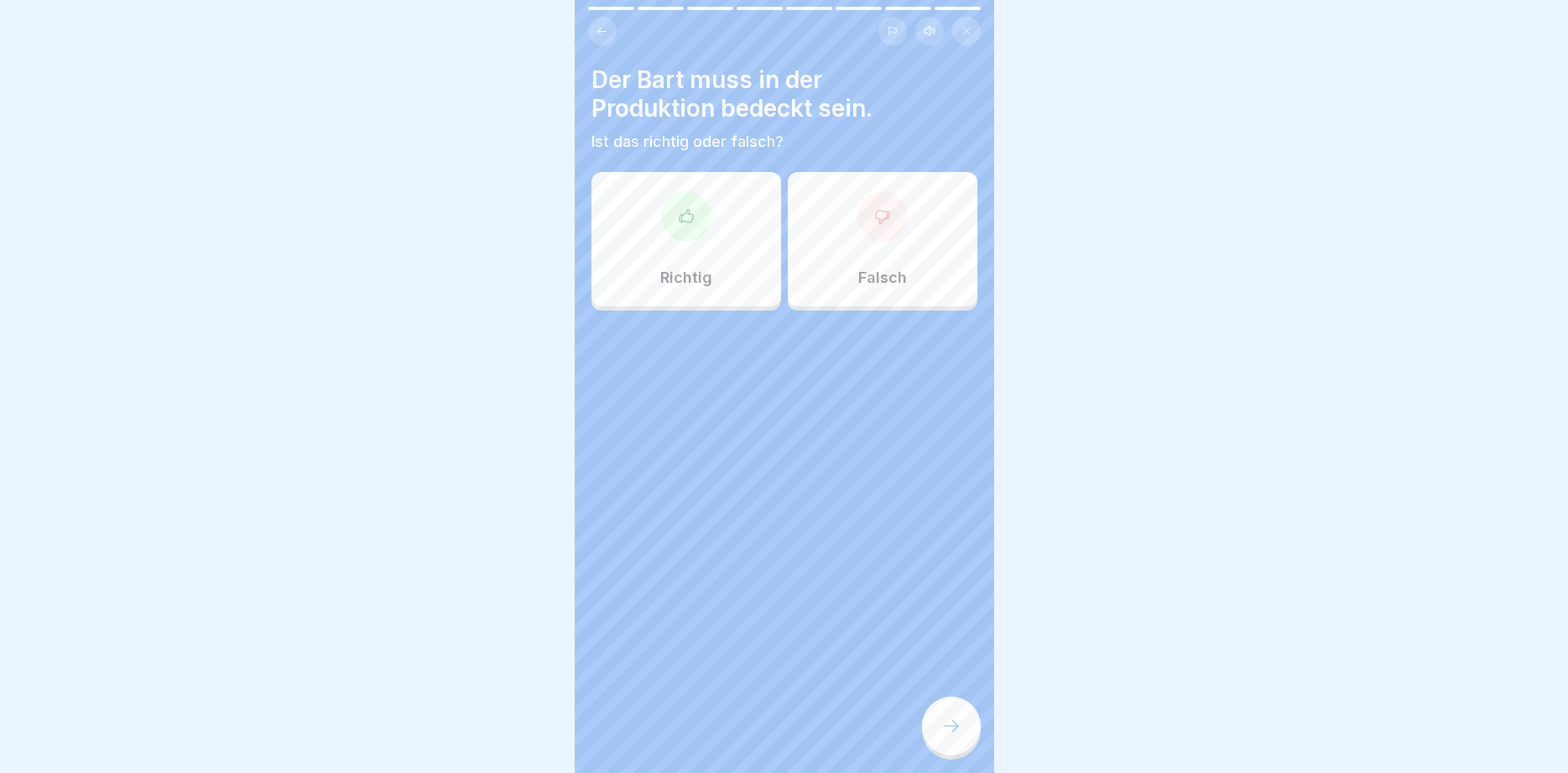
click at [688, 266] on div "Richtig" at bounding box center [687, 239] width 190 height 135
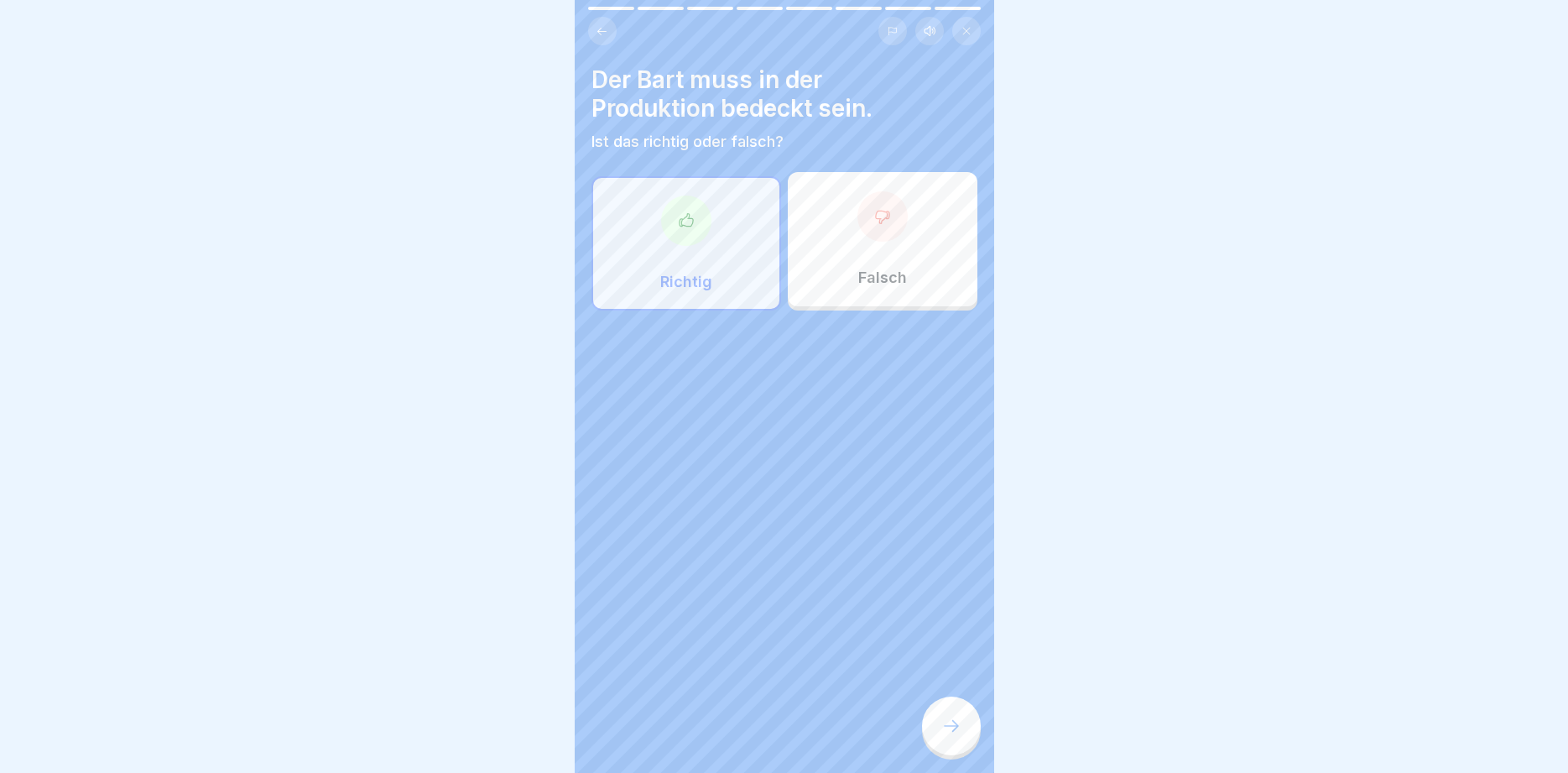
click at [959, 720] on div at bounding box center [952, 726] width 59 height 59
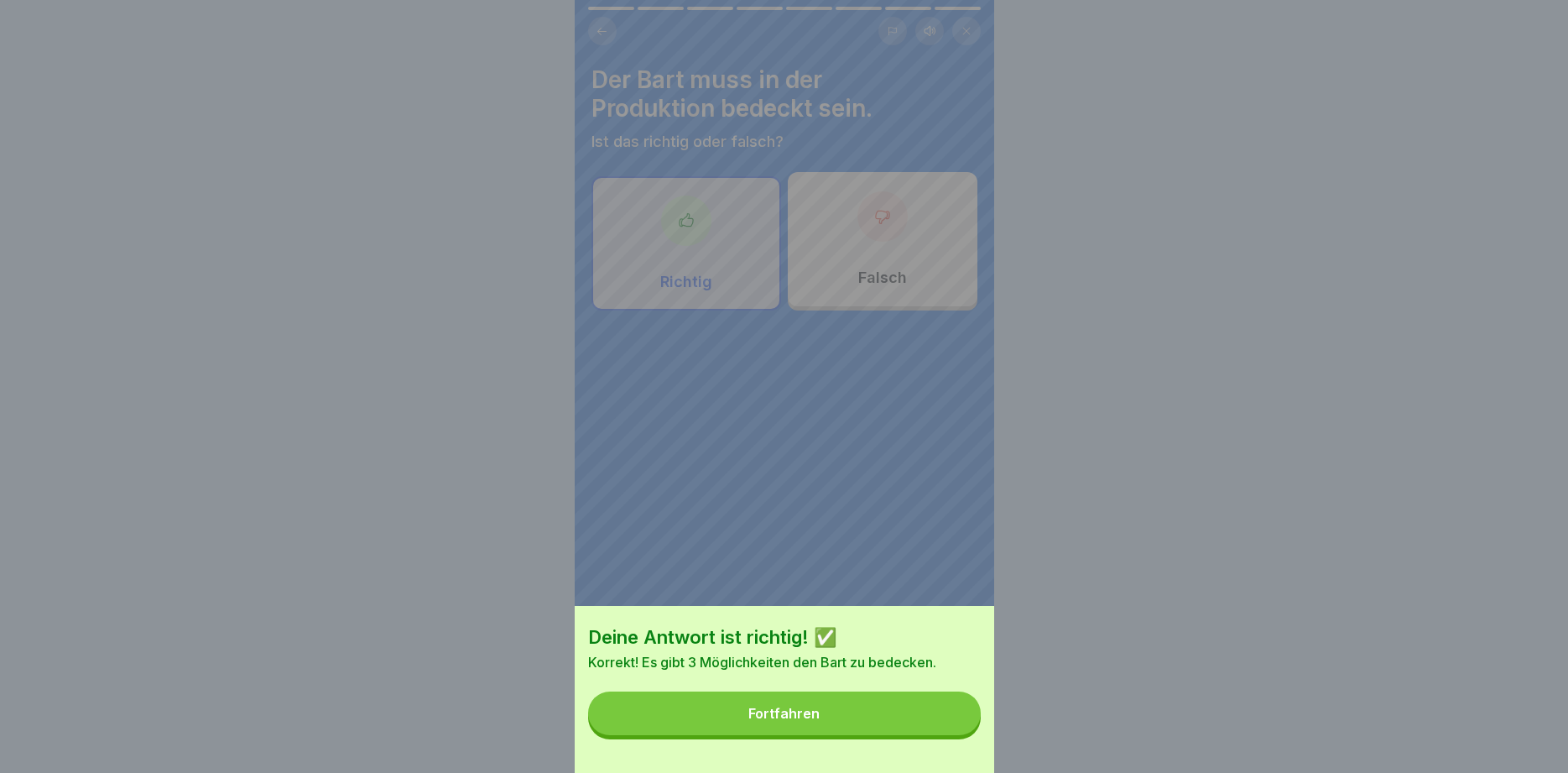
click at [891, 718] on button "Fortfahren" at bounding box center [784, 714] width 392 height 44
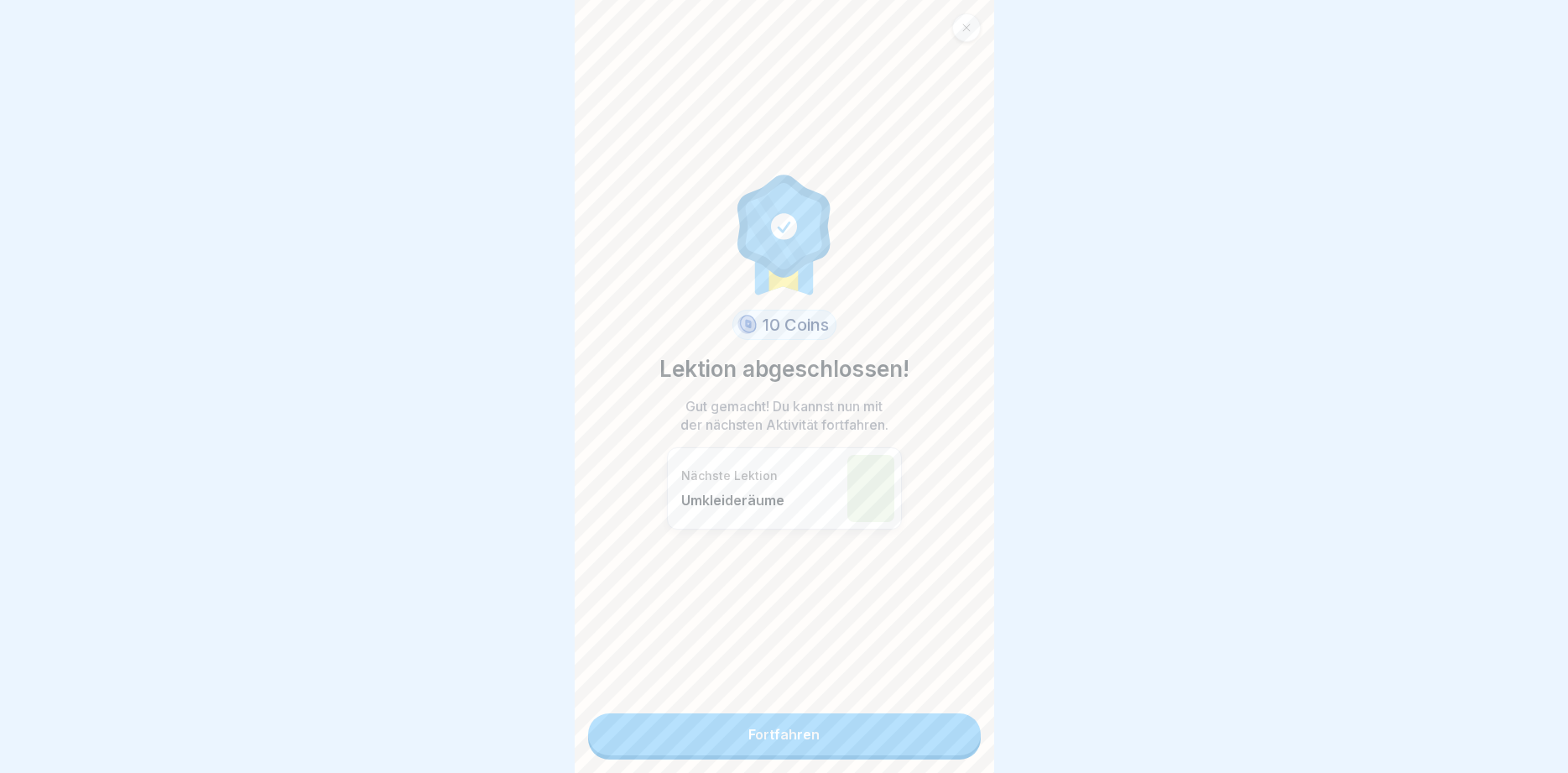
click at [890, 738] on link "Fortfahren" at bounding box center [784, 735] width 392 height 42
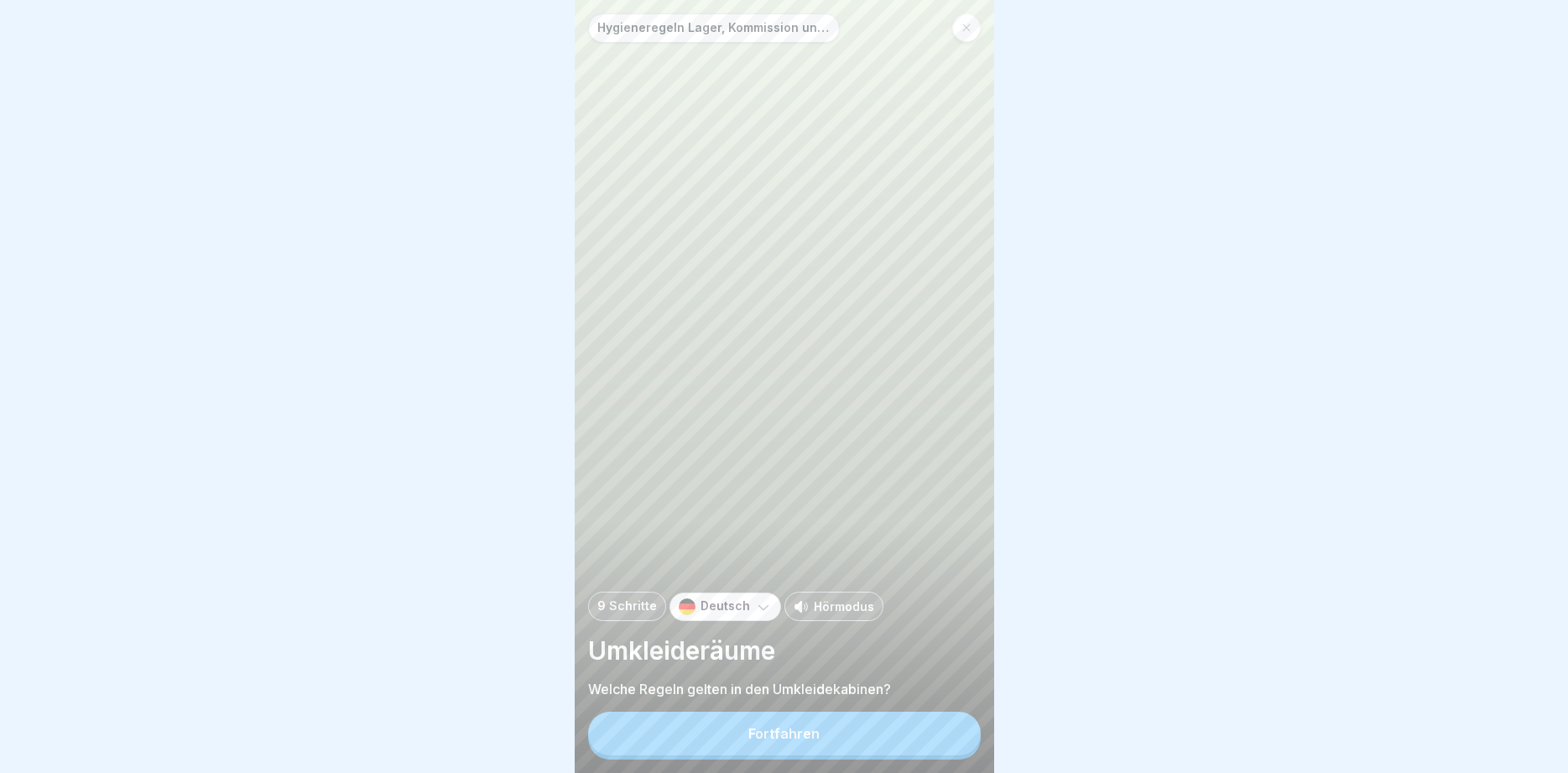
click at [889, 734] on button "Fortfahren" at bounding box center [784, 734] width 392 height 44
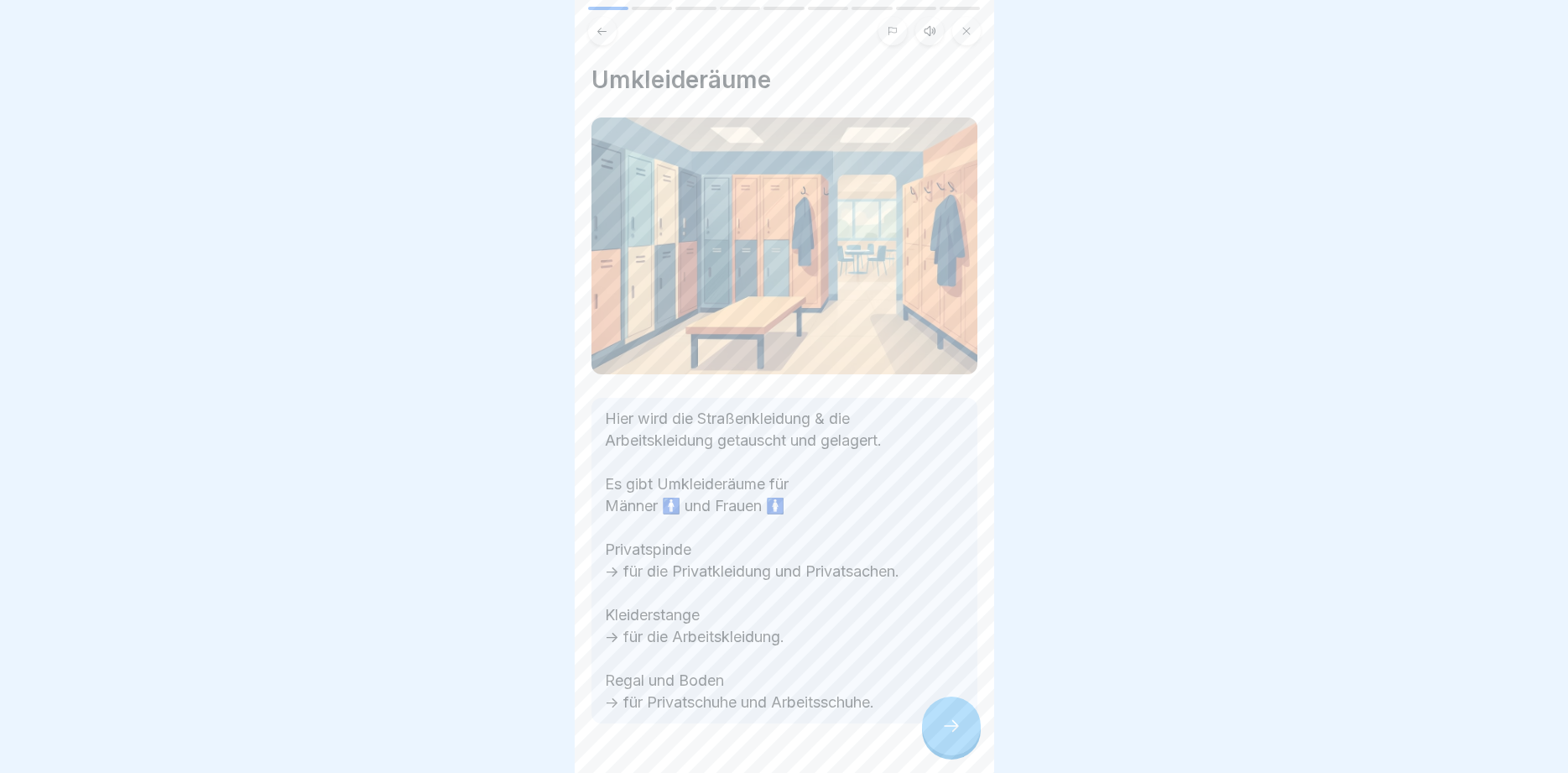
click at [951, 733] on icon at bounding box center [951, 726] width 20 height 20
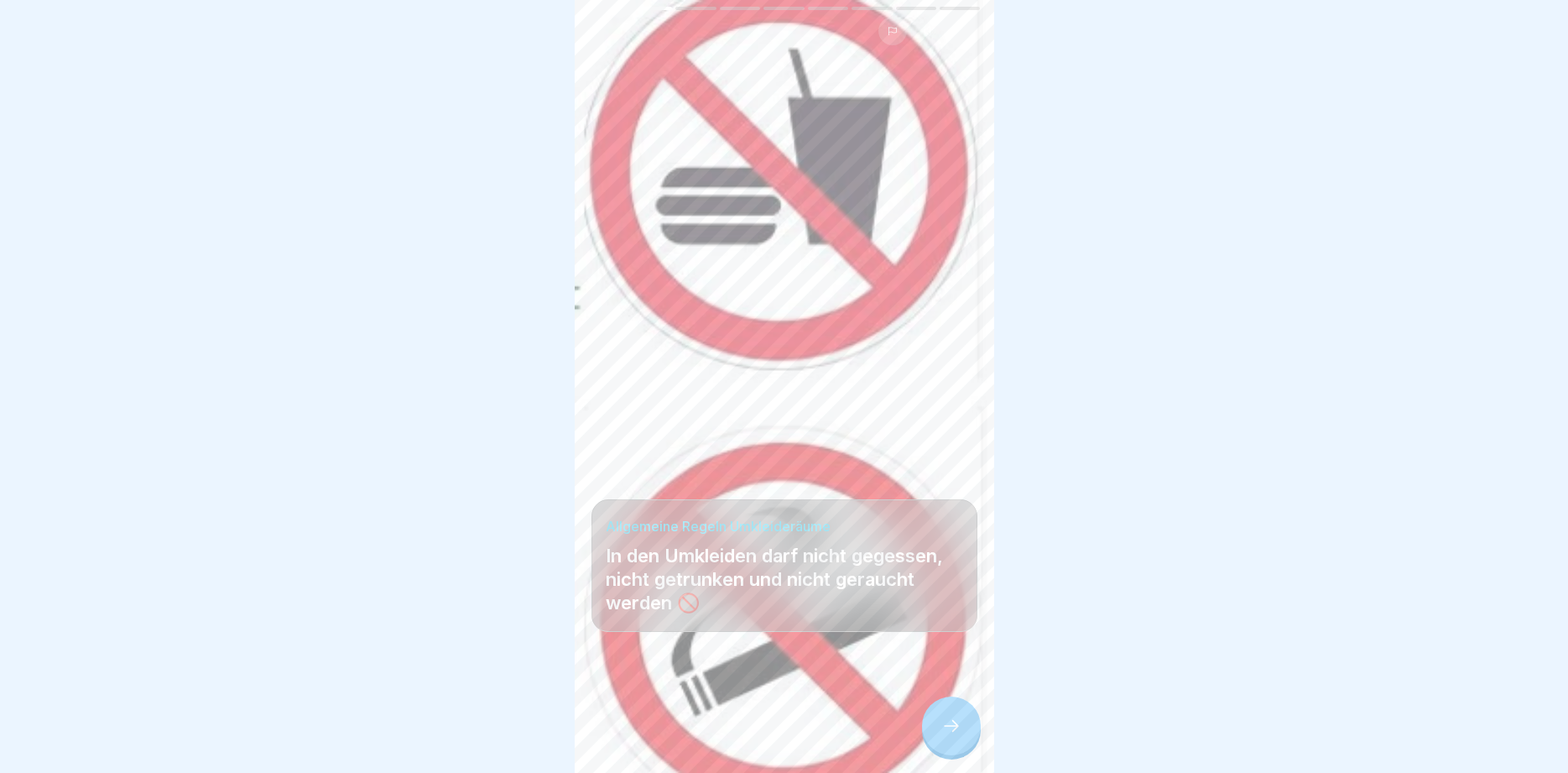
click at [951, 733] on icon at bounding box center [951, 726] width 20 height 20
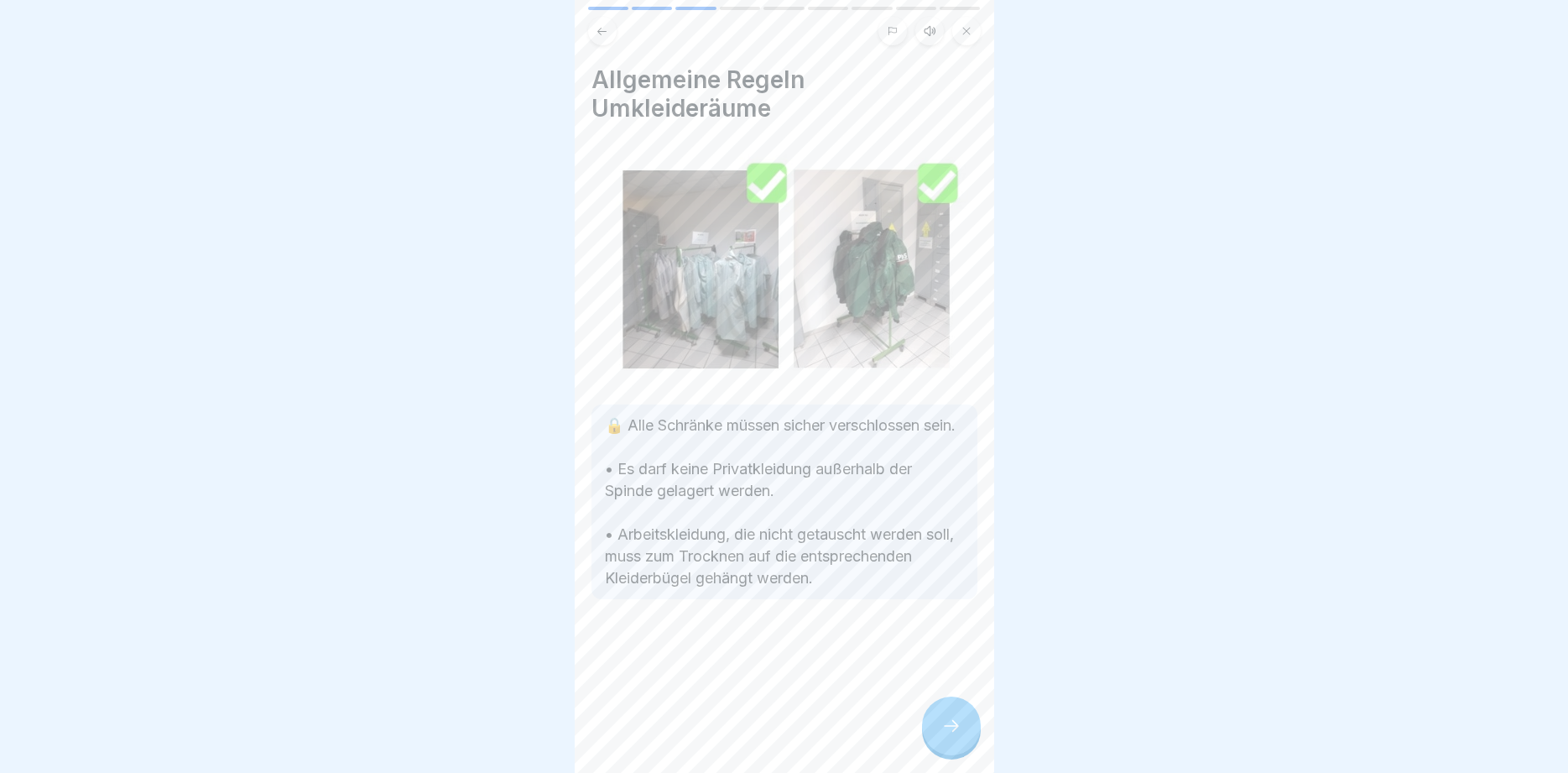
click at [951, 733] on icon at bounding box center [951, 726] width 20 height 20
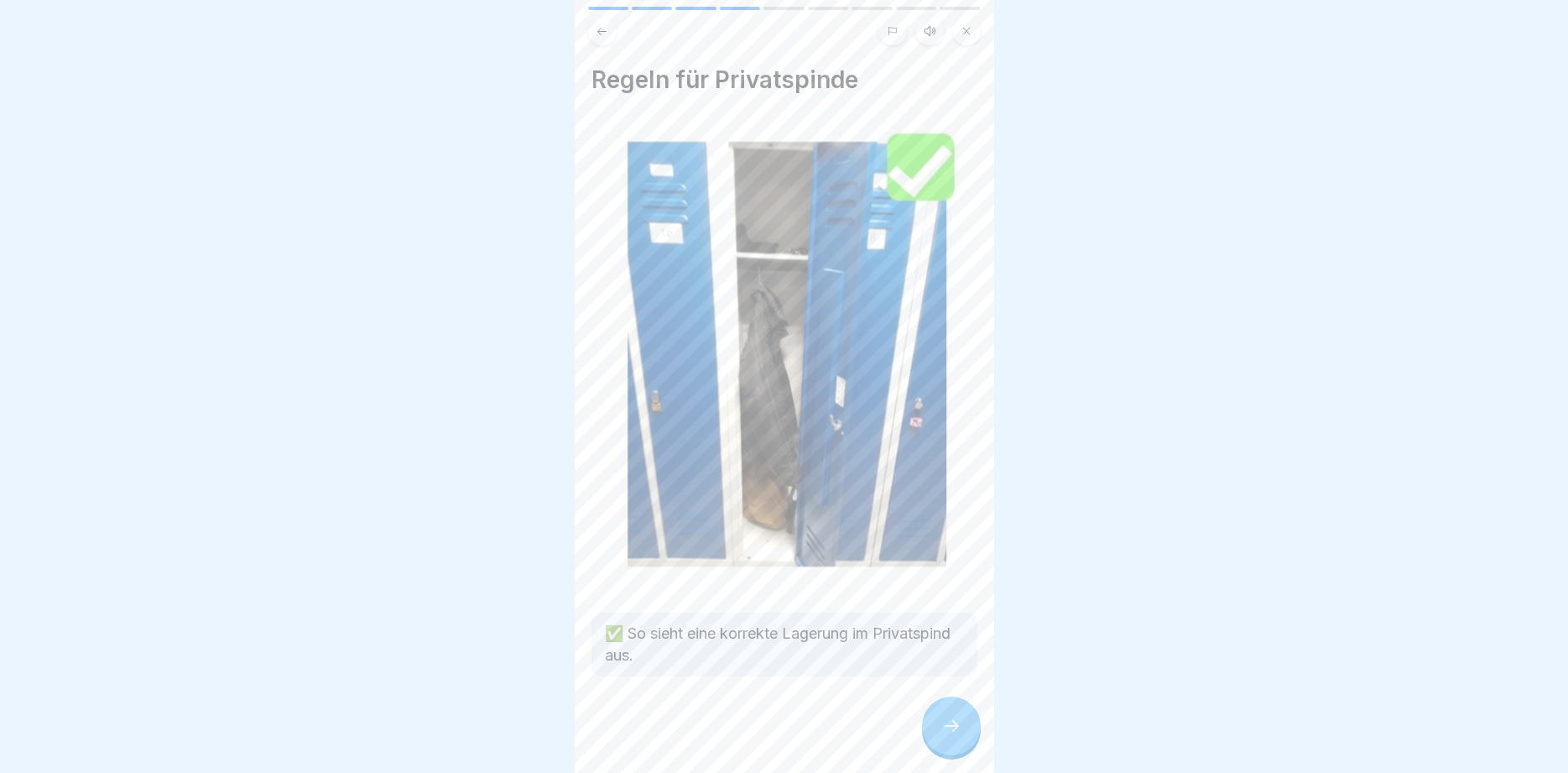
click at [951, 733] on icon at bounding box center [951, 726] width 20 height 20
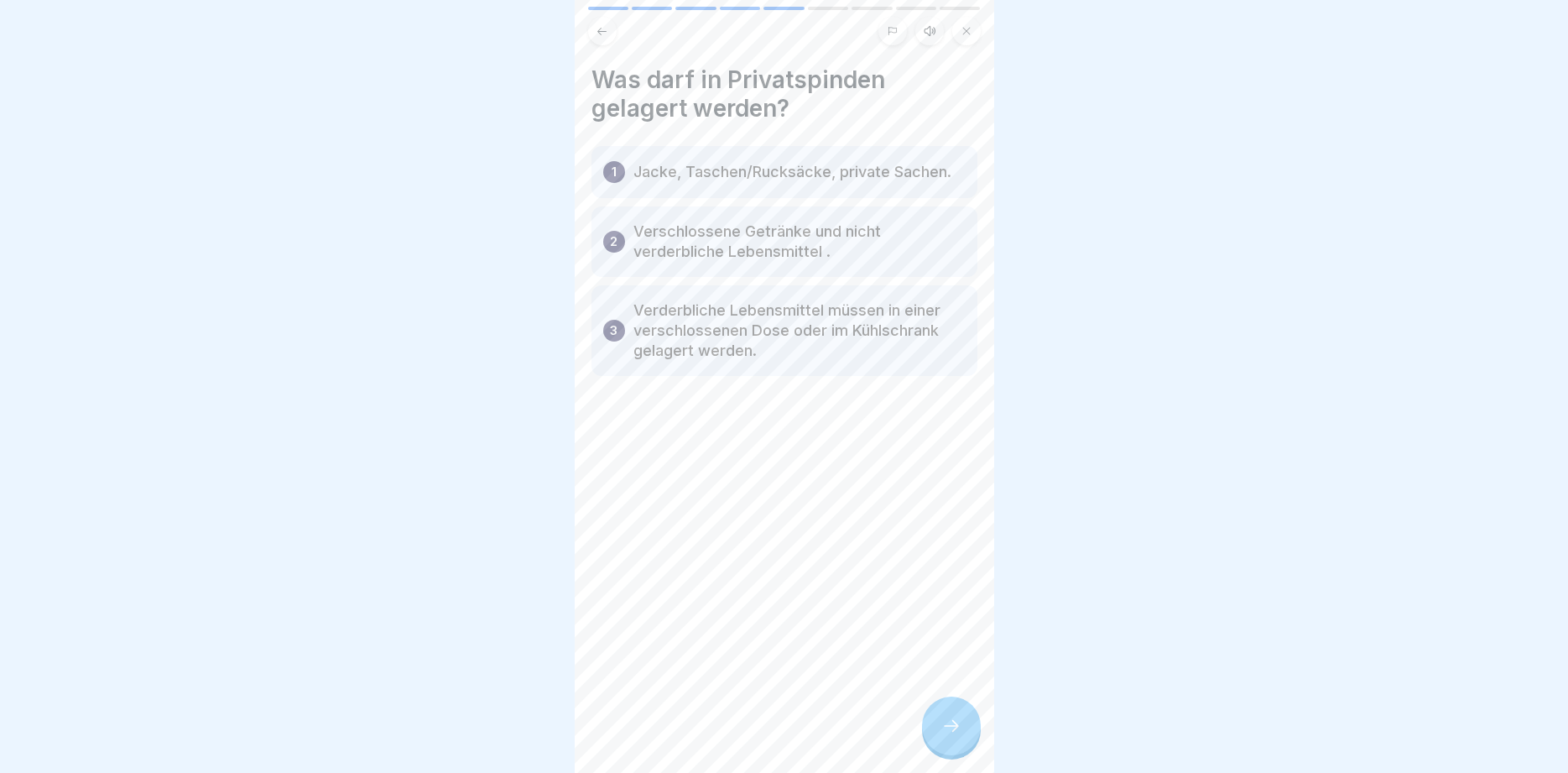
click at [952, 730] on icon at bounding box center [951, 726] width 20 height 20
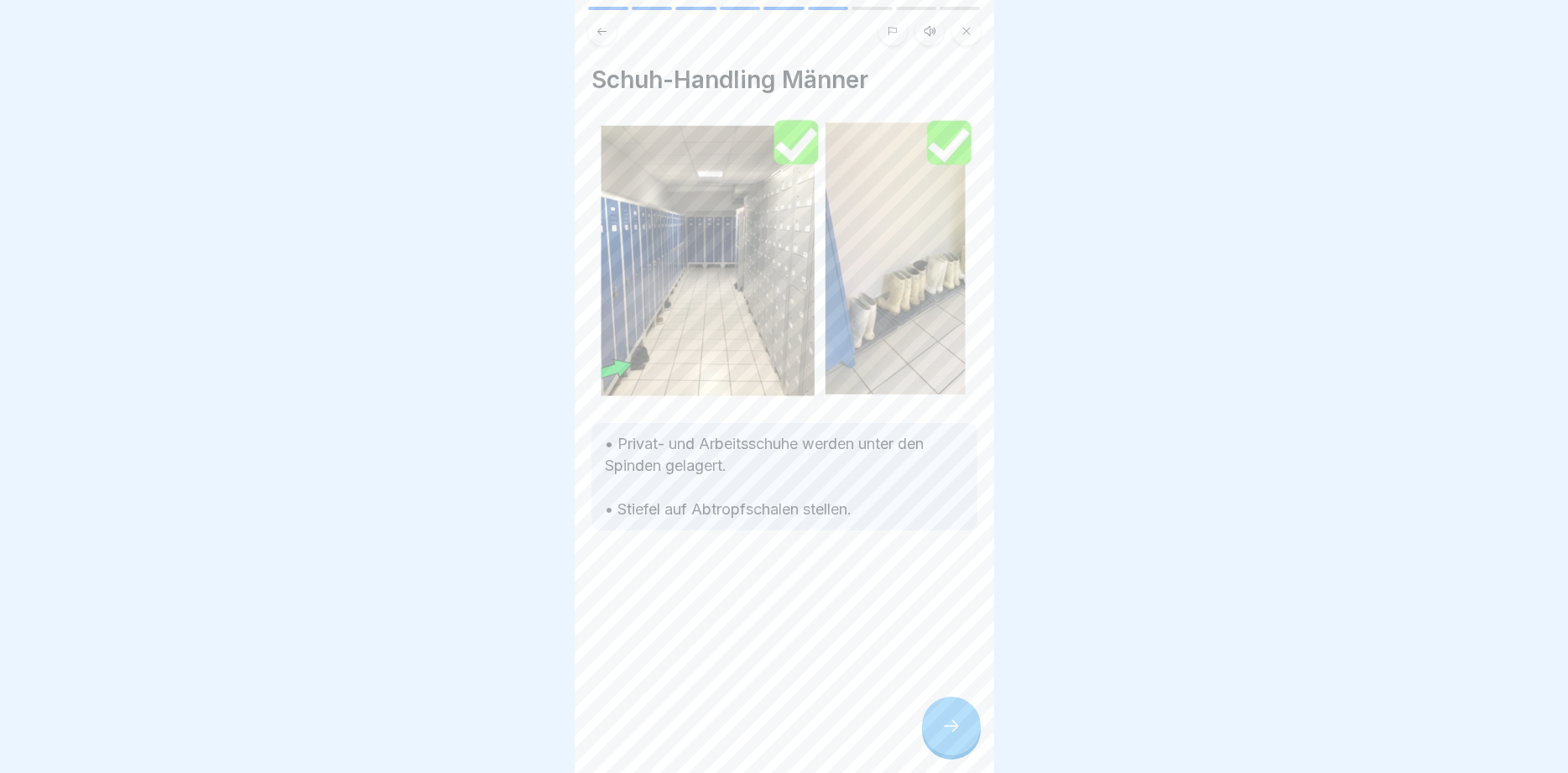
click at [953, 731] on icon at bounding box center [951, 726] width 20 height 20
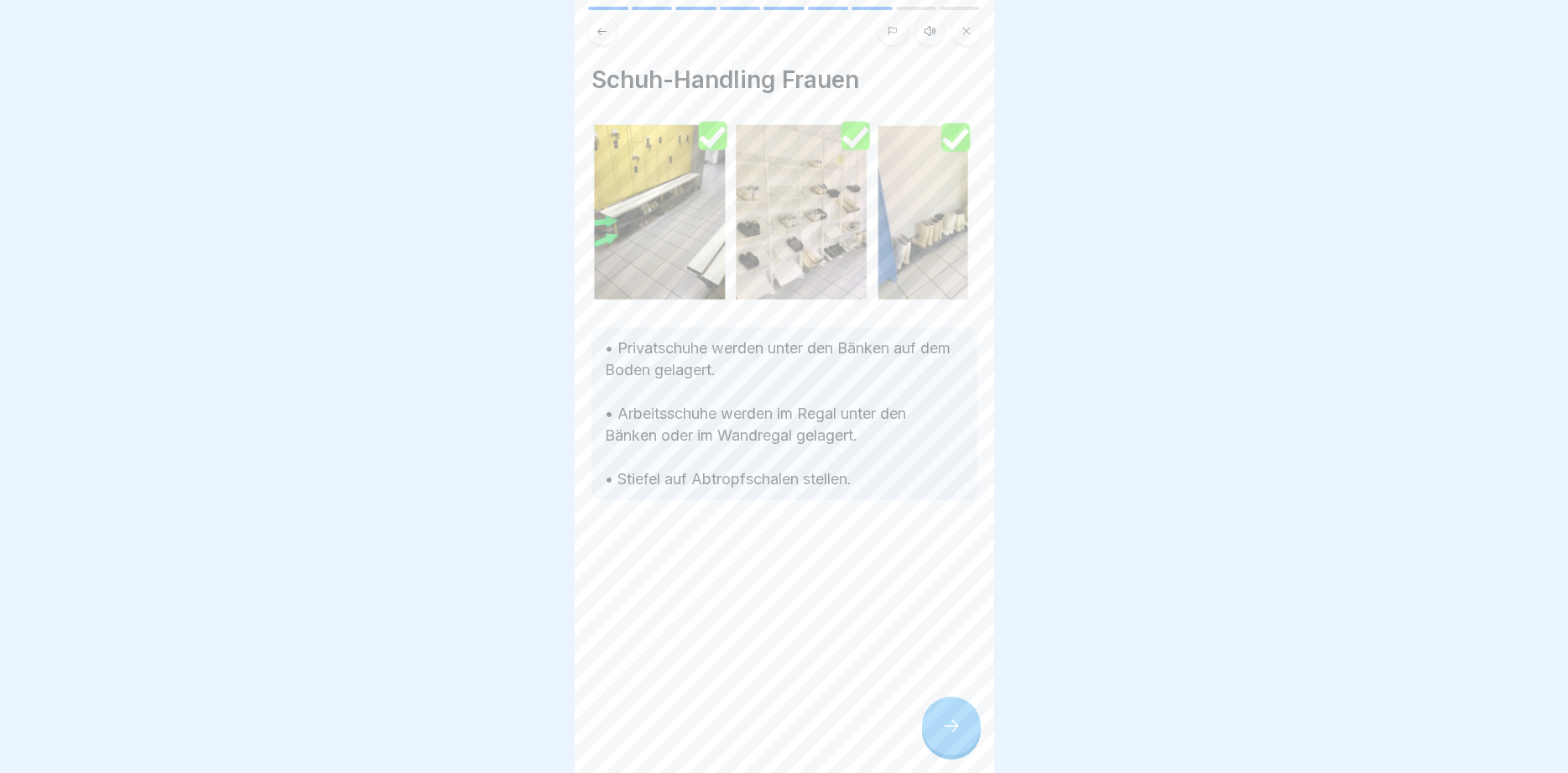
click at [953, 731] on icon at bounding box center [951, 726] width 20 height 20
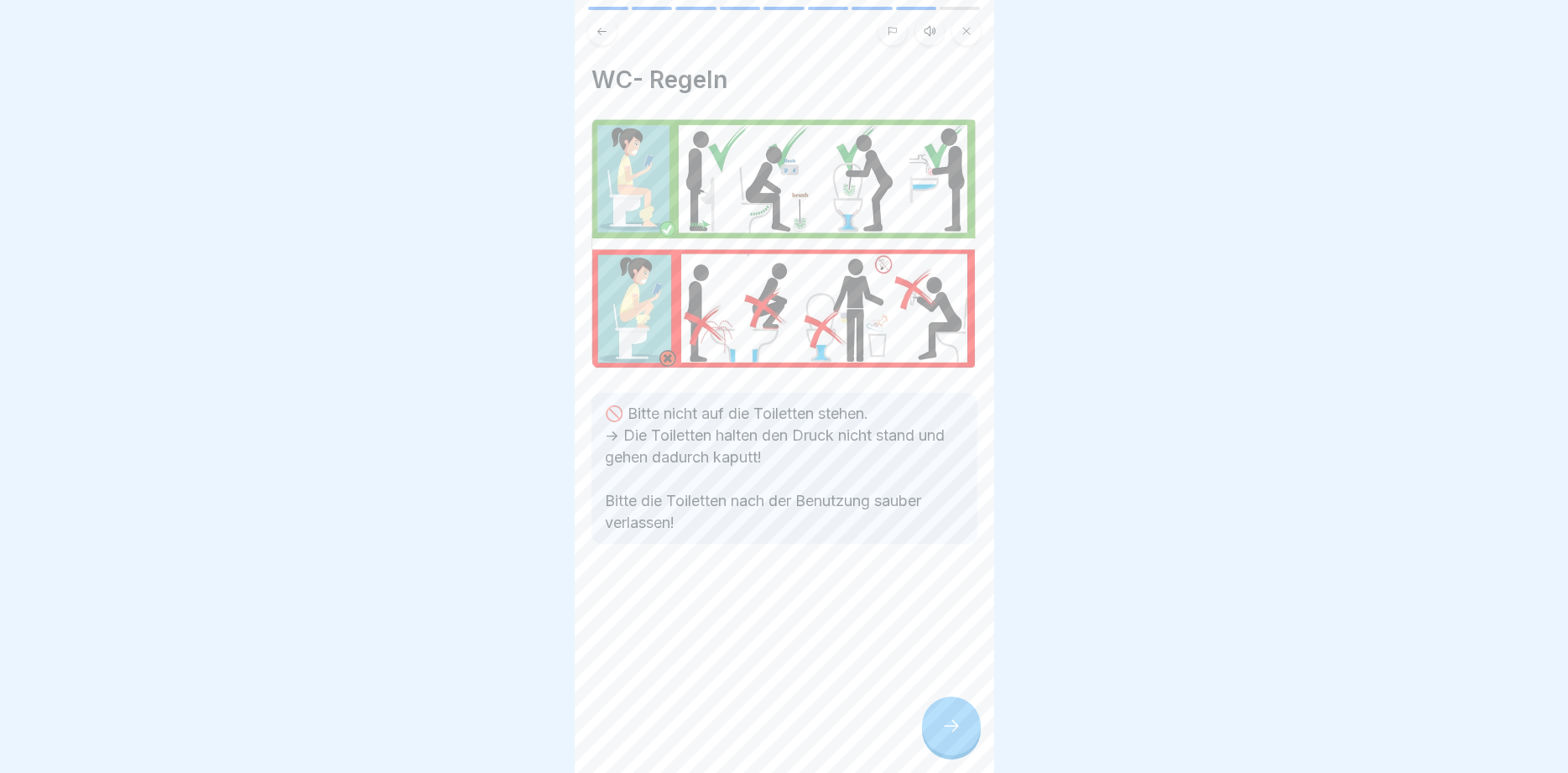
click at [953, 731] on icon at bounding box center [951, 726] width 20 height 20
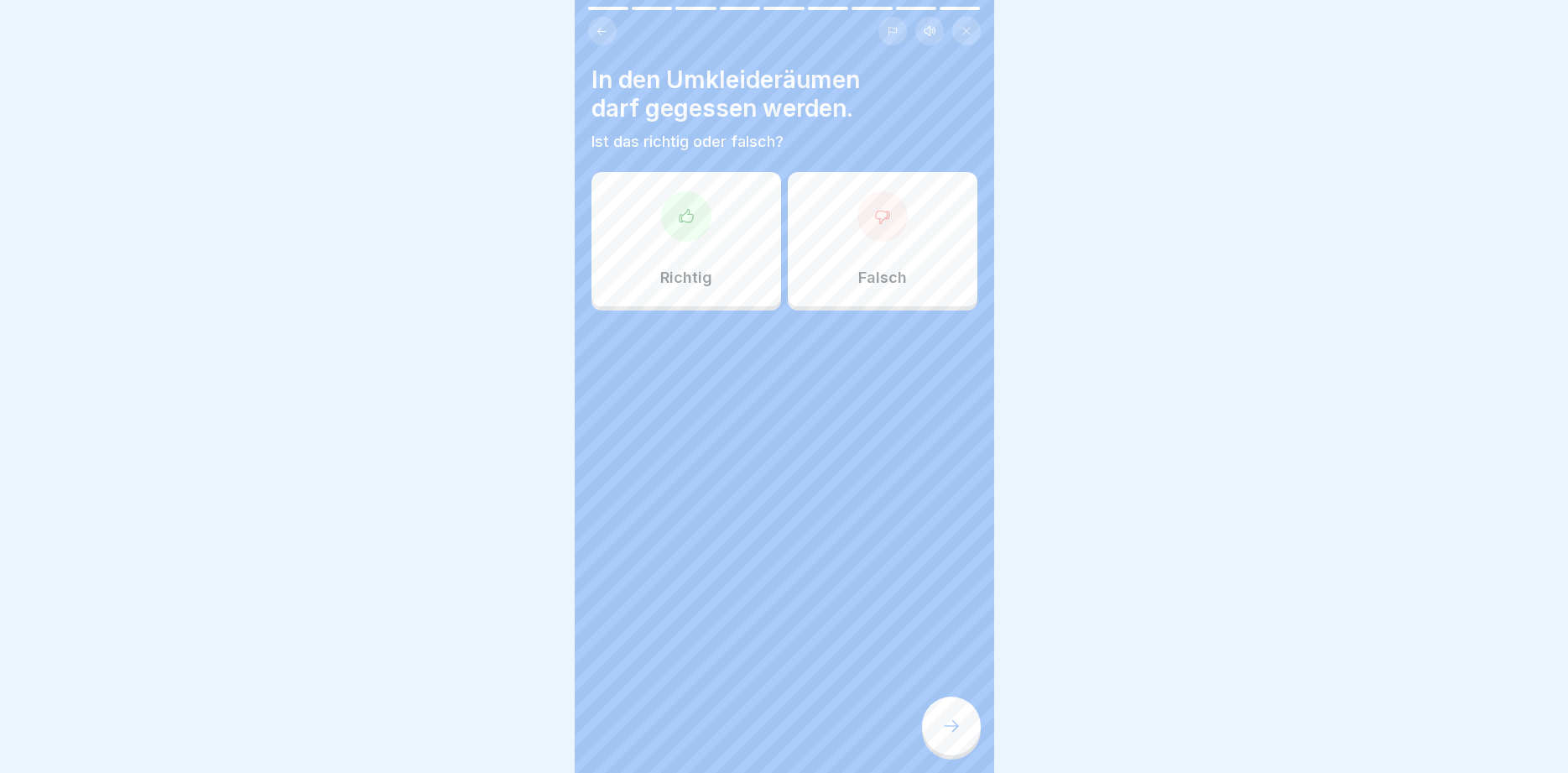
click at [887, 232] on div at bounding box center [882, 216] width 51 height 51
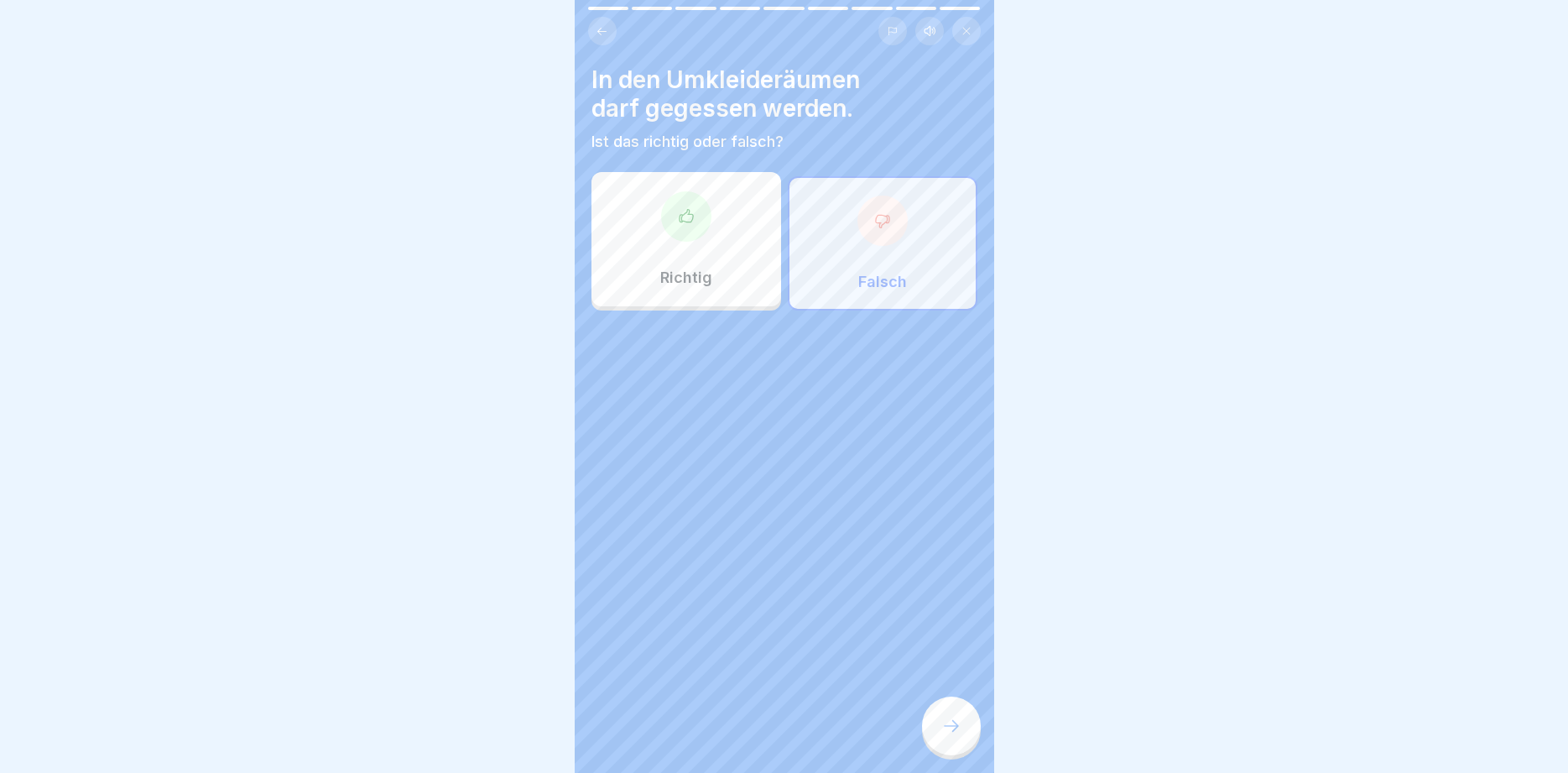
click at [948, 727] on icon at bounding box center [951, 726] width 20 height 20
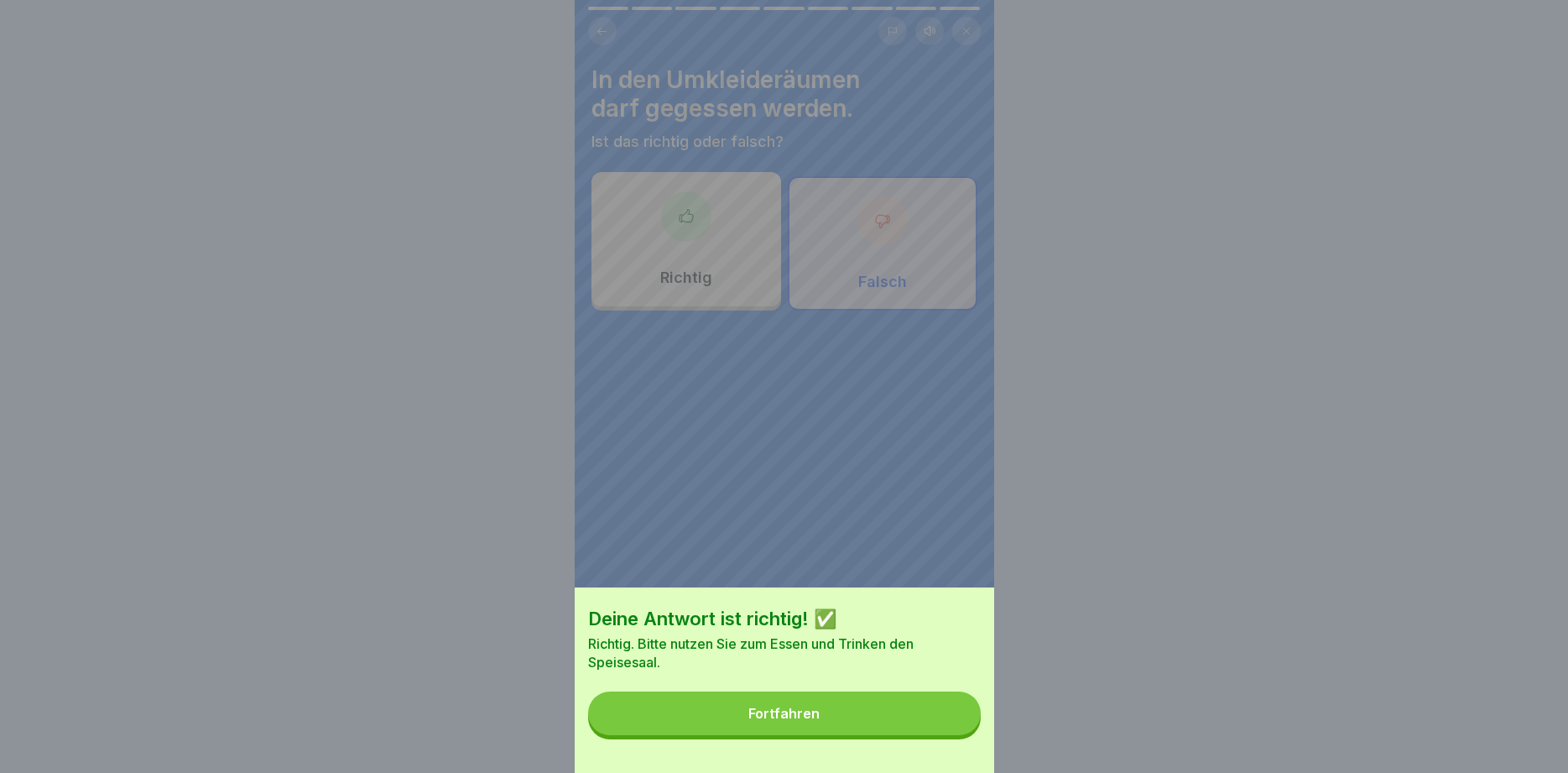
click at [802, 719] on div "Fortfahren" at bounding box center [784, 714] width 72 height 15
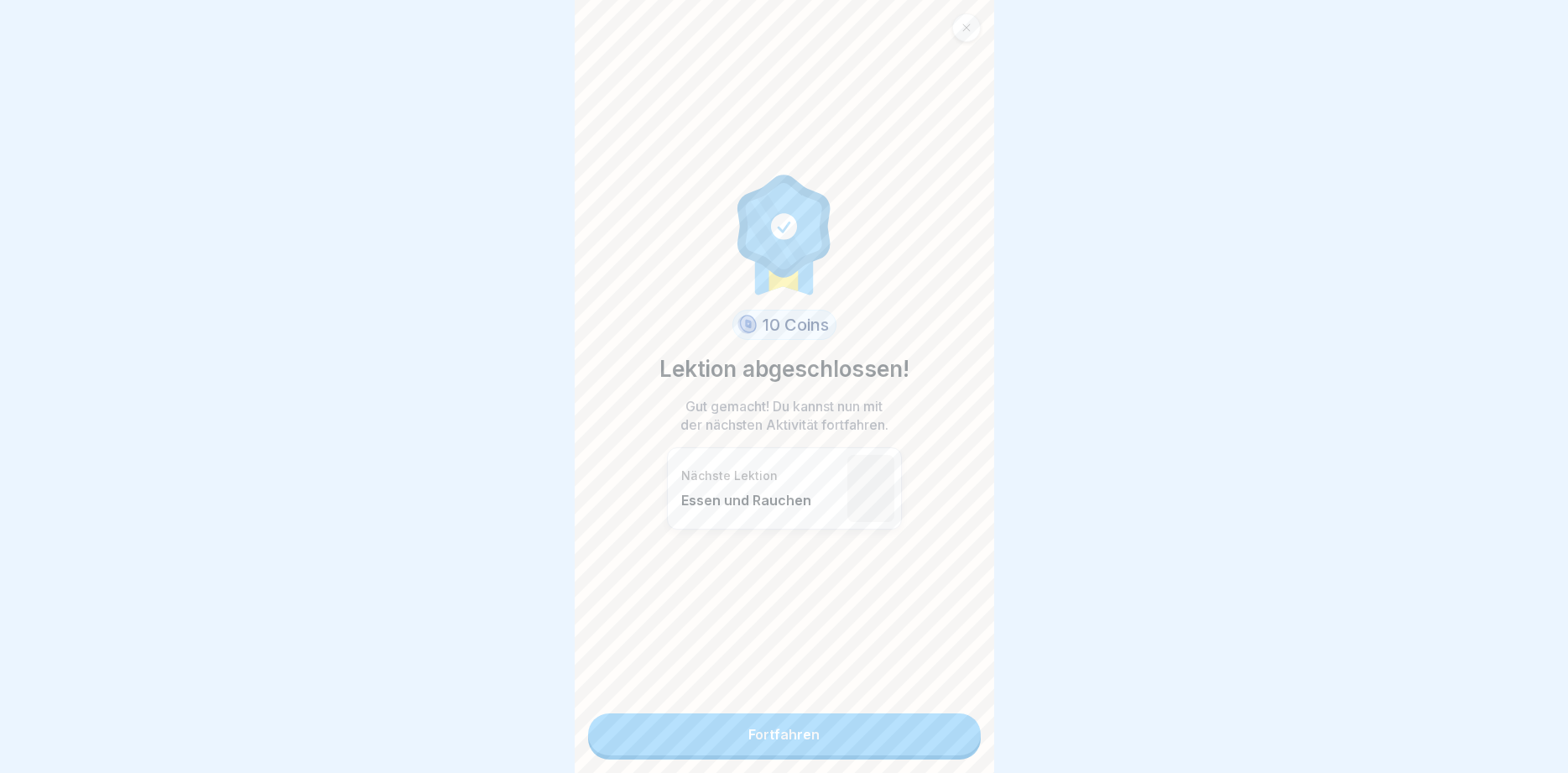
click at [786, 729] on link "Fortfahren" at bounding box center [784, 735] width 392 height 42
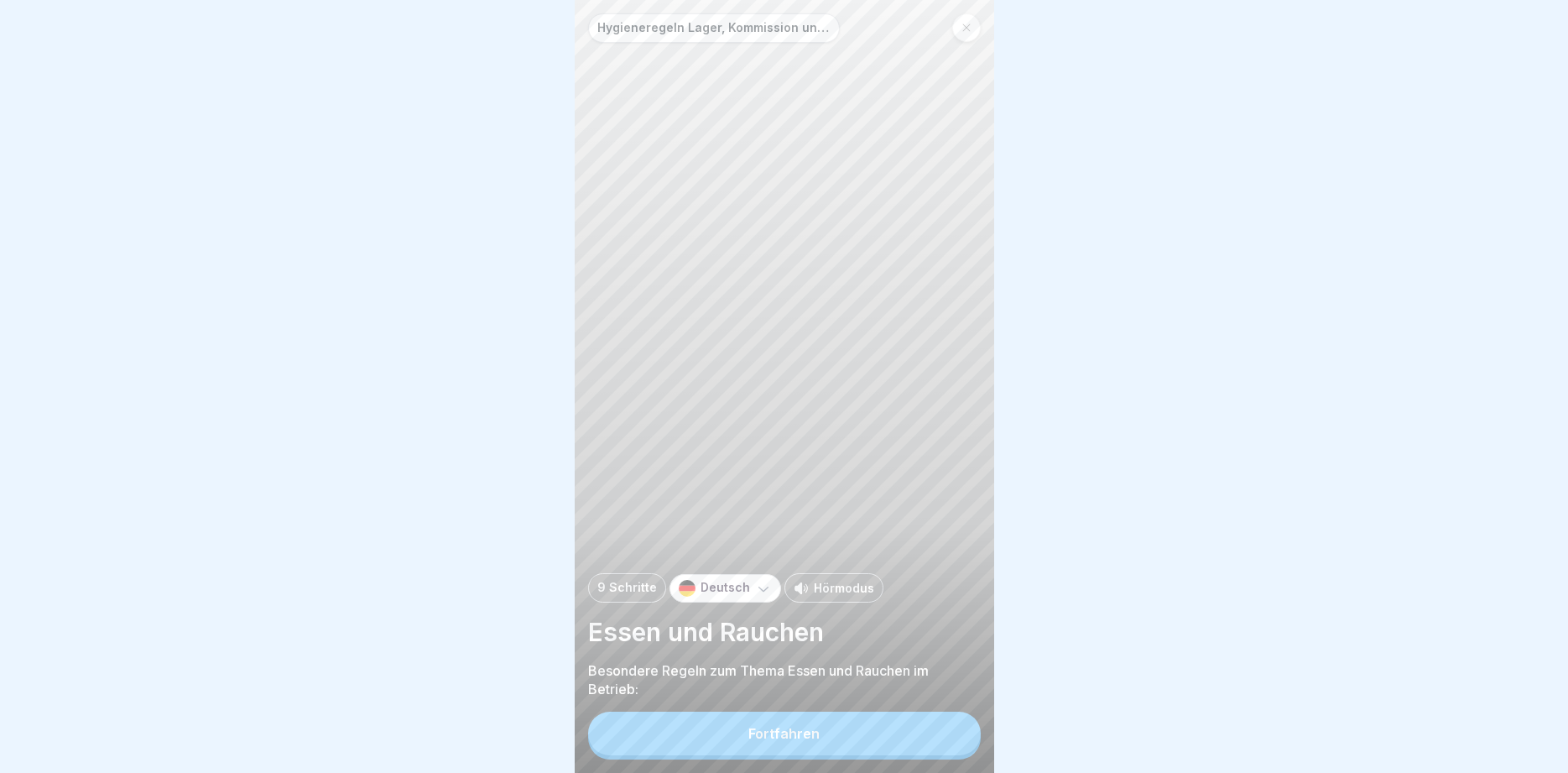
click at [786, 729] on div "Fortfahren" at bounding box center [784, 734] width 72 height 15
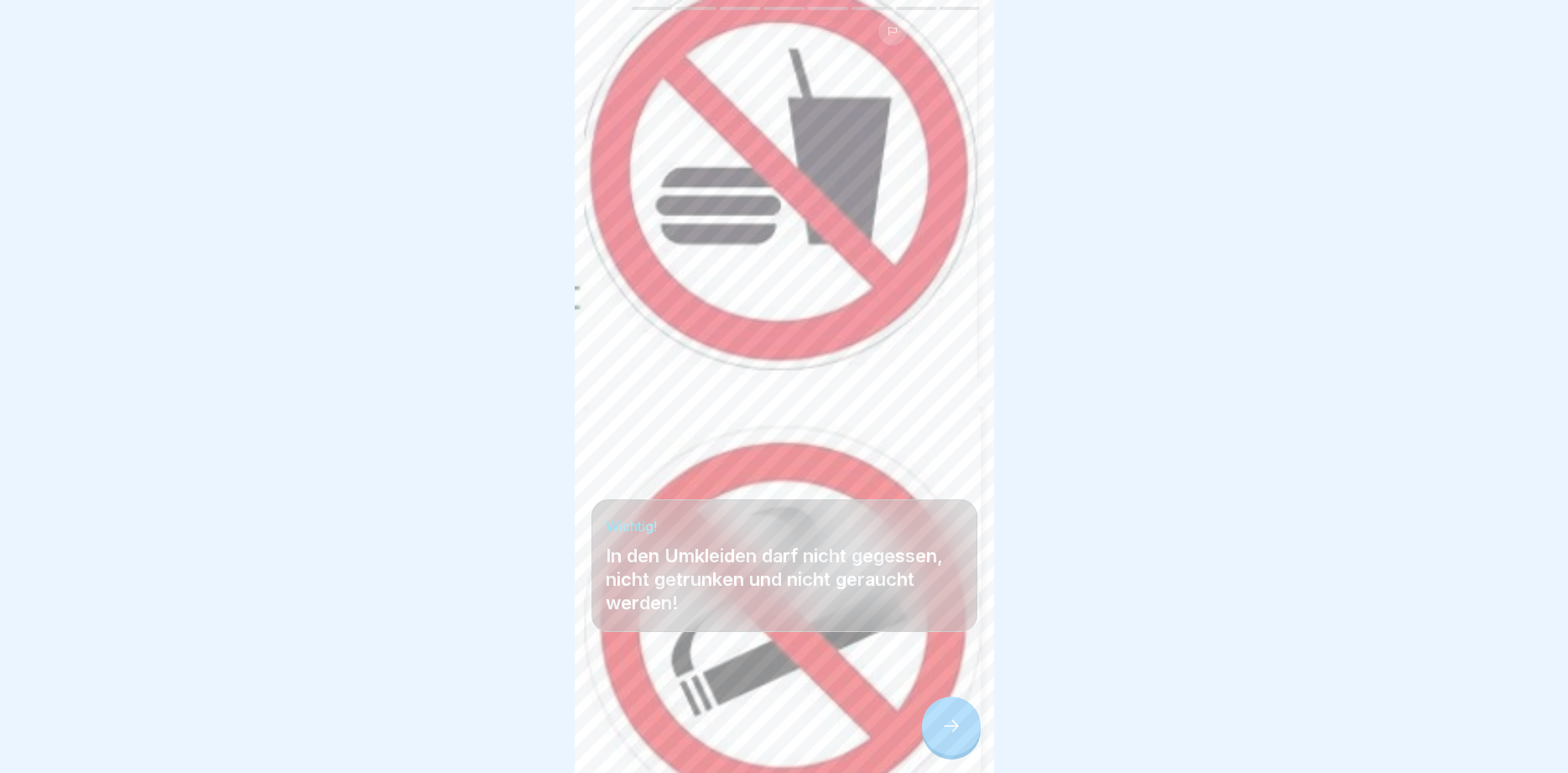
click at [957, 724] on icon at bounding box center [951, 726] width 20 height 20
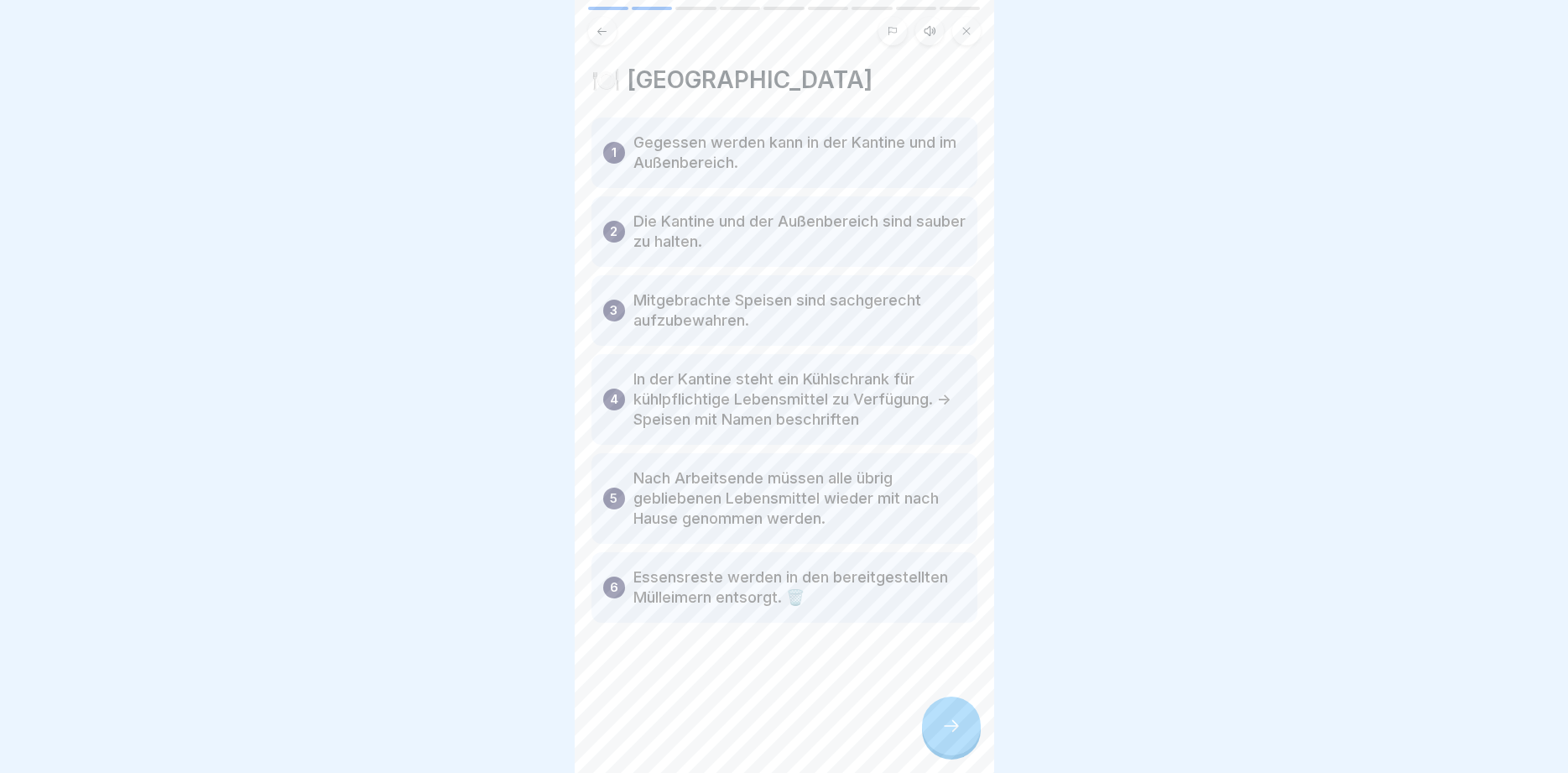
click at [957, 724] on icon at bounding box center [951, 726] width 20 height 20
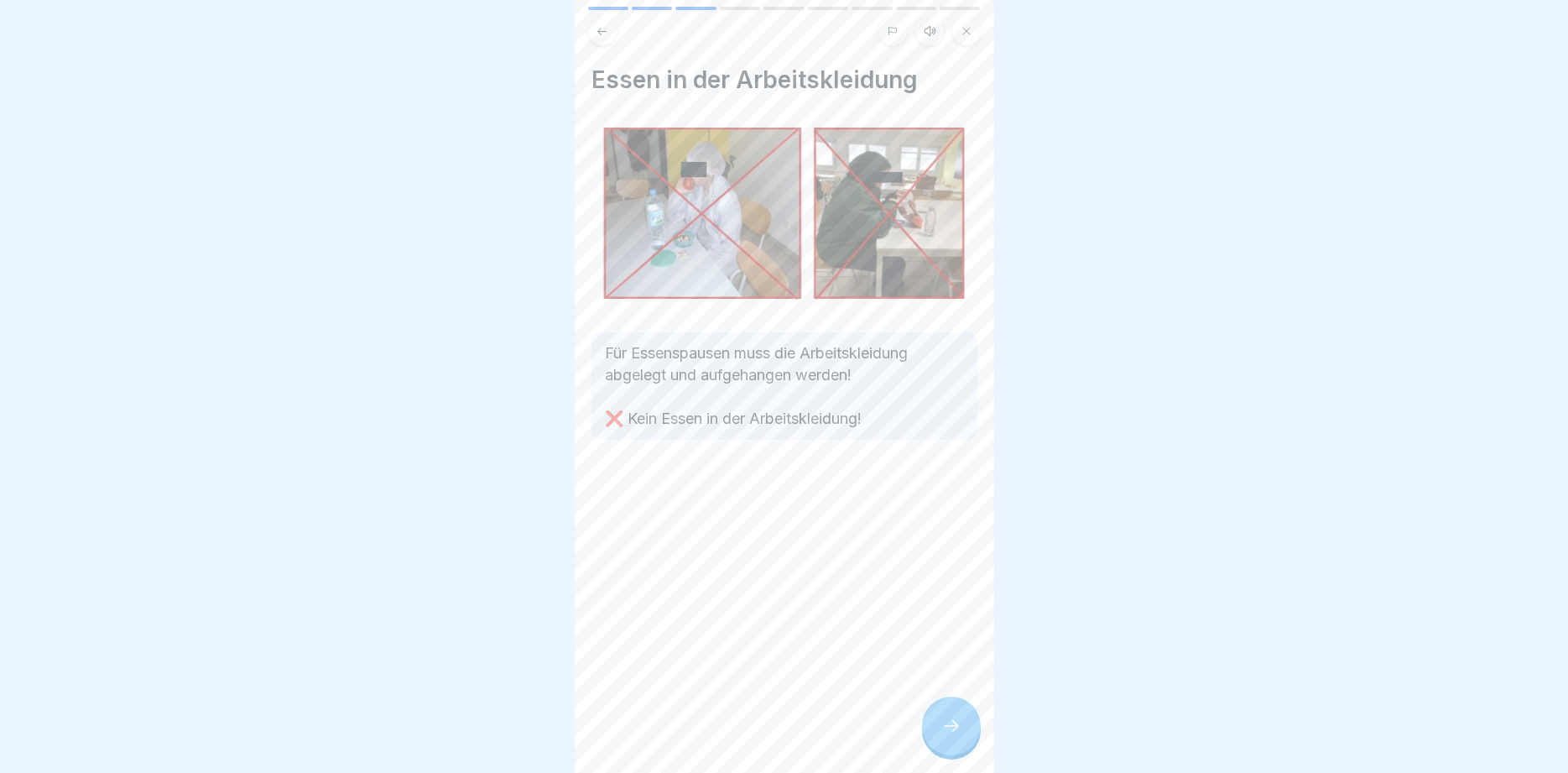
click at [957, 724] on icon at bounding box center [951, 726] width 20 height 20
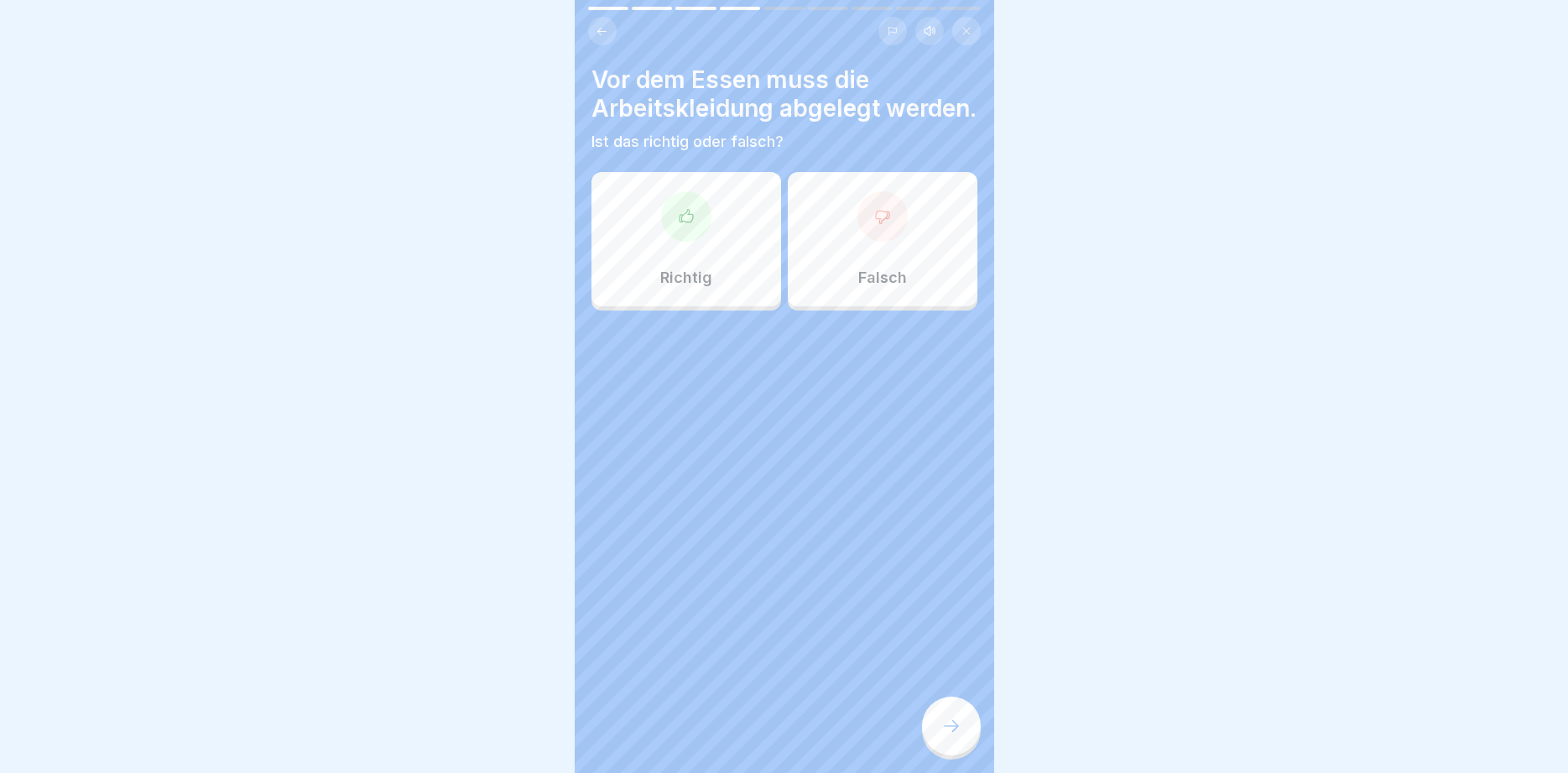
click at [721, 239] on div "Richtig" at bounding box center [687, 239] width 190 height 135
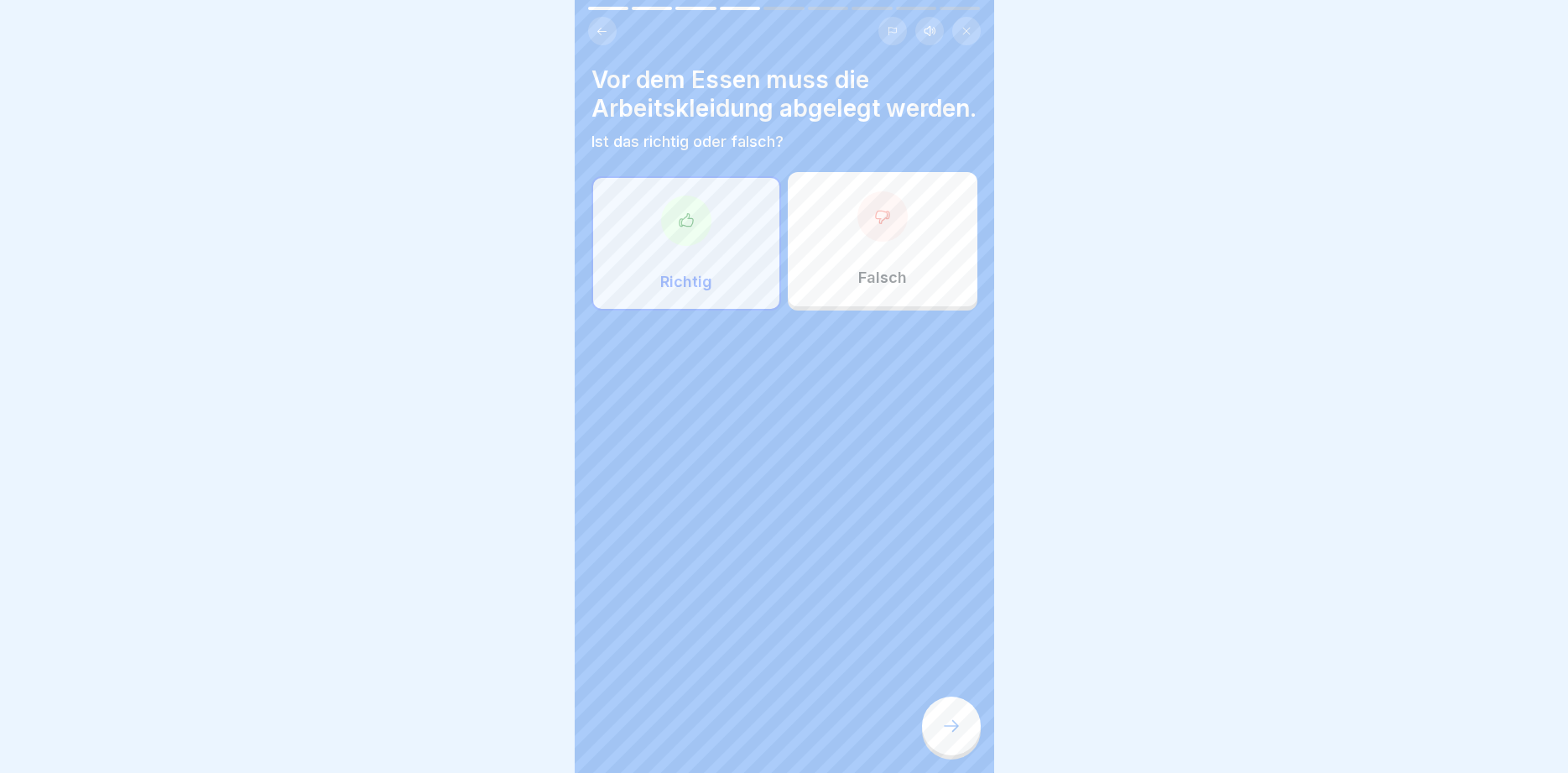
click at [962, 729] on div at bounding box center [952, 726] width 59 height 59
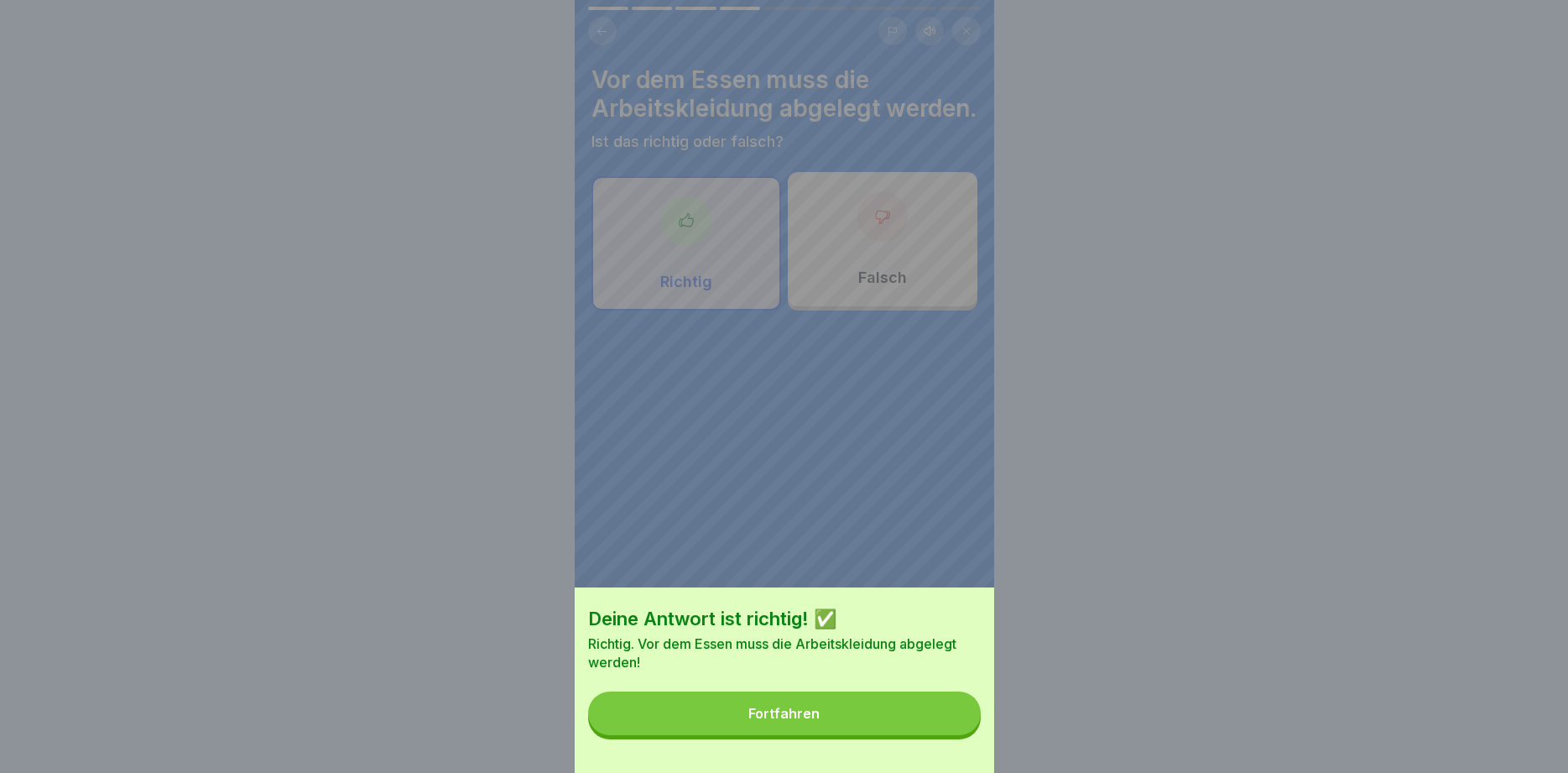
click at [820, 721] on button "Fortfahren" at bounding box center [784, 714] width 392 height 44
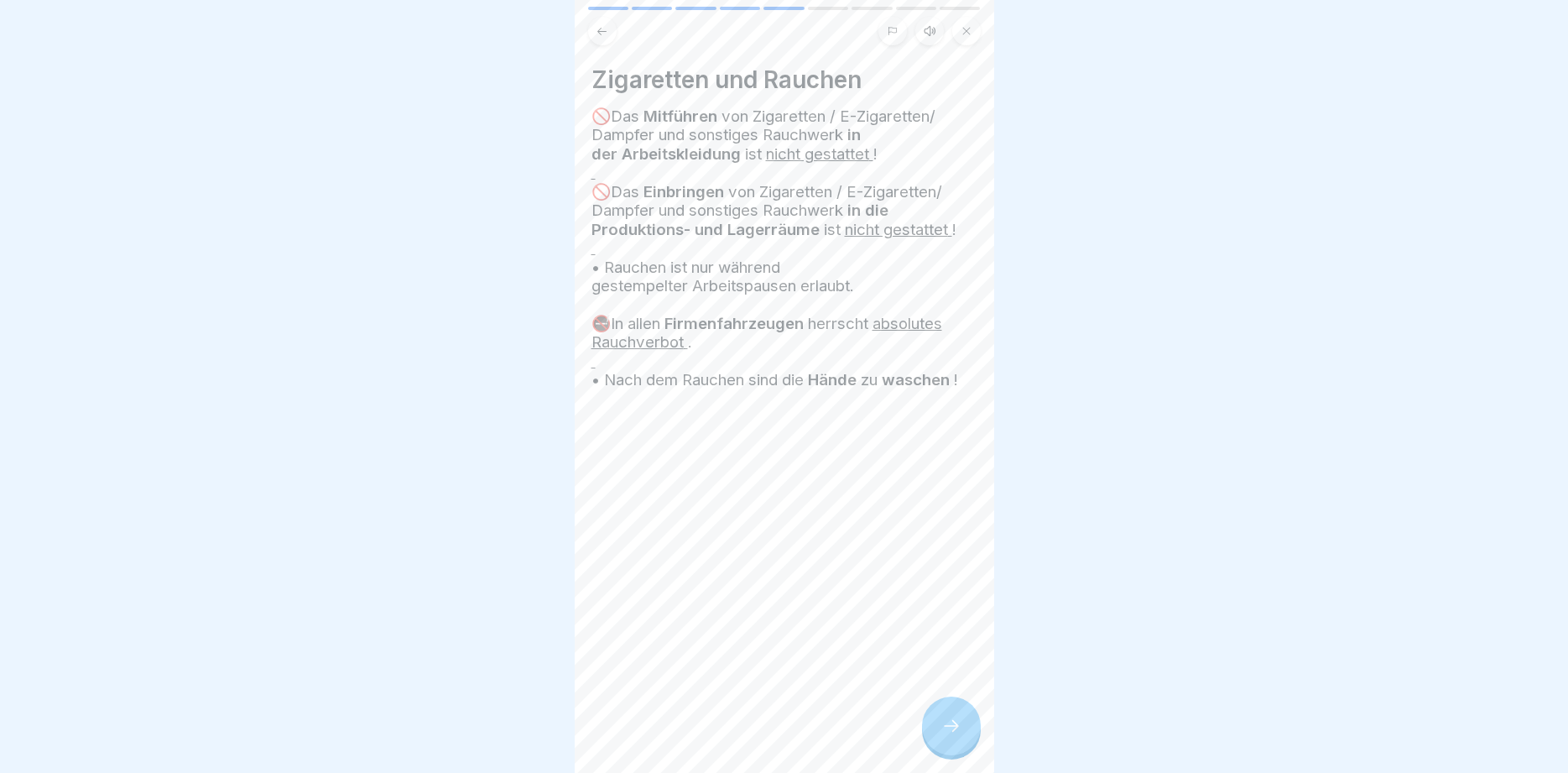
click at [949, 718] on div at bounding box center [952, 726] width 59 height 59
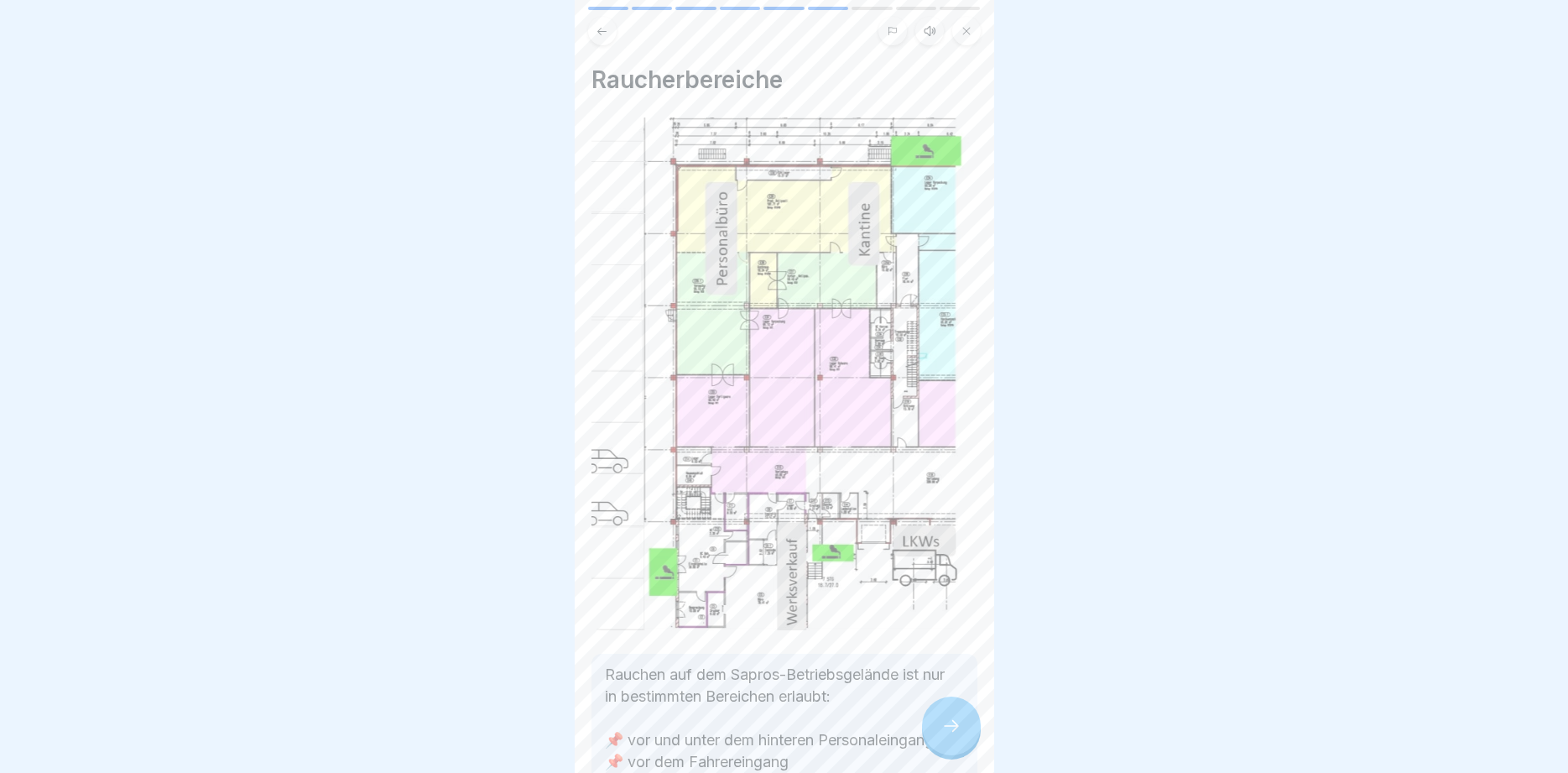
click at [949, 718] on div at bounding box center [952, 726] width 59 height 59
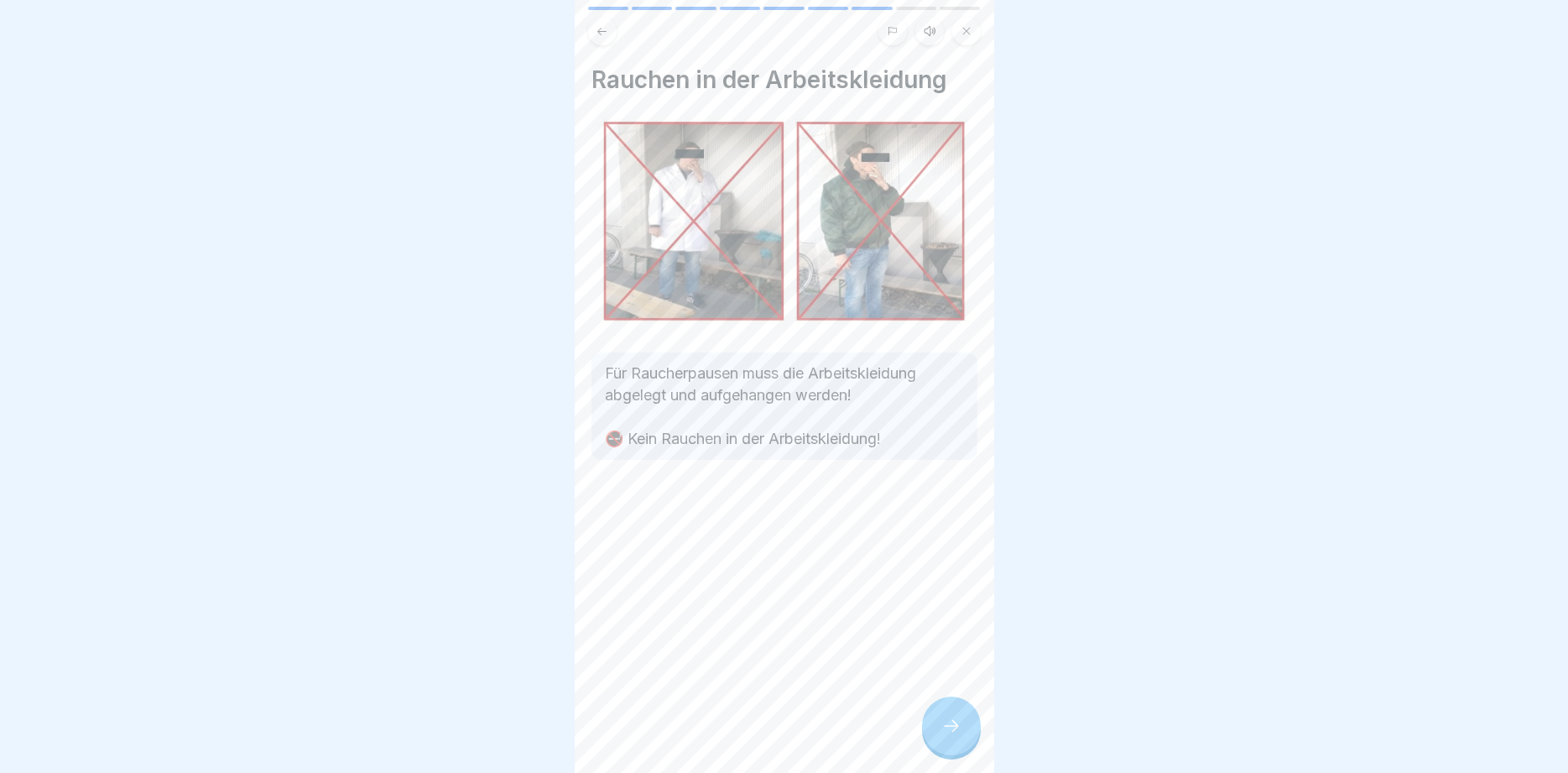
click at [949, 718] on div at bounding box center [952, 726] width 59 height 59
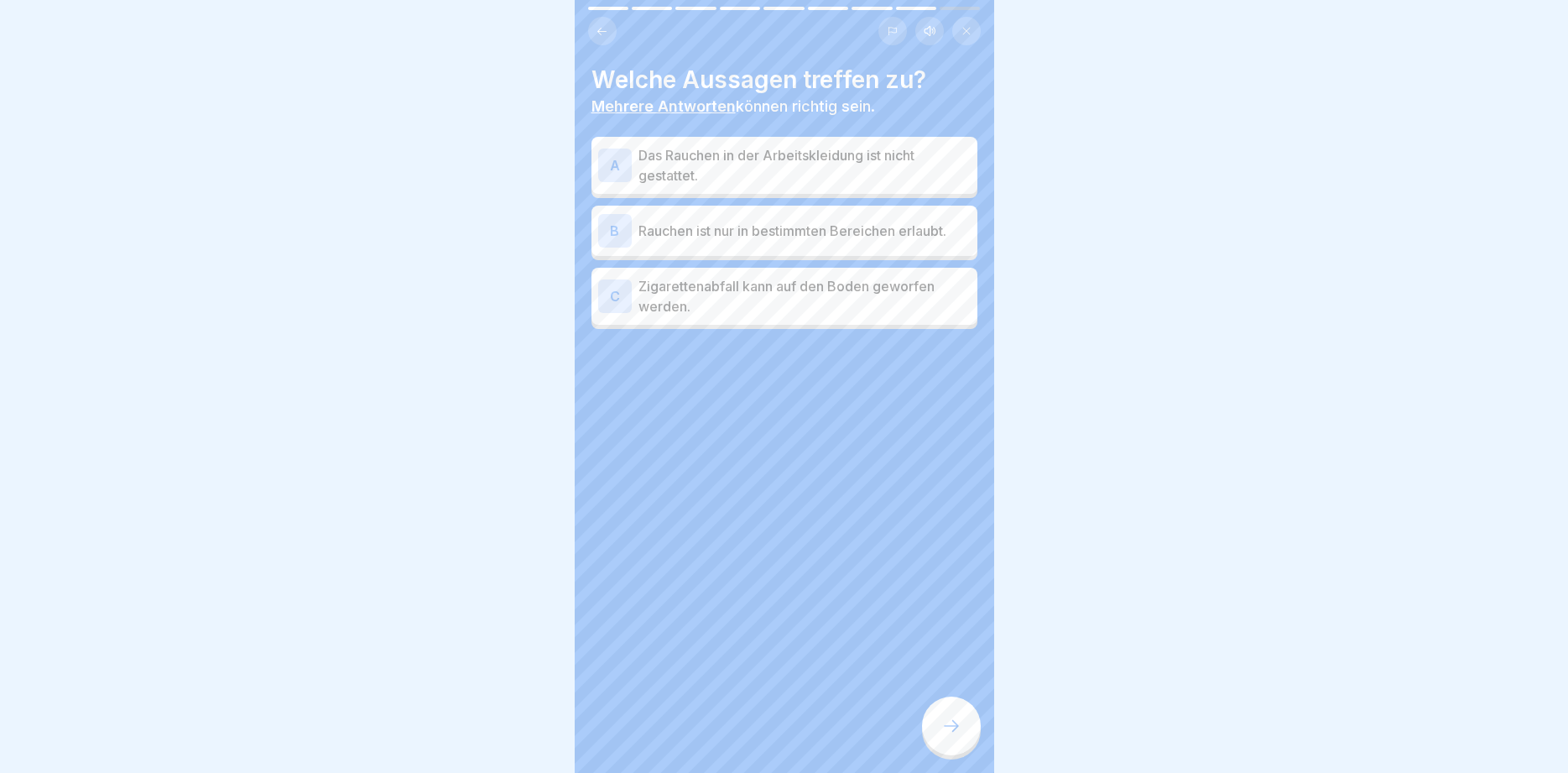
click at [802, 172] on p "Das Rauchen in der Arbeitskleidung ist nicht gestattet." at bounding box center [805, 165] width 332 height 40
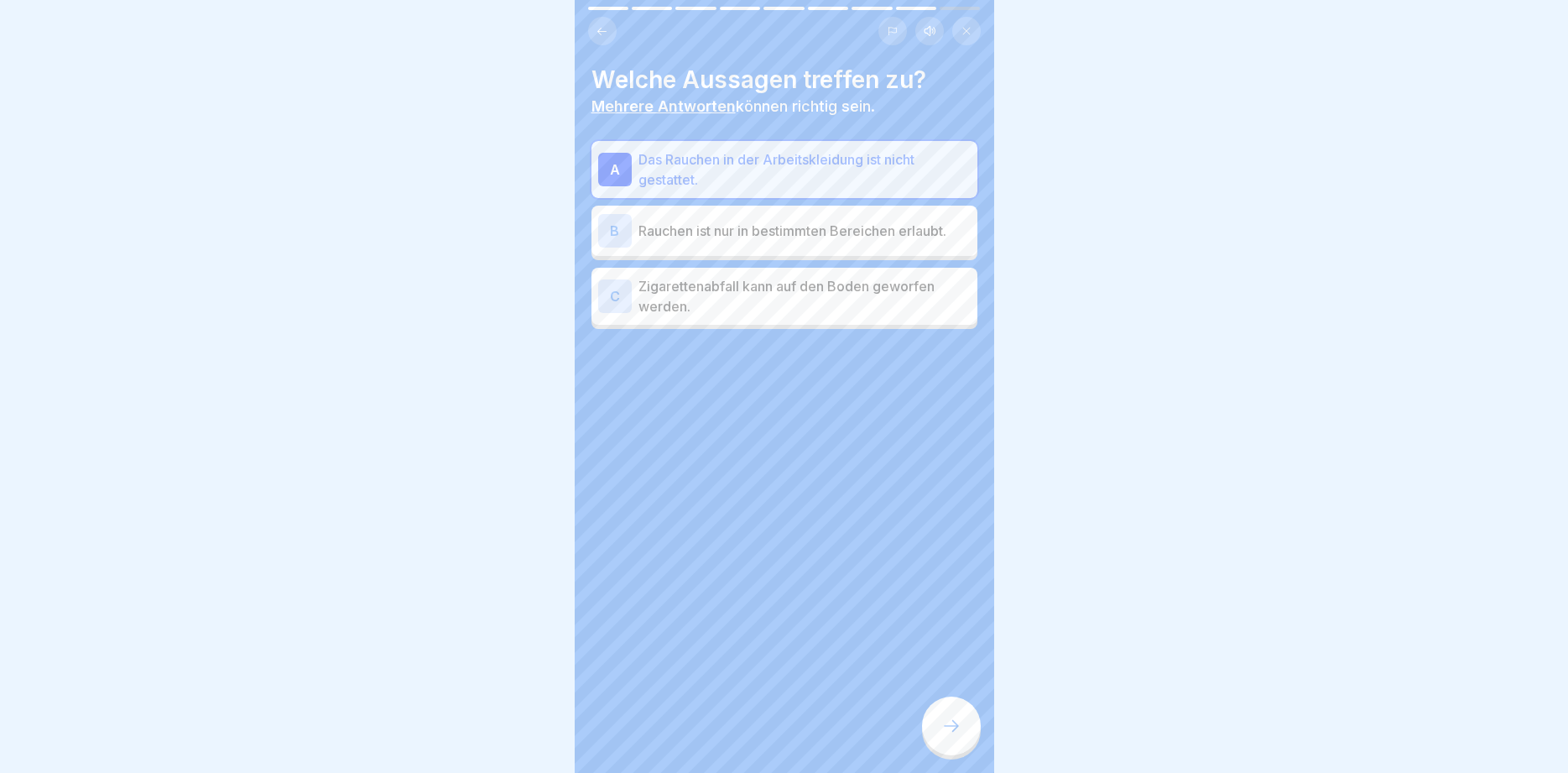
click at [774, 234] on p "Rauchen ist nur in bestimmten Bereichen erlaubt." at bounding box center [805, 230] width 332 height 20
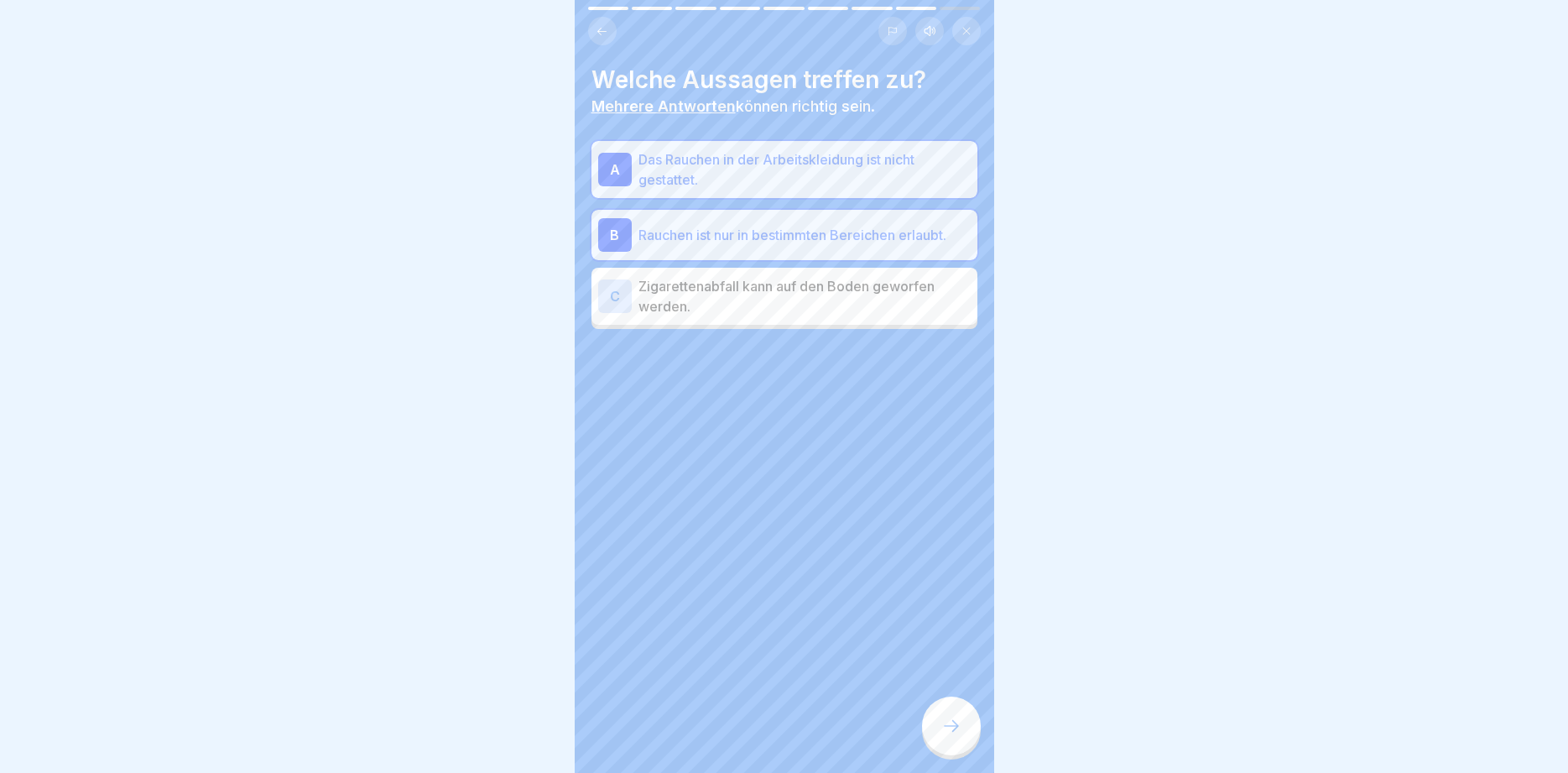
click at [952, 722] on icon at bounding box center [951, 726] width 20 height 20
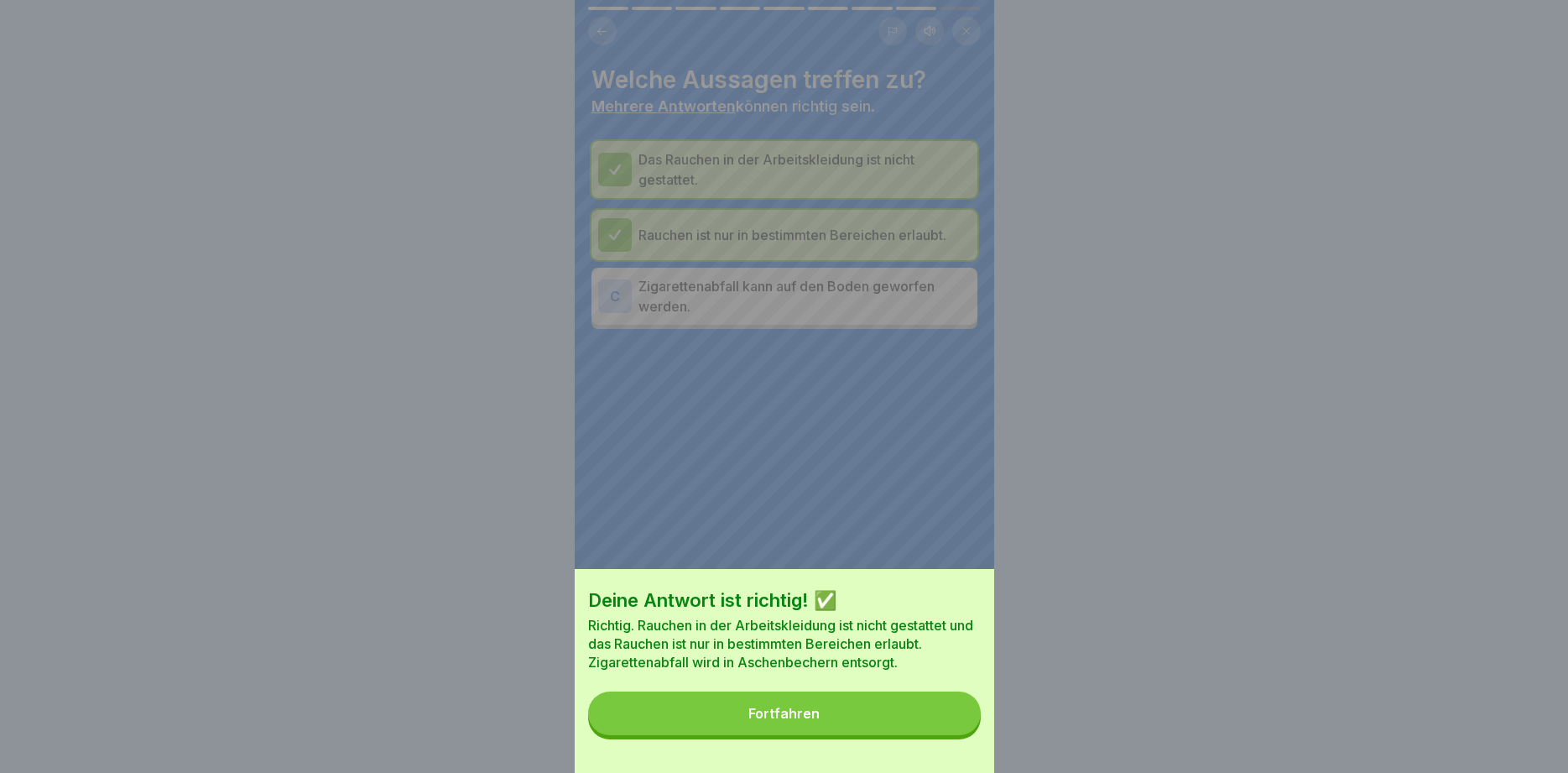
click at [890, 713] on button "Fortfahren" at bounding box center [784, 714] width 392 height 44
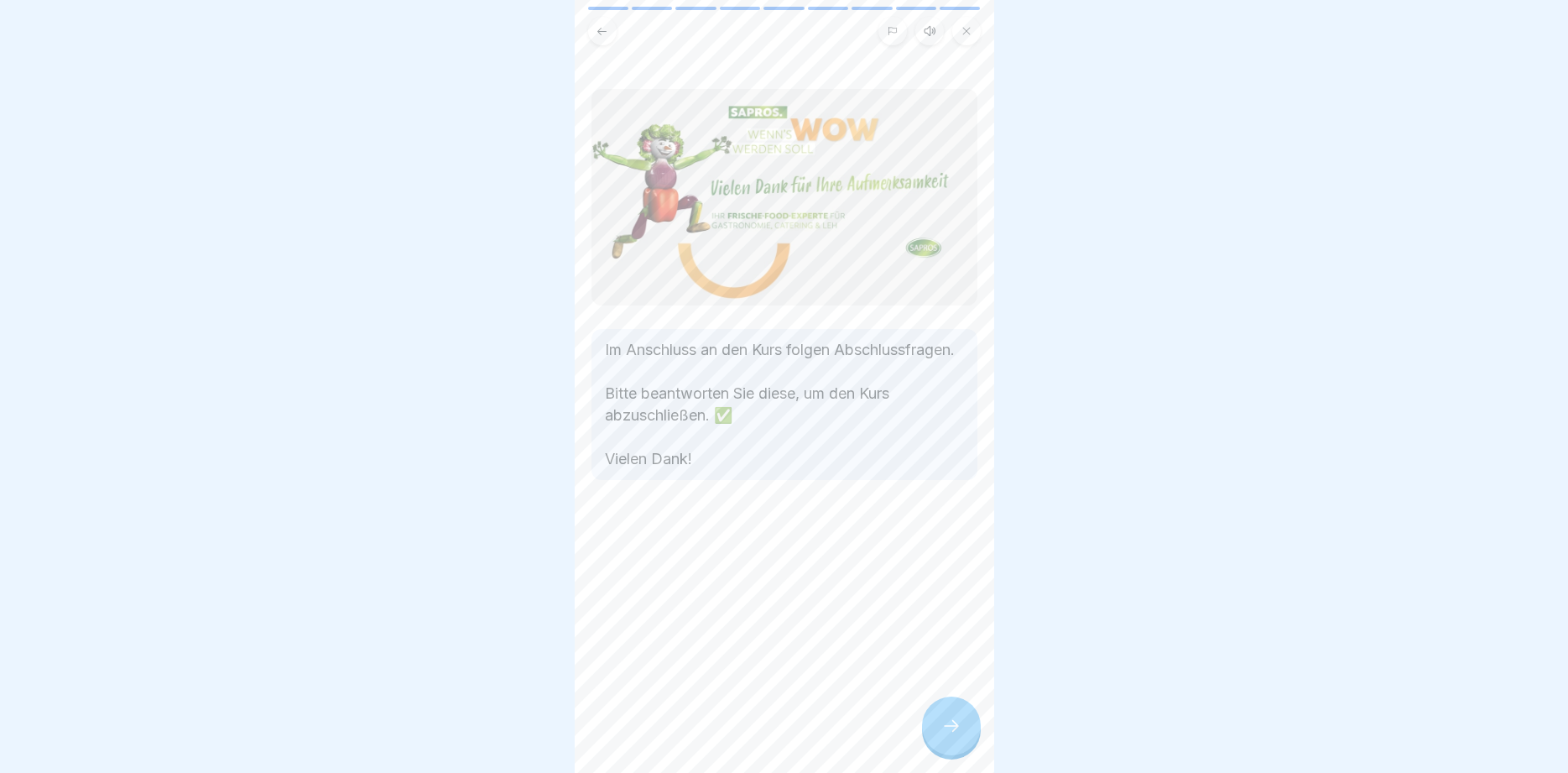
click at [952, 713] on div at bounding box center [952, 726] width 59 height 59
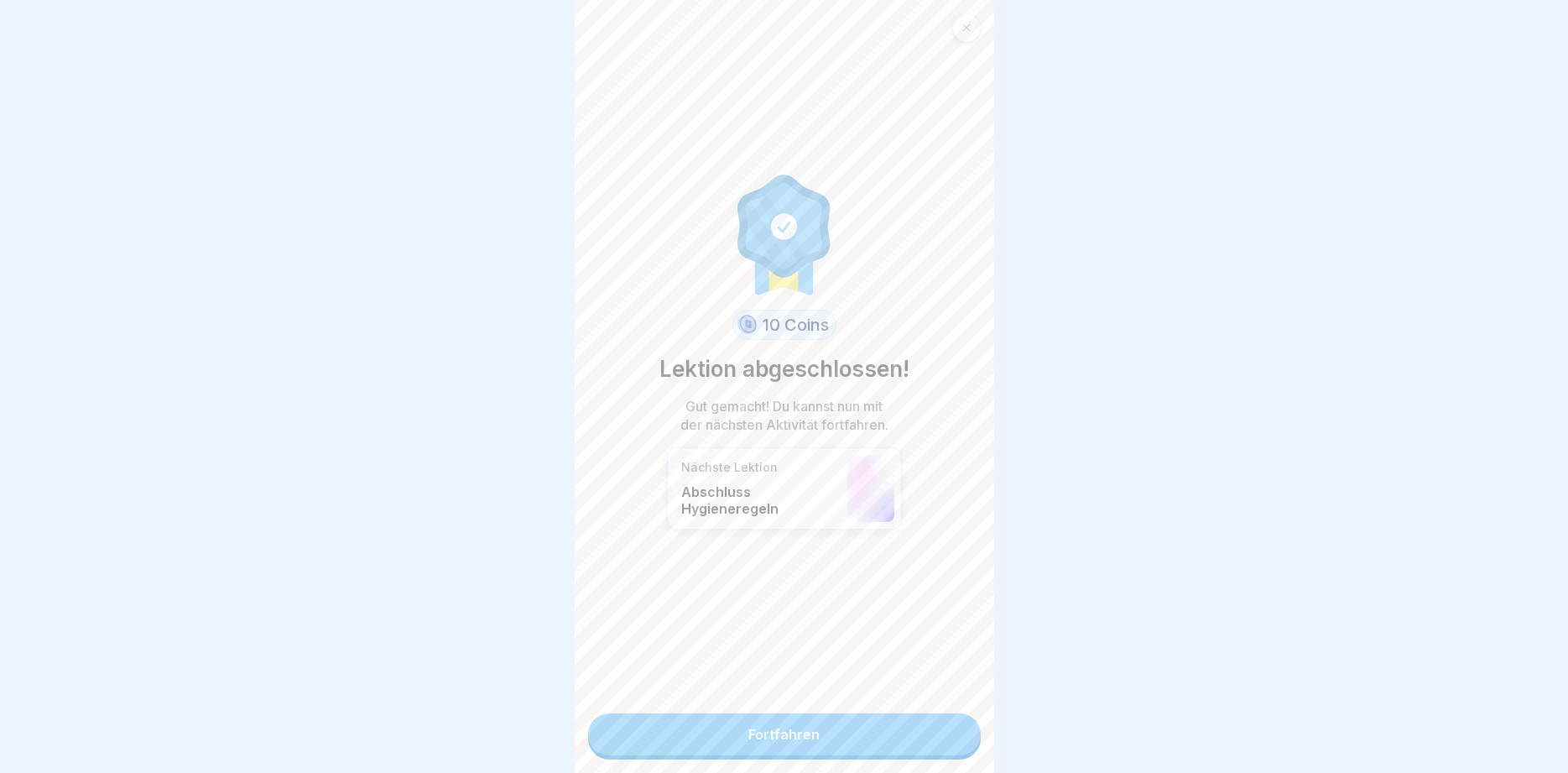
click at [887, 729] on link "Fortfahren" at bounding box center [784, 735] width 392 height 42
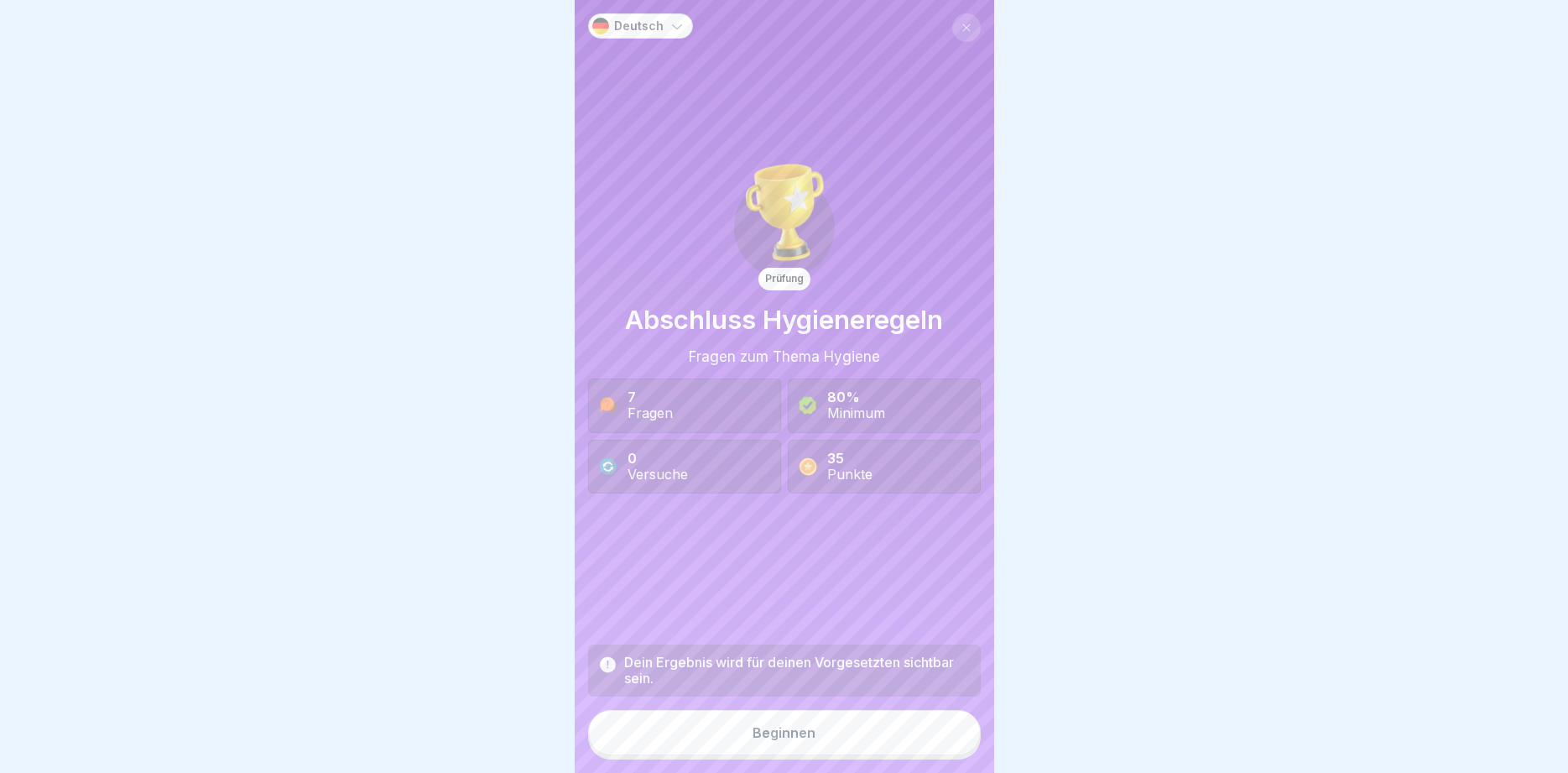
click at [842, 738] on button "Beginnen" at bounding box center [784, 732] width 392 height 45
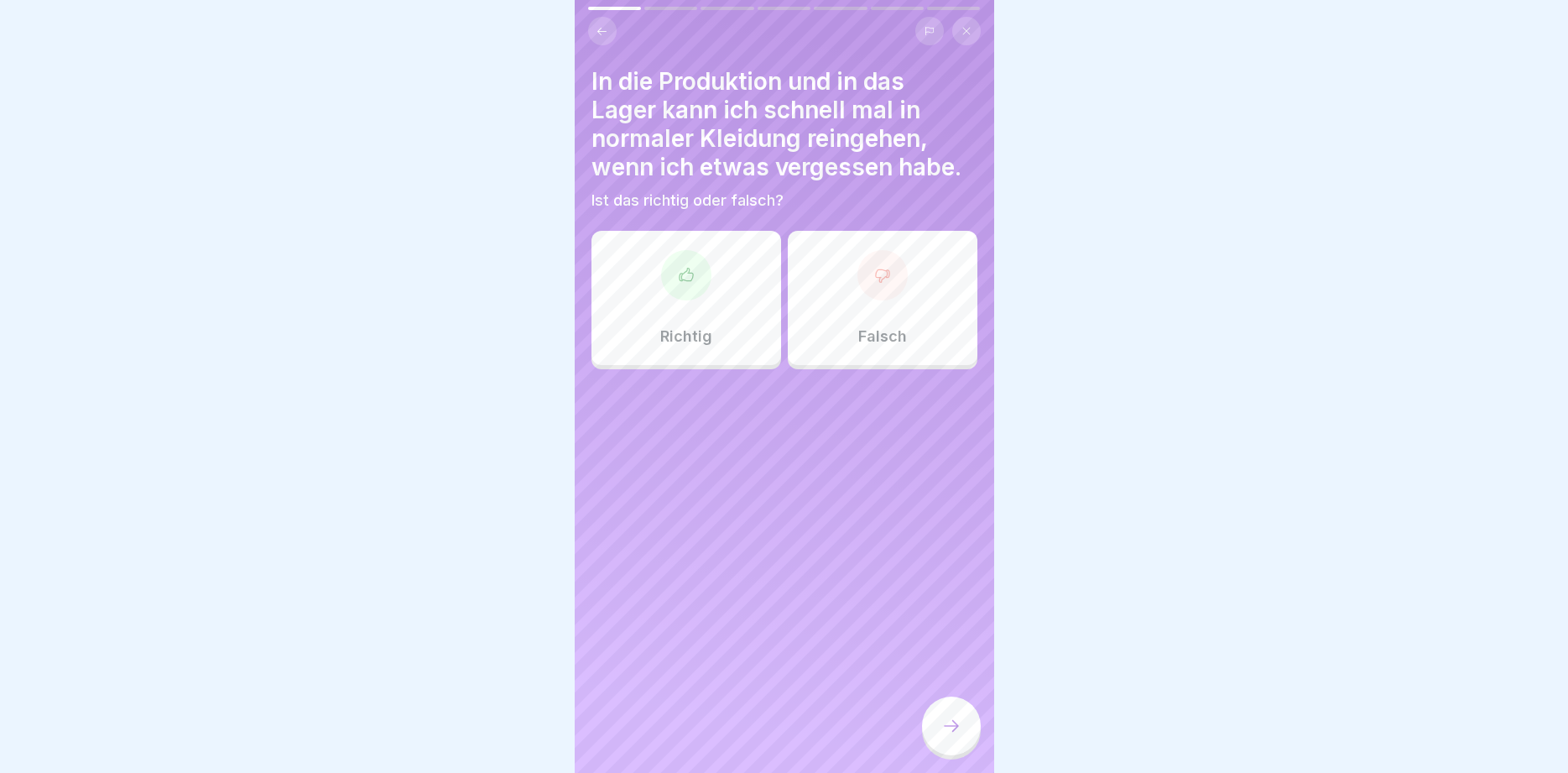
click at [835, 268] on div "Falsch" at bounding box center [882, 298] width 190 height 135
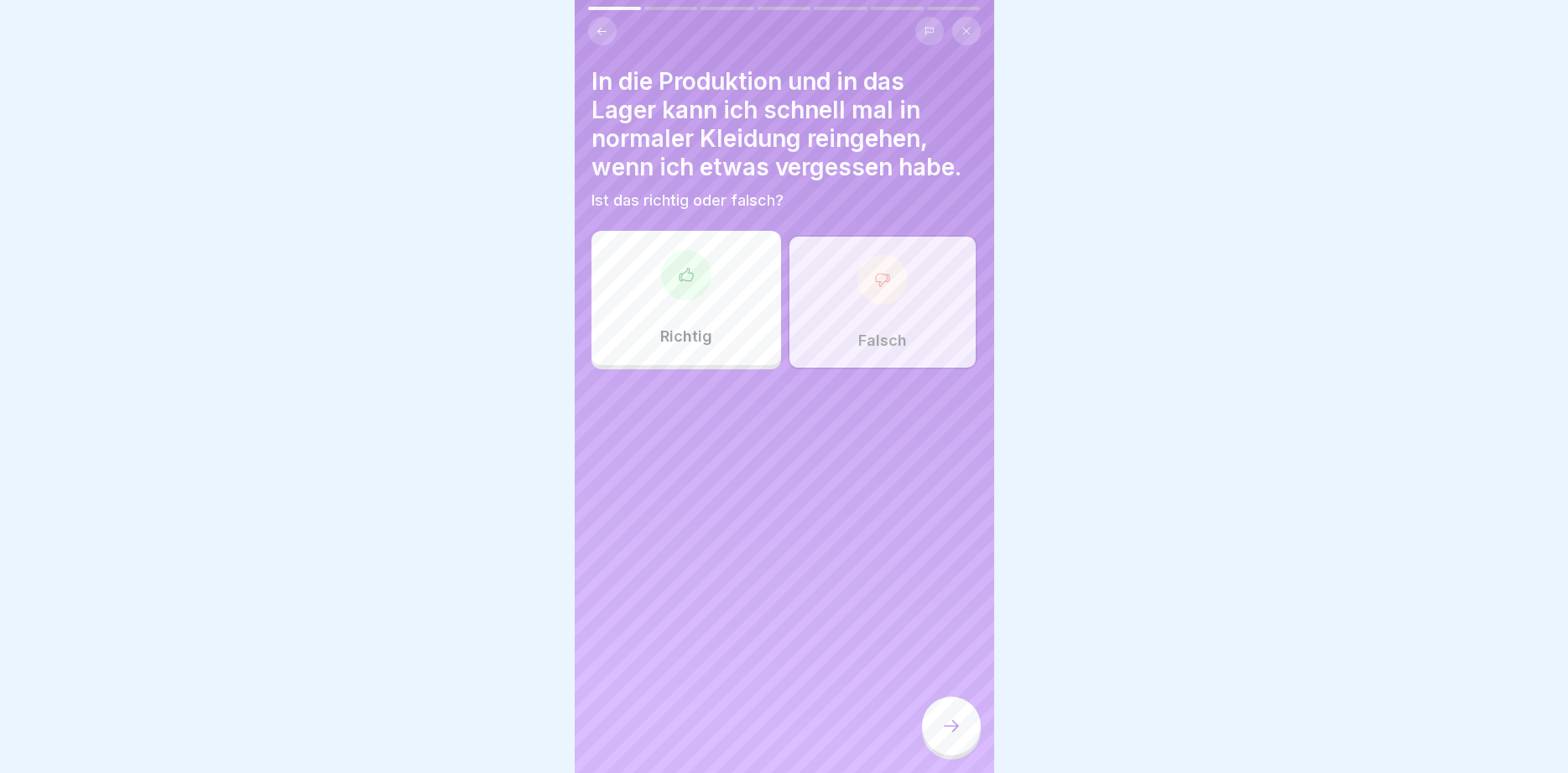
click at [946, 723] on icon at bounding box center [951, 726] width 20 height 20
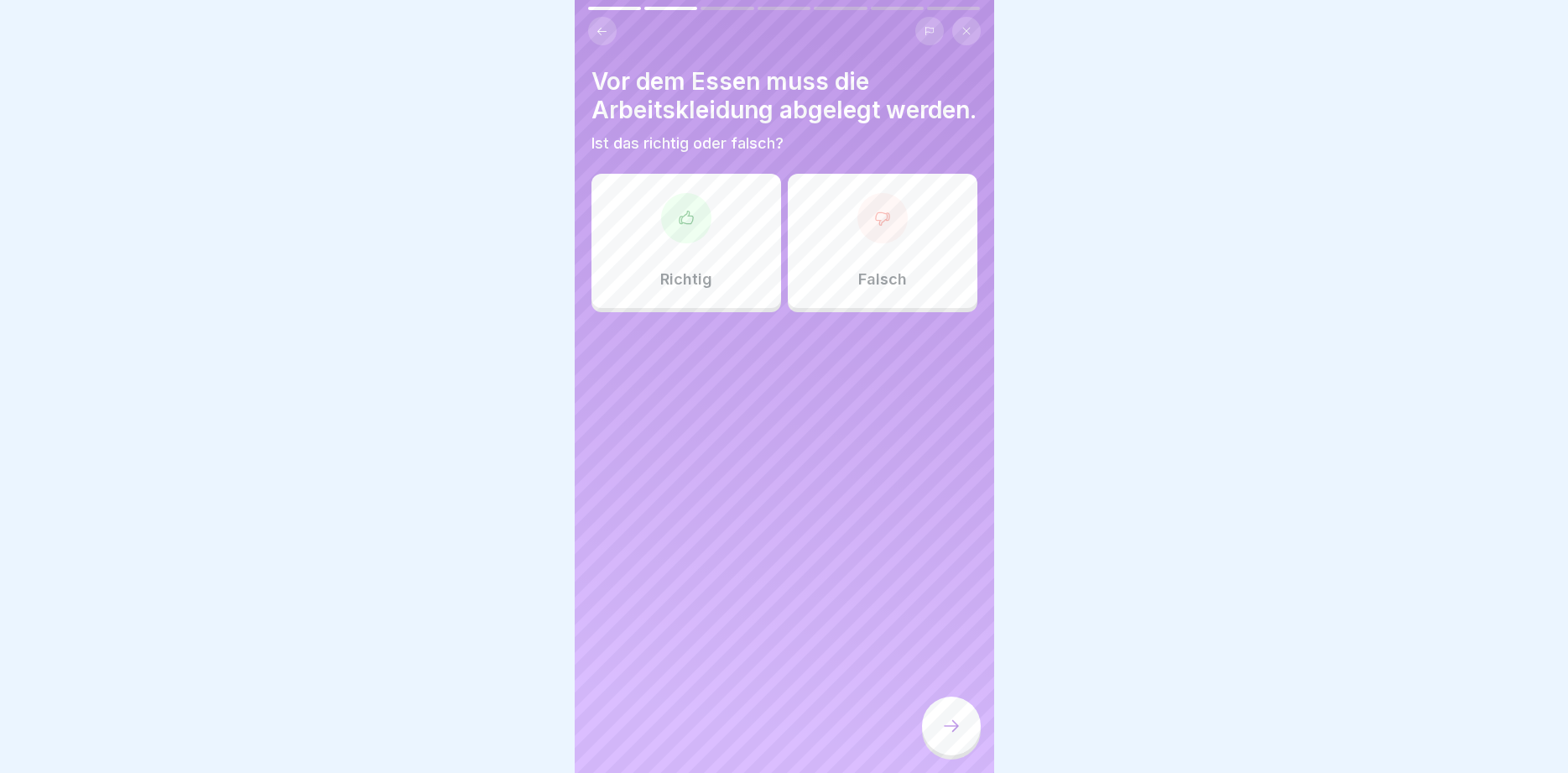
click at [666, 239] on div "Richtig" at bounding box center [687, 241] width 190 height 135
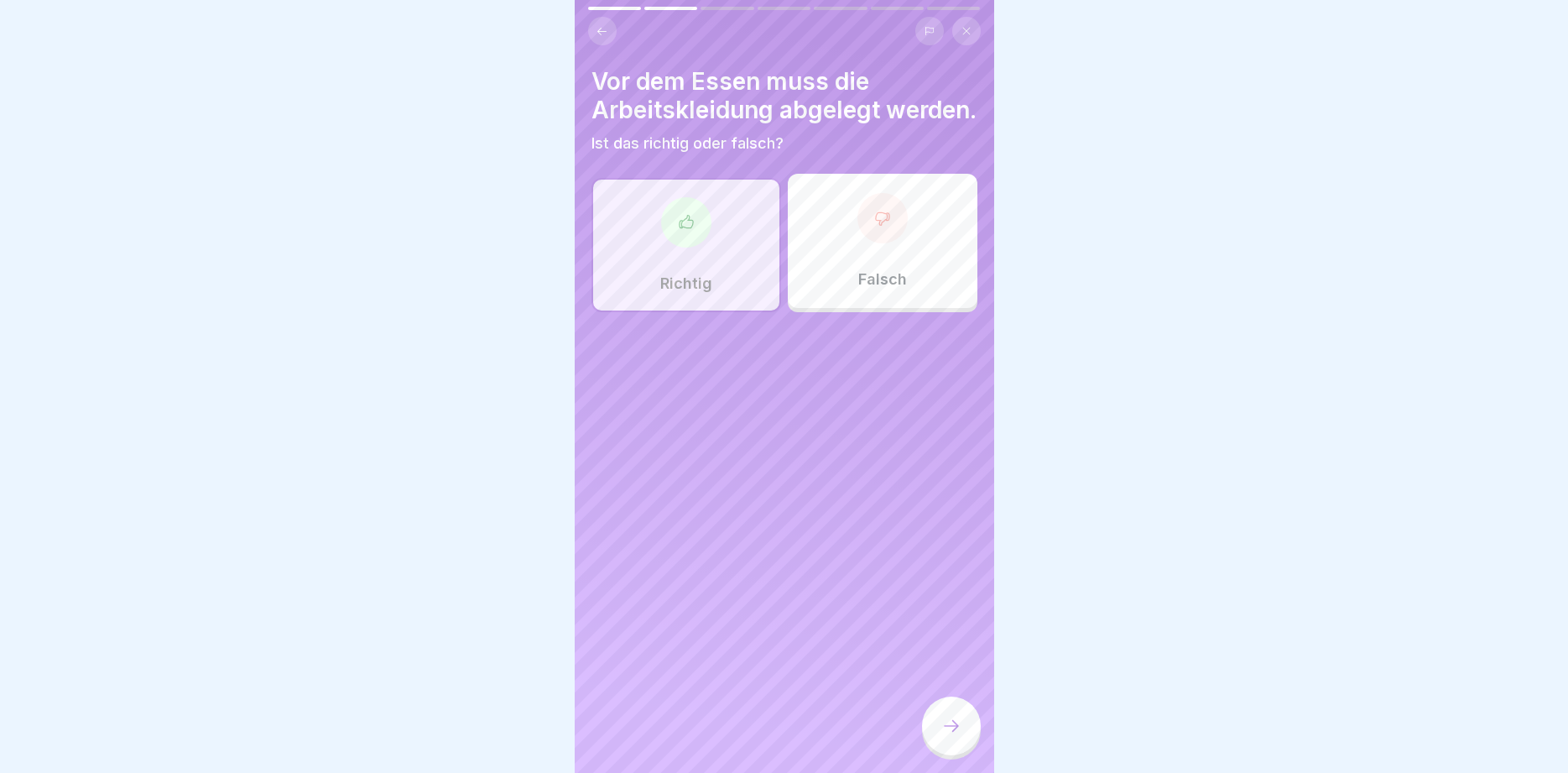
click at [947, 721] on icon at bounding box center [951, 726] width 20 height 20
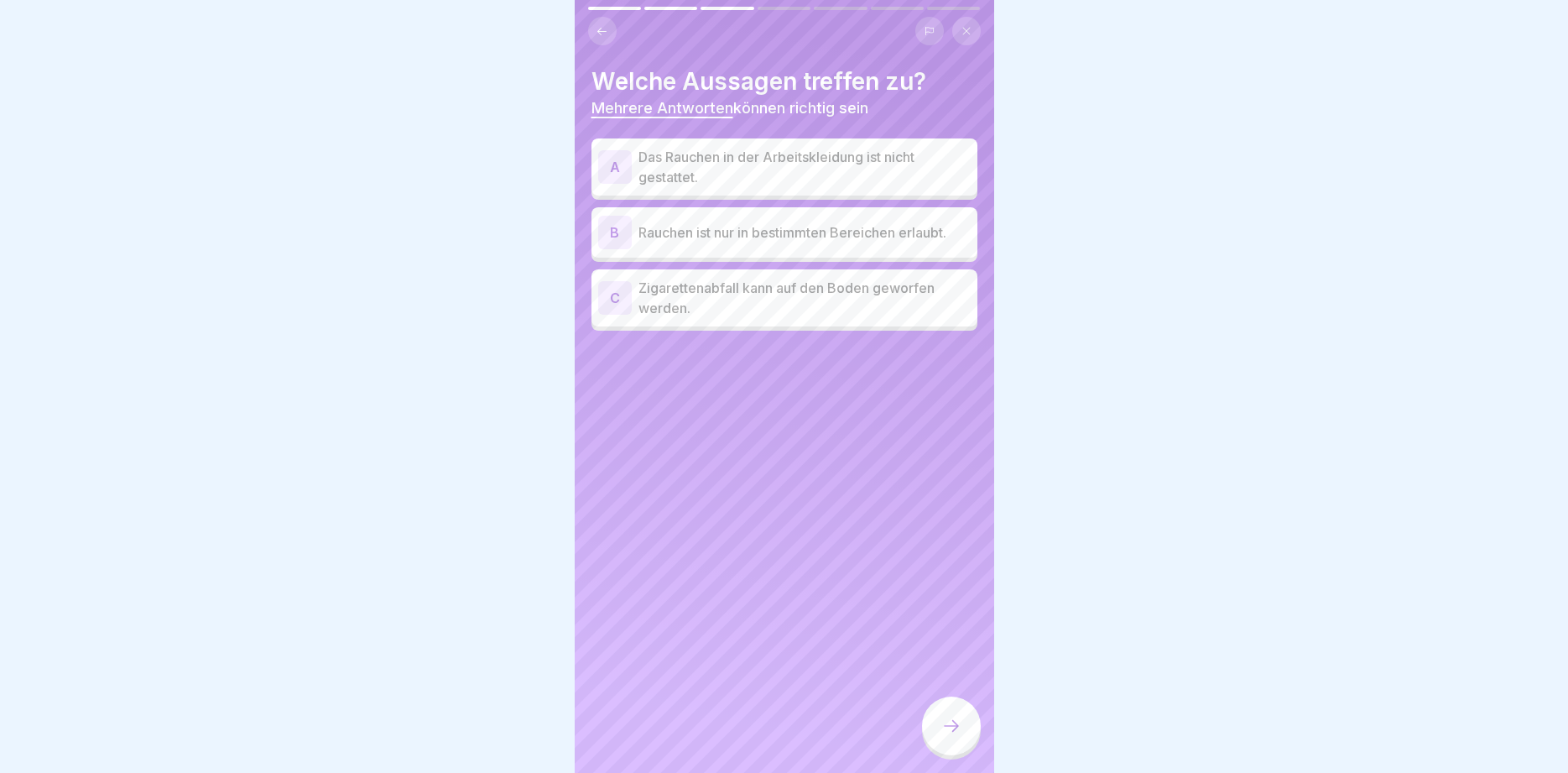
click at [920, 177] on p "Das Rauchen in der Arbeitskleidung ist nicht gestattet." at bounding box center [805, 167] width 332 height 40
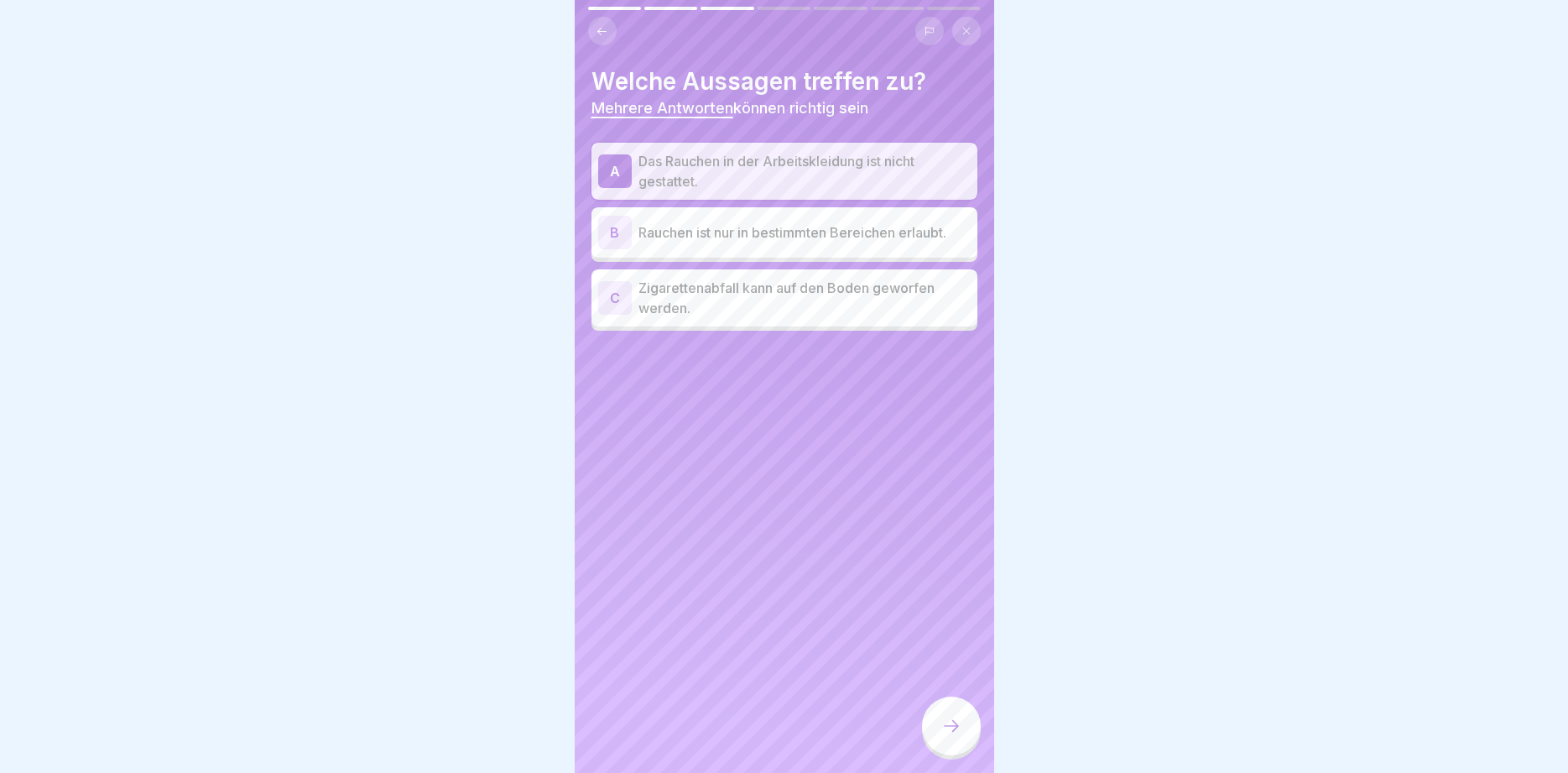
click at [791, 239] on p "Rauchen ist nur in bestimmten Bereichen erlaubt." at bounding box center [805, 232] width 332 height 20
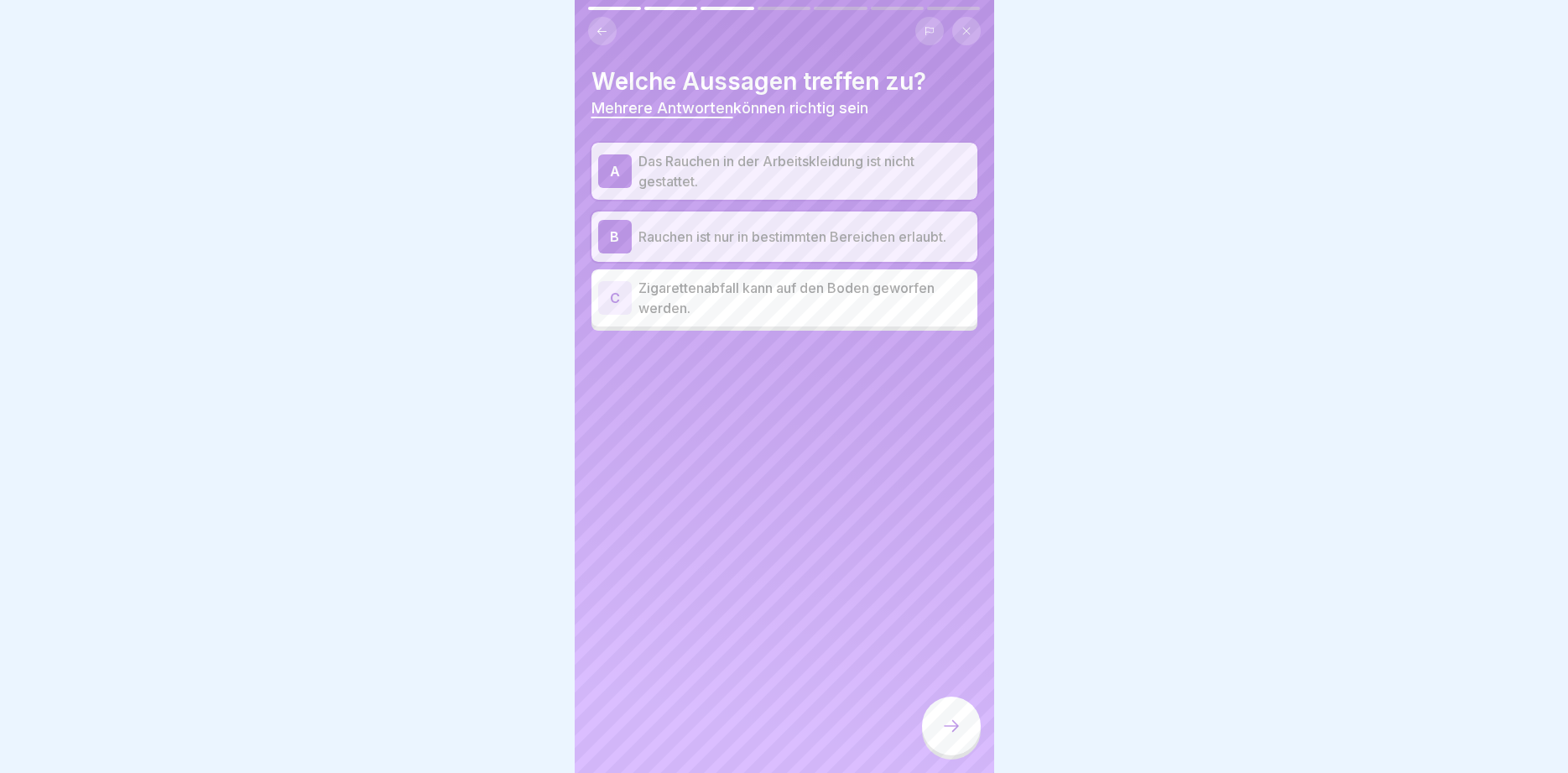
click at [959, 720] on icon at bounding box center [951, 726] width 20 height 20
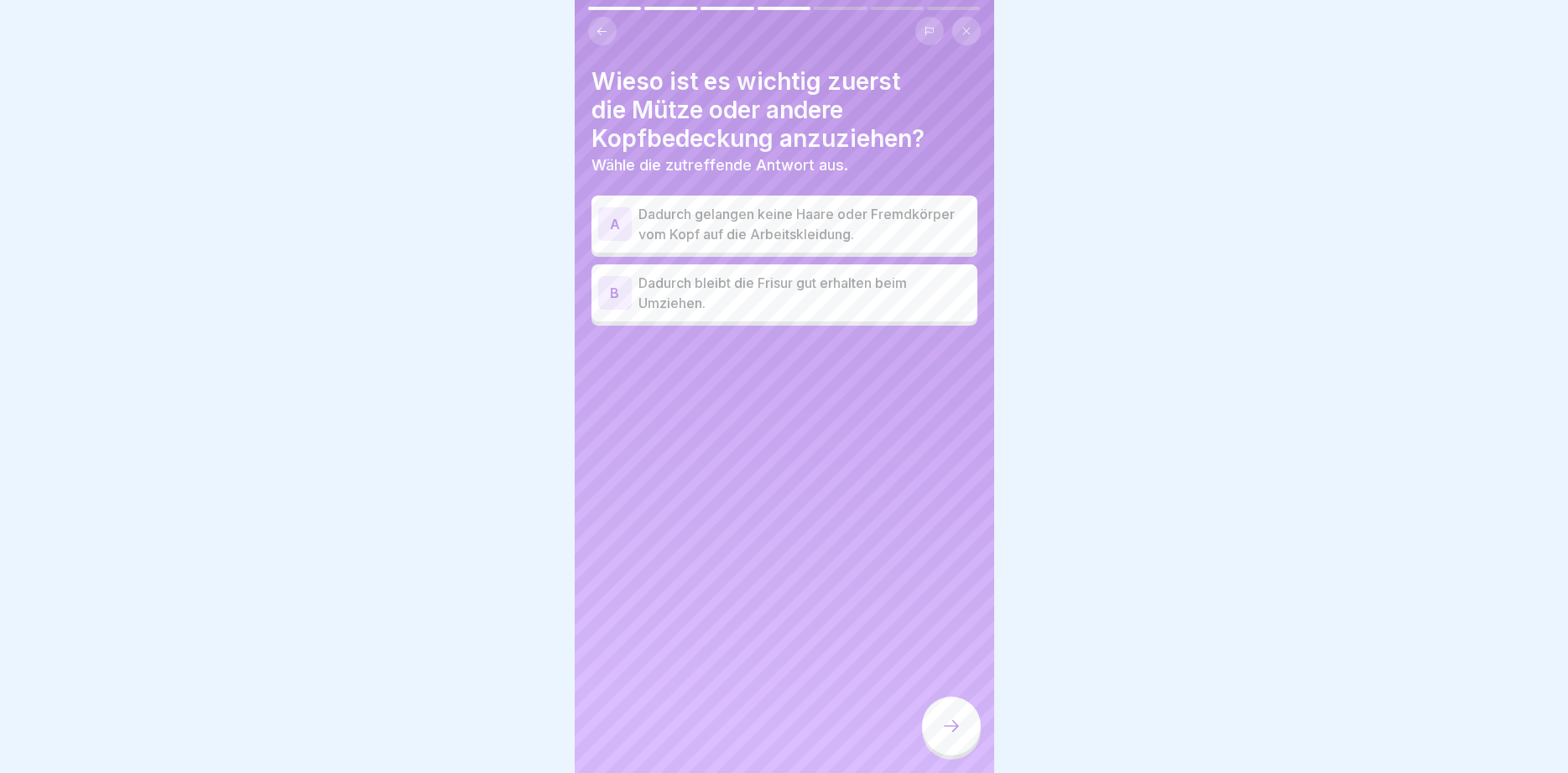
click at [870, 225] on p "Dadurch gelangen keine Haare oder Fremdkörper vom Kopf auf die Arbeitskleidung." at bounding box center [805, 225] width 332 height 40
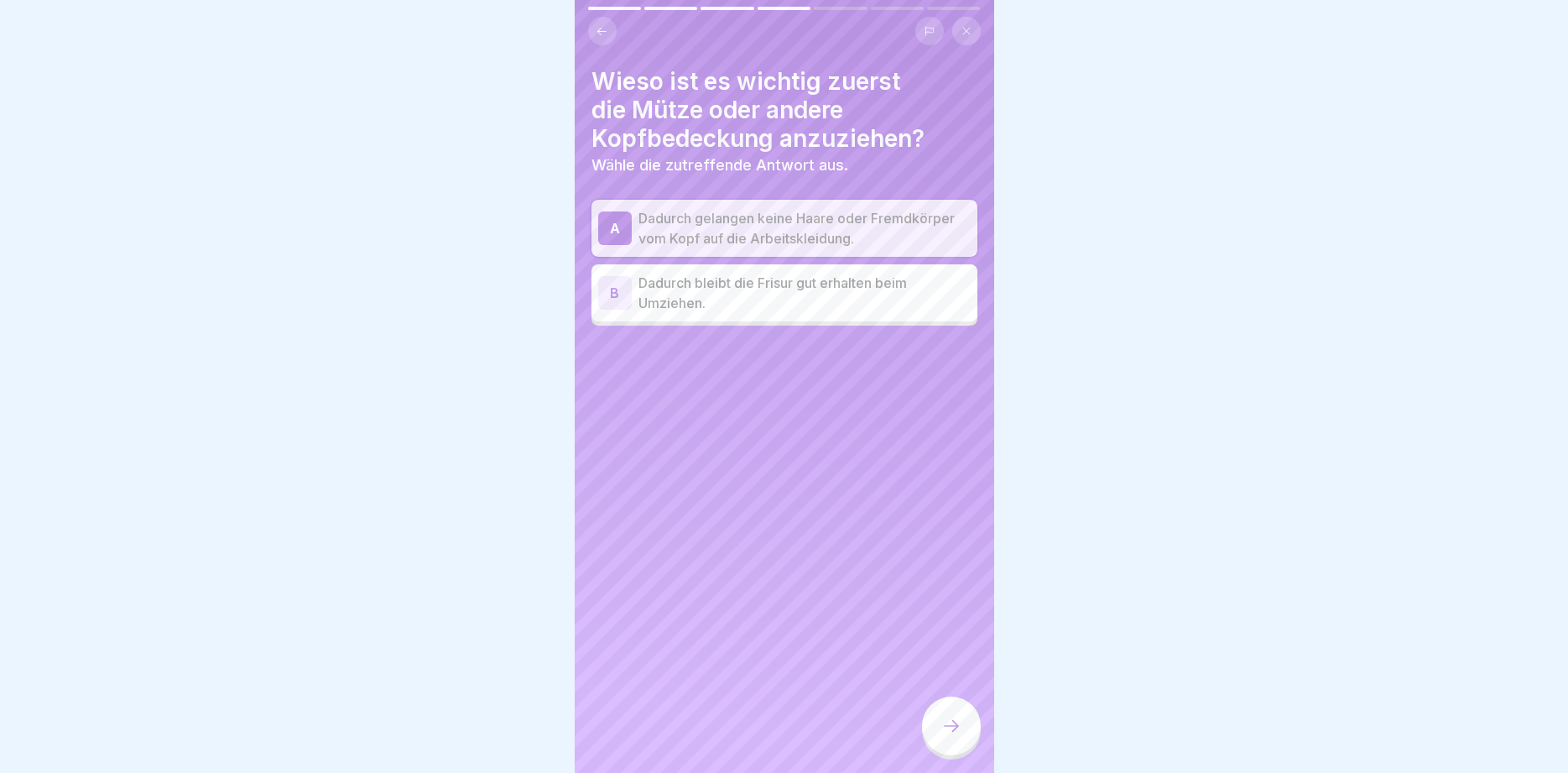
click at [948, 721] on icon at bounding box center [951, 726] width 20 height 20
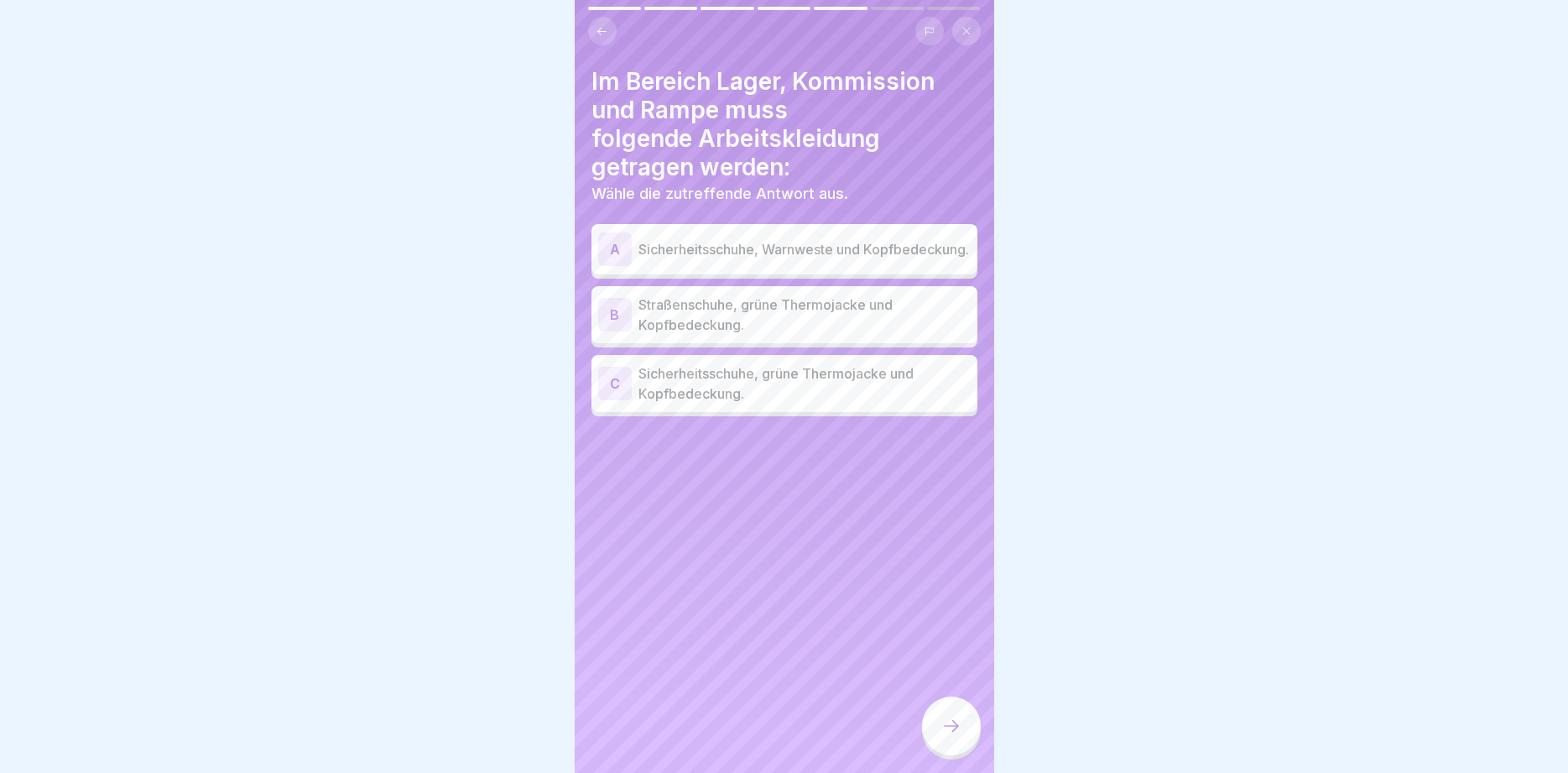
click at [815, 402] on p "Sicherheitsschuhe, grüne Thermojacke und Kopfbedeckung." at bounding box center [805, 384] width 332 height 40
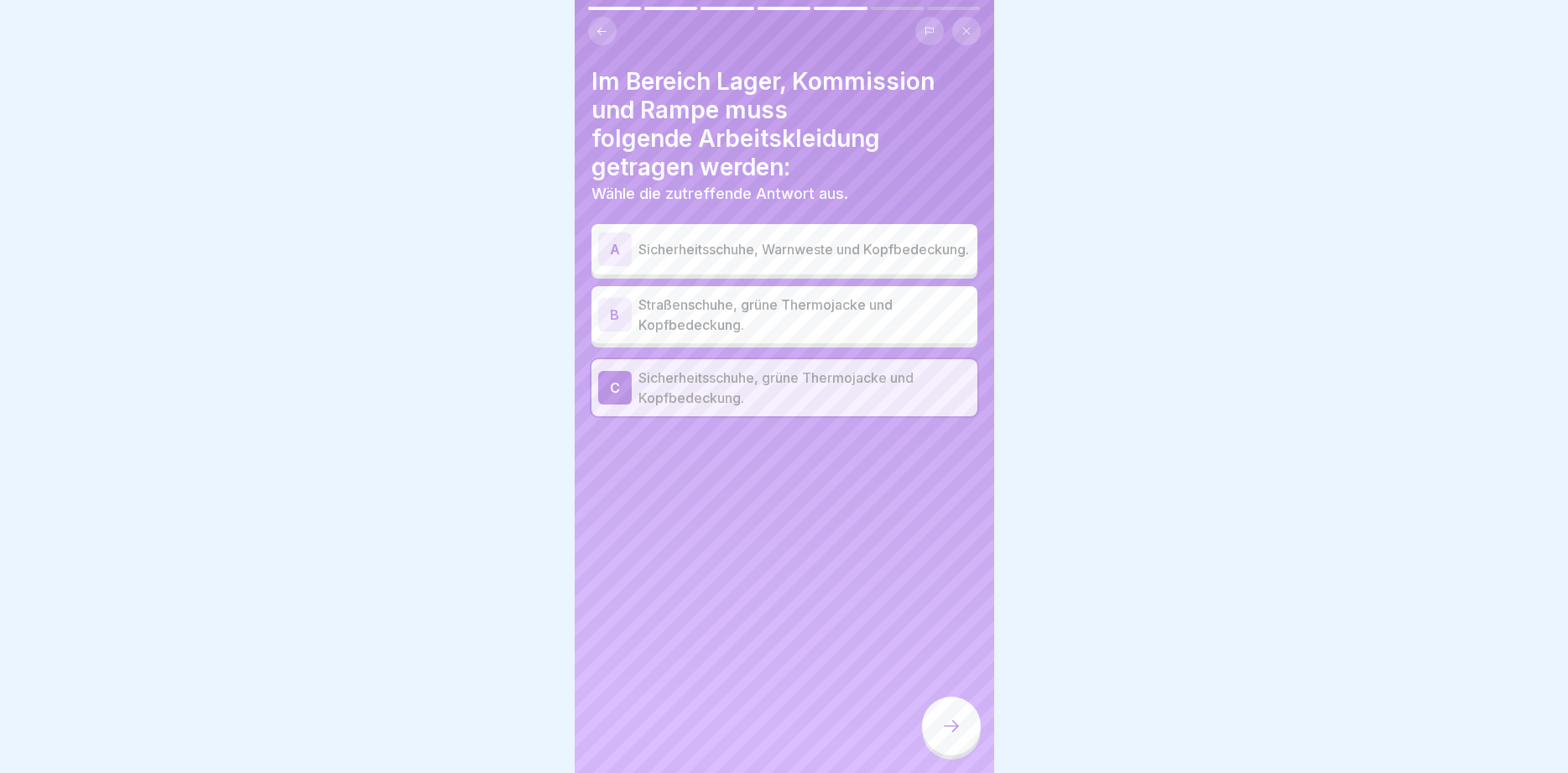
click at [950, 721] on icon at bounding box center [951, 726] width 20 height 20
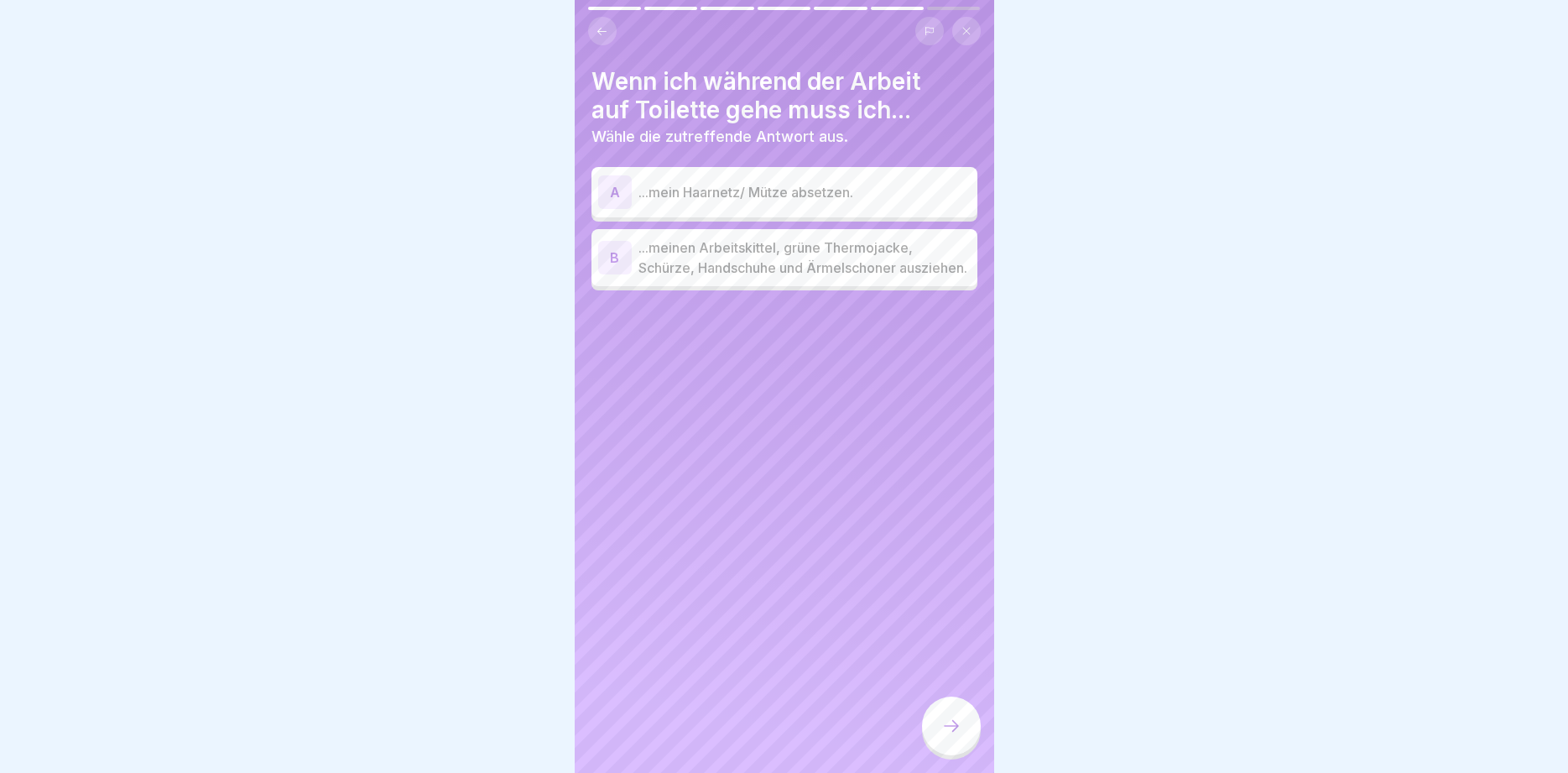
click at [862, 259] on p "...meinen Arbeitskittel, grüne Thermojacke, Schürze, Handschuhe und Ärmelschone…" at bounding box center [805, 258] width 332 height 40
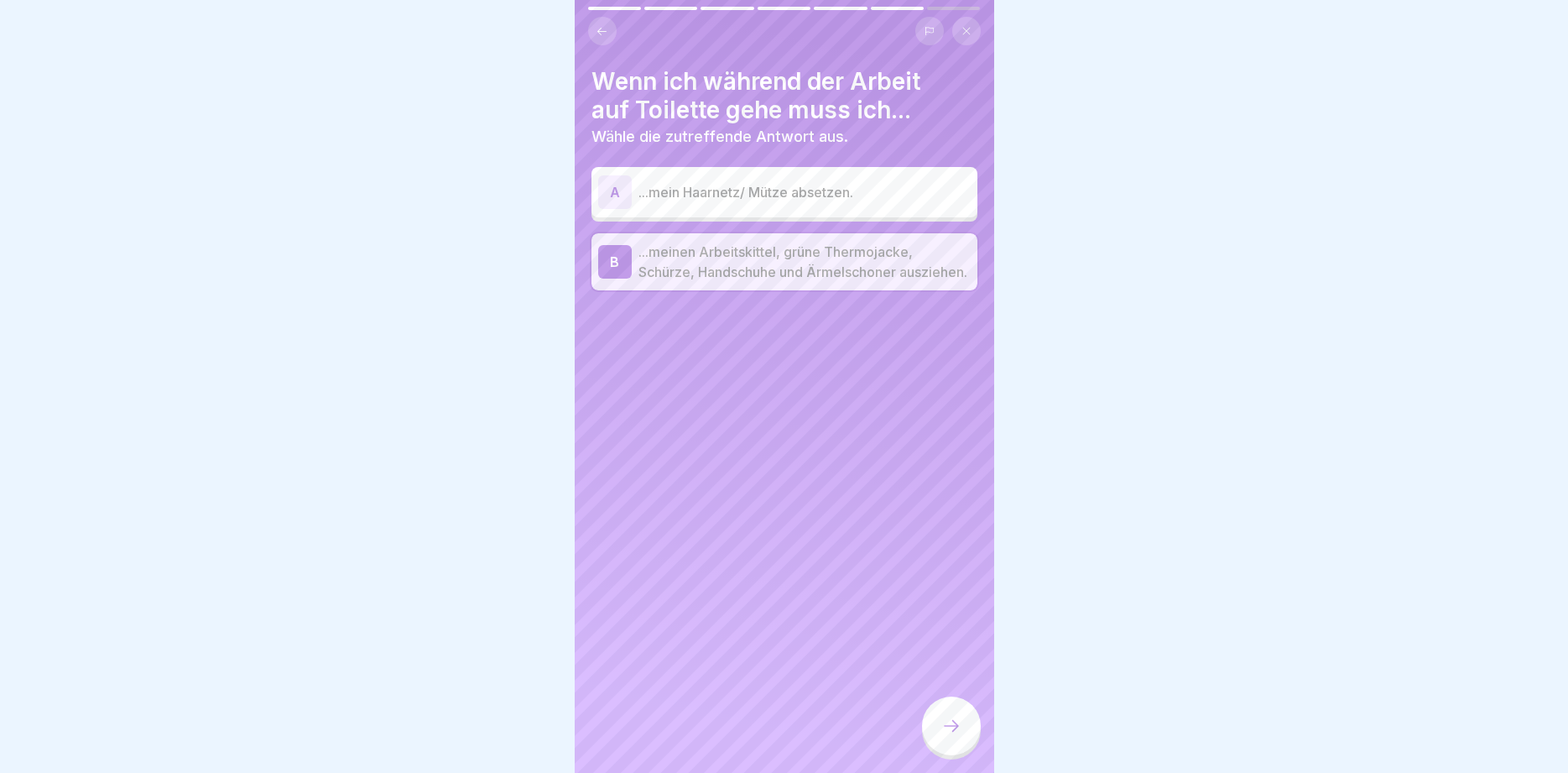
click at [856, 190] on p "...mein Haarnetz/ Mütze absetzen." at bounding box center [805, 192] width 332 height 20
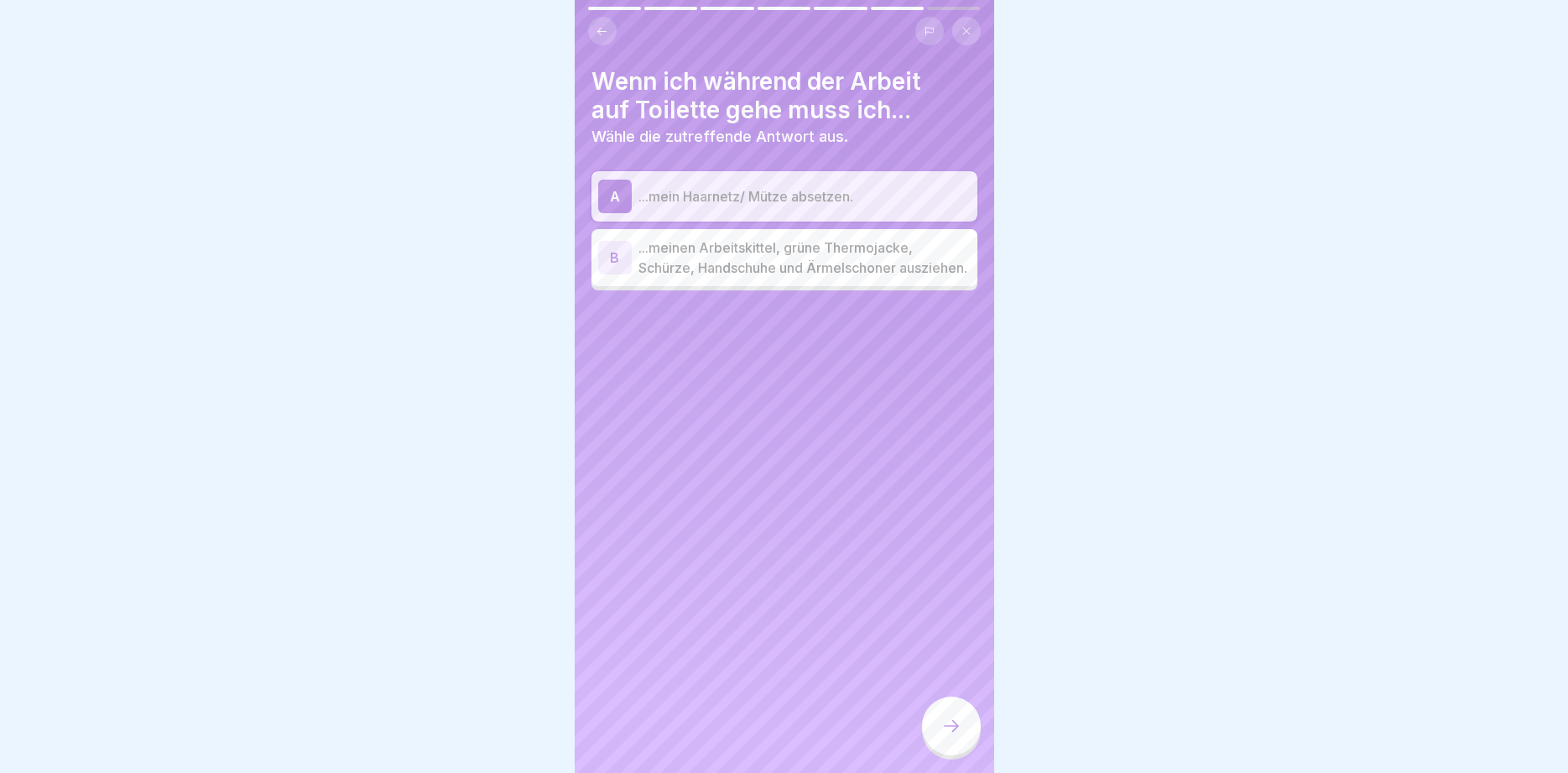
click at [848, 241] on p "...meinen Arbeitskittel, grüne Thermojacke, Schürze, Handschuhe und Ärmelschone…" at bounding box center [805, 258] width 332 height 40
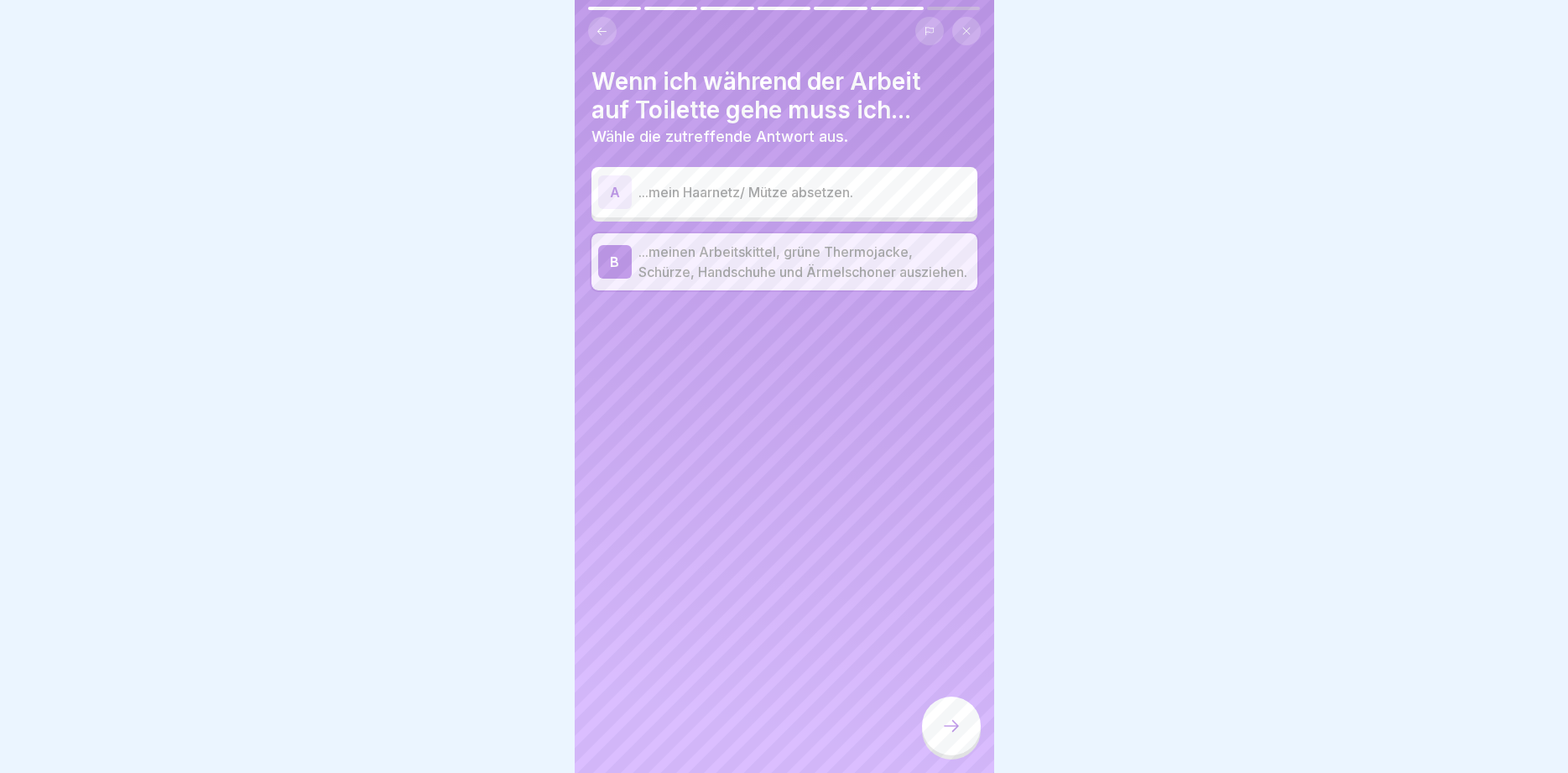
click at [939, 726] on div at bounding box center [952, 726] width 59 height 59
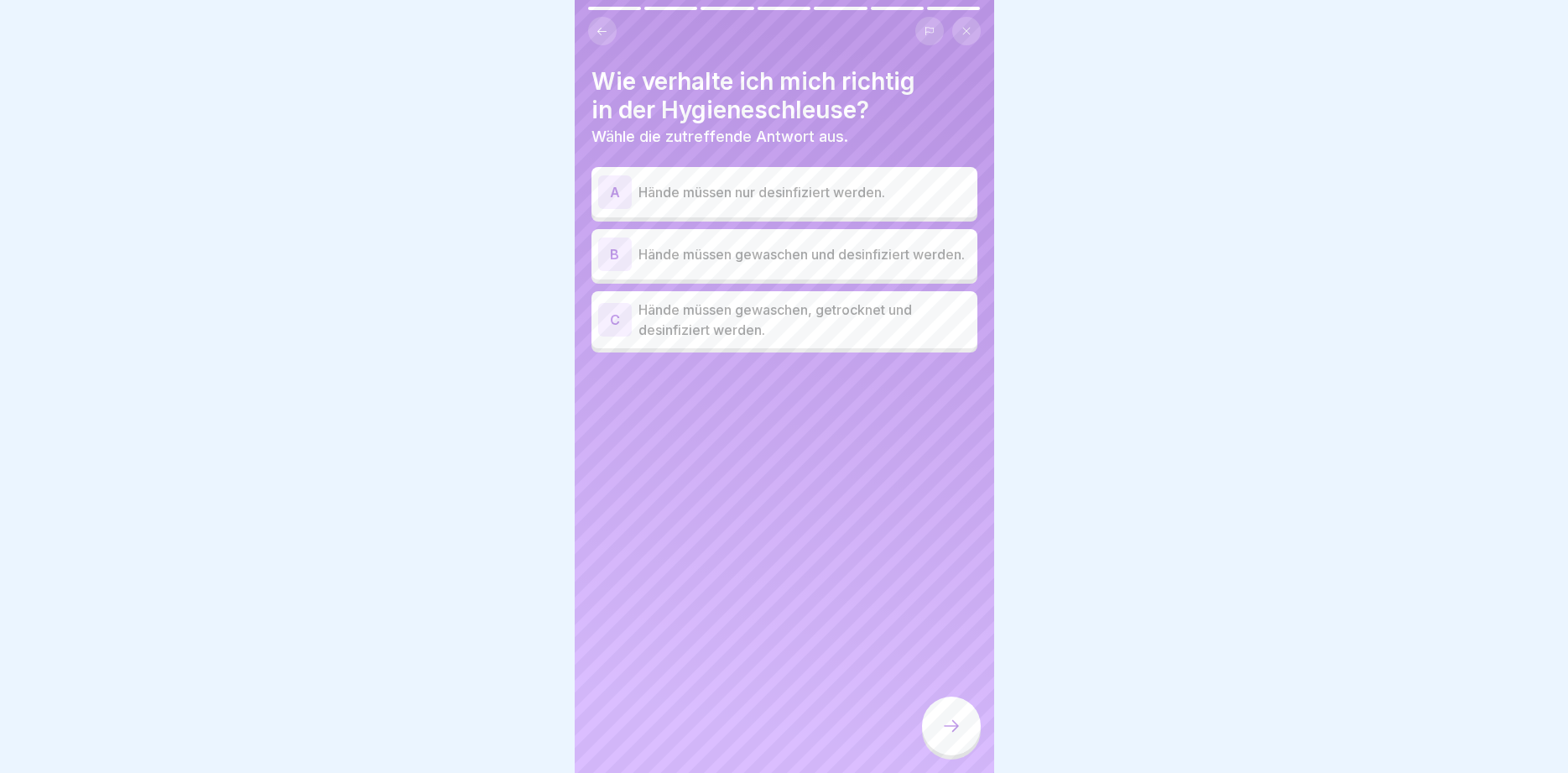
click at [823, 332] on p "Hände müssen gewaschen, getrocknet und desinfiziert werden." at bounding box center [805, 320] width 332 height 40
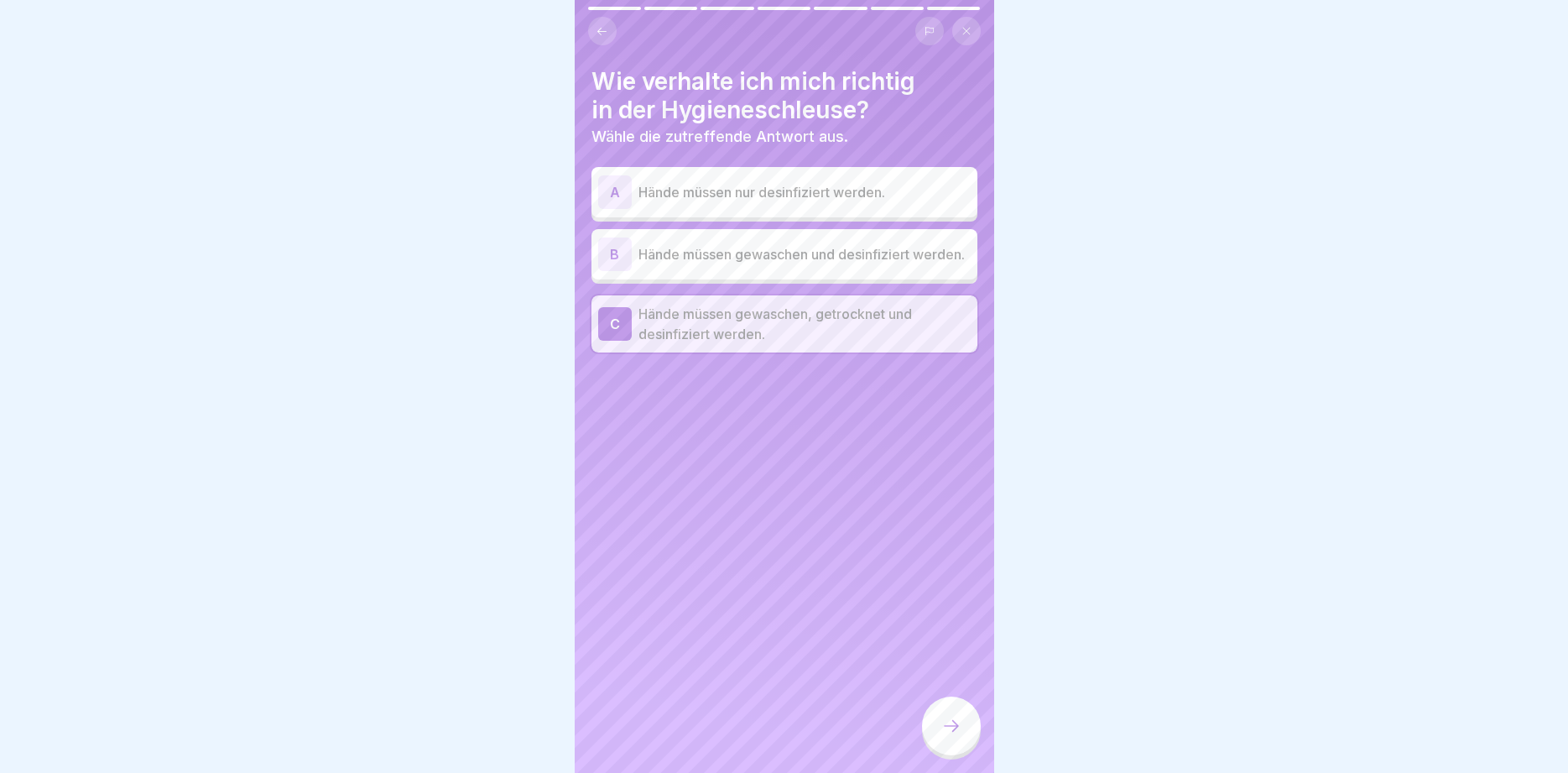
click at [945, 733] on icon at bounding box center [951, 726] width 20 height 20
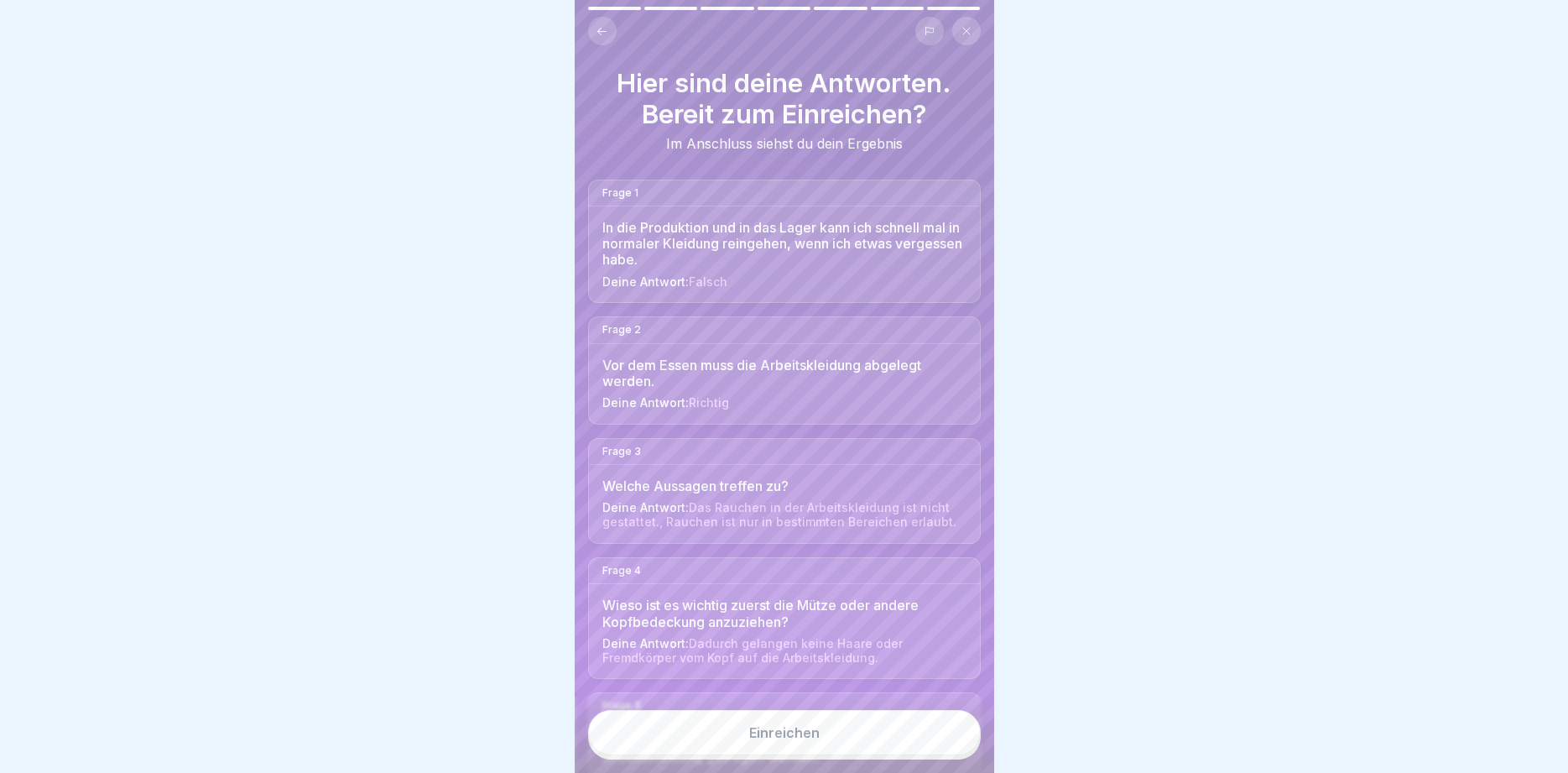
click at [766, 734] on div "Einreichen" at bounding box center [785, 733] width 71 height 15
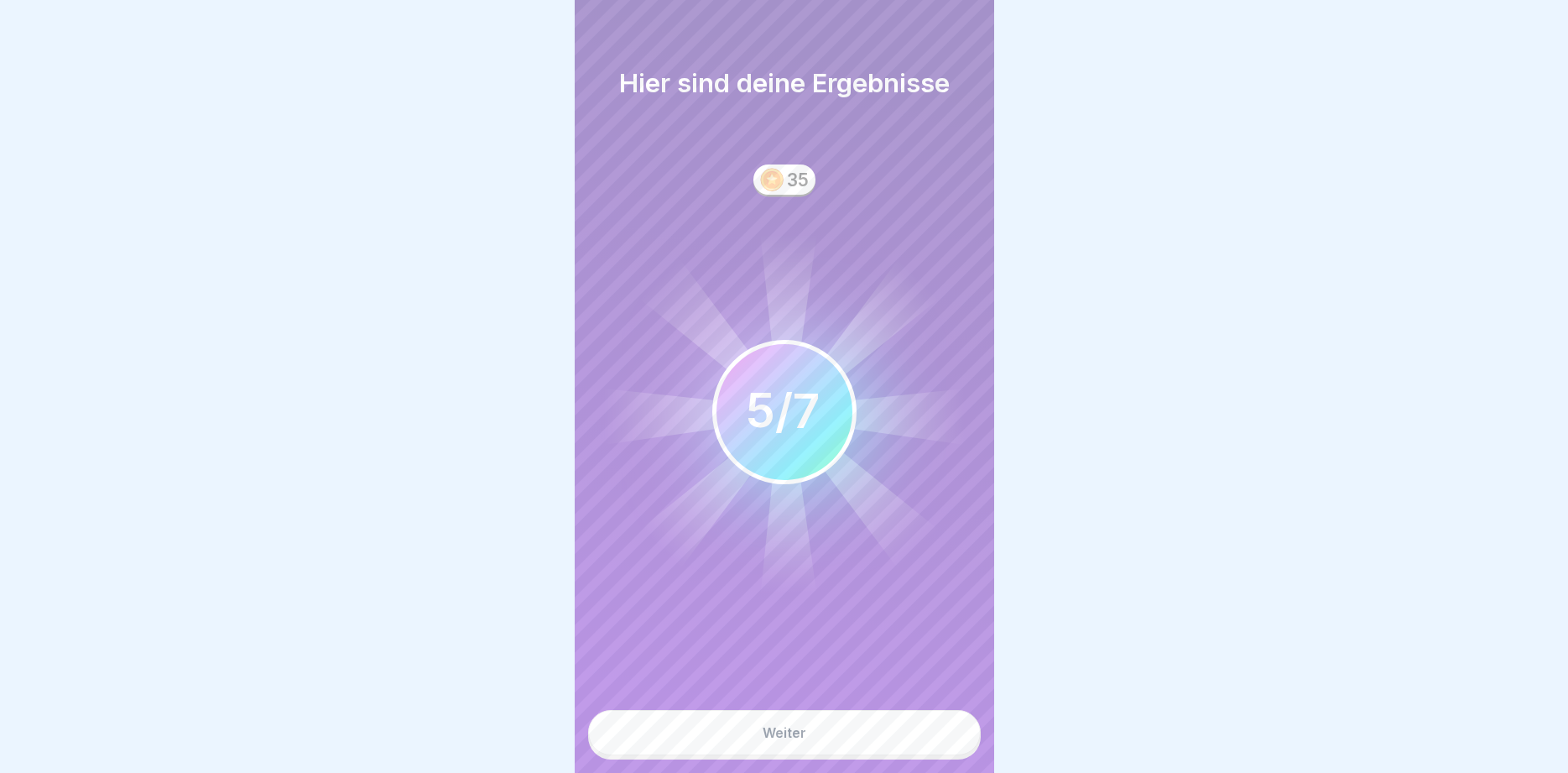
click at [766, 734] on div "Weiter" at bounding box center [785, 733] width 44 height 15
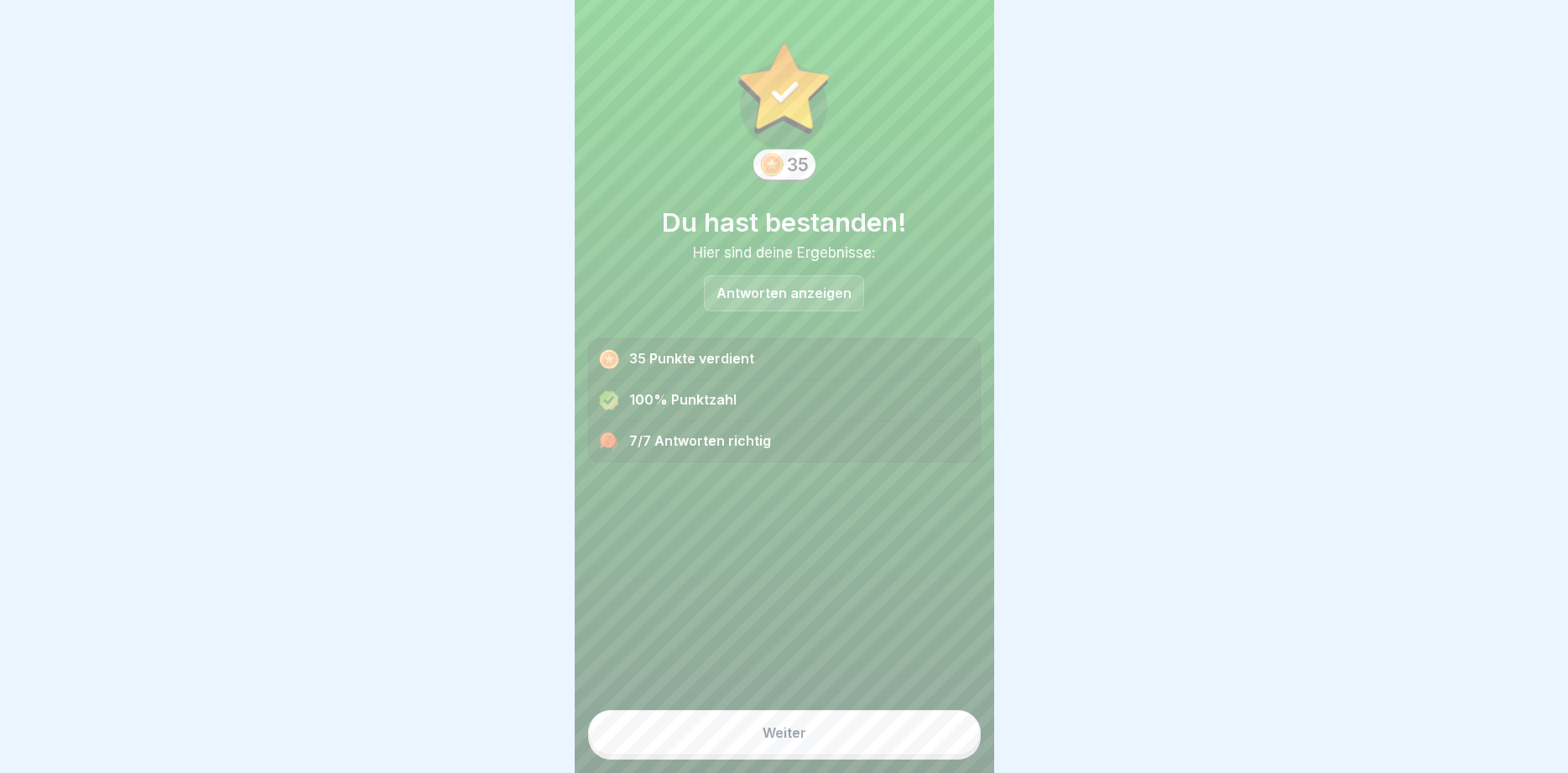
click at [766, 735] on div "Weiter" at bounding box center [785, 733] width 44 height 15
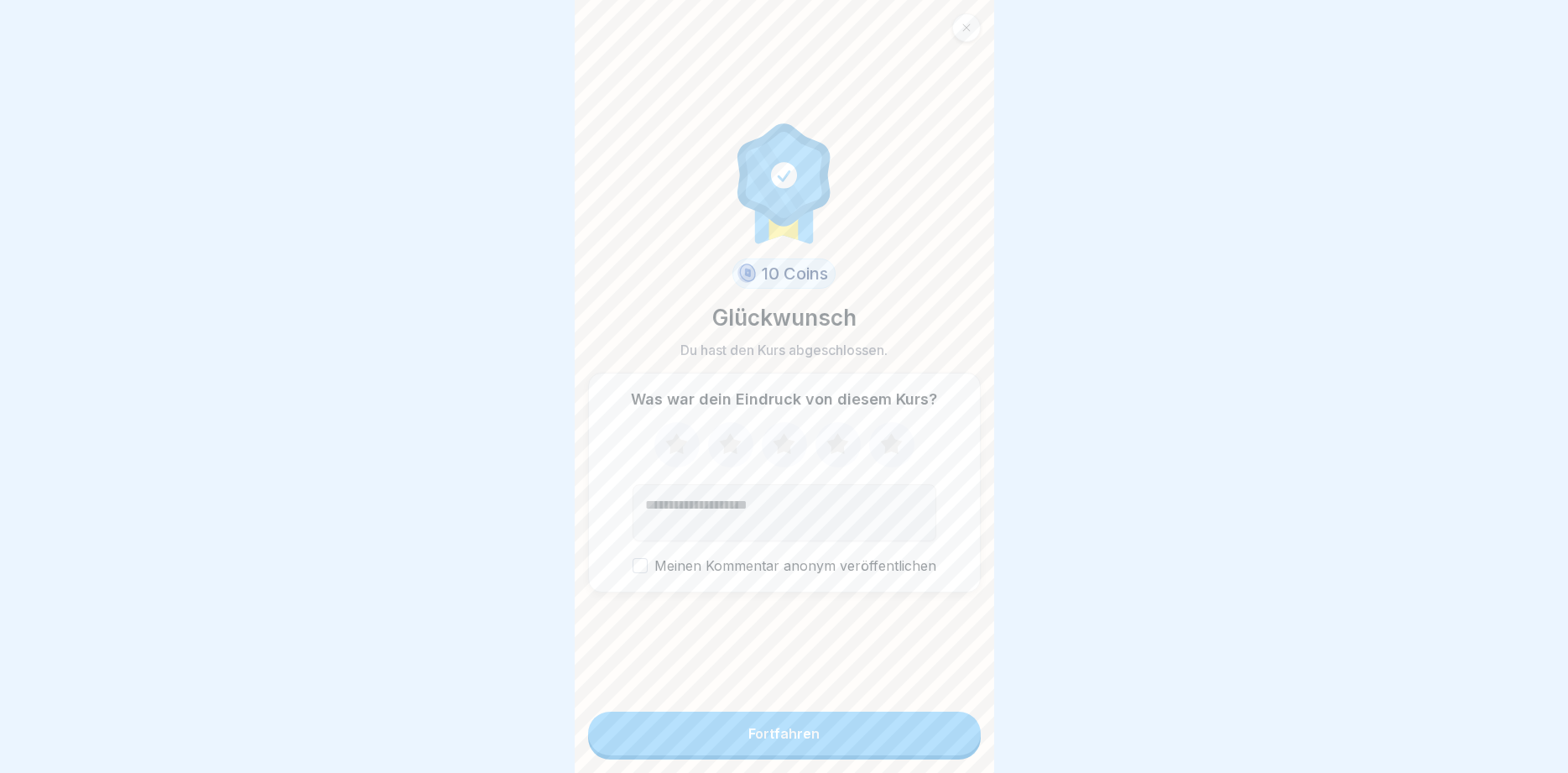
click at [766, 735] on div "Fortfahren" at bounding box center [784, 734] width 72 height 15
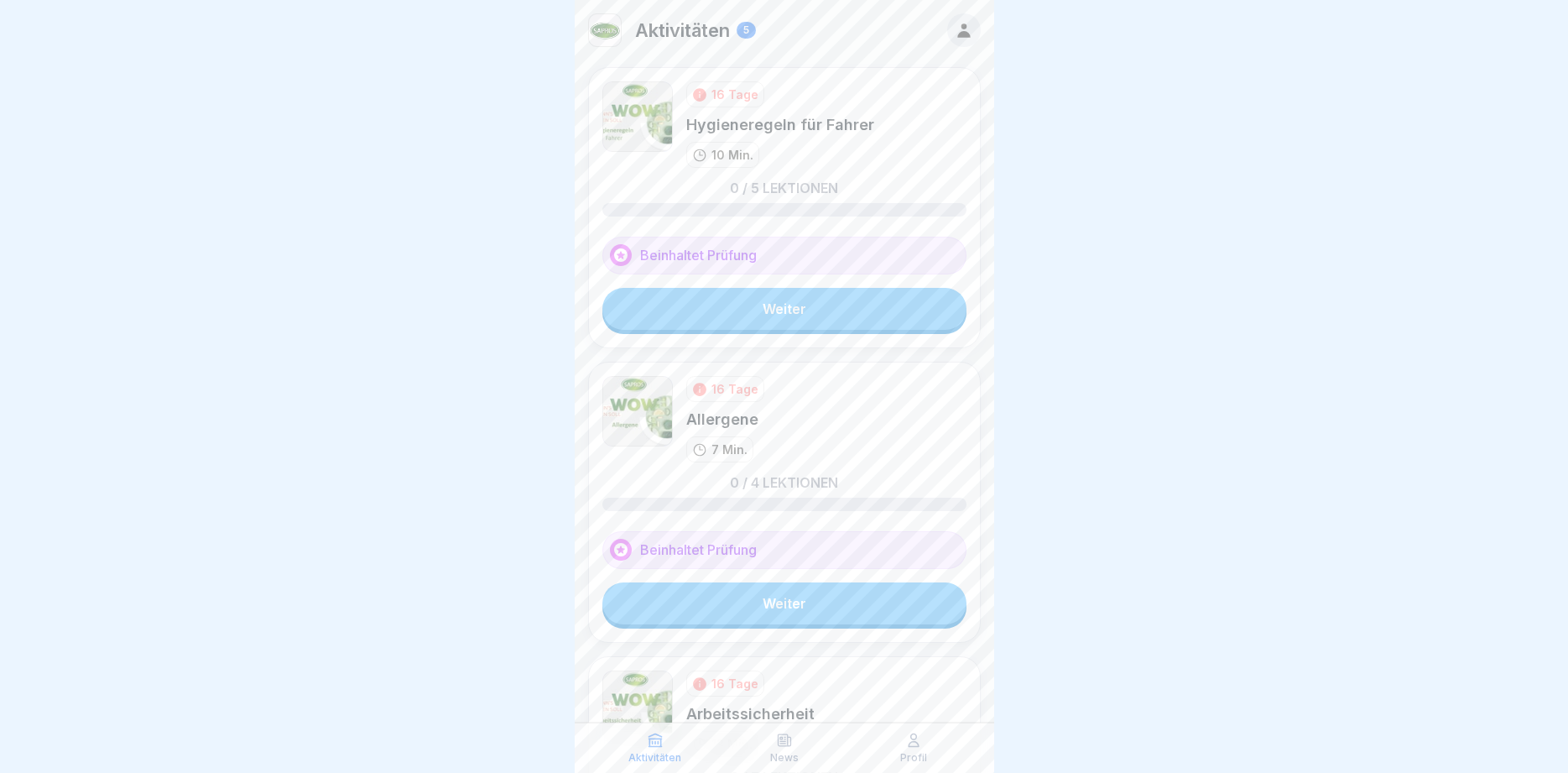
click at [801, 304] on link "Weiter" at bounding box center [784, 309] width 364 height 42
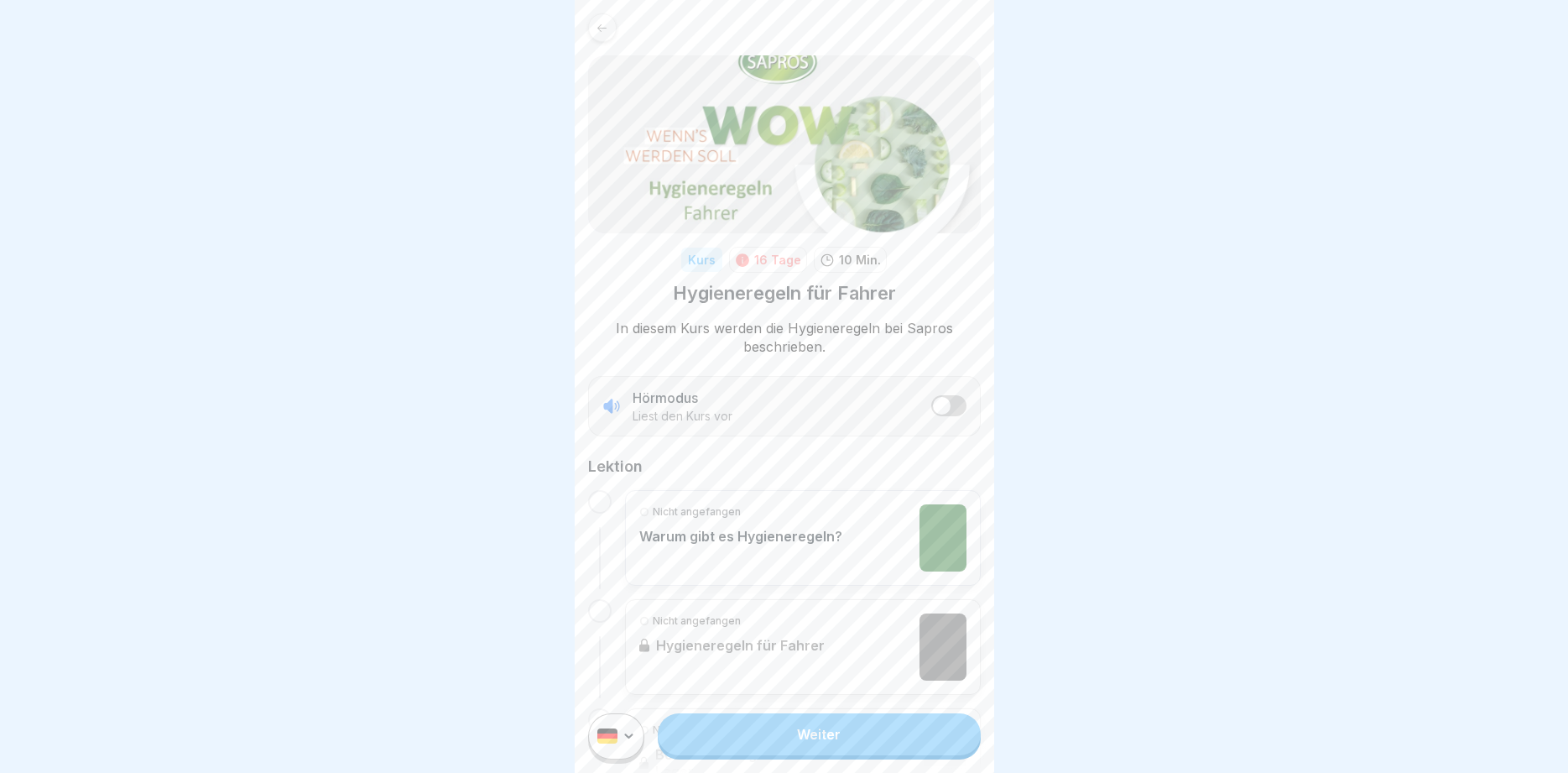
scroll to position [403, 0]
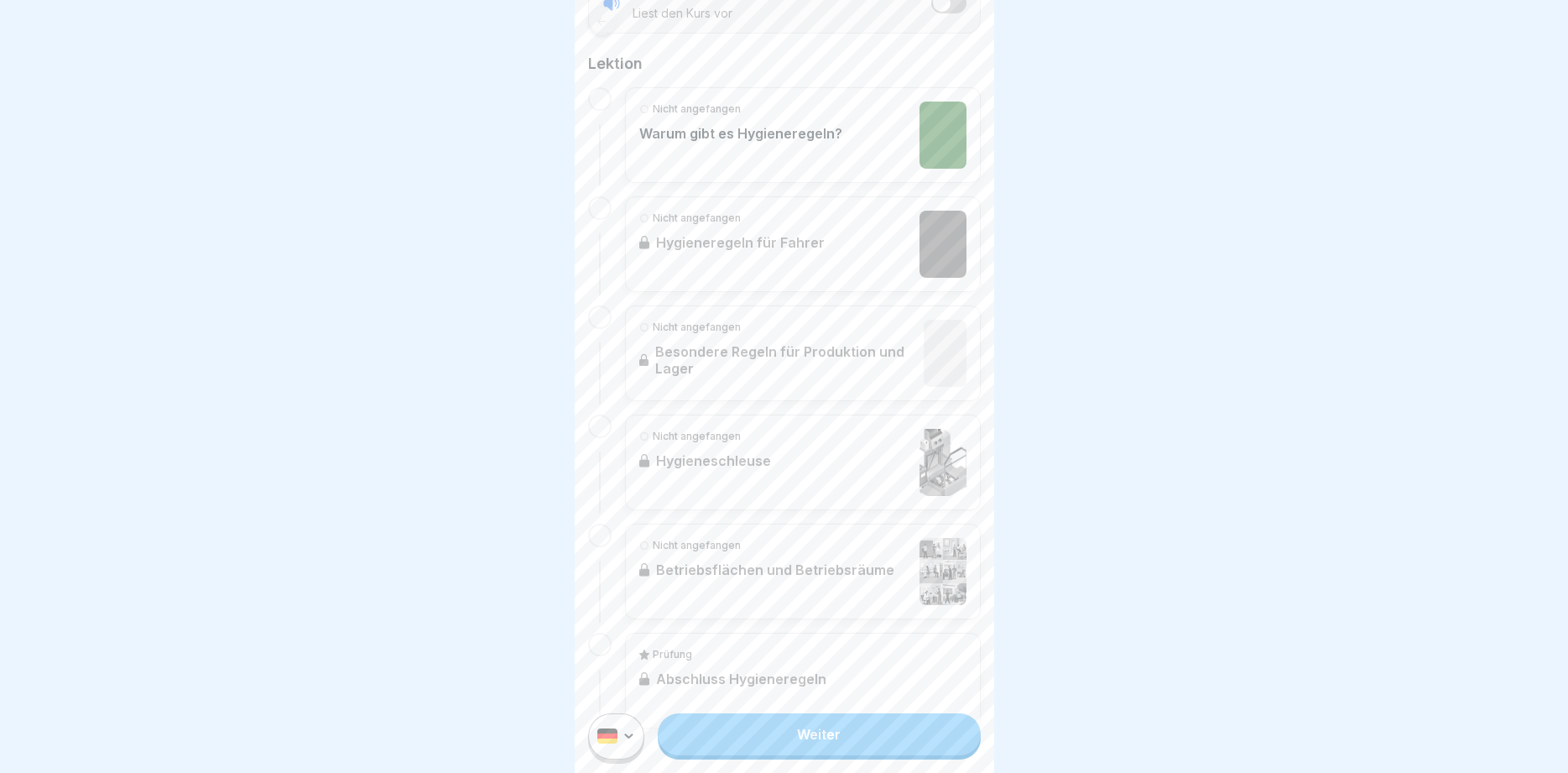
click at [827, 724] on link "Weiter" at bounding box center [818, 735] width 322 height 42
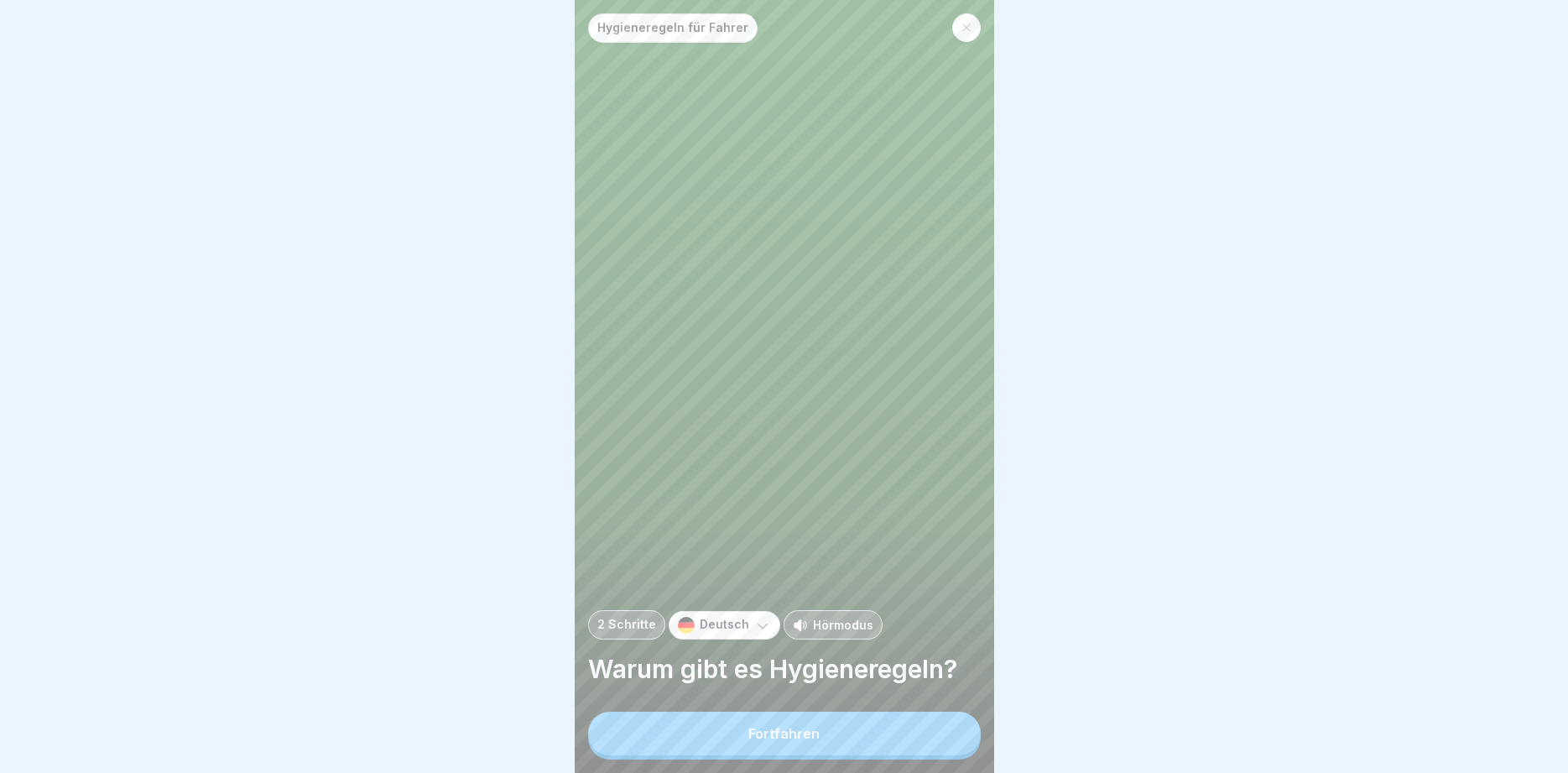
click at [827, 733] on button "Fortfahren" at bounding box center [784, 734] width 392 height 44
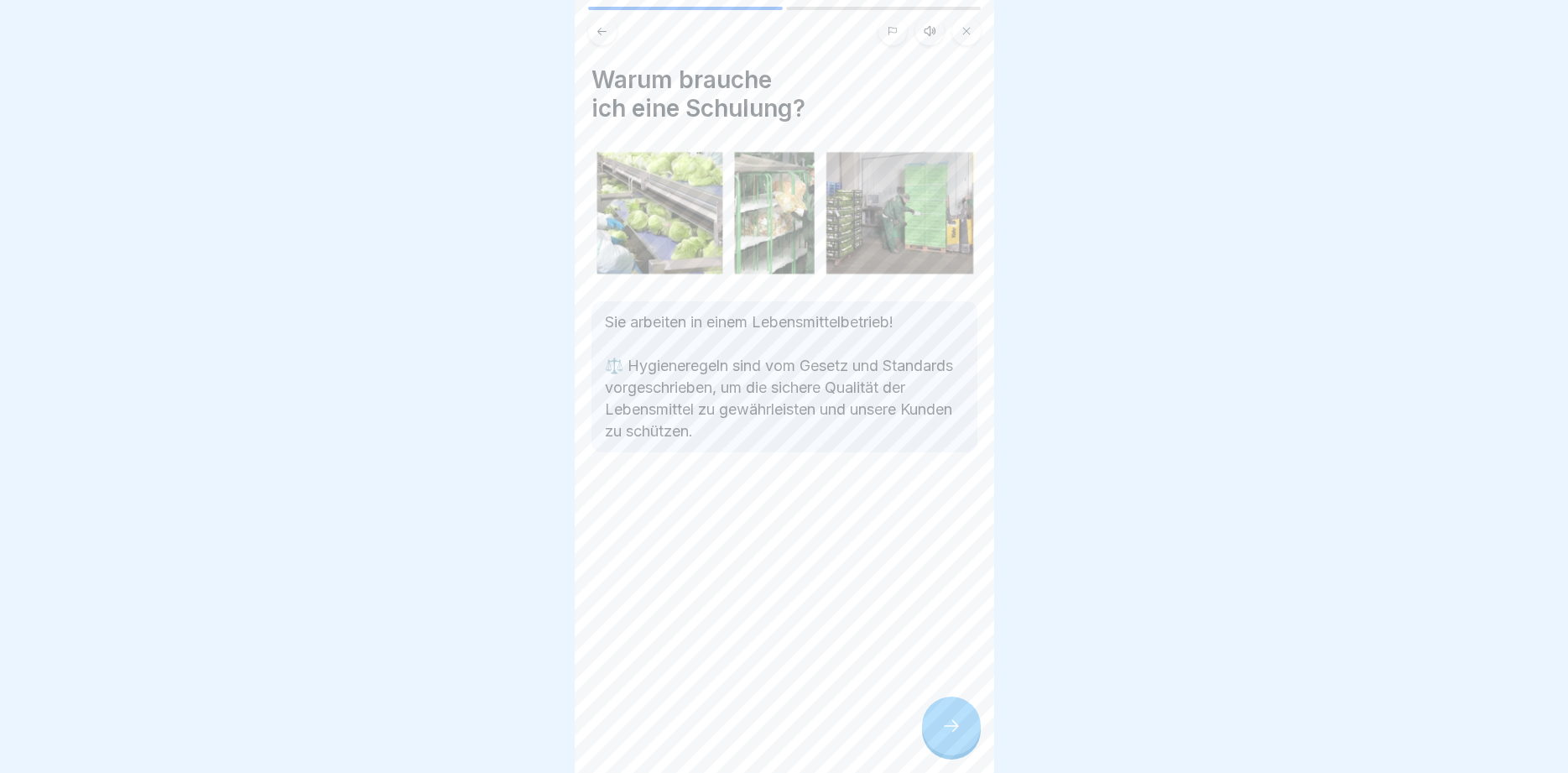
click at [954, 724] on icon at bounding box center [951, 726] width 20 height 20
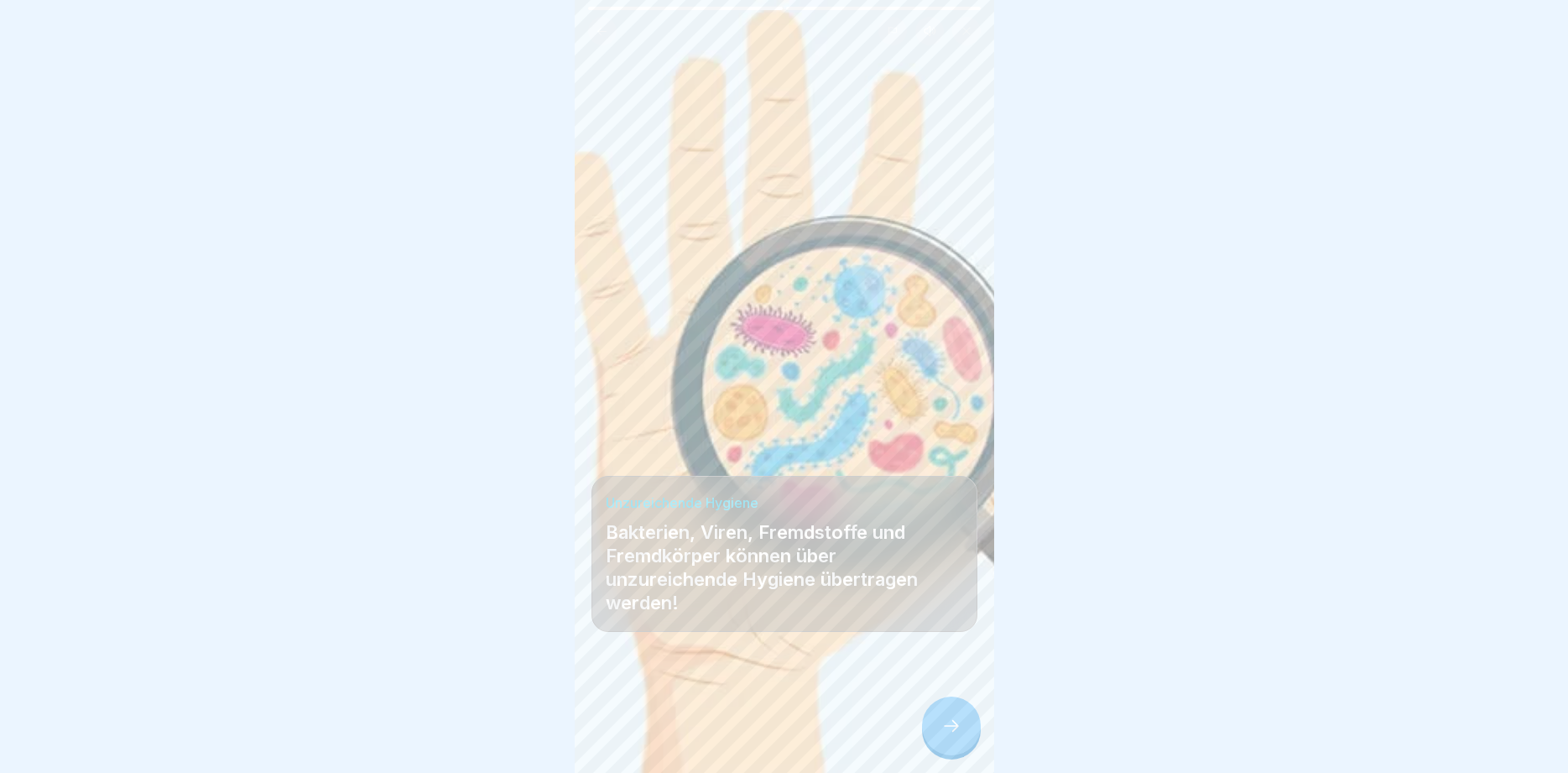
click at [954, 724] on icon at bounding box center [951, 726] width 20 height 20
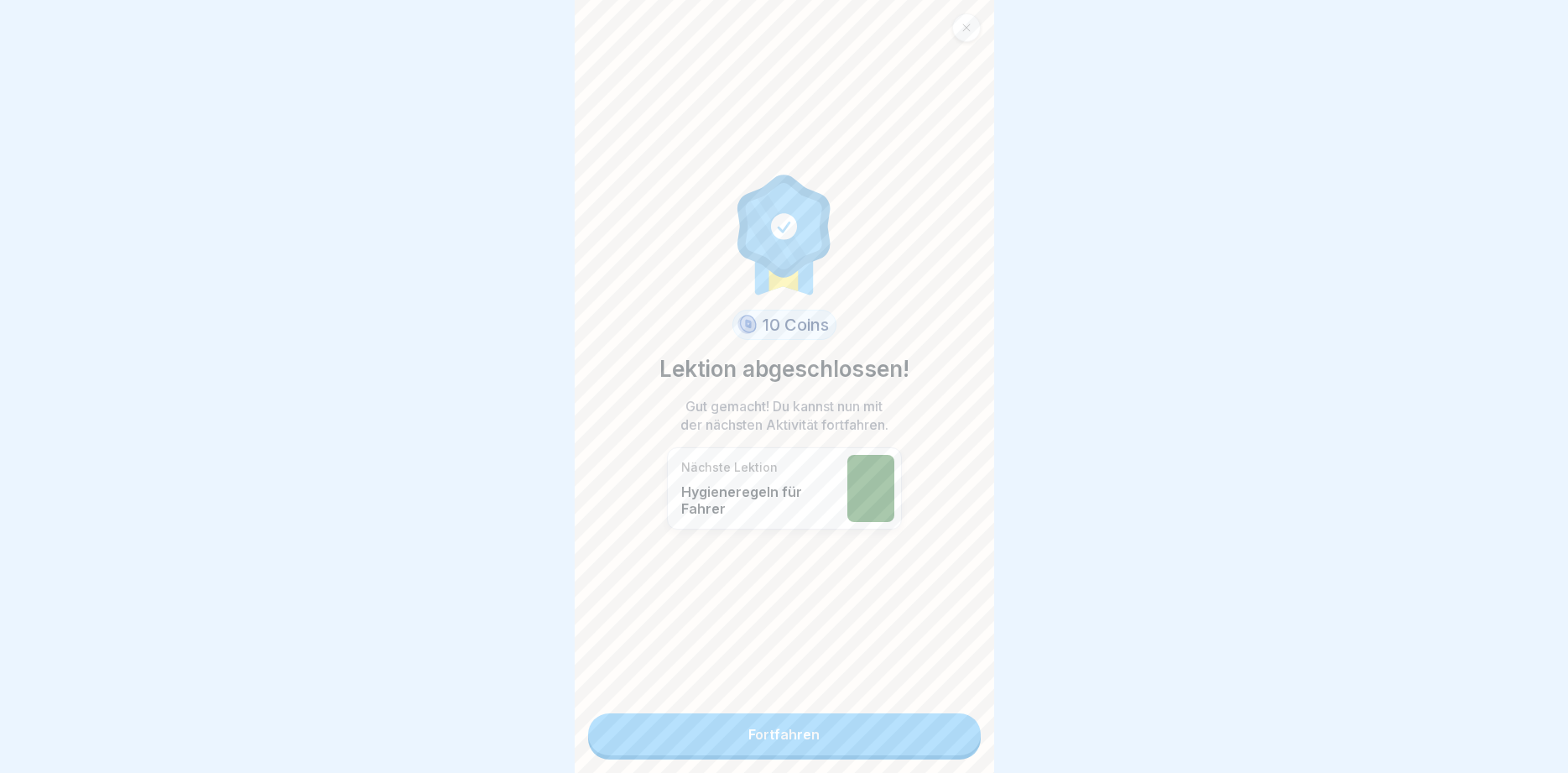
click at [952, 725] on link "Fortfahren" at bounding box center [784, 735] width 392 height 42
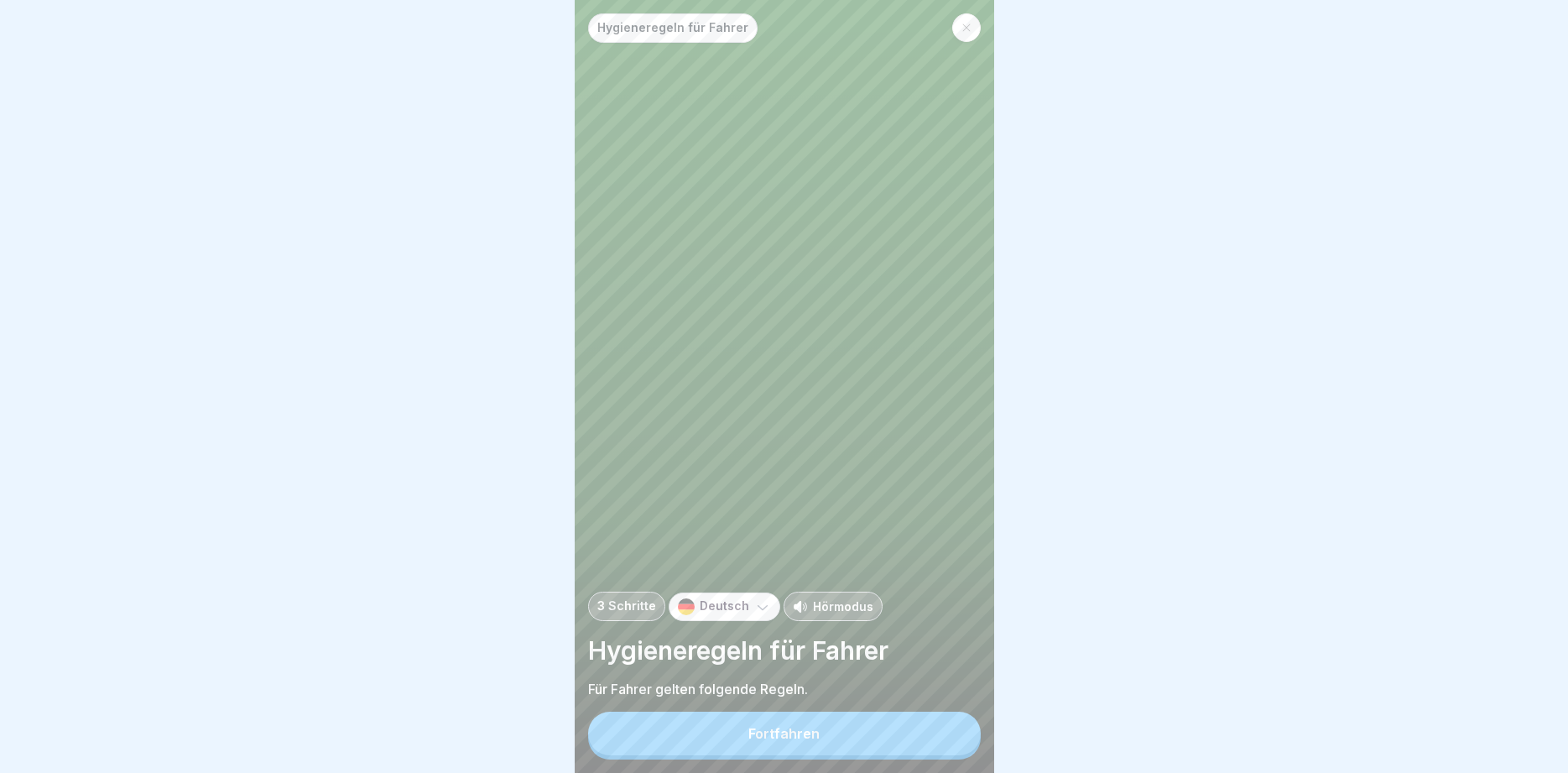
click at [929, 741] on button "Fortfahren" at bounding box center [784, 734] width 392 height 44
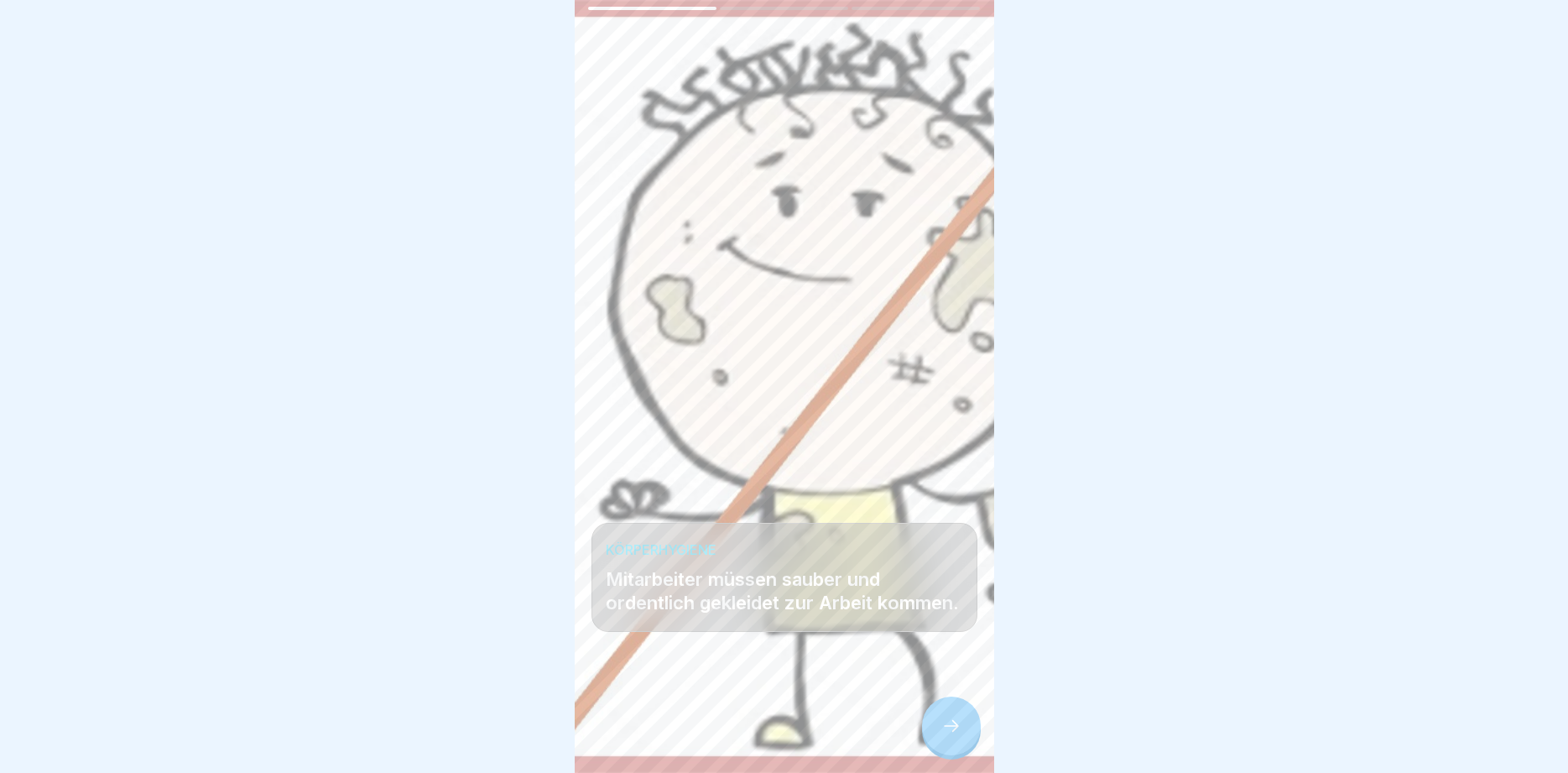
click at [959, 726] on icon at bounding box center [951, 726] width 20 height 20
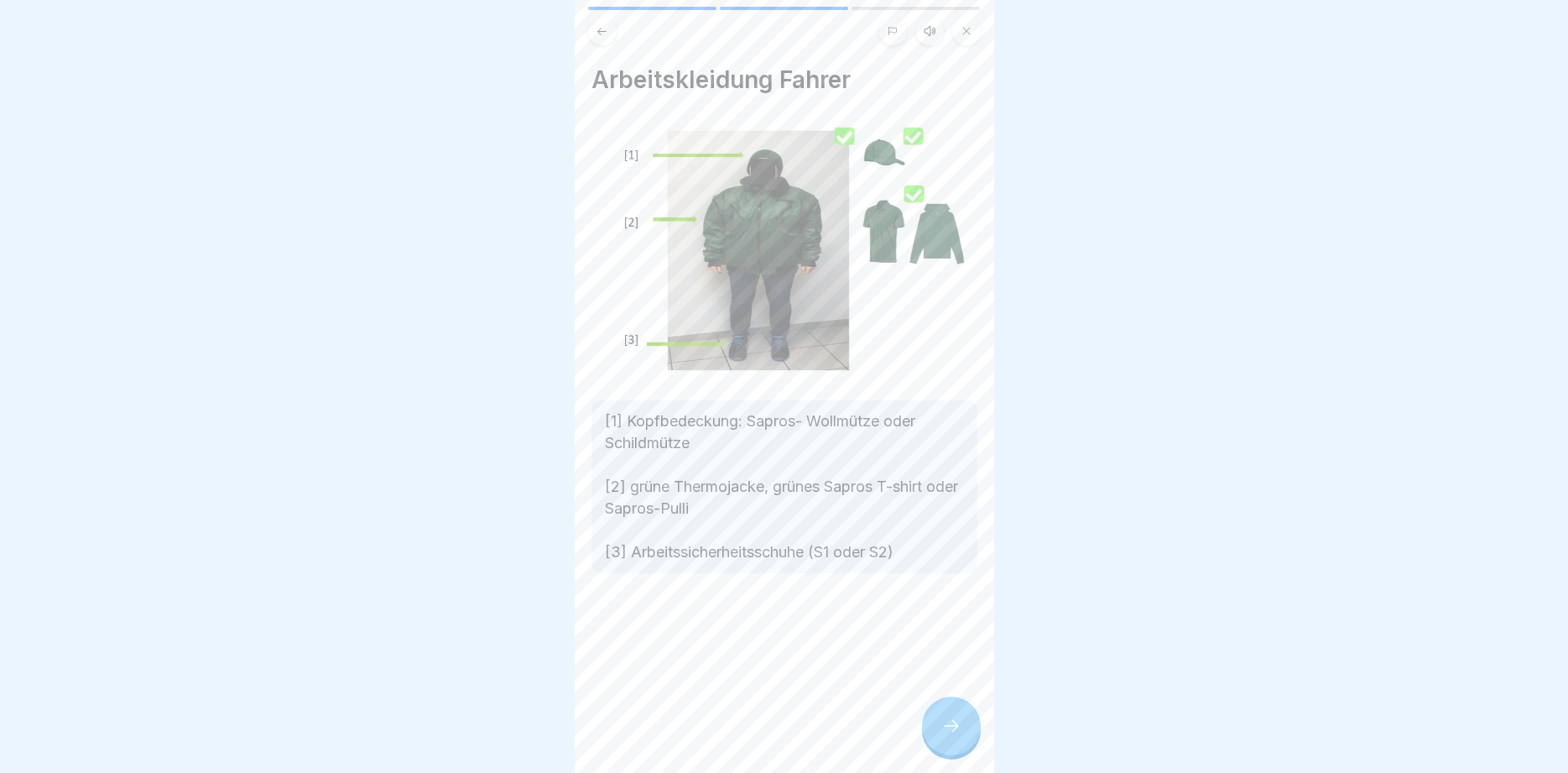
click at [959, 726] on icon at bounding box center [951, 726] width 20 height 20
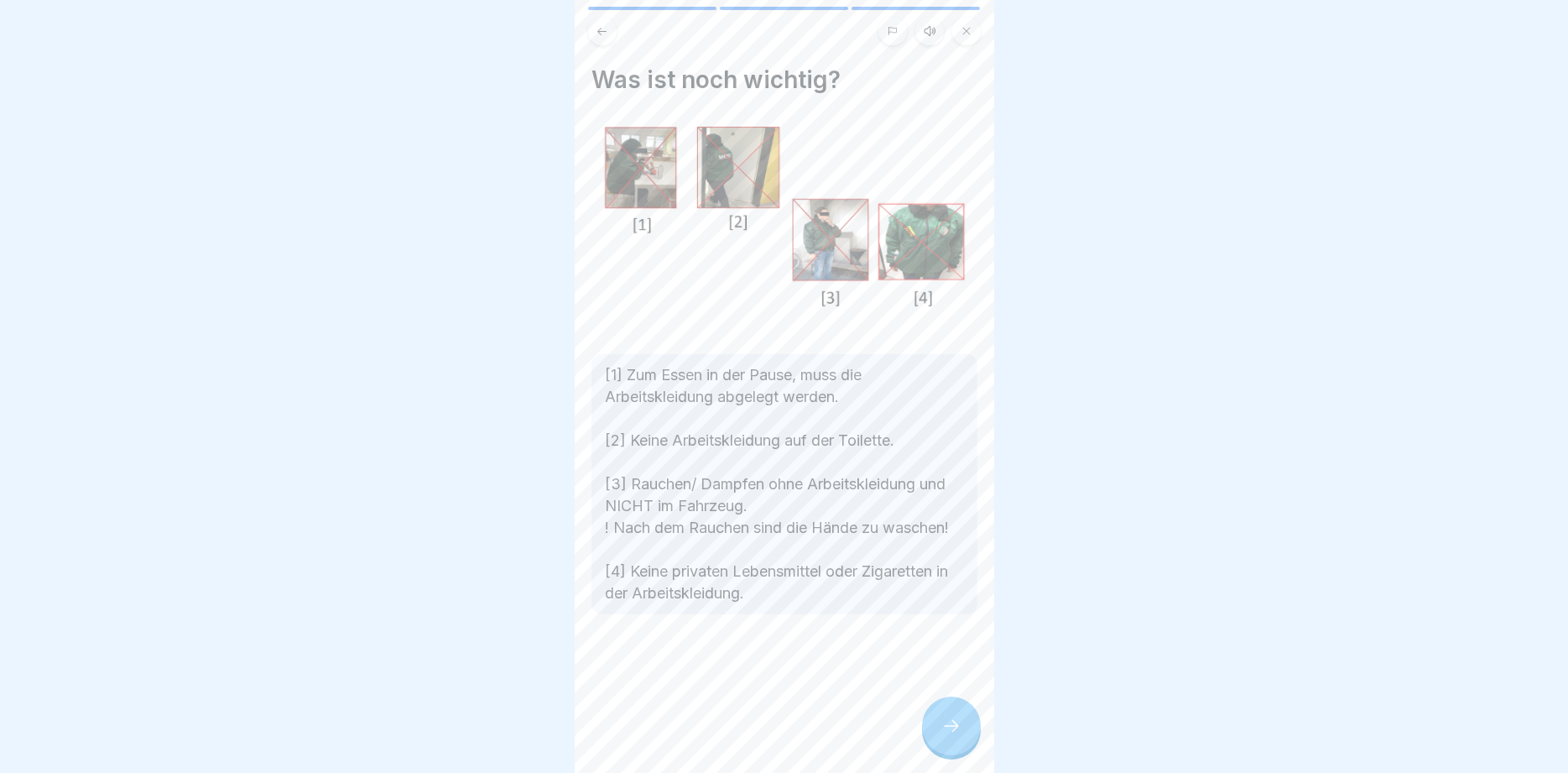
click at [959, 726] on icon at bounding box center [951, 726] width 20 height 20
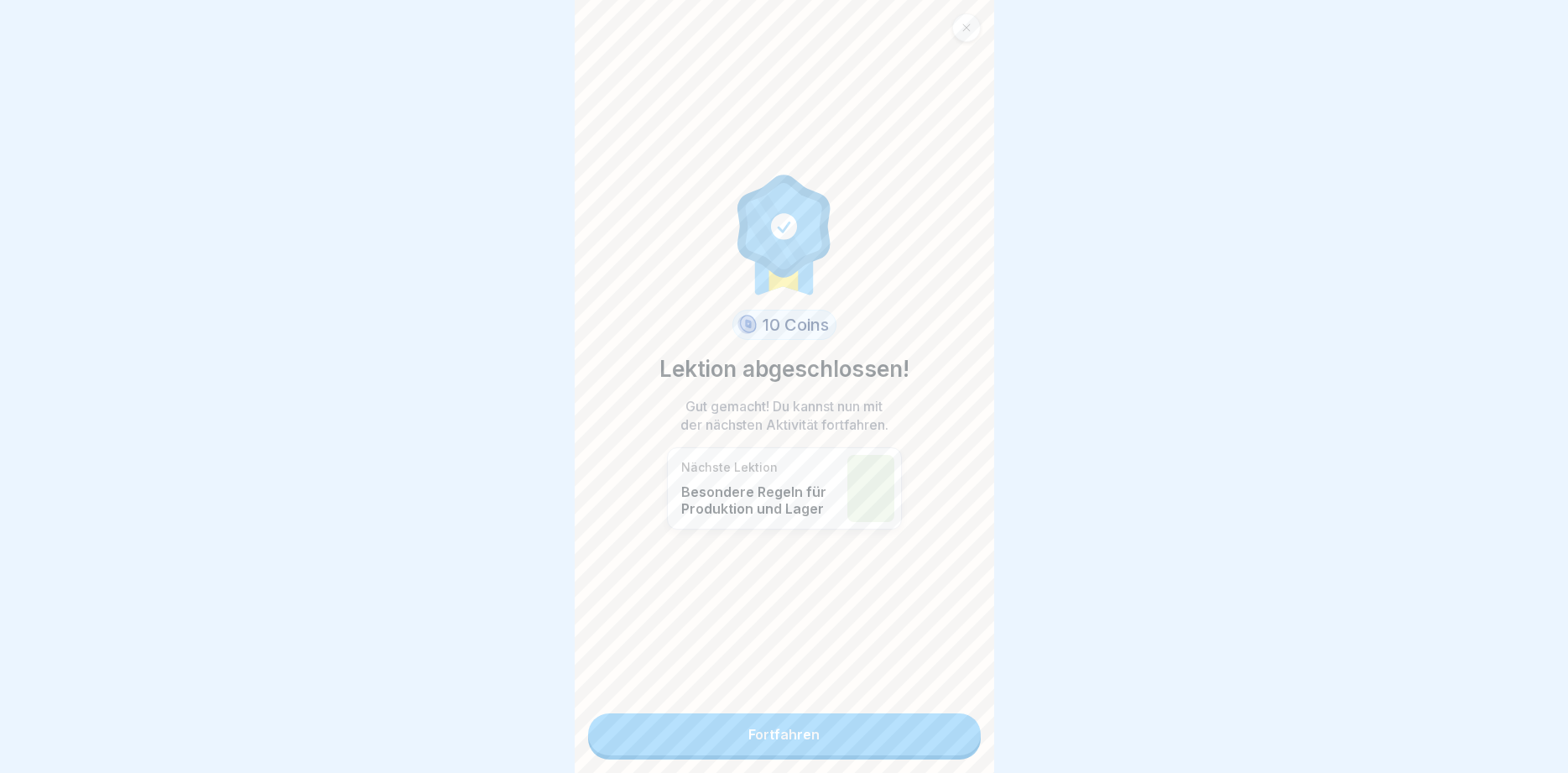
click at [928, 732] on link "Fortfahren" at bounding box center [784, 735] width 392 height 42
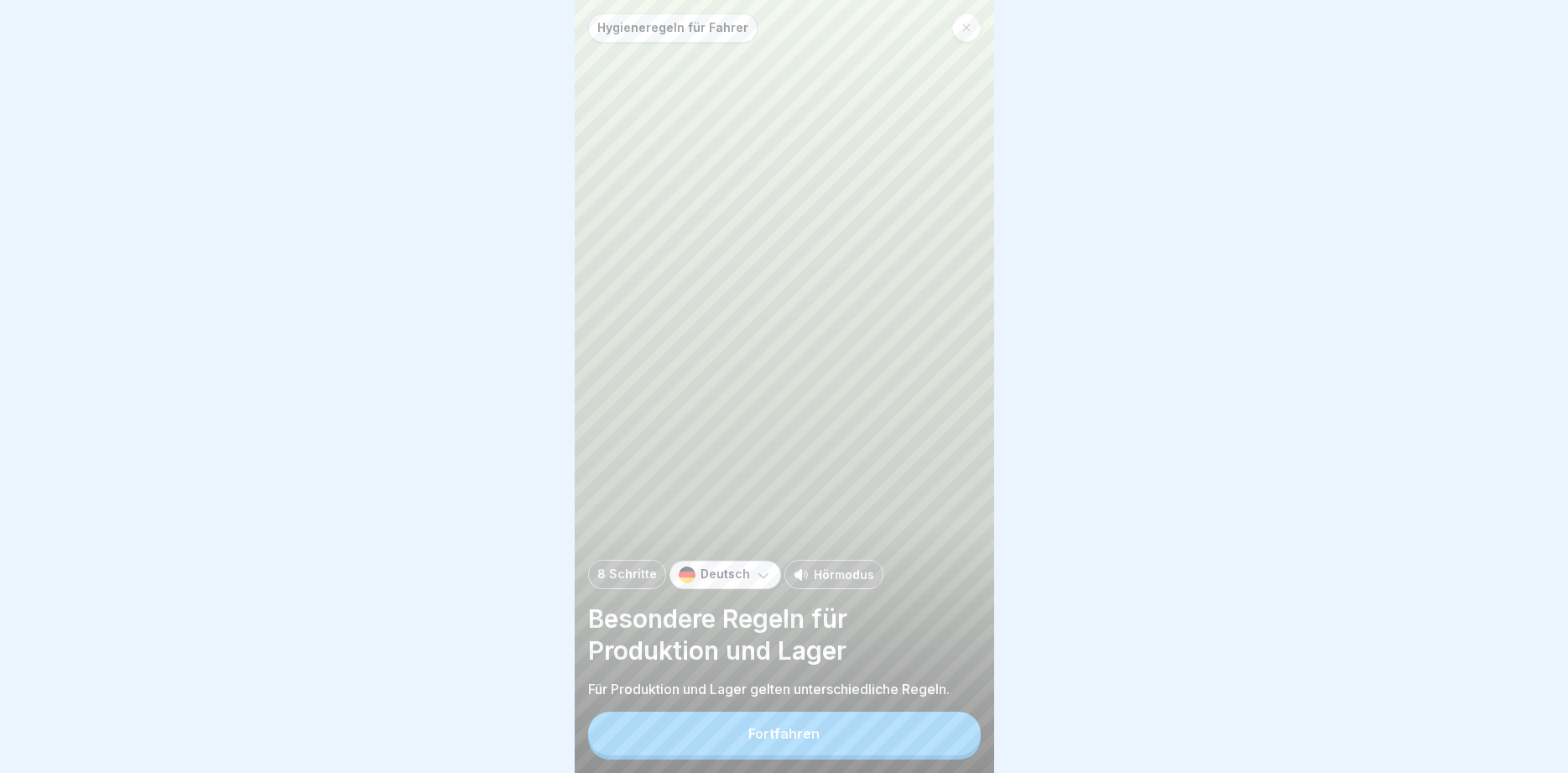
click at [928, 732] on button "Fortfahren" at bounding box center [784, 734] width 392 height 44
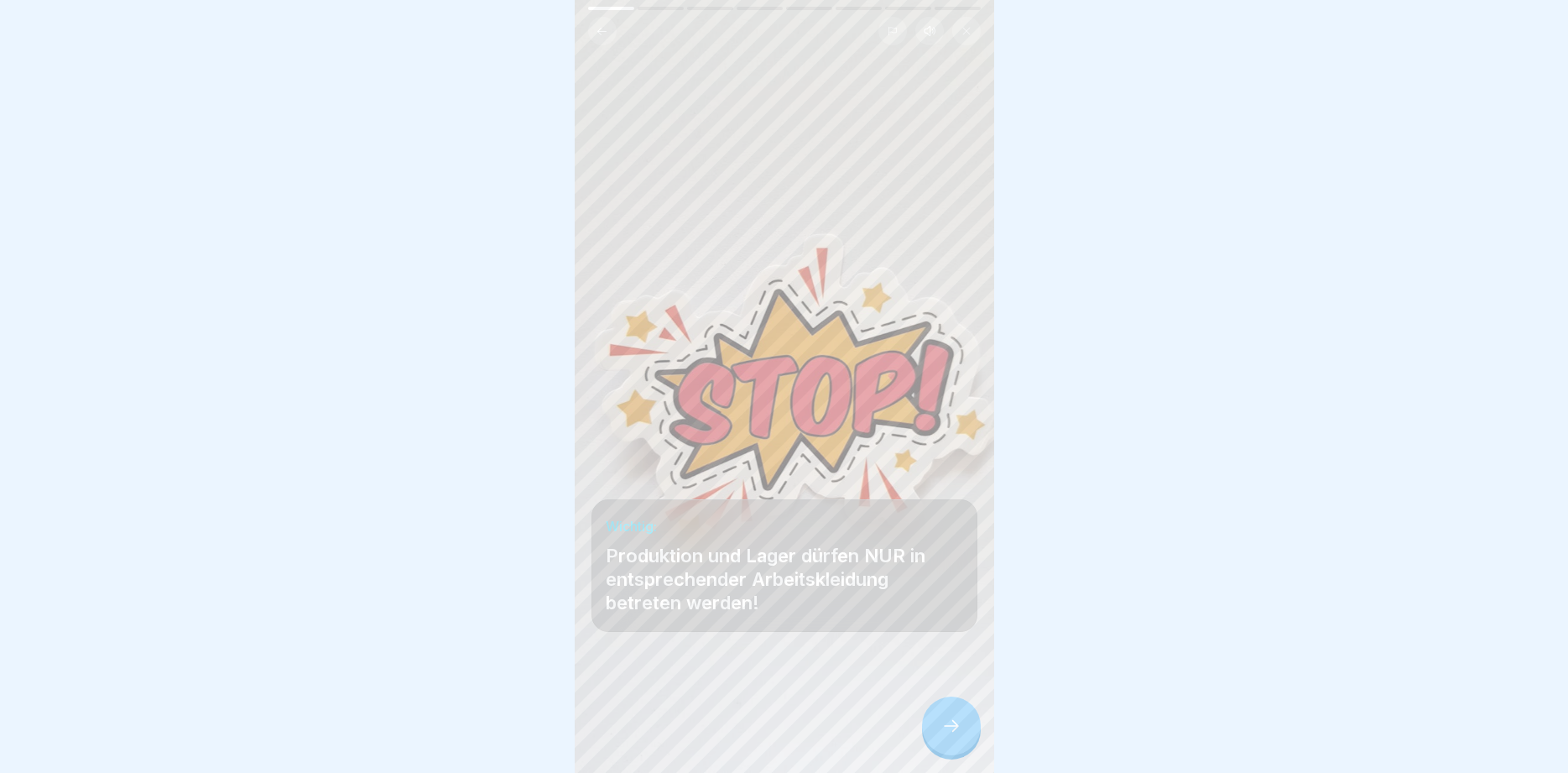
click at [957, 719] on icon at bounding box center [951, 726] width 20 height 20
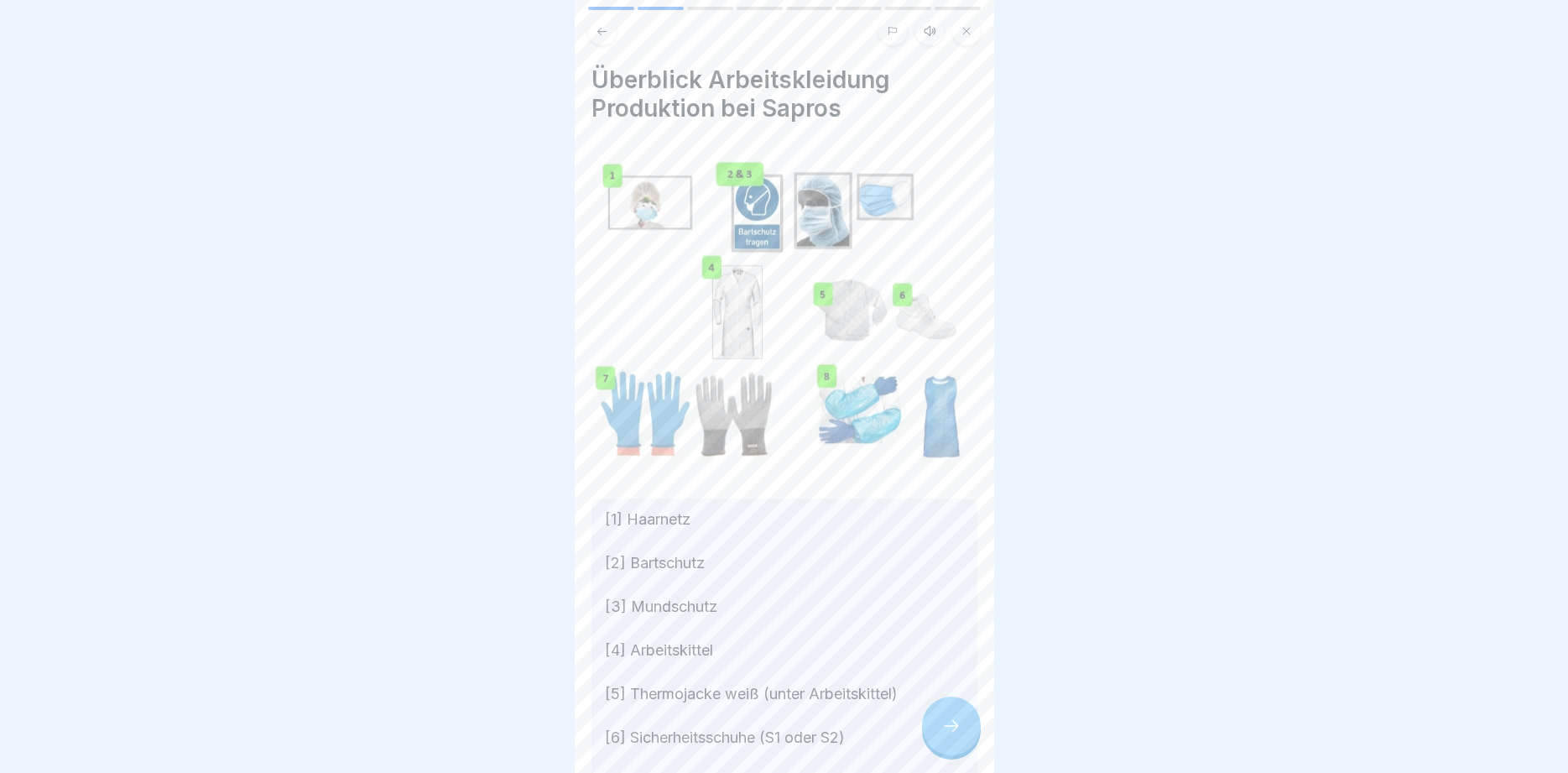
click at [956, 719] on icon at bounding box center [951, 726] width 20 height 20
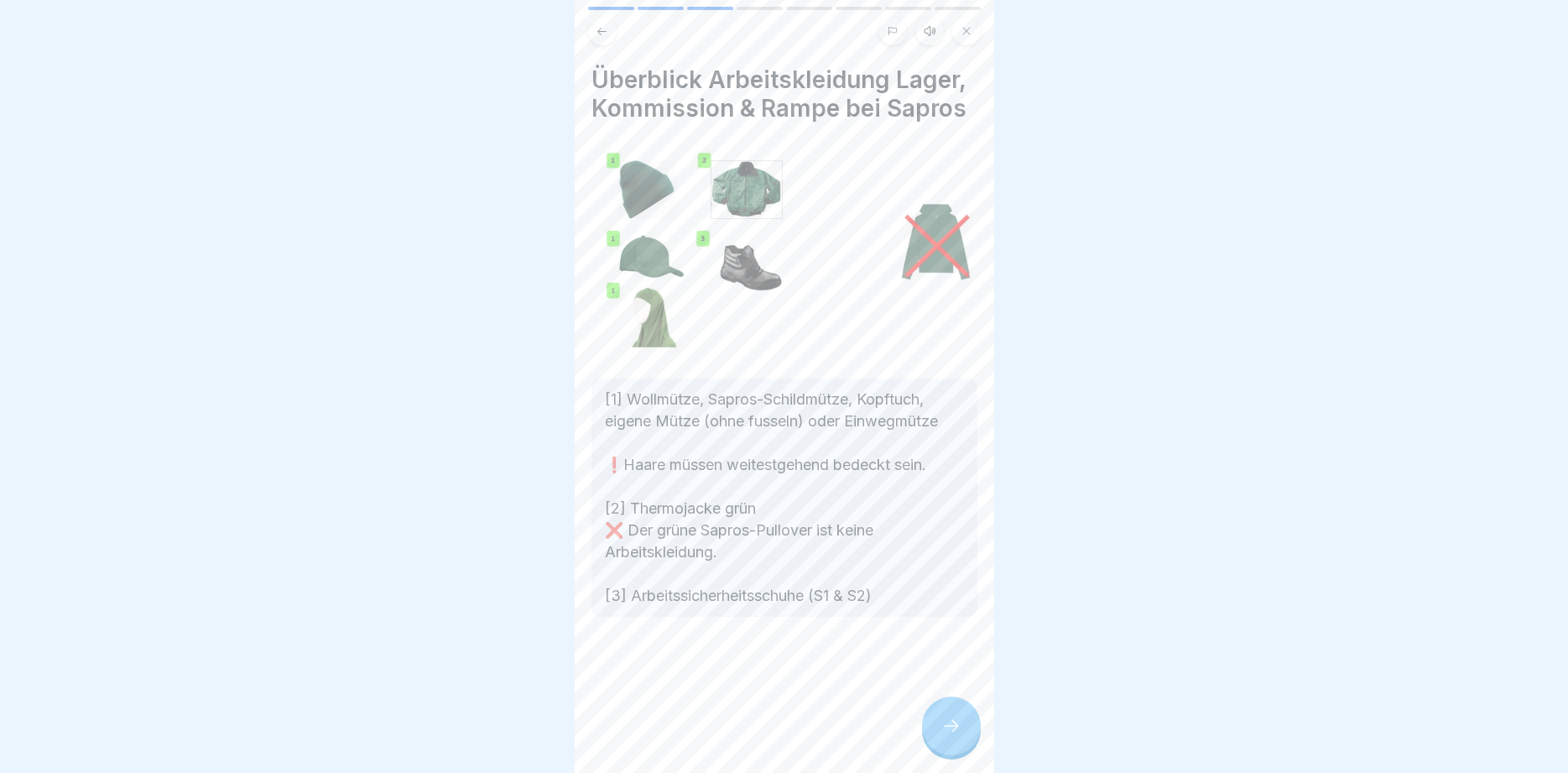
click at [956, 719] on icon at bounding box center [951, 726] width 20 height 20
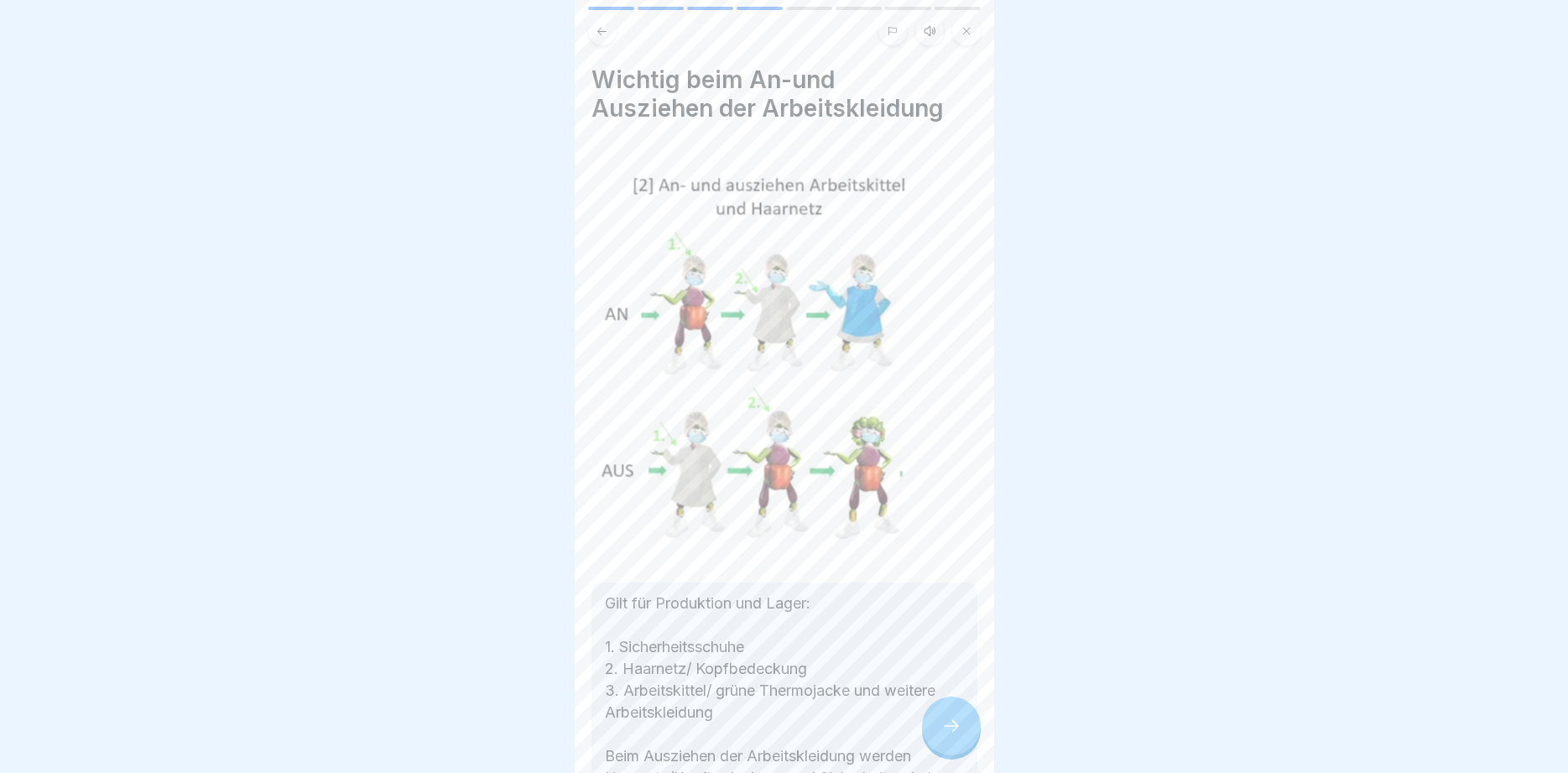
click at [956, 719] on icon at bounding box center [951, 726] width 20 height 20
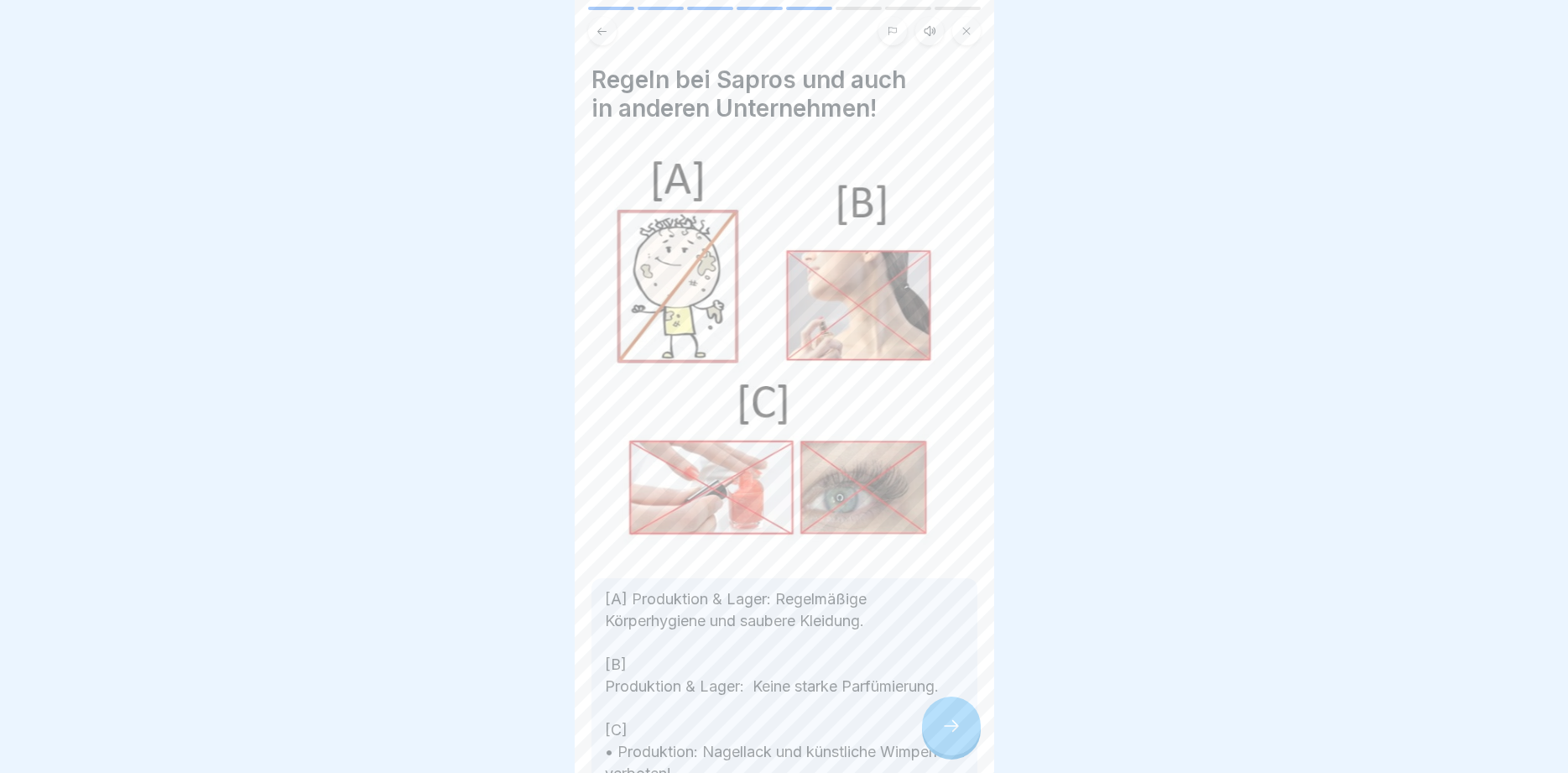
click at [956, 719] on icon at bounding box center [951, 726] width 20 height 20
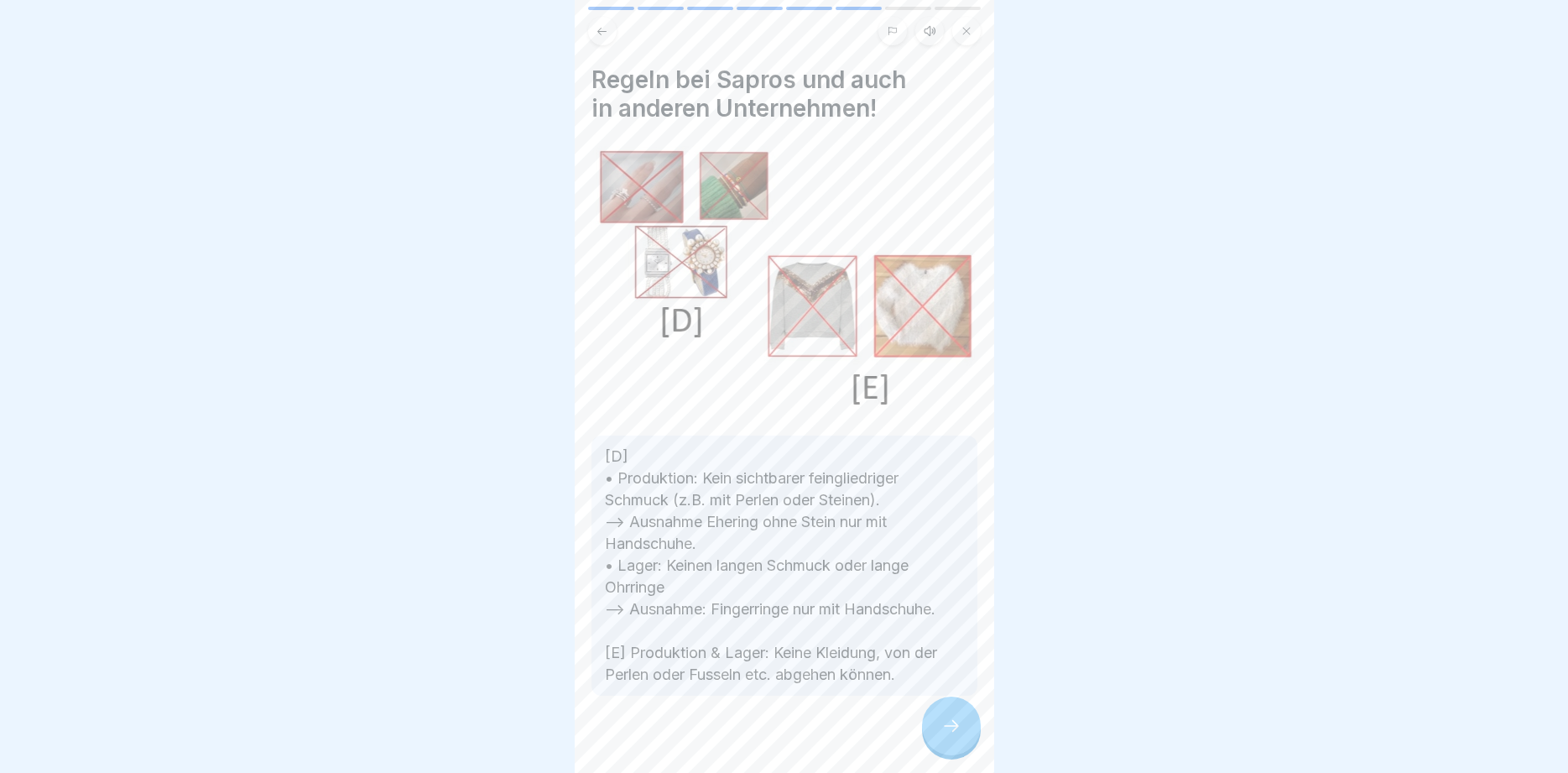
click at [956, 719] on icon at bounding box center [951, 726] width 20 height 20
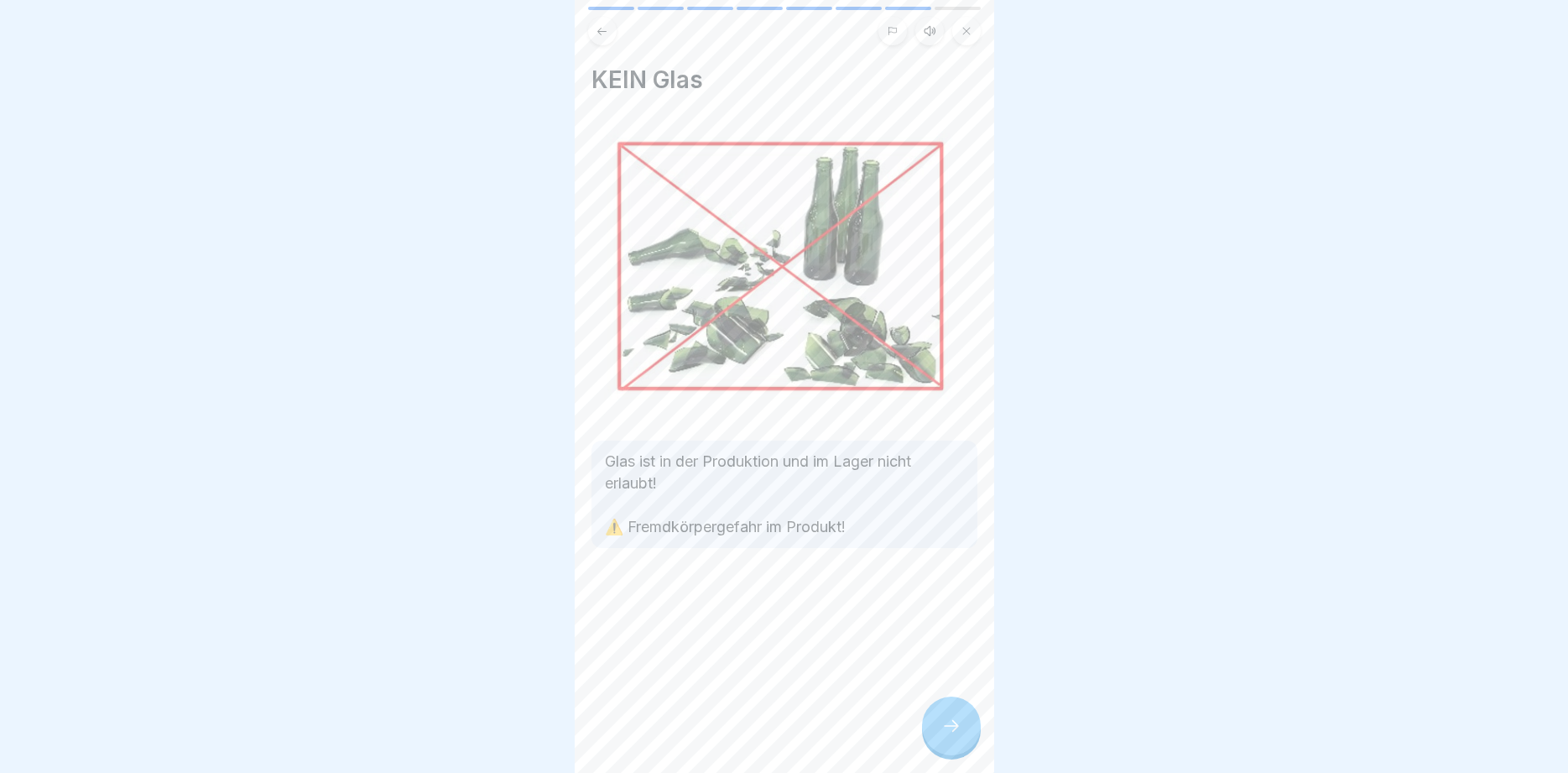
click at [956, 719] on icon at bounding box center [951, 726] width 20 height 20
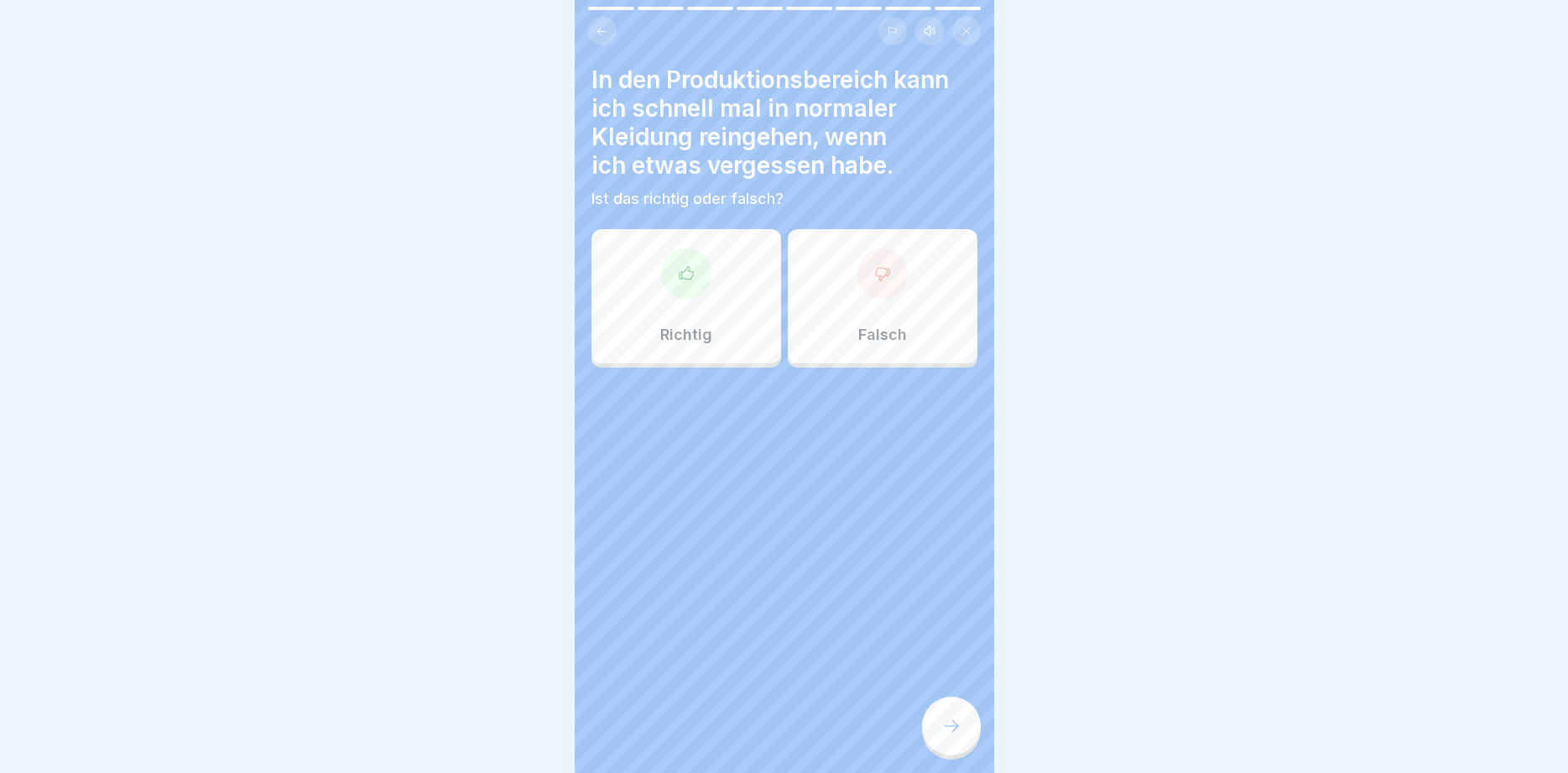
click at [918, 328] on div "Falsch" at bounding box center [882, 296] width 190 height 135
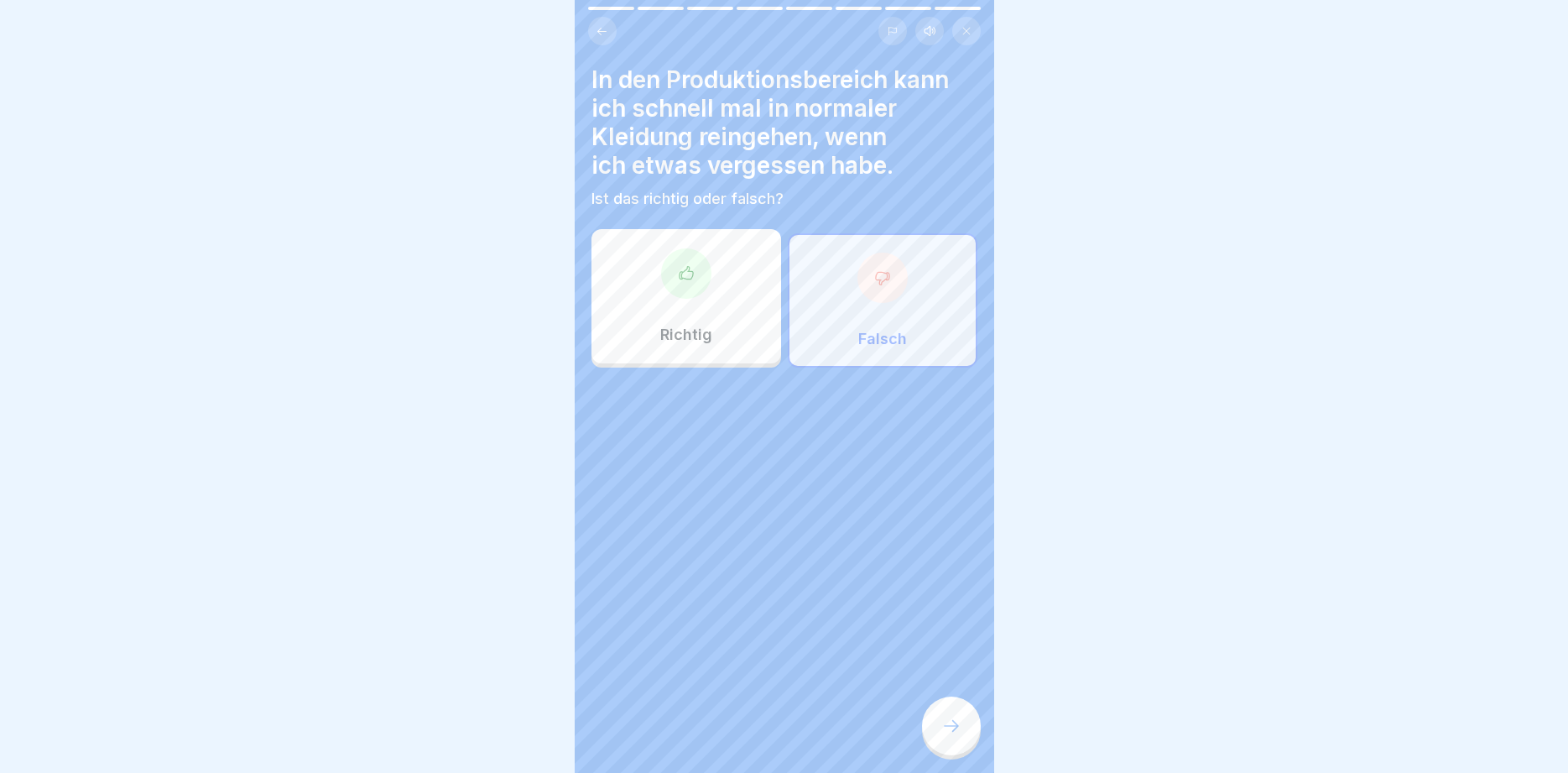
click at [959, 727] on icon at bounding box center [951, 726] width 20 height 20
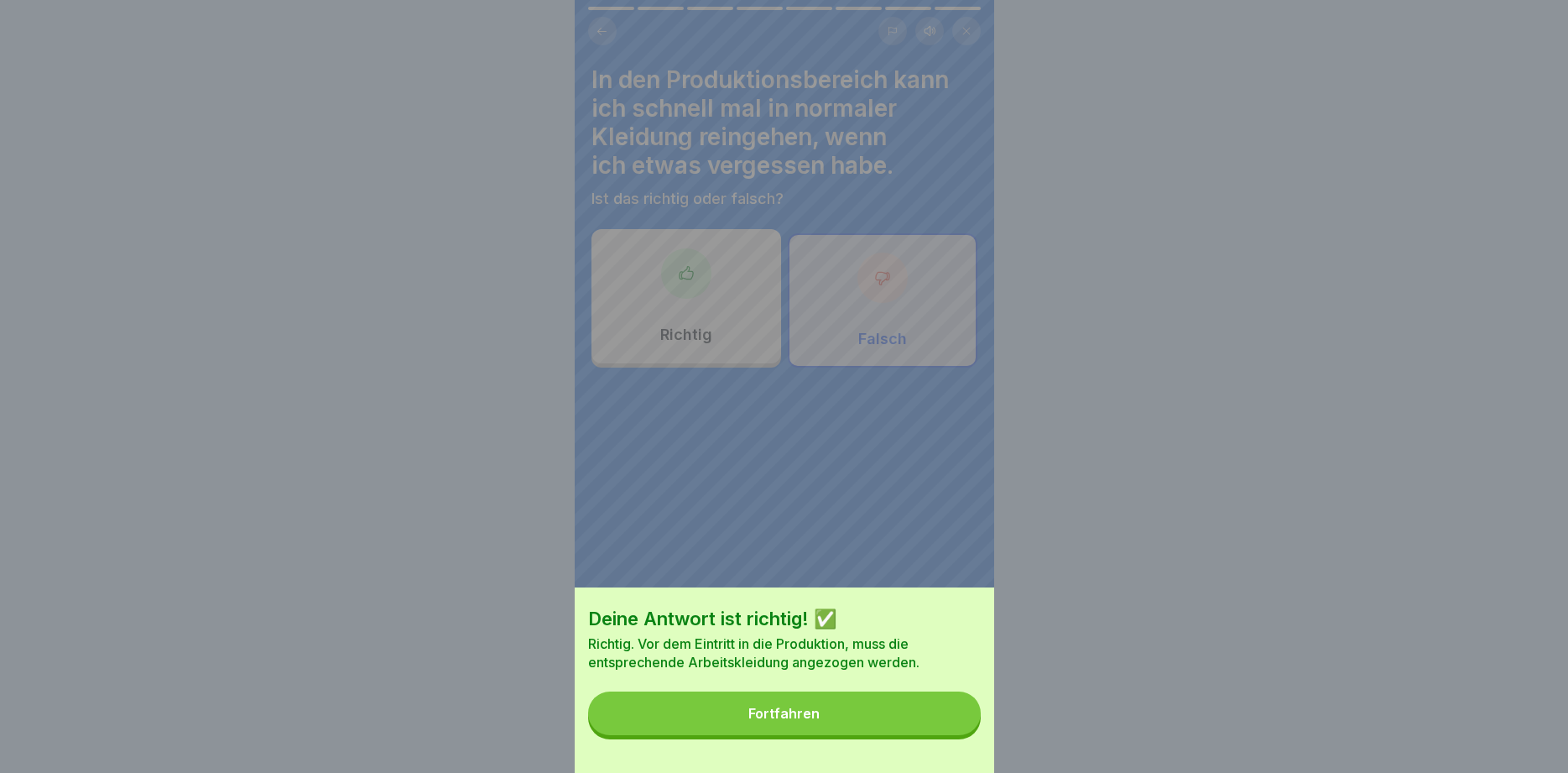
click at [720, 731] on button "Fortfahren" at bounding box center [784, 714] width 392 height 44
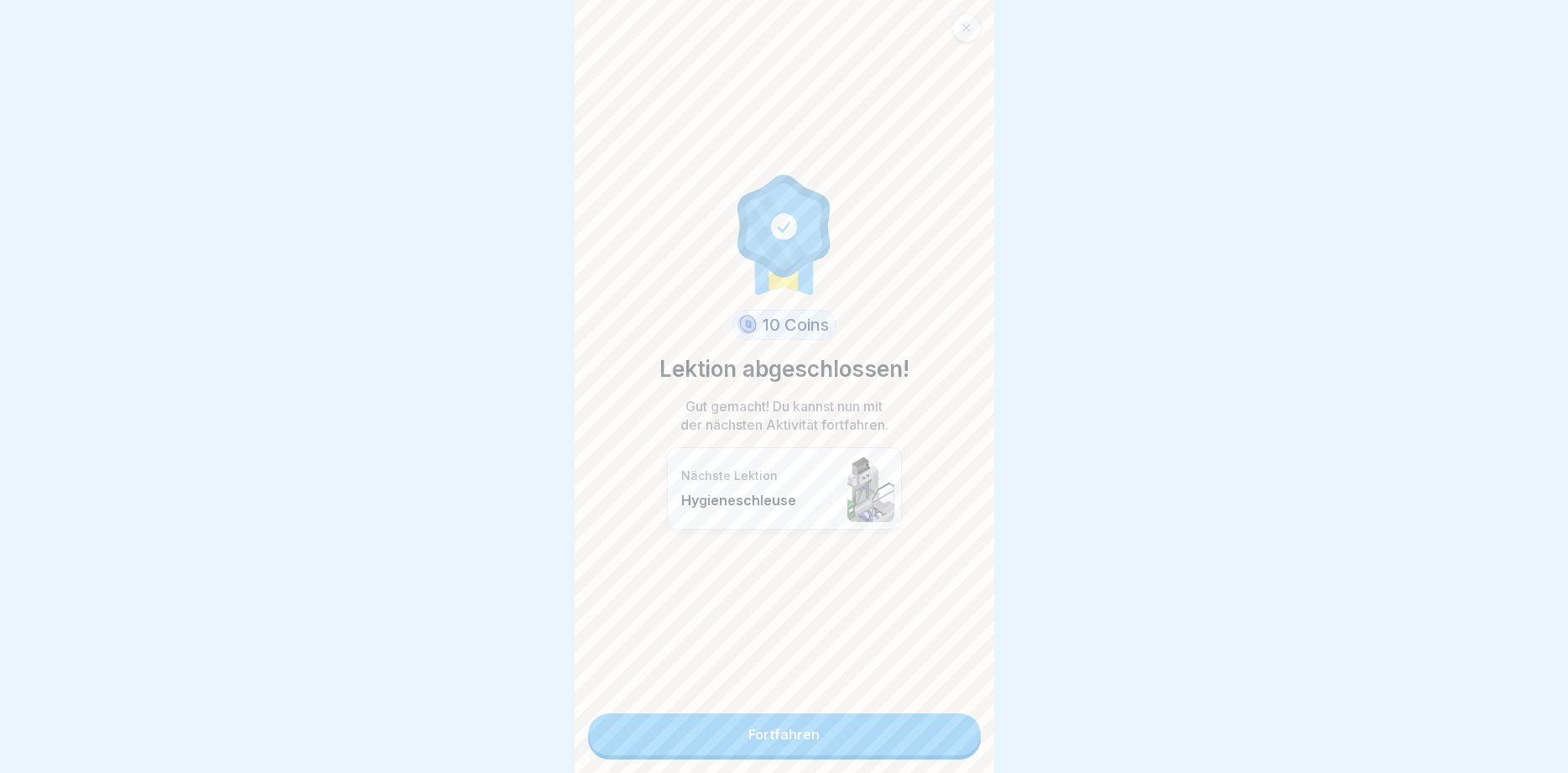
click at [754, 726] on link "Fortfahren" at bounding box center [784, 735] width 392 height 42
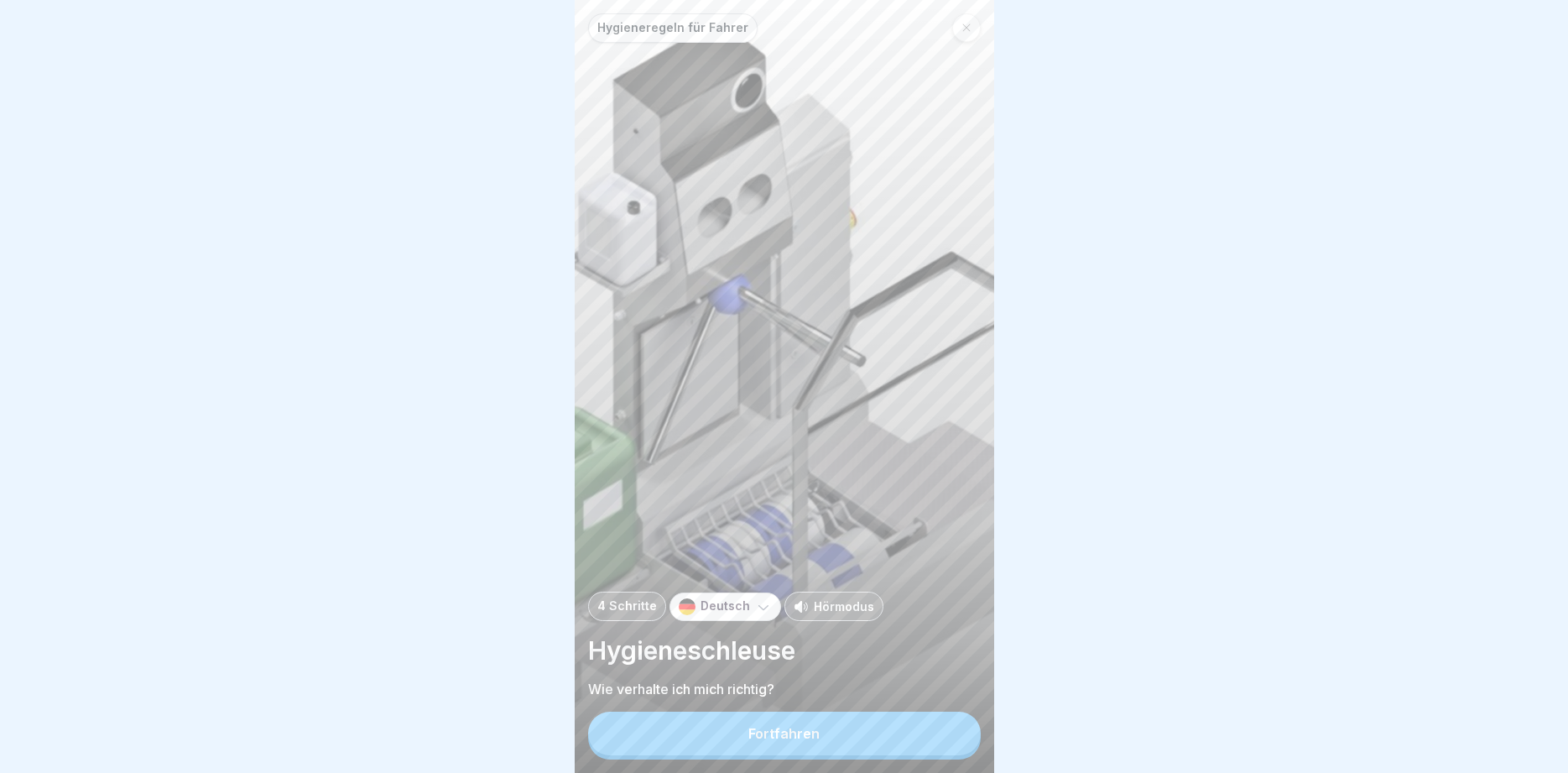
click at [846, 740] on button "Fortfahren" at bounding box center [784, 734] width 392 height 44
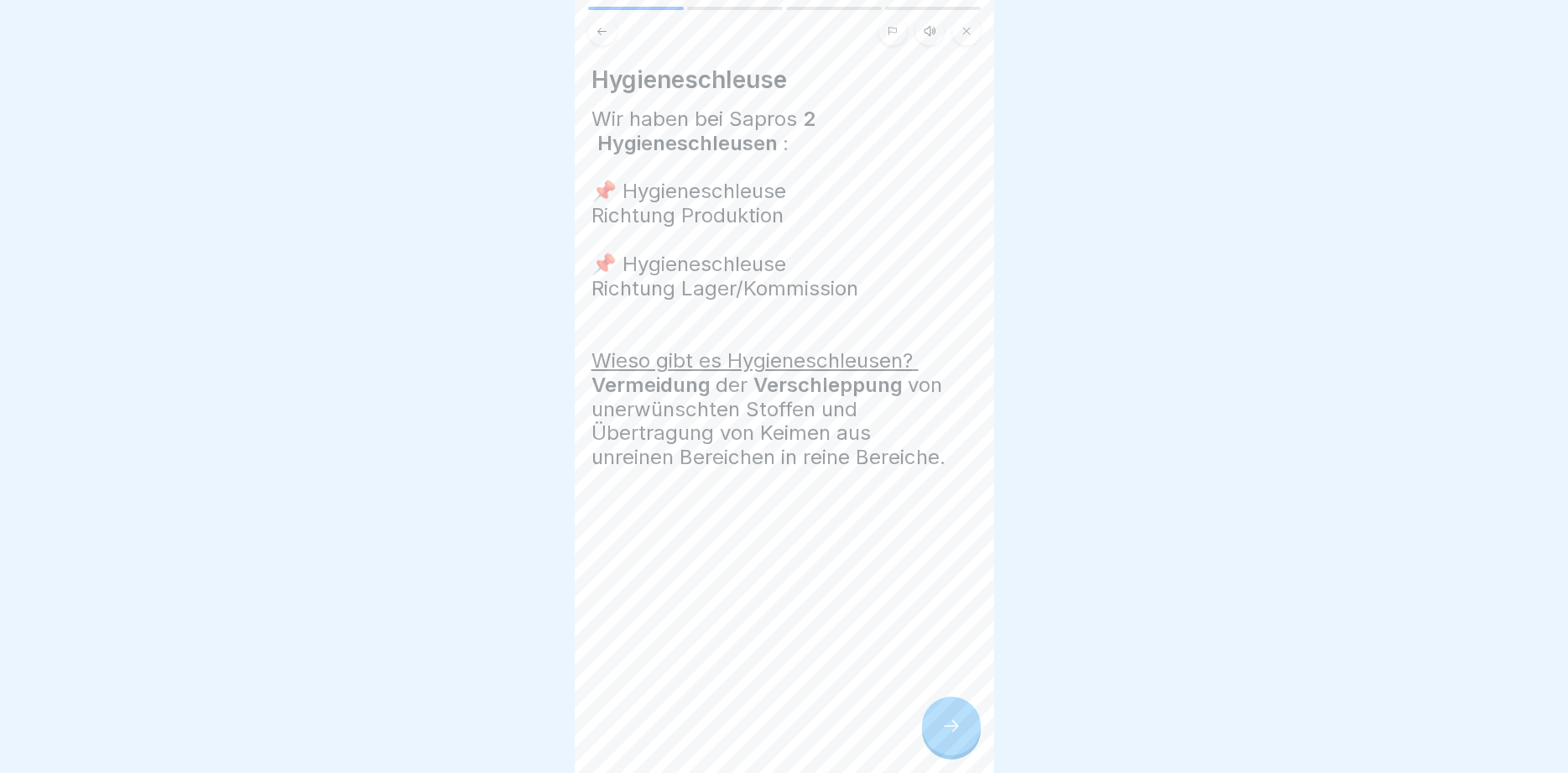
click at [948, 720] on icon at bounding box center [951, 726] width 20 height 20
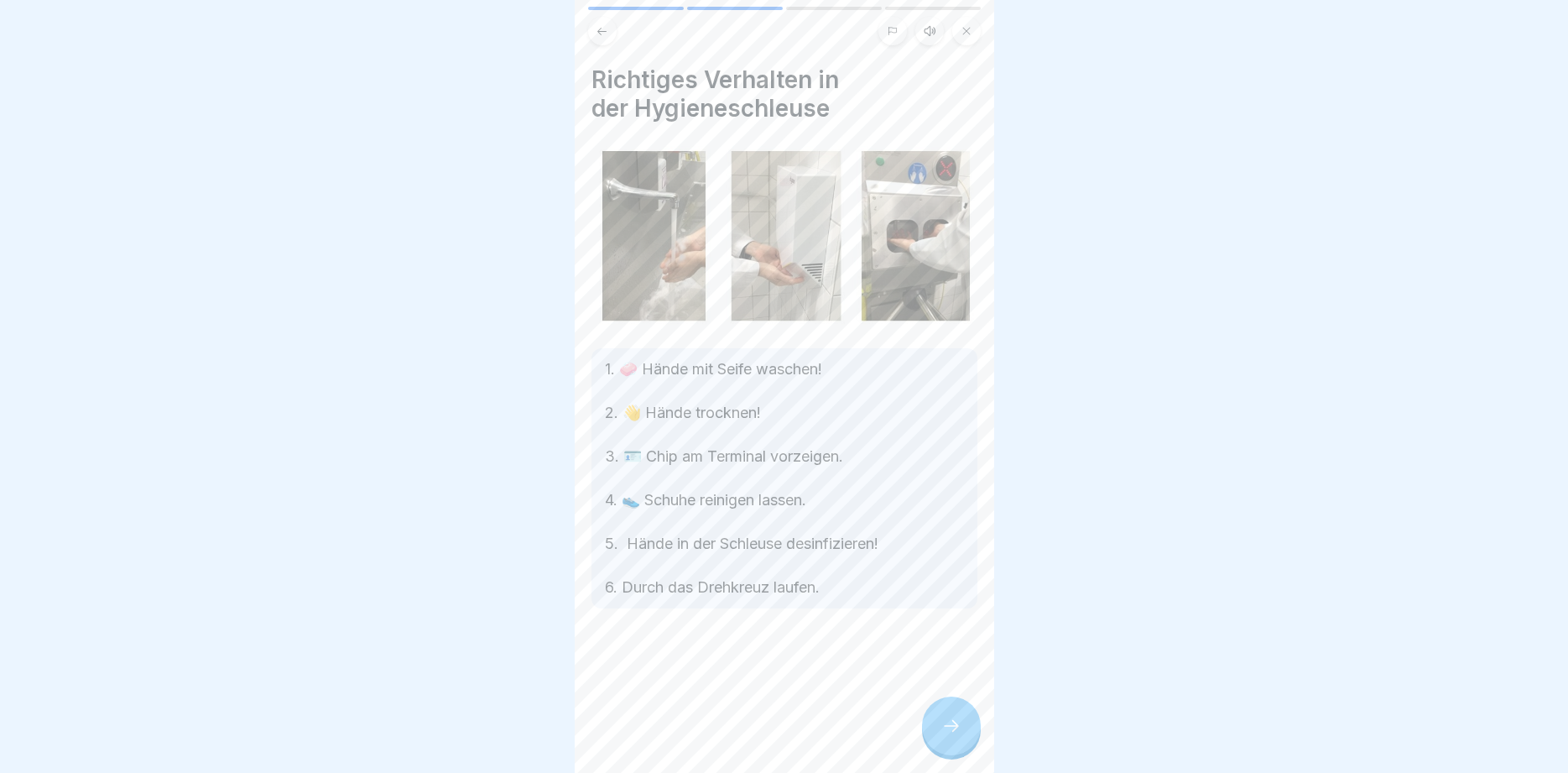
click at [944, 720] on icon at bounding box center [951, 726] width 20 height 20
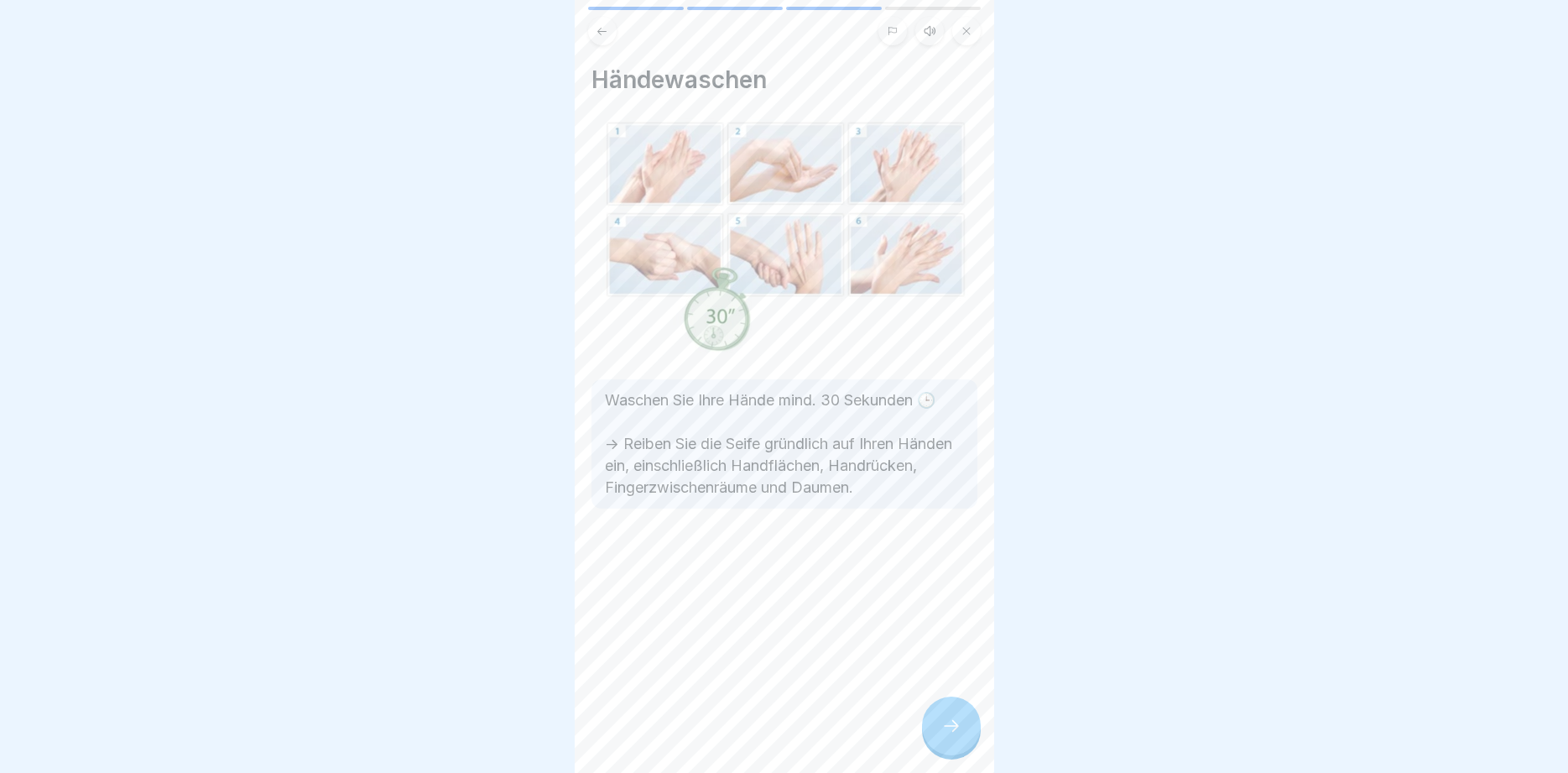
click at [943, 720] on icon at bounding box center [951, 726] width 20 height 20
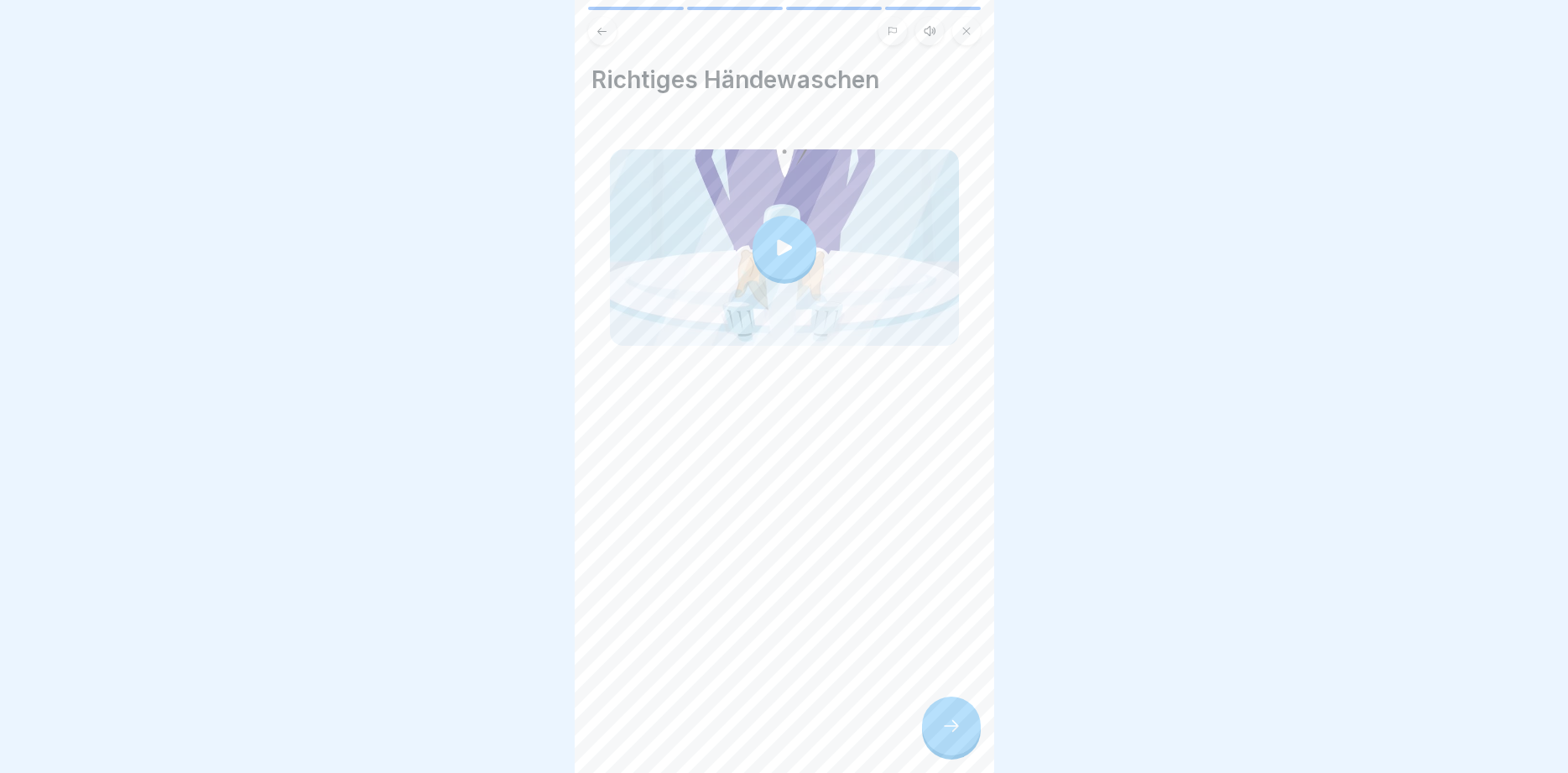
click at [943, 720] on icon at bounding box center [951, 726] width 20 height 20
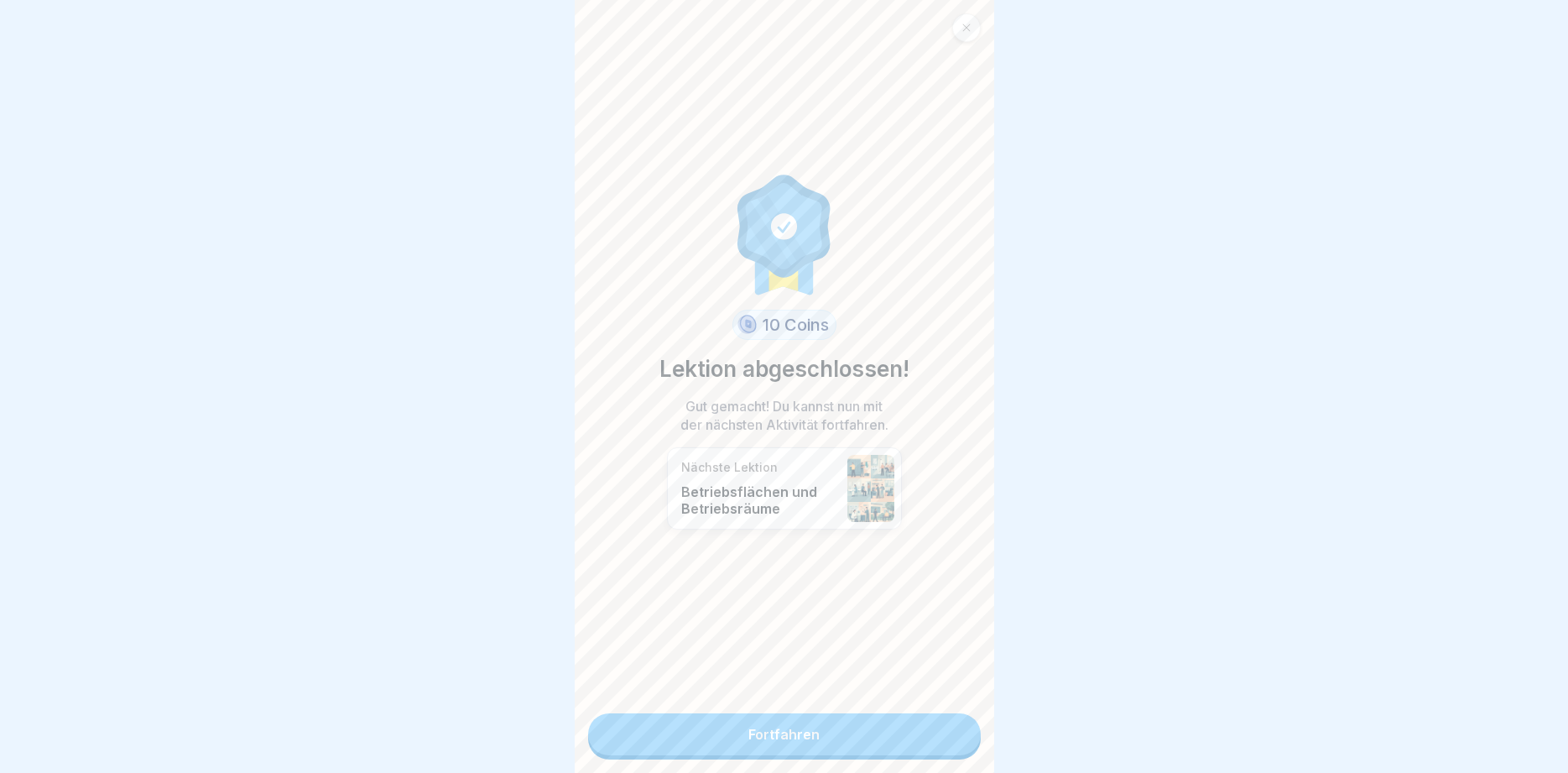
click at [837, 736] on link "Fortfahren" at bounding box center [784, 735] width 392 height 42
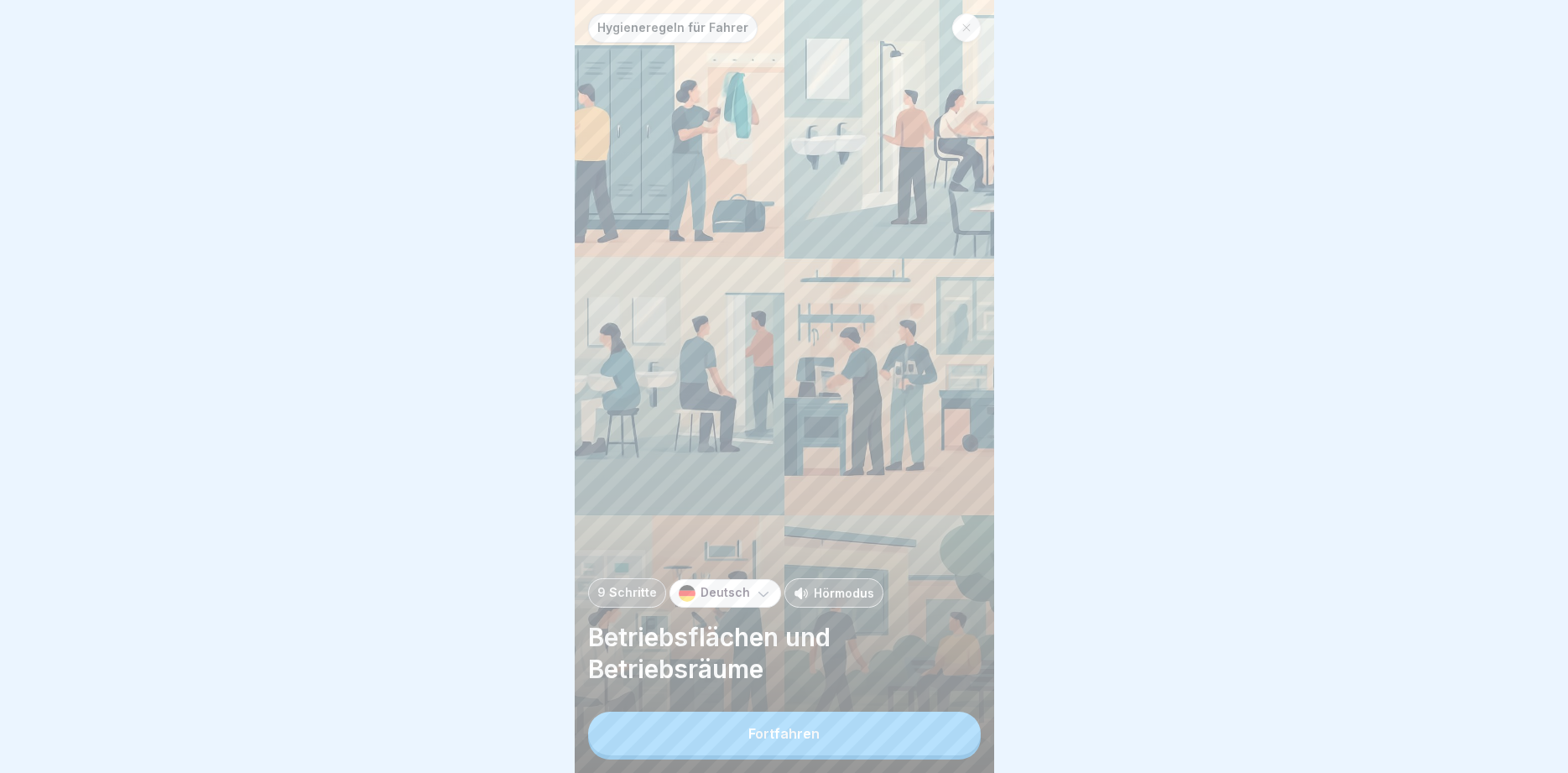
click at [799, 738] on div "Fortfahren" at bounding box center [784, 734] width 72 height 15
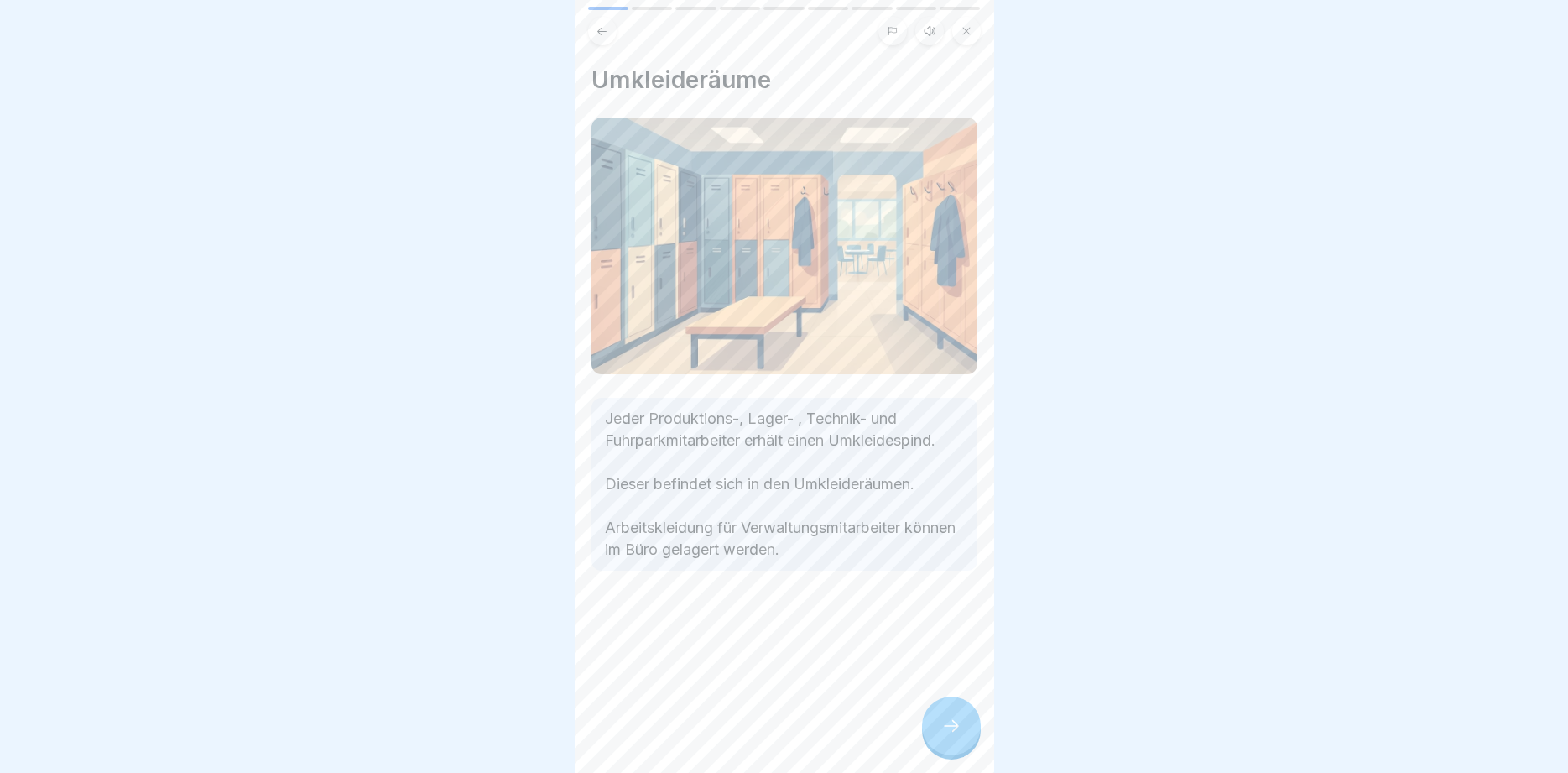
click at [948, 716] on div at bounding box center [952, 726] width 59 height 59
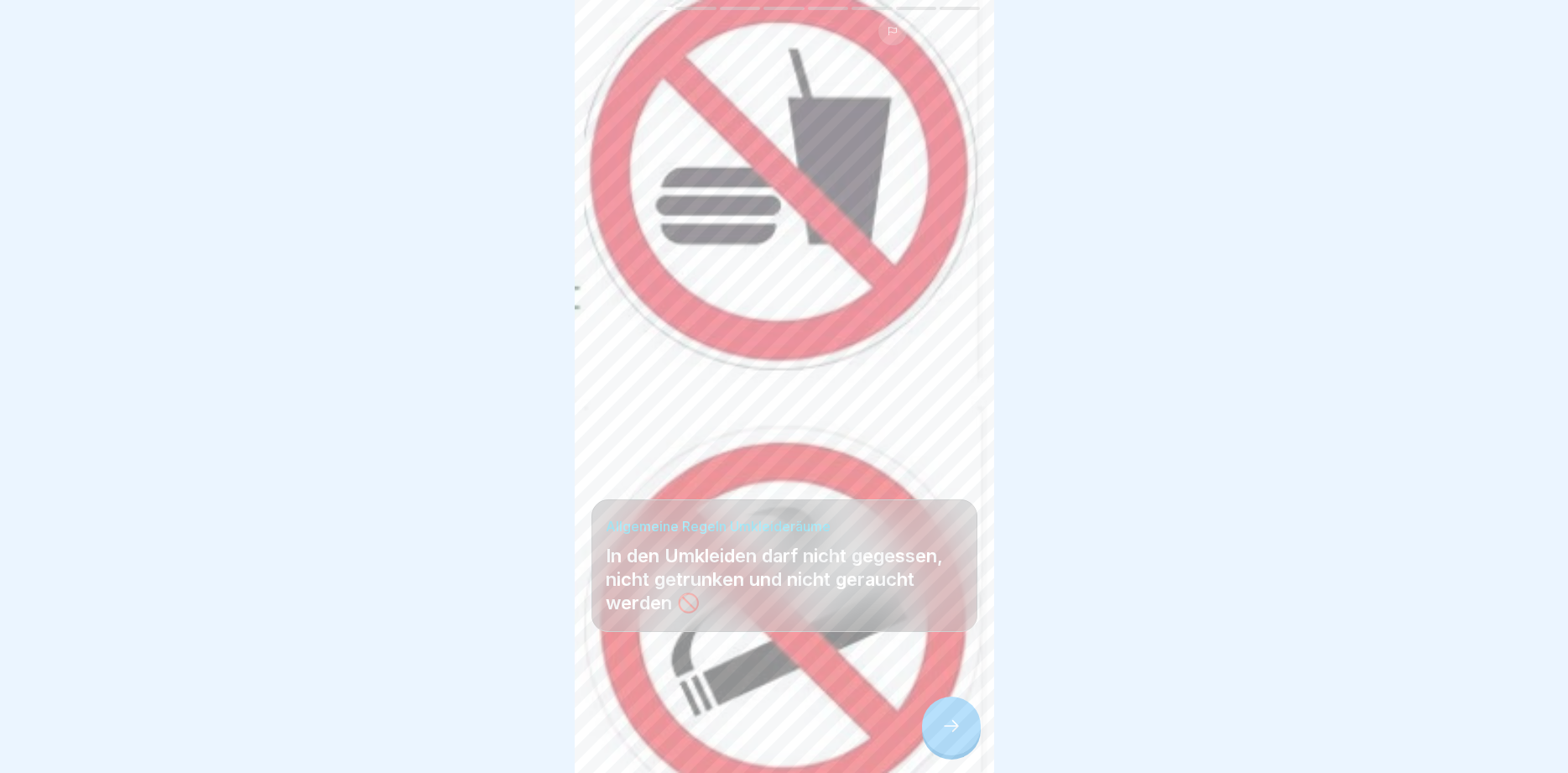
click at [948, 716] on div at bounding box center [952, 726] width 59 height 59
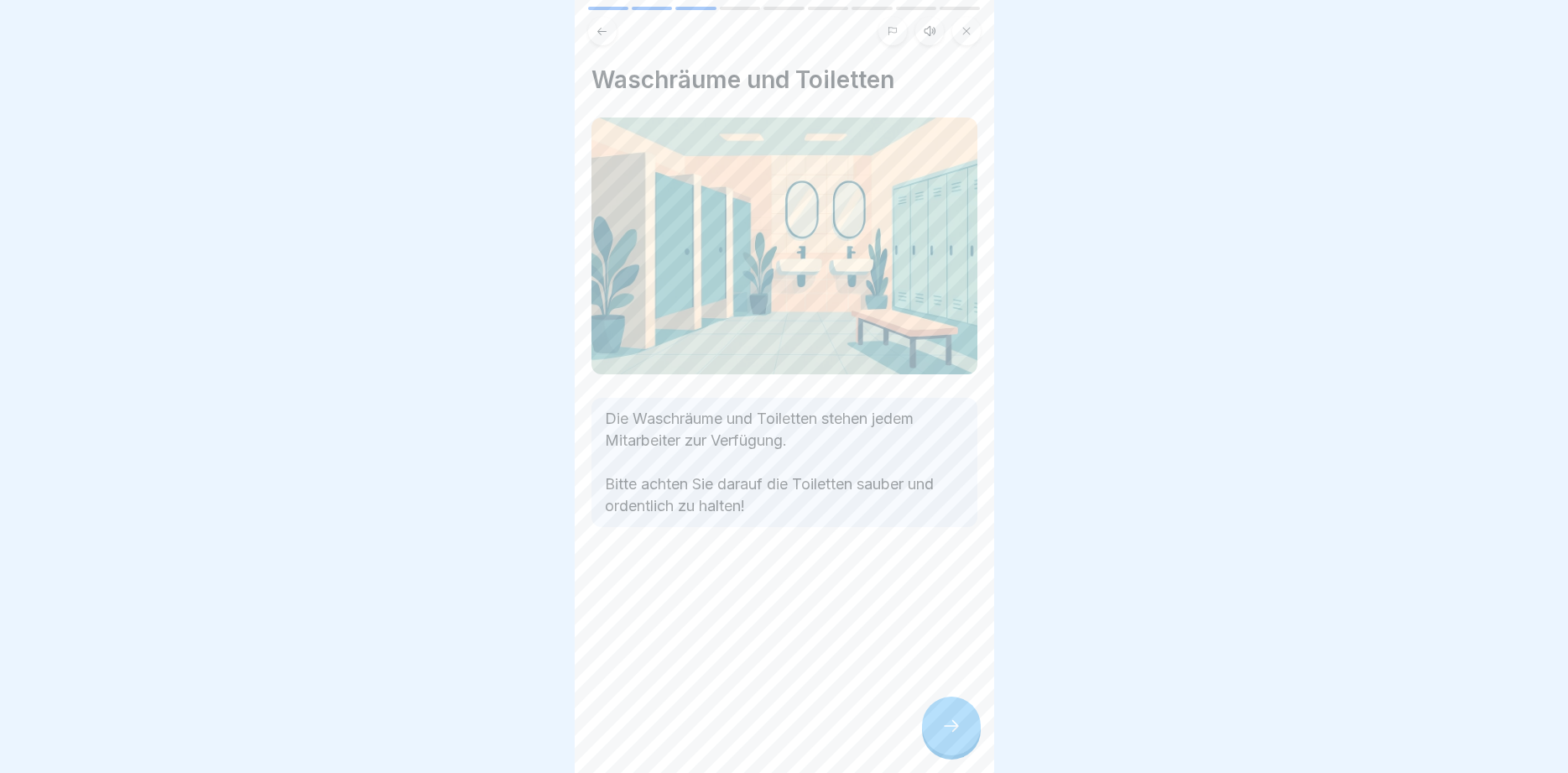
click at [948, 716] on div at bounding box center [952, 726] width 59 height 59
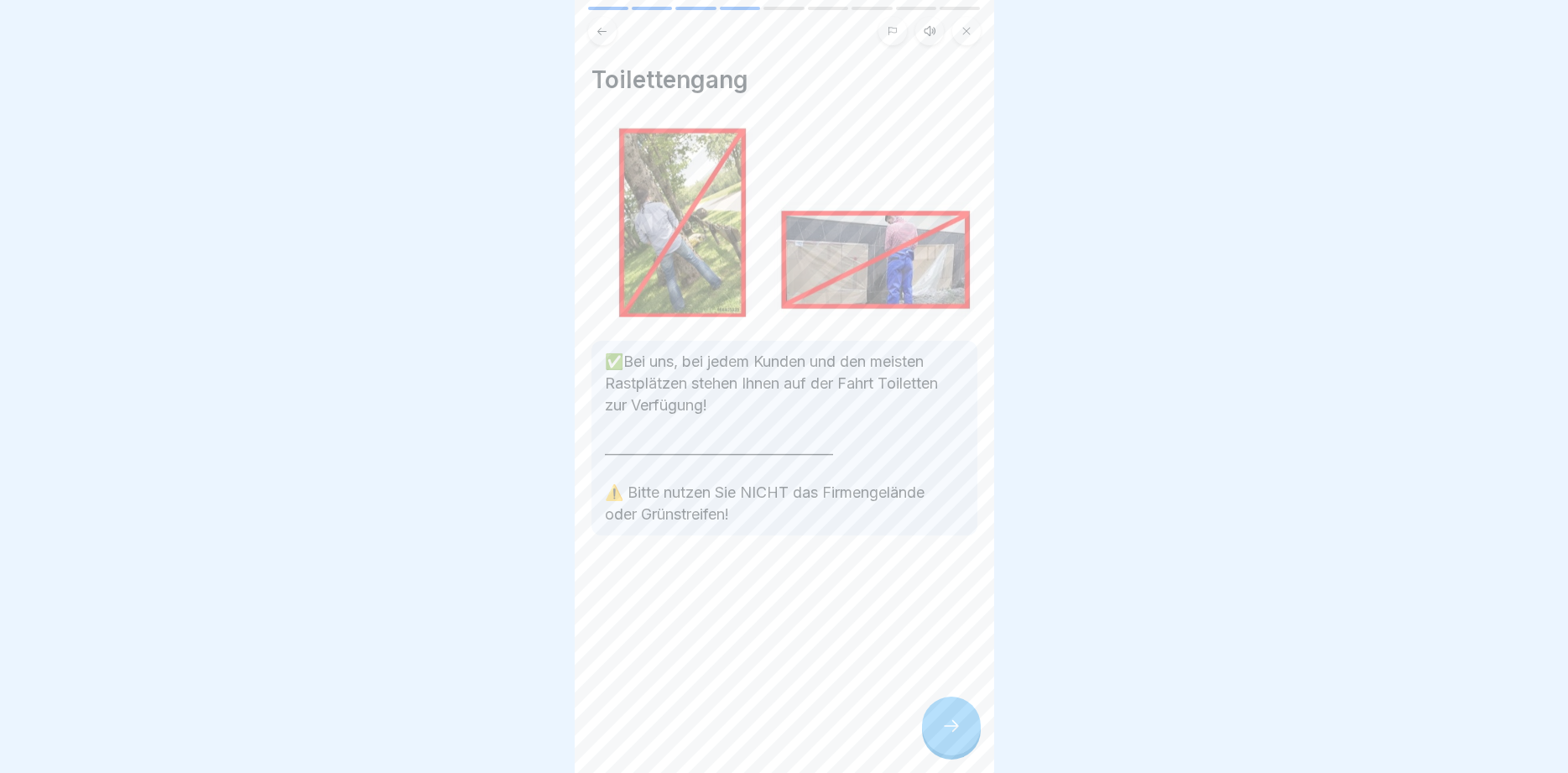
click at [948, 716] on div at bounding box center [952, 726] width 59 height 59
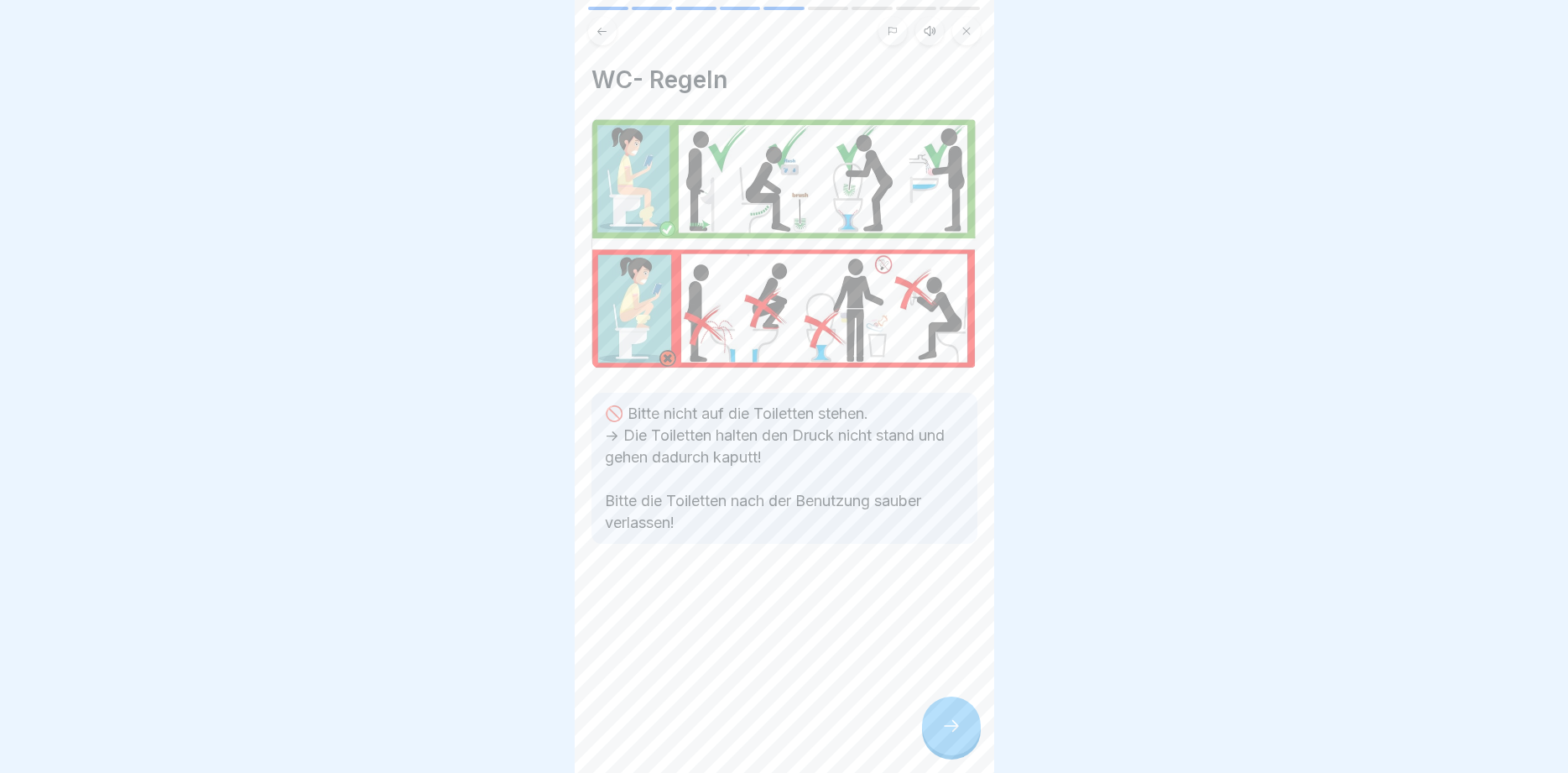
click at [948, 716] on div at bounding box center [952, 726] width 59 height 59
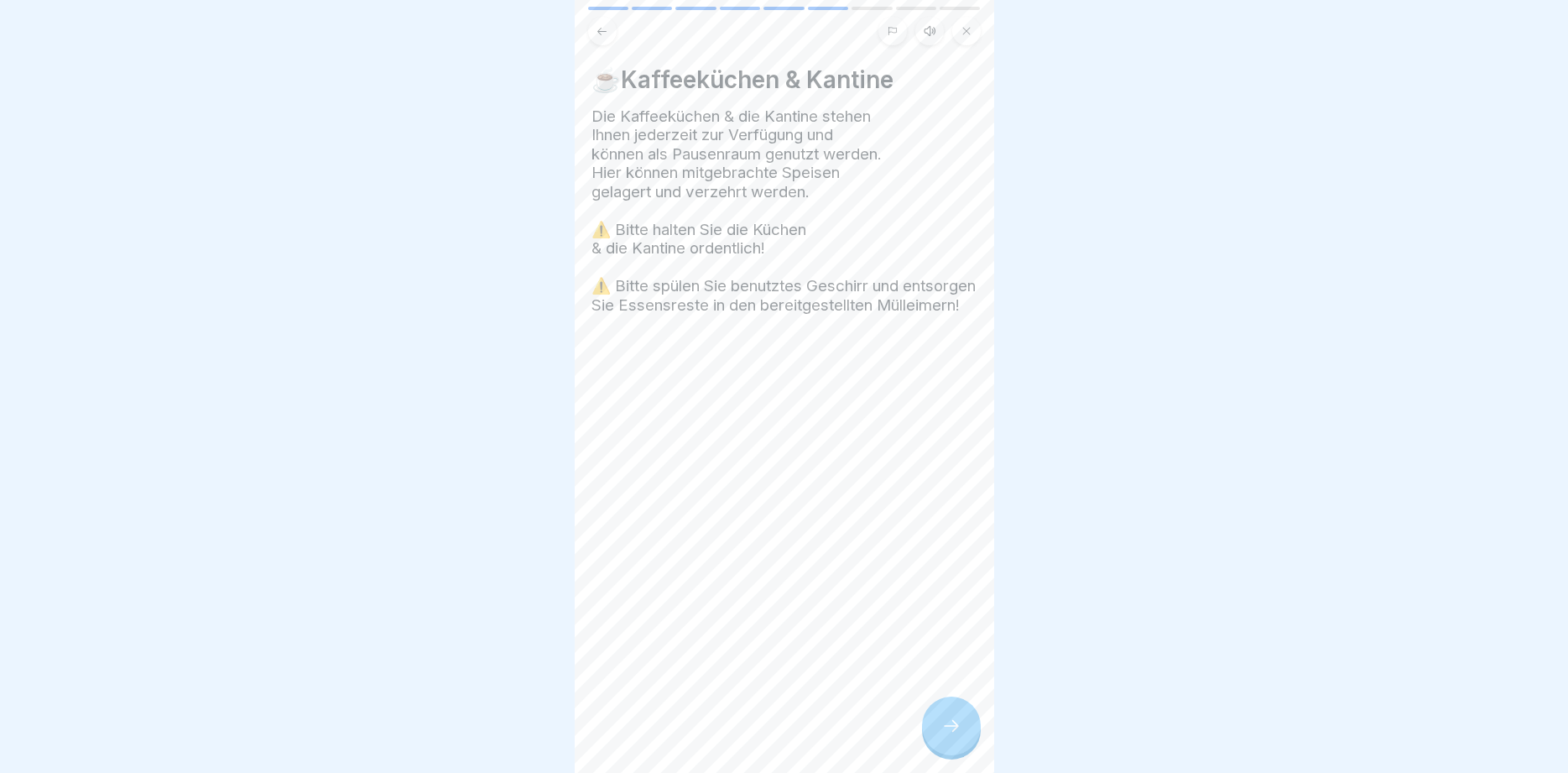
click at [948, 716] on div at bounding box center [952, 726] width 59 height 59
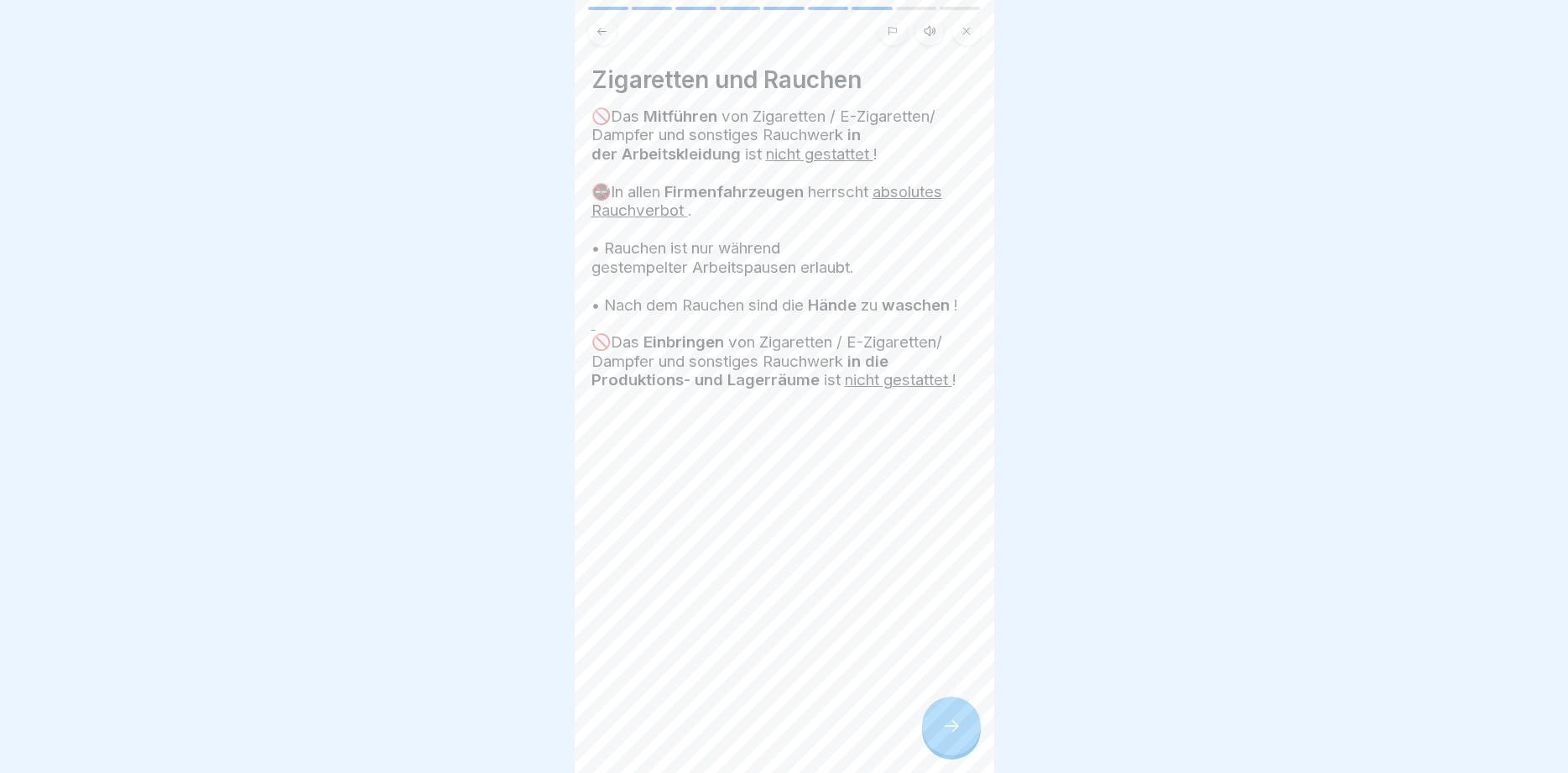
click at [948, 716] on div at bounding box center [952, 726] width 59 height 59
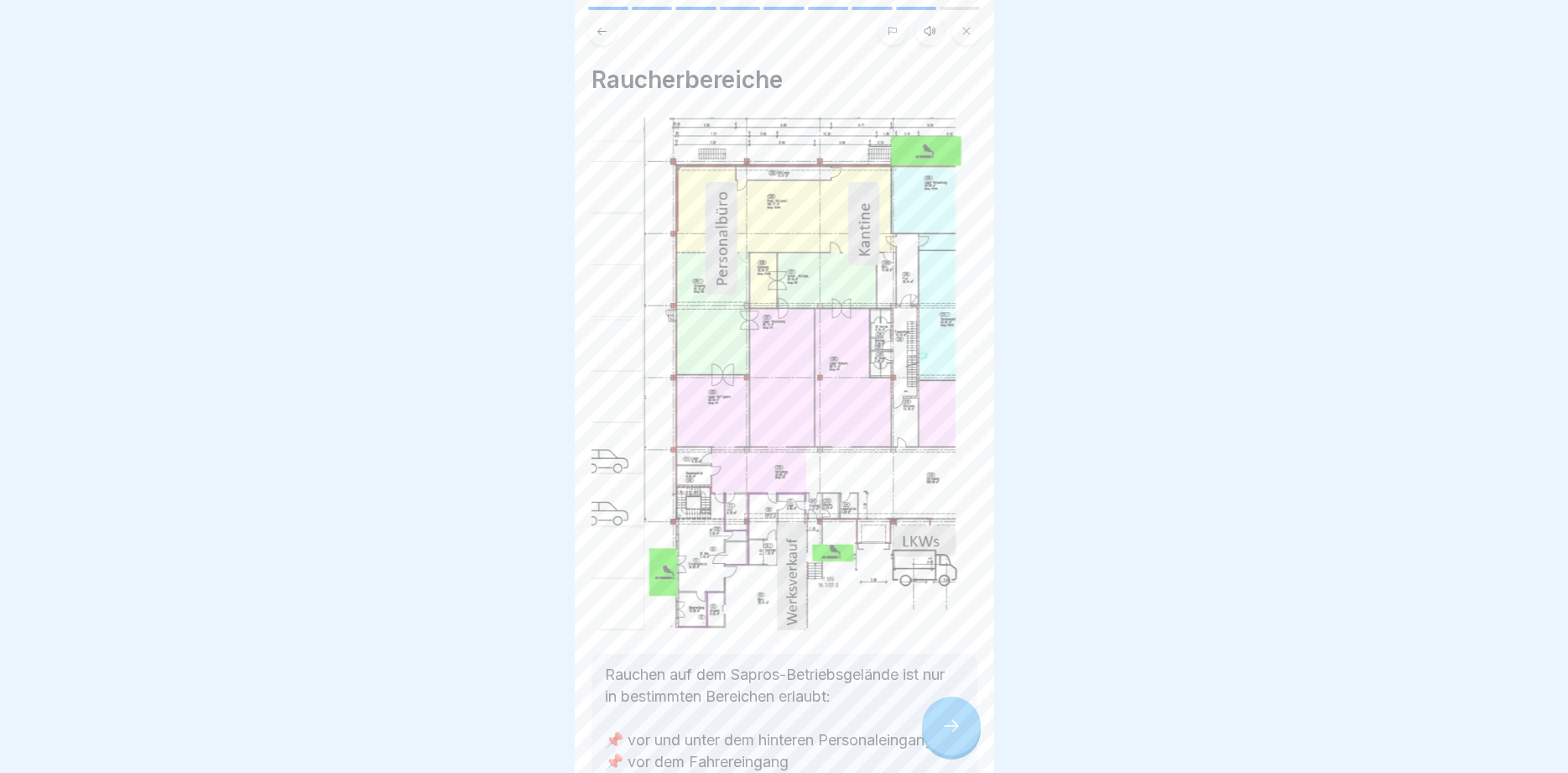
click at [948, 716] on div at bounding box center [952, 726] width 59 height 59
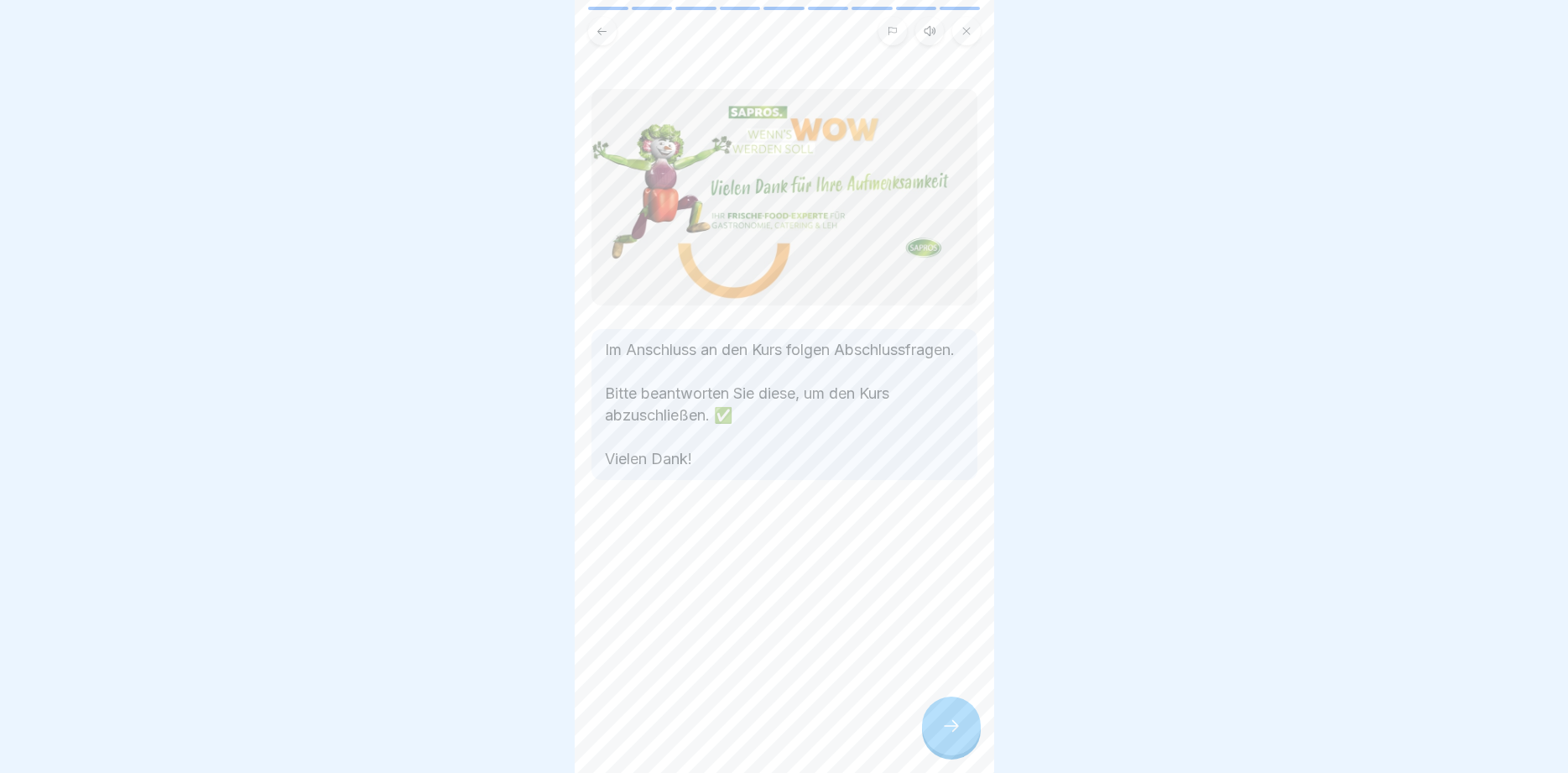
click at [948, 716] on div at bounding box center [952, 726] width 59 height 59
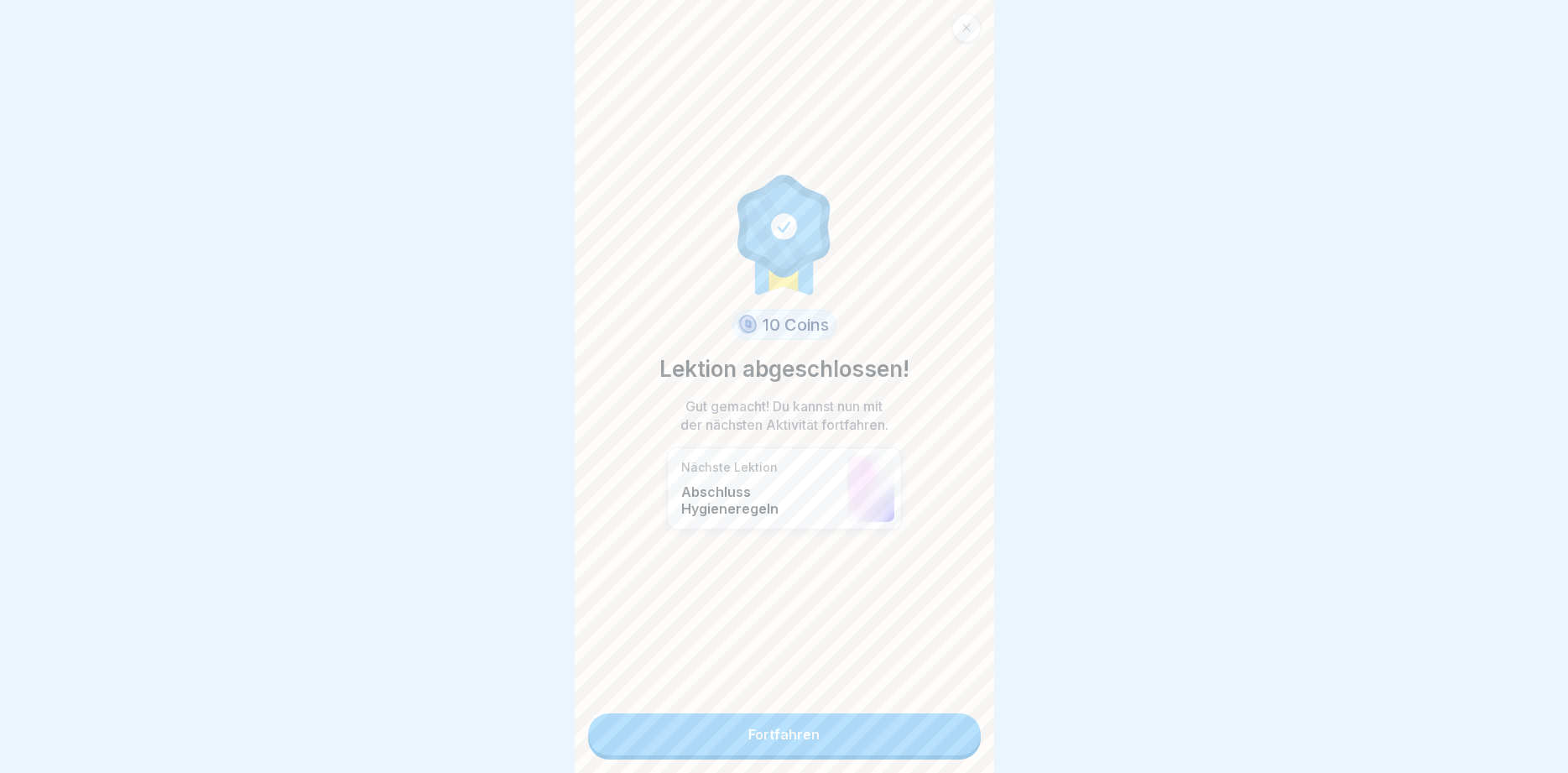
click at [841, 738] on link "Fortfahren" at bounding box center [784, 735] width 392 height 42
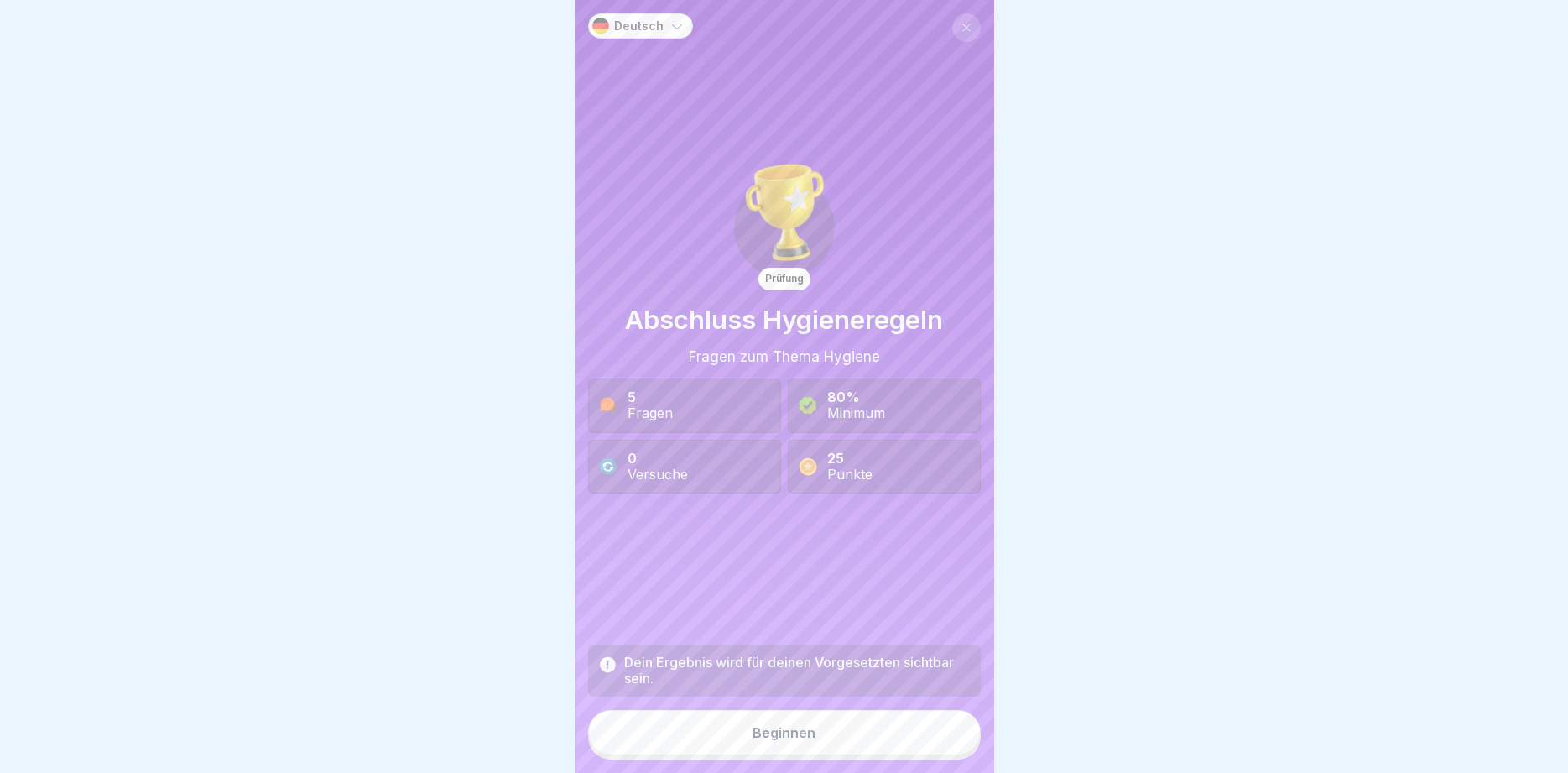
click at [841, 738] on button "Beginnen" at bounding box center [784, 732] width 392 height 45
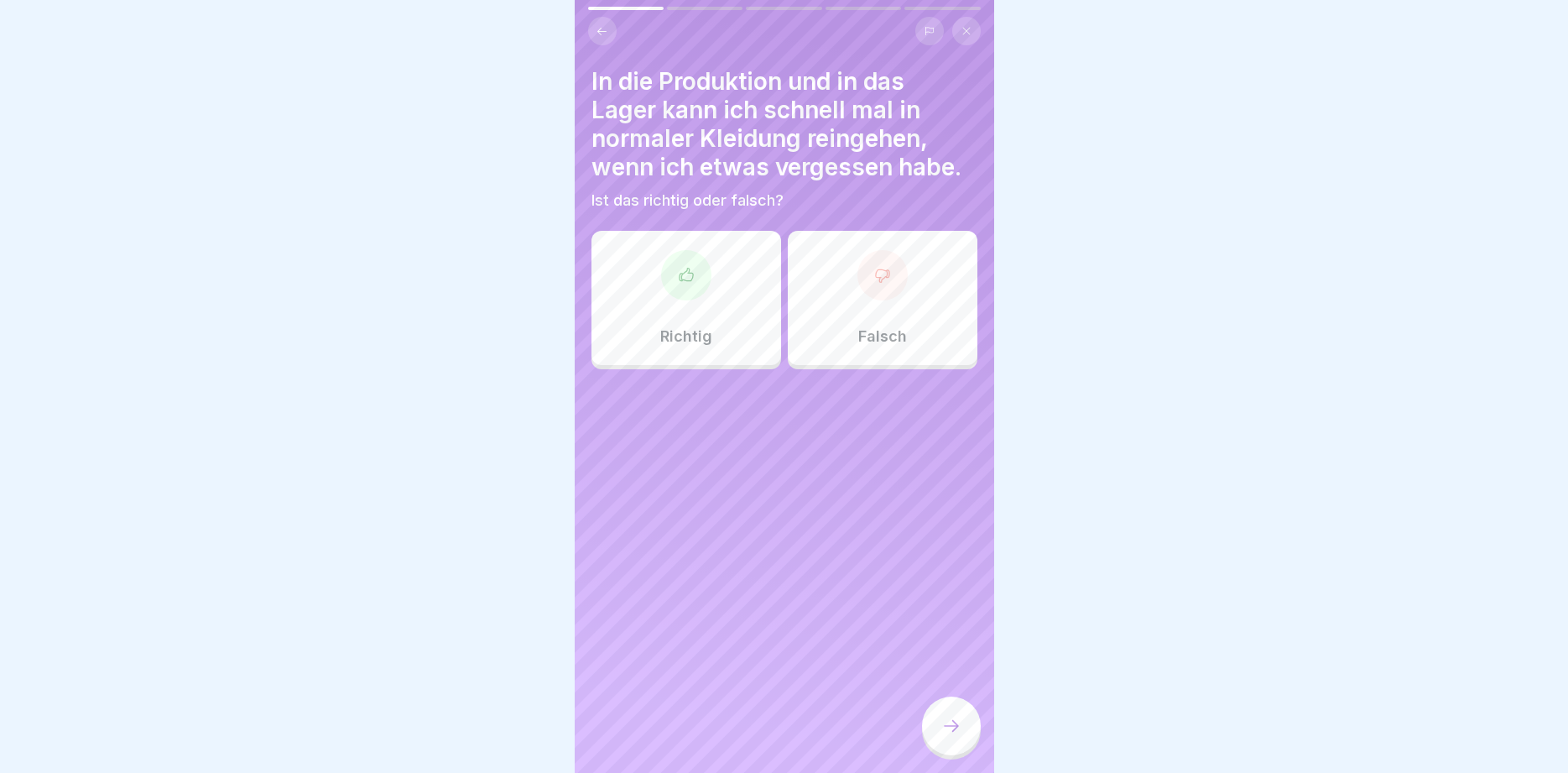
click at [911, 283] on div "Falsch" at bounding box center [882, 298] width 190 height 135
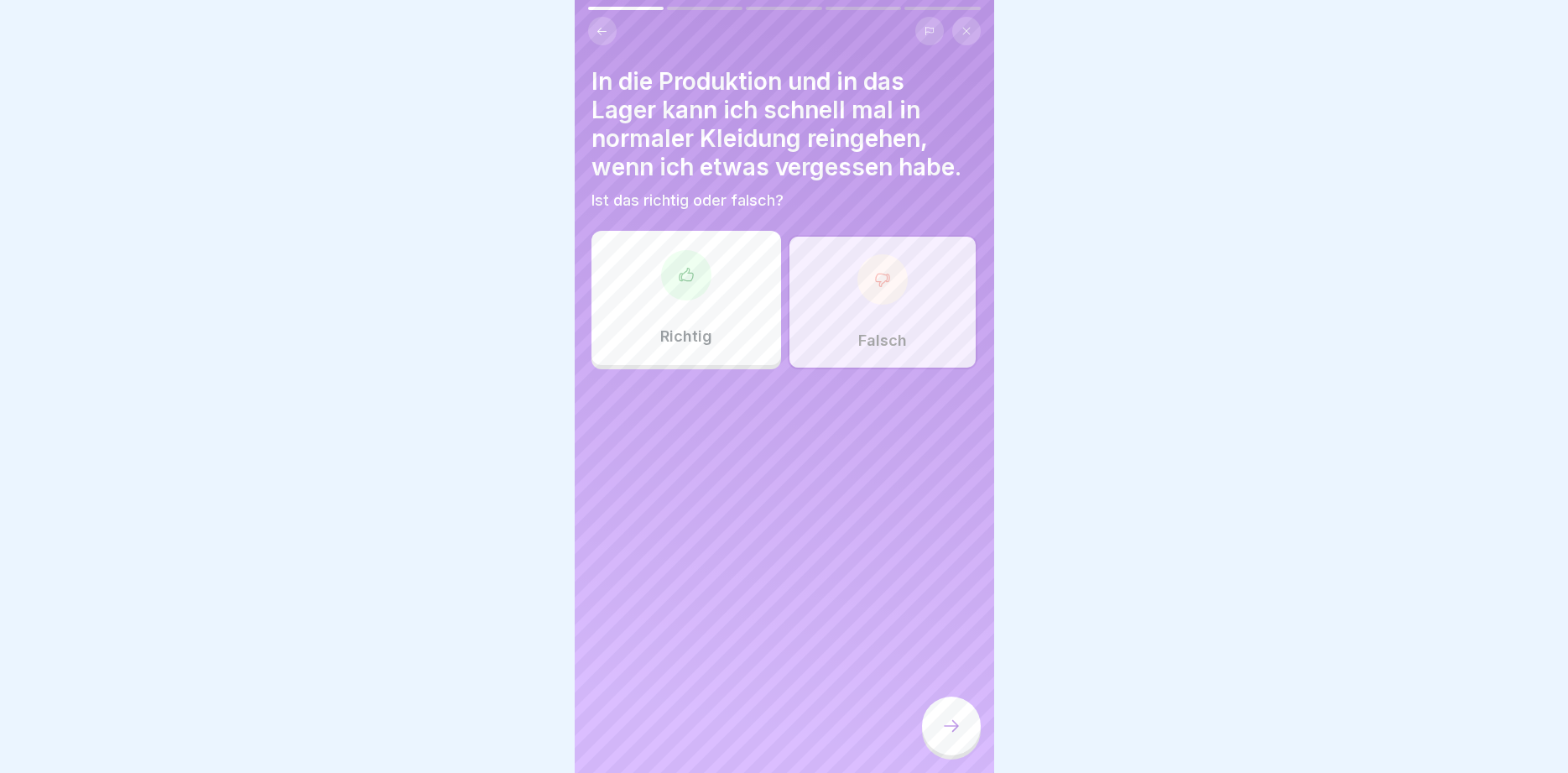
click at [960, 728] on icon at bounding box center [951, 726] width 20 height 20
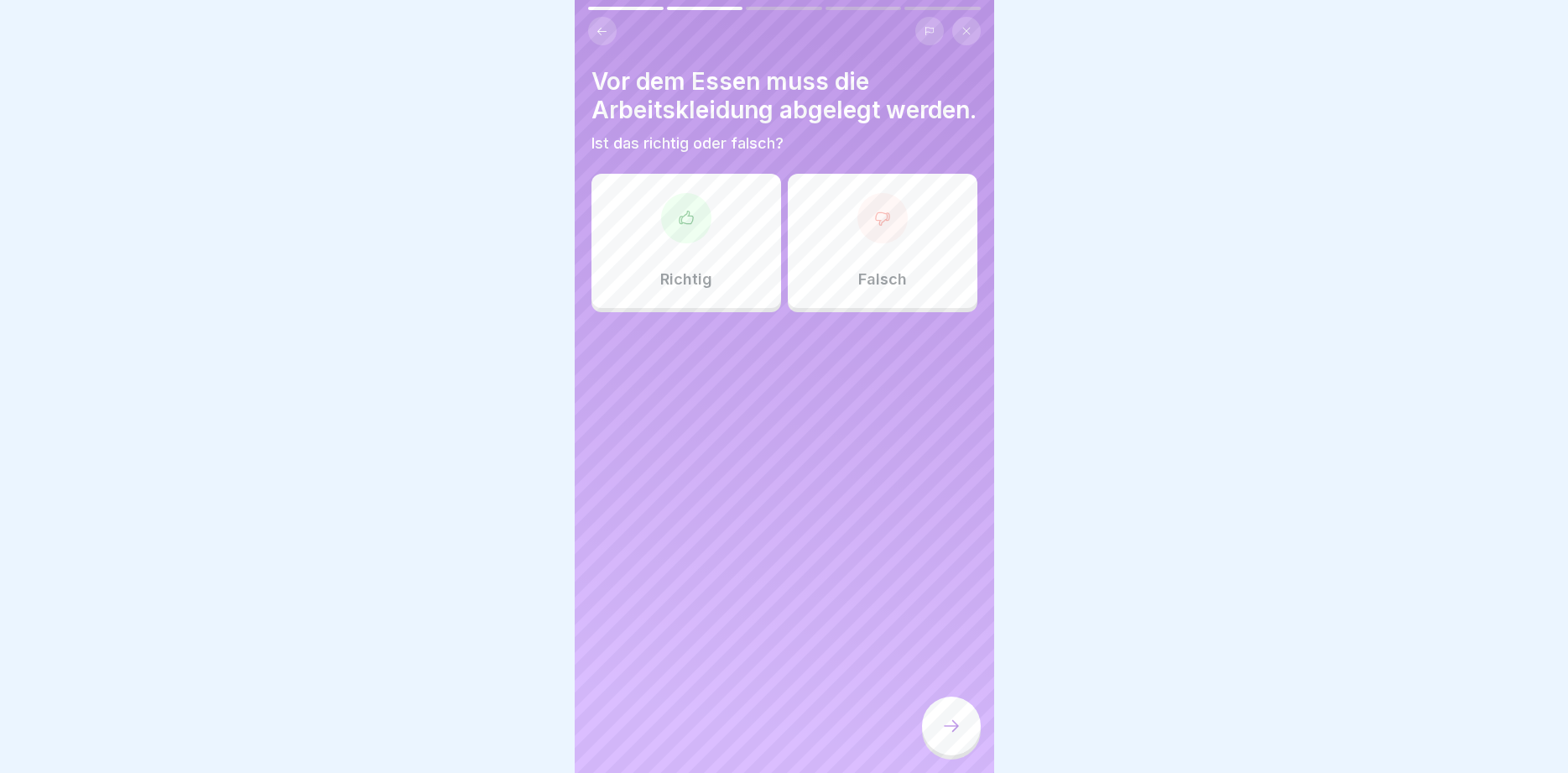
click at [682, 232] on div at bounding box center [686, 218] width 51 height 51
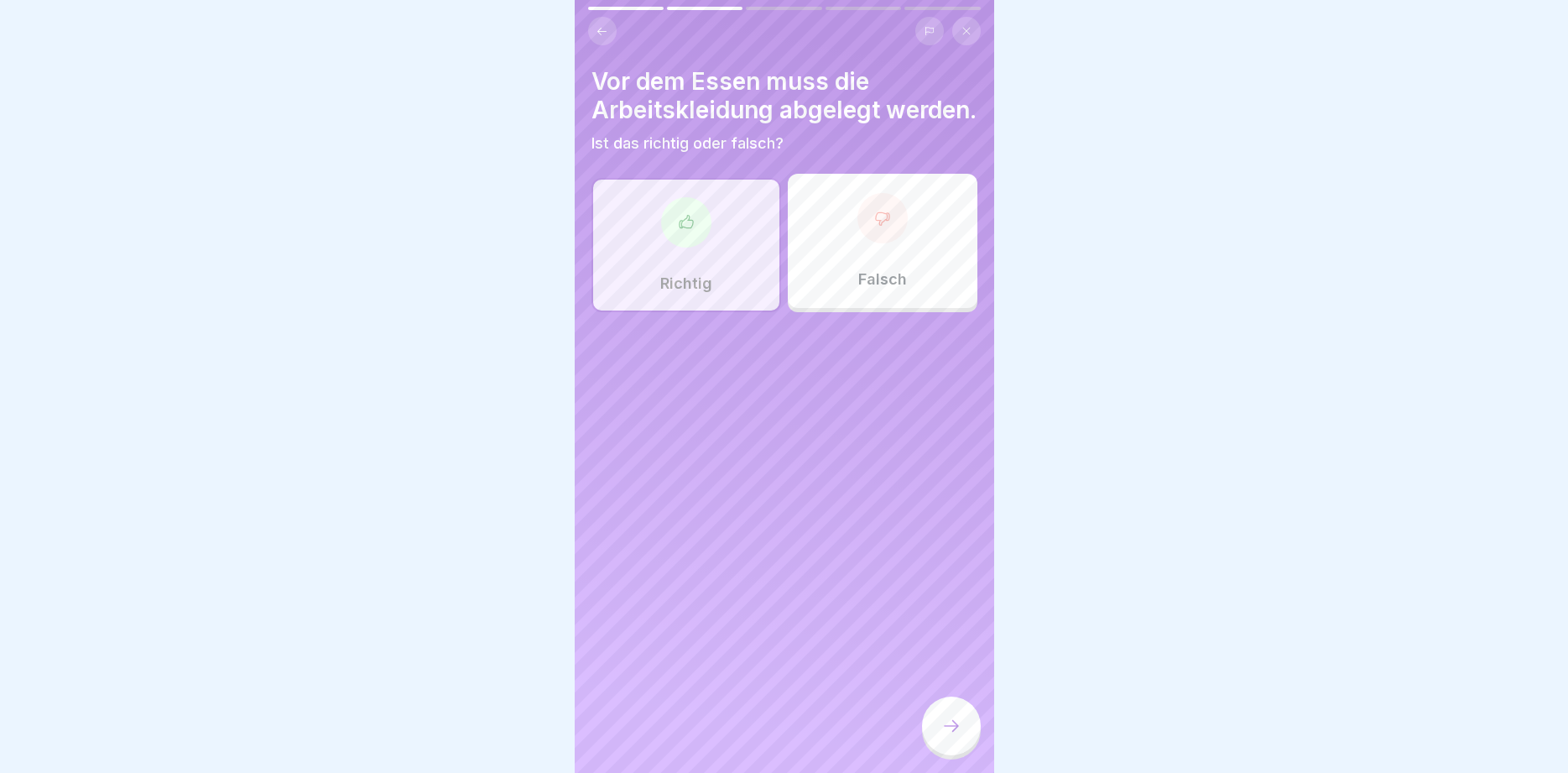
click at [949, 721] on icon at bounding box center [951, 726] width 20 height 20
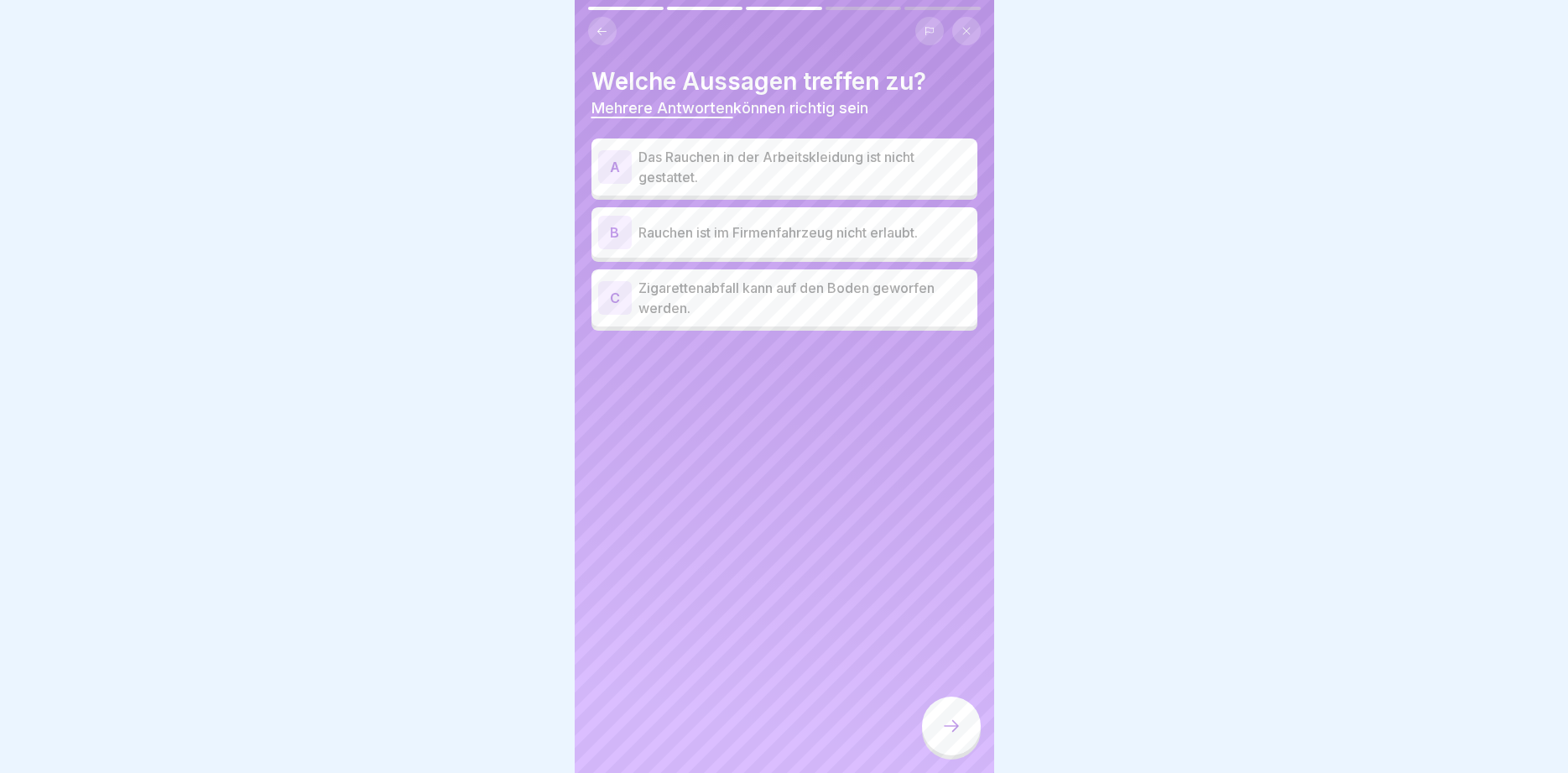
click at [938, 168] on p "Das Rauchen in der Arbeitskleidung ist nicht gestattet." at bounding box center [805, 167] width 332 height 40
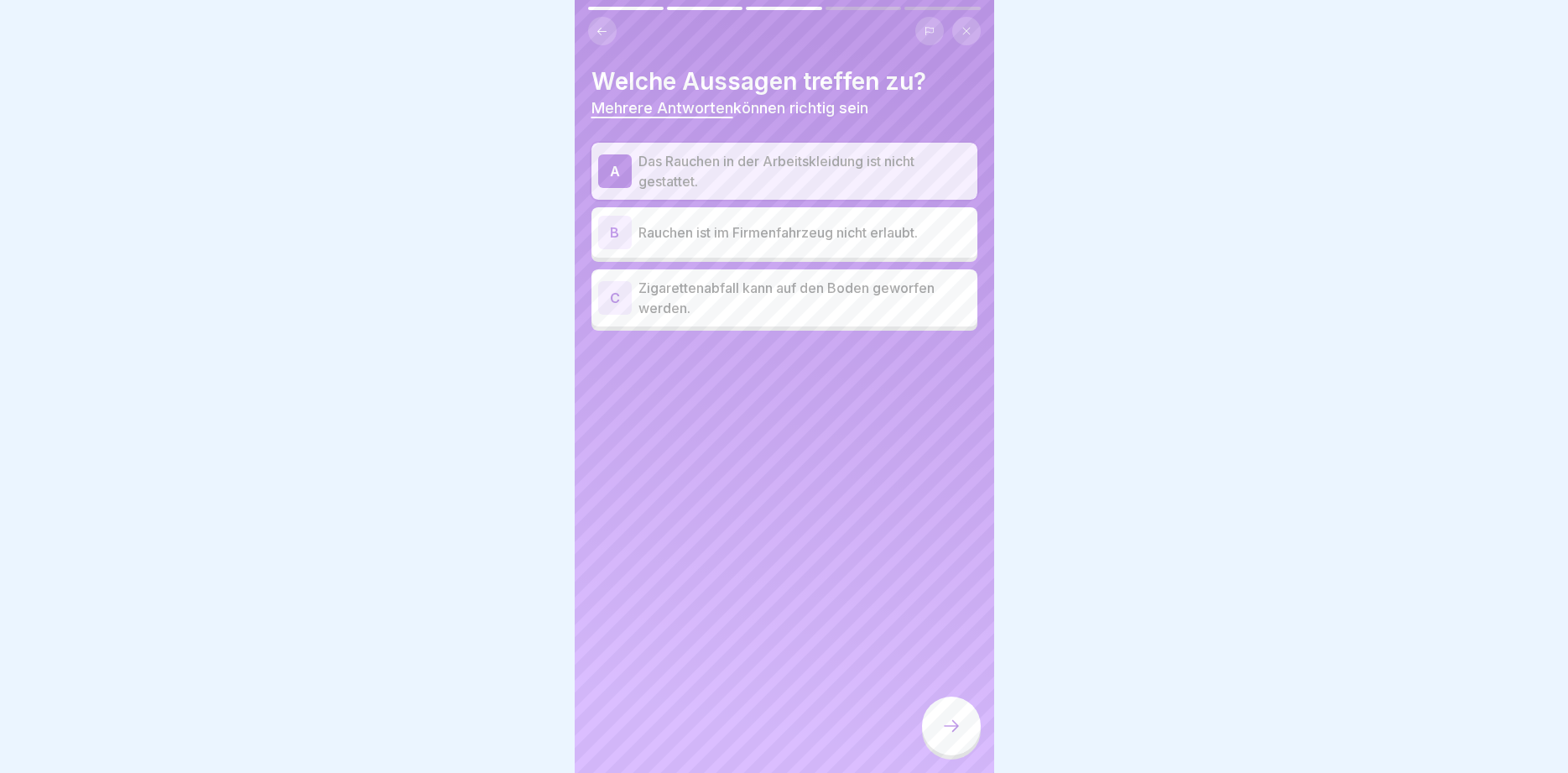
click at [709, 232] on p "Rauchen ist im Firmenfahrzeug nicht erlaubt." at bounding box center [805, 232] width 332 height 20
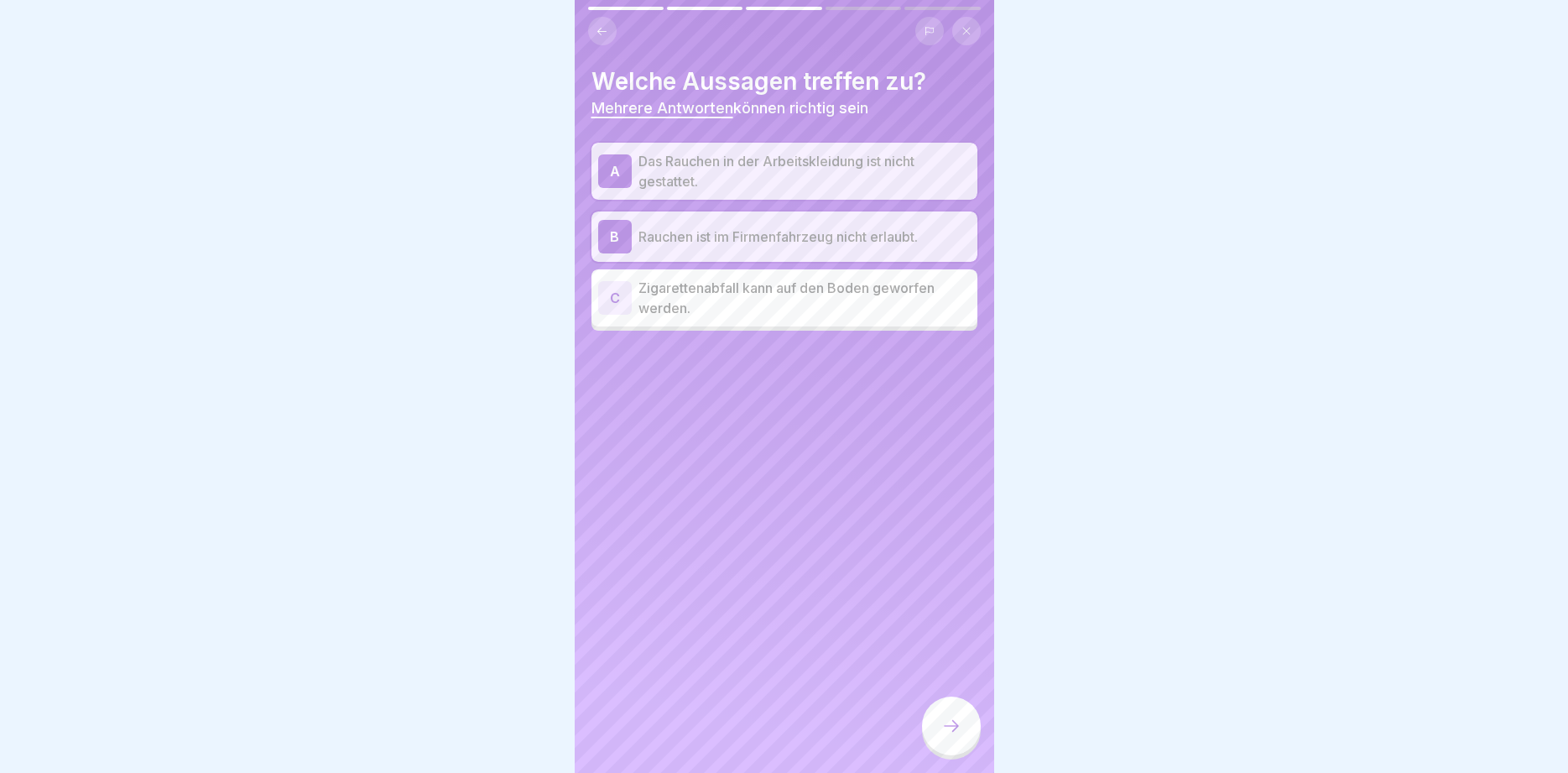
click at [962, 724] on div at bounding box center [952, 726] width 59 height 59
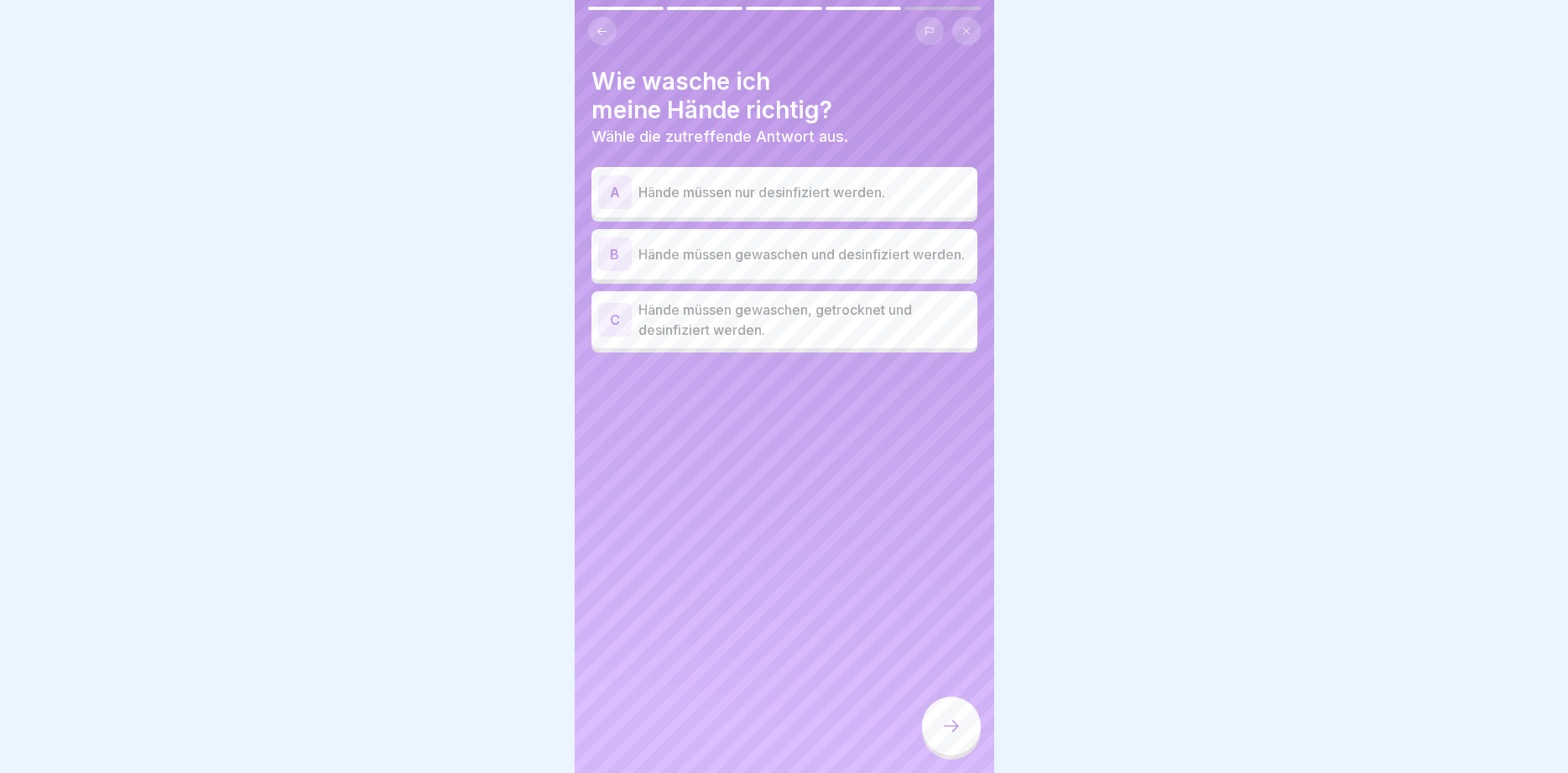
click at [756, 311] on p "Hände müssen gewaschen, getrocknet und desinfiziert werden." at bounding box center [805, 320] width 332 height 40
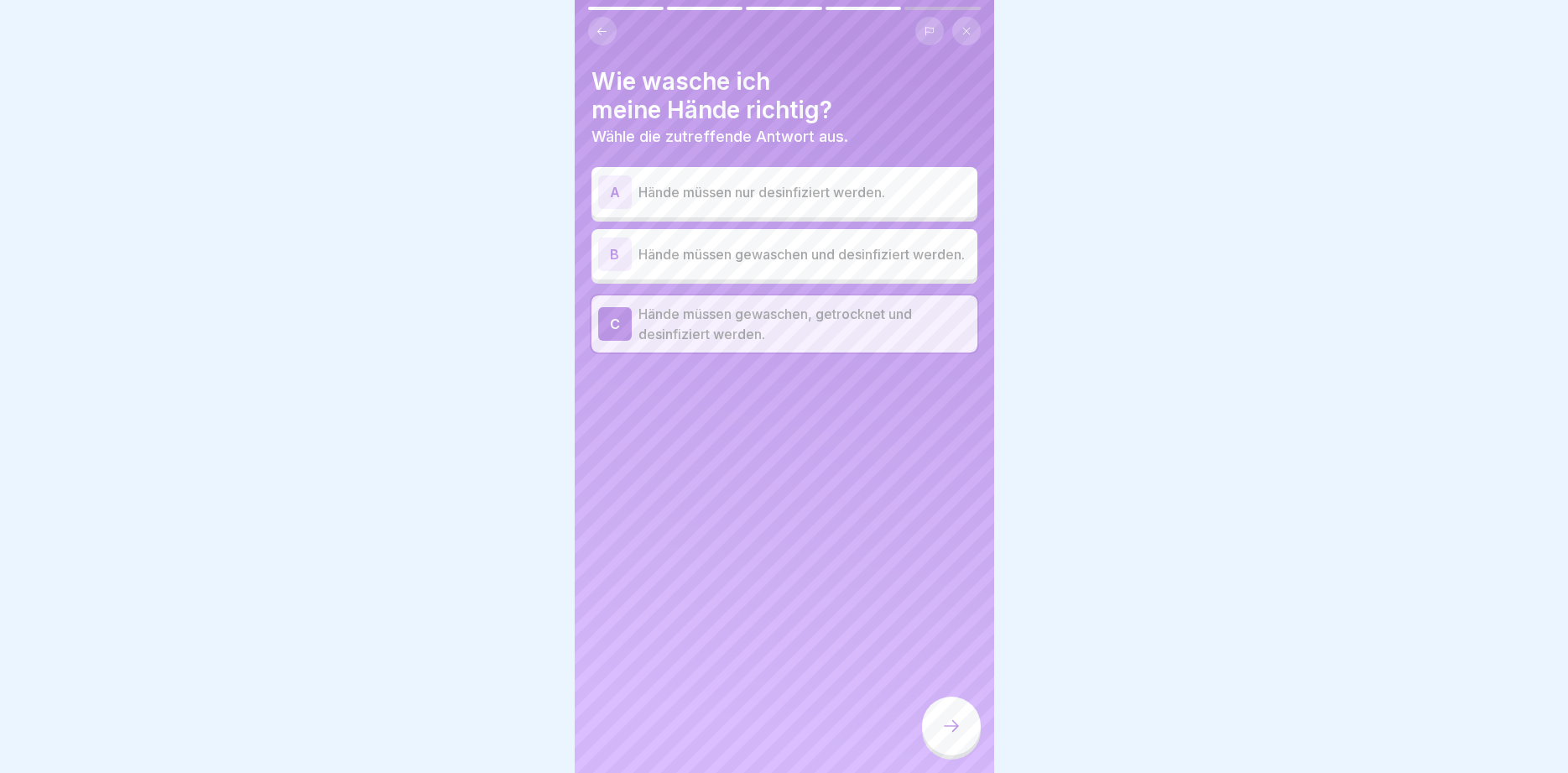
click at [946, 718] on div at bounding box center [952, 726] width 59 height 59
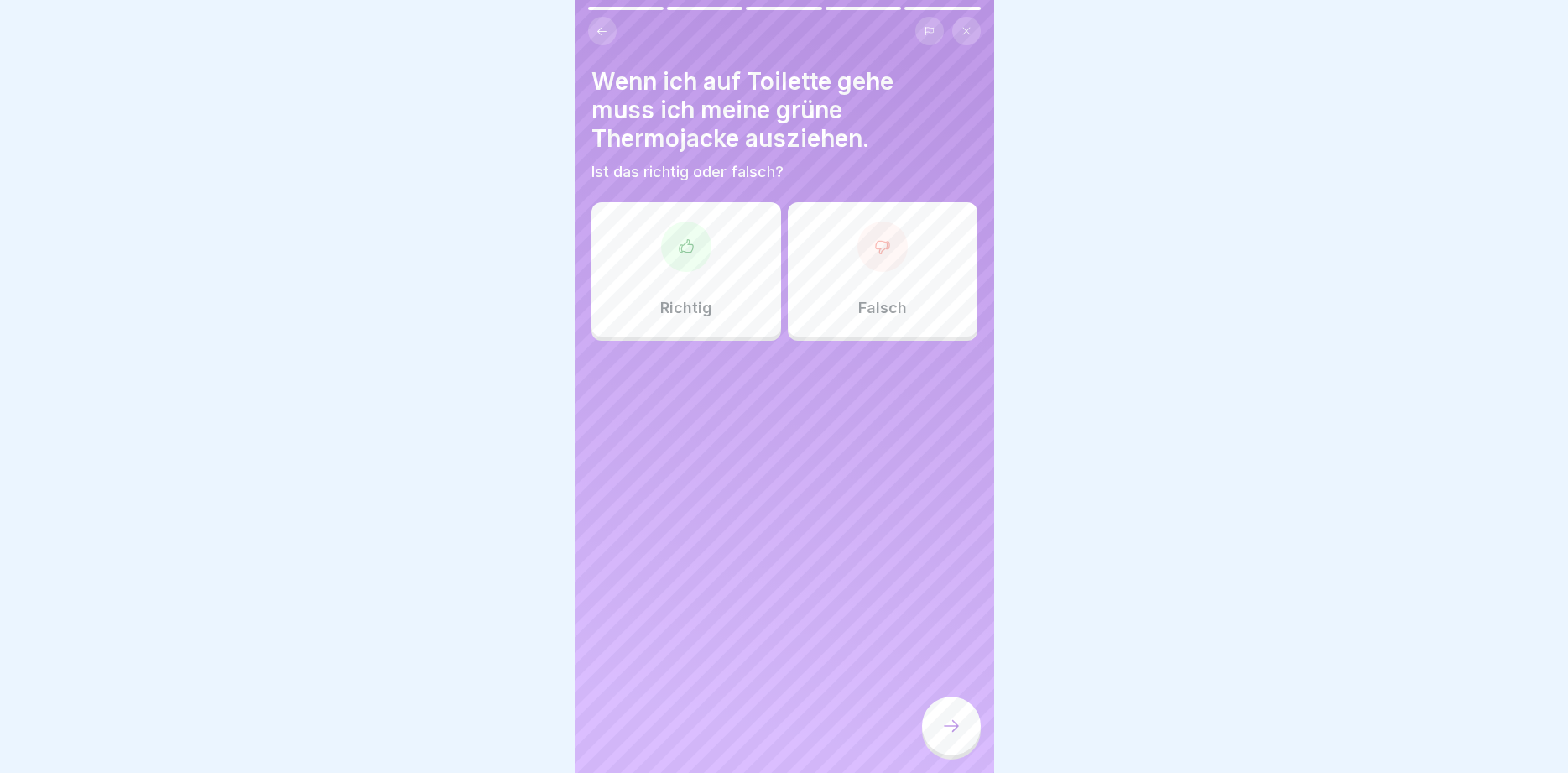
click at [712, 244] on div "Richtig" at bounding box center [687, 269] width 190 height 135
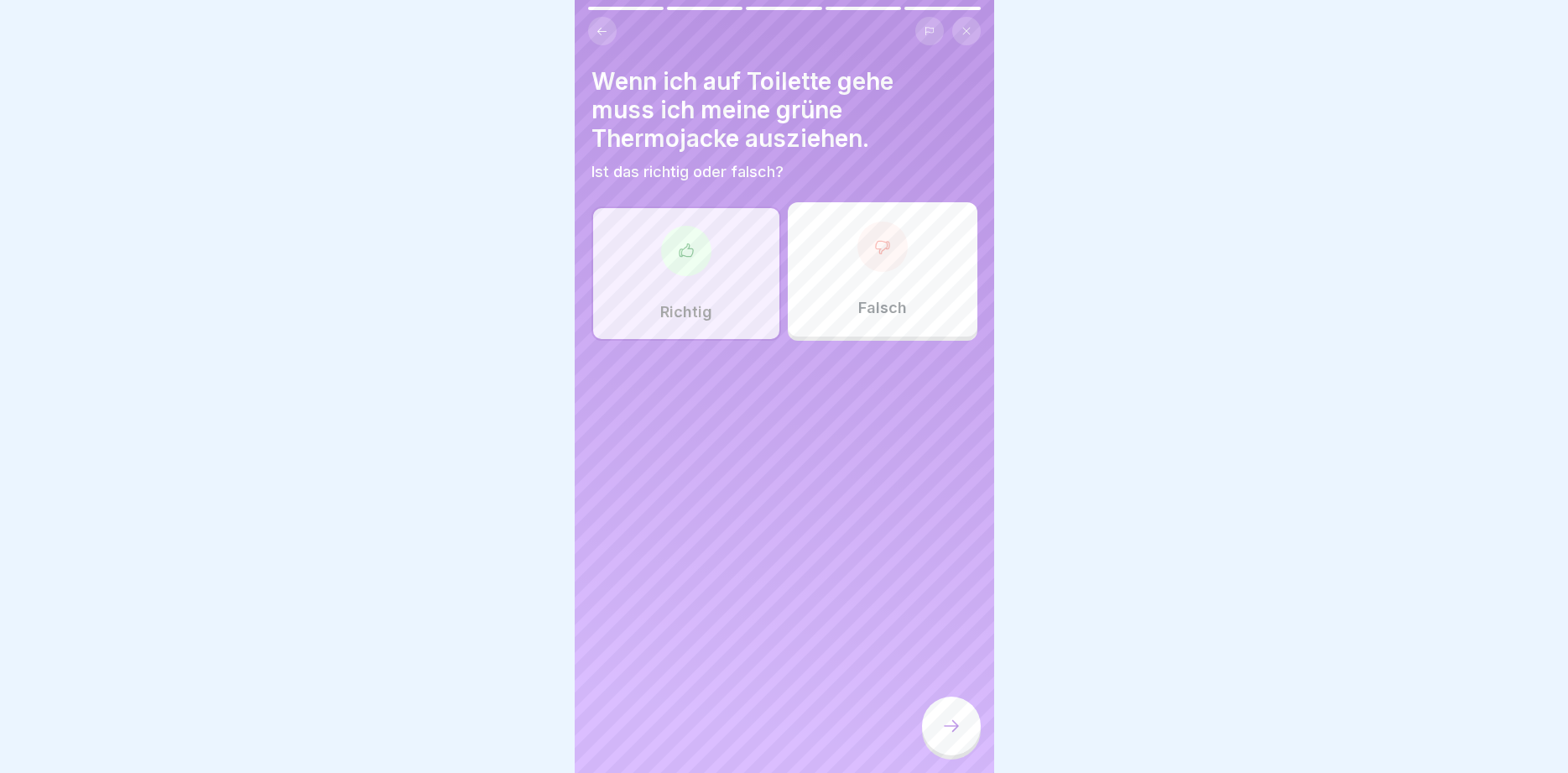
click at [956, 729] on icon at bounding box center [952, 726] width 15 height 11
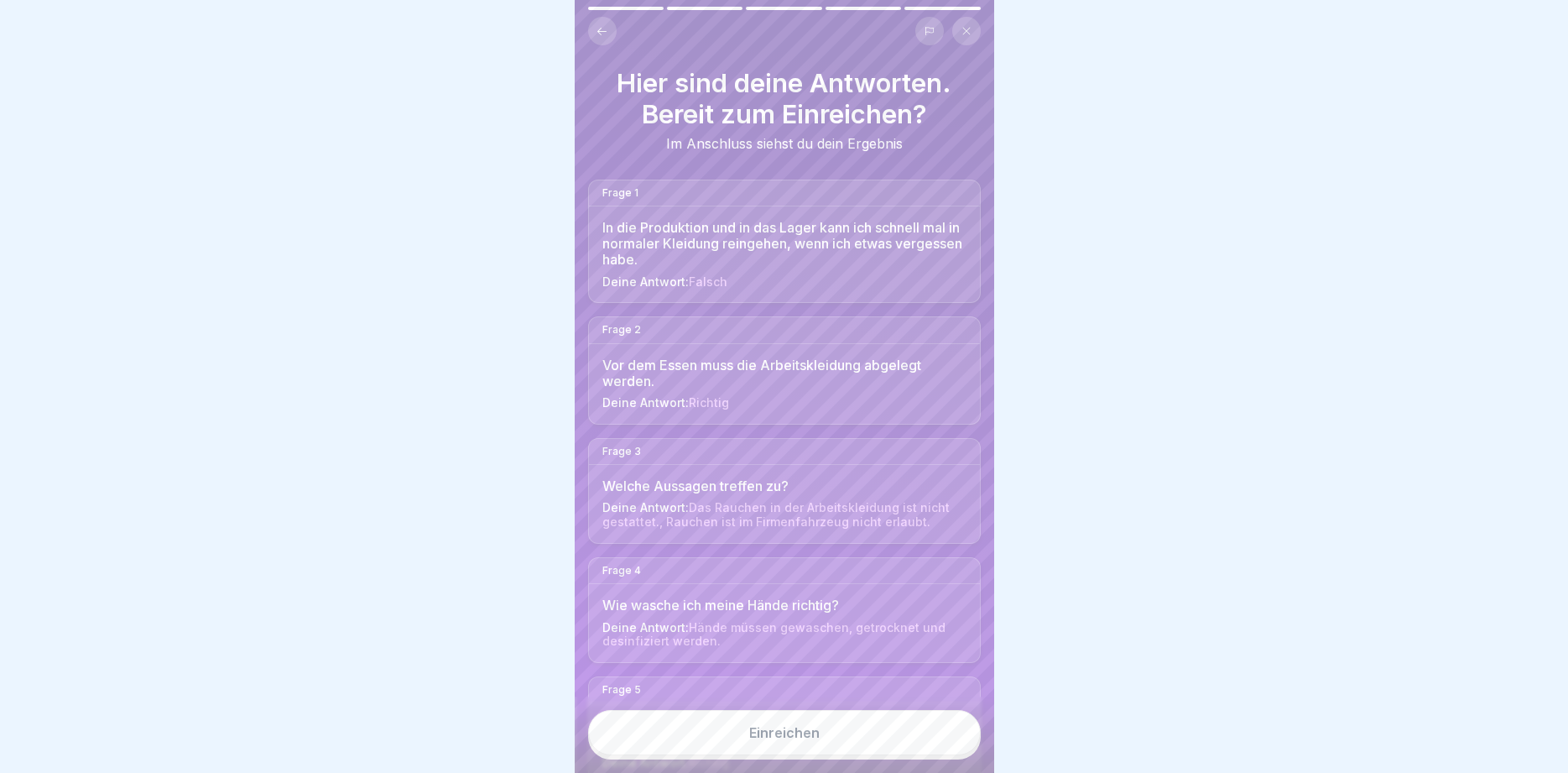
click at [801, 740] on div "Einreichen" at bounding box center [785, 733] width 71 height 15
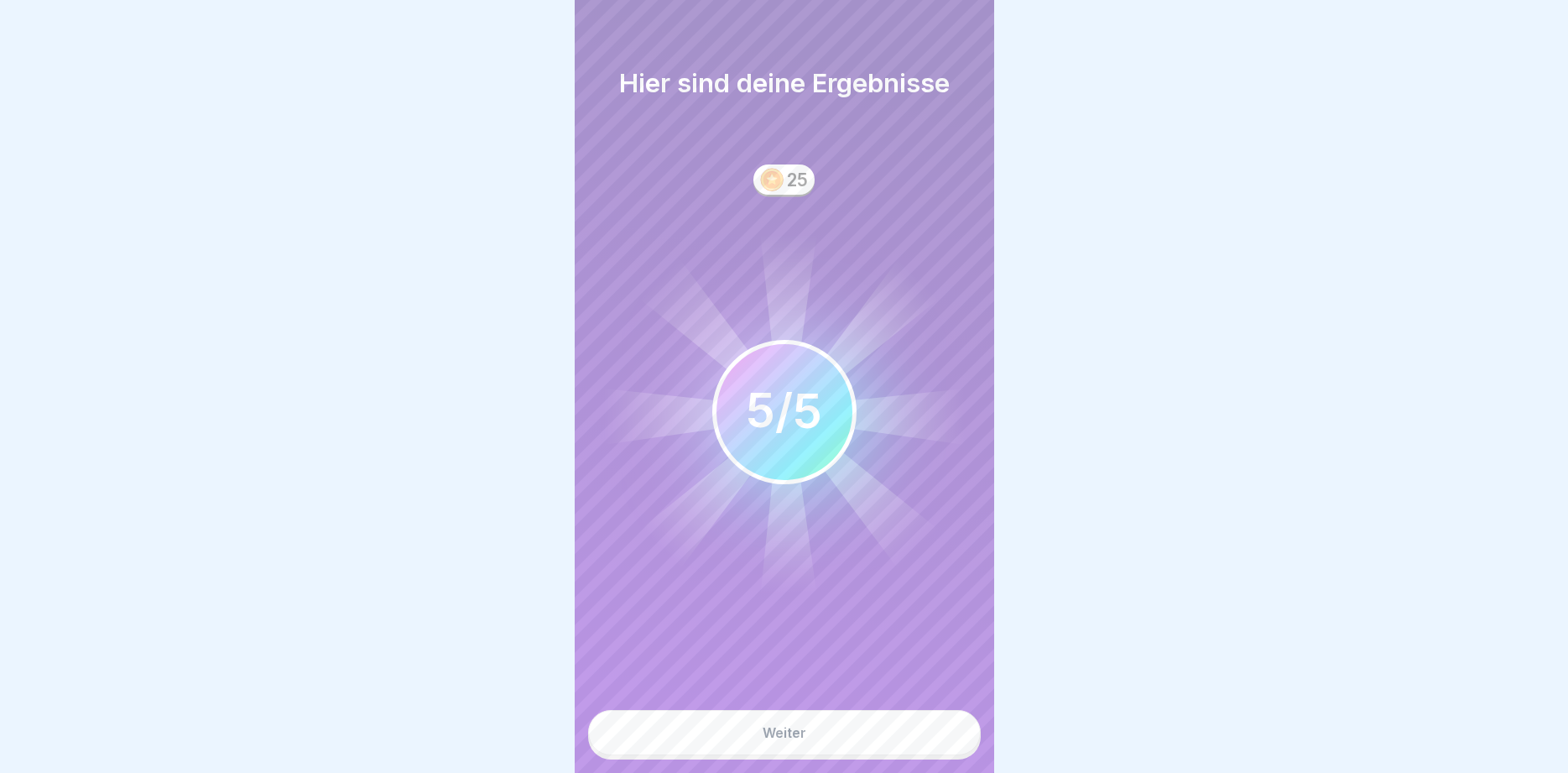
click at [804, 738] on div "Weiter" at bounding box center [785, 733] width 44 height 15
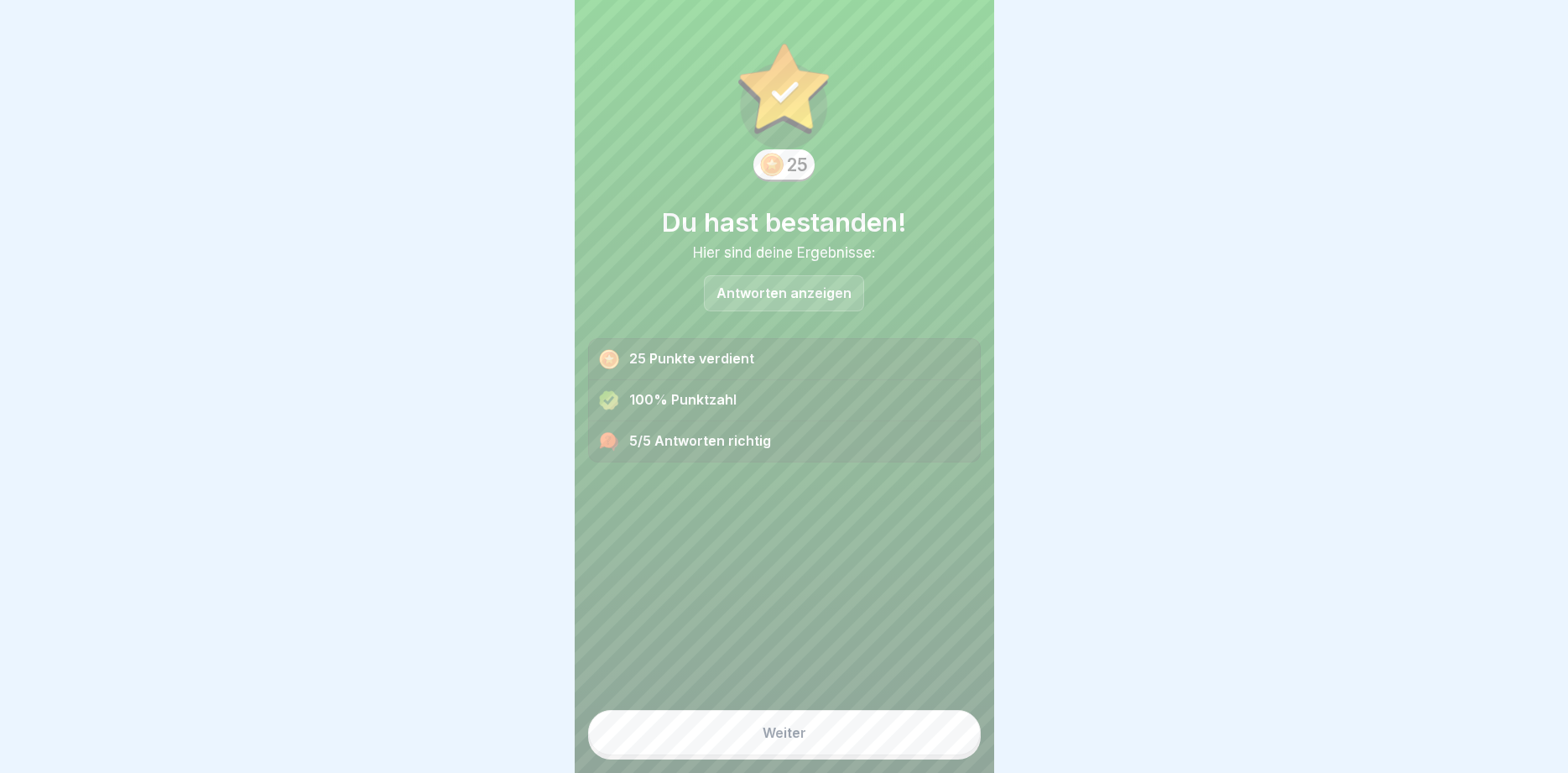
click at [807, 740] on button "Weiter" at bounding box center [784, 732] width 392 height 45
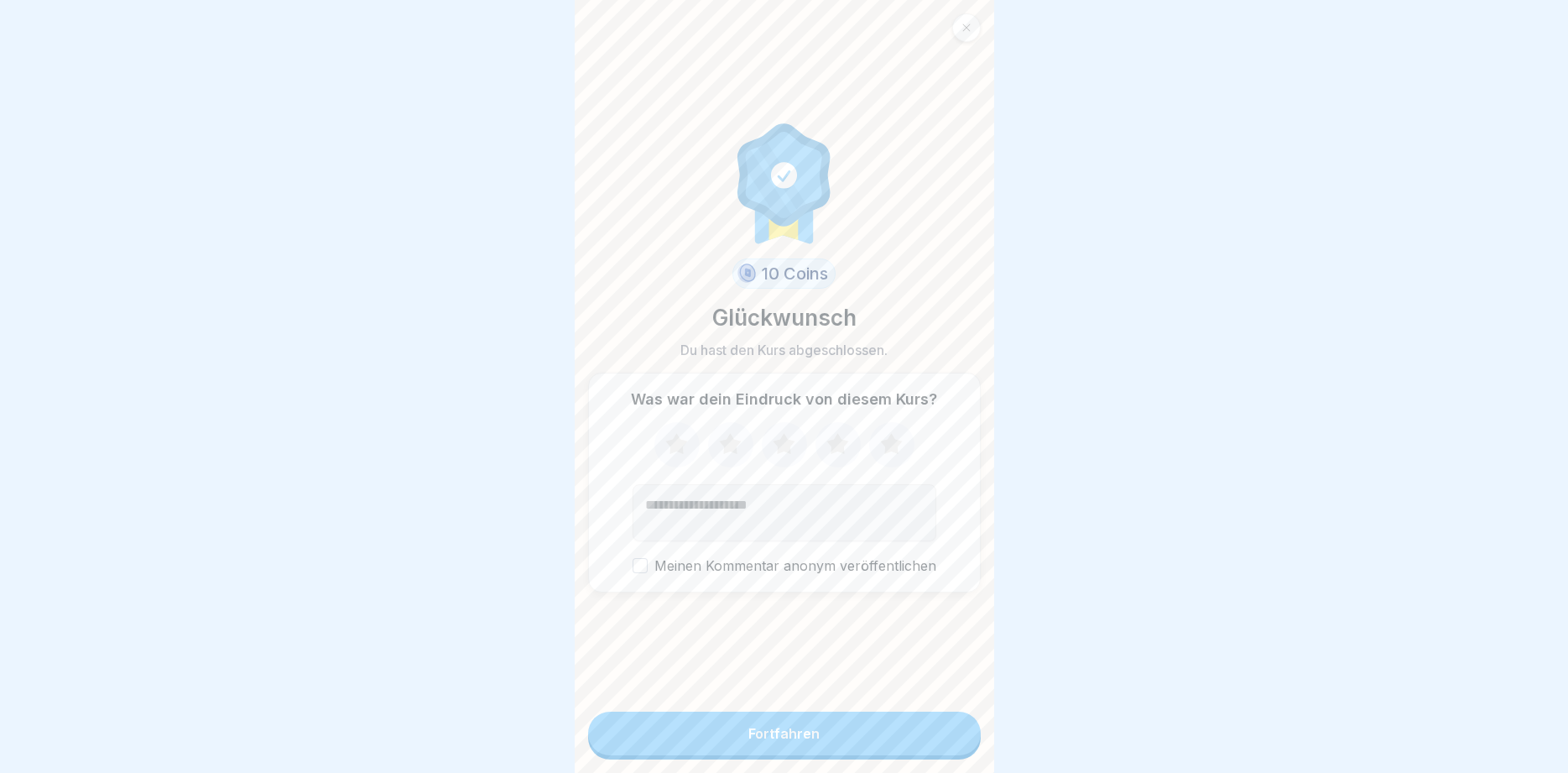
click at [807, 739] on div "Fortfahren" at bounding box center [784, 734] width 72 height 15
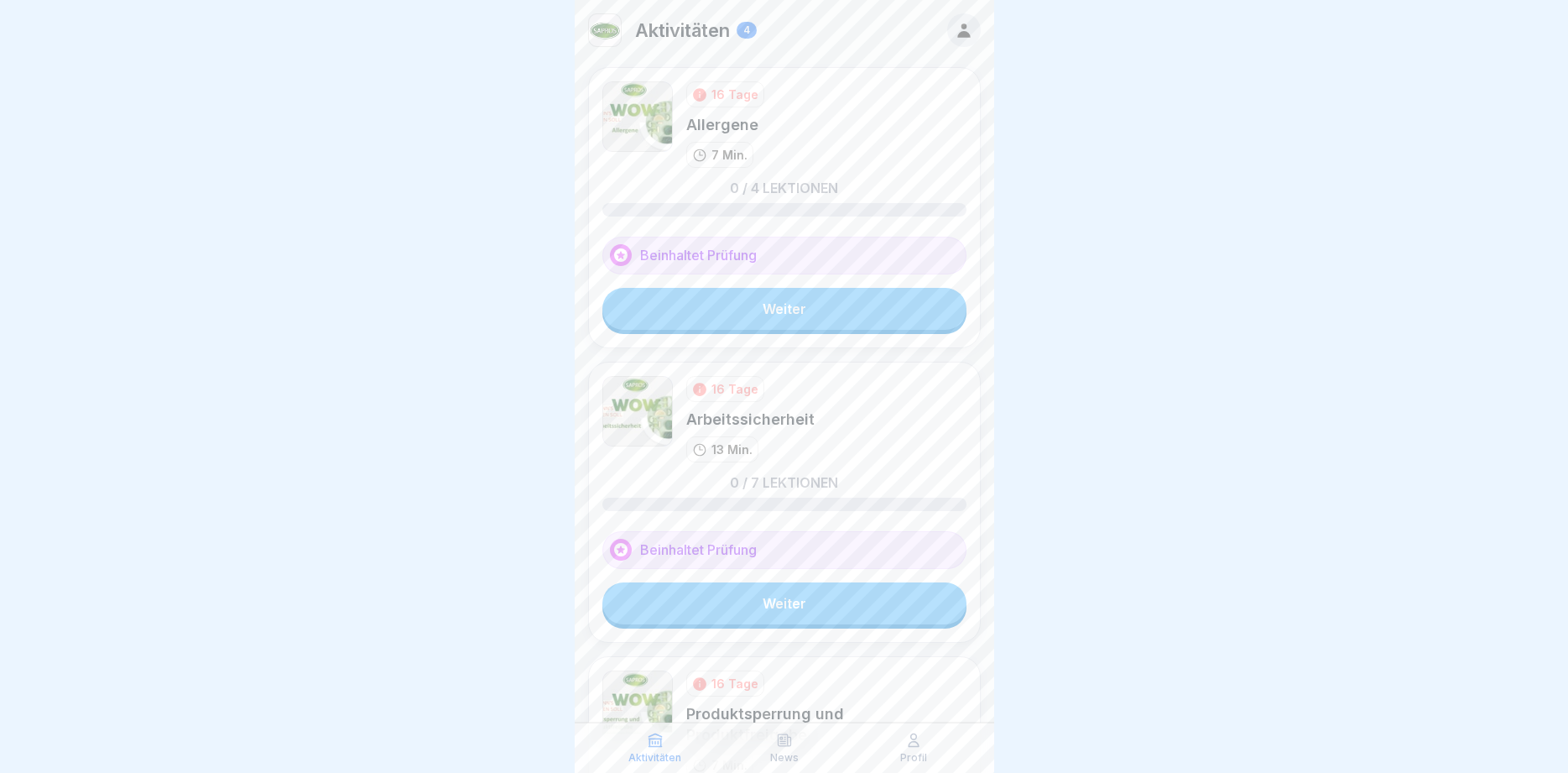
click at [787, 309] on link "Weiter" at bounding box center [784, 309] width 364 height 42
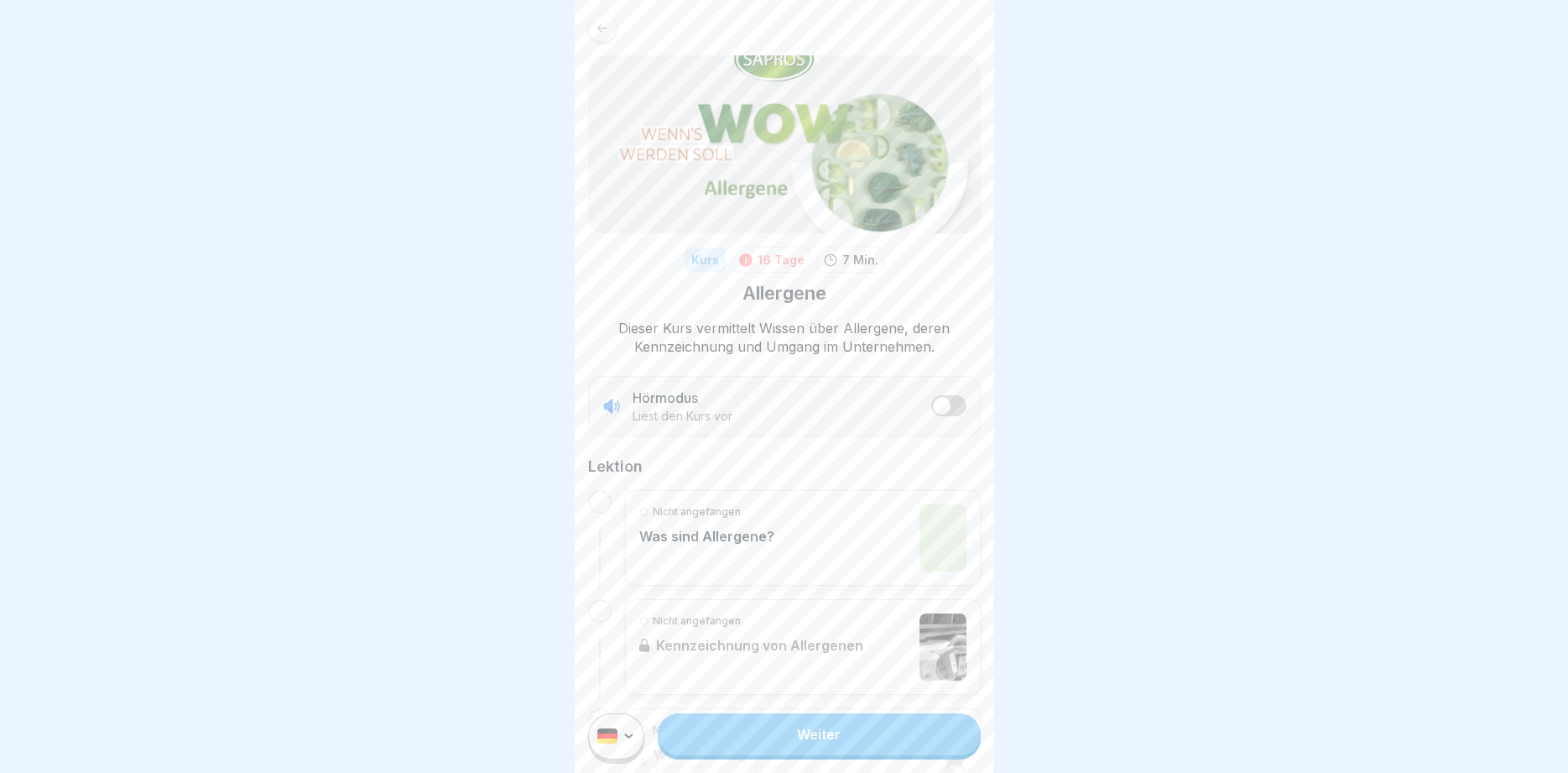
click at [837, 738] on link "Weiter" at bounding box center [818, 735] width 322 height 42
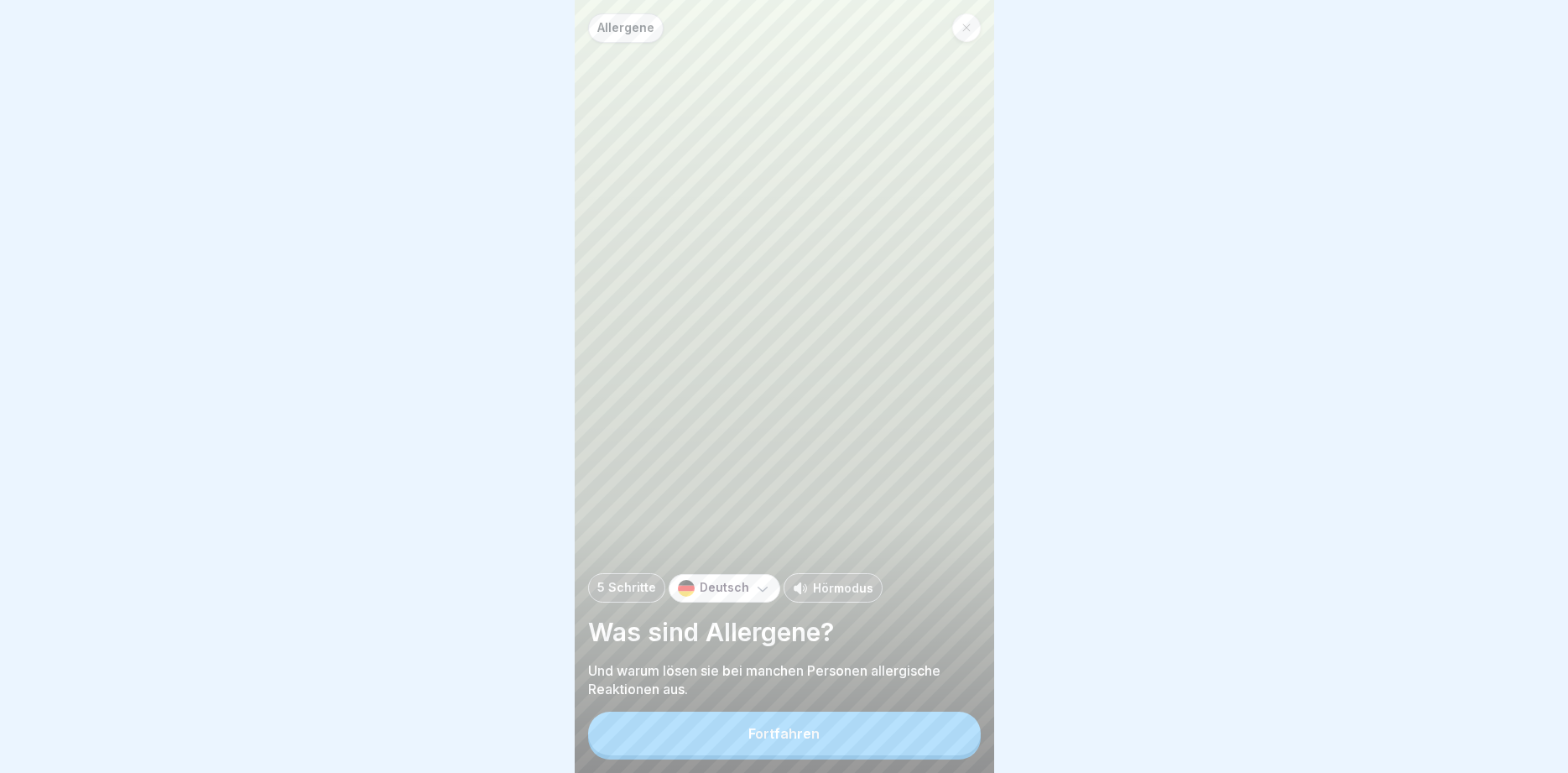
click at [837, 738] on button "Fortfahren" at bounding box center [784, 734] width 392 height 44
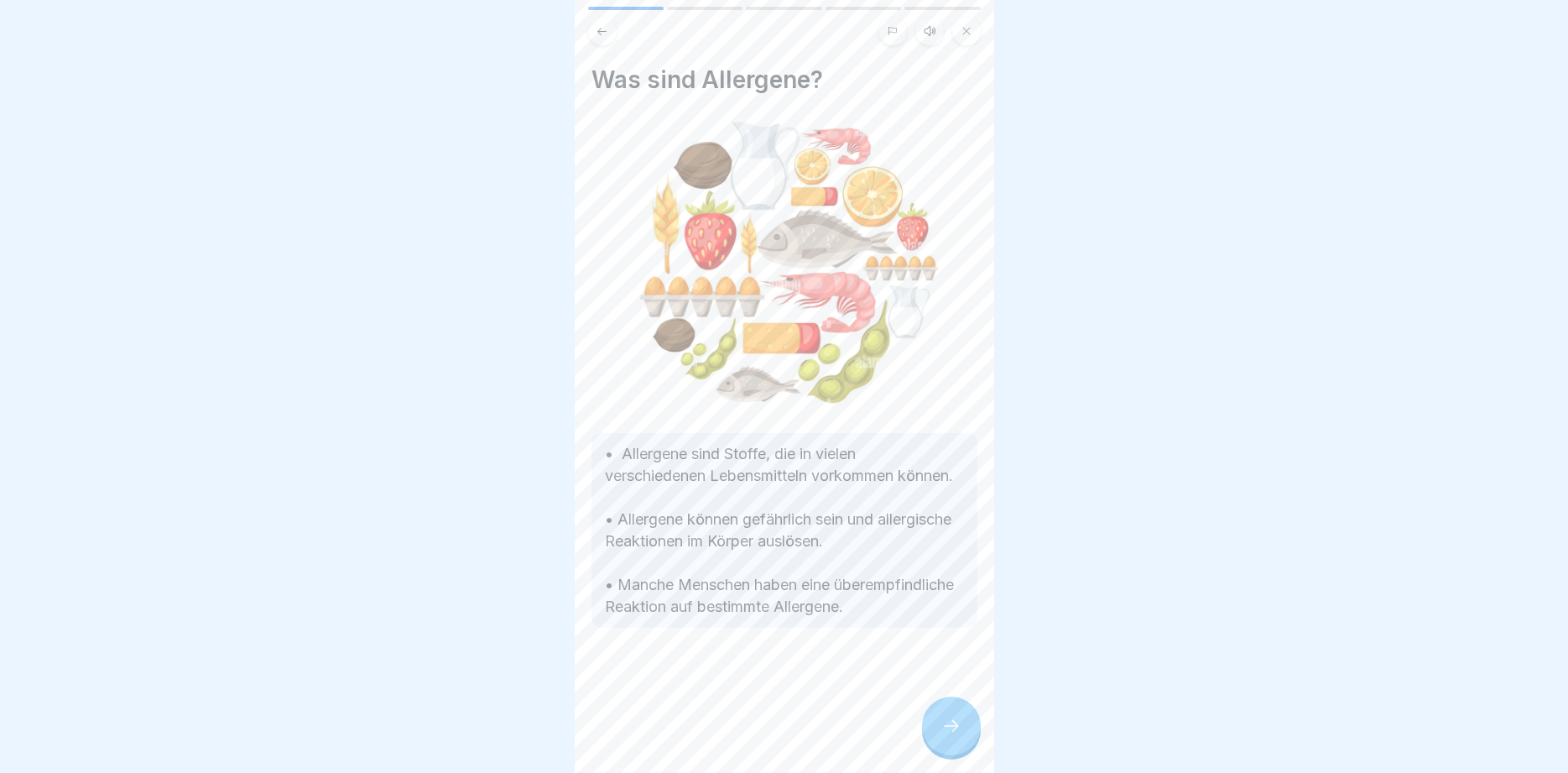
click at [837, 729] on div at bounding box center [785, 677] width 386 height 100
click at [964, 726] on div at bounding box center [952, 726] width 59 height 59
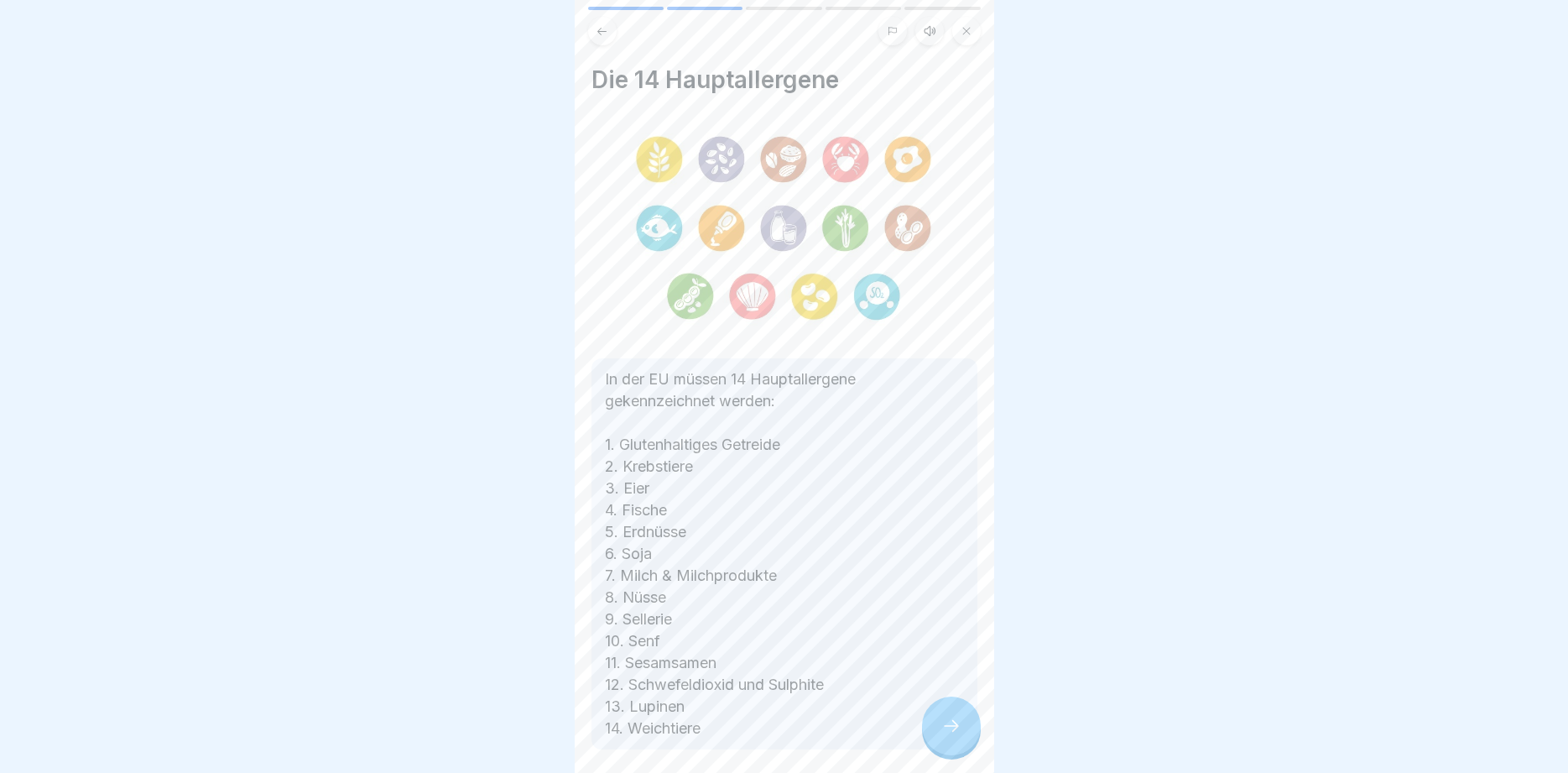
click at [964, 726] on div at bounding box center [952, 726] width 59 height 59
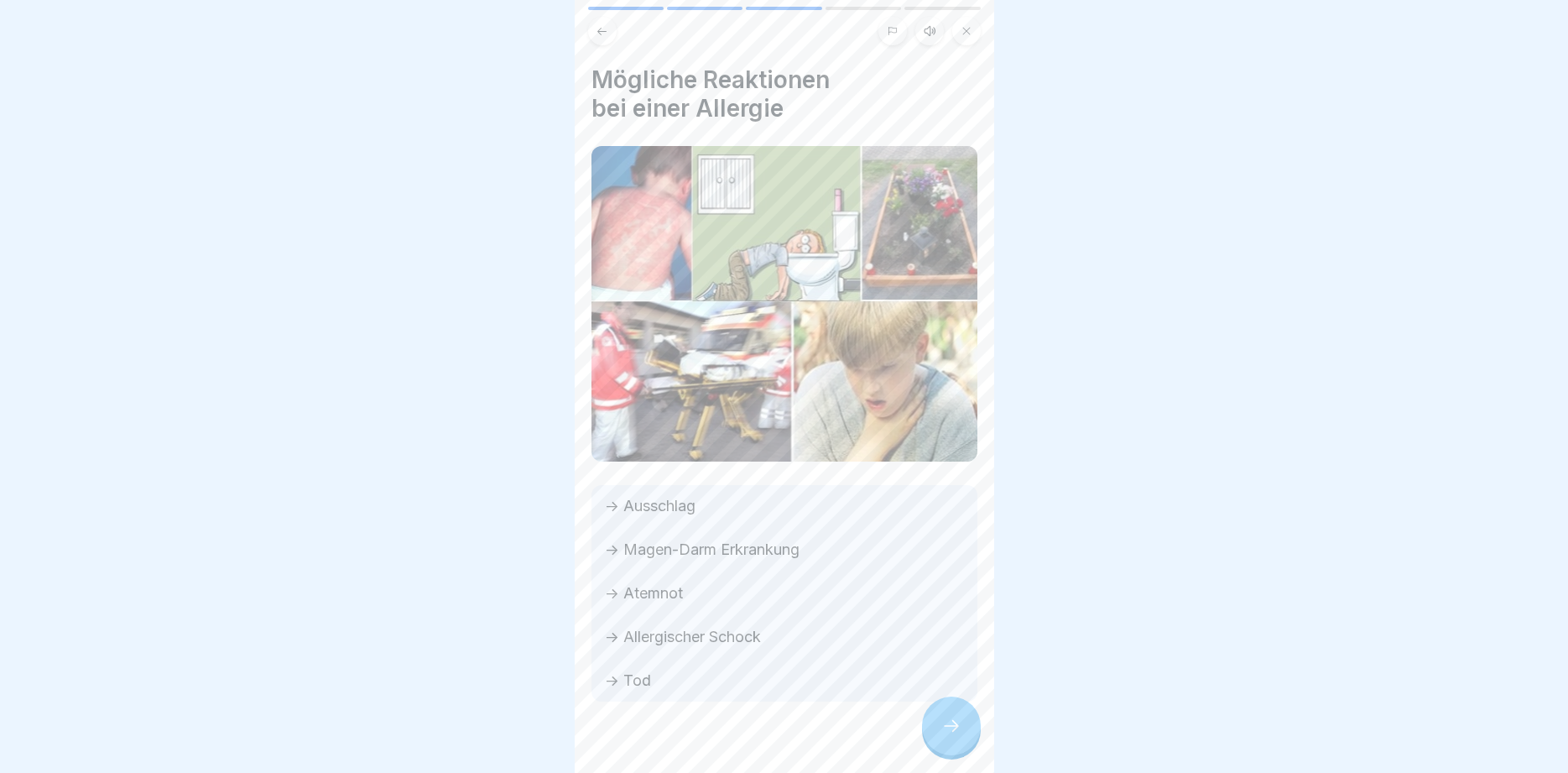
click at [964, 726] on div at bounding box center [952, 726] width 59 height 59
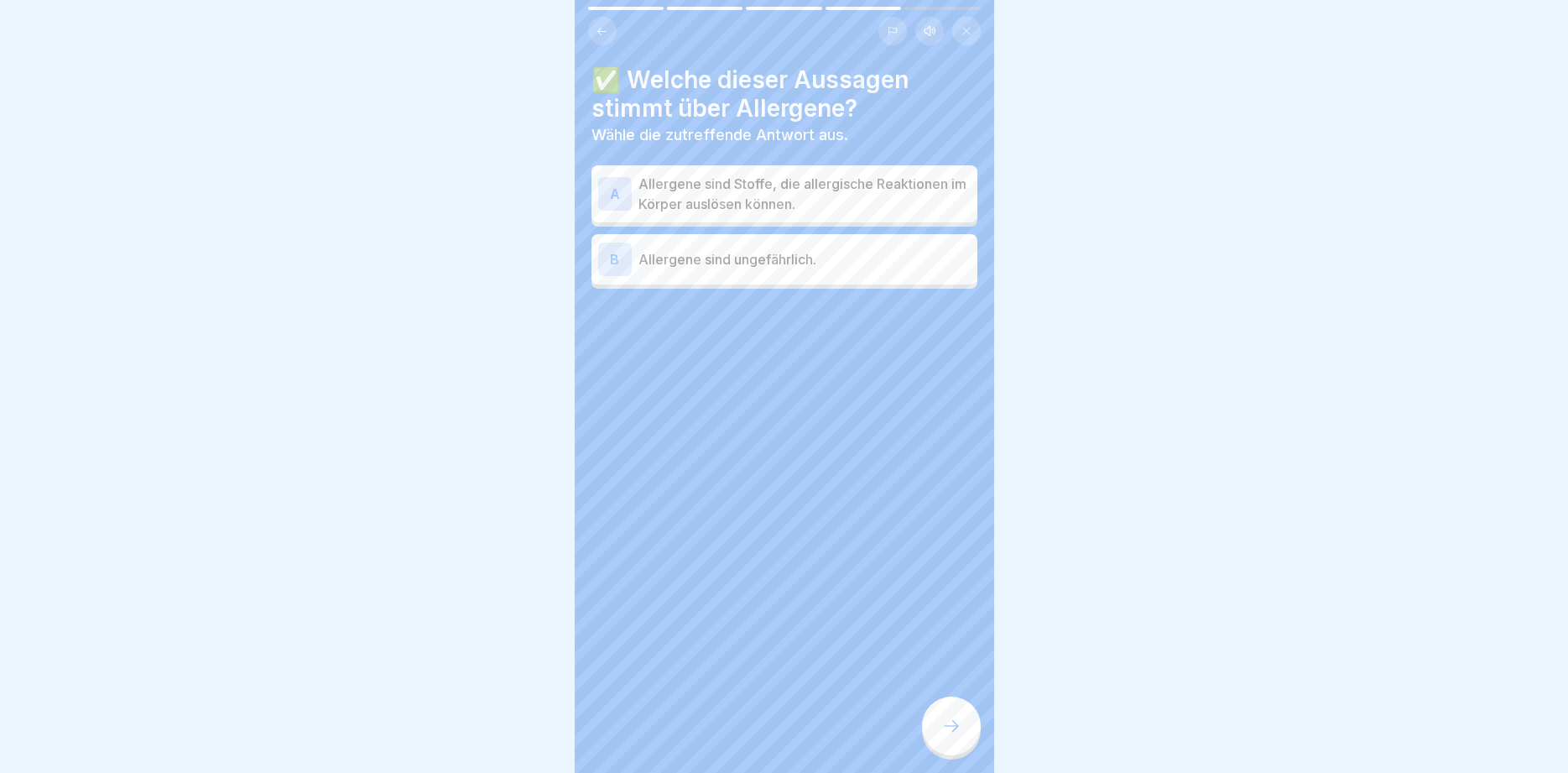
click at [964, 726] on div at bounding box center [952, 726] width 59 height 59
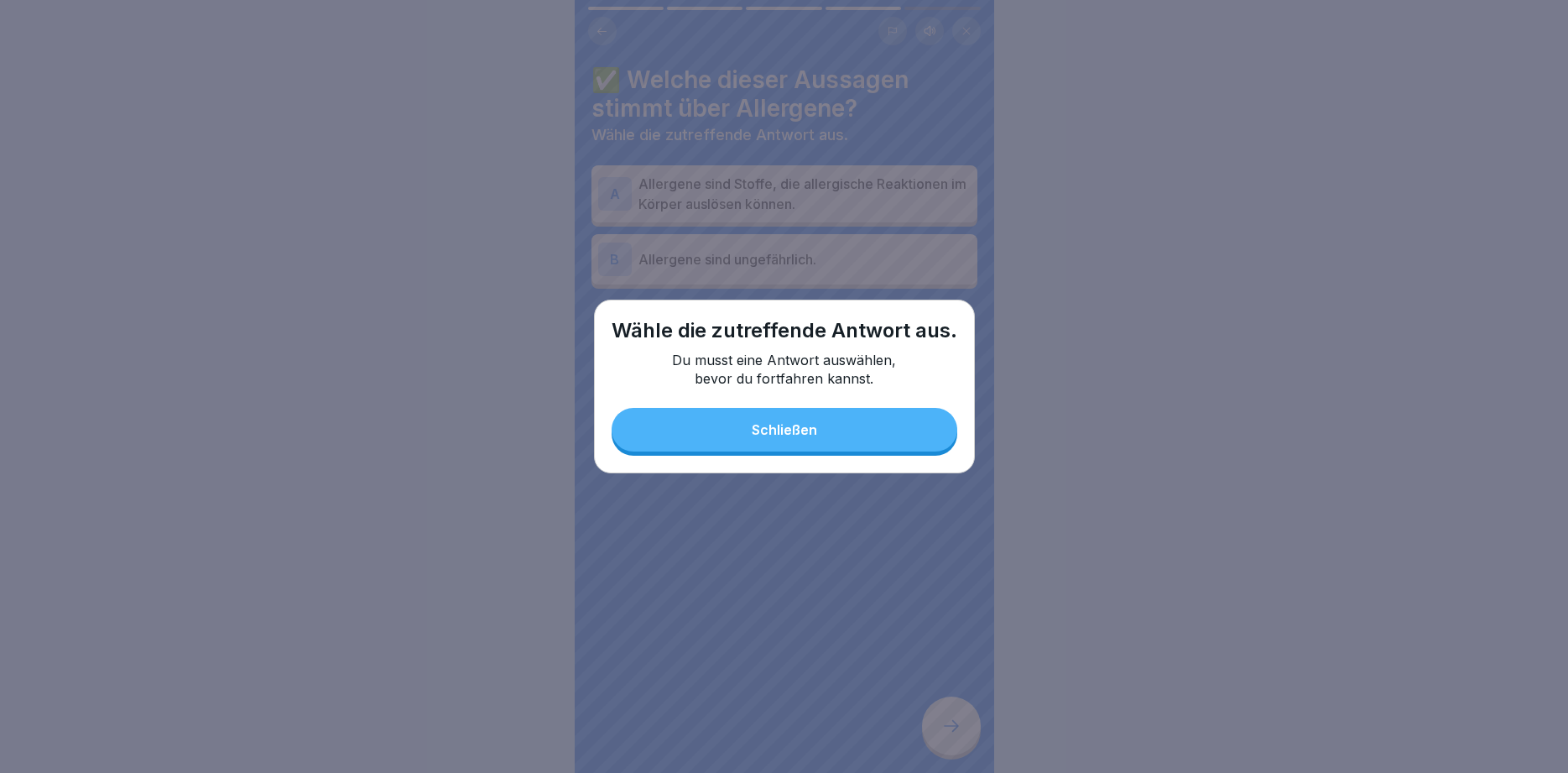
click at [807, 418] on button "Schließen" at bounding box center [785, 430] width 346 height 44
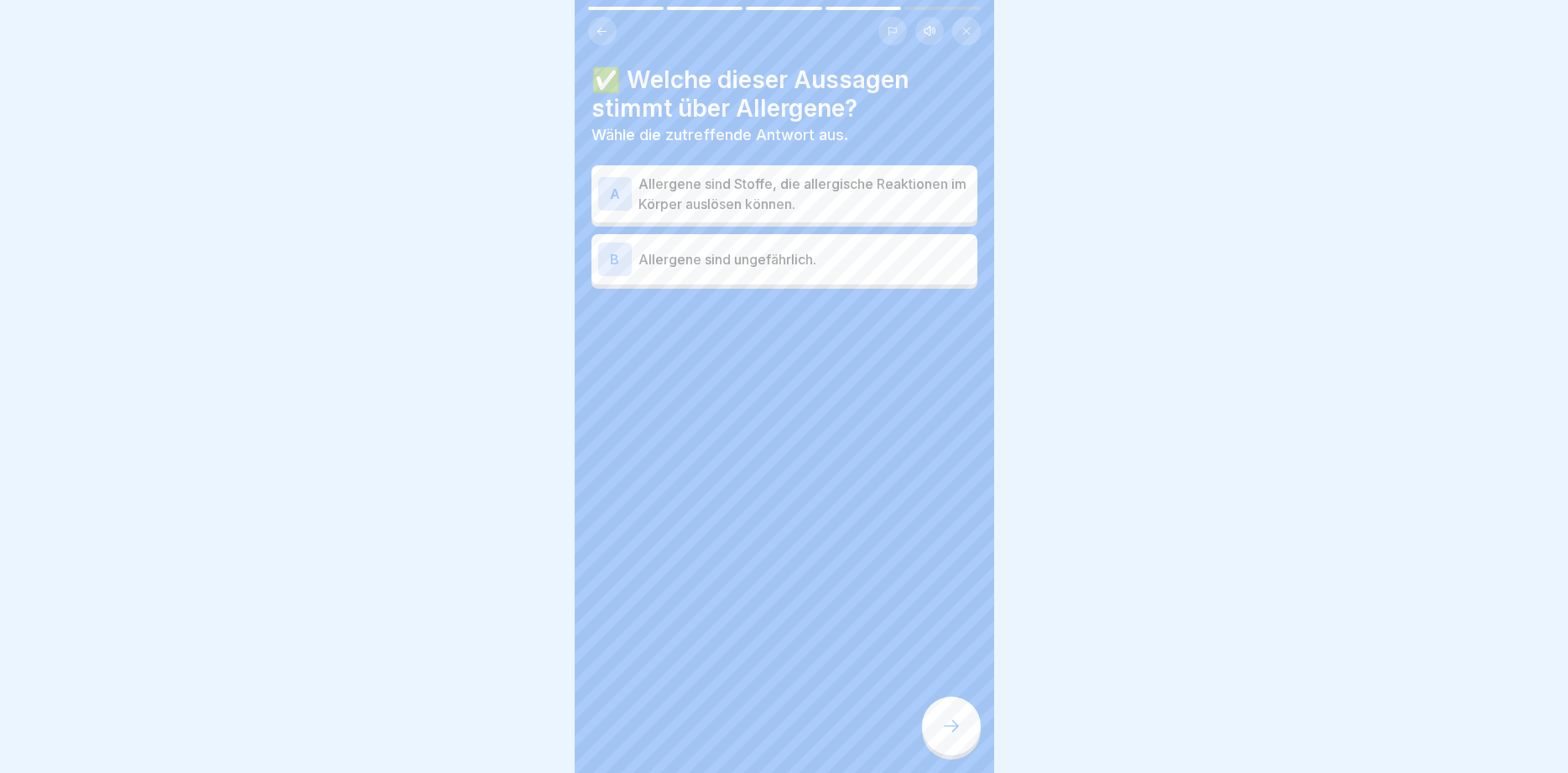
click at [769, 207] on p "Allergene sind Stoffe, die allergische Reaktionen im Körper auslösen können." at bounding box center [805, 194] width 332 height 40
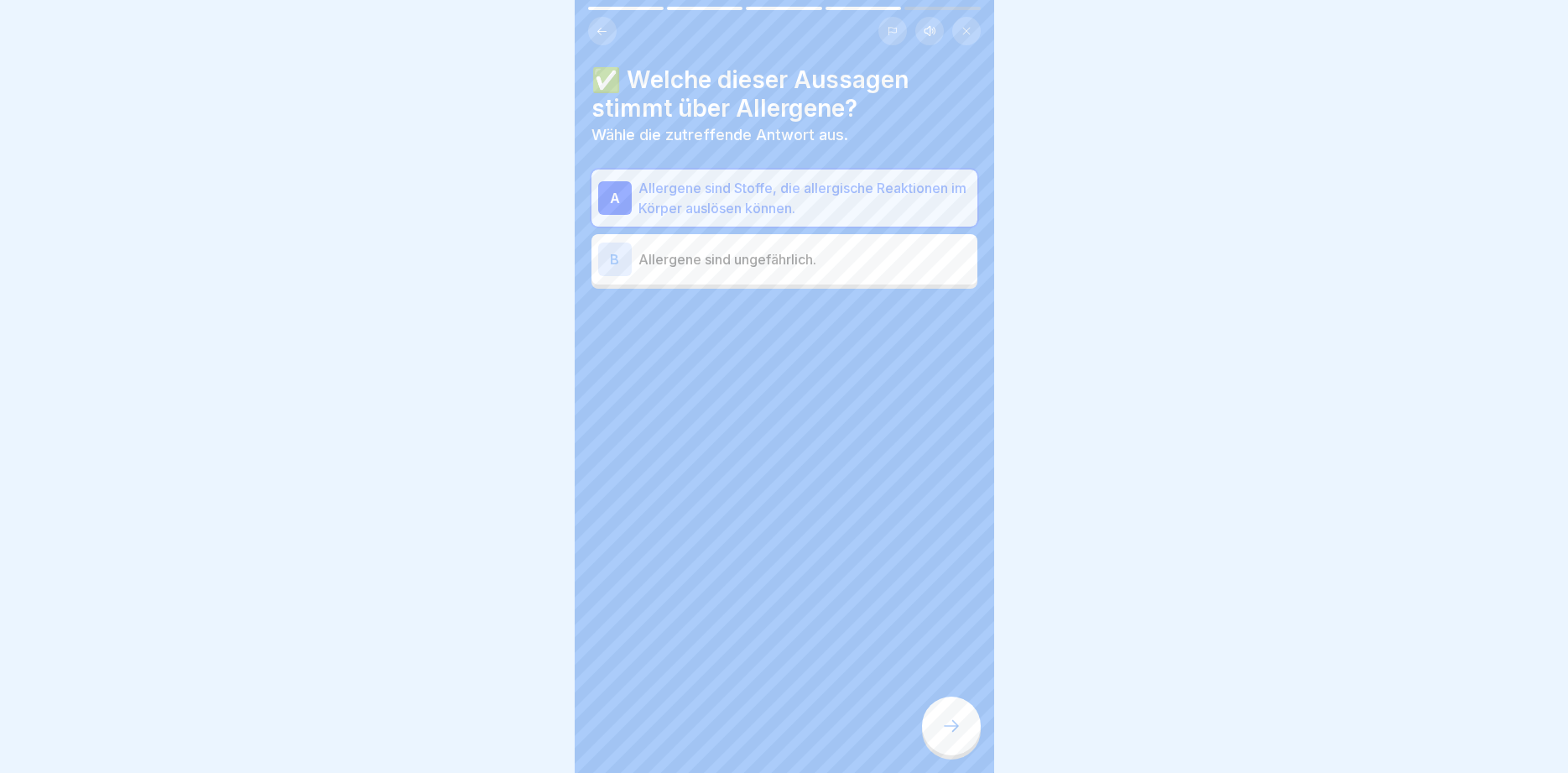
click at [953, 736] on icon at bounding box center [951, 726] width 20 height 20
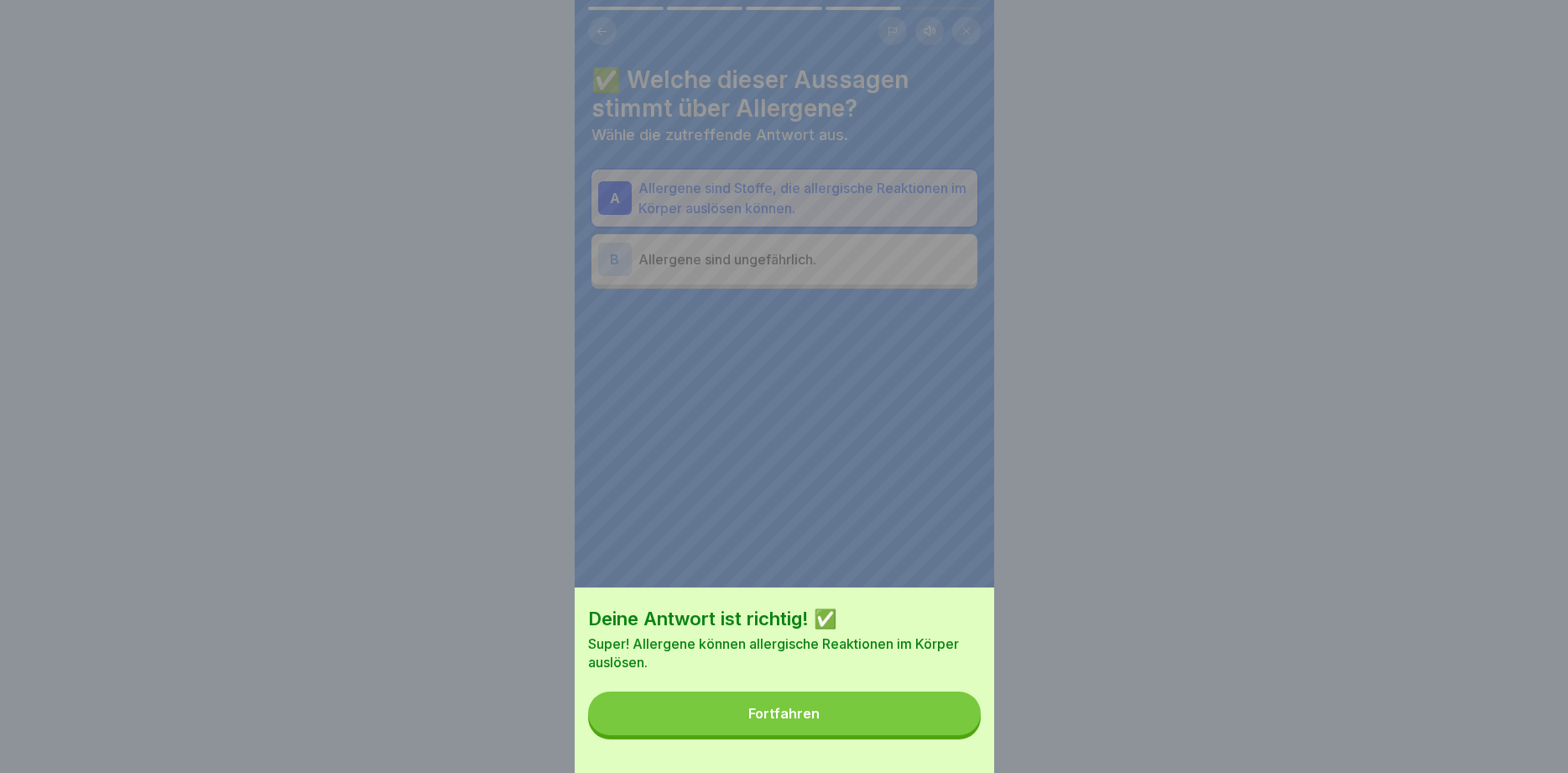
click at [879, 710] on button "Fortfahren" at bounding box center [784, 714] width 392 height 44
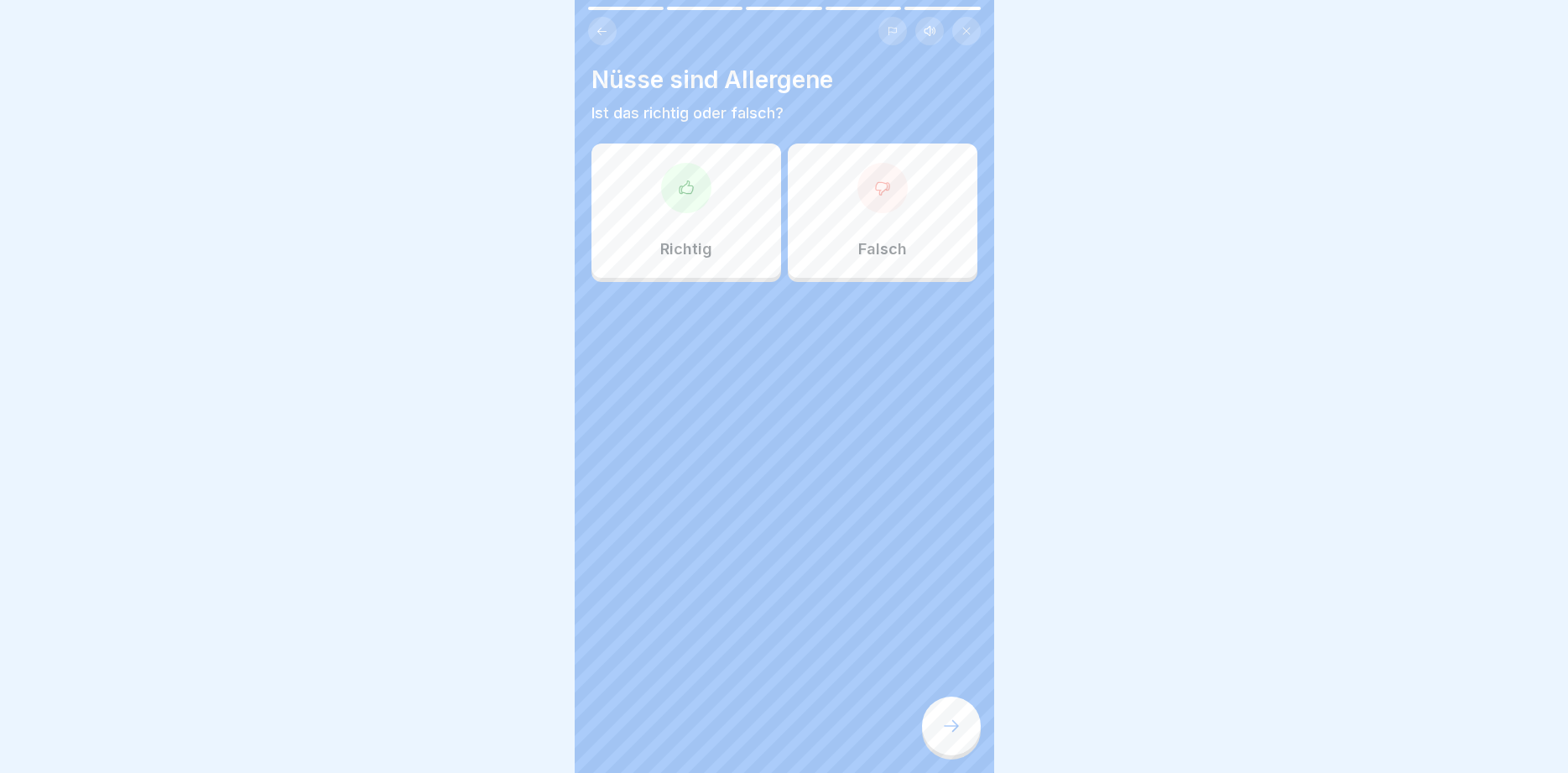
click at [741, 203] on div "Richtig" at bounding box center [687, 210] width 190 height 135
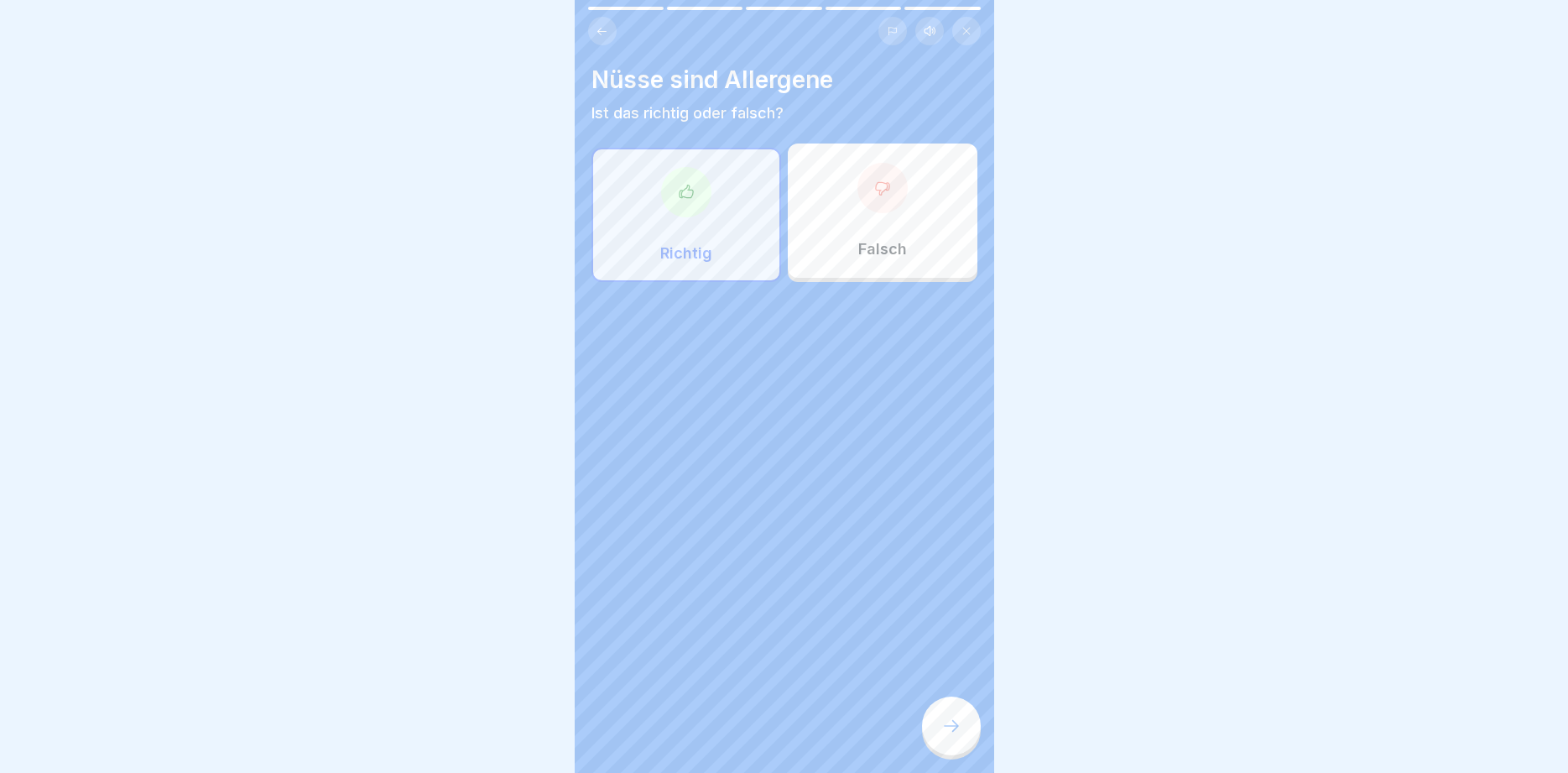
click at [963, 729] on div at bounding box center [952, 726] width 59 height 59
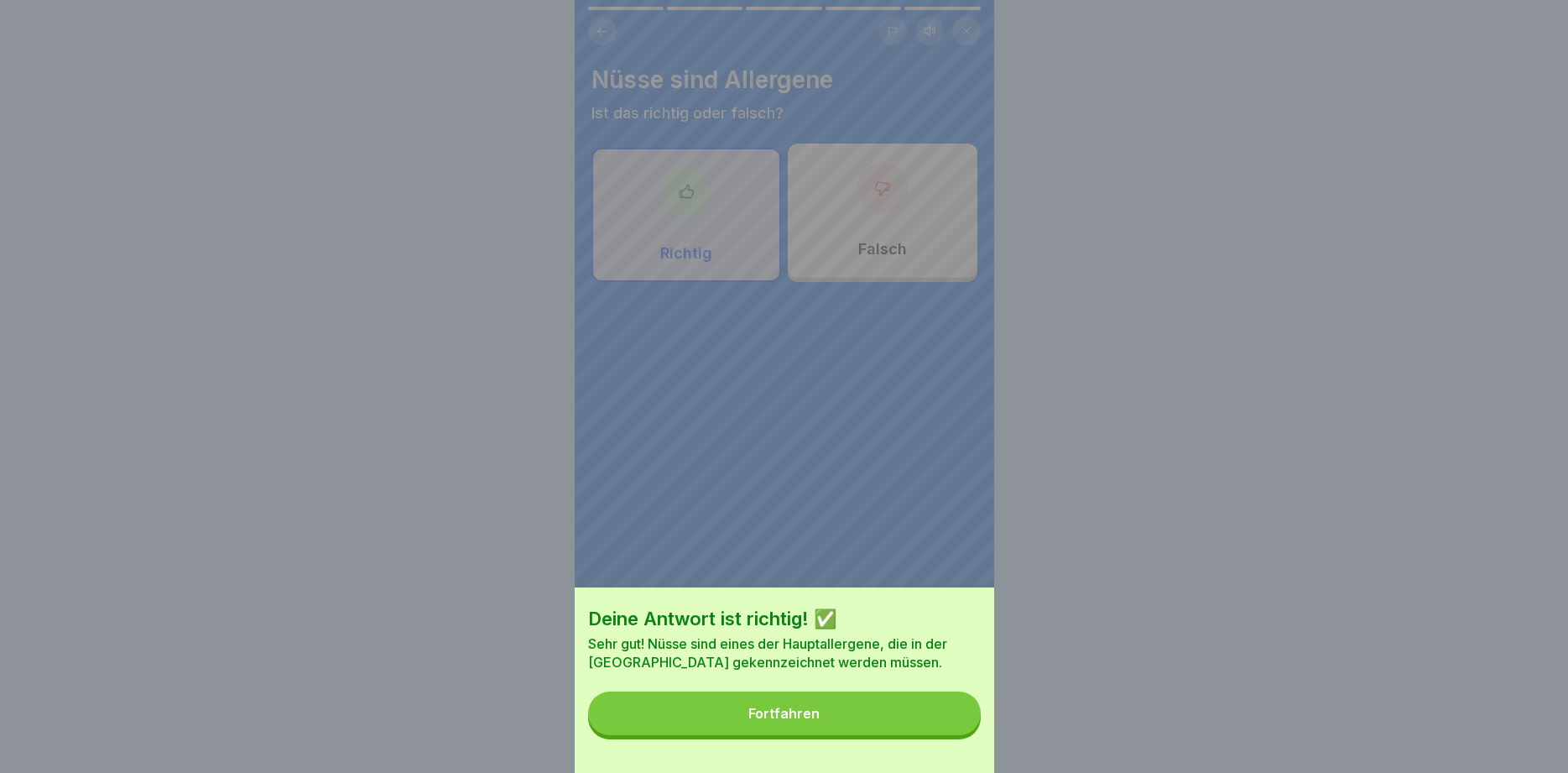
click at [942, 713] on button "Fortfahren" at bounding box center [784, 714] width 392 height 44
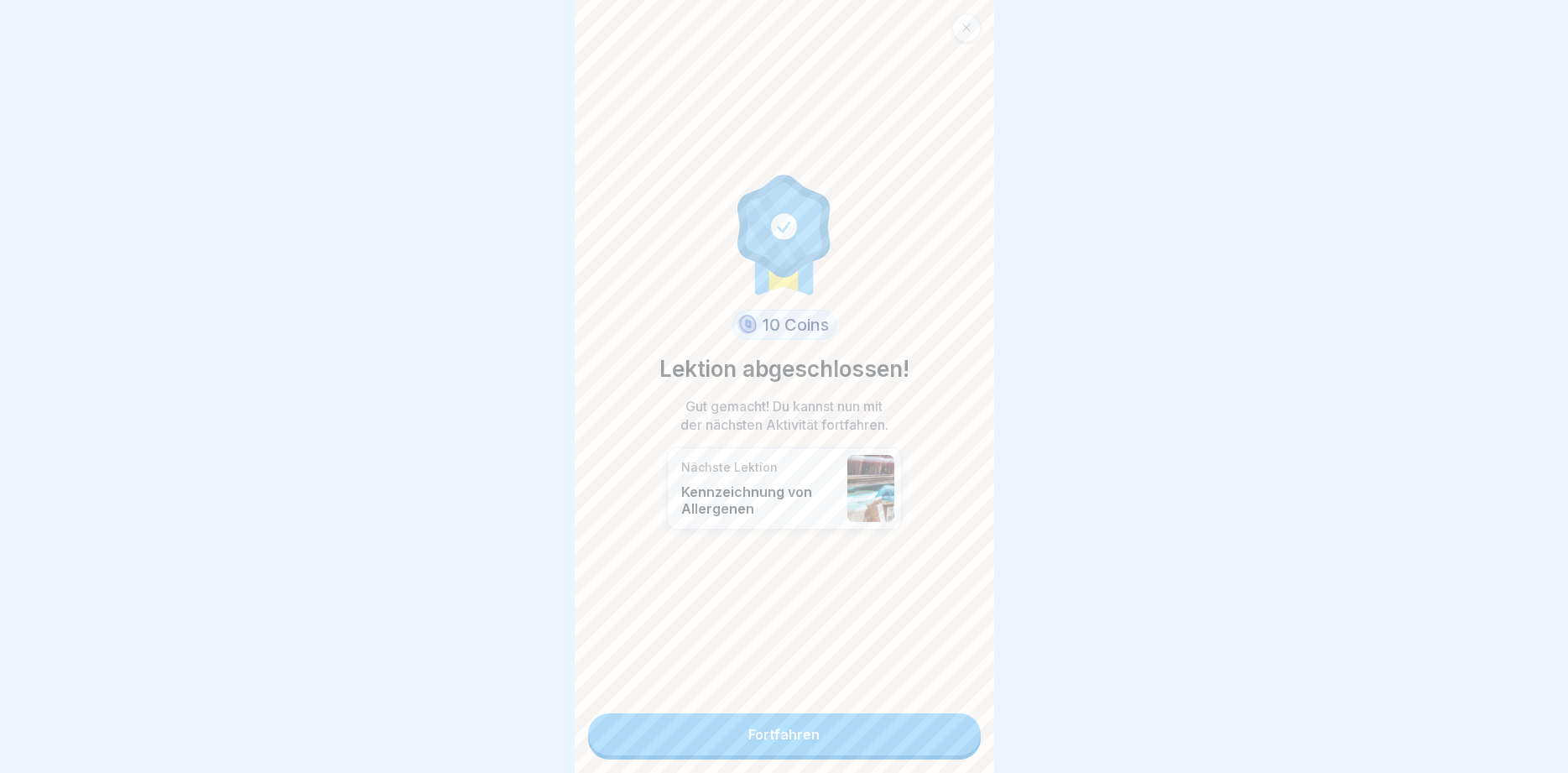
click at [907, 735] on link "Fortfahren" at bounding box center [784, 735] width 392 height 42
